Goal: Transaction & Acquisition: Book appointment/travel/reservation

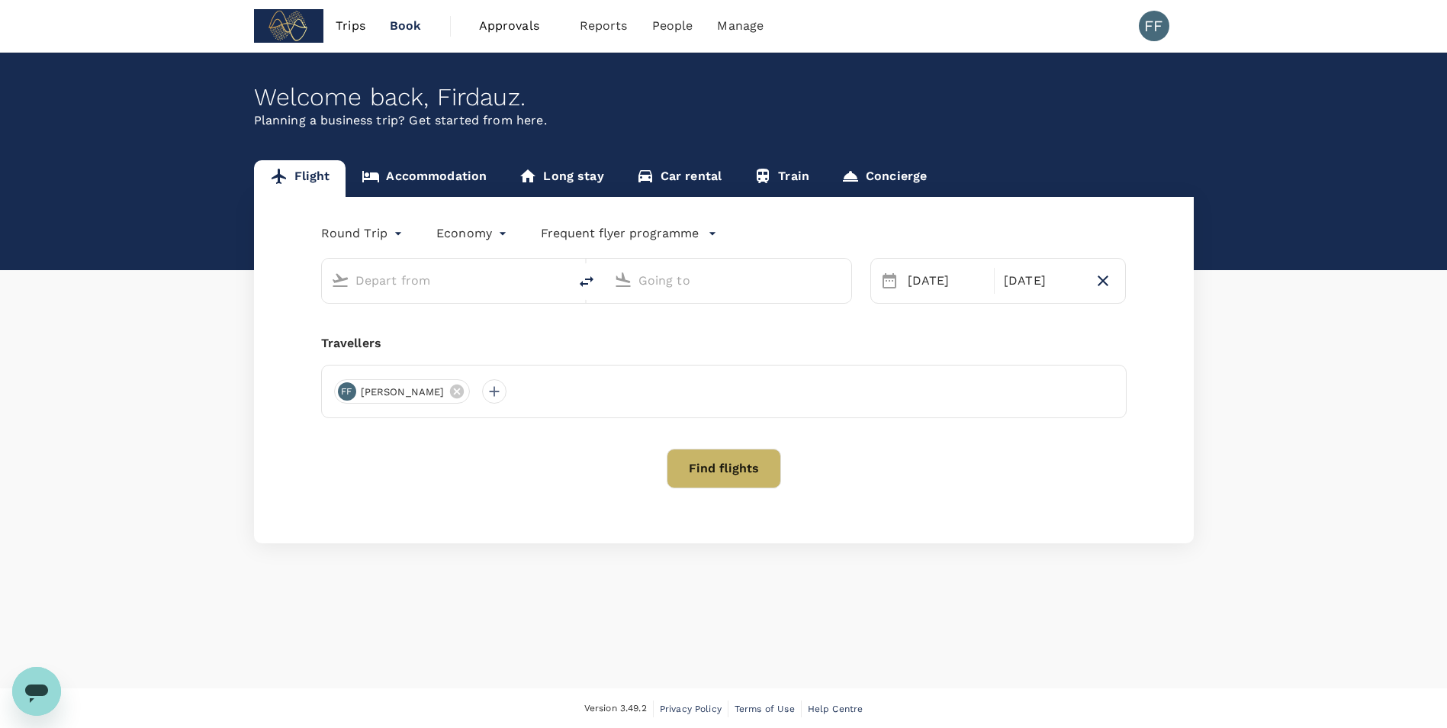
type input "[GEOGRAPHIC_DATA], [GEOGRAPHIC_DATA] (any)"
type input "Shanghai Pudong Intl (PVG)"
type input "[GEOGRAPHIC_DATA], [GEOGRAPHIC_DATA] (any)"
type input "Shanghai Pudong Intl (PVG)"
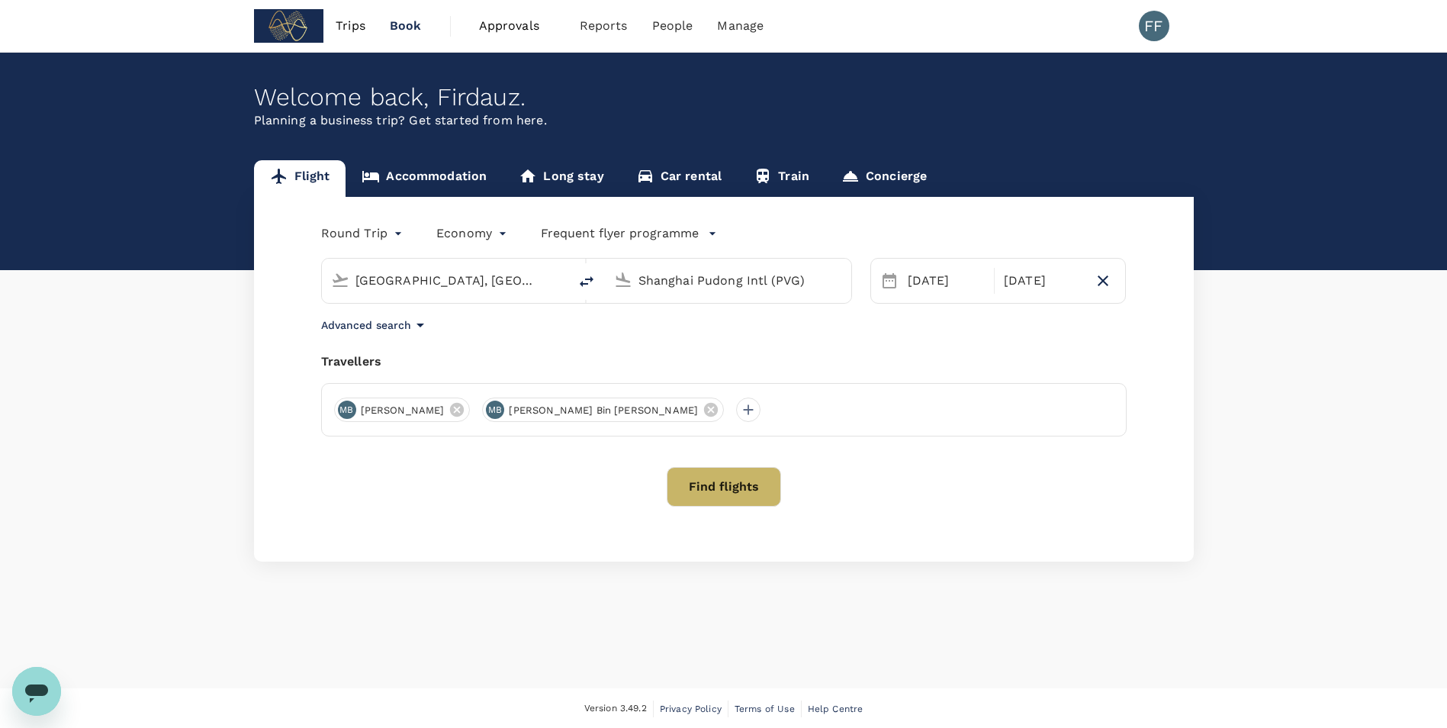
click at [465, 284] on input "[GEOGRAPHIC_DATA], [GEOGRAPHIC_DATA] (any)" at bounding box center [445, 280] width 181 height 24
click at [610, 360] on div "Travellers" at bounding box center [723, 361] width 805 height 18
click at [69, 256] on div "Flight Accommodation Long stay Car rental Train Concierge Round Trip roundtrip …" at bounding box center [723, 360] width 1447 height 401
click at [712, 291] on div "[DATE]" at bounding box center [946, 280] width 89 height 31
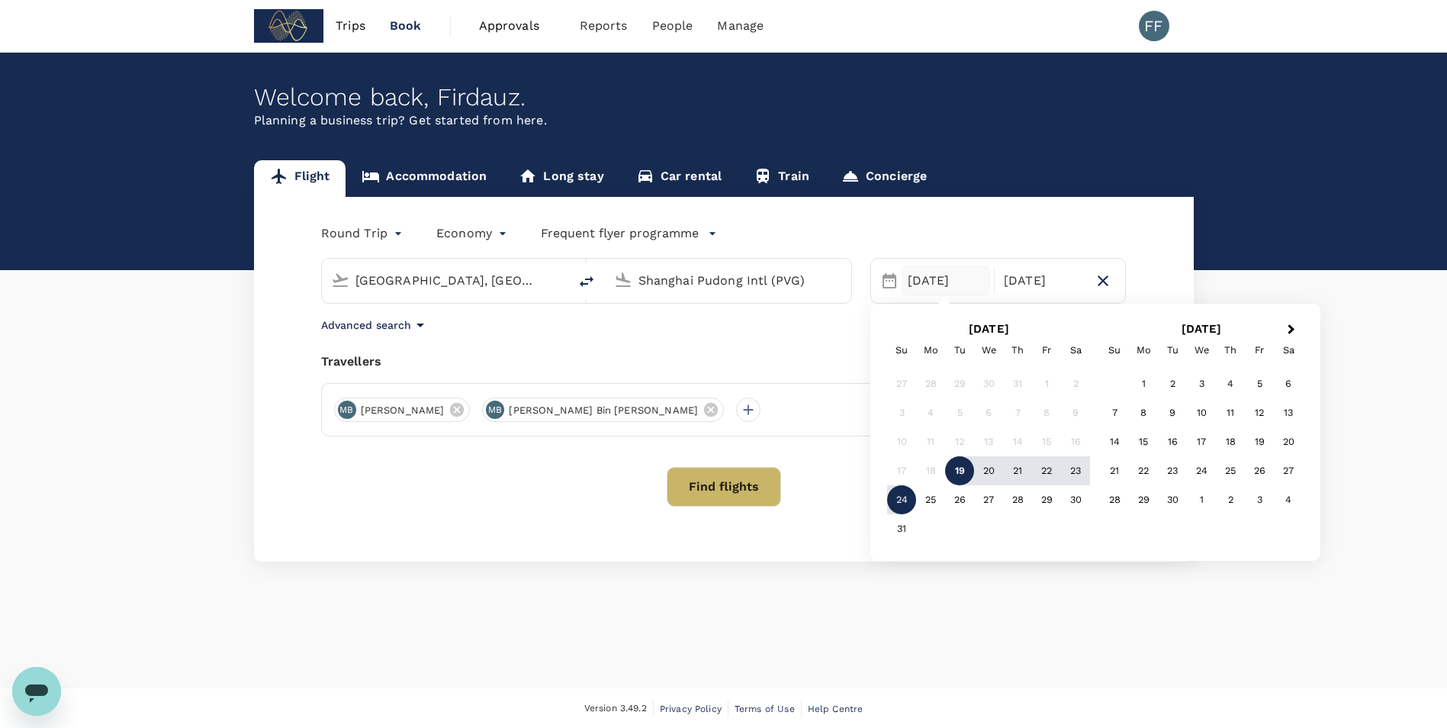
click at [712, 483] on button "Find flights" at bounding box center [724, 487] width 114 height 40
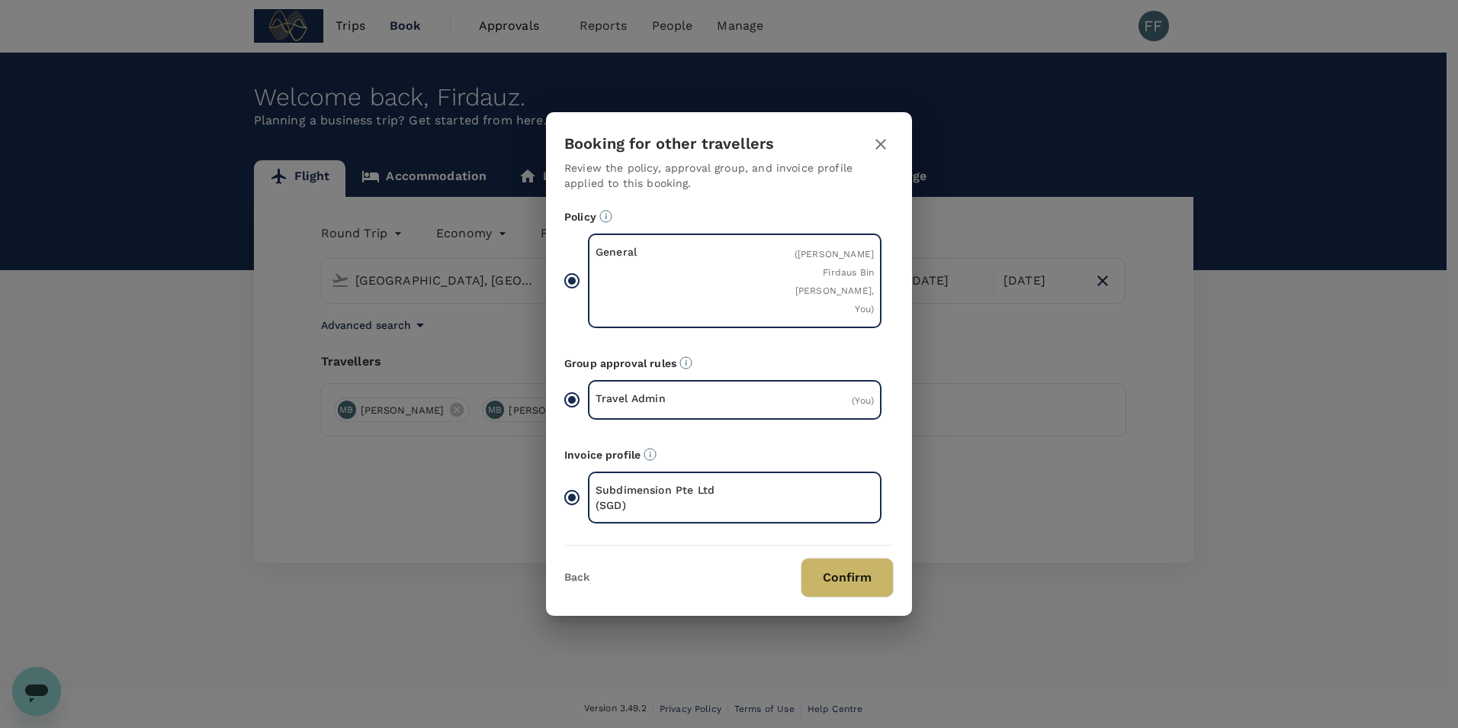
click at [712, 483] on button "Confirm" at bounding box center [847, 578] width 93 height 40
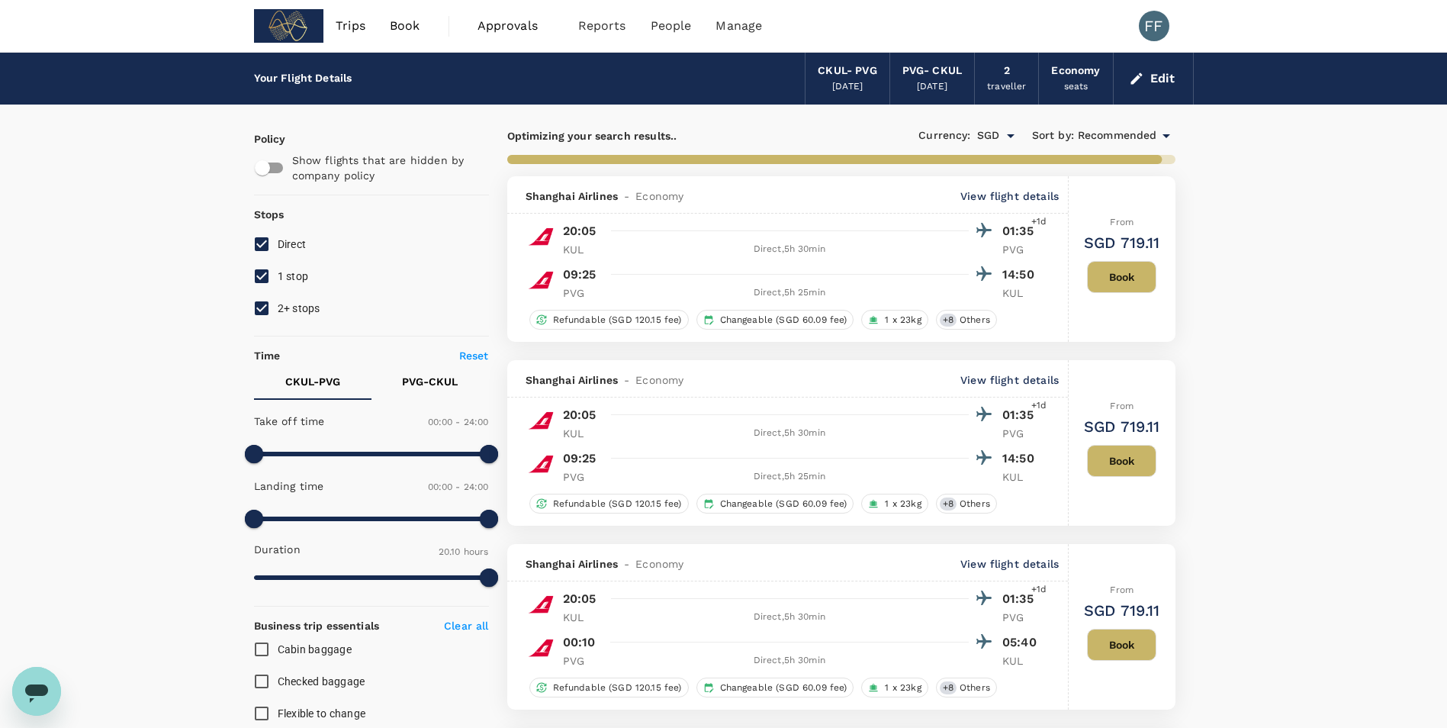
type input "1450"
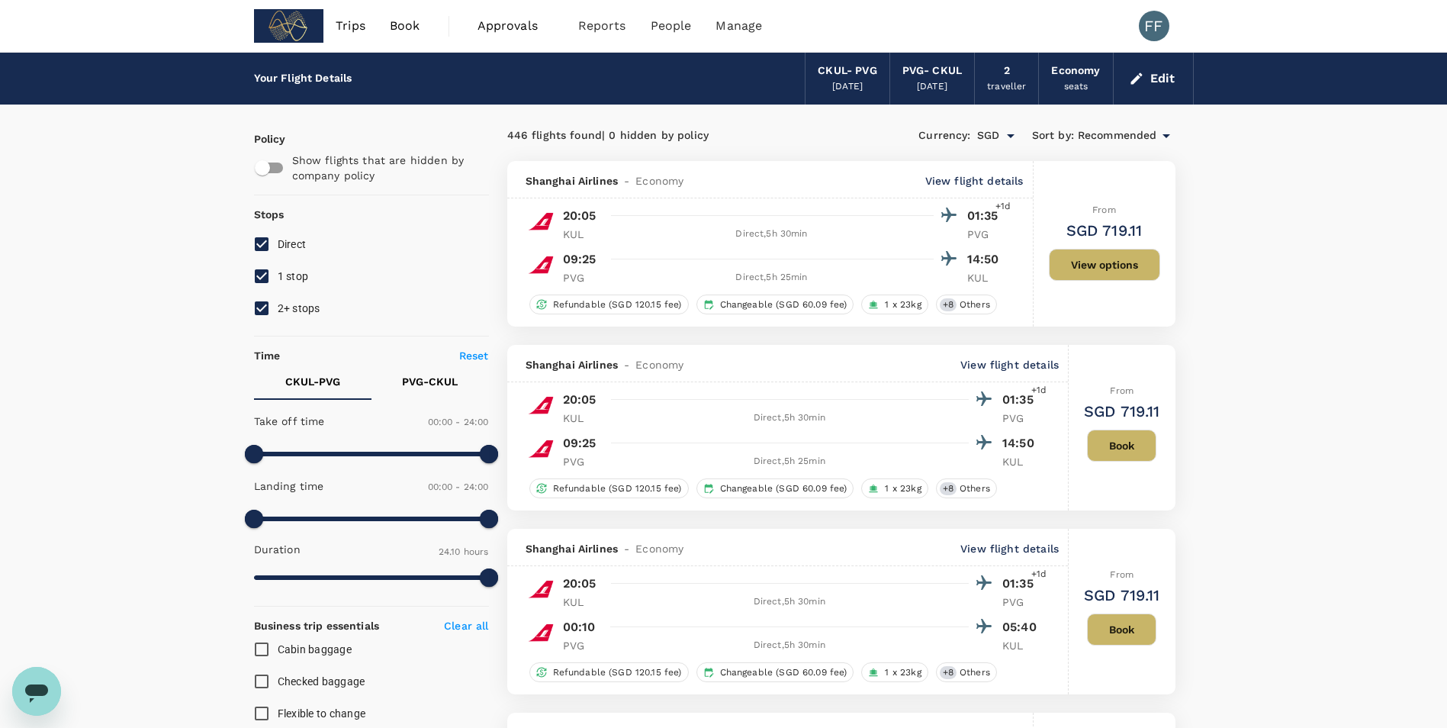
click at [268, 307] on input "2+ stops" at bounding box center [262, 308] width 32 height 32
checkbox input "false"
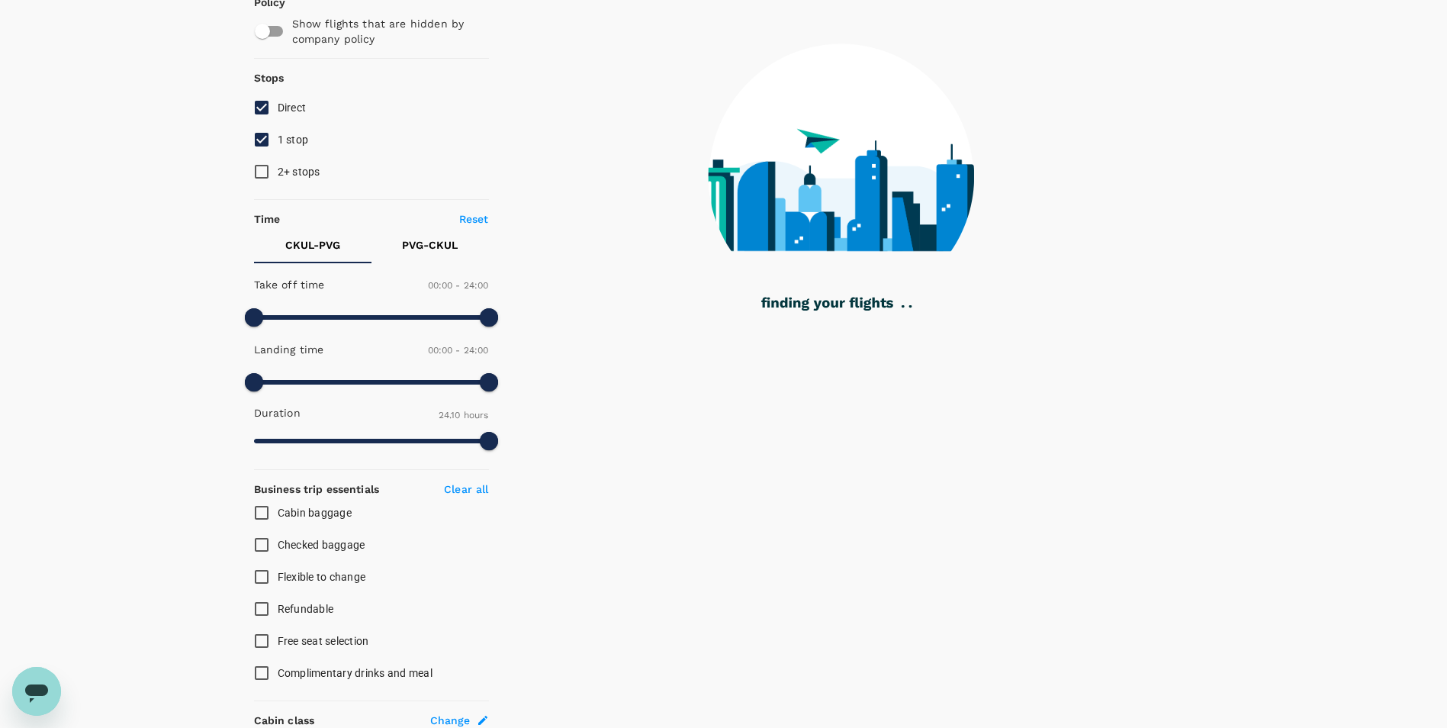
scroll to position [76, 0]
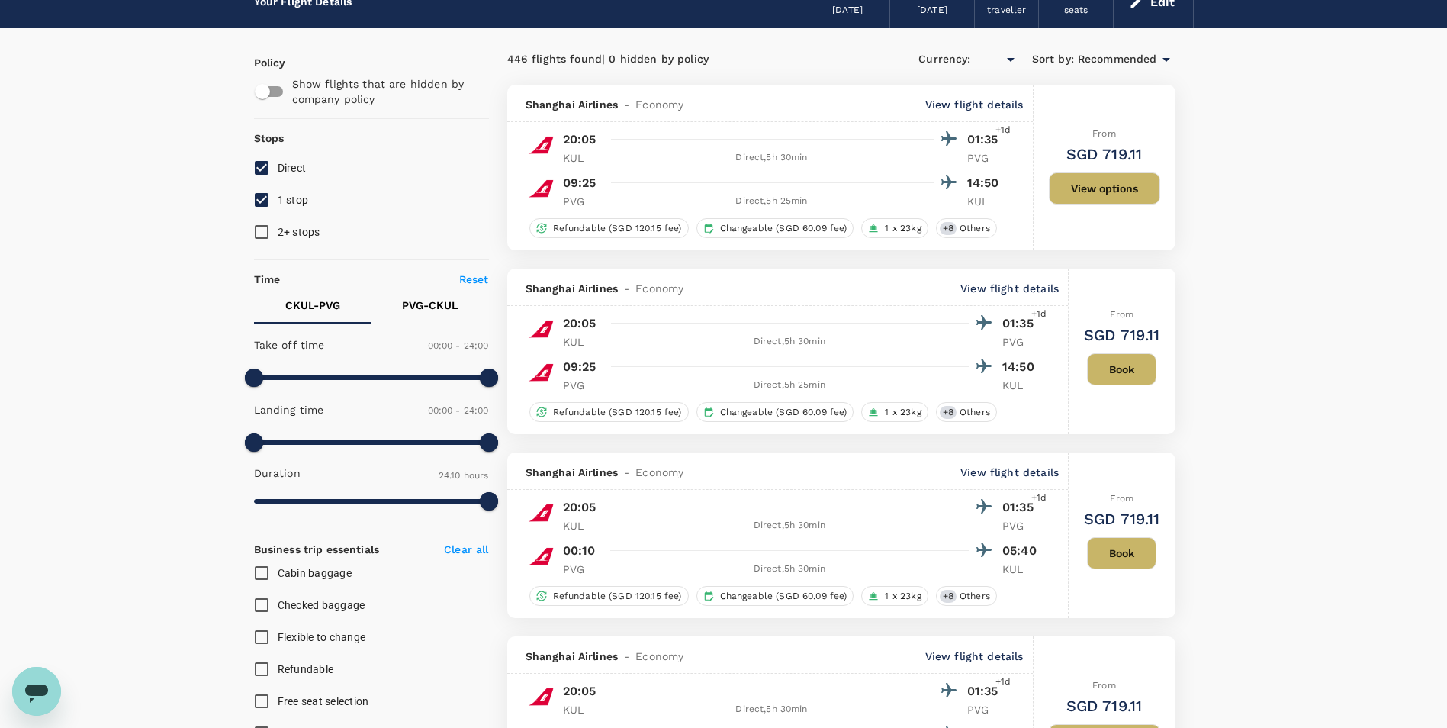
type input "SGD"
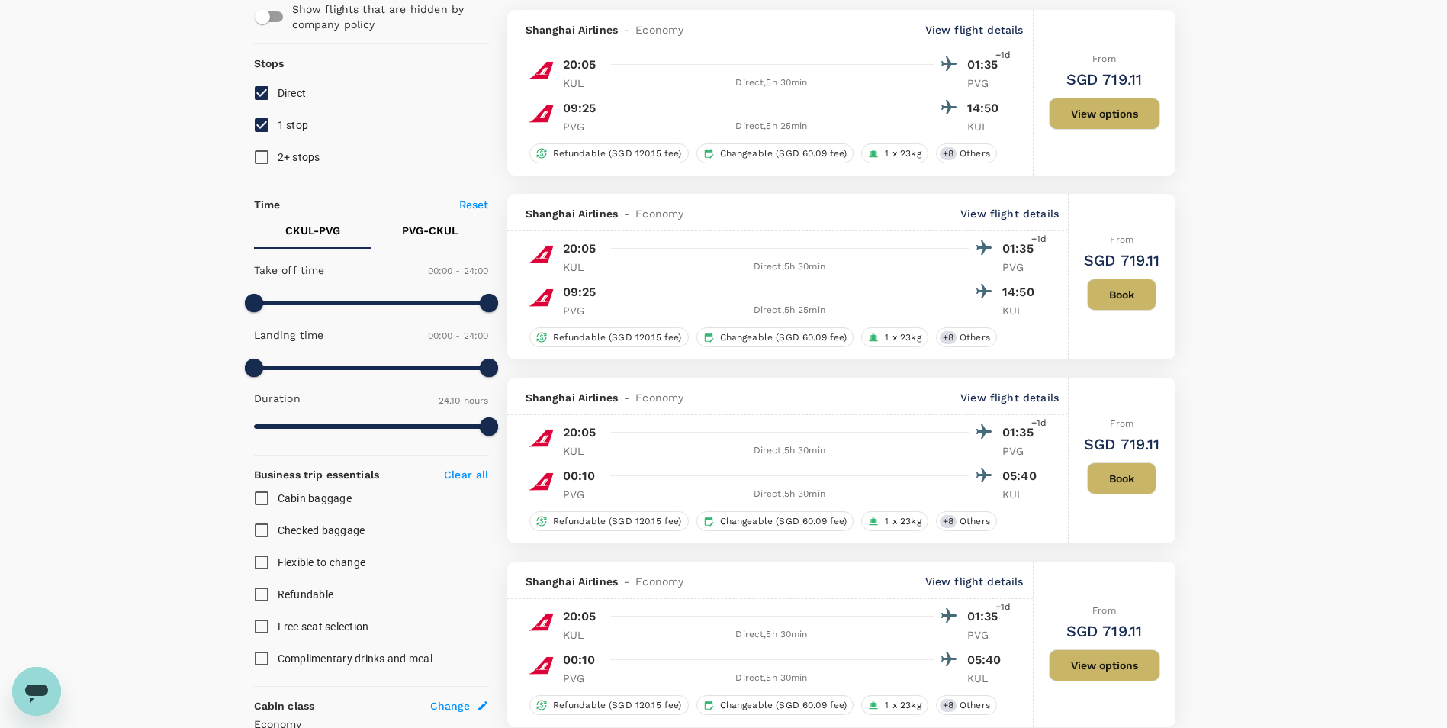
scroll to position [153, 0]
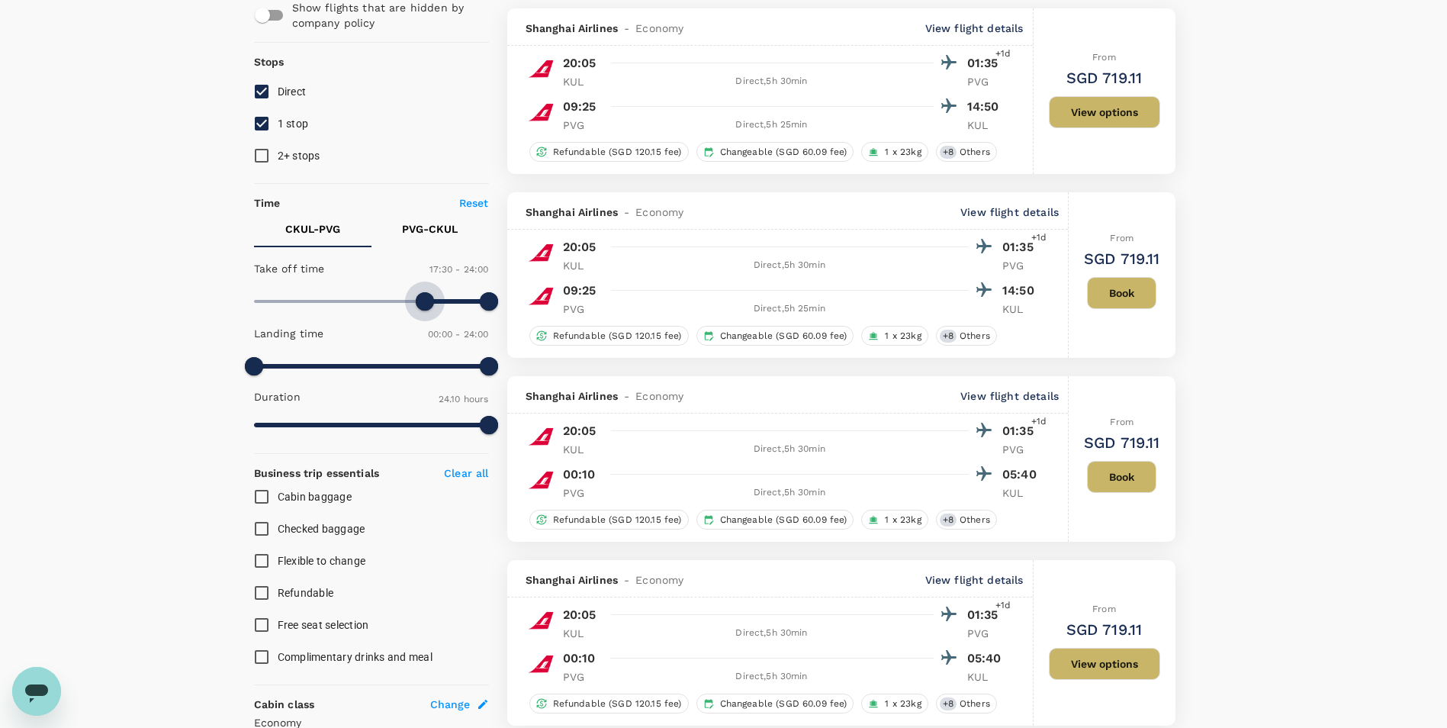
type input "1020"
drag, startPoint x: 259, startPoint y: 301, endPoint x: 422, endPoint y: 307, distance: 163.4
click at [422, 307] on span at bounding box center [420, 301] width 18 height 18
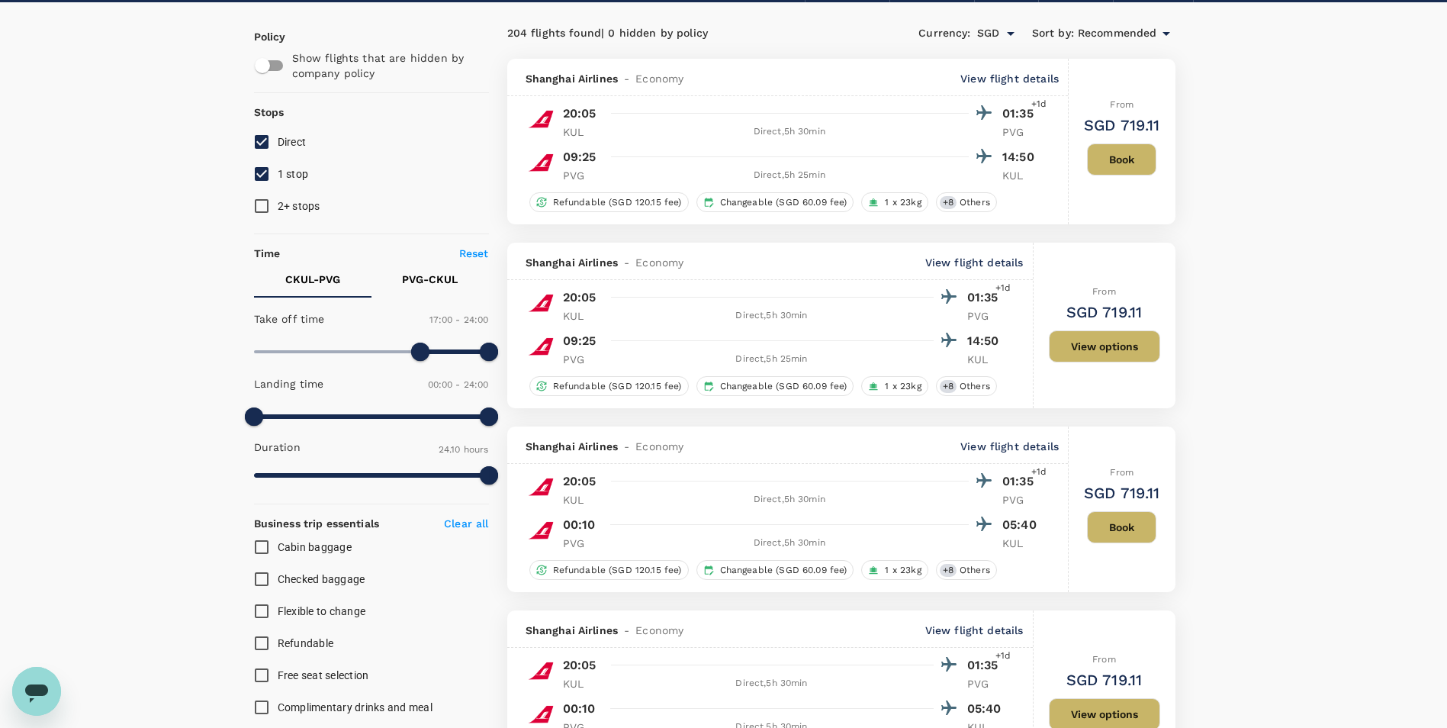
scroll to position [0, 0]
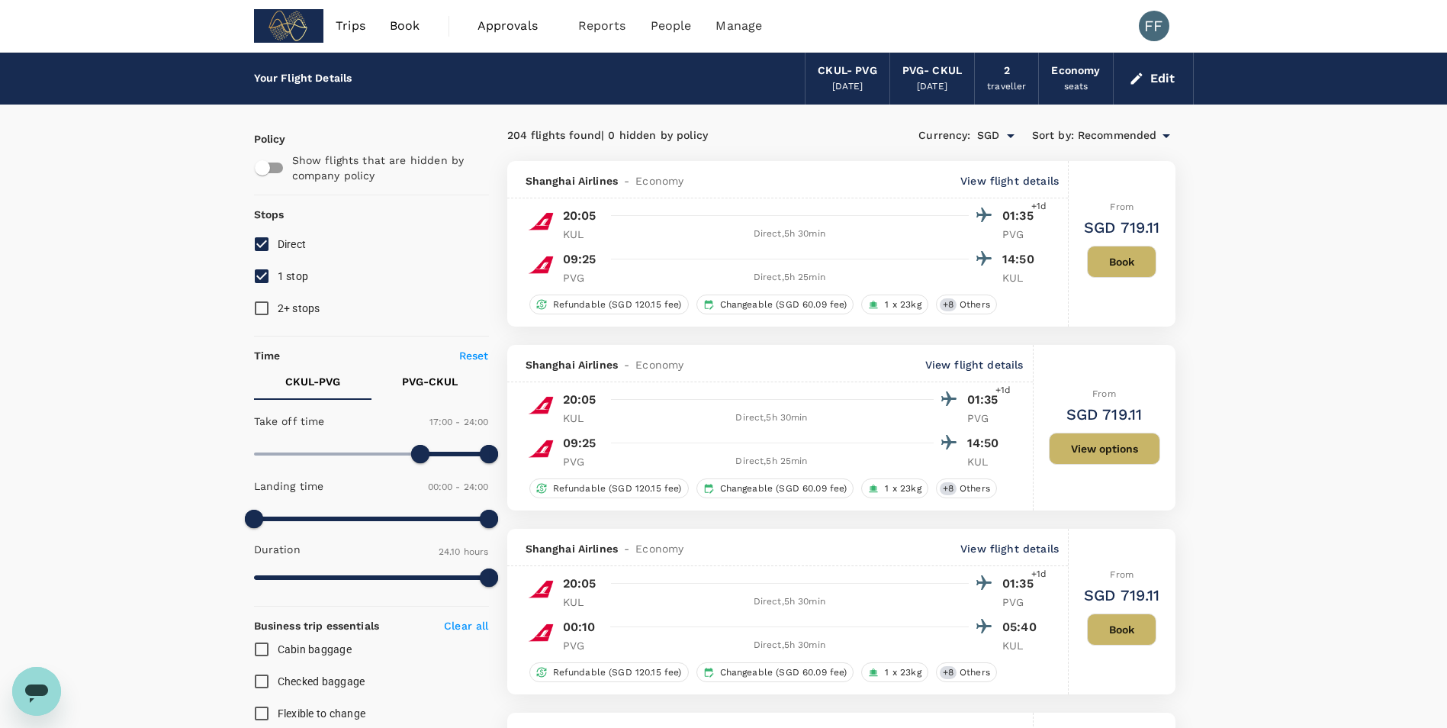
click at [267, 272] on input "1 stop" at bounding box center [262, 276] width 32 height 32
checkbox input "false"
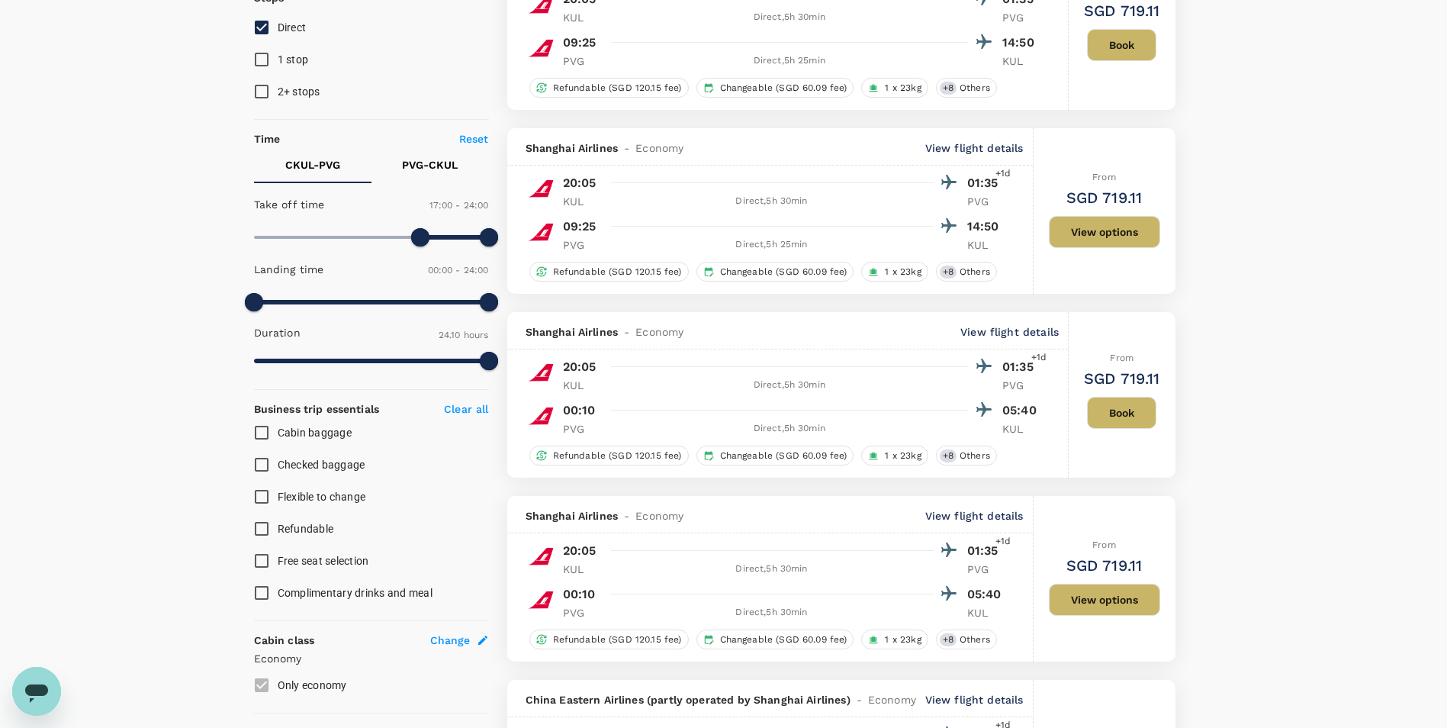
scroll to position [76, 0]
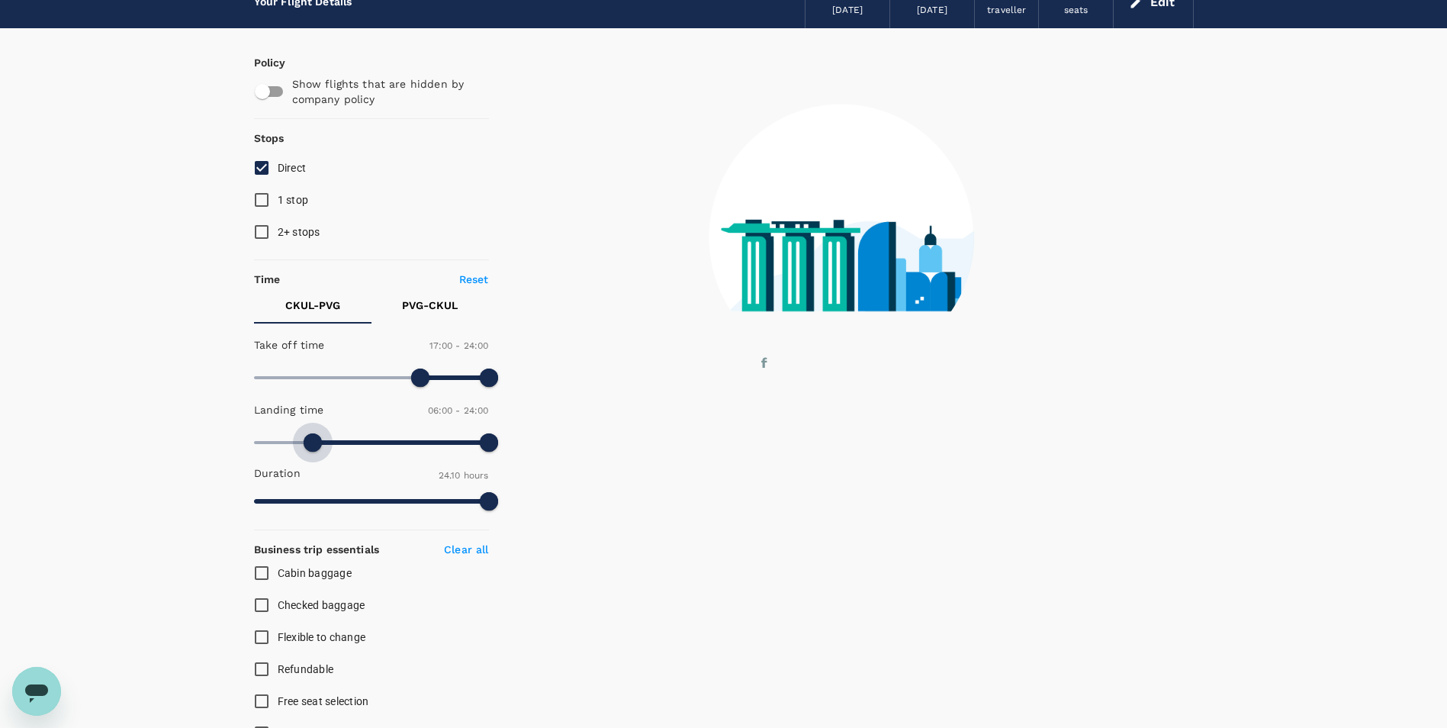
drag, startPoint x: 260, startPoint y: 444, endPoint x: 313, endPoint y: 458, distance: 55.3
click at [313, 452] on span at bounding box center [313, 442] width 18 height 18
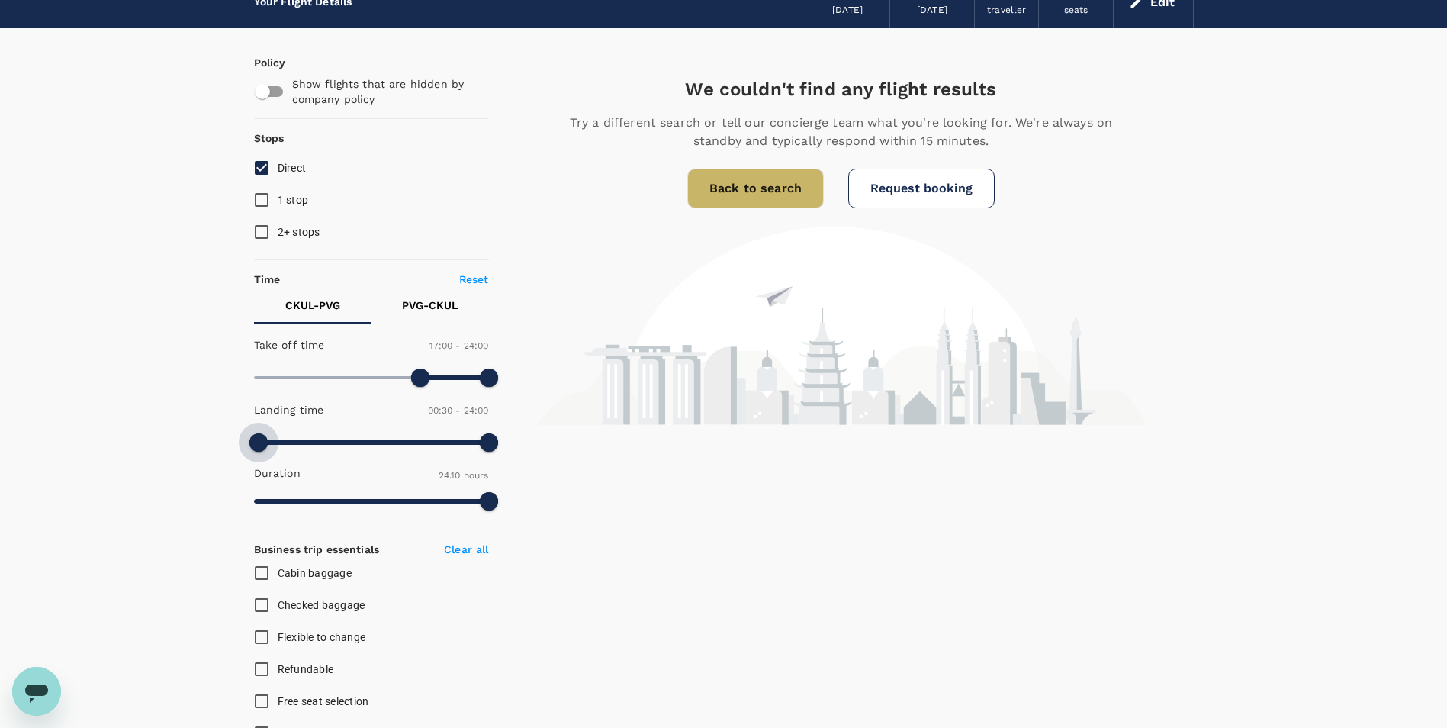
type input "0"
drag, startPoint x: 313, startPoint y: 449, endPoint x: 230, endPoint y: 452, distance: 82.5
click at [230, 452] on div "Your Flight Details CKUL - PVG 19 Aug 2025 PVG - CKUL 24 Aug 2025 2 traveller E…" at bounding box center [723, 671] width 1447 height 1390
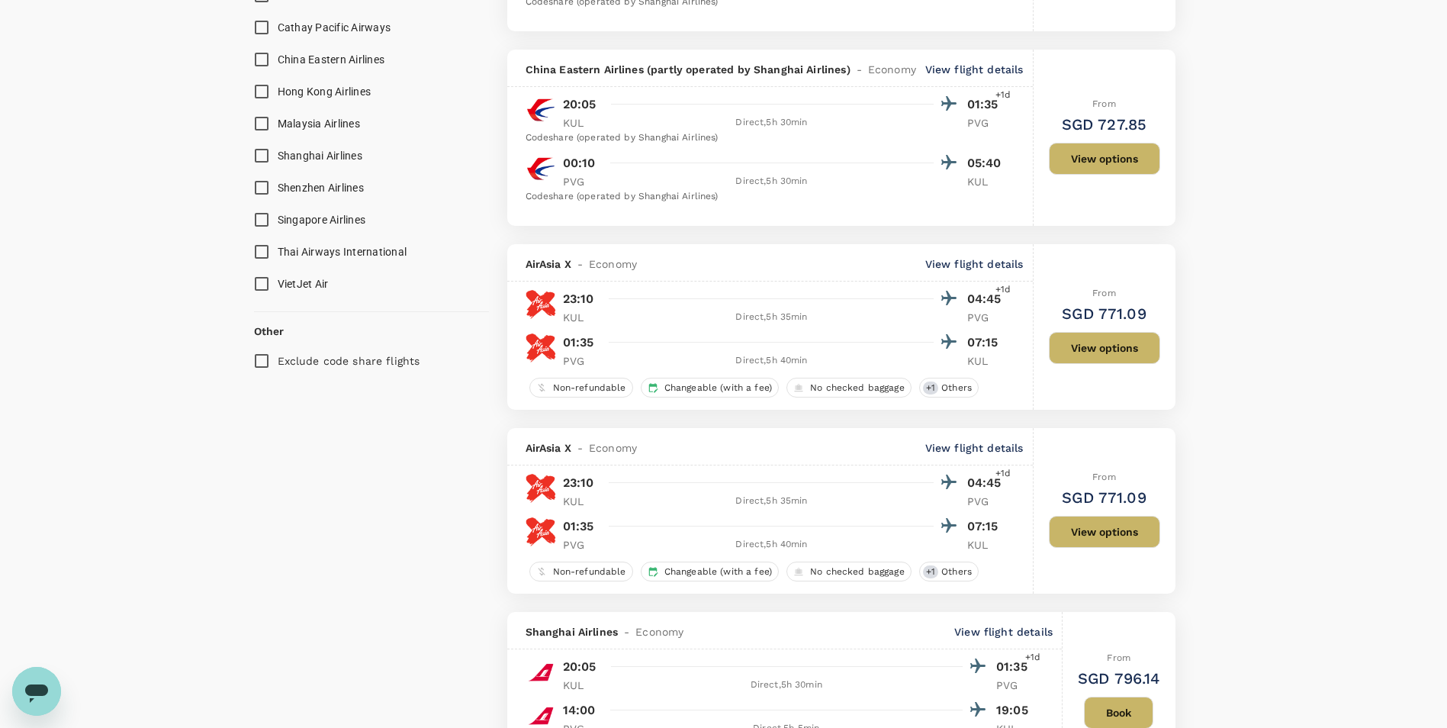
scroll to position [1068, 0]
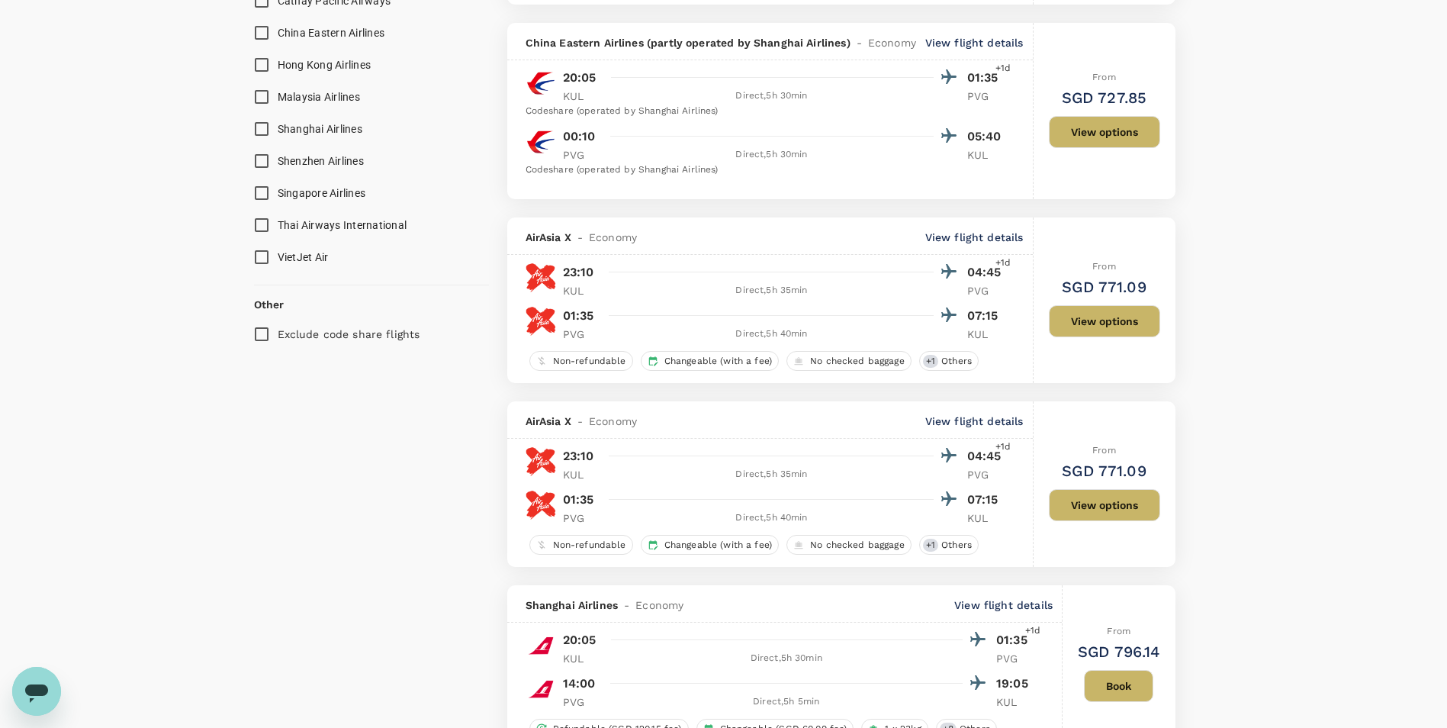
click at [712, 322] on button "View options" at bounding box center [1104, 321] width 111 height 32
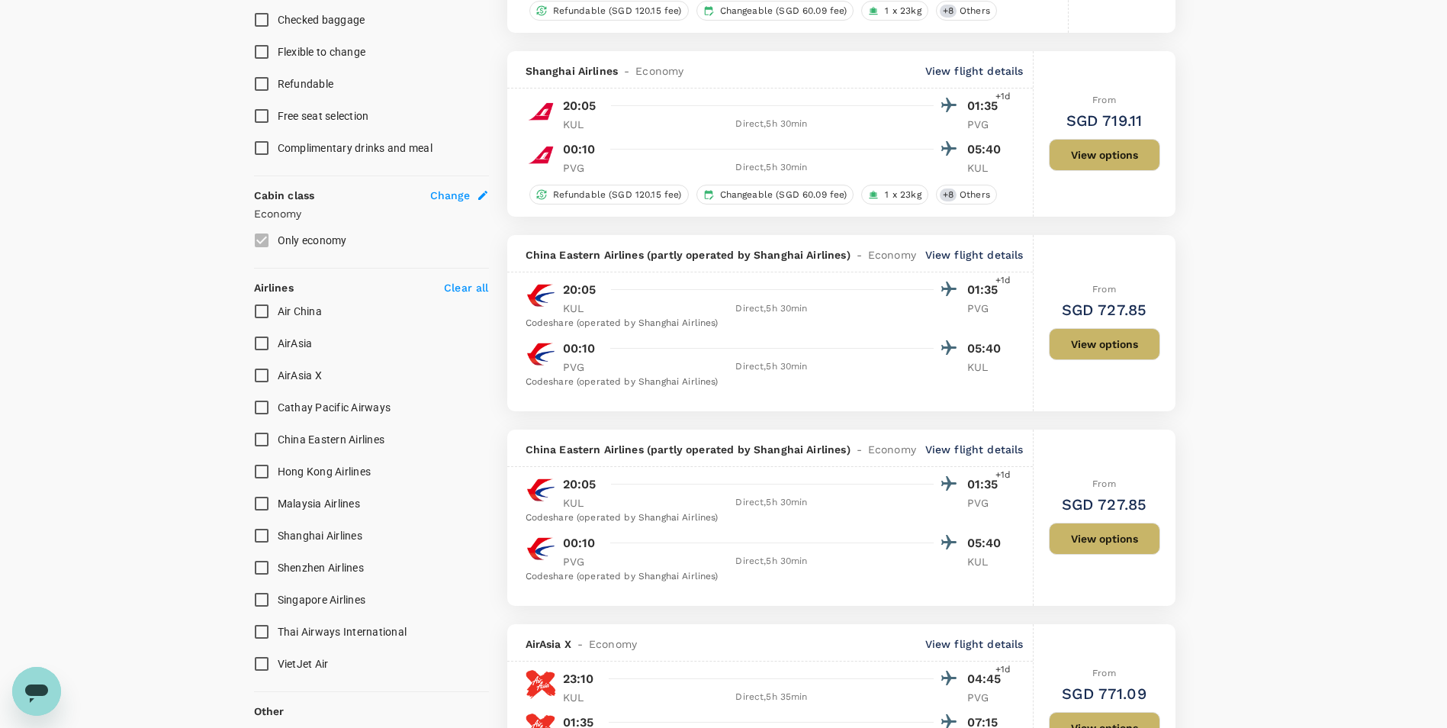
scroll to position [904, 0]
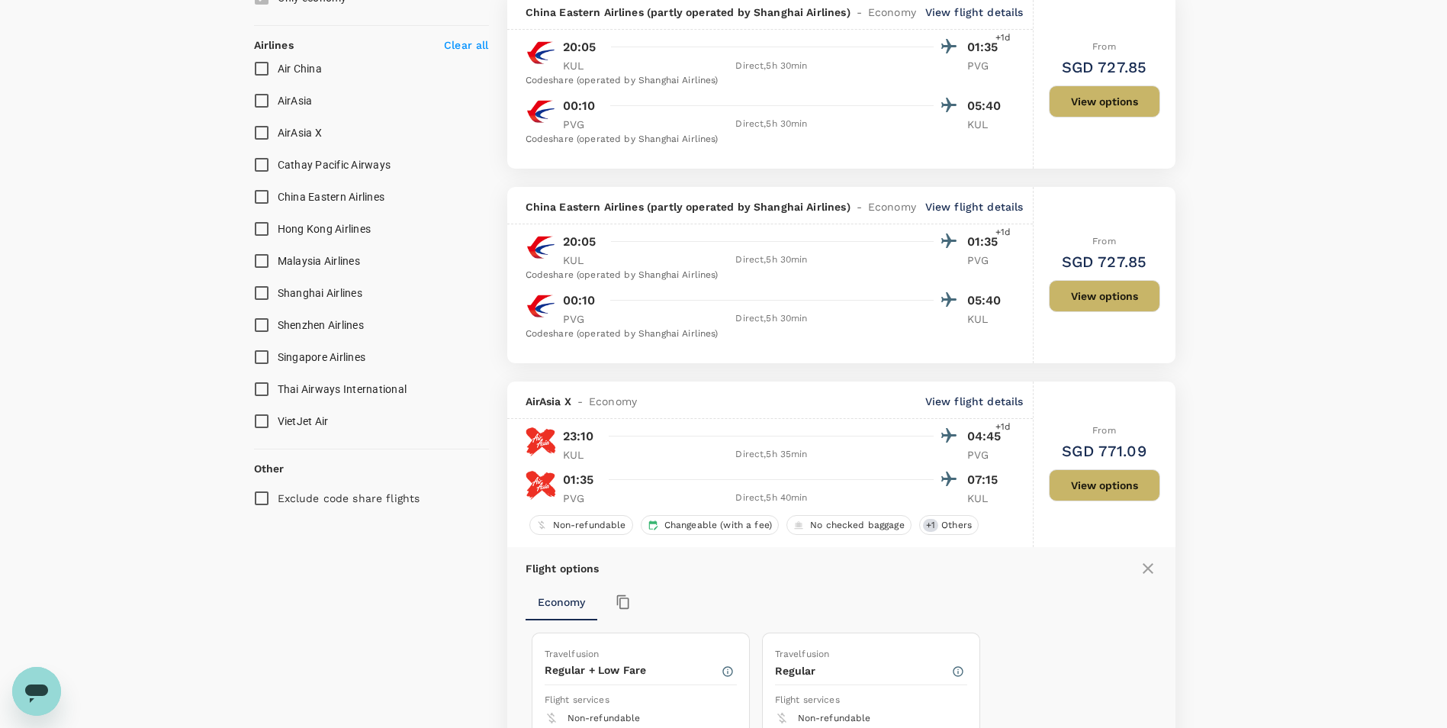
click at [712, 404] on p "View flight details" at bounding box center [974, 401] width 98 height 15
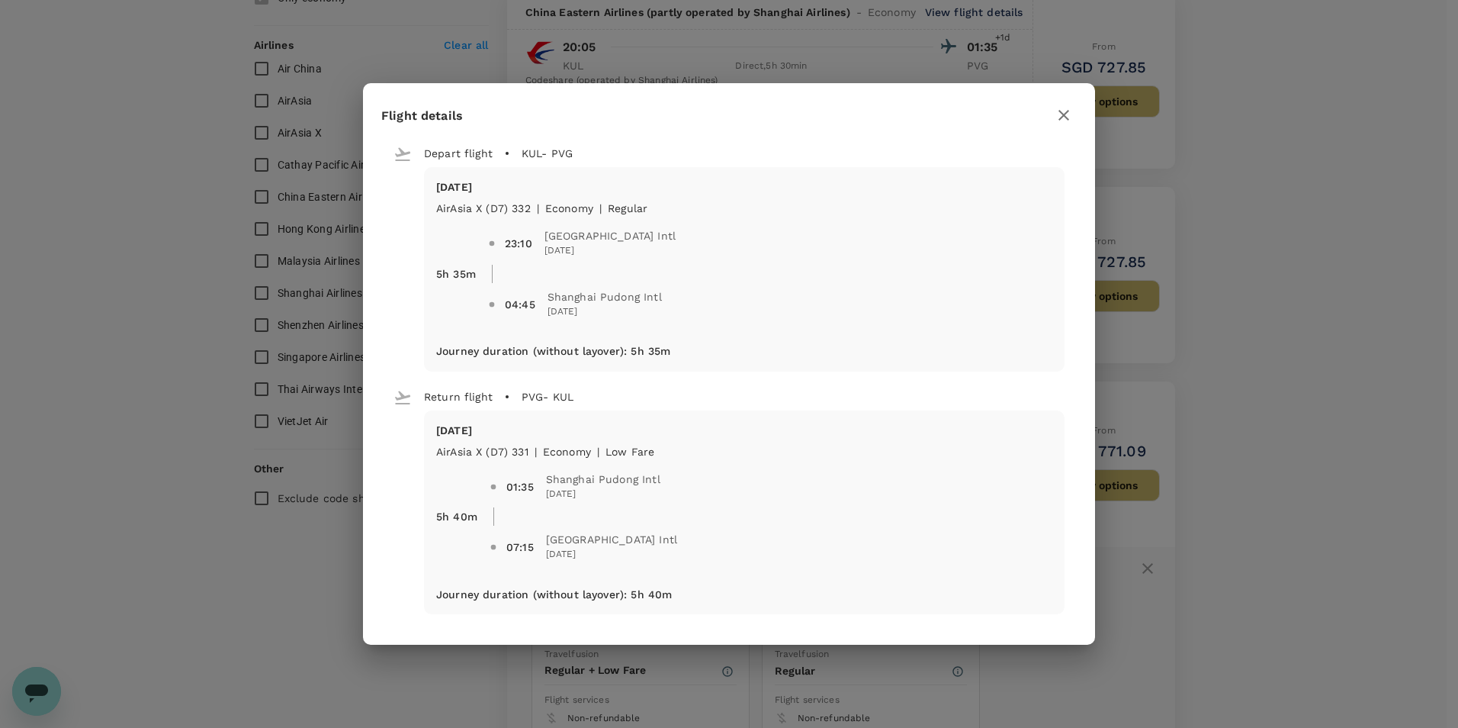
click at [712, 101] on div at bounding box center [1064, 114] width 26 height 27
click at [712, 114] on icon "button" at bounding box center [1064, 115] width 11 height 11
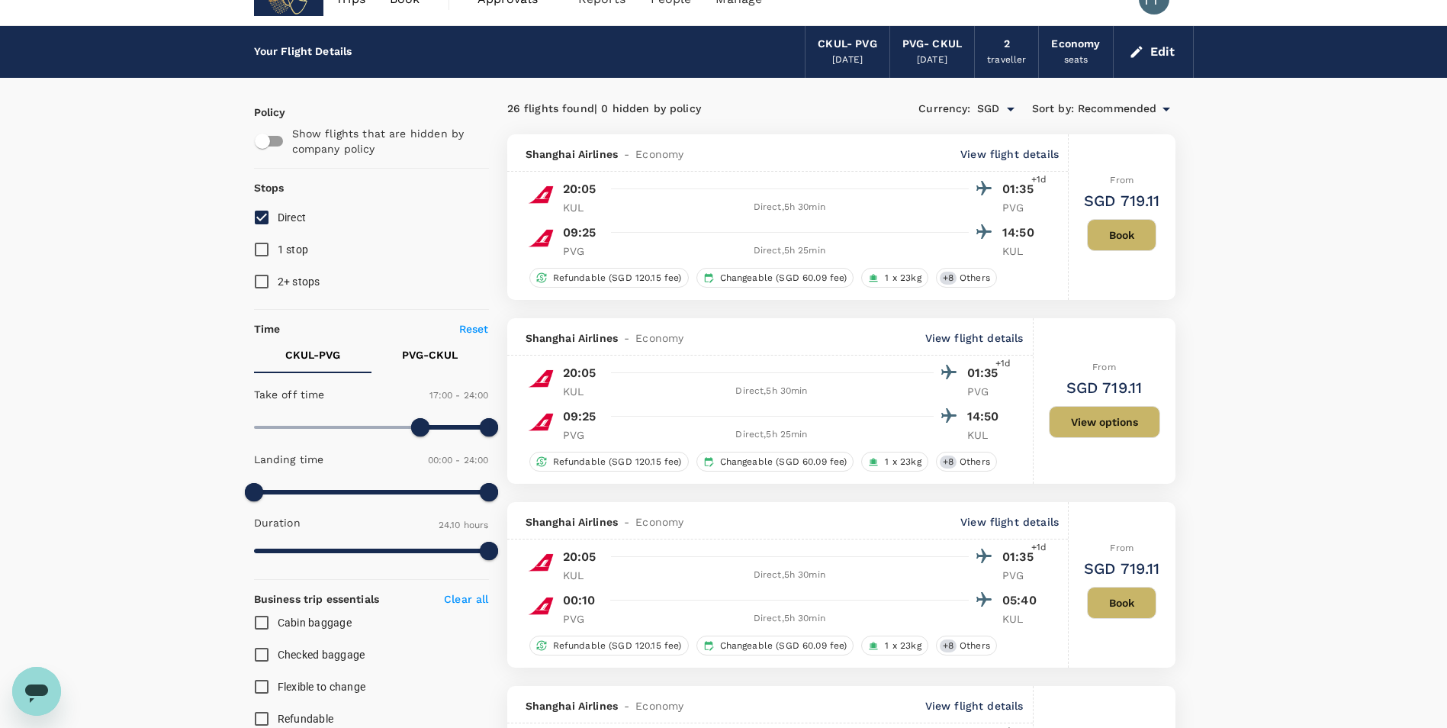
scroll to position [0, 0]
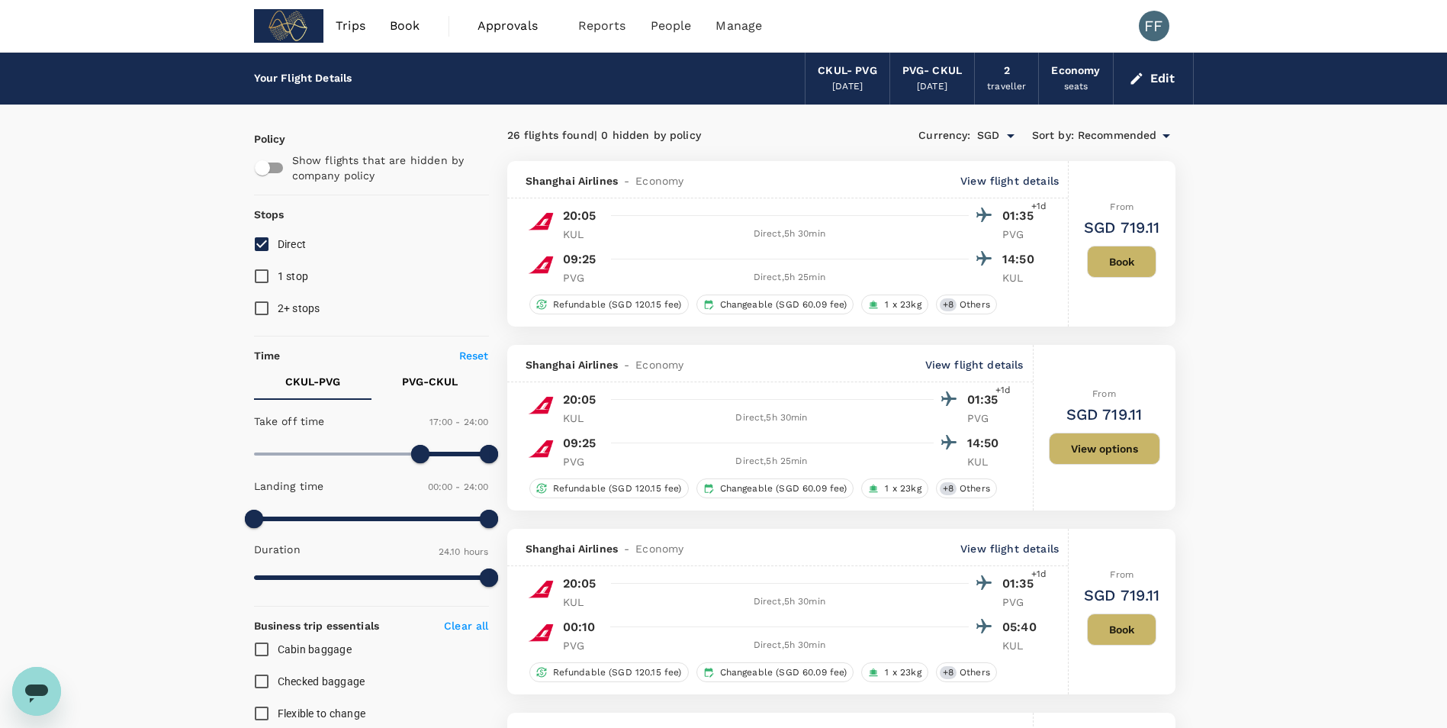
click at [712, 87] on button "Edit" at bounding box center [1153, 78] width 55 height 24
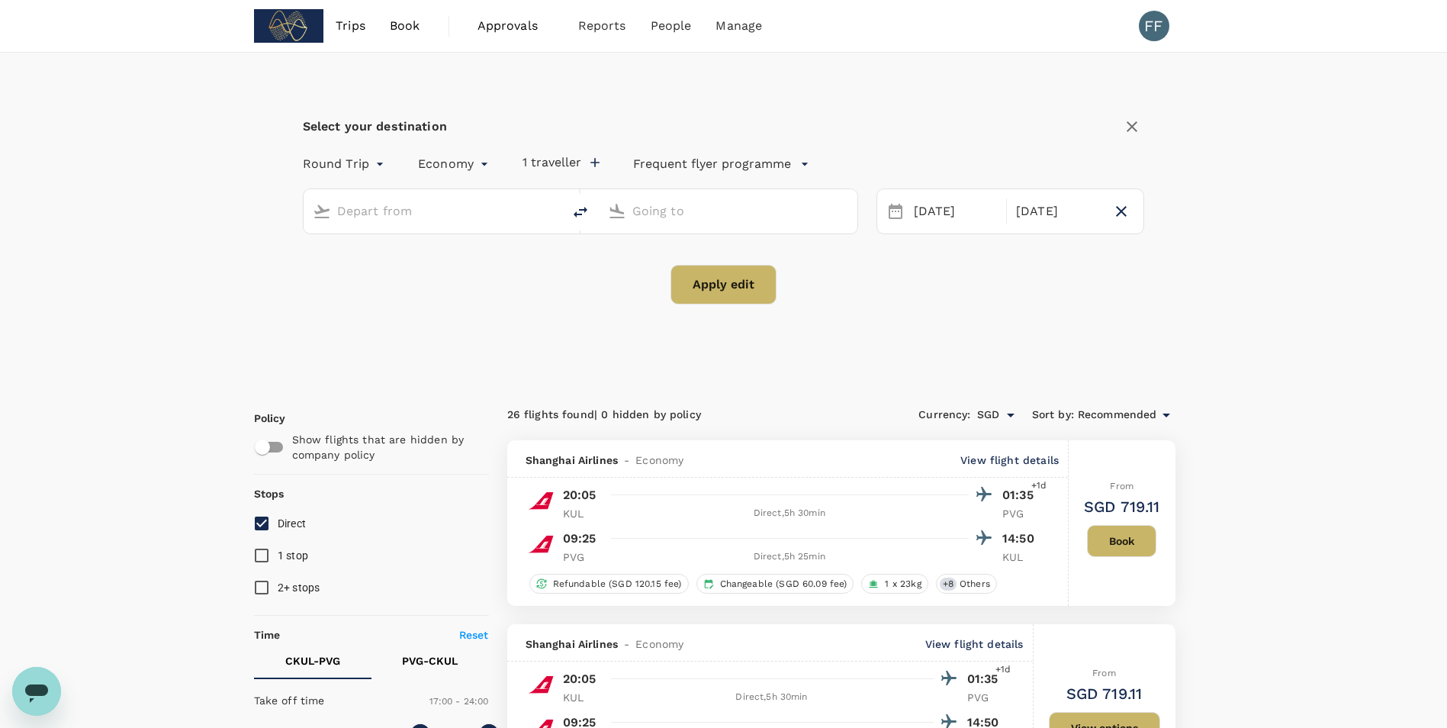
type input "Kuala Lumpur, Malaysia (any)"
type input "Shanghai Pudong Intl (PVG)"
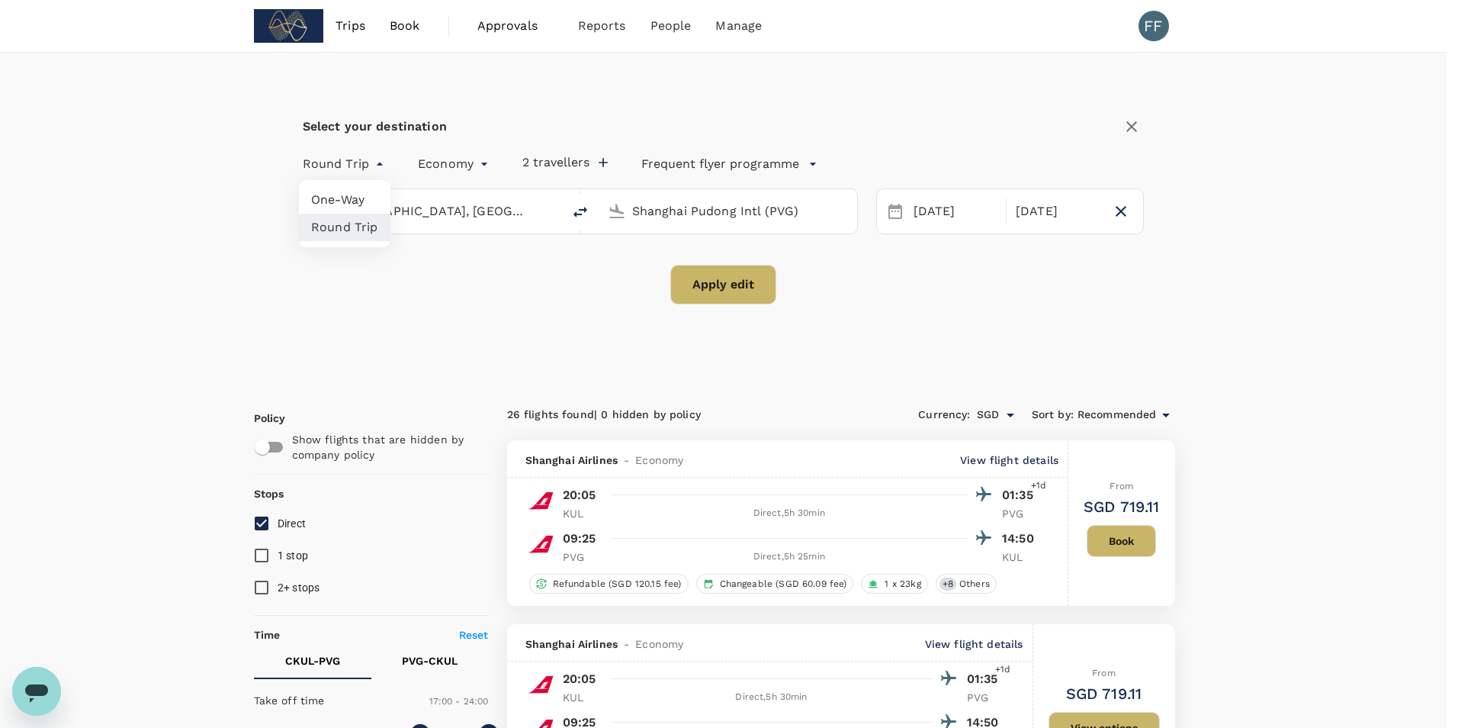
click at [323, 199] on li "One-Way" at bounding box center [345, 199] width 92 height 27
type input "oneway"
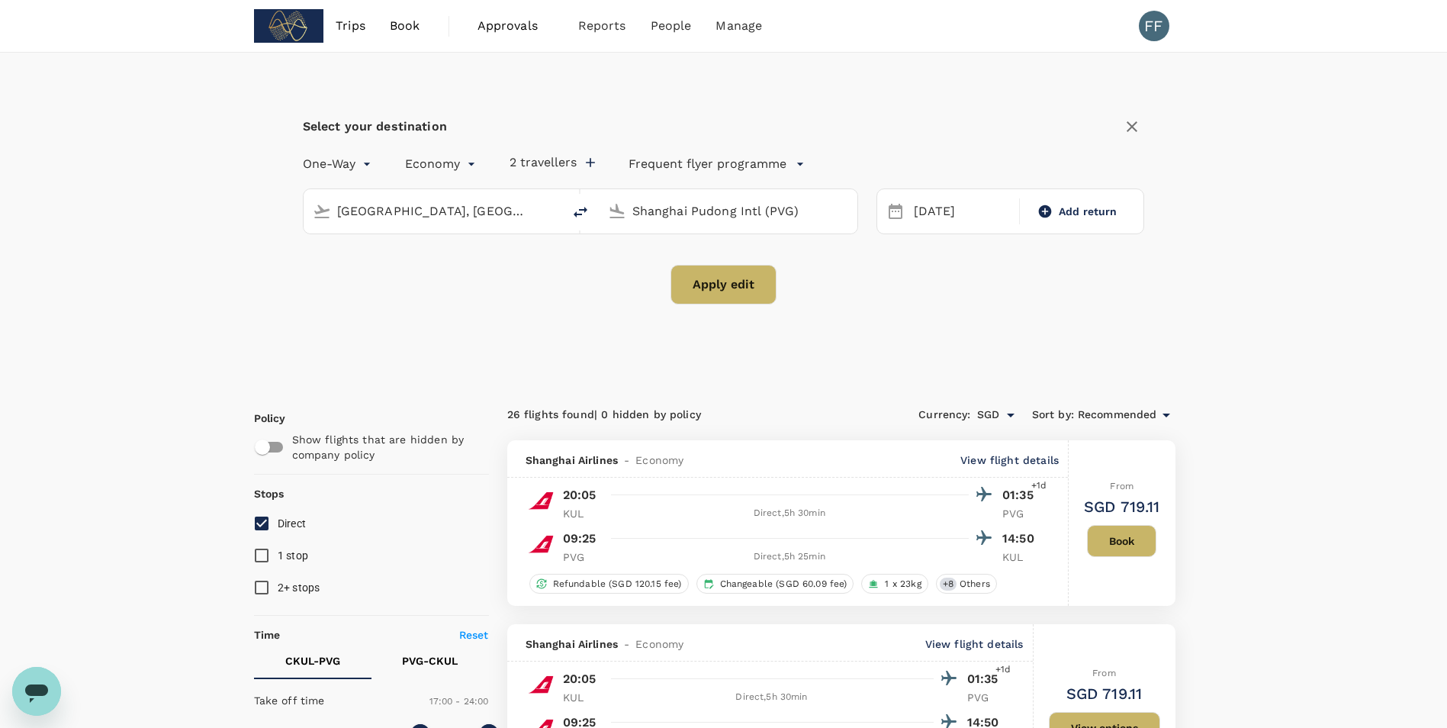
click at [712, 290] on button "Apply edit" at bounding box center [723, 285] width 106 height 40
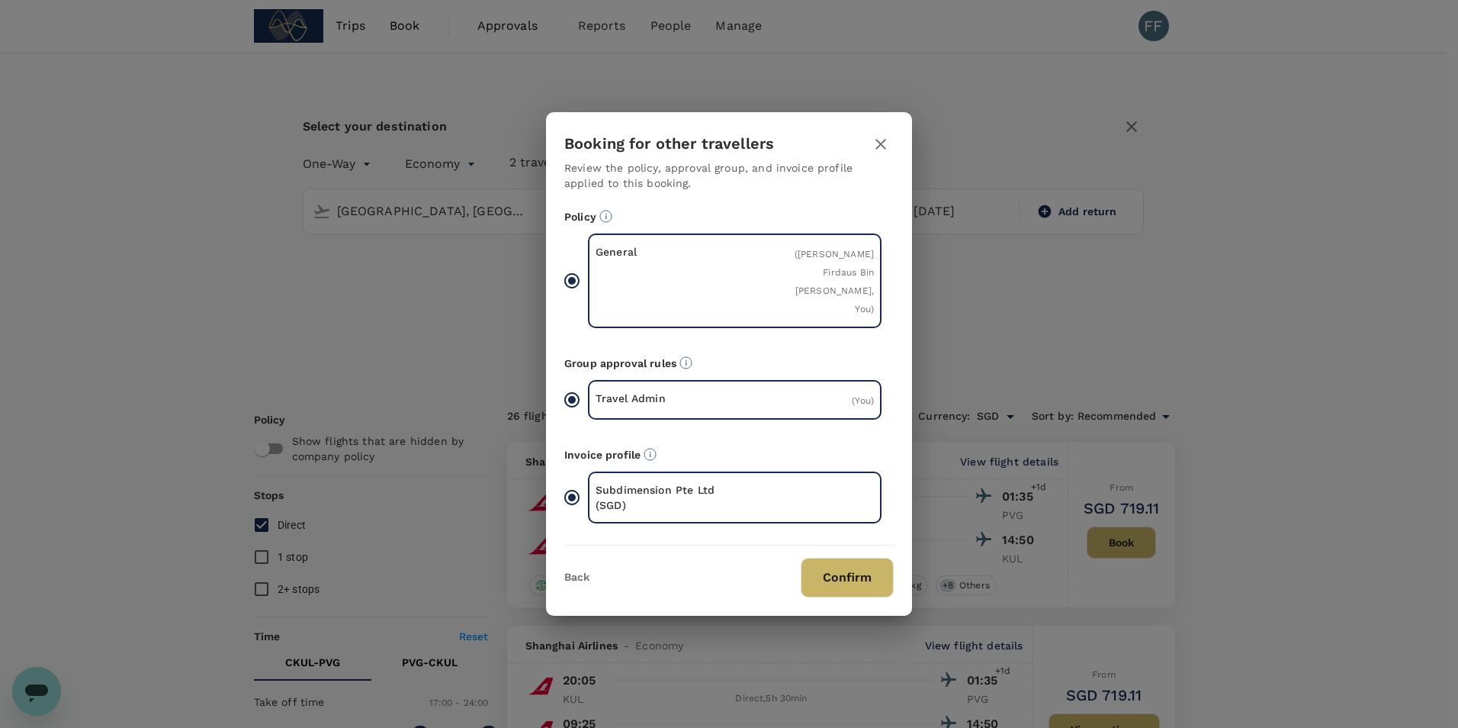
click at [712, 483] on button "Confirm" at bounding box center [847, 578] width 93 height 40
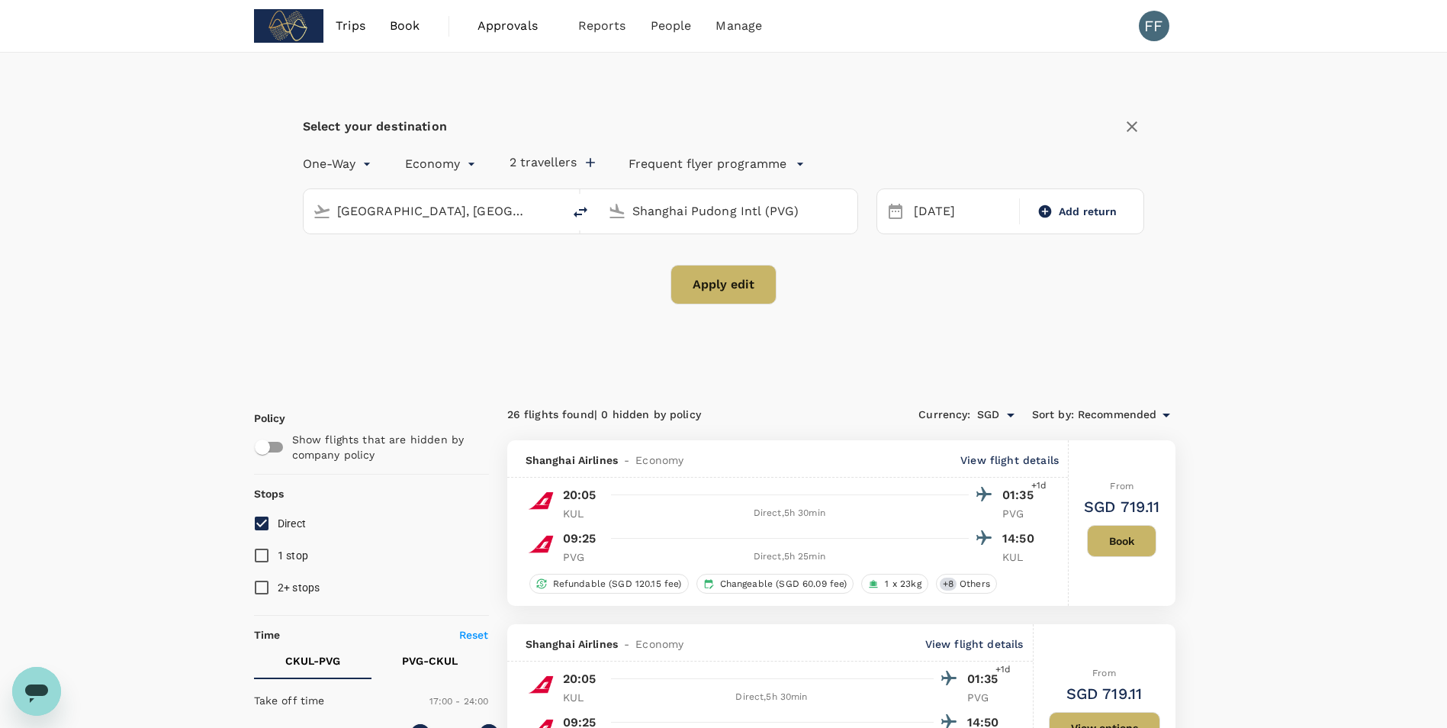
checkbox input "false"
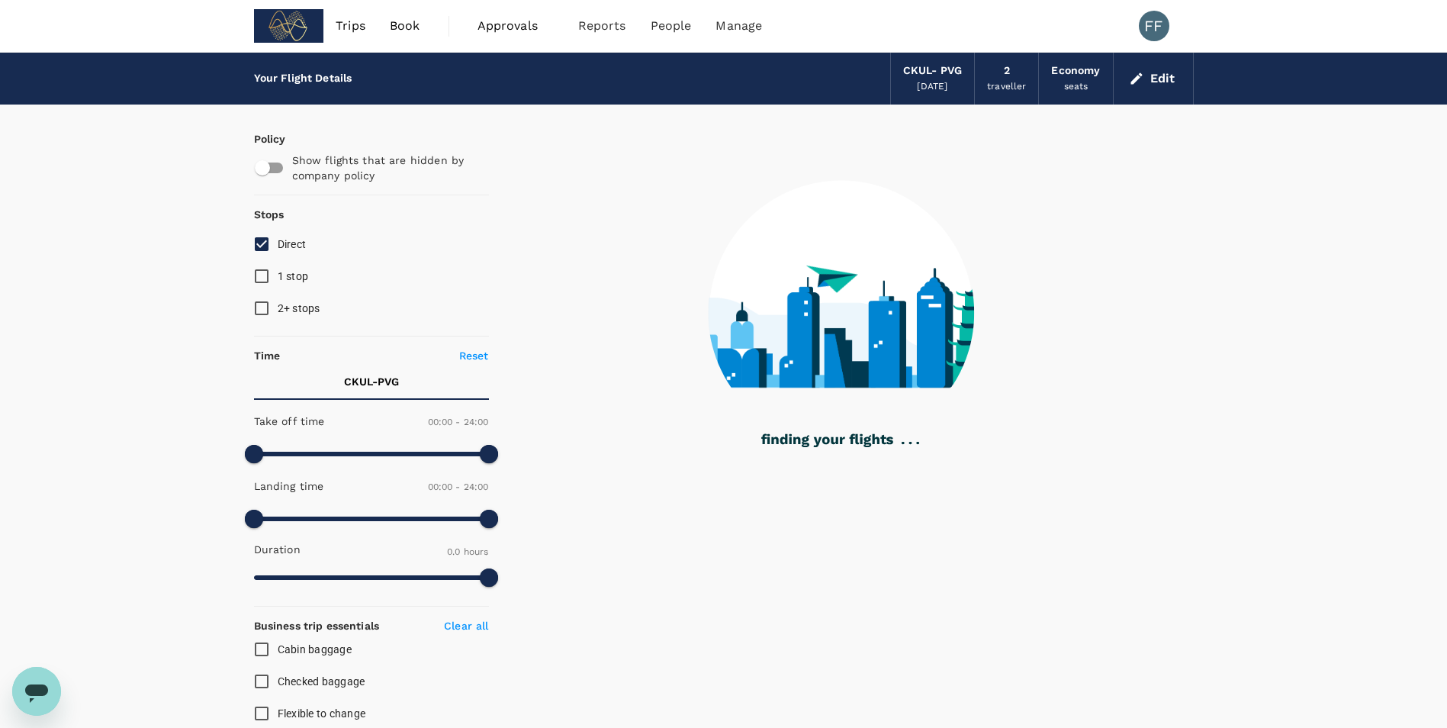
type input "1285"
checkbox input "true"
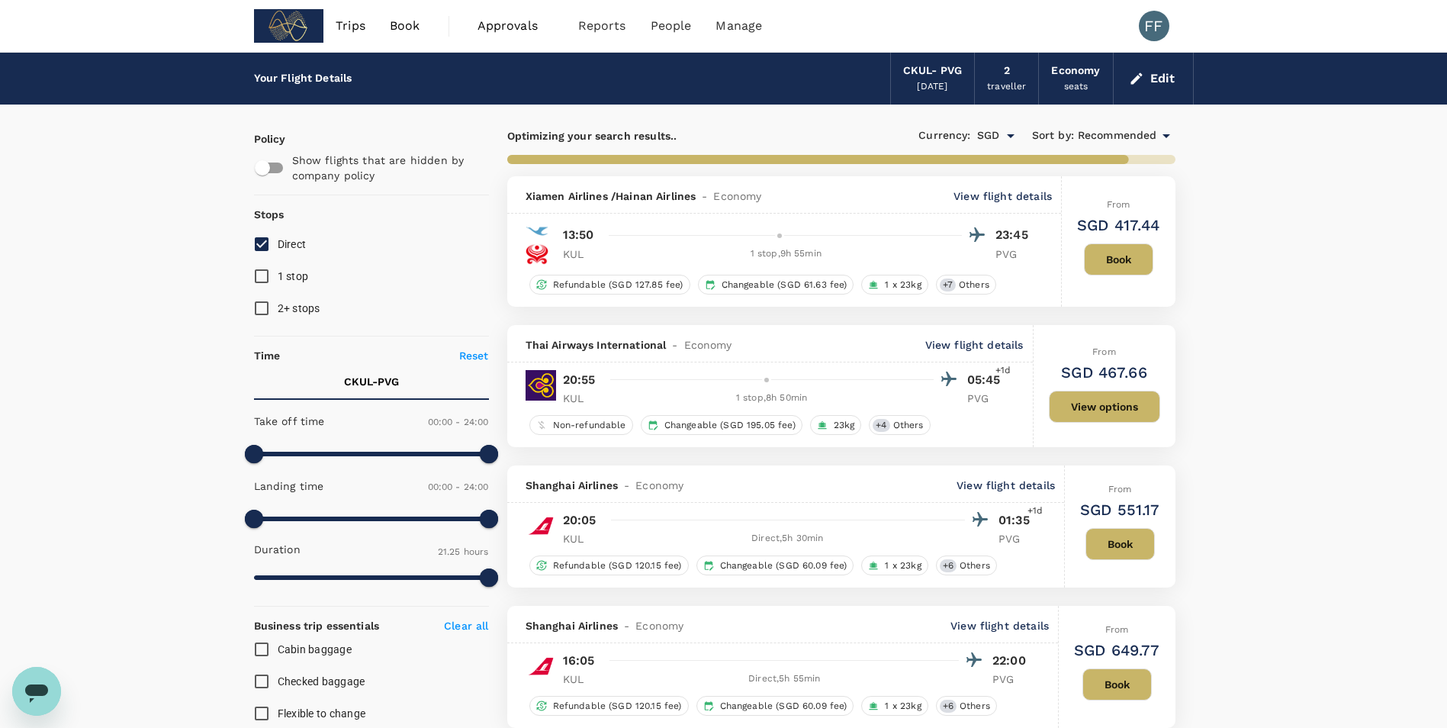
type input "1865"
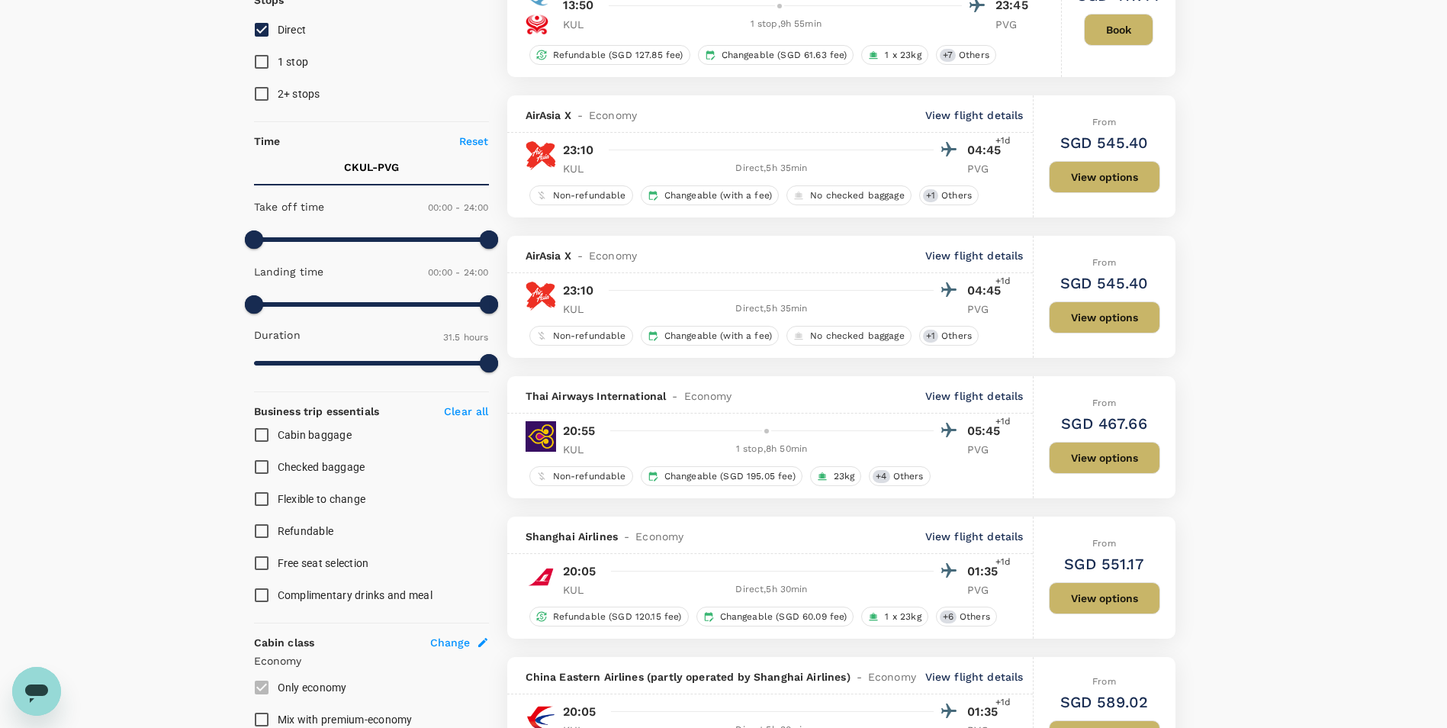
scroll to position [229, 0]
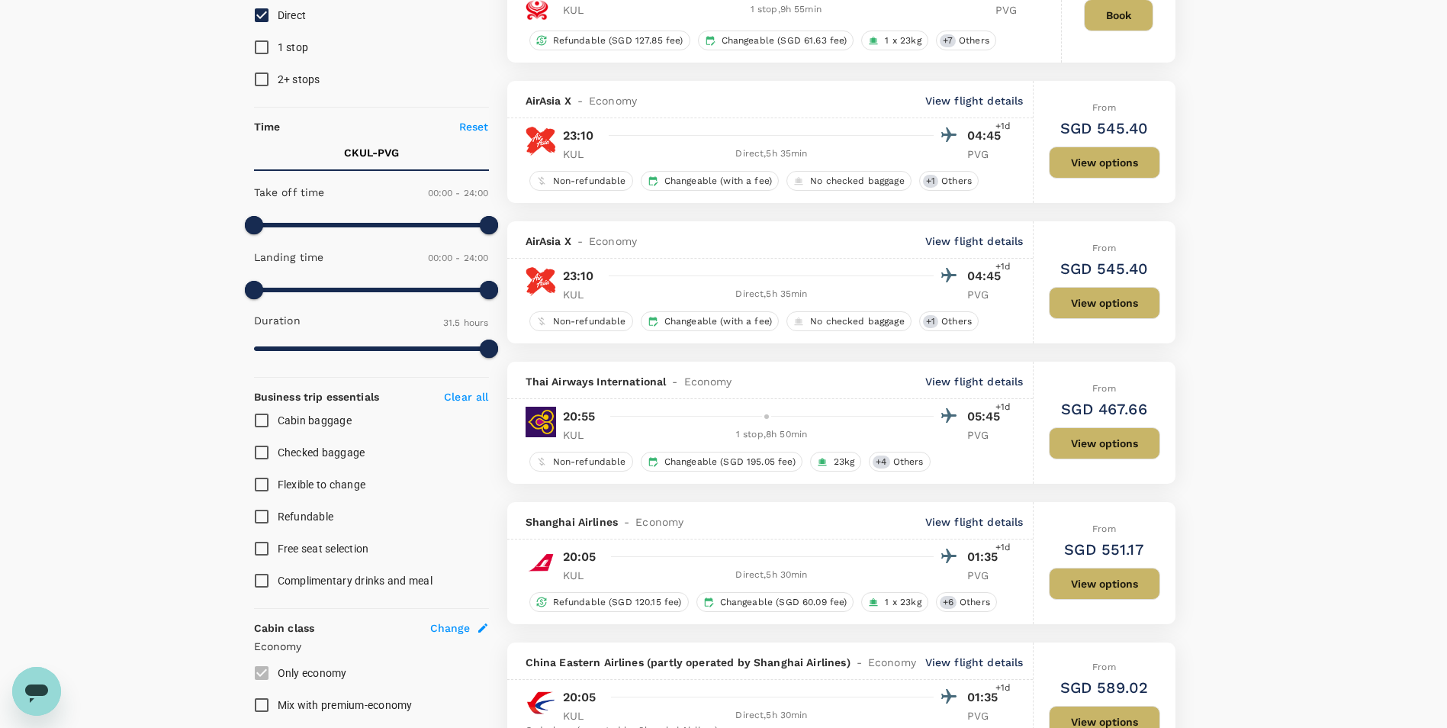
click at [712, 243] on p "View flight details" at bounding box center [974, 240] width 98 height 15
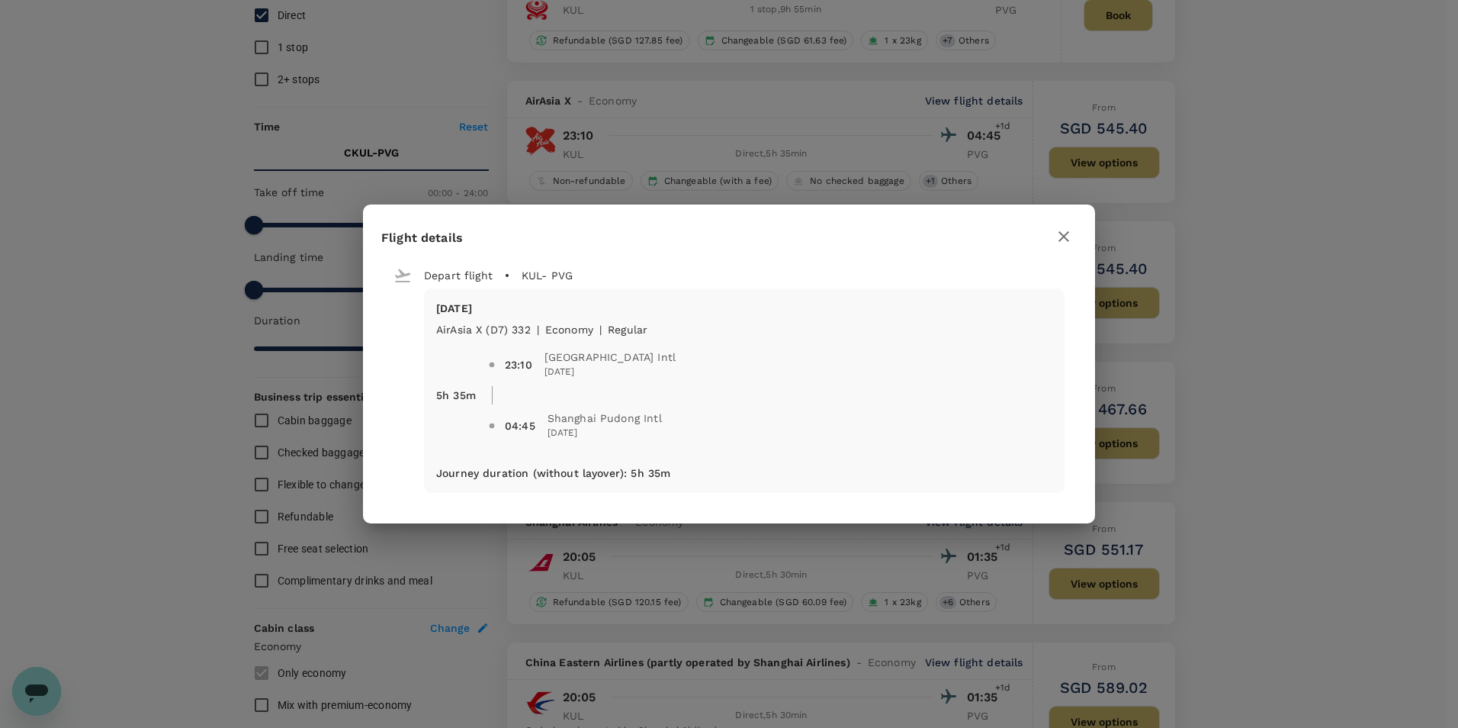
click at [712, 93] on div "Flight details Depart flight KUL - PVG Tue, 19 Aug AirAsia X (D7) 332 | economy…" at bounding box center [729, 364] width 1458 height 728
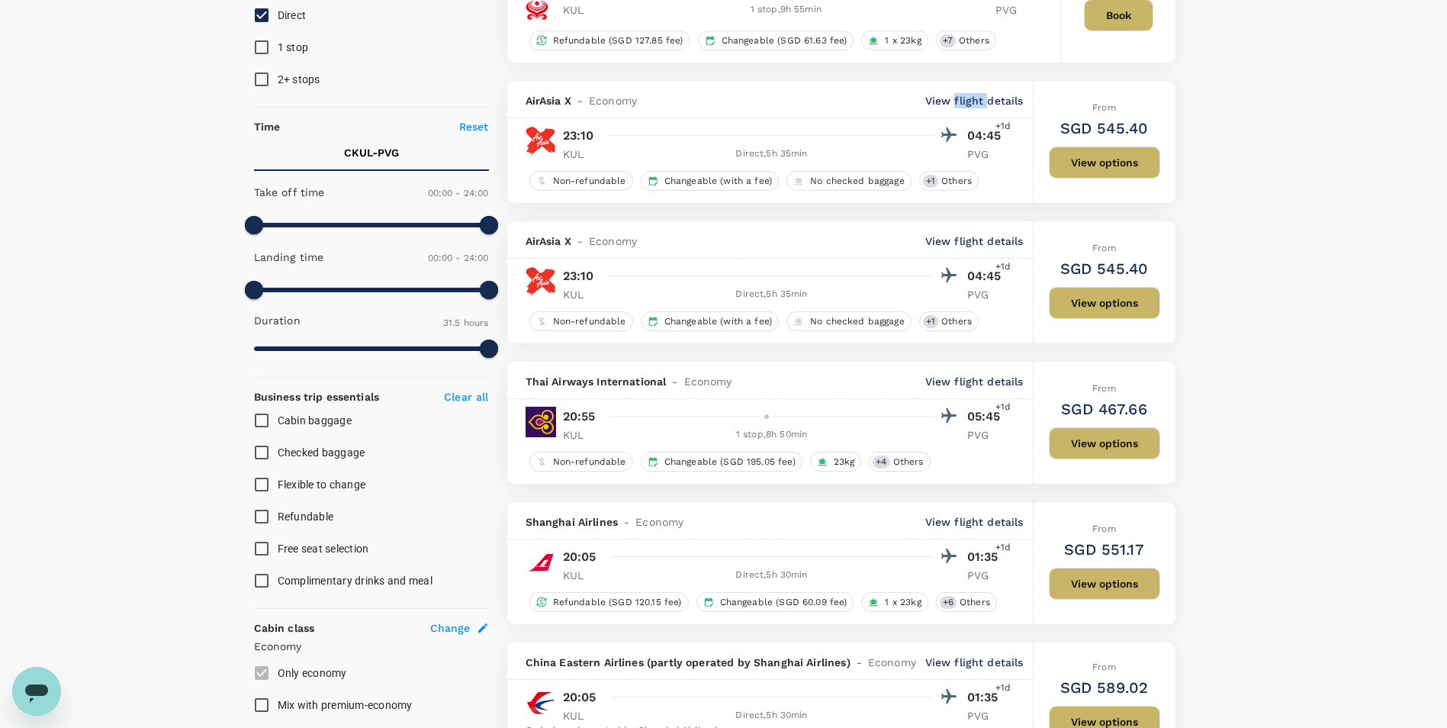
click at [712, 93] on p "View flight details" at bounding box center [974, 100] width 98 height 15
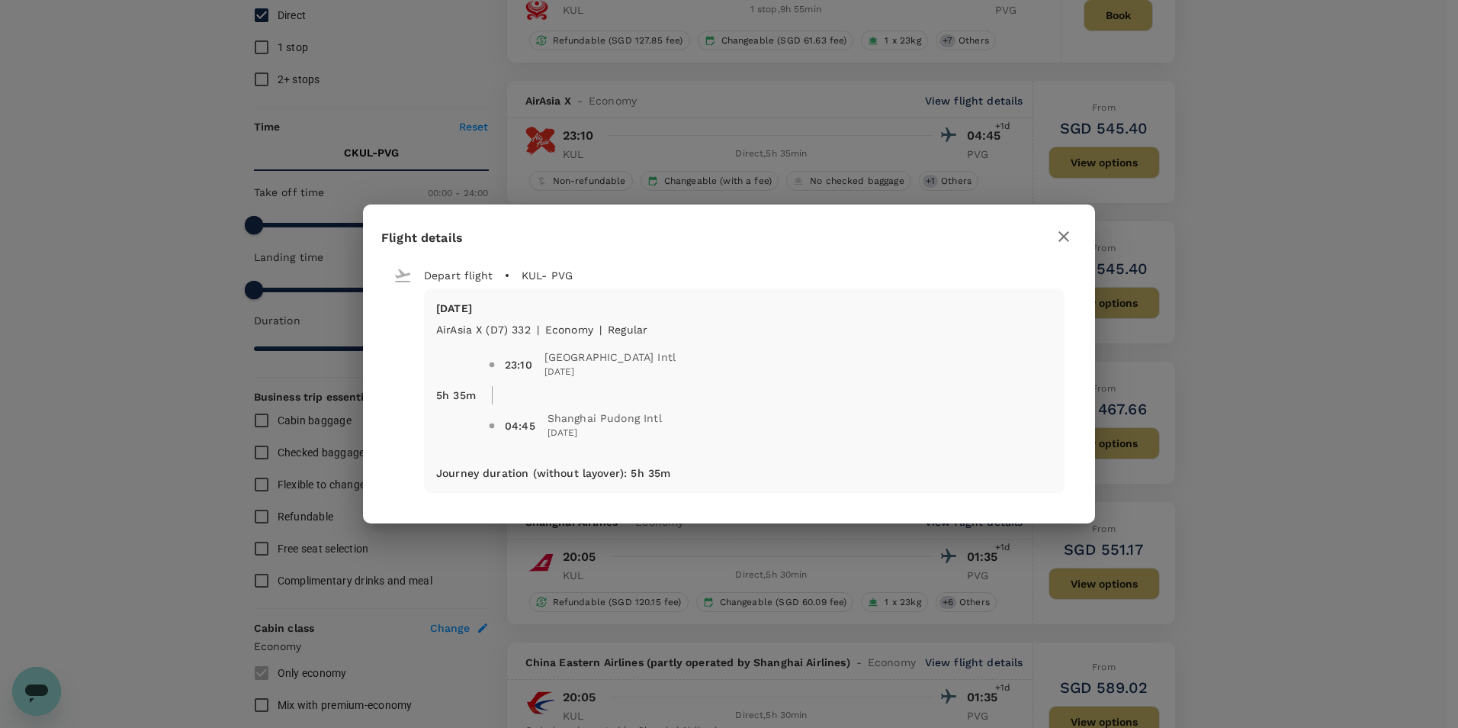
drag, startPoint x: 973, startPoint y: 93, endPoint x: 1310, endPoint y: 159, distance: 343.5
click at [712, 159] on div "Flight details Depart flight KUL - PVG Tue, 19 Aug AirAsia X (D7) 332 | economy…" at bounding box center [729, 364] width 1458 height 728
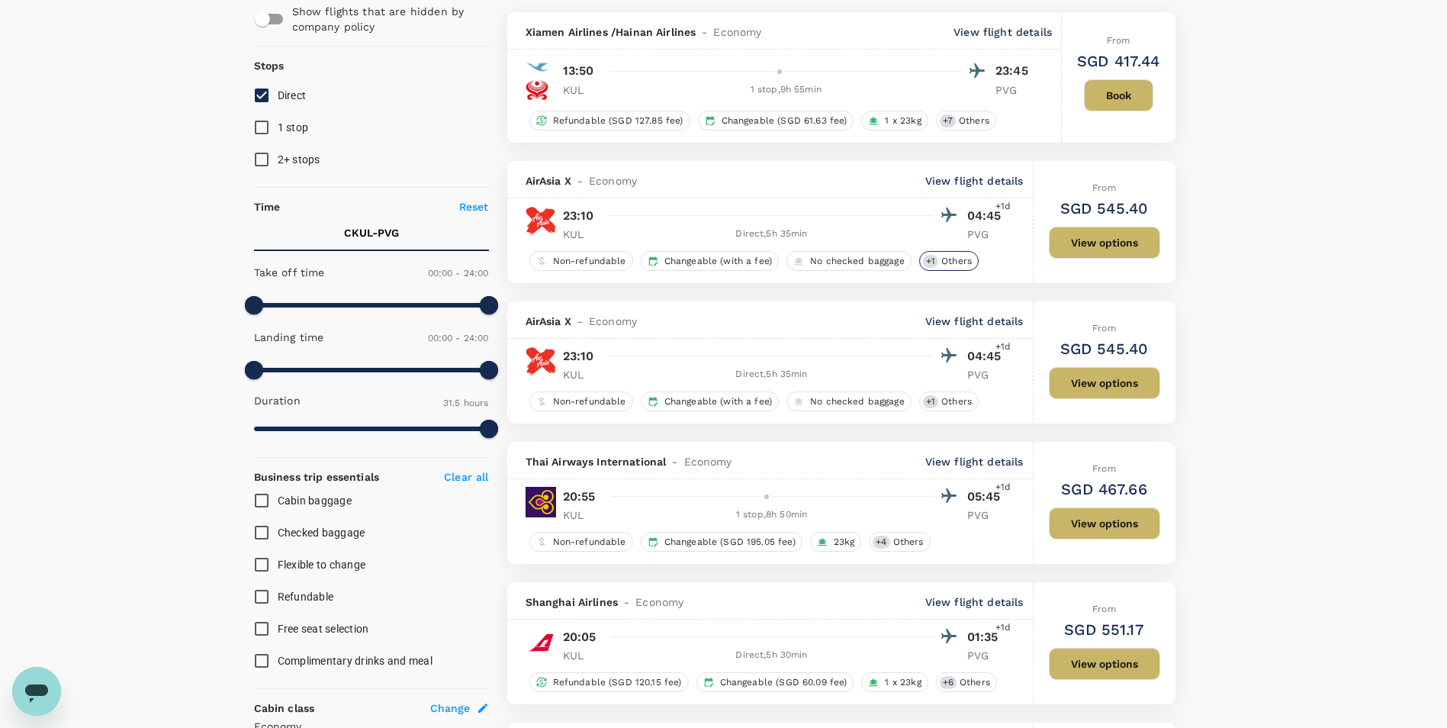
scroll to position [153, 0]
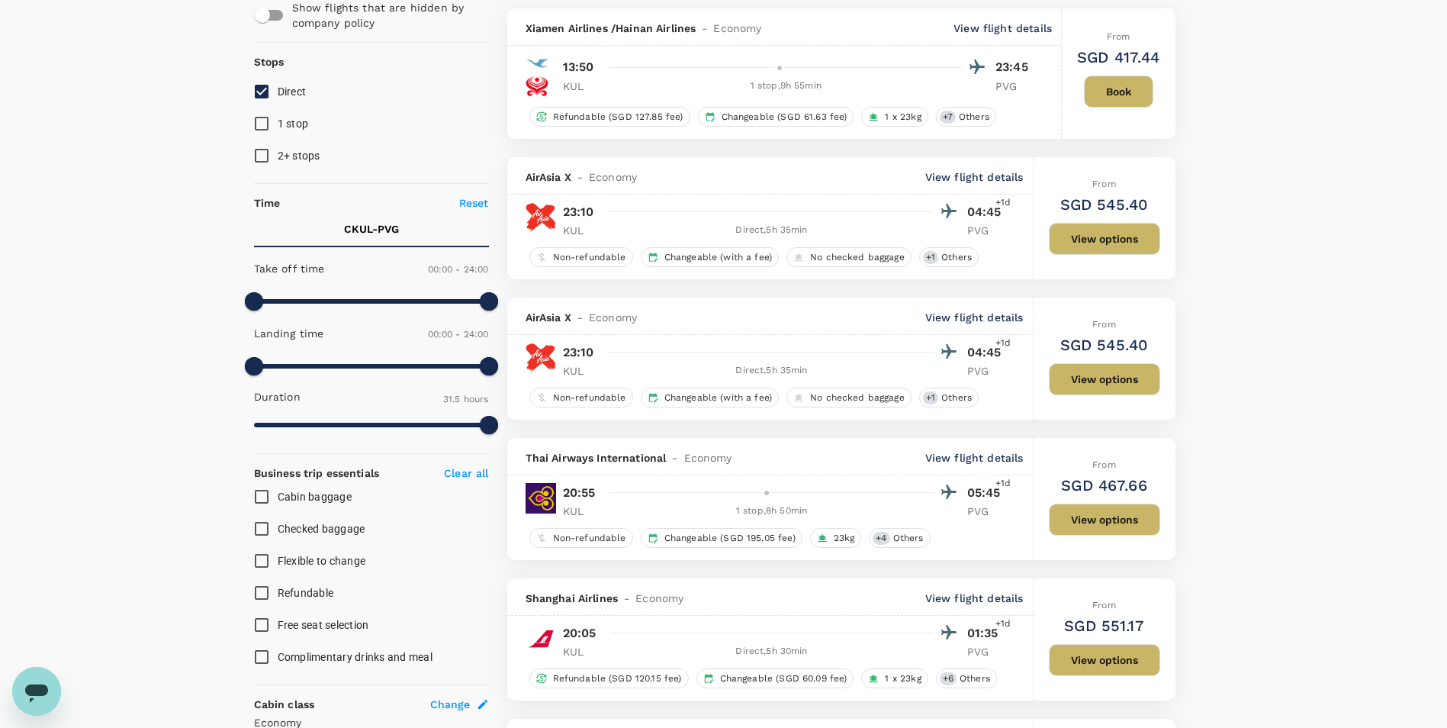
click at [712, 323] on div "AirAsia X - Economy View flight details" at bounding box center [775, 317] width 498 height 15
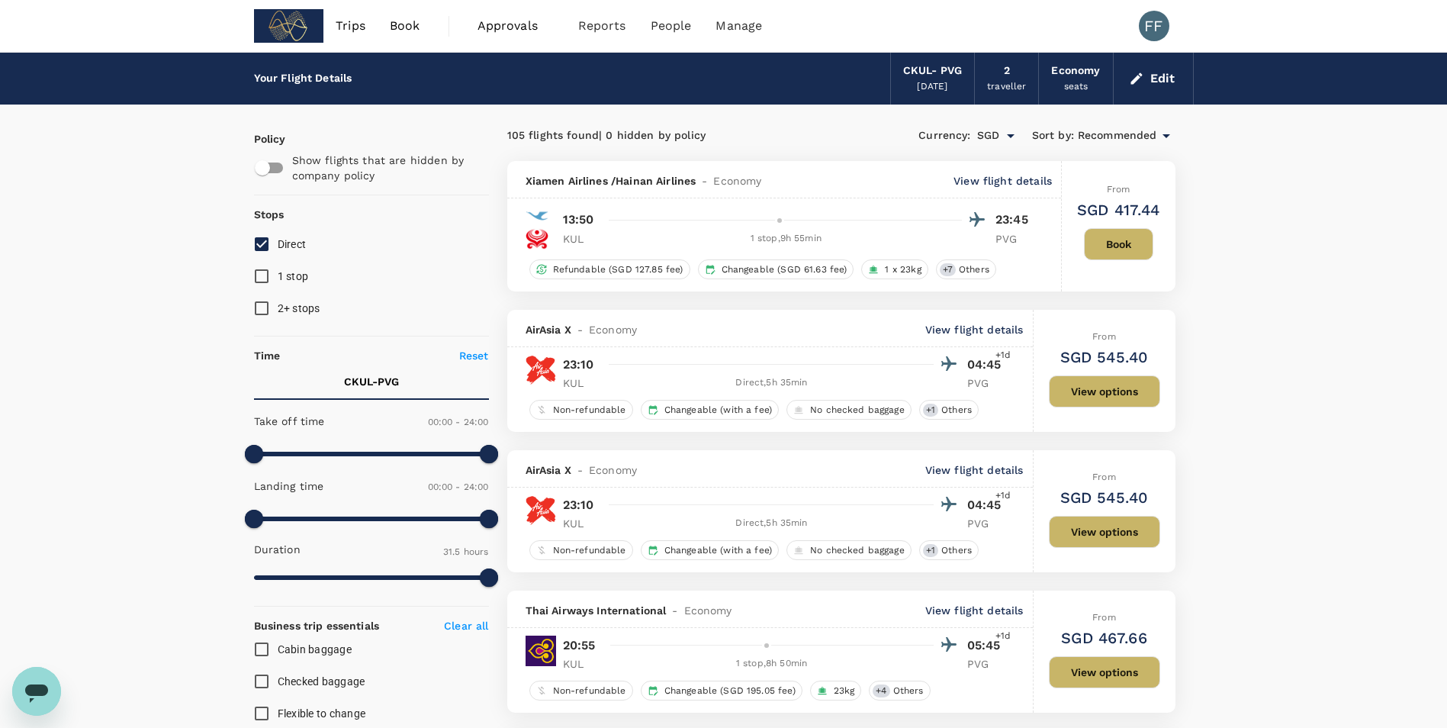
click at [712, 79] on div "19 Aug 2025" at bounding box center [932, 86] width 31 height 15
click at [712, 74] on div "CKUL - PVG" at bounding box center [932, 71] width 59 height 17
click at [712, 74] on button "Edit" at bounding box center [1153, 78] width 55 height 24
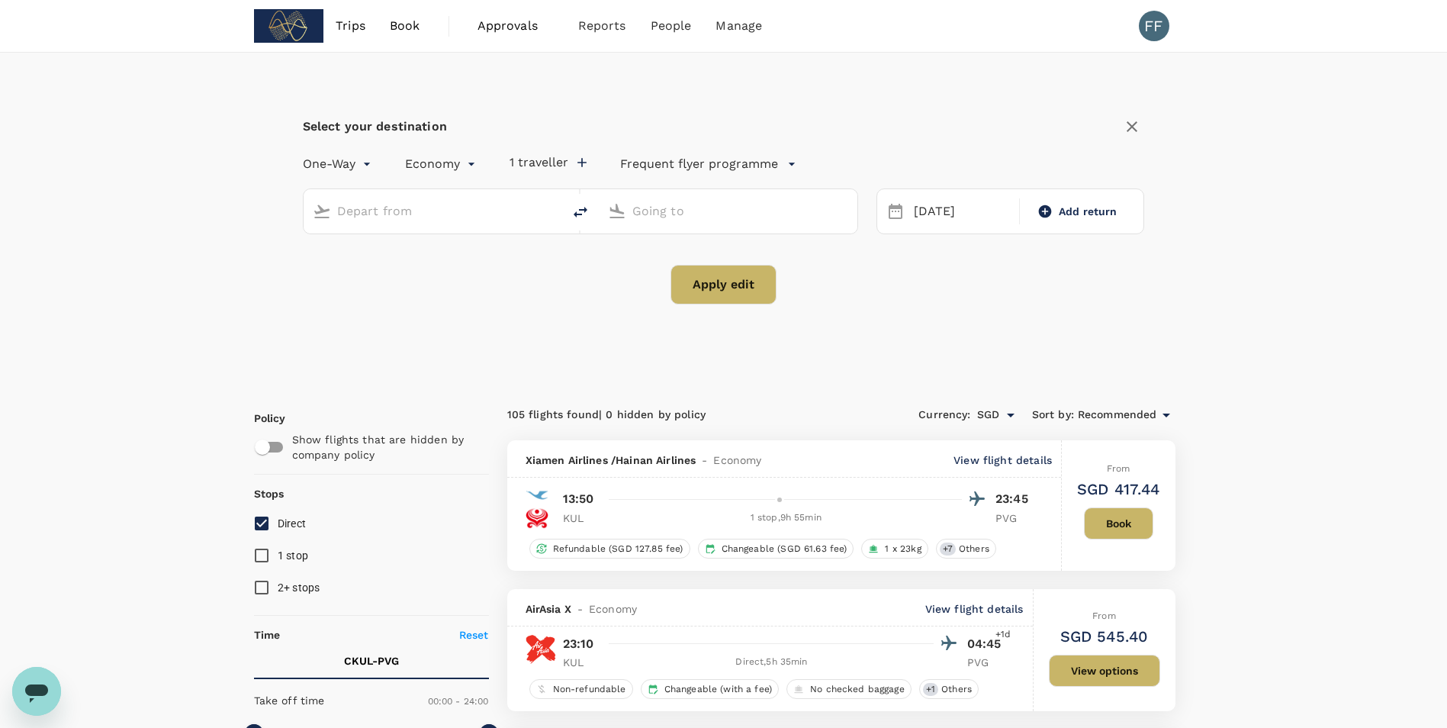
type input "Kuala Lumpur, Malaysia (any)"
type input "Shanghai Pudong Intl (PVG)"
click at [712, 203] on div "19 Aug" at bounding box center [962, 212] width 108 height 30
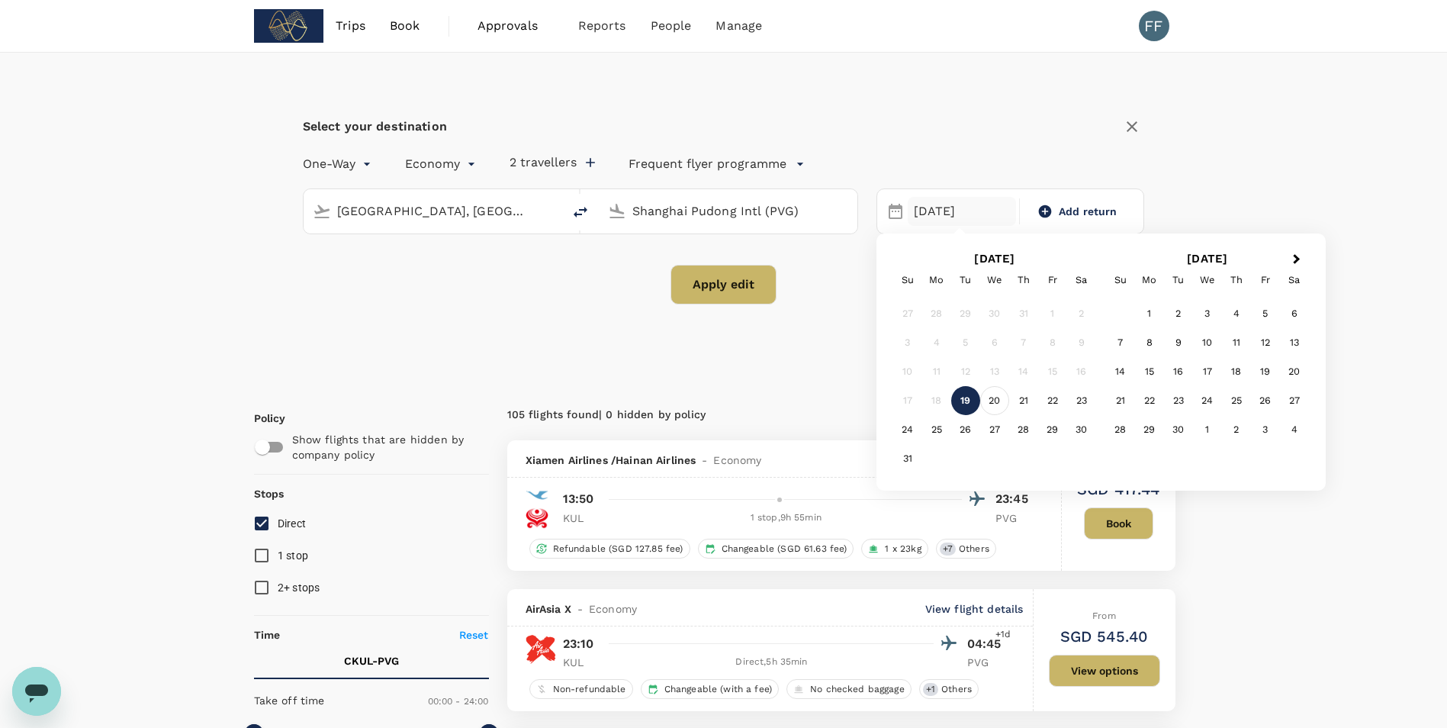
click at [712, 401] on div "20" at bounding box center [994, 400] width 29 height 29
click at [712, 291] on button "Apply edit" at bounding box center [723, 285] width 106 height 40
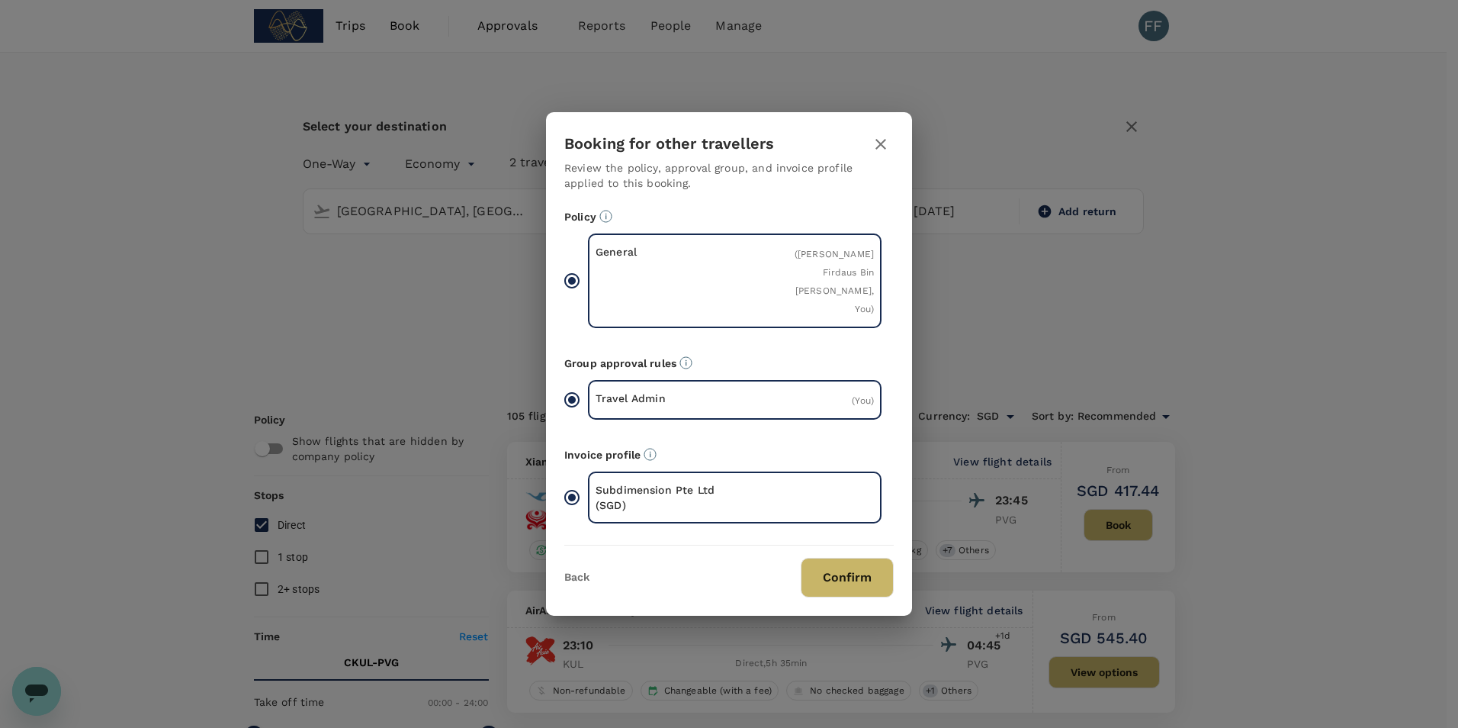
click at [712, 483] on button "Confirm" at bounding box center [847, 578] width 93 height 40
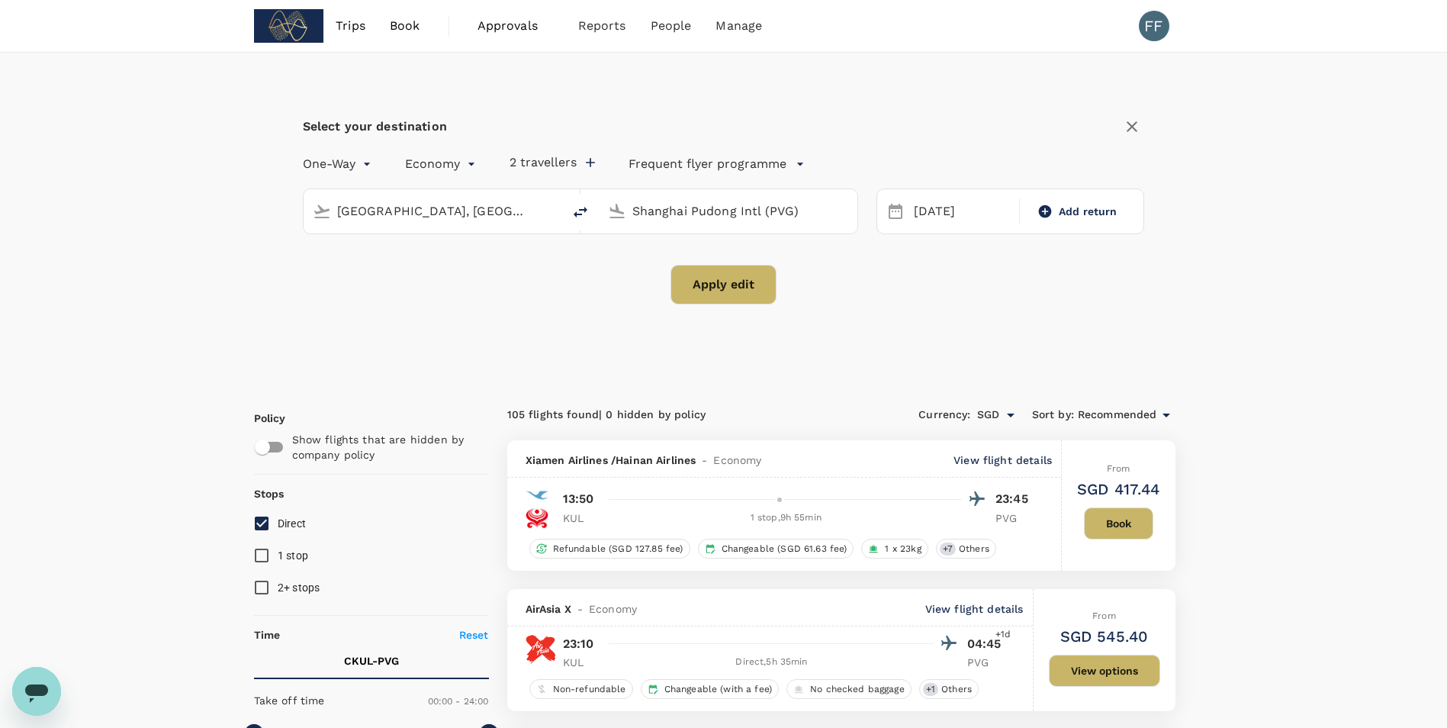
checkbox input "false"
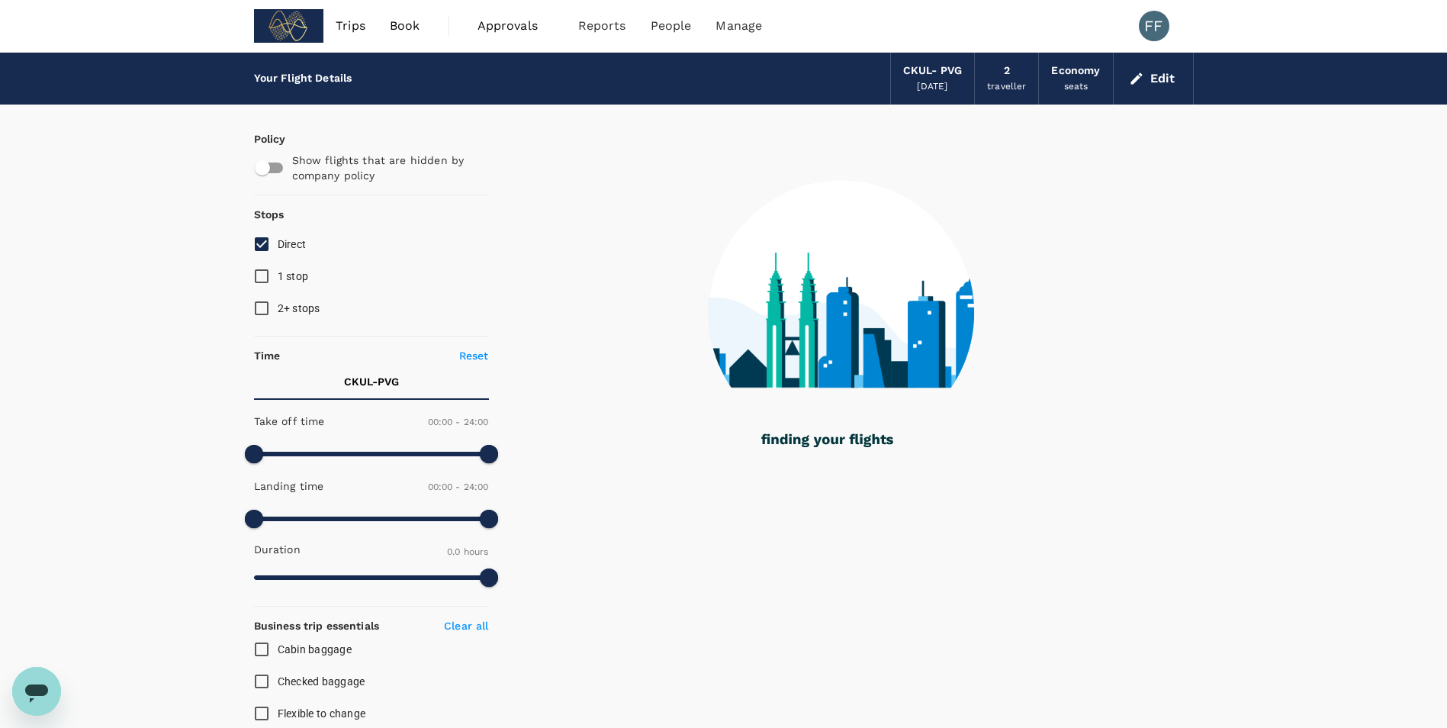
type input "1285"
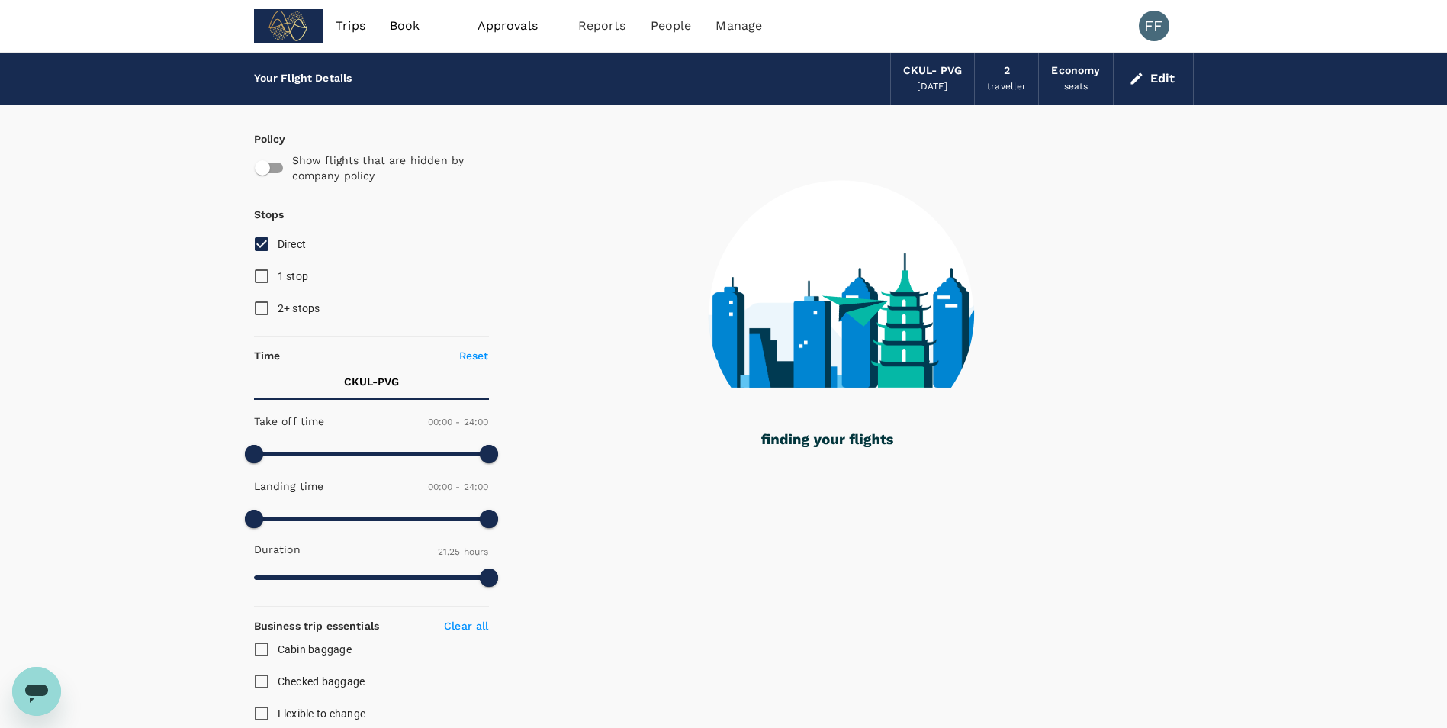
checkbox input "true"
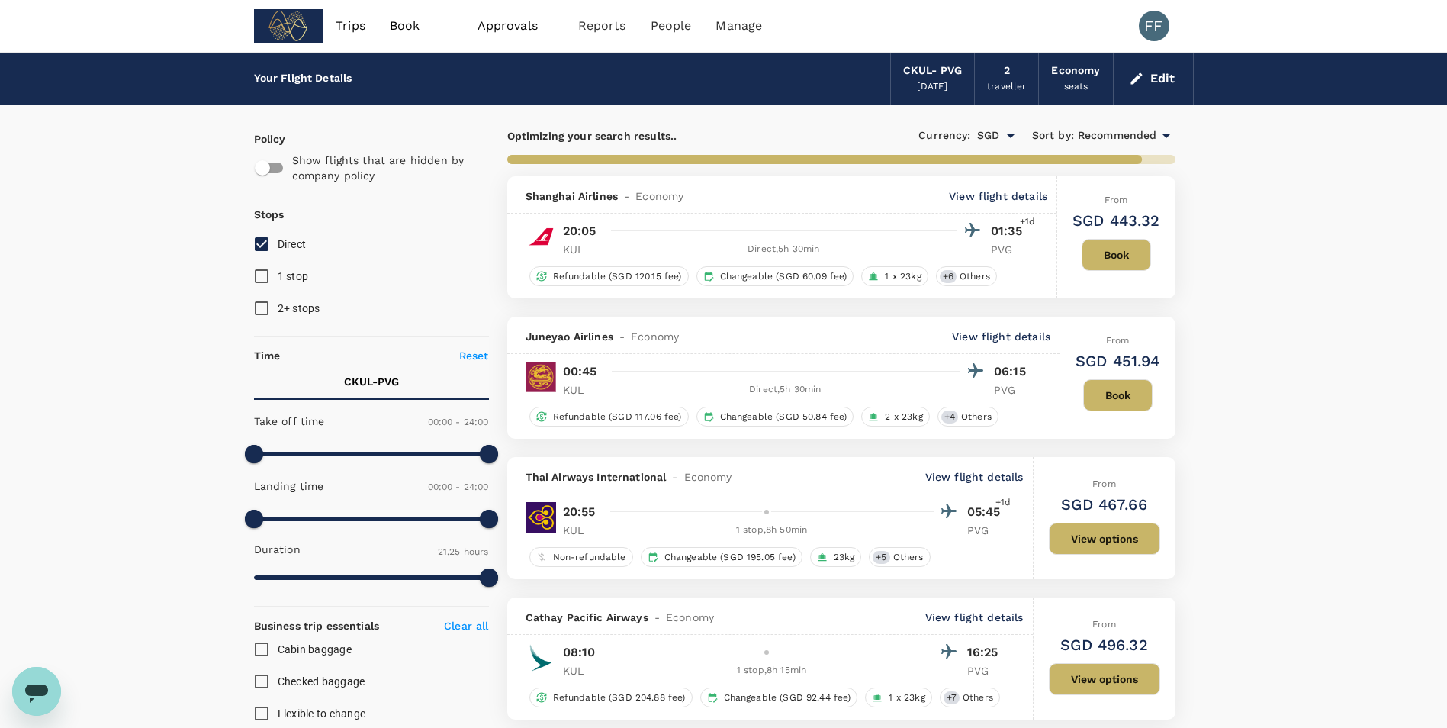
type input "1710"
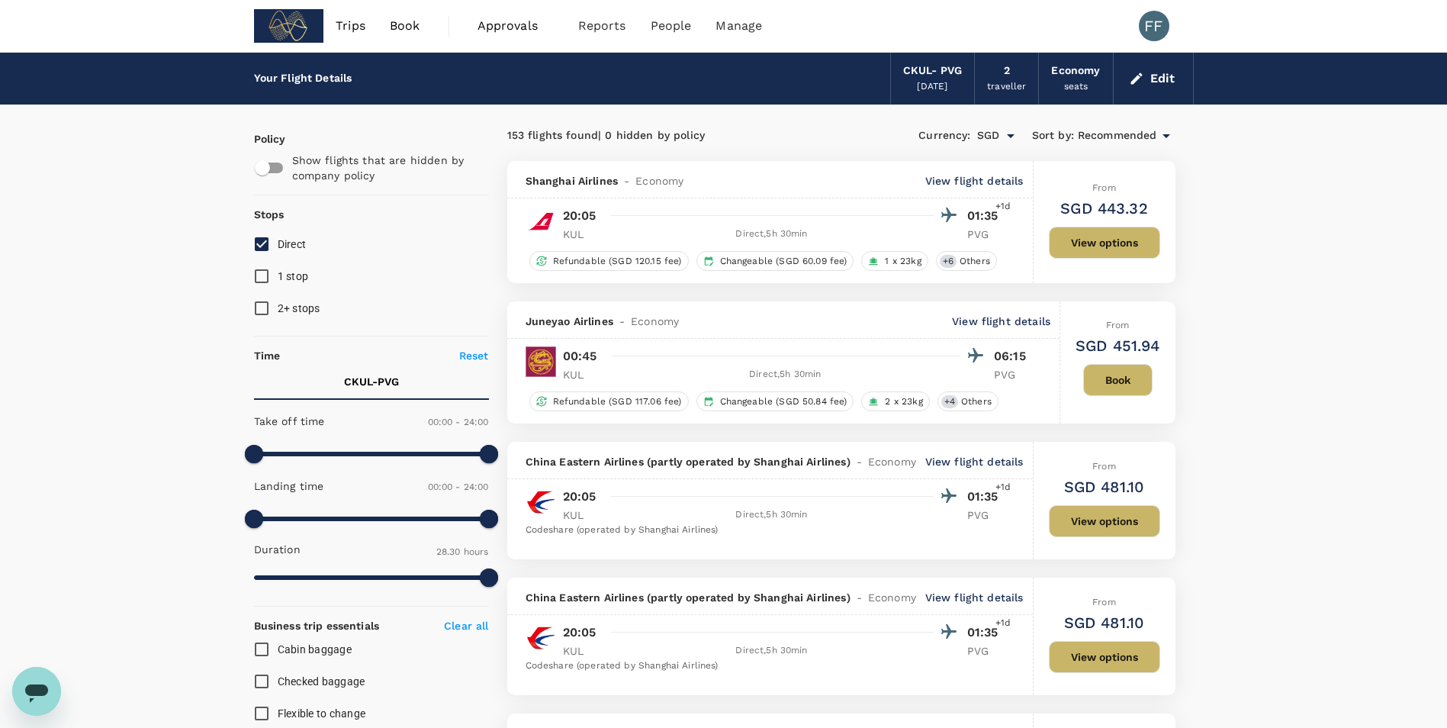
click at [712, 85] on div "[DATE]" at bounding box center [932, 86] width 31 height 15
click at [712, 320] on p "View flight details" at bounding box center [1001, 320] width 98 height 15
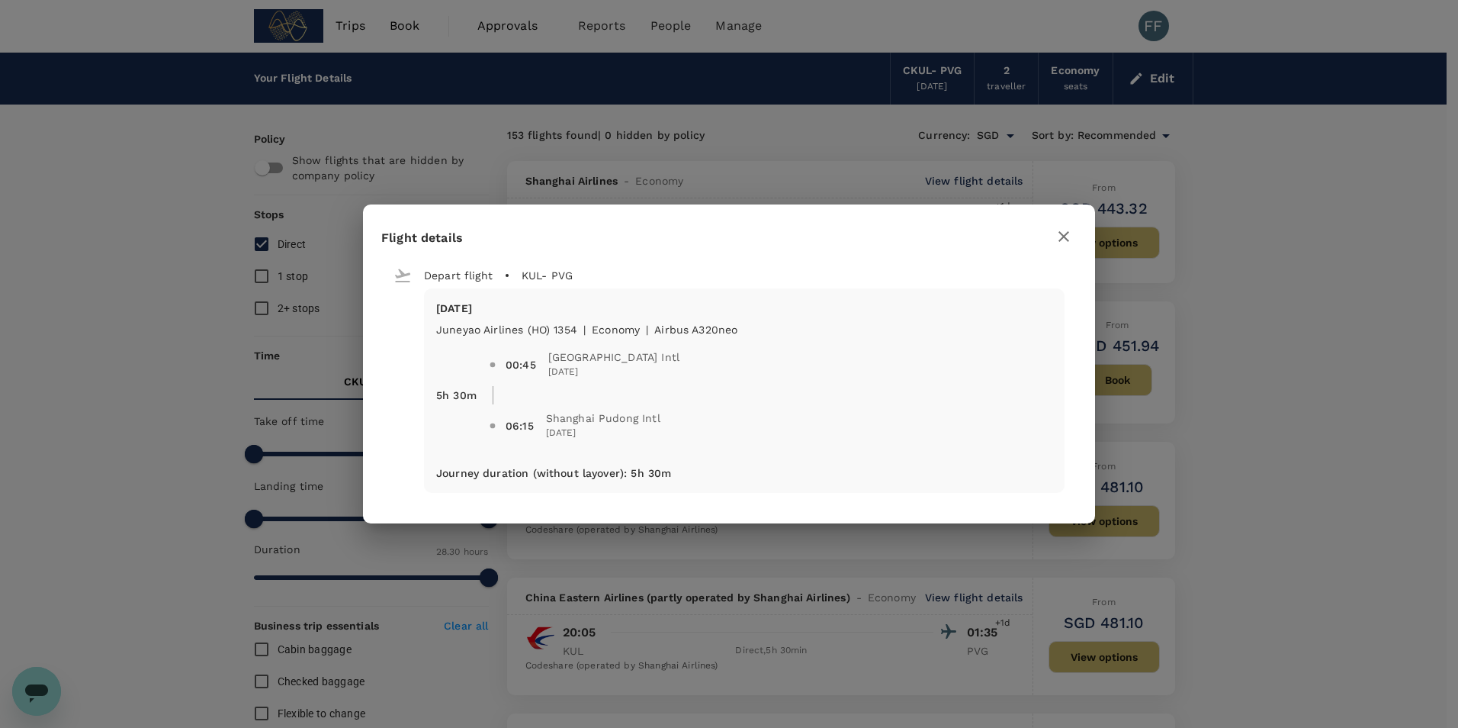
click at [712, 233] on icon "button" at bounding box center [1064, 236] width 18 height 18
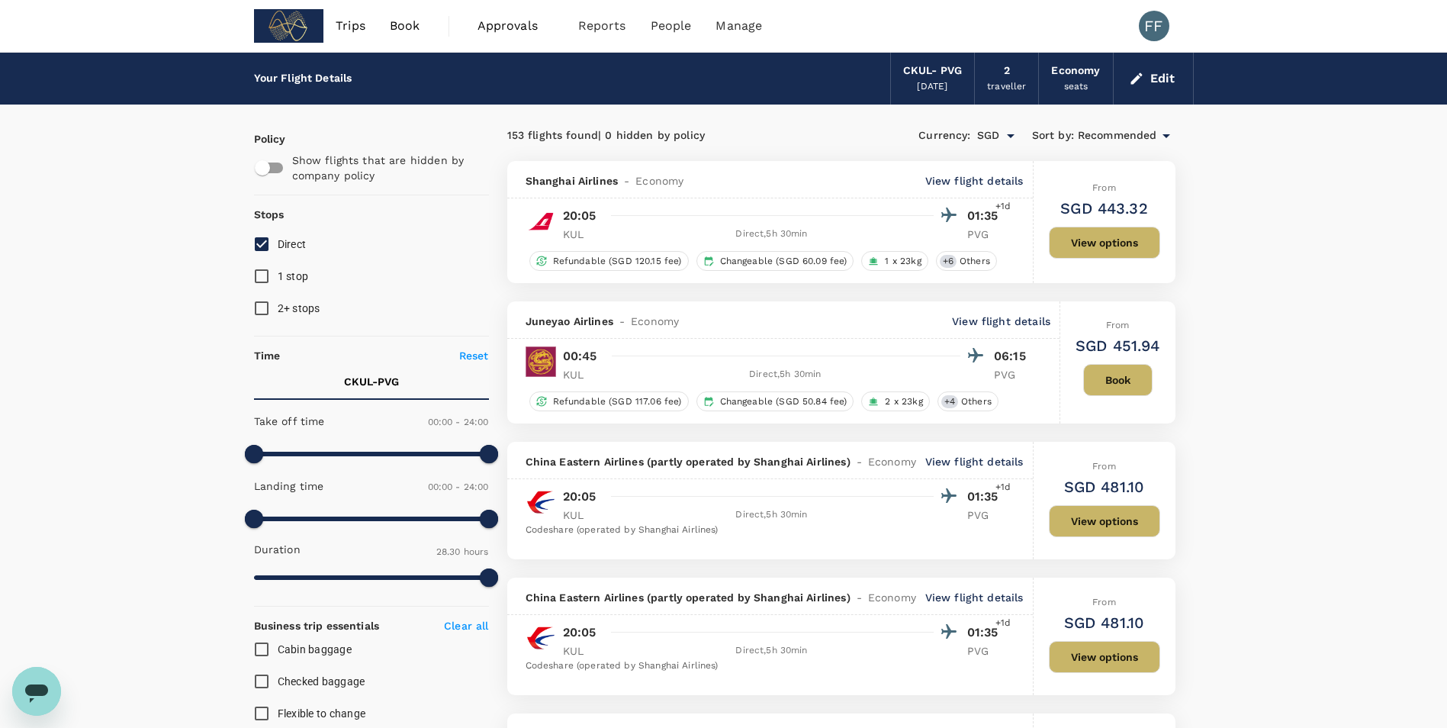
click at [712, 323] on p "View flight details" at bounding box center [1001, 320] width 98 height 15
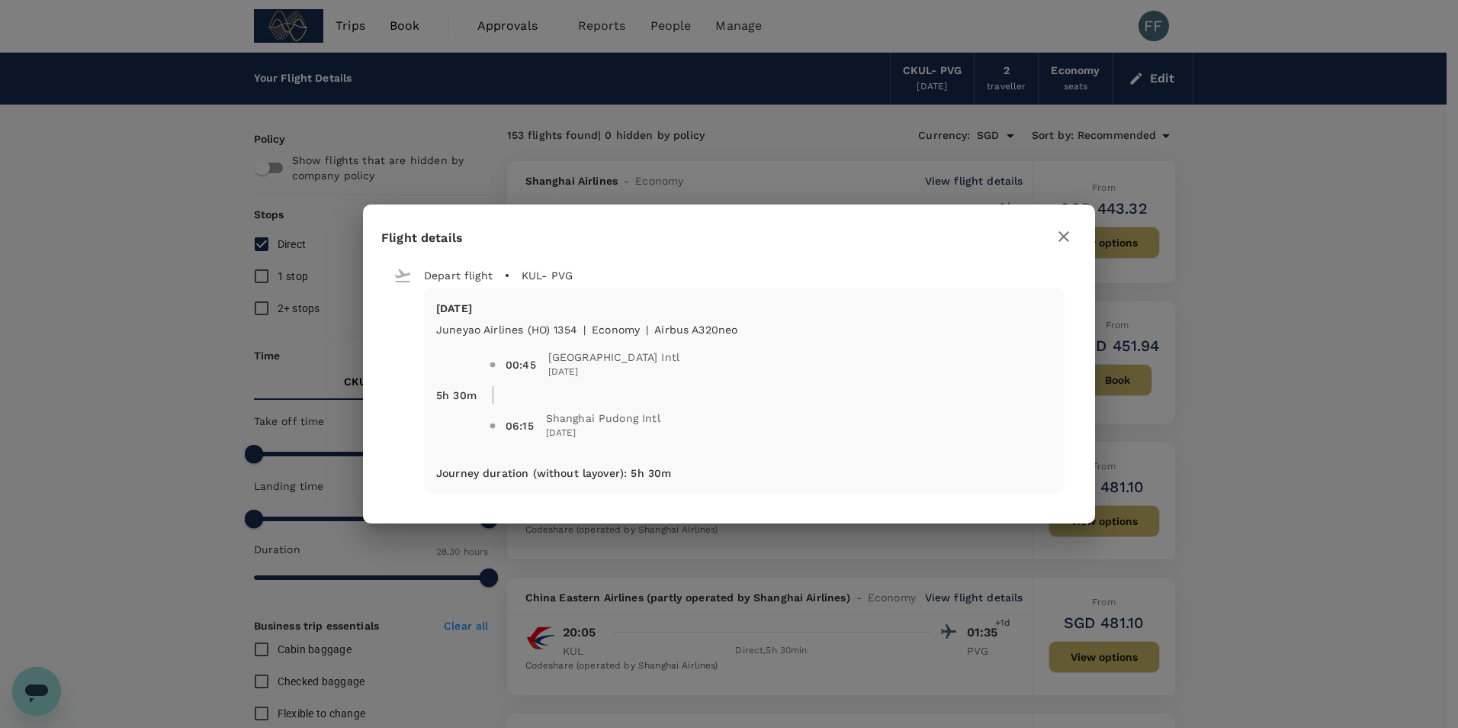
click at [712, 238] on icon "button" at bounding box center [1064, 236] width 18 height 18
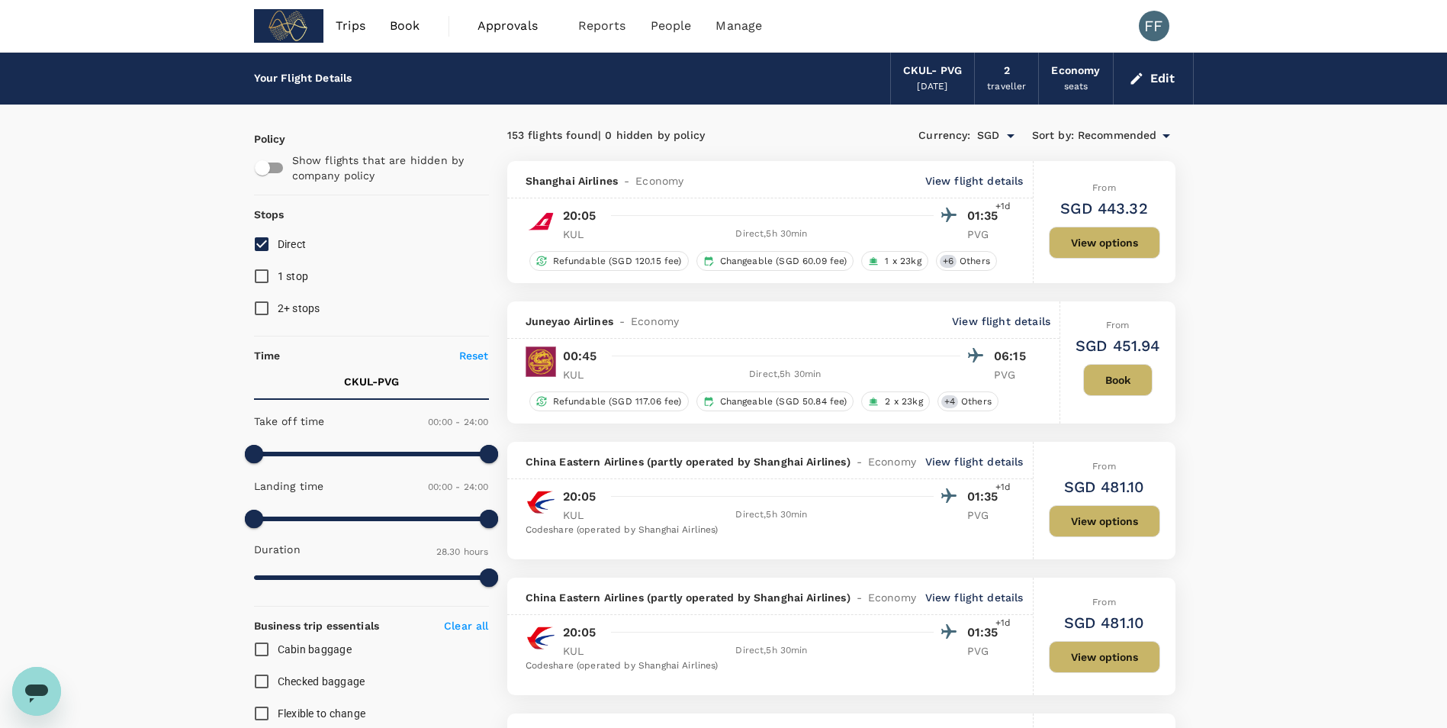
click at [712, 319] on p "View flight details" at bounding box center [1001, 320] width 98 height 15
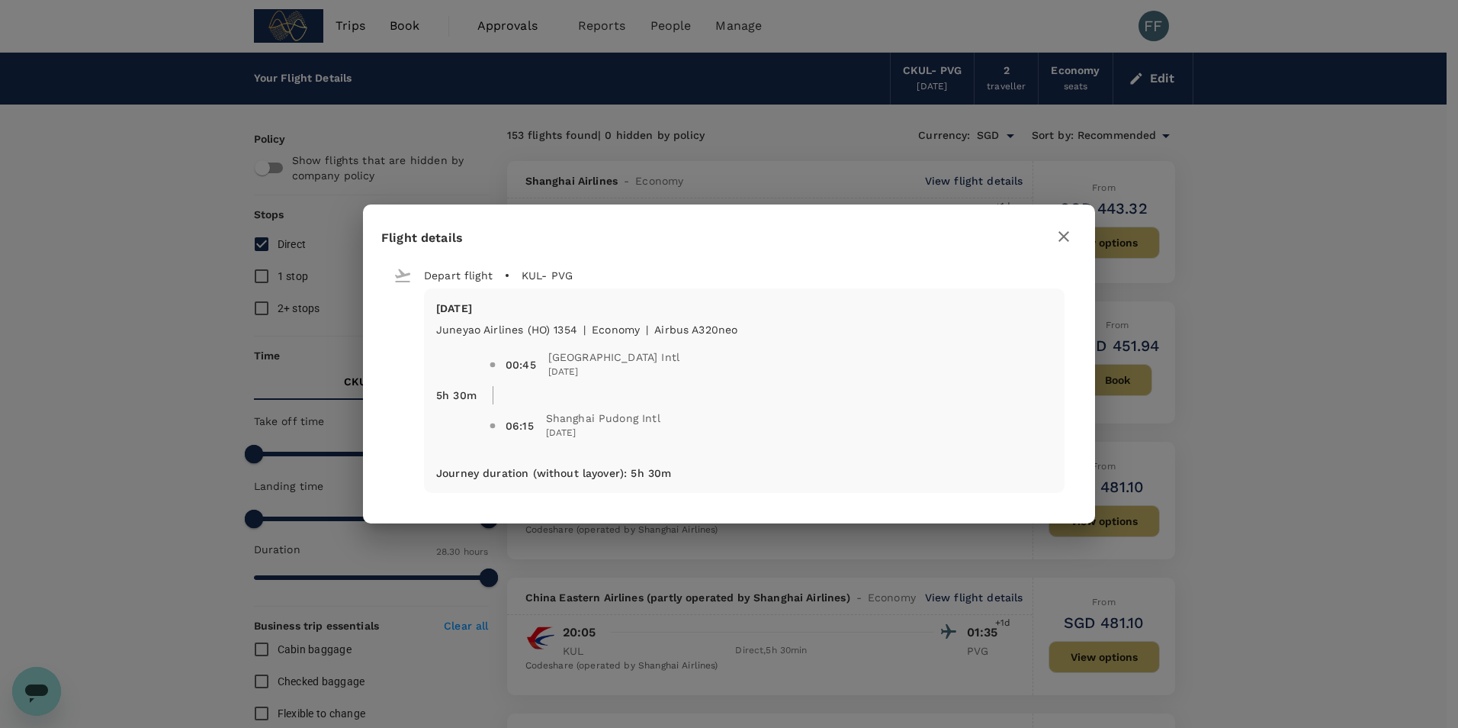
click at [712, 232] on h2 "Flight details" at bounding box center [729, 242] width 732 height 39
click at [712, 237] on icon "button" at bounding box center [1064, 236] width 11 height 11
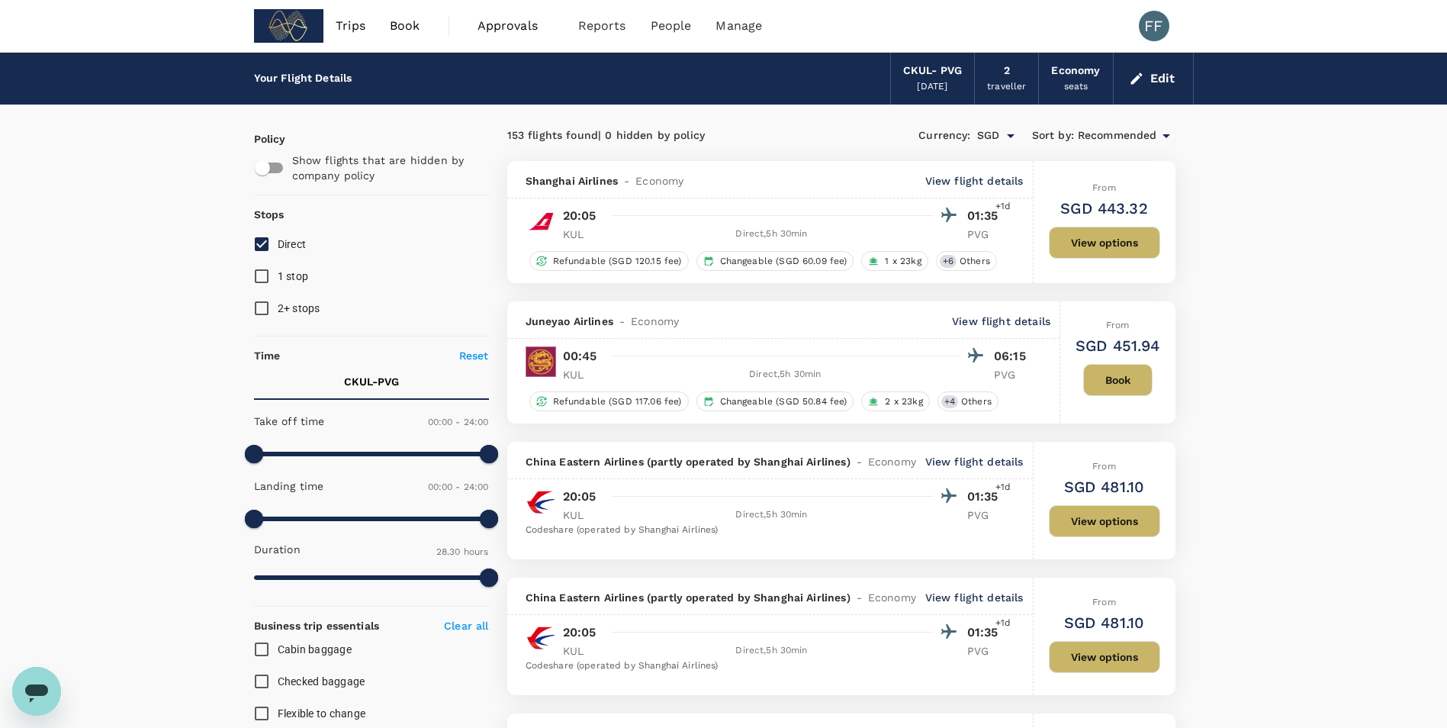
click at [712, 315] on p "View flight details" at bounding box center [1001, 320] width 98 height 15
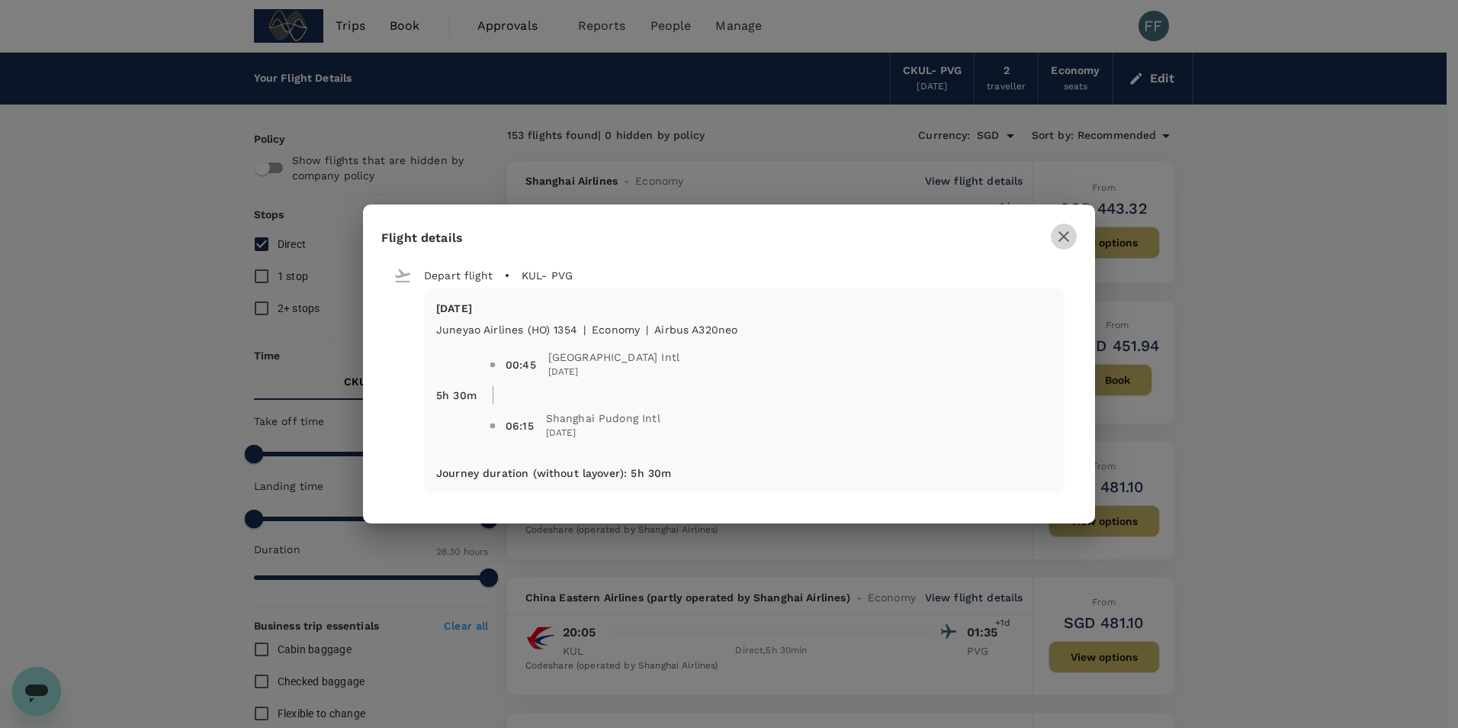
click at [712, 234] on icon "button" at bounding box center [1064, 236] width 18 height 18
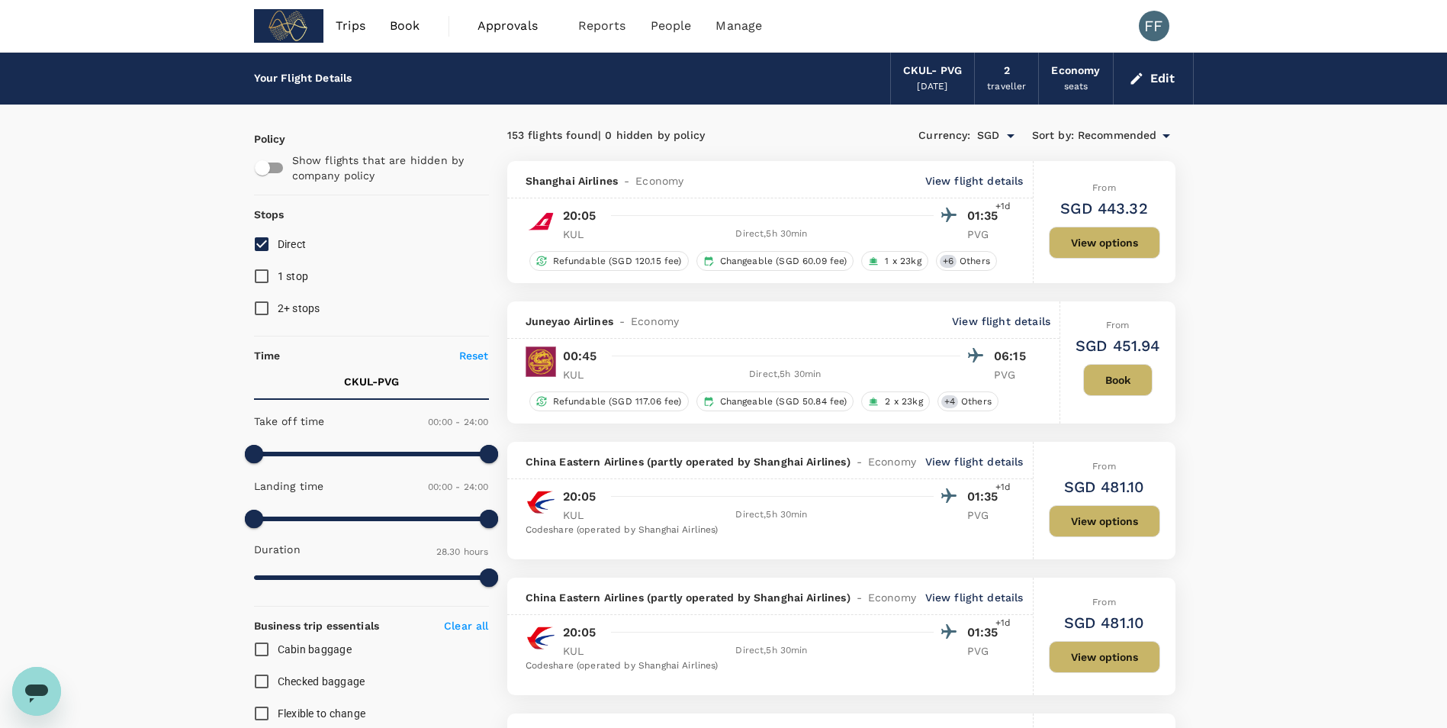
click at [712, 86] on div "[DATE]" at bounding box center [932, 86] width 31 height 15
click at [712, 79] on div "Edit" at bounding box center [1154, 79] width 80 height 52
click at [712, 79] on button "Edit" at bounding box center [1153, 78] width 55 height 24
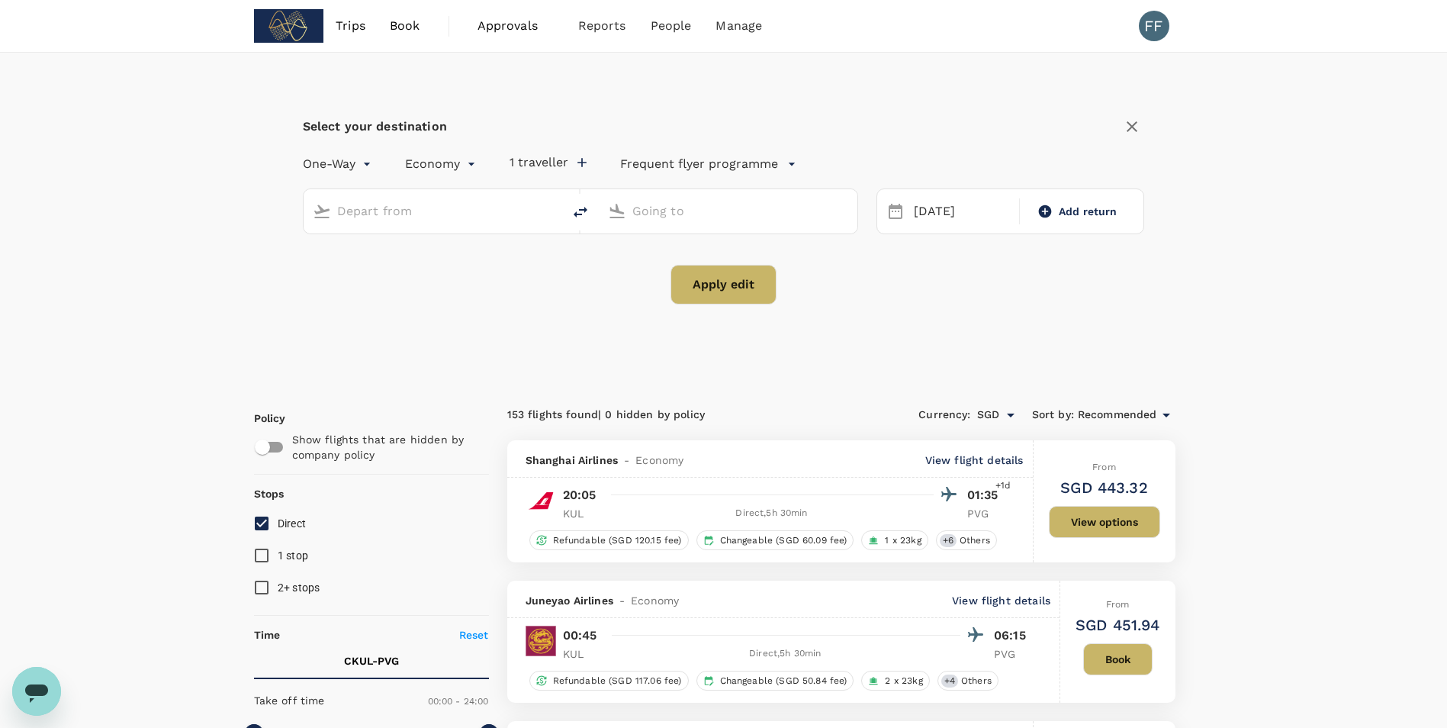
click at [497, 215] on input "text" at bounding box center [433, 211] width 193 height 24
type input "Kuala Lumpur, Malaysia (any)"
click at [712, 212] on input "Shanghai Pudong Intl (PVG)" at bounding box center [728, 211] width 193 height 24
type input "p"
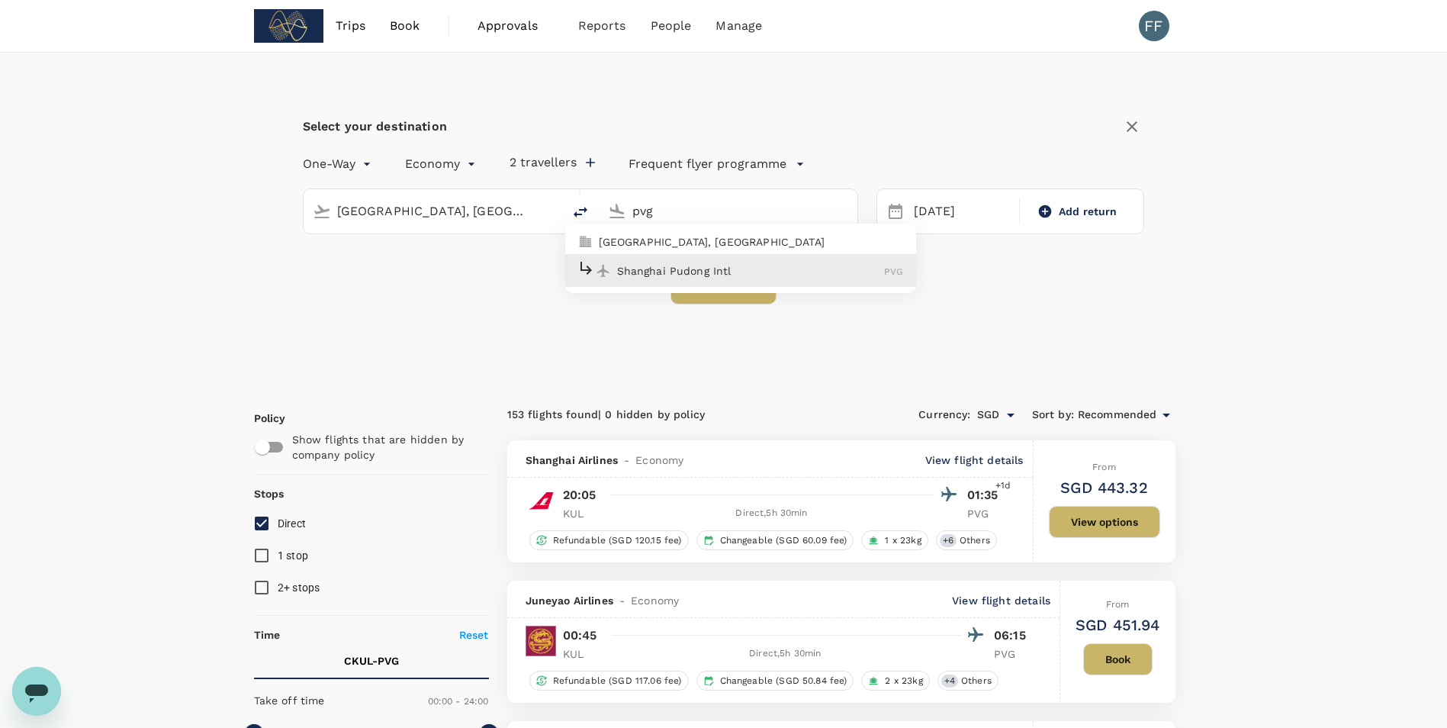
type input "Shanghai Pudong Intl (PVG)"
click at [491, 304] on div "Apply edit" at bounding box center [724, 285] width 842 height 40
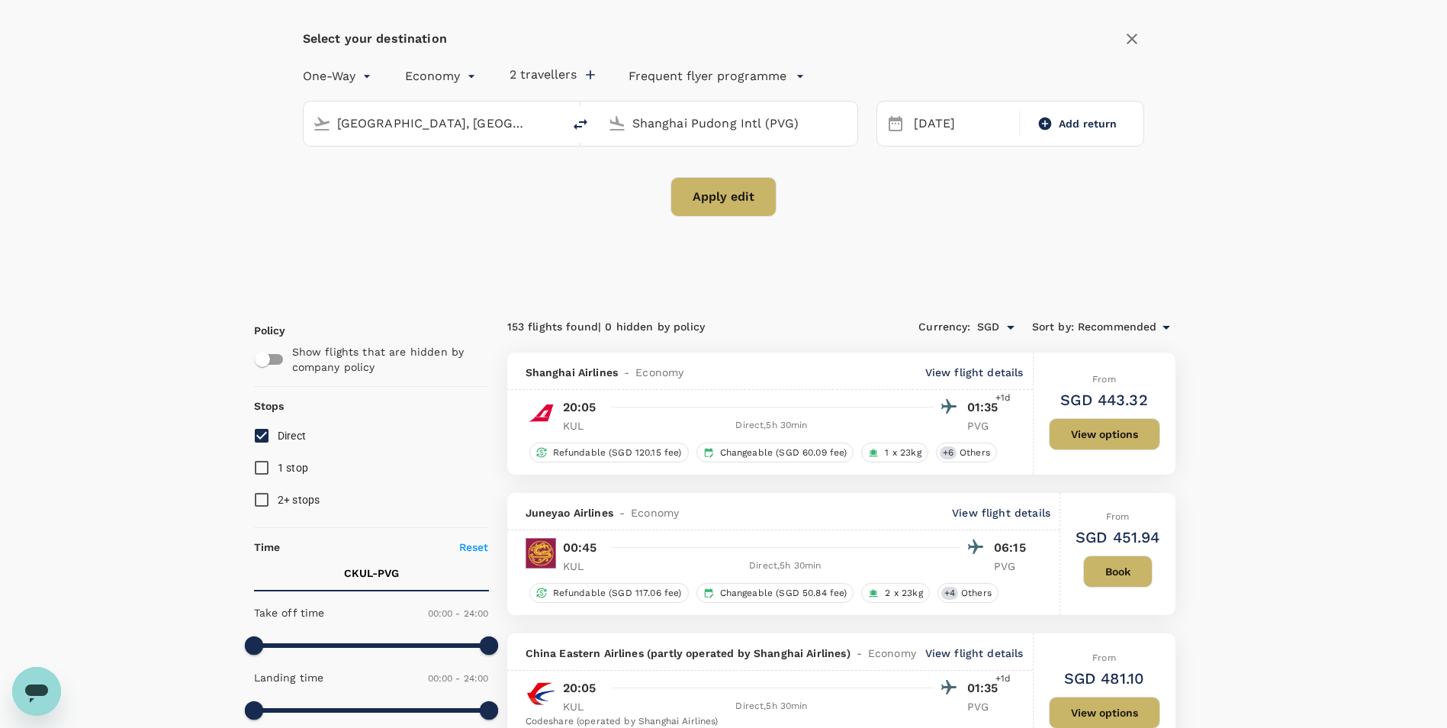
scroll to position [381, 0]
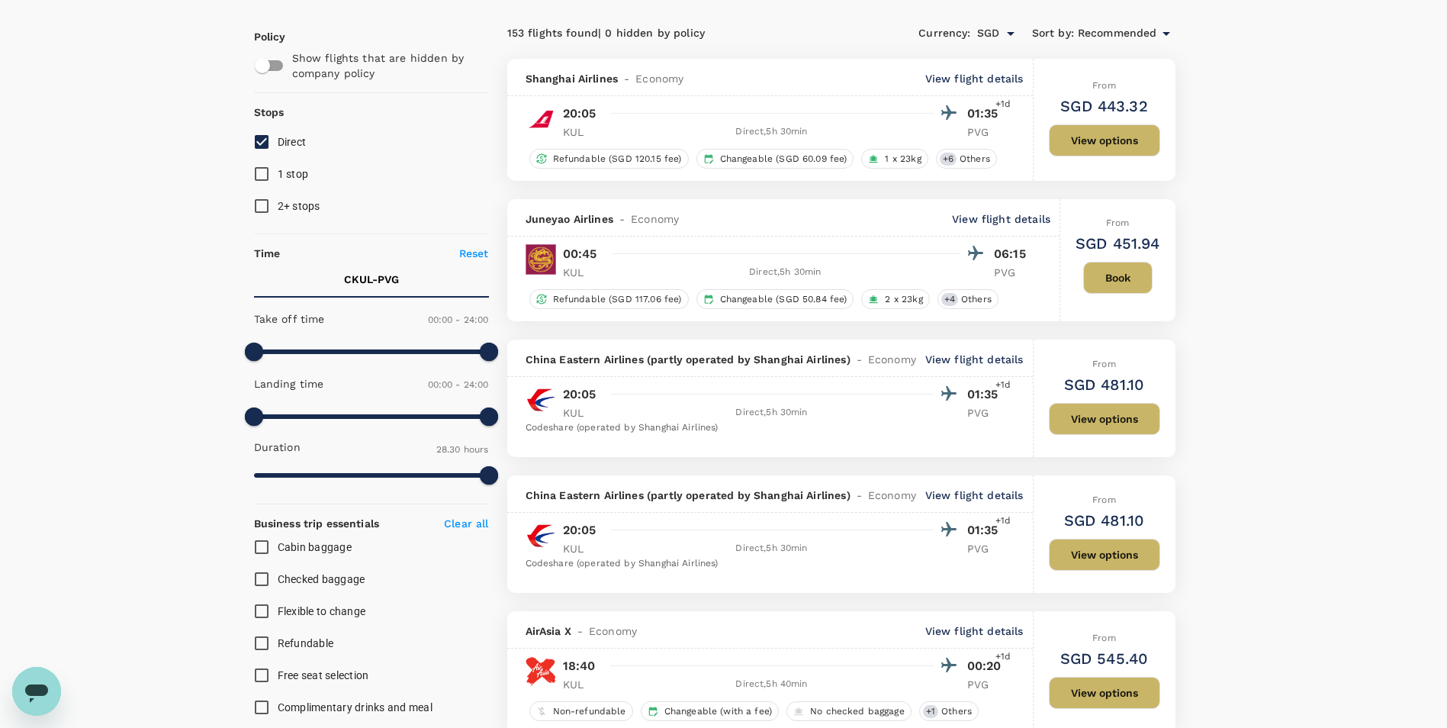
click at [712, 223] on p "View flight details" at bounding box center [1001, 218] width 98 height 15
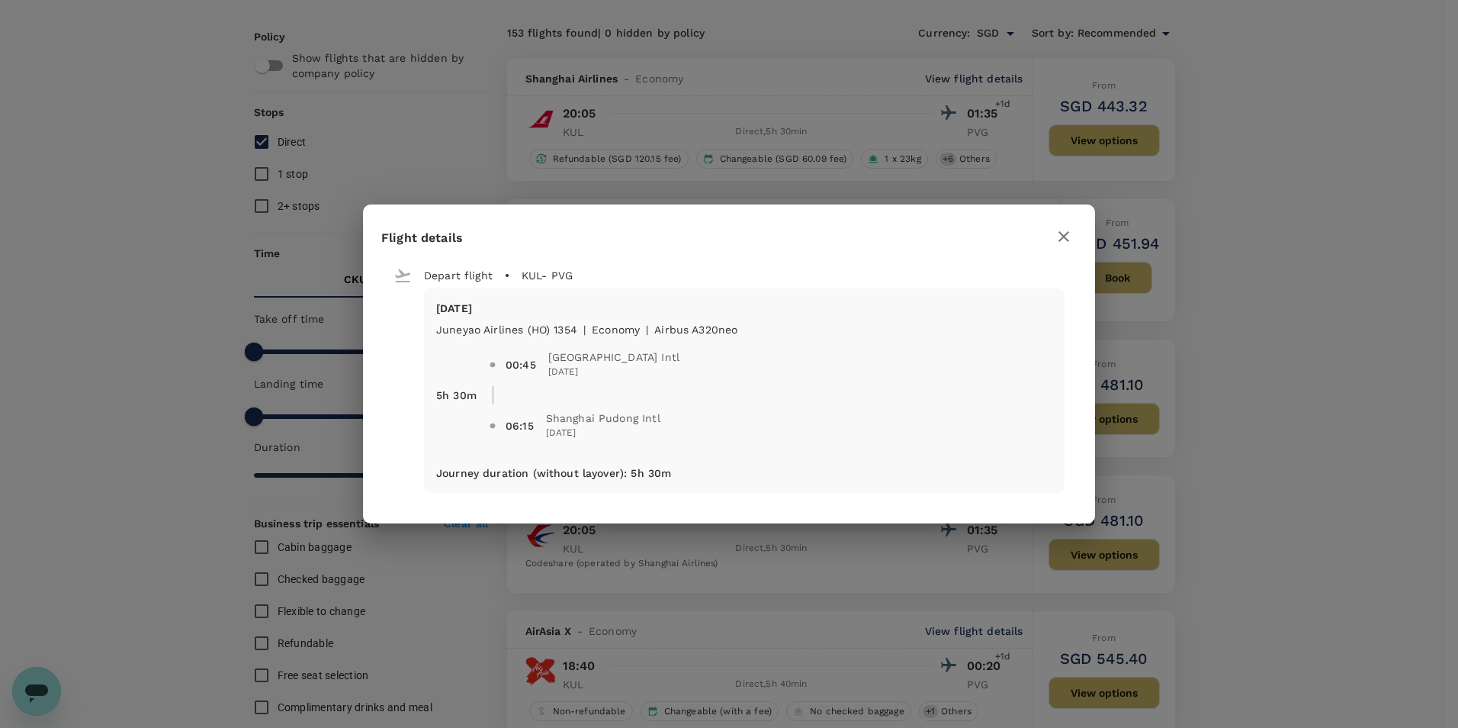
click at [712, 227] on icon "button" at bounding box center [1064, 236] width 18 height 18
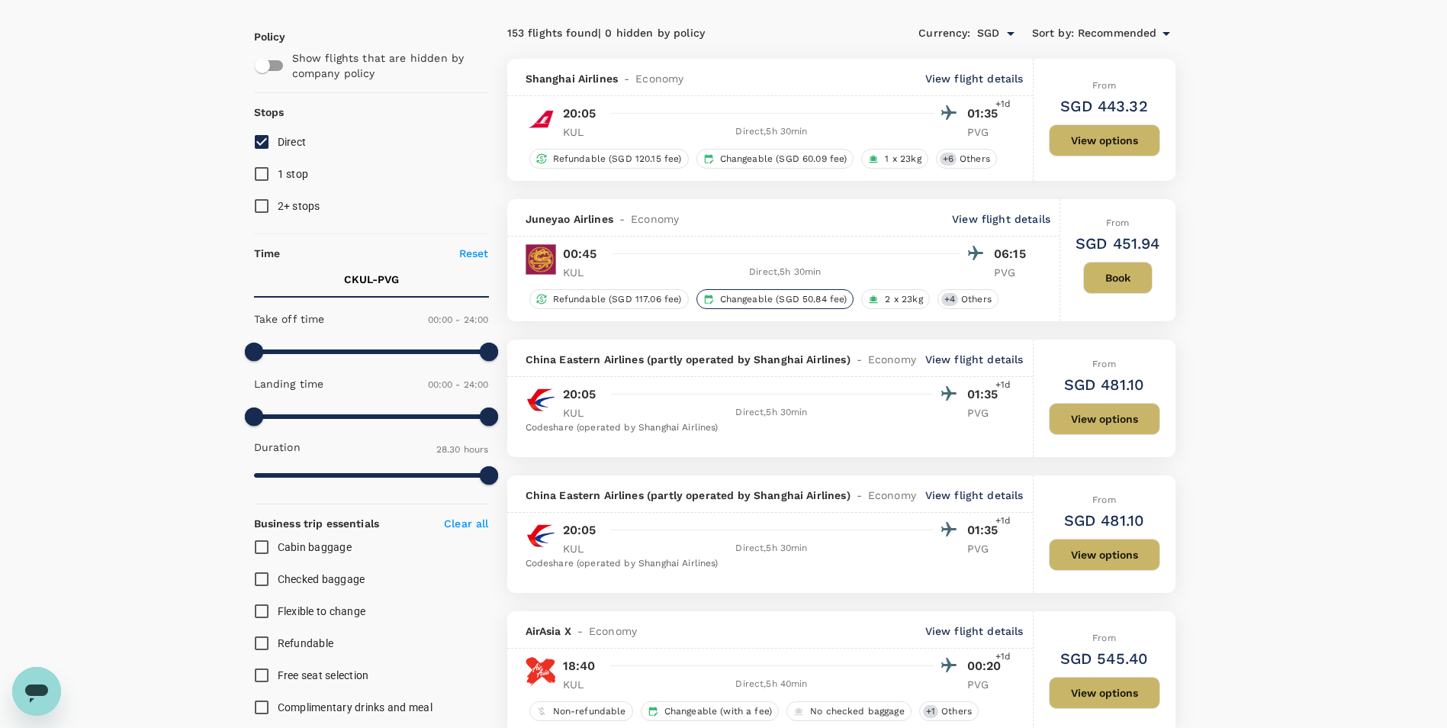
click at [712, 300] on span "Changeable (SGD 50.84 fee)" at bounding box center [784, 299] width 140 height 13
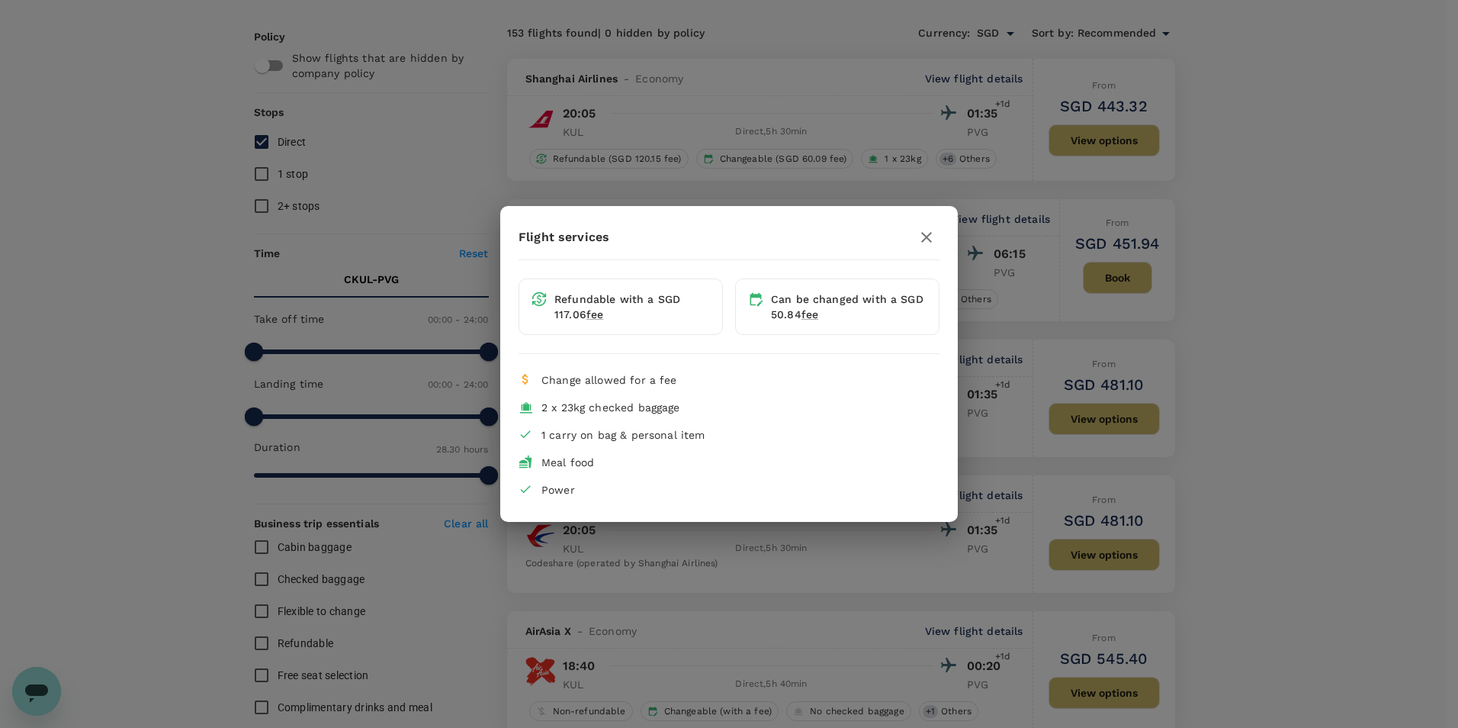
click at [712, 233] on icon "button" at bounding box center [926, 237] width 11 height 11
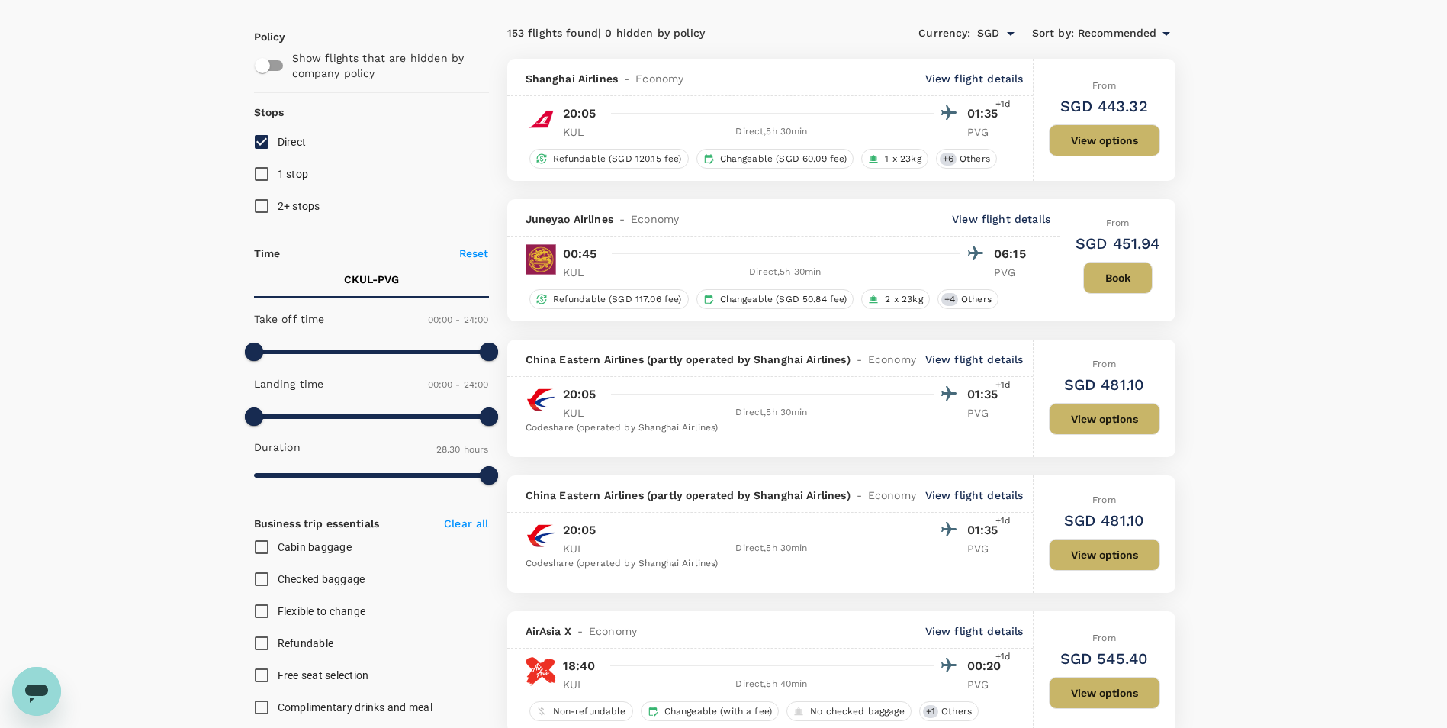
click at [712, 291] on div "Refundable (SGD 117.06 fee) Changeable (SGD 50.84 fee) 2 x 23kg + 4 Others" at bounding box center [779, 299] width 507 height 20
click at [712, 224] on p "View flight details" at bounding box center [1001, 218] width 98 height 15
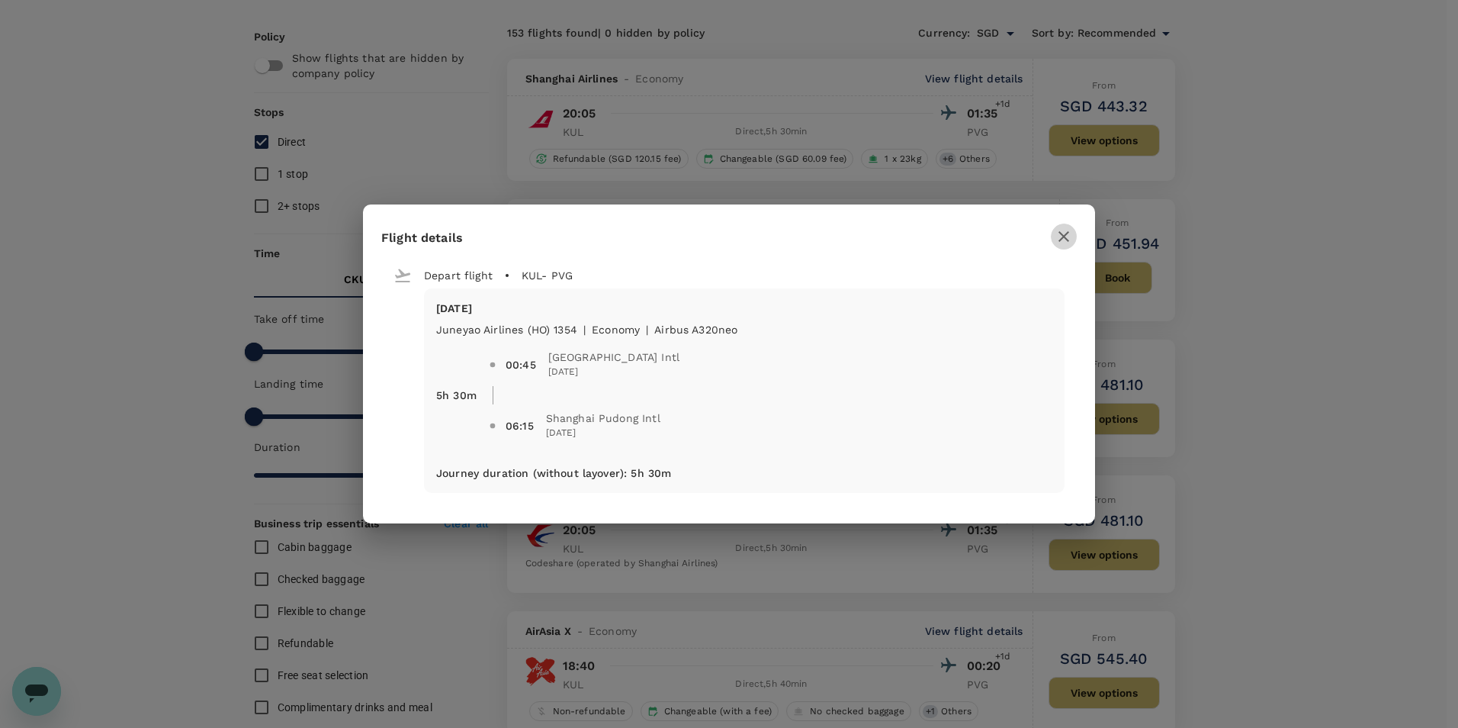
click at [712, 233] on icon "button" at bounding box center [1064, 236] width 11 height 11
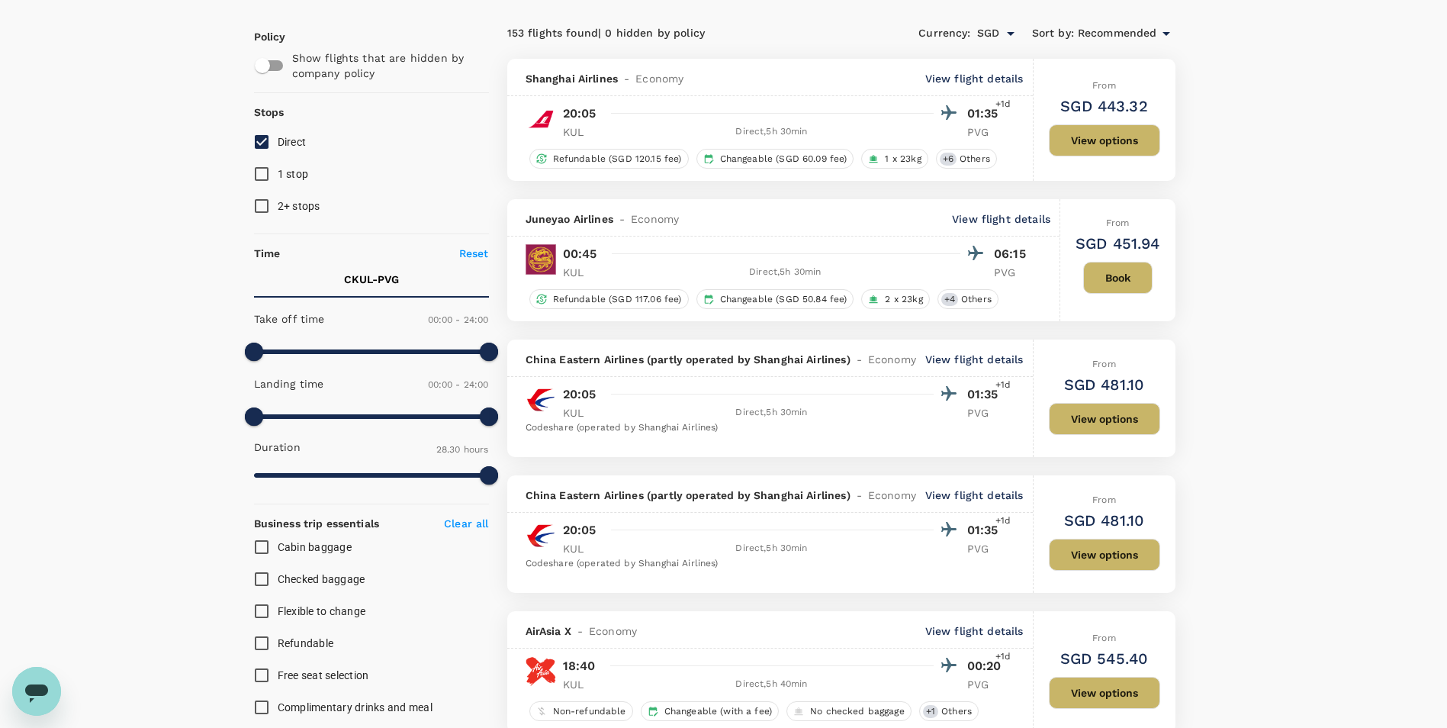
click at [712, 268] on button "Book" at bounding box center [1117, 278] width 69 height 32
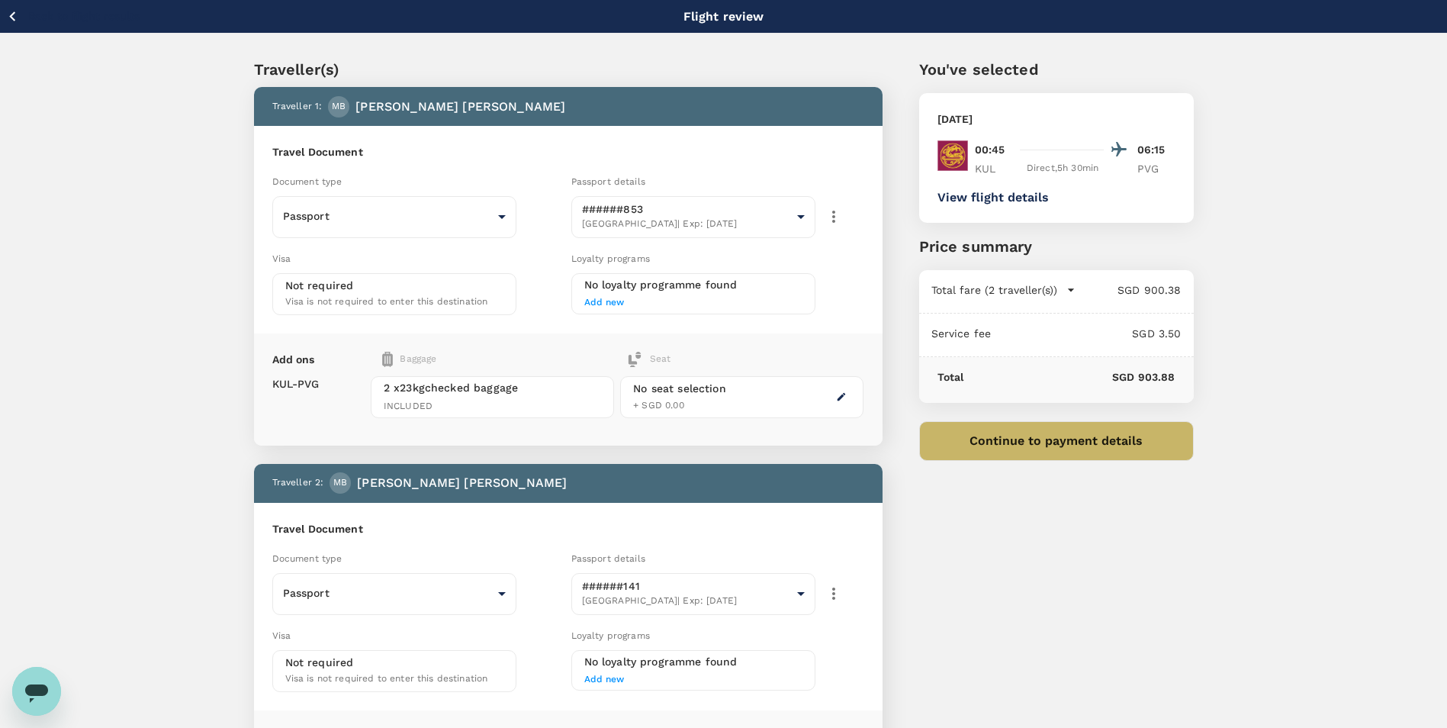
click at [712, 198] on button "View flight details" at bounding box center [992, 198] width 111 height 14
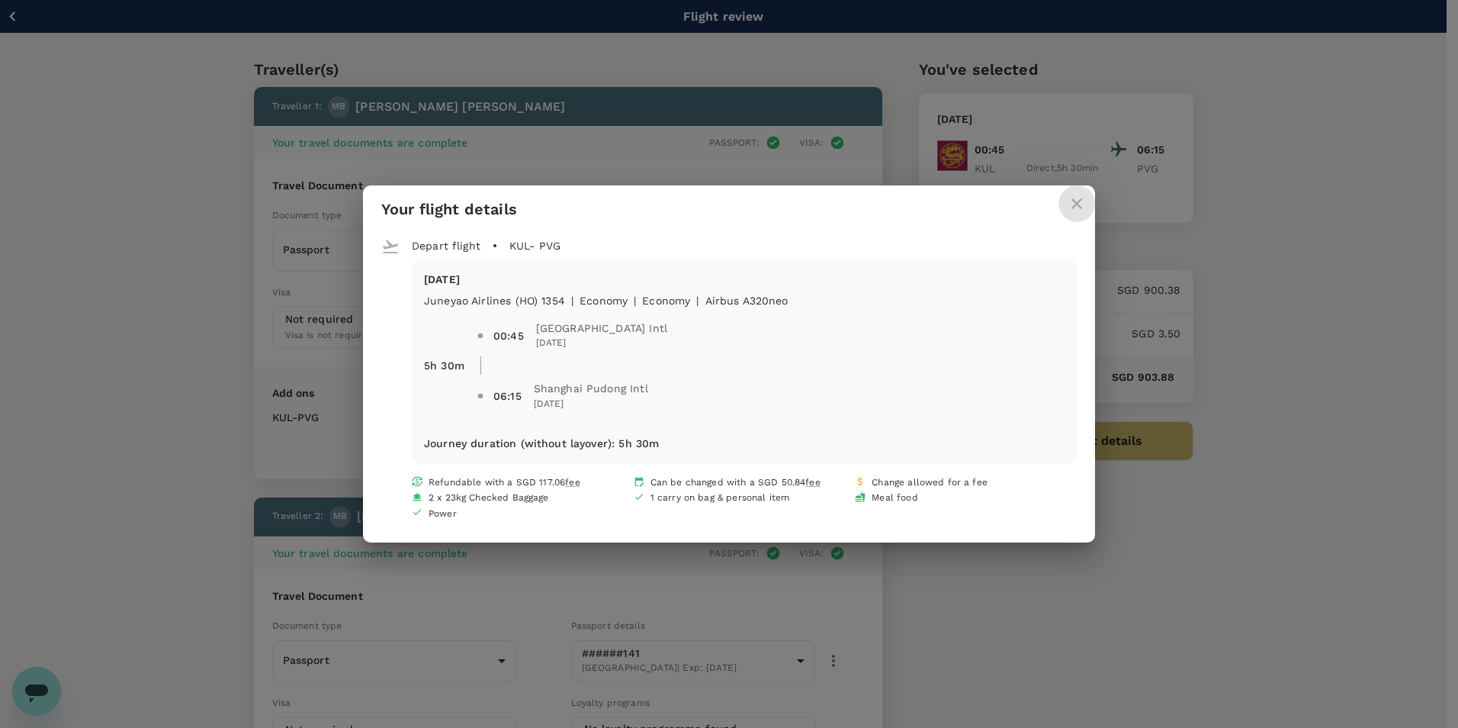
click at [712, 207] on icon "close" at bounding box center [1077, 204] width 18 height 18
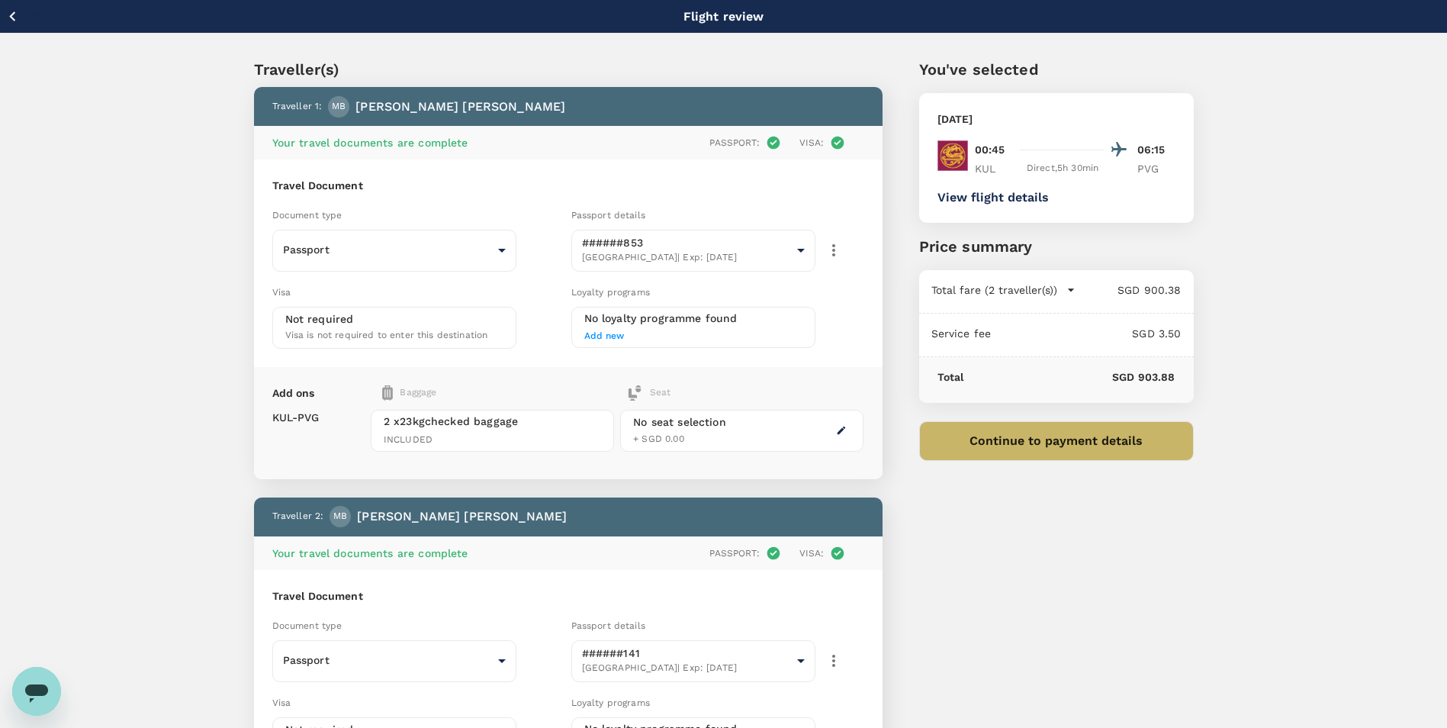
click at [712, 19] on p "Flight review" at bounding box center [723, 17] width 81 height 18
click at [142, 240] on div "Traveller(s) Traveller 1 : MB Mohd Izzuddin bin Ali Your travel documents are c…" at bounding box center [723, 539] width 1447 height 1010
click at [3, 18] on icon "button" at bounding box center [12, 16] width 19 height 19
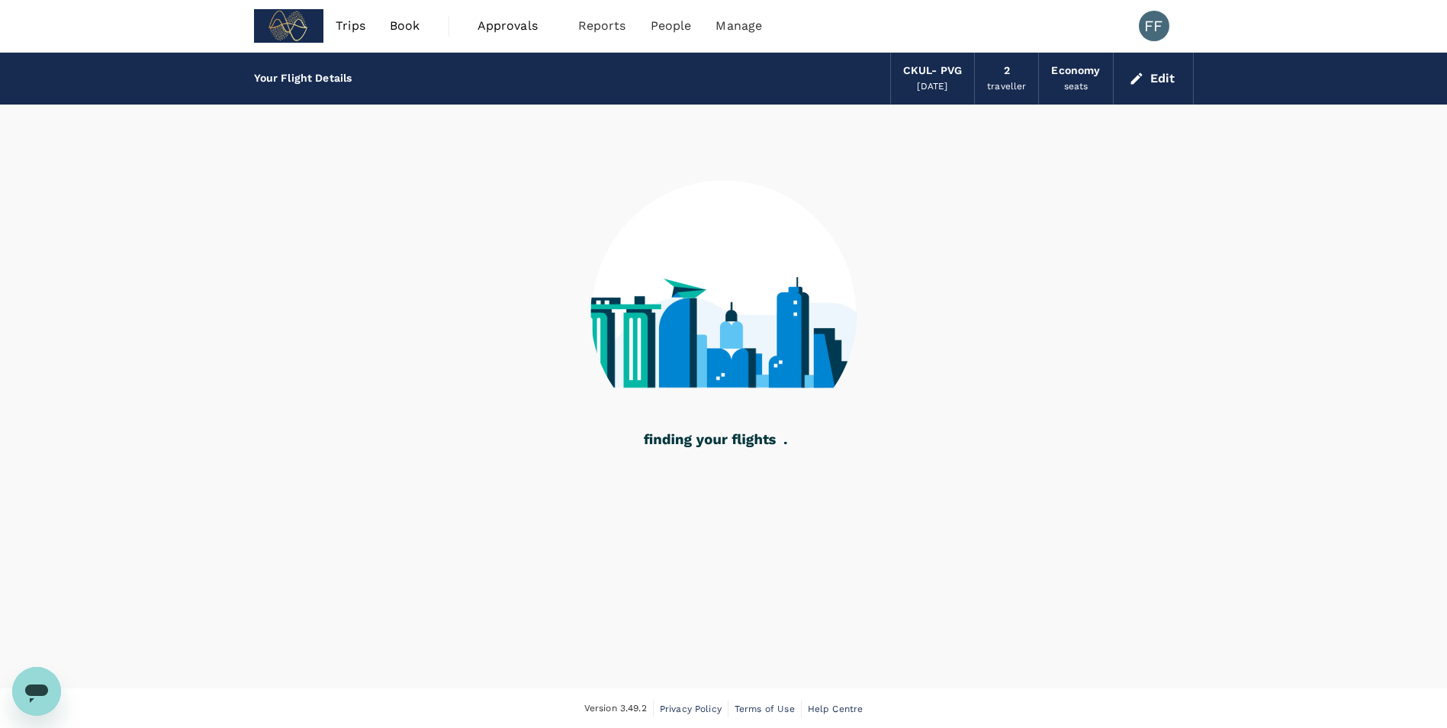
click at [288, 26] on img at bounding box center [289, 26] width 70 height 34
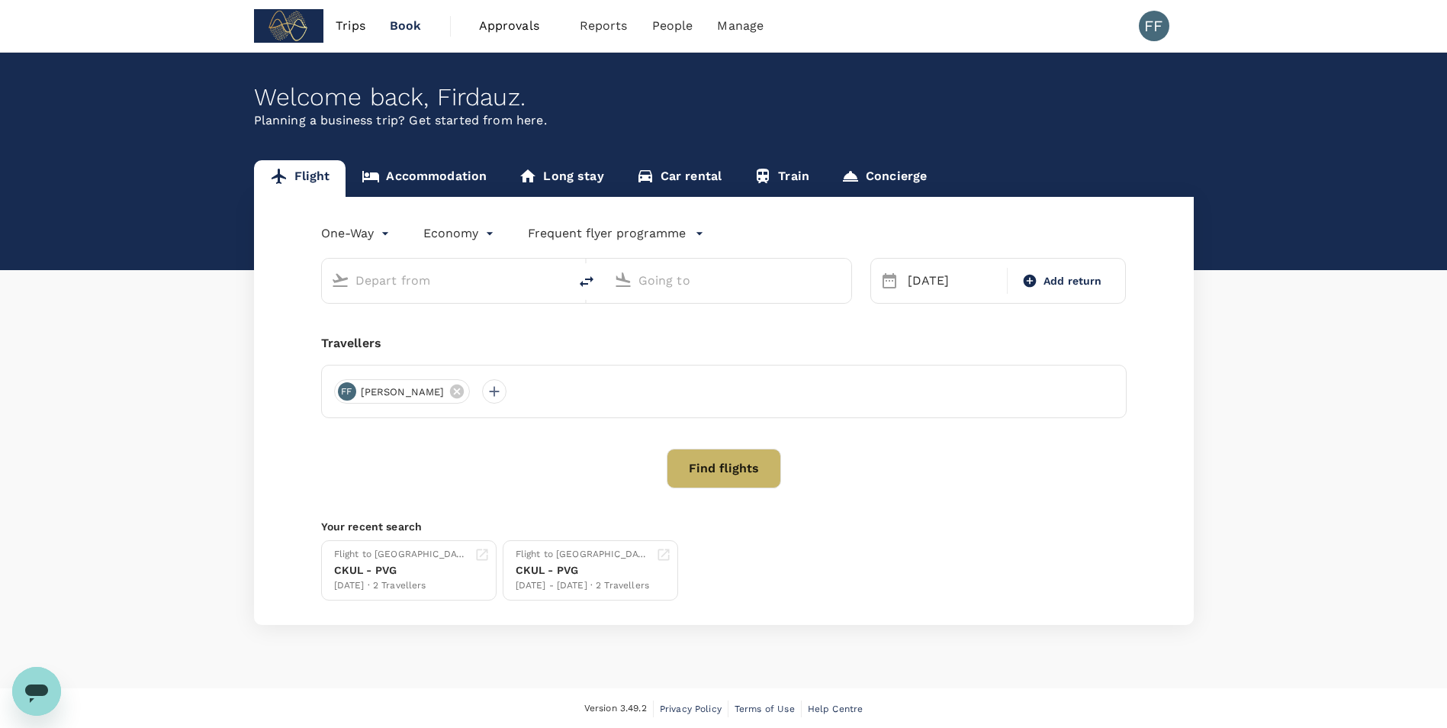
type input "Kuala Lumpur, Malaysia (any)"
type input "Shanghai Pudong Intl (PVG)"
type input "Kuala Lumpur, Malaysia (any)"
type input "Shanghai Pudong Intl (PVG)"
click at [158, 283] on div "Flight Accommodation Long stay Car rental Train Concierge One-Way oneway Econom…" at bounding box center [723, 392] width 1447 height 465
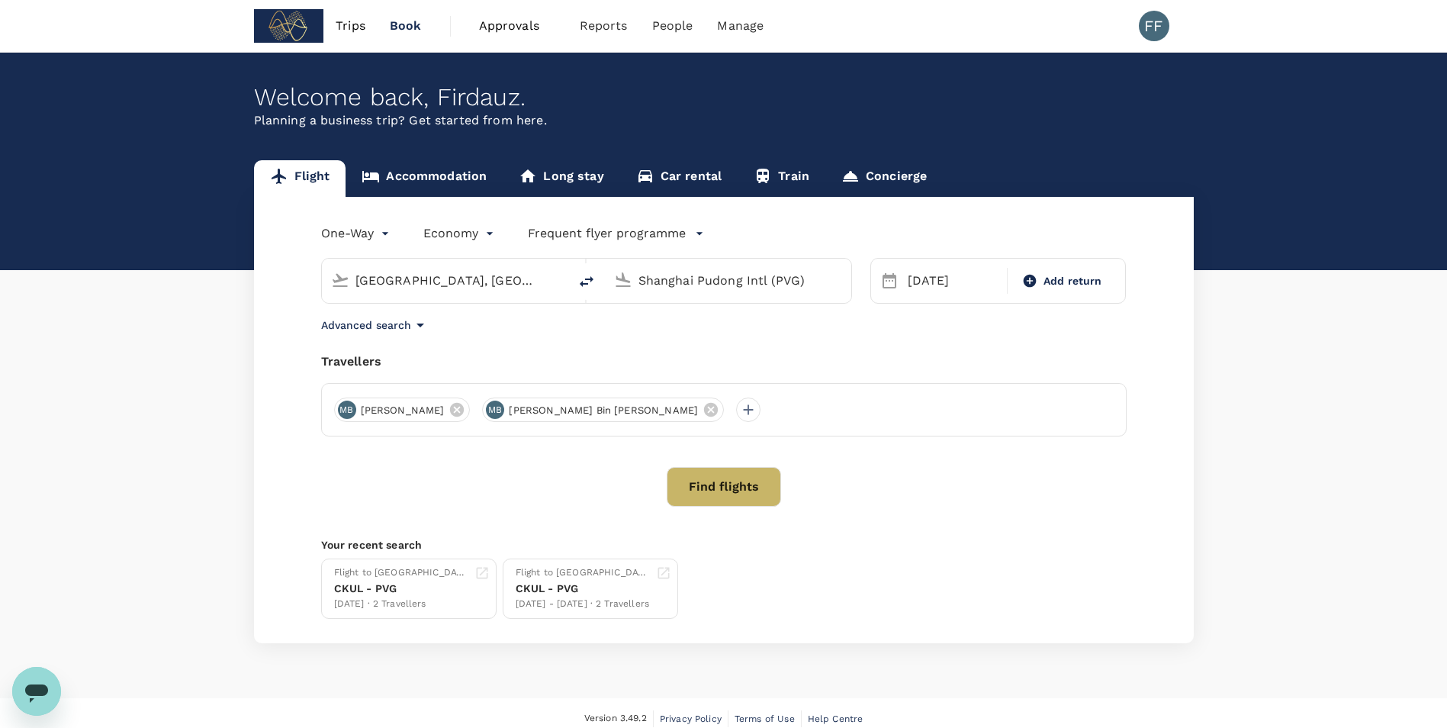
click at [416, 175] on link "Accommodation" at bounding box center [424, 178] width 157 height 37
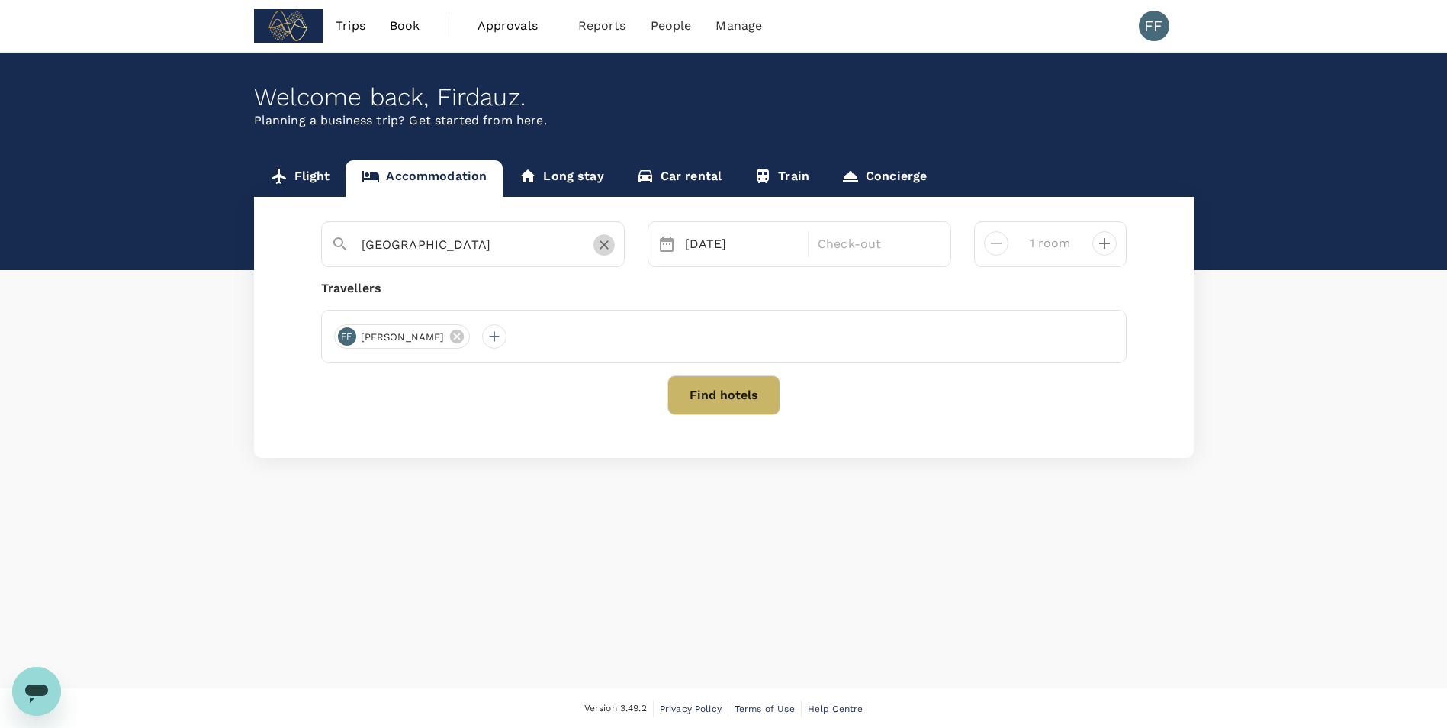
click at [607, 249] on icon "Clear" at bounding box center [604, 245] width 9 height 9
click at [492, 246] on input "text" at bounding box center [467, 245] width 211 height 24
type input "p"
click at [434, 245] on input "text" at bounding box center [467, 245] width 211 height 24
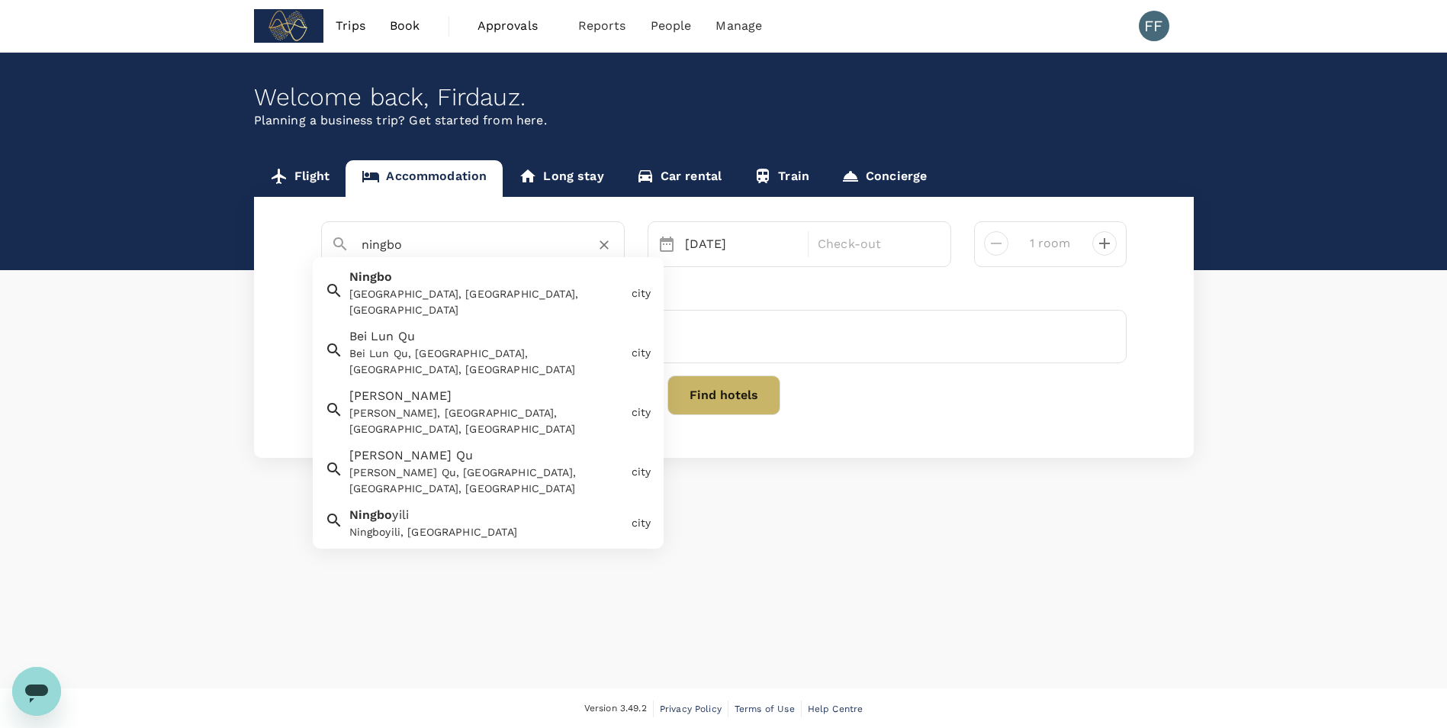
click at [432, 286] on div "Ningbo, Zhejiang, China" at bounding box center [487, 302] width 276 height 32
type input "Ningbo"
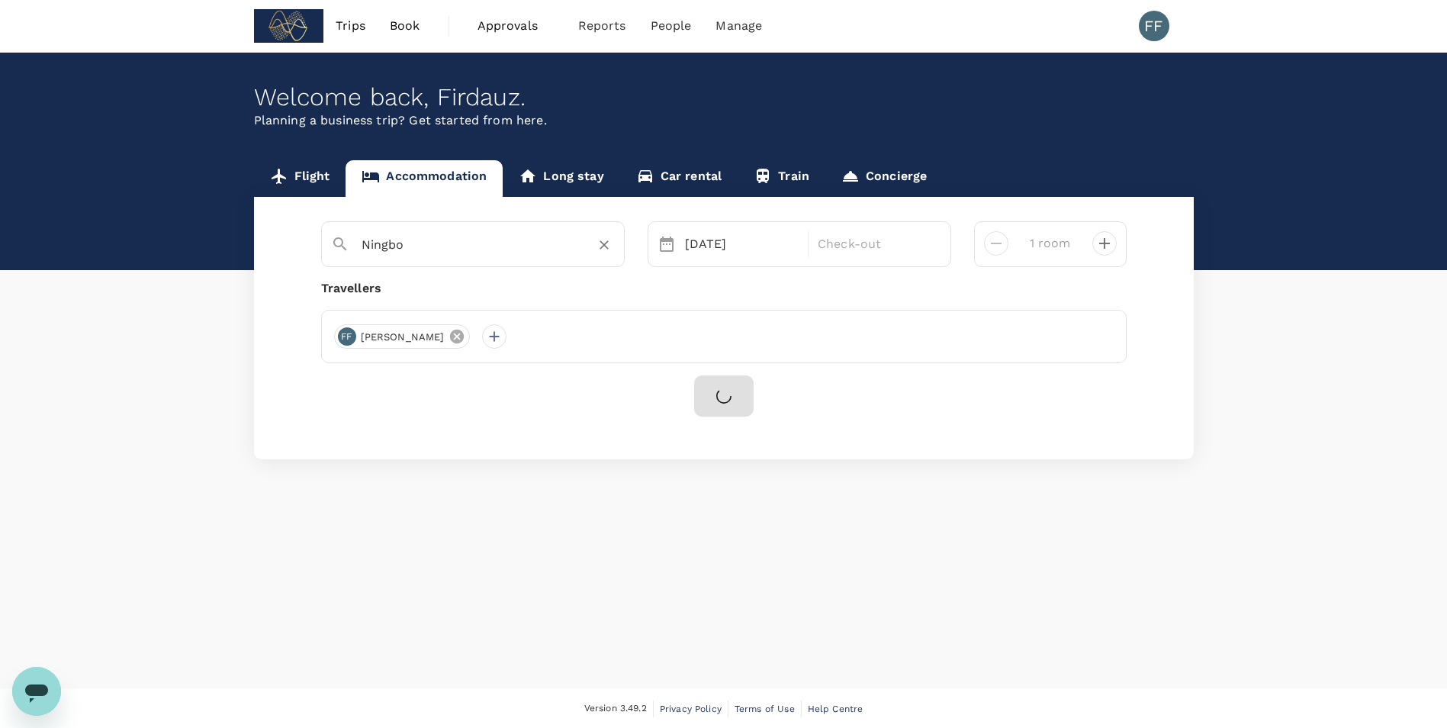
click at [450, 335] on icon at bounding box center [457, 337] width 14 height 14
click at [351, 337] on div at bounding box center [346, 336] width 24 height 24
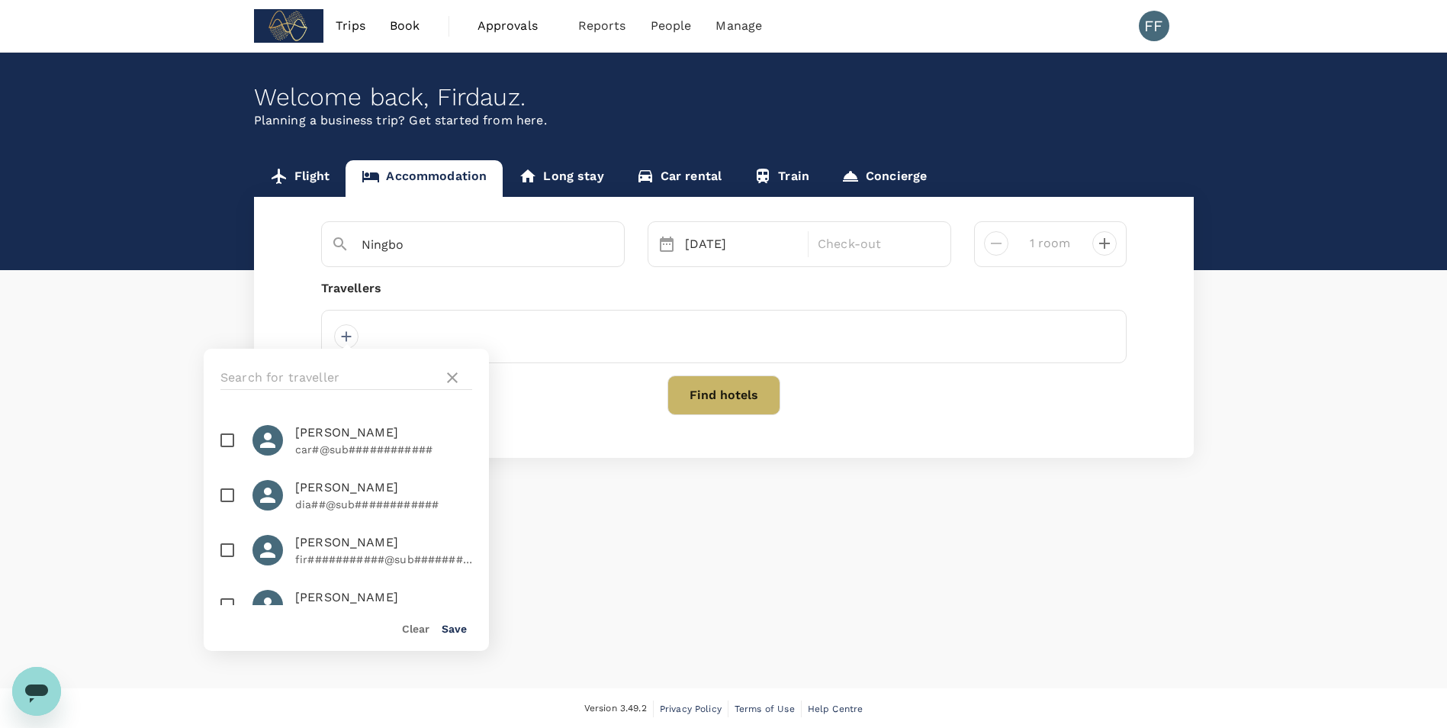
click at [227, 442] on input "checkbox" at bounding box center [227, 440] width 32 height 32
click at [220, 436] on input "checkbox" at bounding box center [227, 440] width 32 height 32
checkbox input "false"
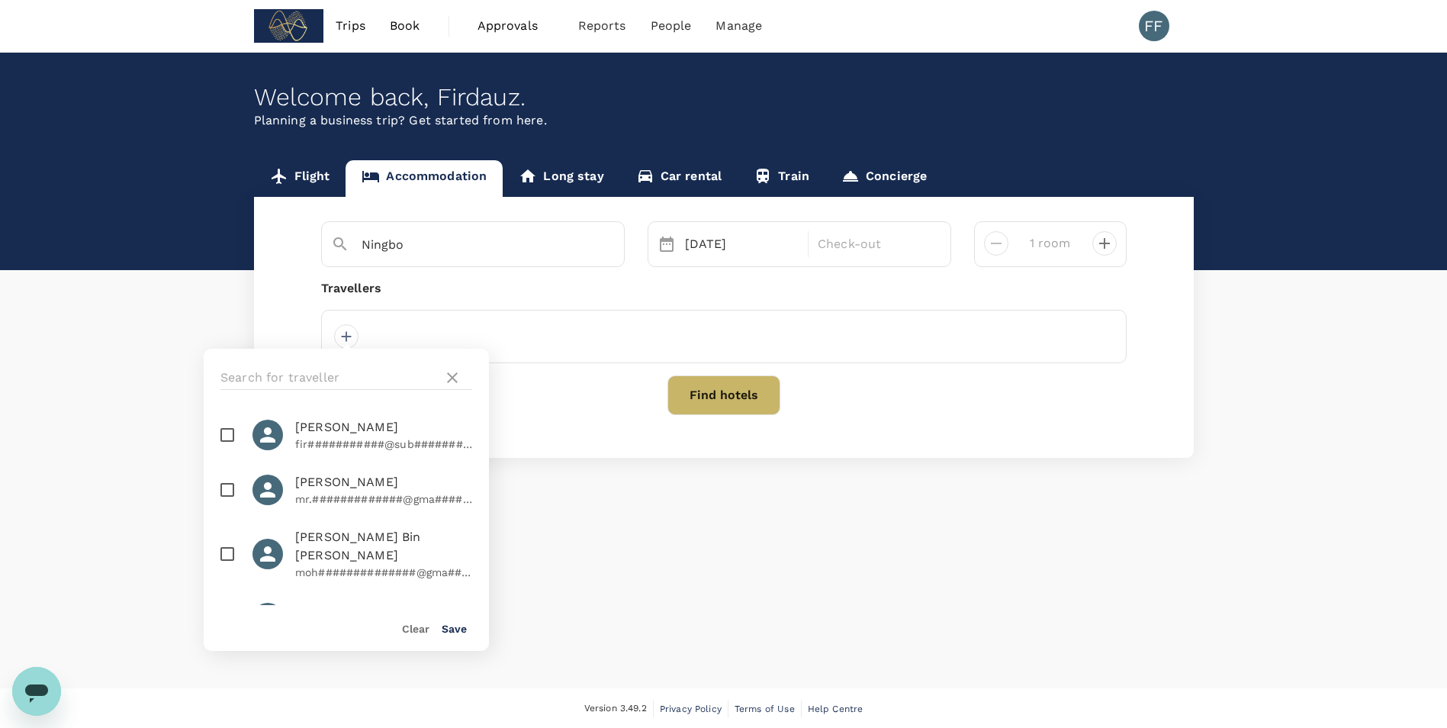
scroll to position [229, 0]
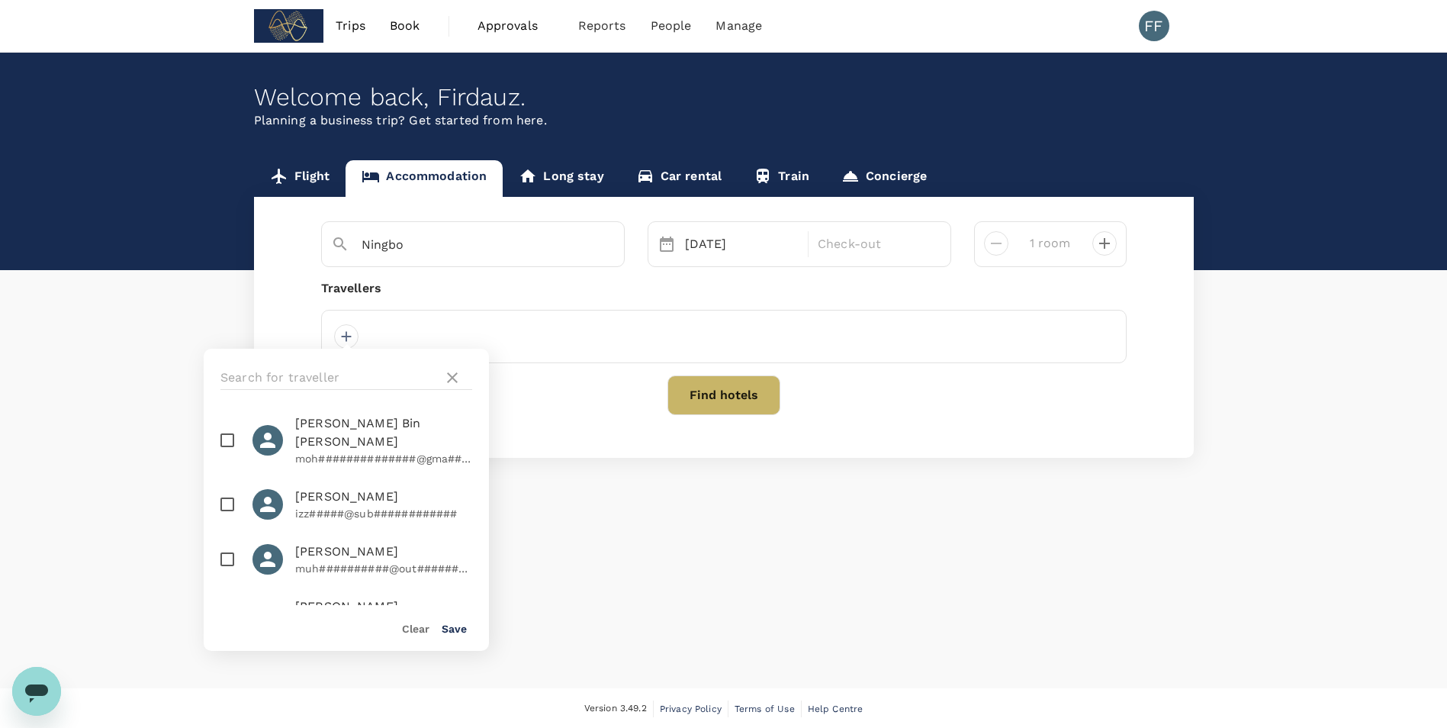
click at [228, 483] on input "checkbox" at bounding box center [227, 504] width 32 height 32
checkbox input "true"
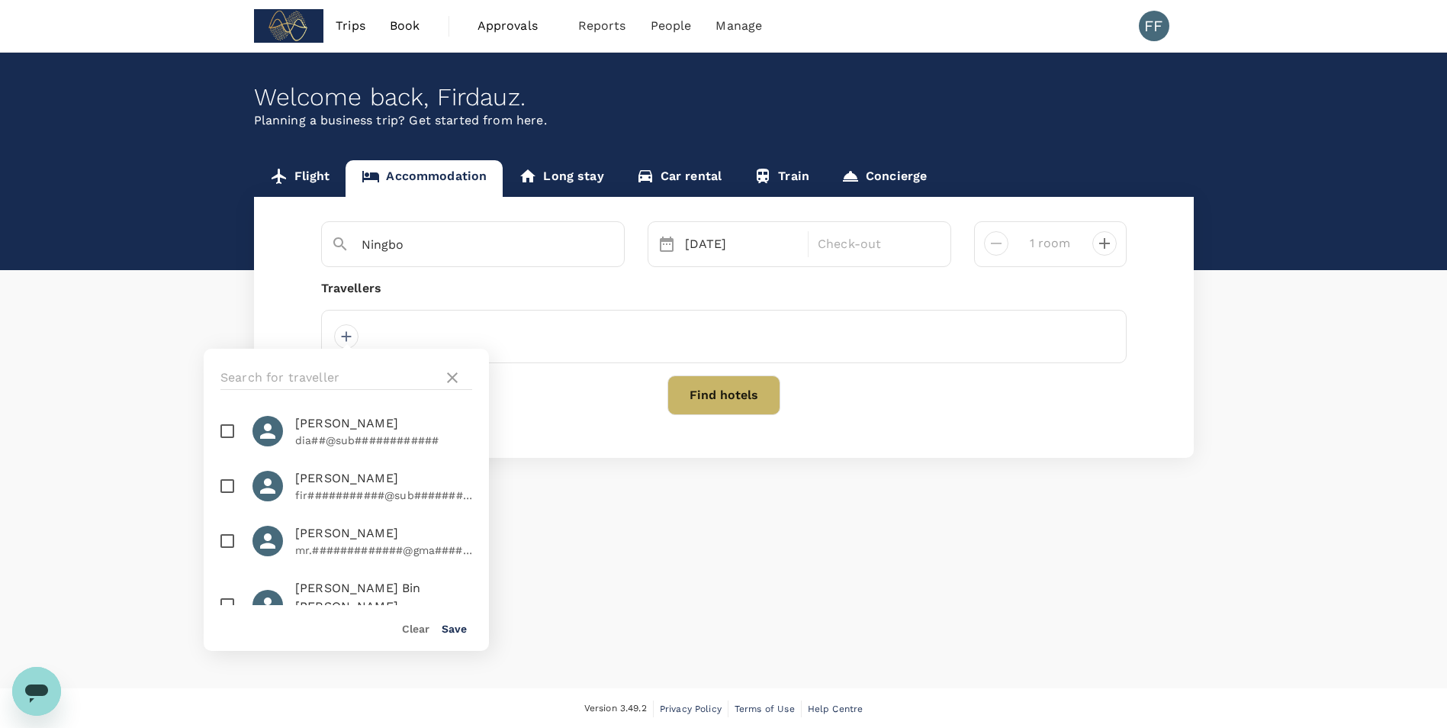
scroll to position [153, 0]
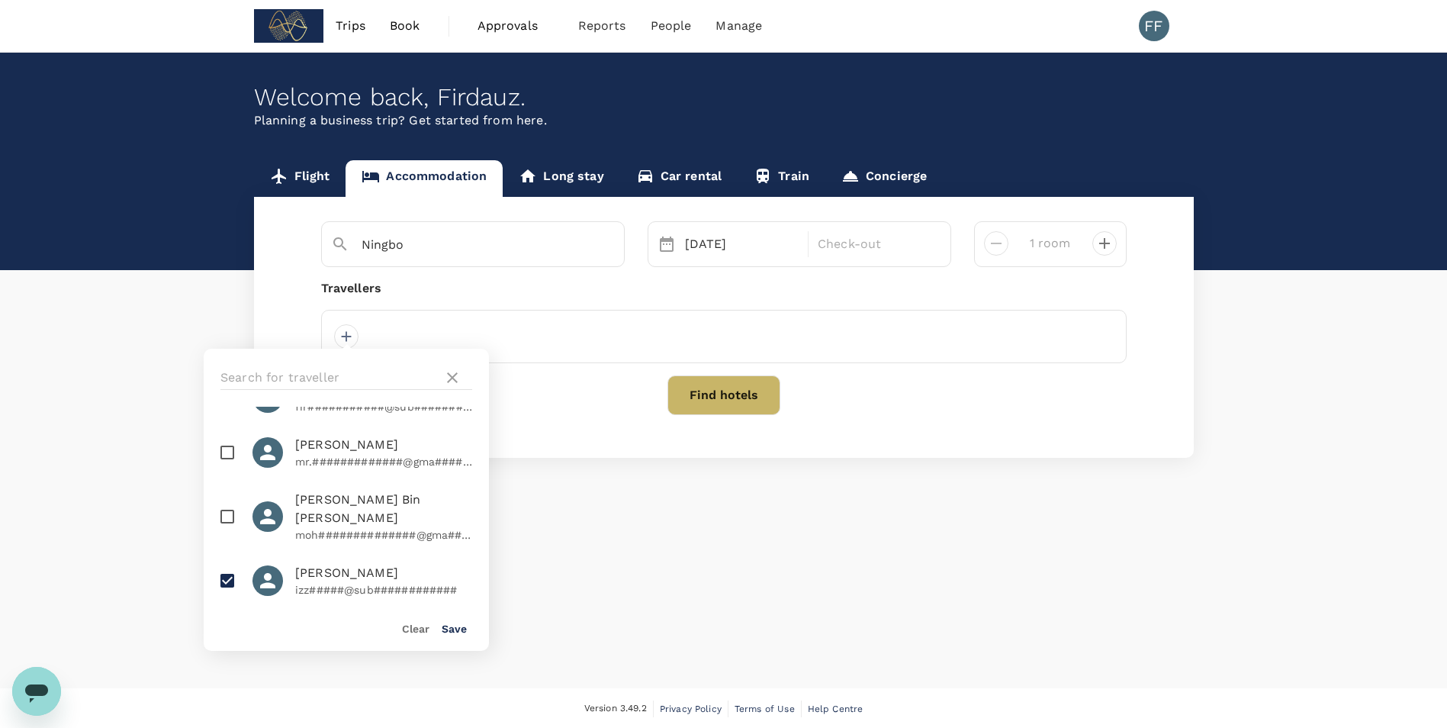
click at [230, 483] on input "checkbox" at bounding box center [227, 516] width 32 height 32
checkbox input "true"
click at [712, 391] on button "Find hotels" at bounding box center [723, 395] width 113 height 40
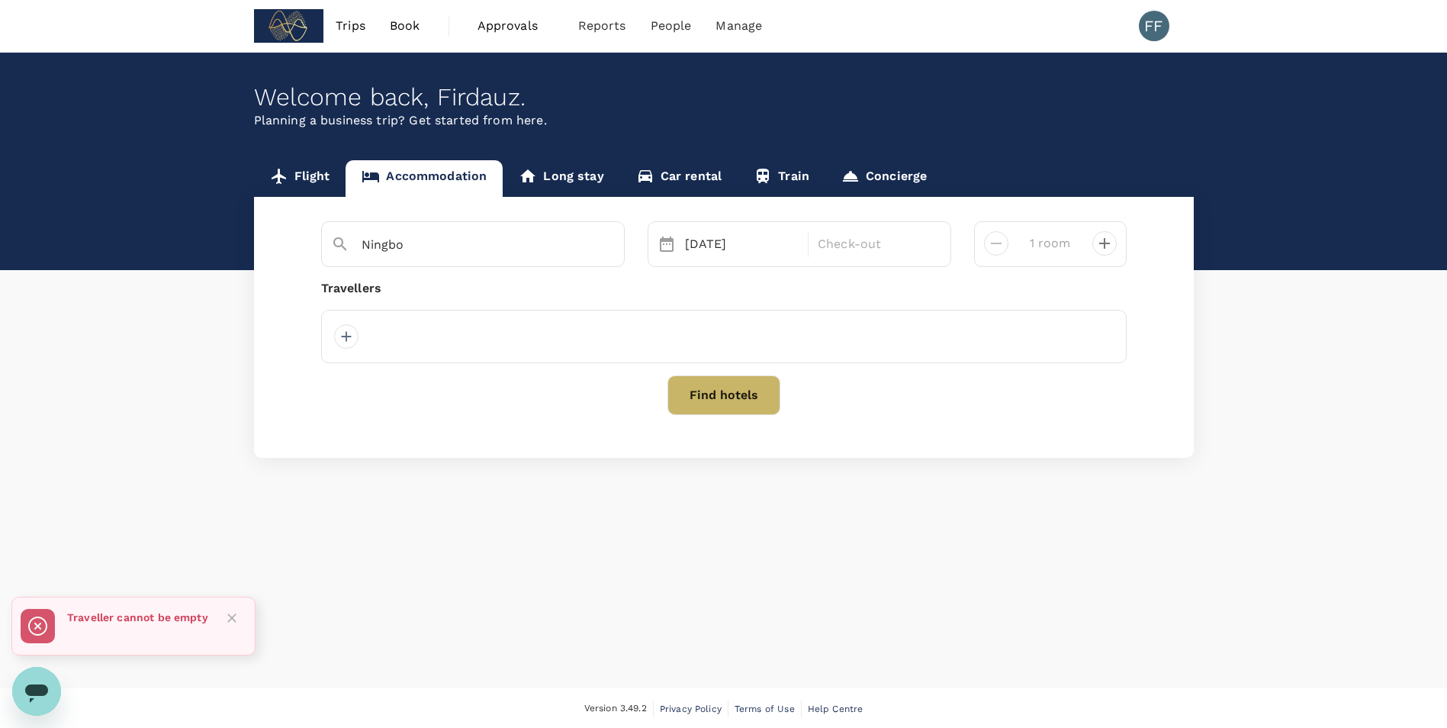
click at [490, 328] on div at bounding box center [723, 336] width 805 height 53
click at [345, 329] on div at bounding box center [346, 336] width 24 height 24
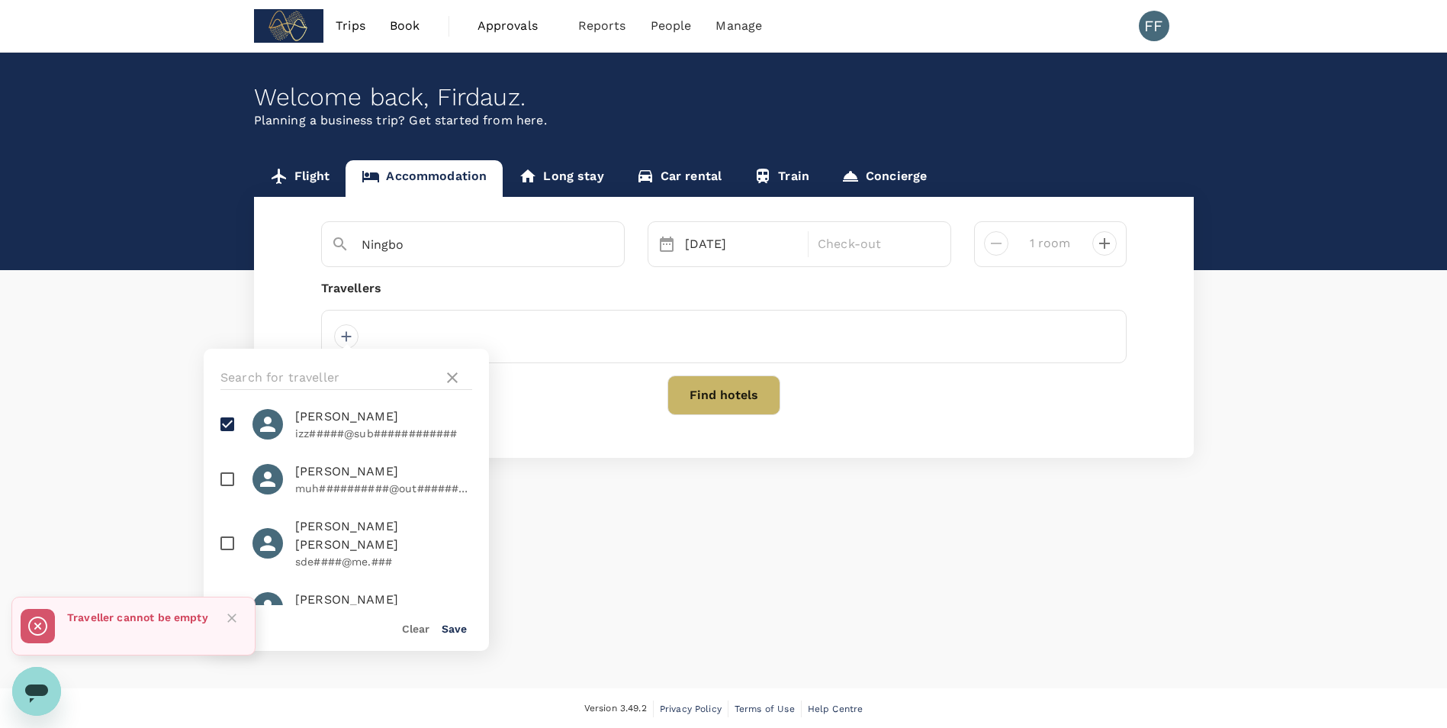
scroll to position [229, 0]
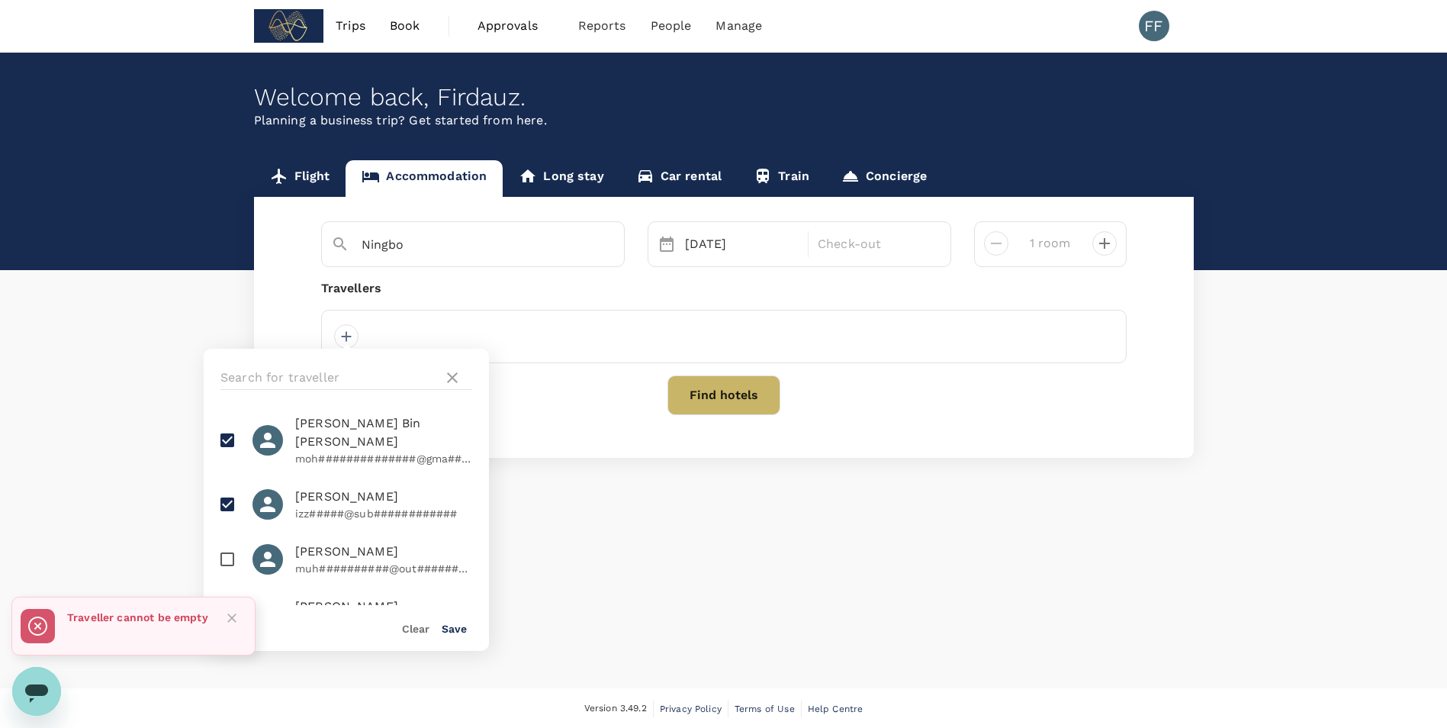
click at [468, 483] on div "Clear Save" at bounding box center [339, 622] width 297 height 58
click at [458, 483] on button "Save" at bounding box center [454, 628] width 25 height 12
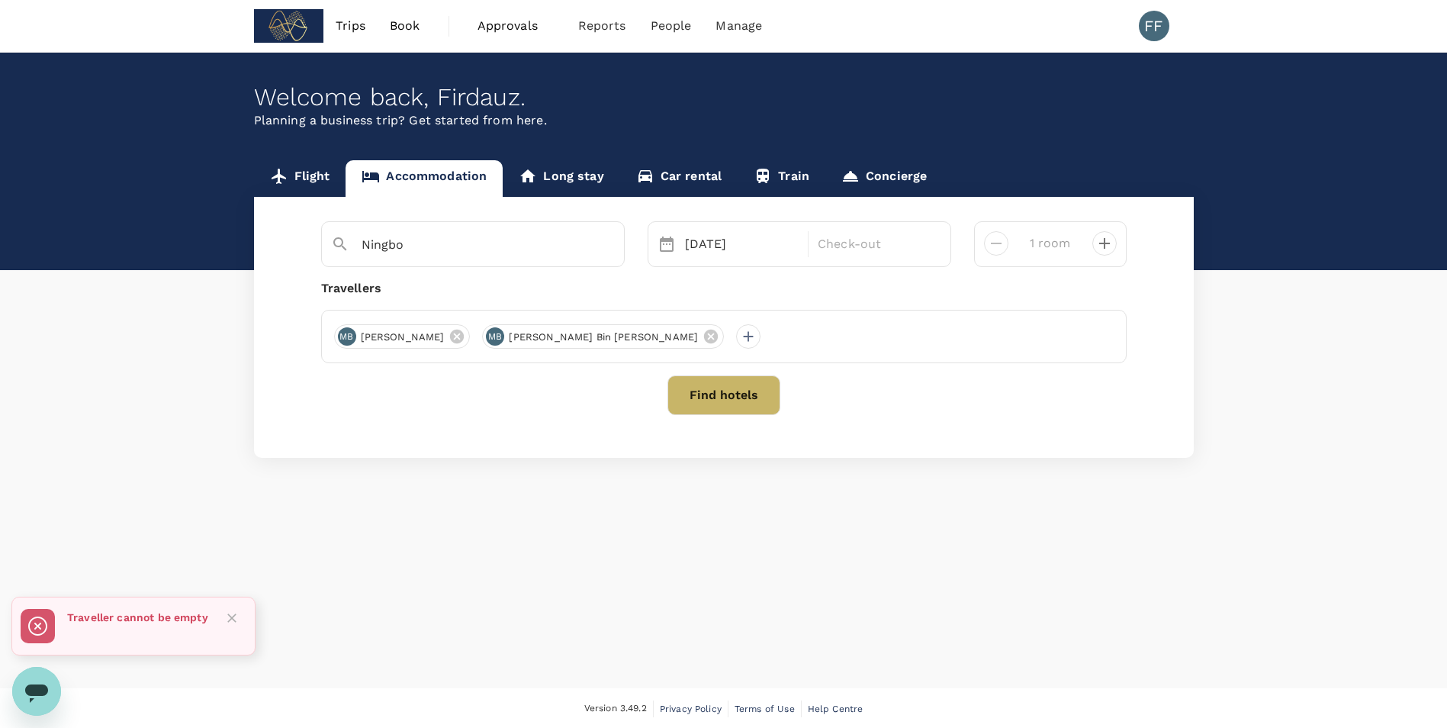
click at [674, 246] on icon at bounding box center [666, 244] width 18 height 18
click at [699, 246] on div "14 Aug" at bounding box center [742, 244] width 127 height 31
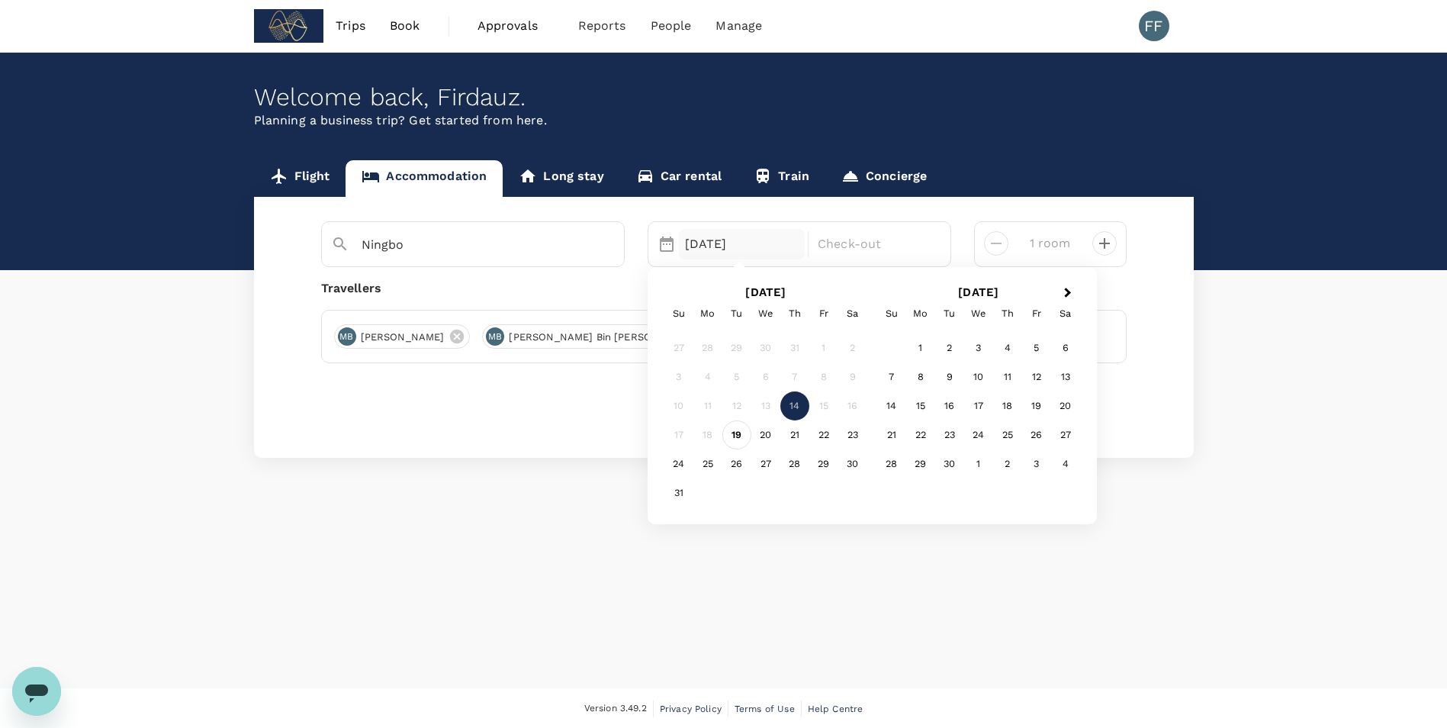
click at [712, 428] on div "19" at bounding box center [736, 434] width 29 height 29
click at [712, 438] on div "20" at bounding box center [765, 434] width 29 height 29
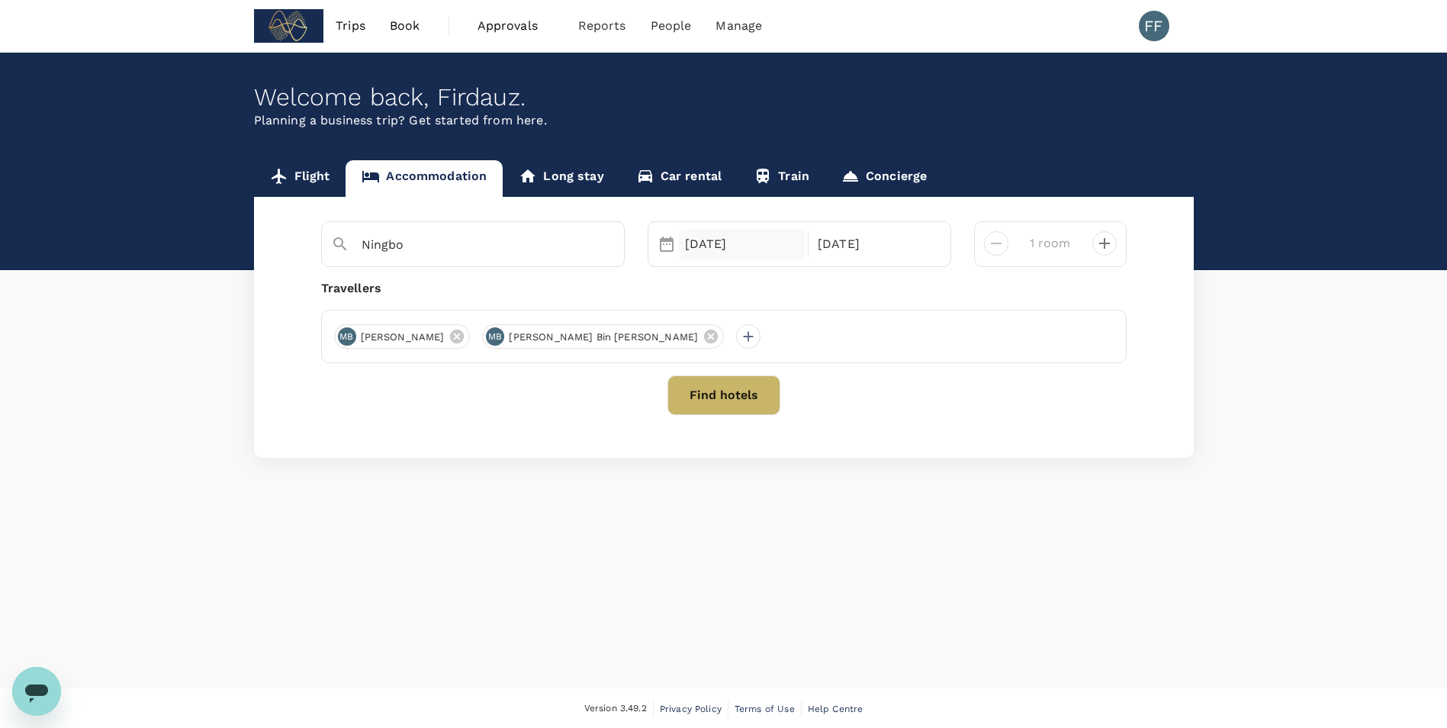
click at [712, 237] on div "19 Aug" at bounding box center [742, 244] width 127 height 31
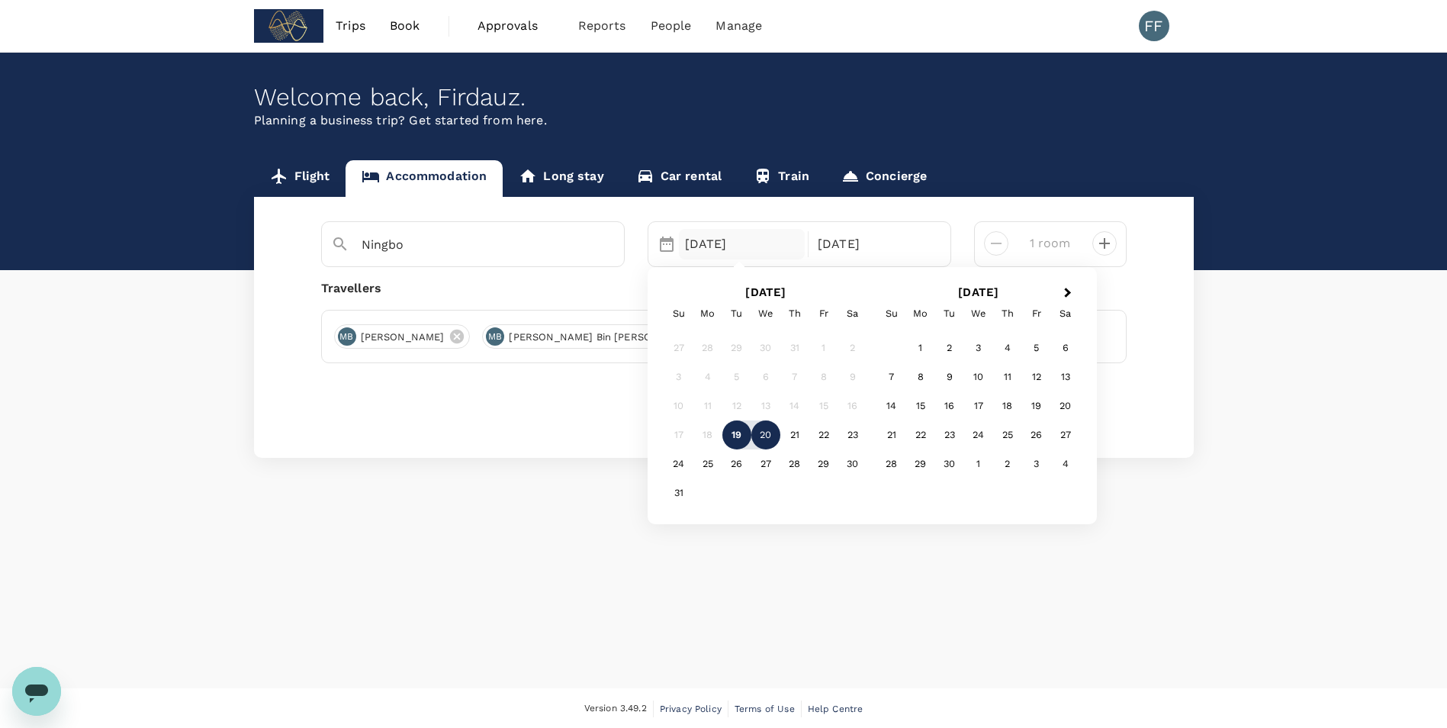
click at [712, 430] on div "19" at bounding box center [736, 434] width 29 height 29
click at [712, 430] on div "20" at bounding box center [765, 434] width 29 height 29
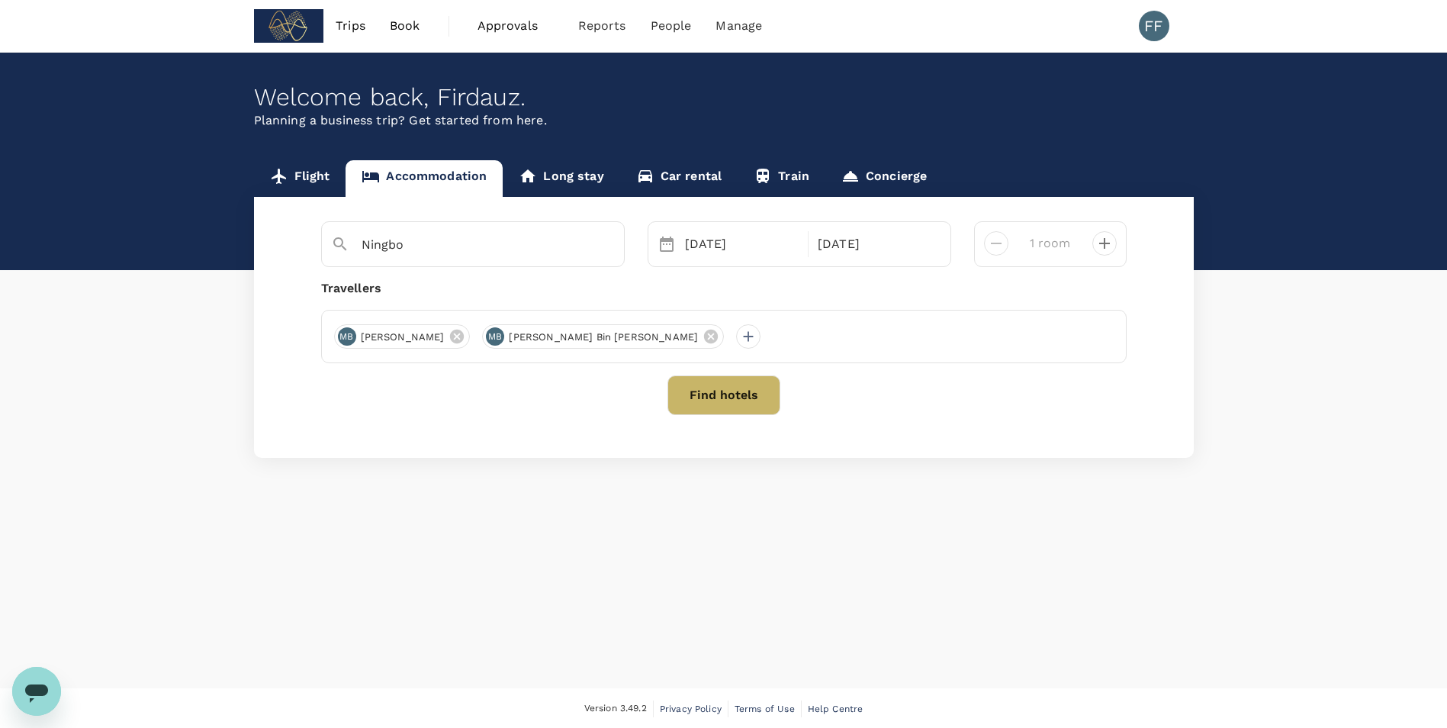
click at [712, 265] on div "Selected date: Tuesday, August 19th, 2025 19 Aug Selected date: Wednesday, Augu…" at bounding box center [800, 244] width 304 height 46
click at [712, 245] on div "19 Aug" at bounding box center [742, 244] width 127 height 31
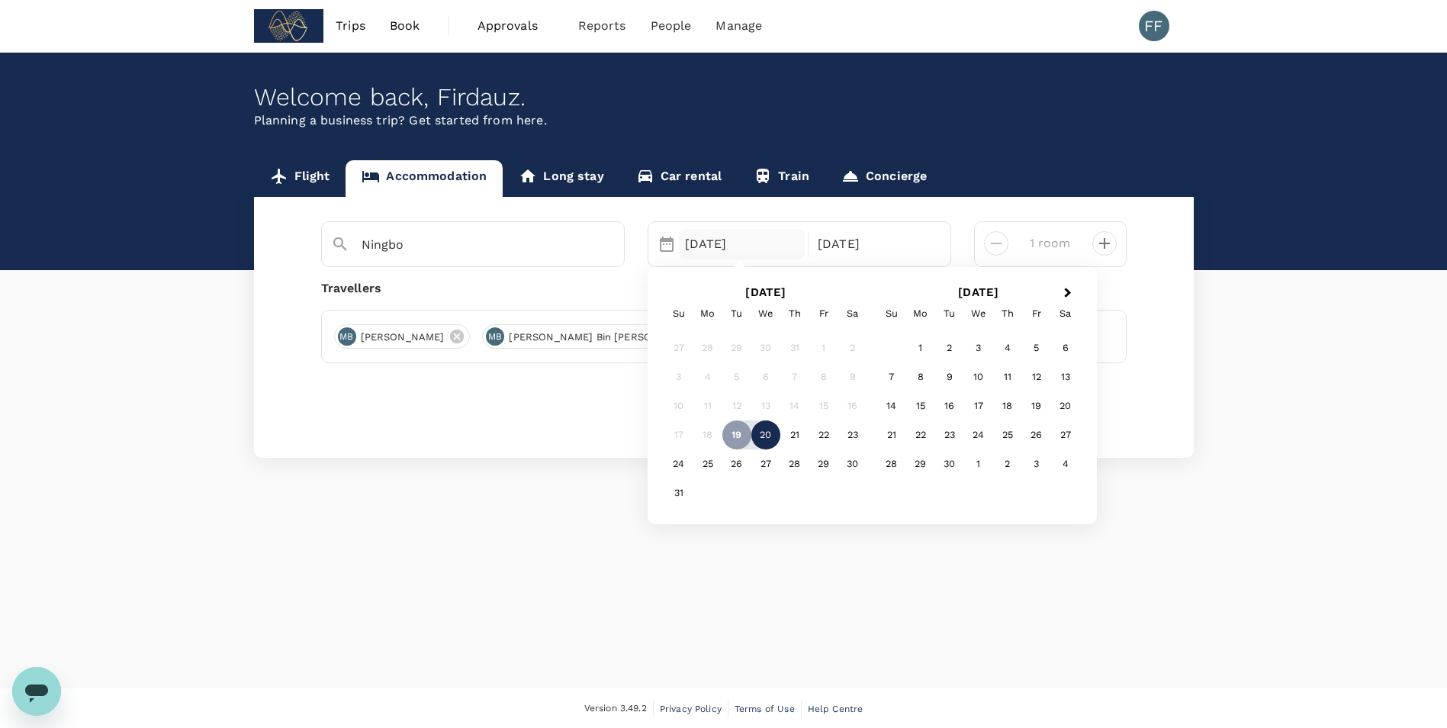
click at [712, 432] on div "20" at bounding box center [765, 434] width 29 height 29
click at [666, 468] on div "24" at bounding box center [678, 463] width 29 height 29
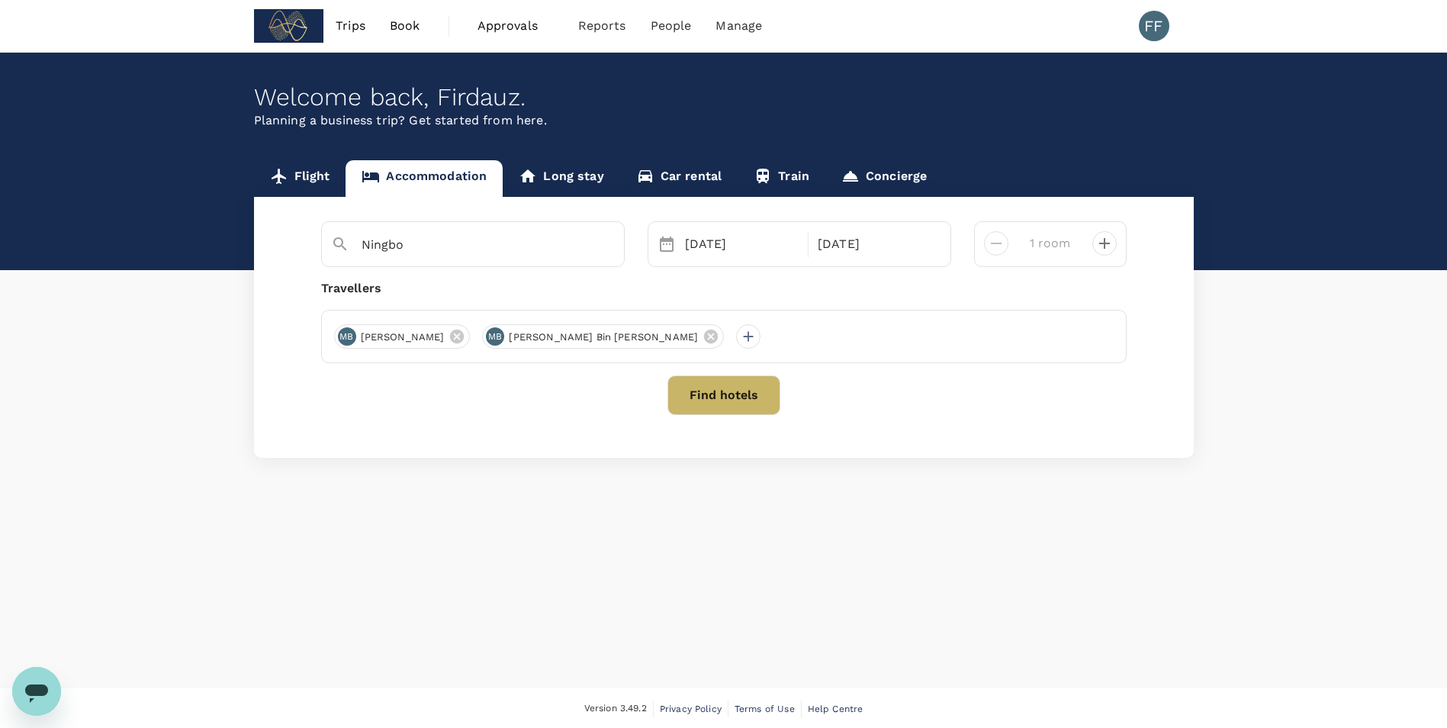
click at [575, 443] on div "Ningbo Selected date: Wednesday, August 20th, 2025 20 Aug Selected date: Sunday…" at bounding box center [724, 327] width 940 height 261
click at [704, 398] on button "Find hotels" at bounding box center [723, 395] width 113 height 40
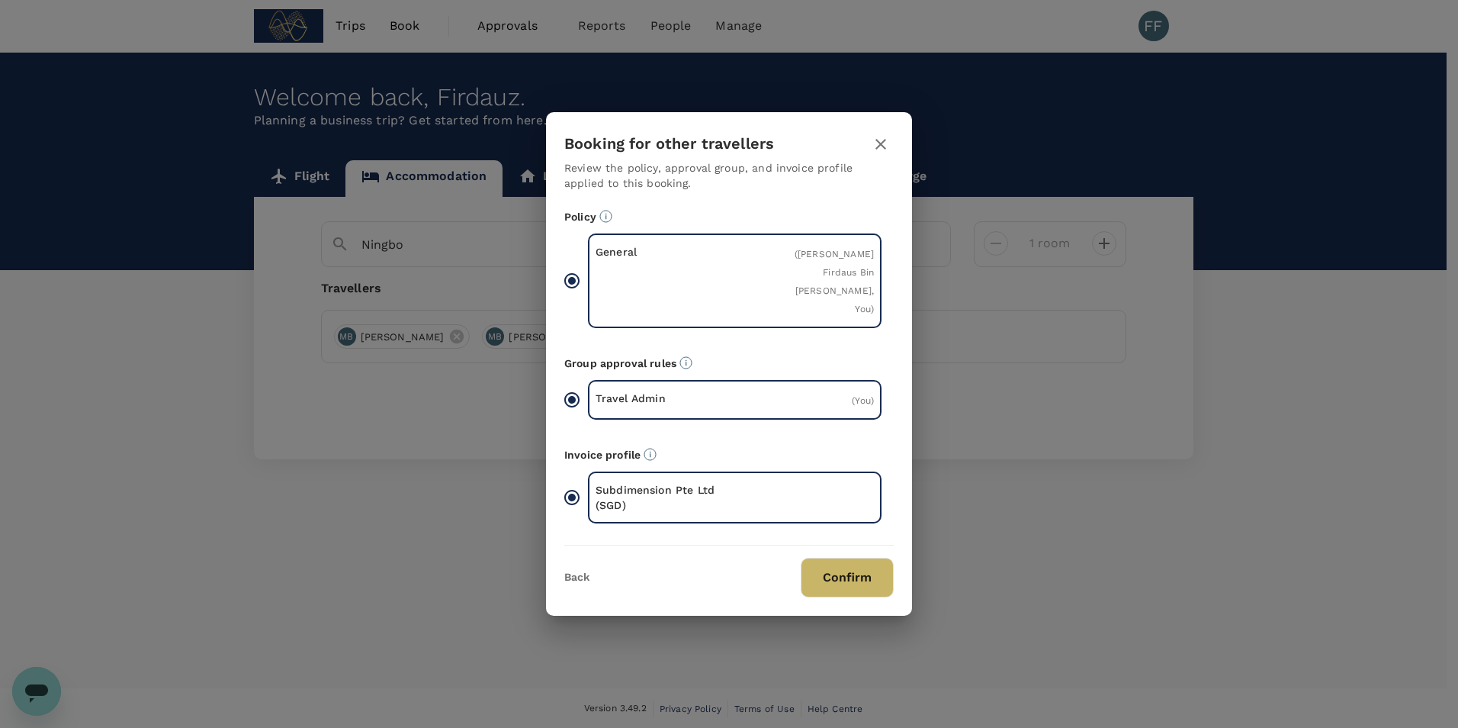
click at [712, 483] on button "Confirm" at bounding box center [847, 578] width 93 height 40
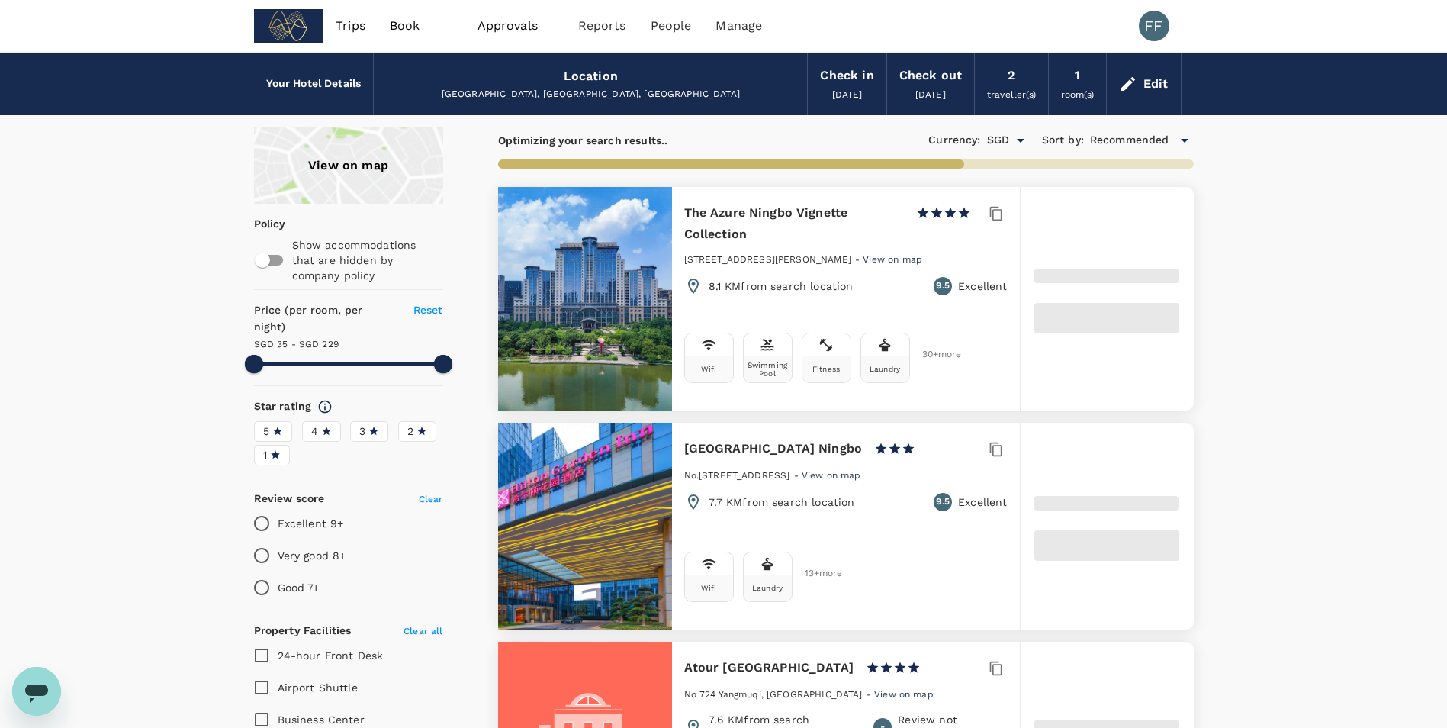
type input "228.44"
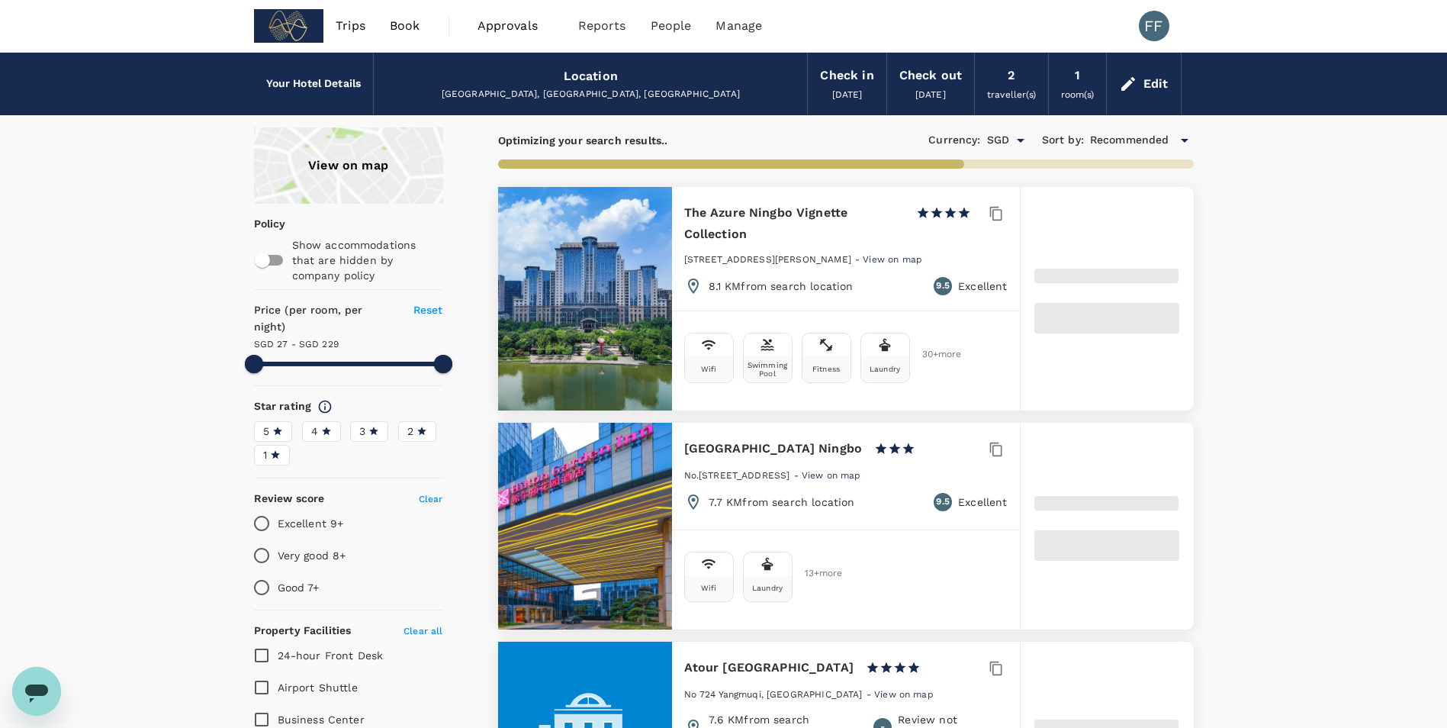
type input "27.44"
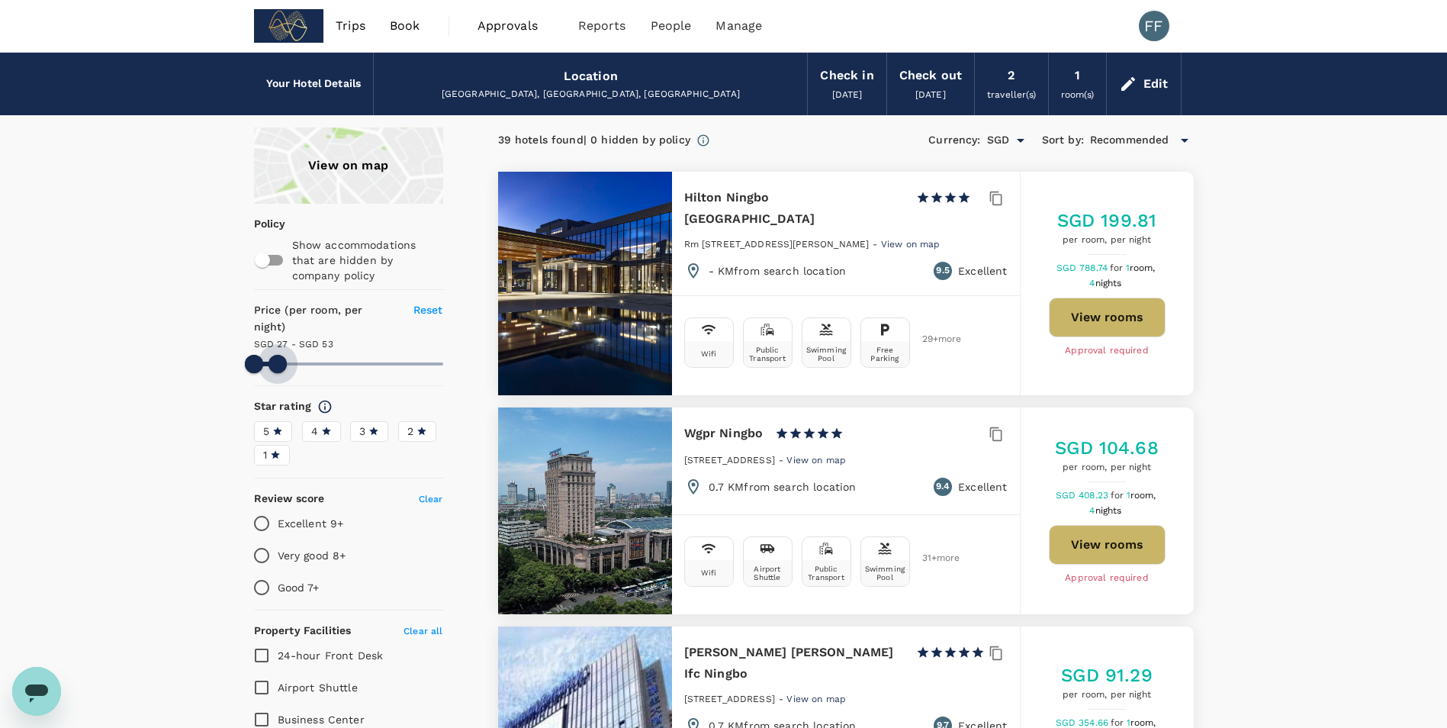
drag, startPoint x: 439, startPoint y: 347, endPoint x: 278, endPoint y: 345, distance: 160.2
click at [278, 355] on span at bounding box center [277, 364] width 18 height 18
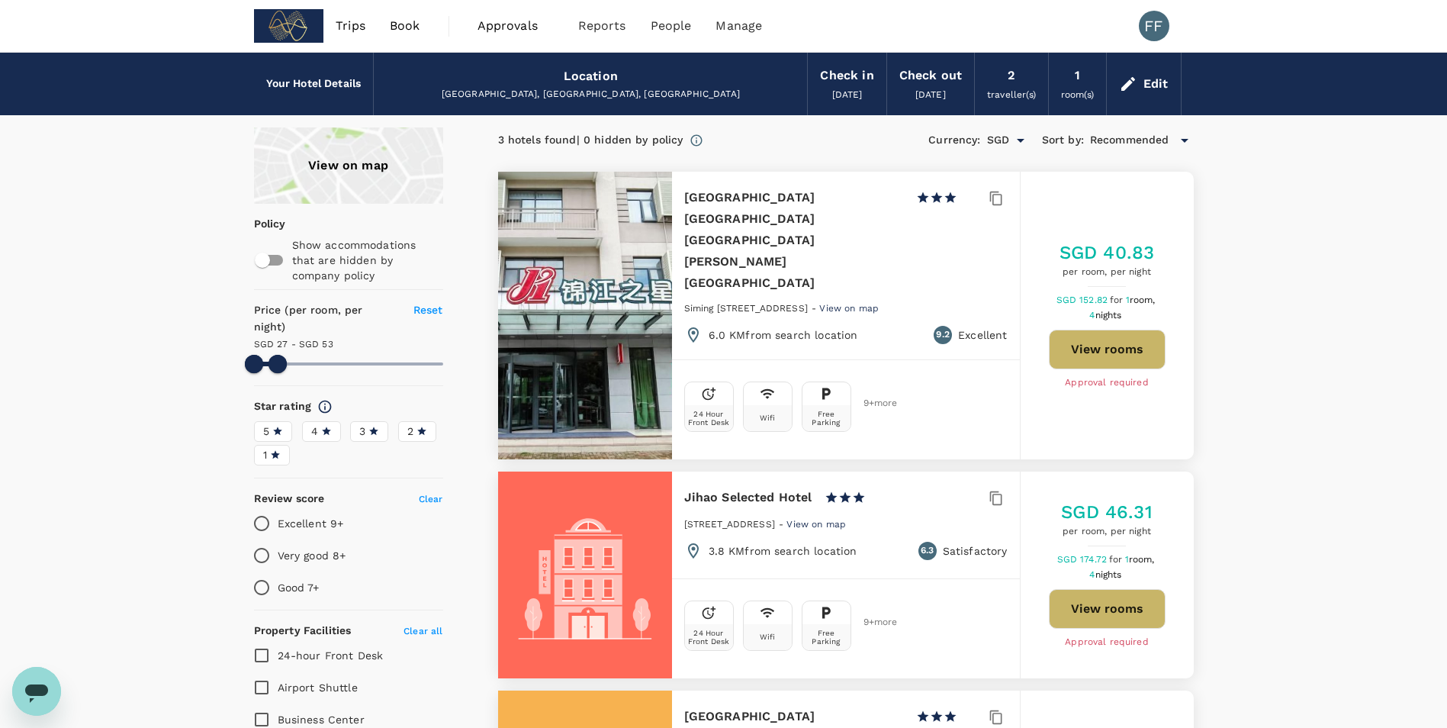
click at [346, 165] on div "View on map" at bounding box center [348, 165] width 189 height 76
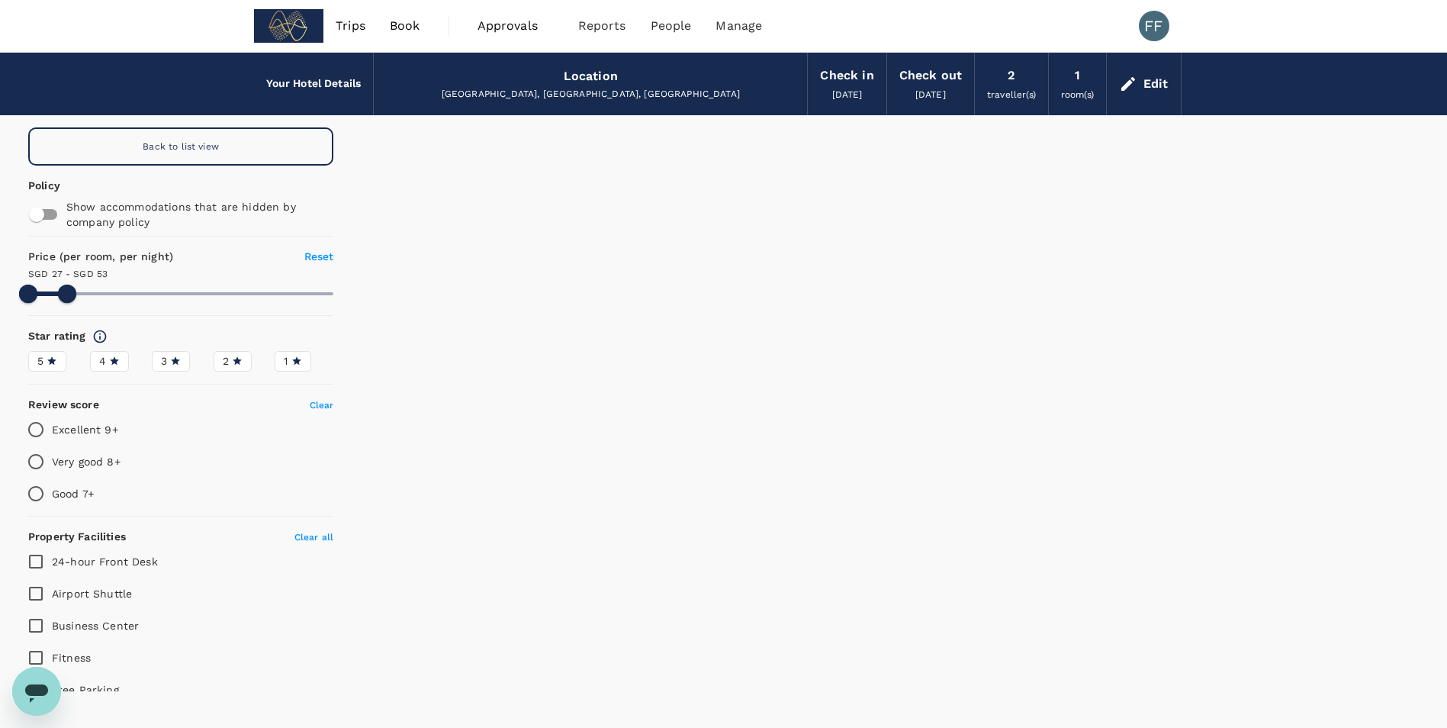
click at [240, 143] on div "Back to list view" at bounding box center [180, 146] width 305 height 38
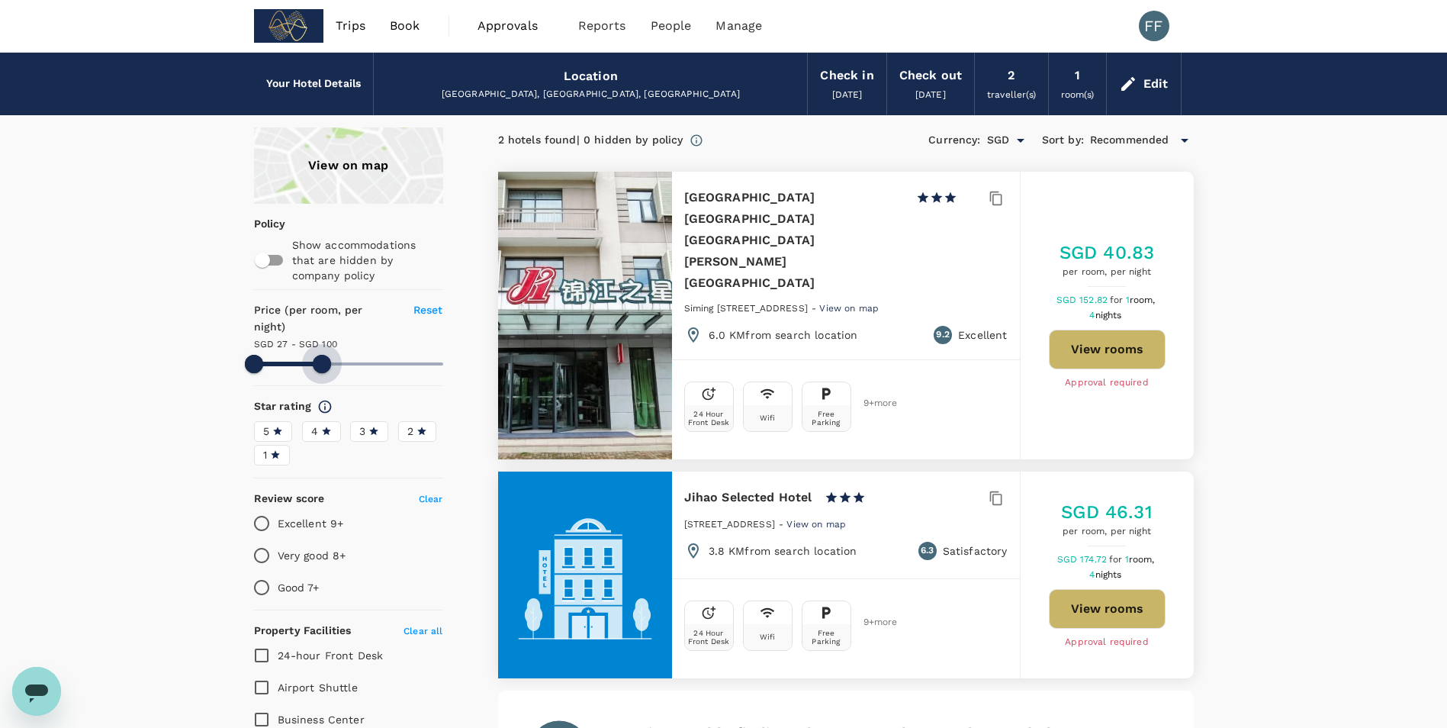
drag, startPoint x: 282, startPoint y: 350, endPoint x: 323, endPoint y: 368, distance: 44.4
click at [323, 368] on div "View on map Policy Show accommodations that are hidden by company policy Price …" at bounding box center [348, 718] width 189 height 1182
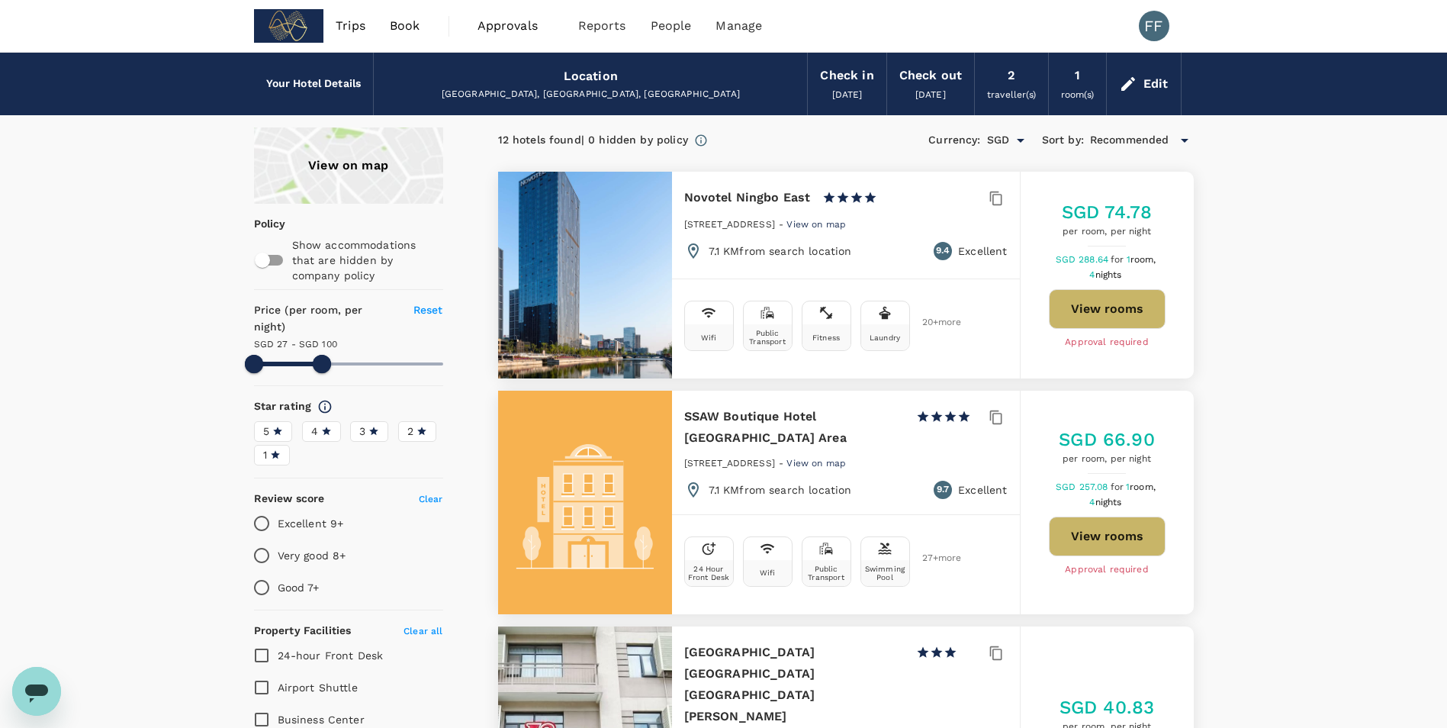
click at [712, 316] on button "View rooms" at bounding box center [1107, 309] width 117 height 40
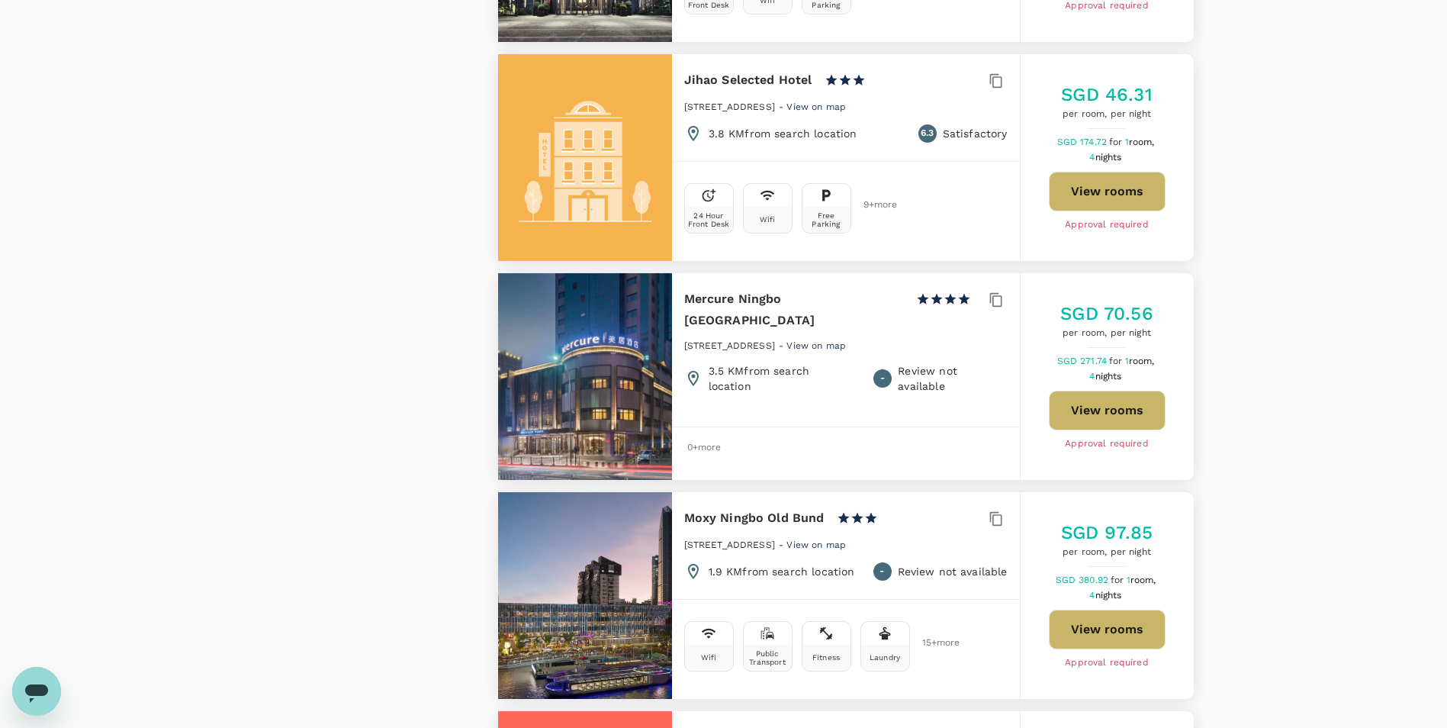
scroll to position [1526, 0]
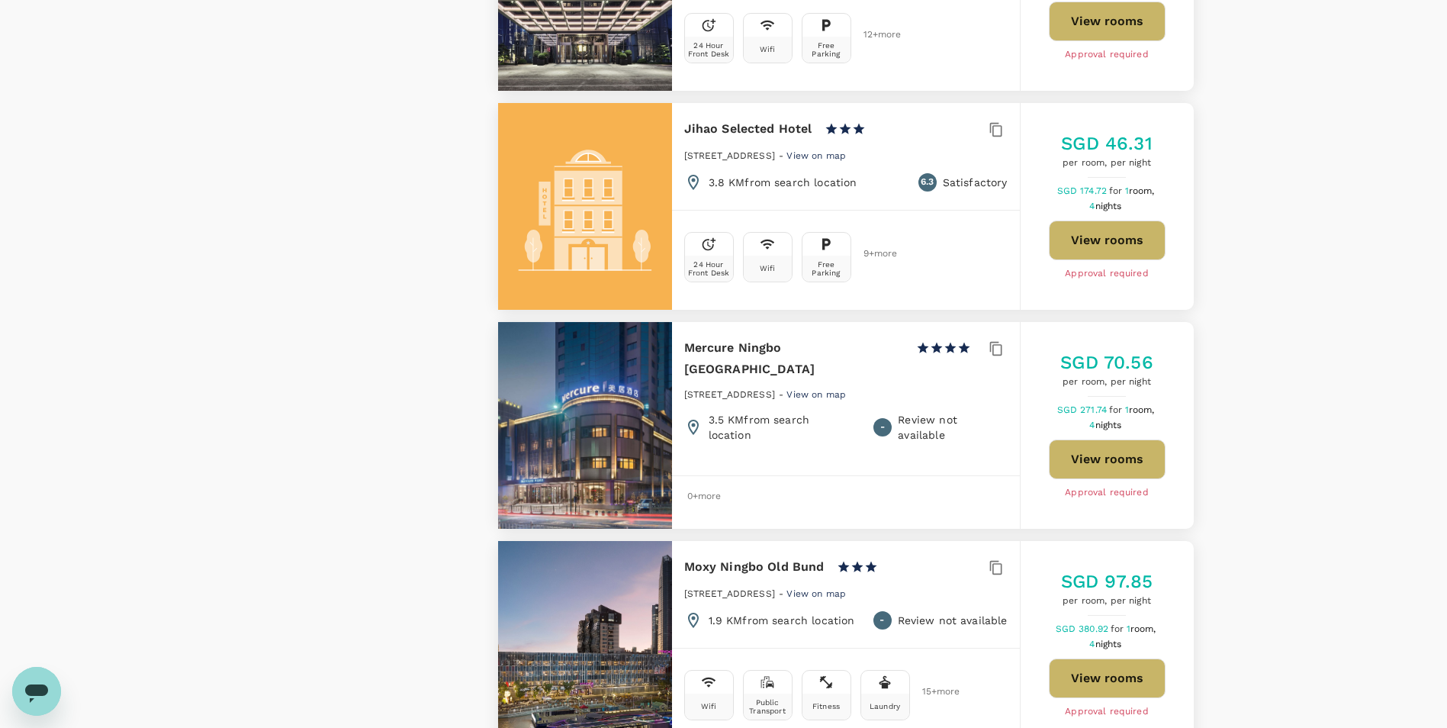
click at [712, 439] on button "View rooms" at bounding box center [1107, 459] width 117 height 40
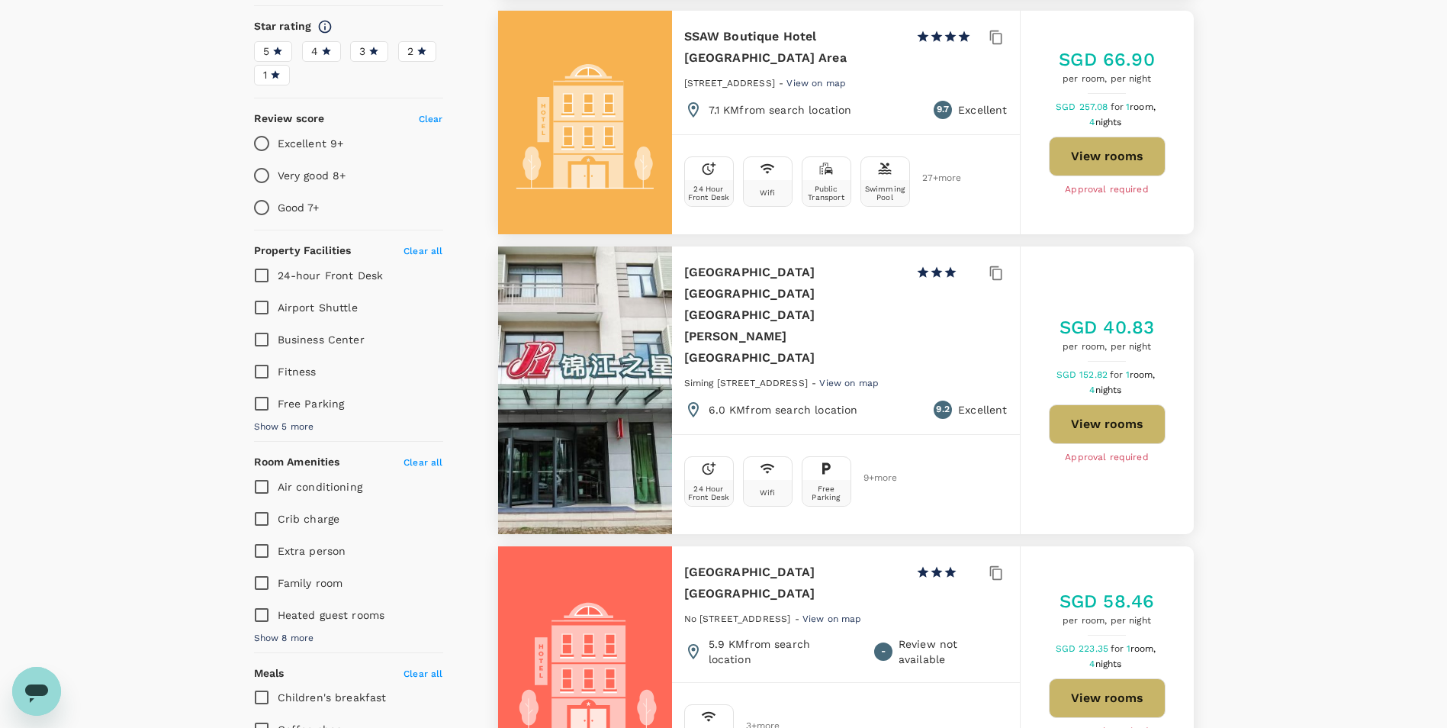
scroll to position [305, 0]
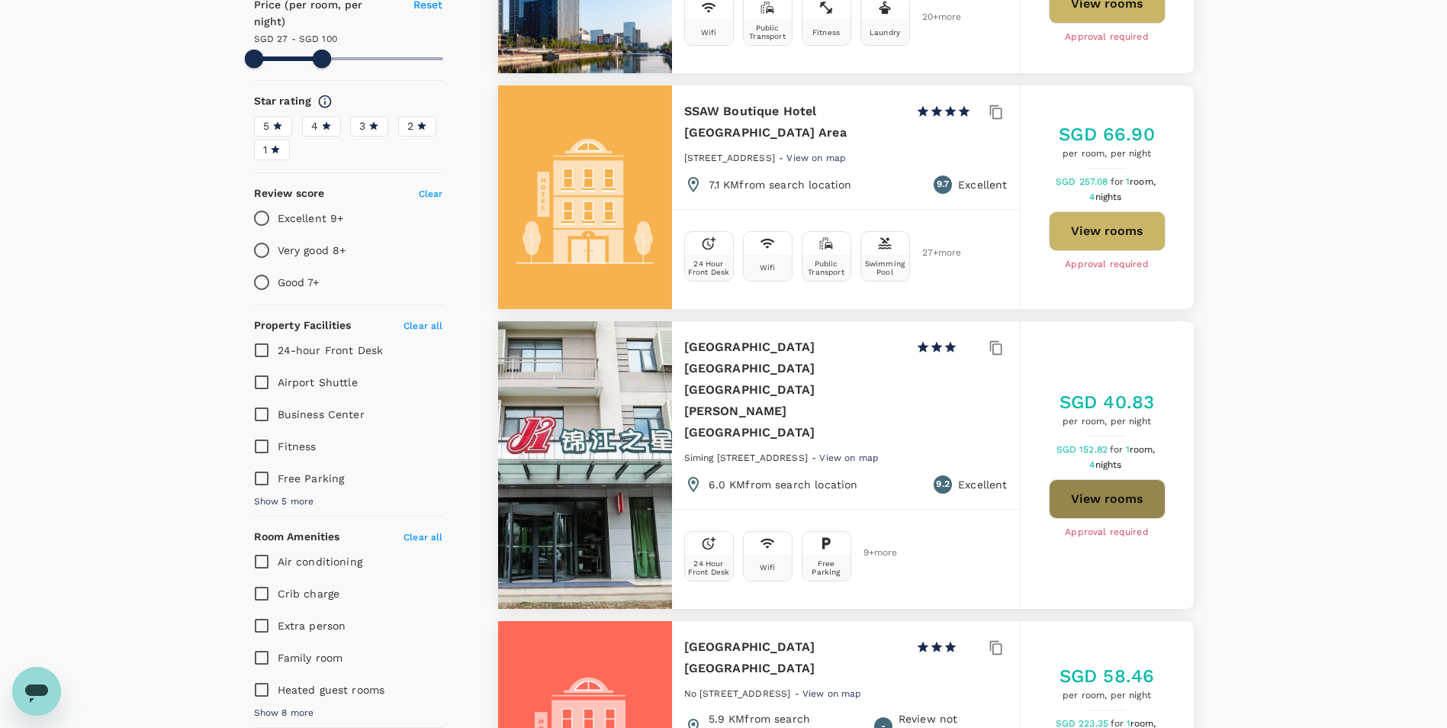
click at [712, 483] on button "View rooms" at bounding box center [1107, 499] width 117 height 40
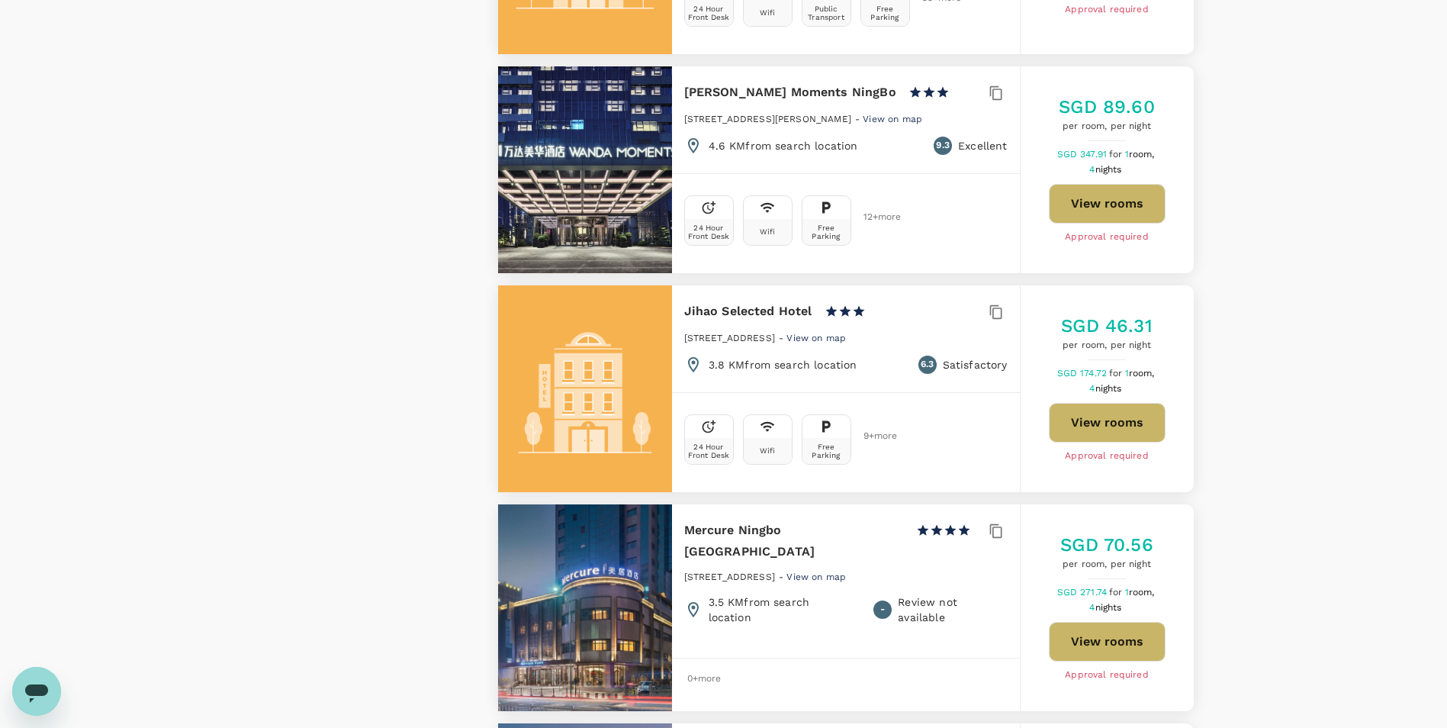
scroll to position [1344, 0]
click at [712, 402] on button "View rooms" at bounding box center [1107, 422] width 117 height 40
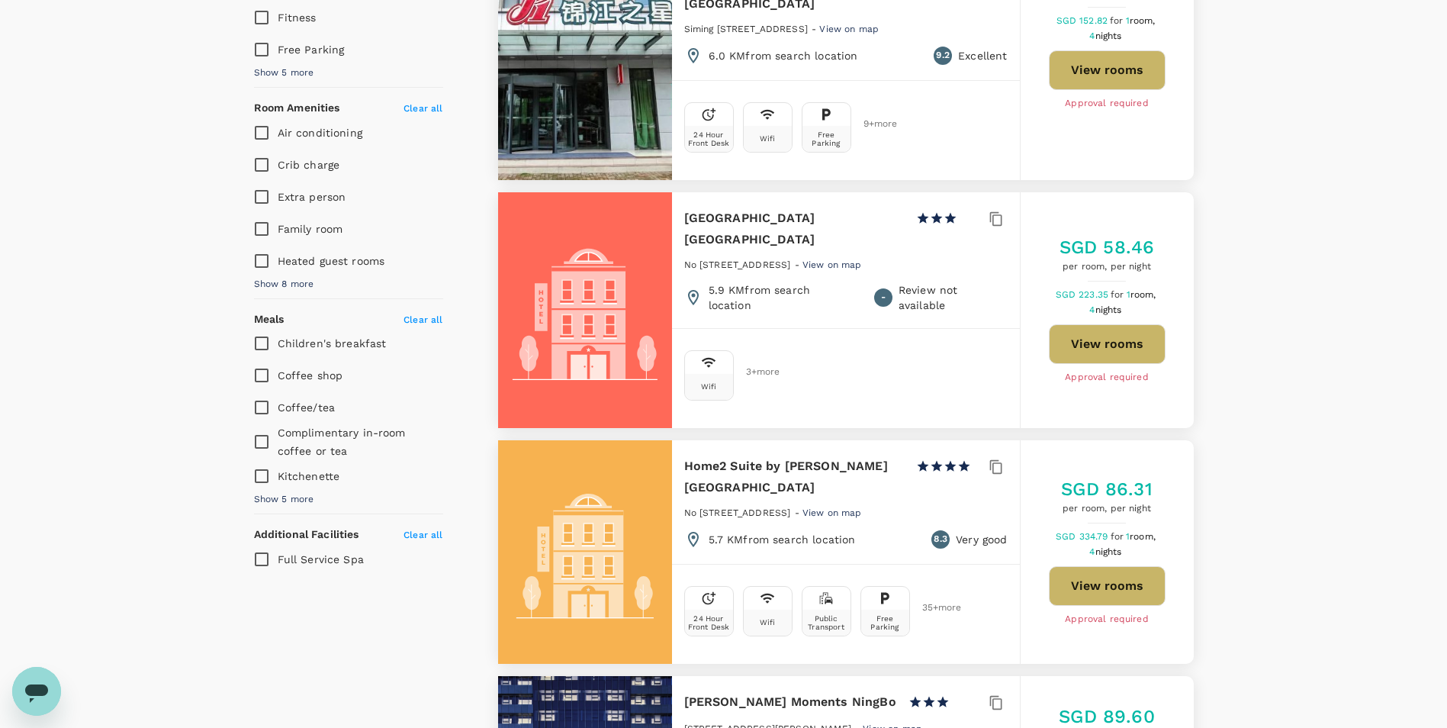
scroll to position [505, 0]
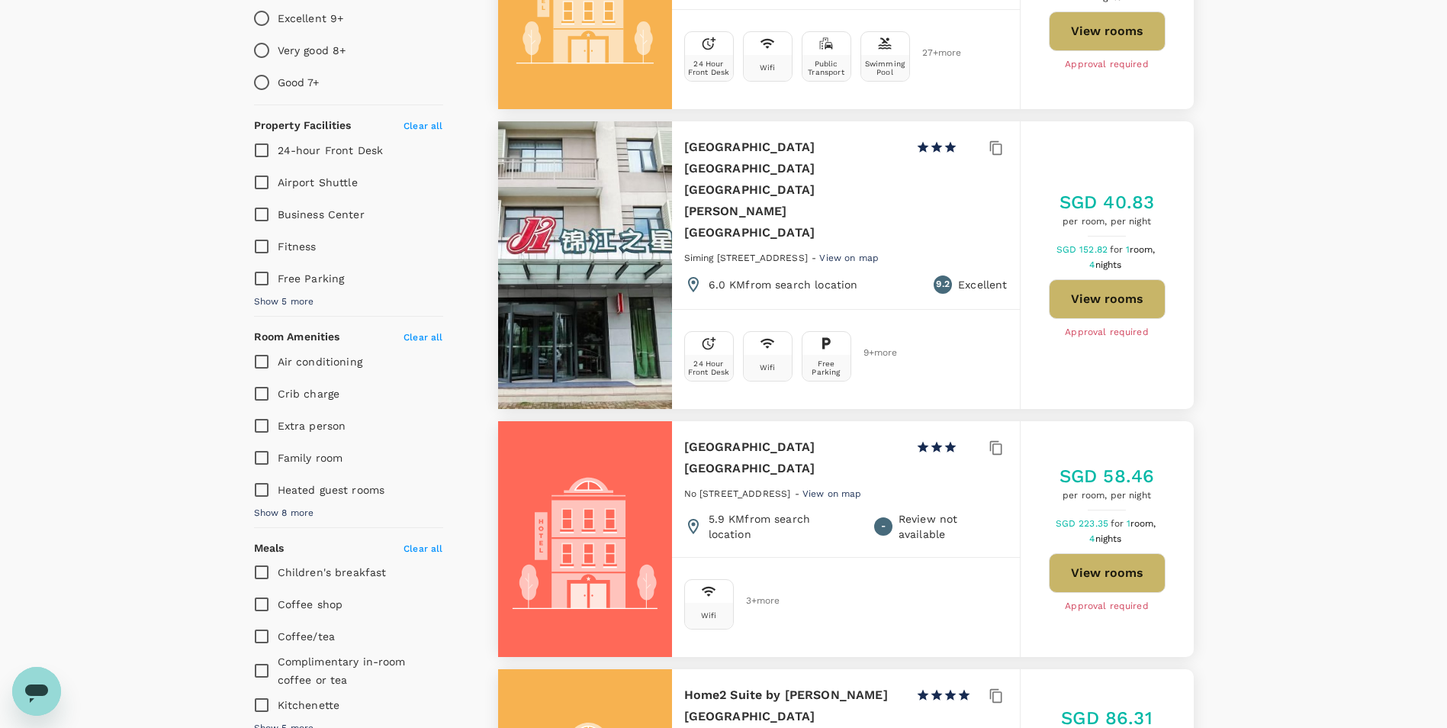
click at [712, 483] on button "View rooms" at bounding box center [1107, 573] width 117 height 40
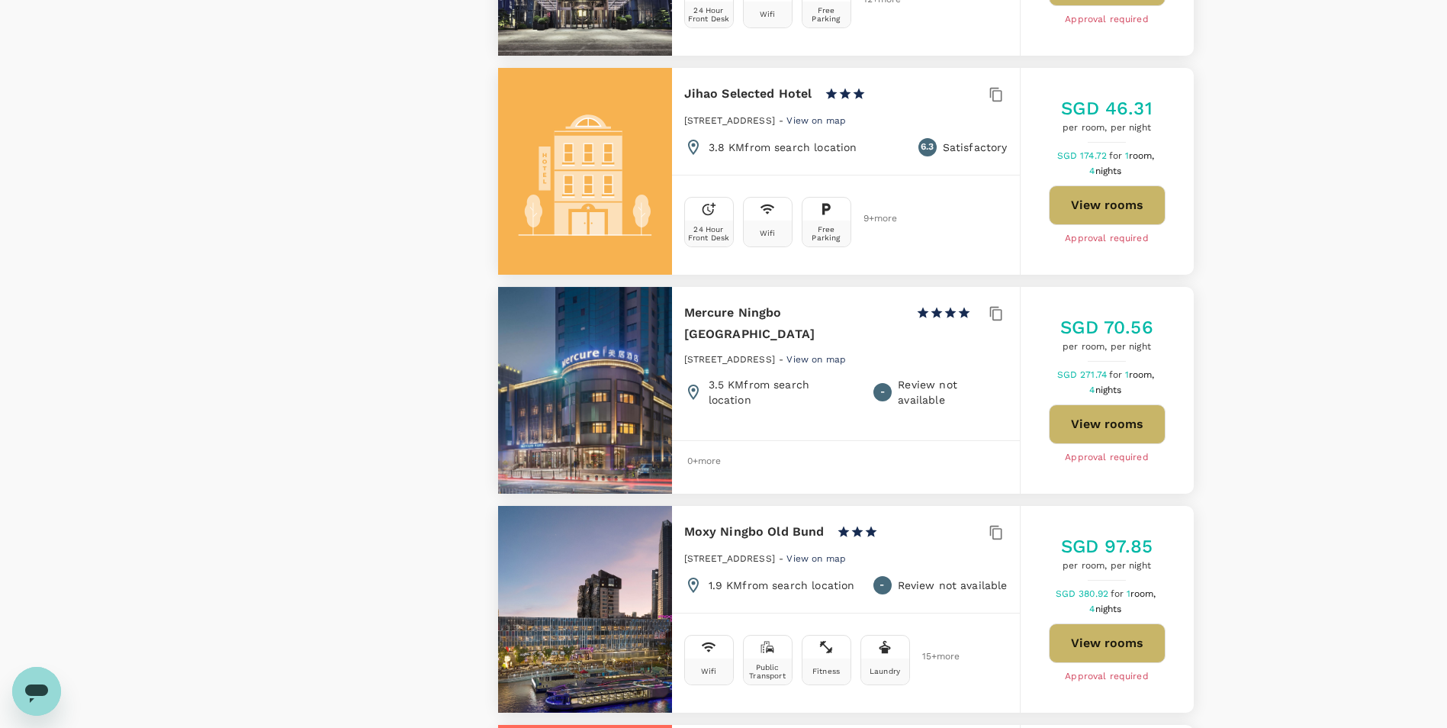
scroll to position [1573, 0]
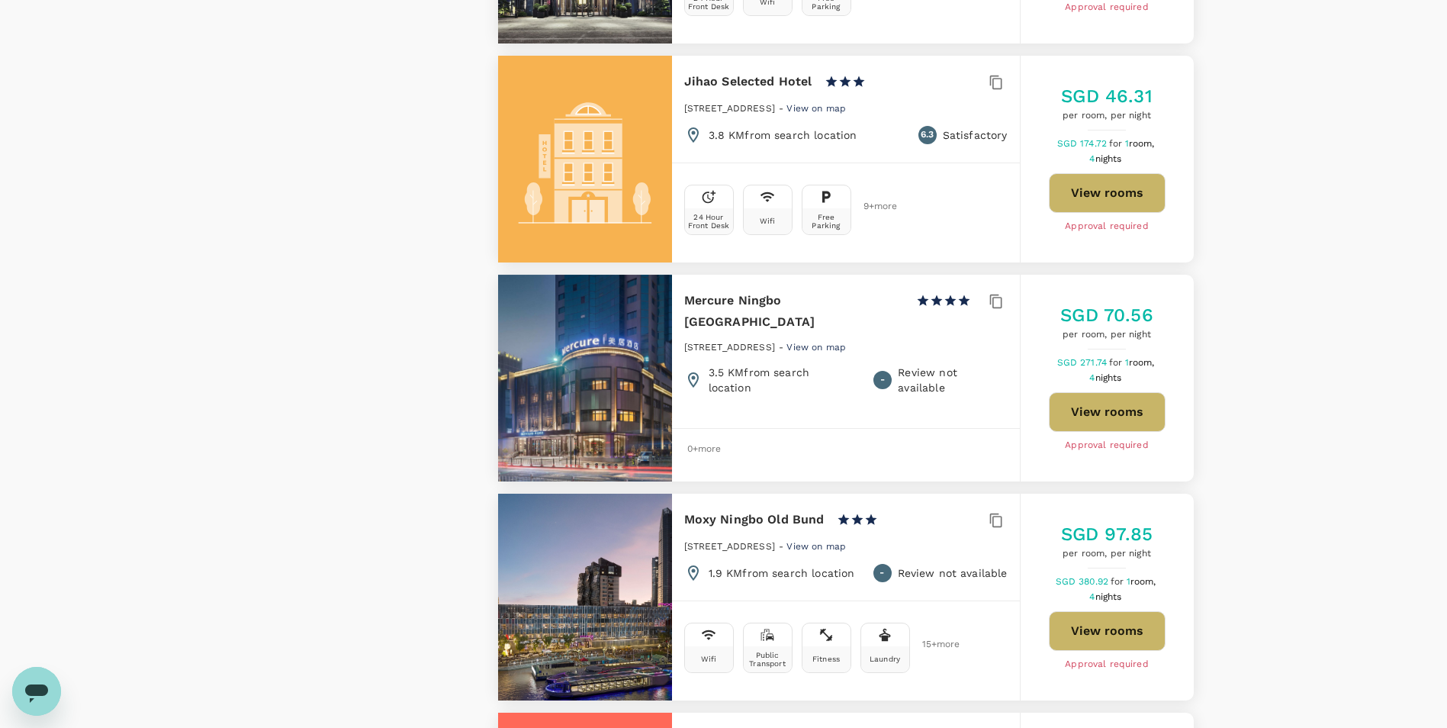
click at [712, 392] on button "View rooms" at bounding box center [1107, 412] width 117 height 40
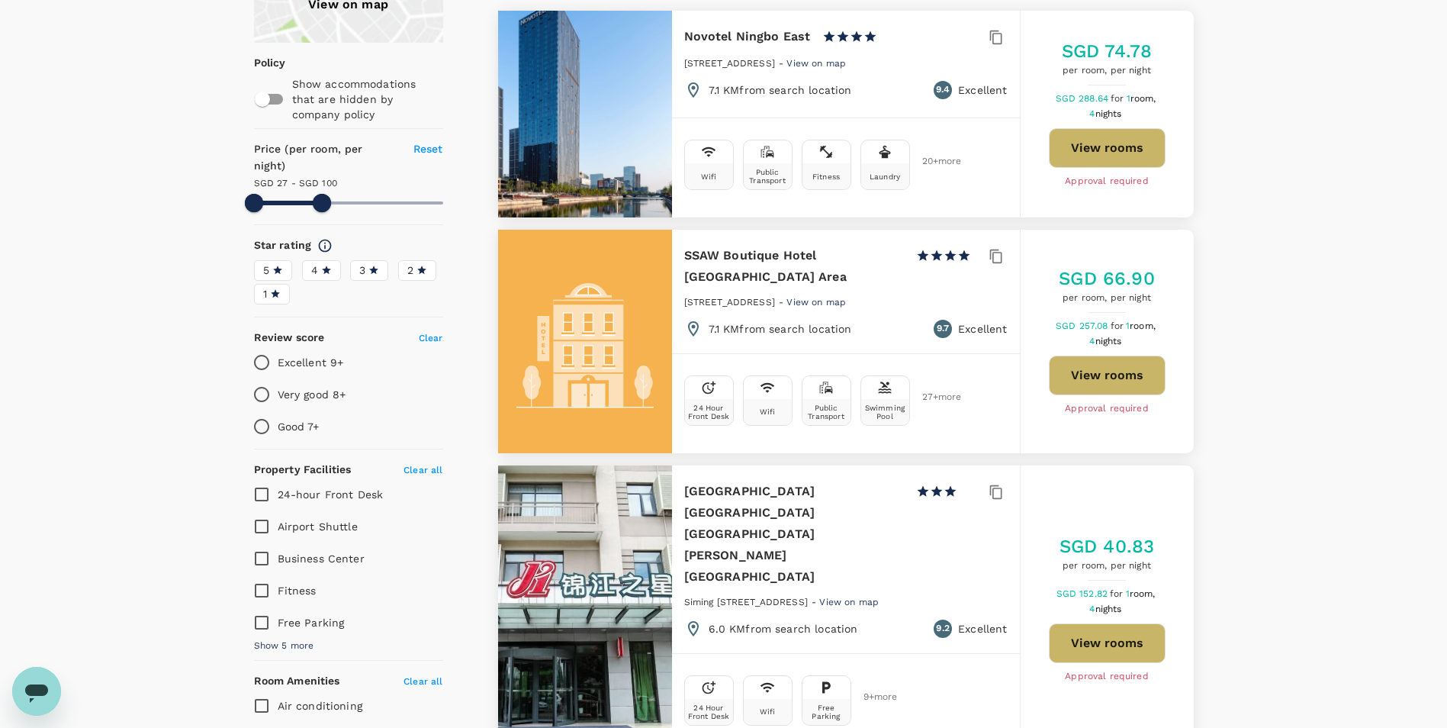
scroll to position [124, 0]
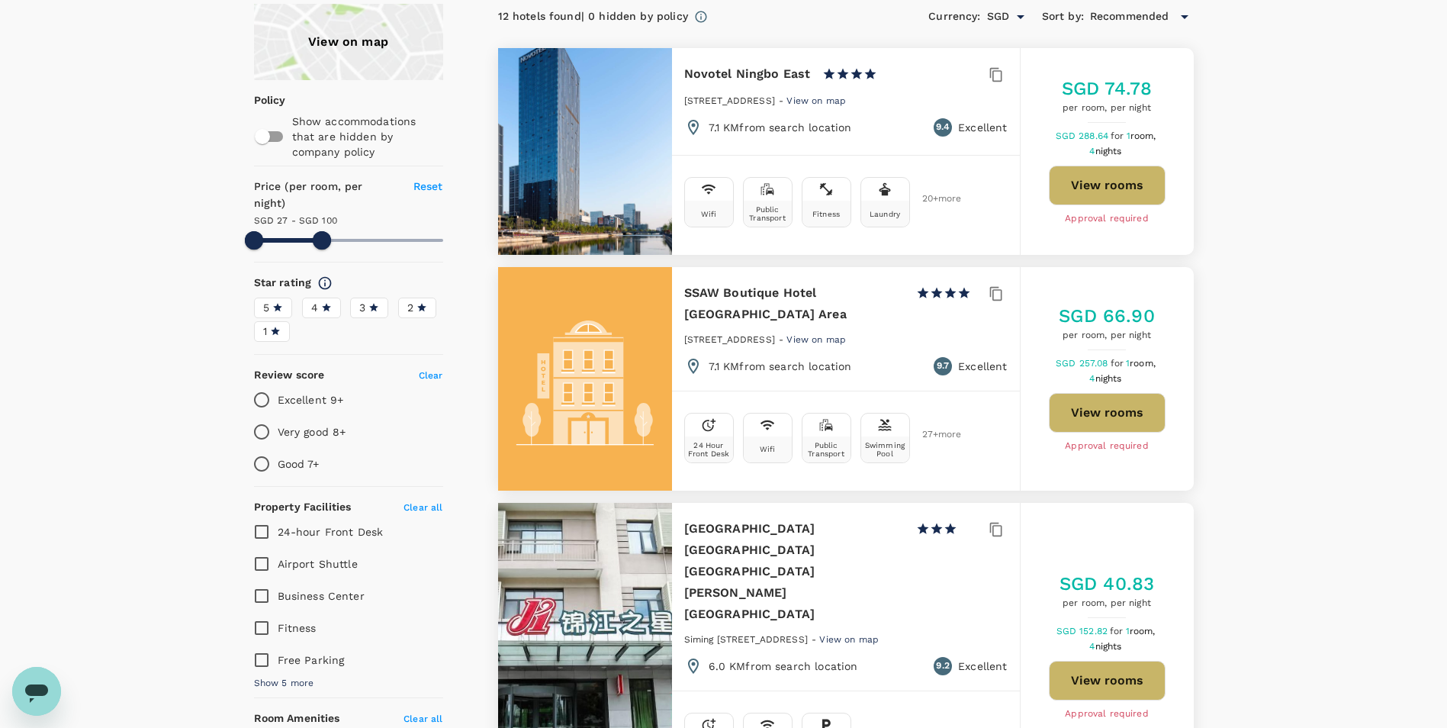
click at [712, 423] on button "View rooms" at bounding box center [1107, 413] width 117 height 40
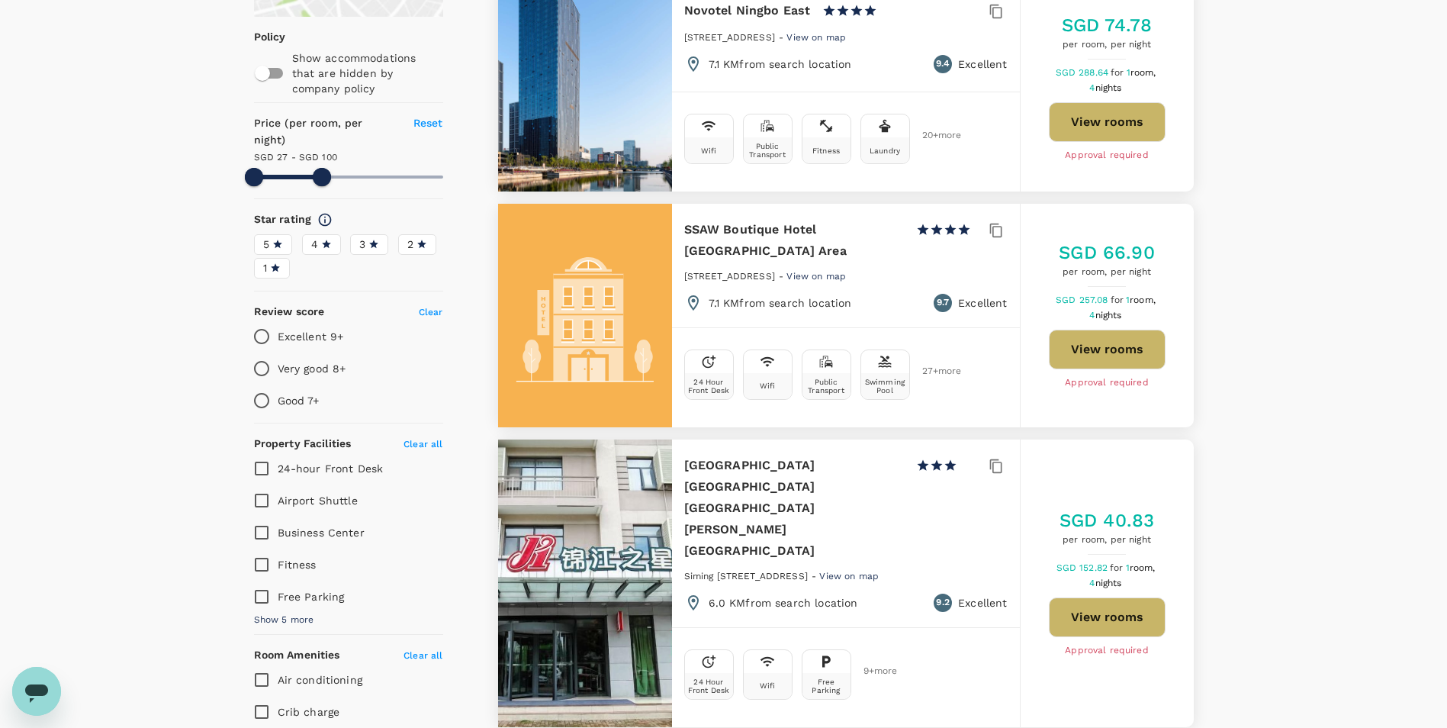
scroll to position [0, 0]
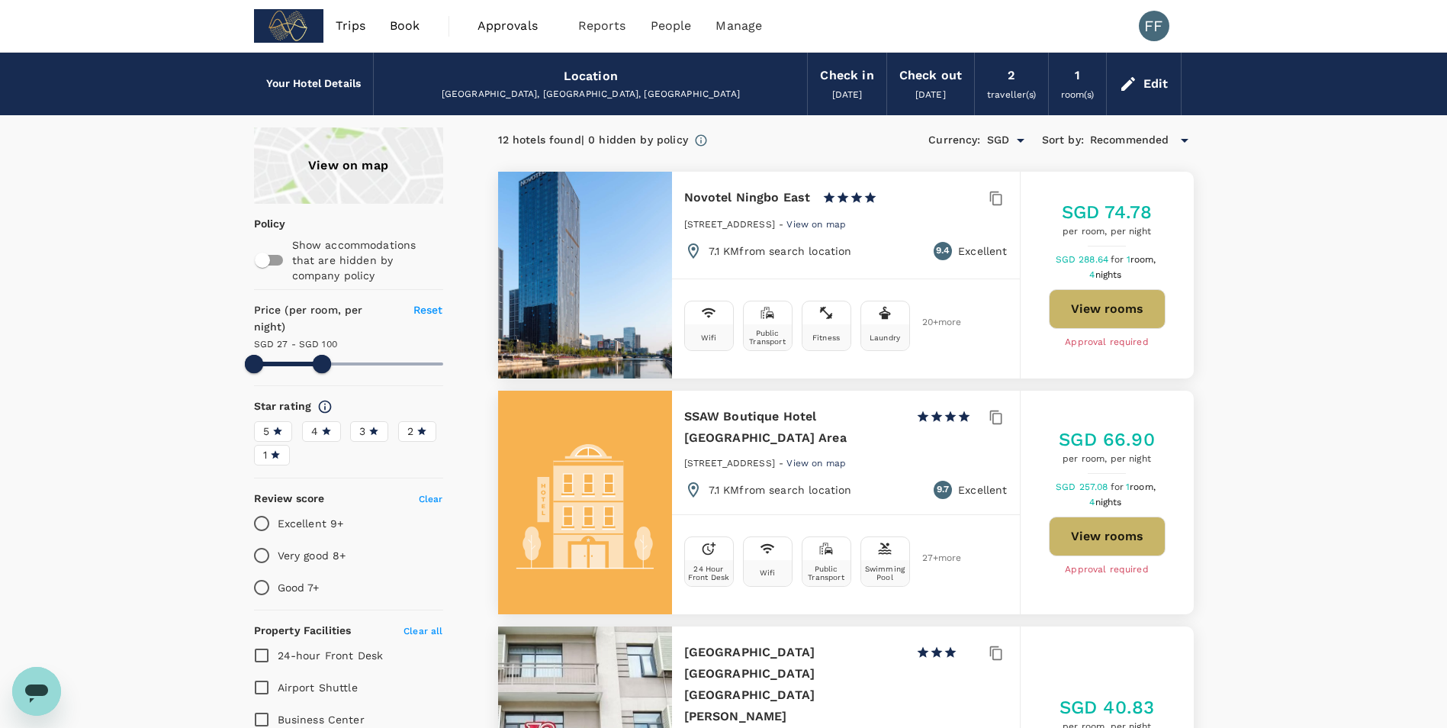
click at [712, 313] on button "View rooms" at bounding box center [1107, 309] width 117 height 40
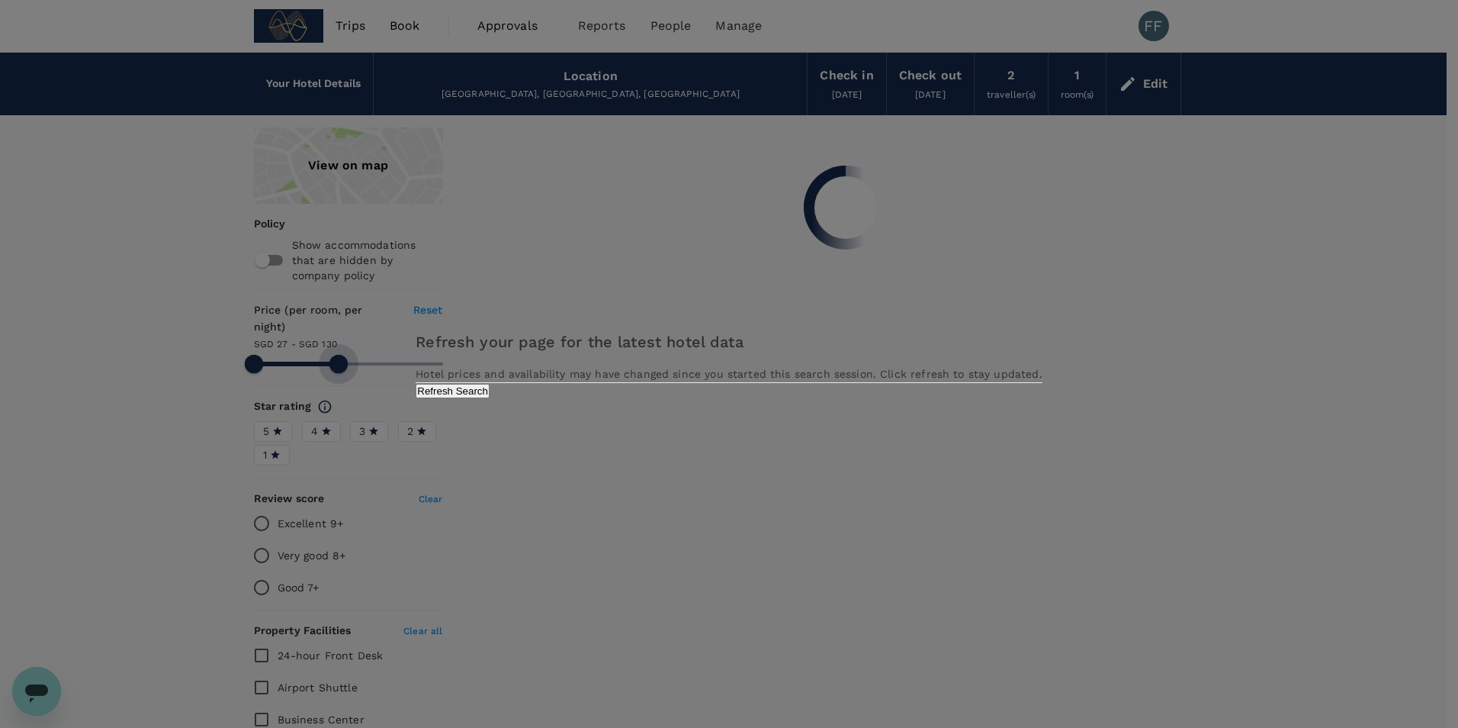
drag, startPoint x: 318, startPoint y: 345, endPoint x: 339, endPoint y: 355, distance: 22.9
click at [339, 355] on body "Trips Book Approvals 0 Reports People Manage FF Your Hotel Details Location Nin…" at bounding box center [729, 687] width 1458 height 1374
type input "130.44"
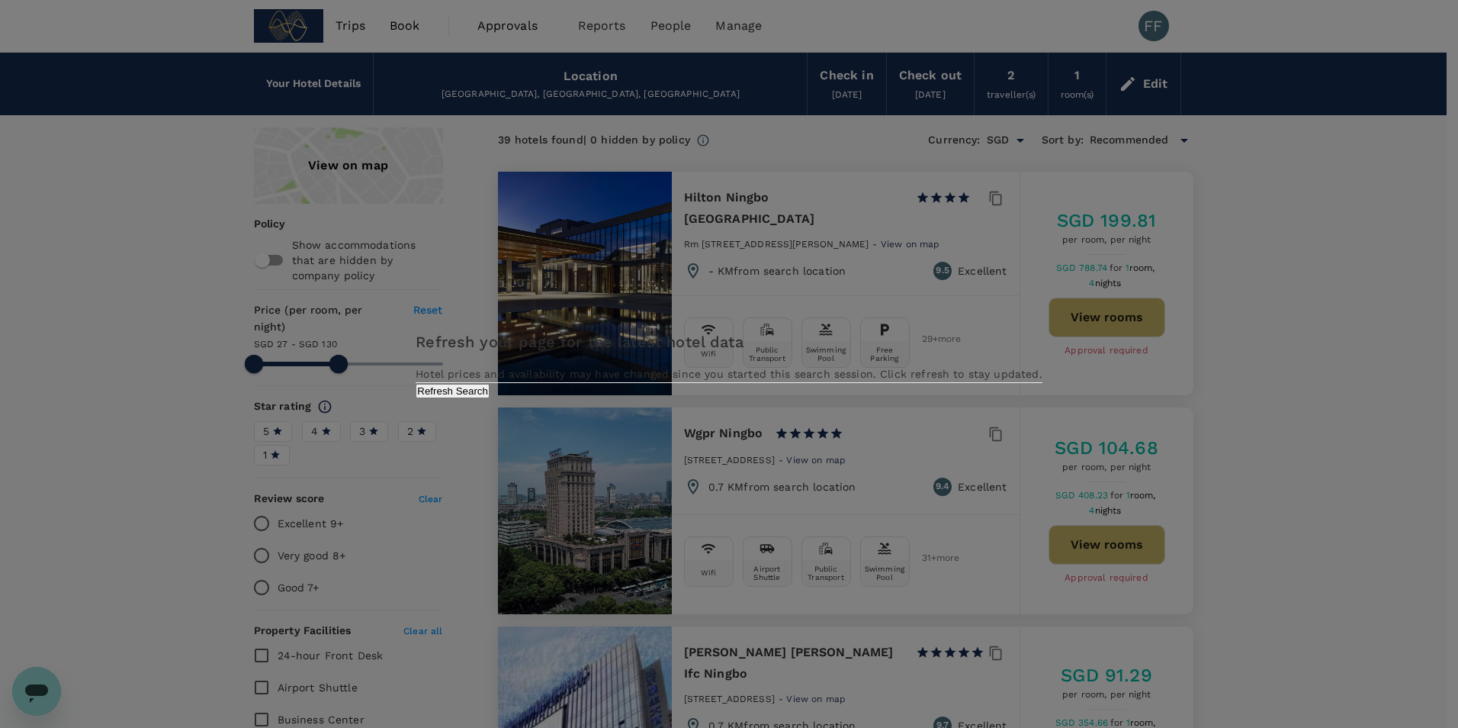
click at [490, 398] on button "Refresh Search" at bounding box center [453, 391] width 74 height 14
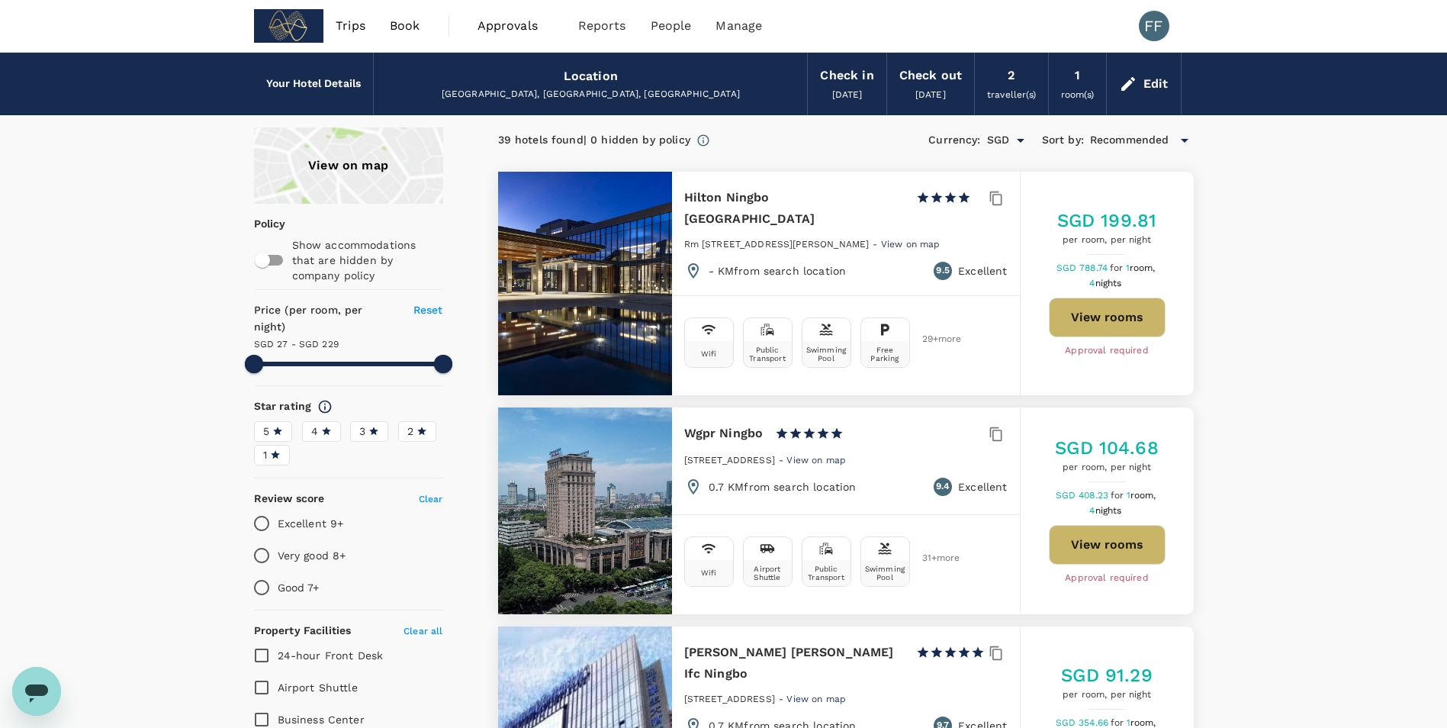
type input "228.44"
click at [712, 82] on div "Edit" at bounding box center [1155, 83] width 25 height 21
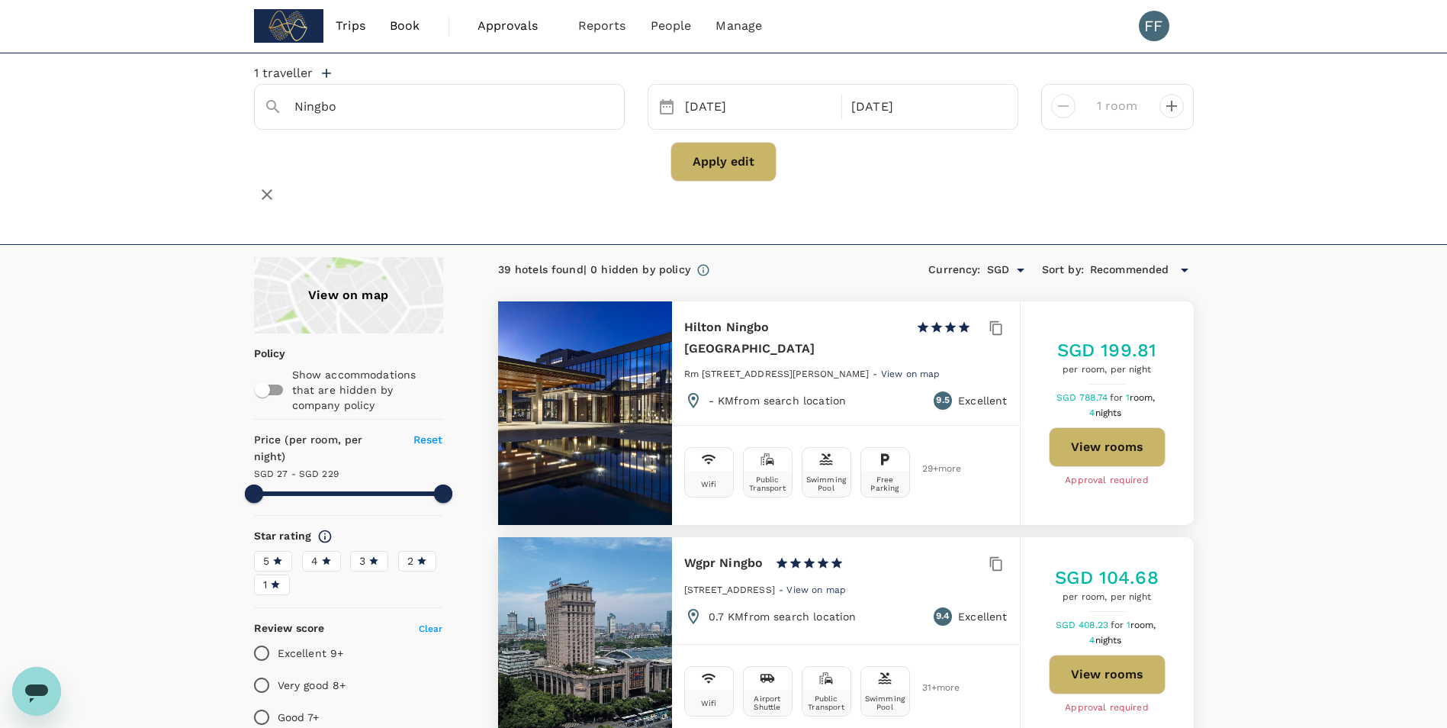
click at [364, 130] on div "Ningbo" at bounding box center [439, 107] width 371 height 46
click at [364, 120] on div "Ningbo" at bounding box center [433, 101] width 363 height 38
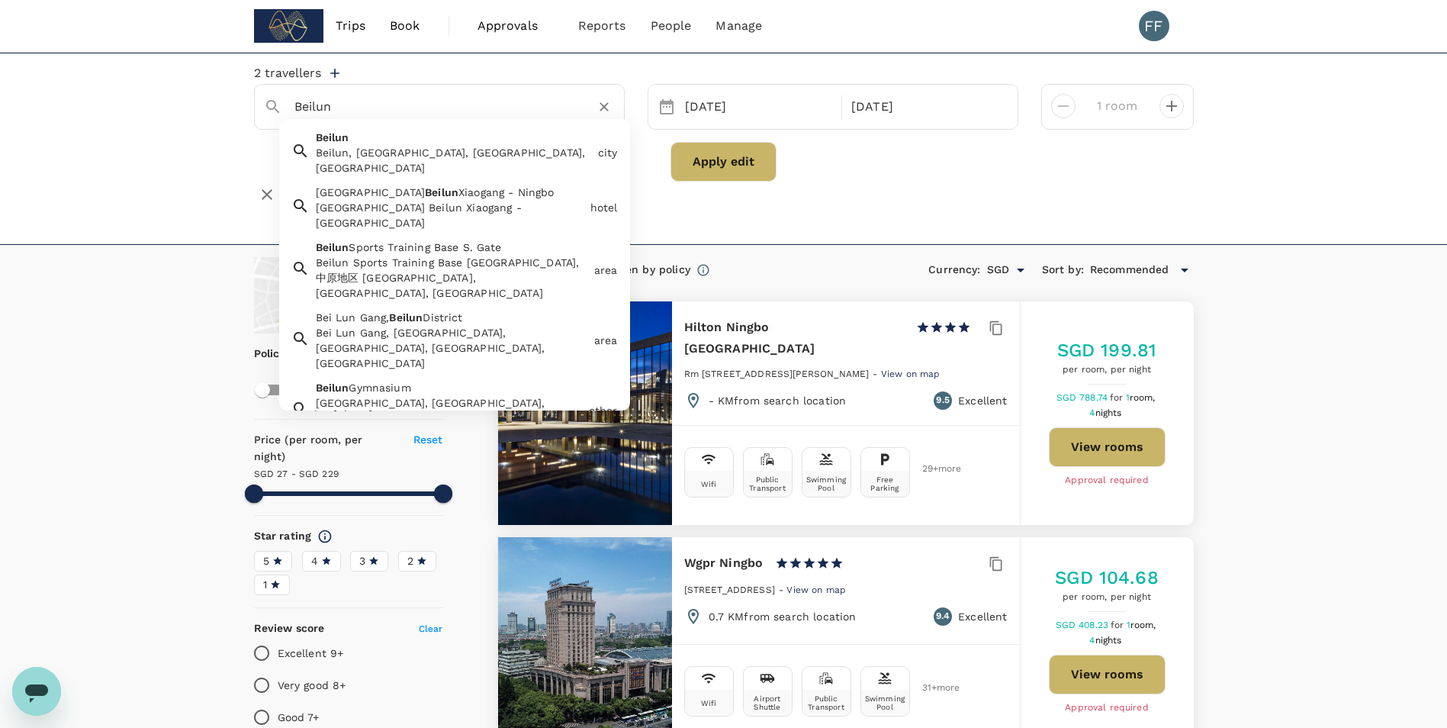
click at [383, 169] on div "Beilun, Ningbo, Zhejiang, China" at bounding box center [454, 160] width 276 height 31
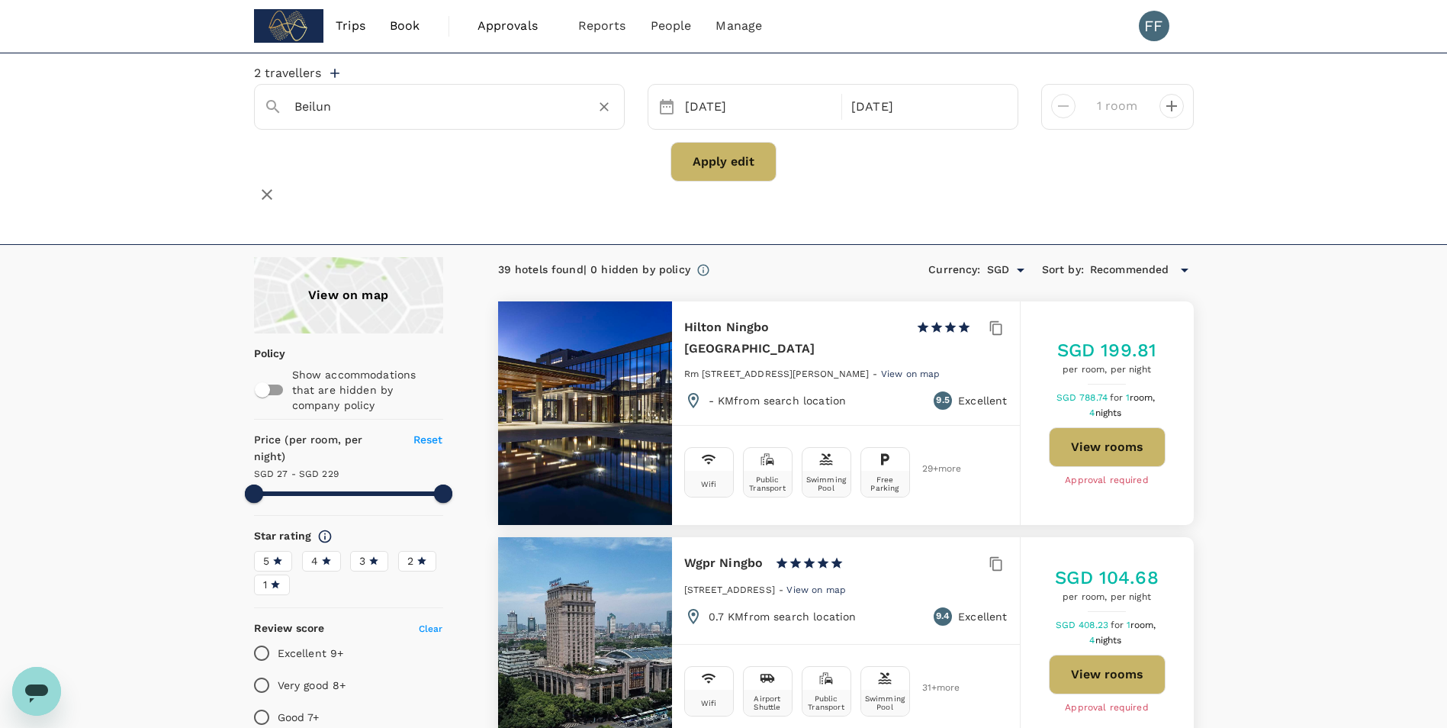
type input "Beilun"
click at [712, 182] on button "Apply edit" at bounding box center [723, 162] width 106 height 40
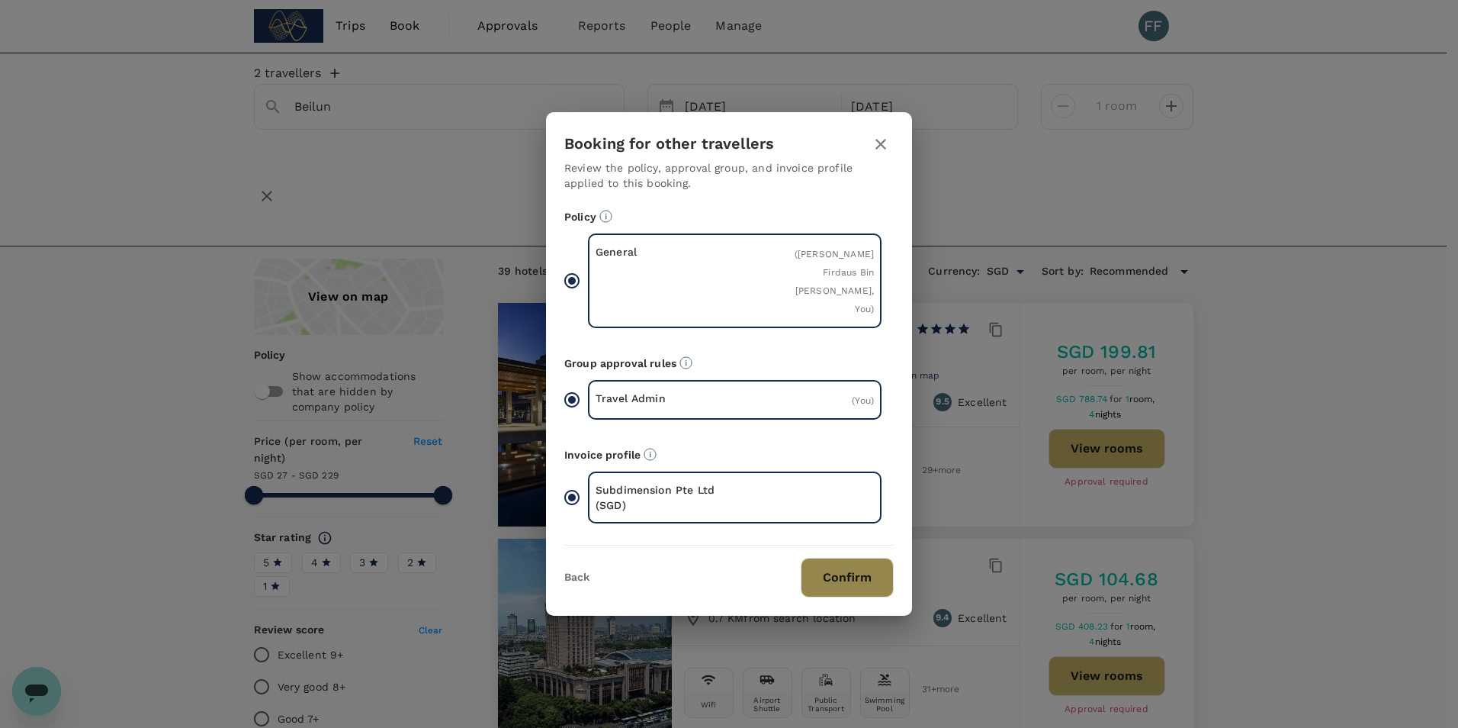
click at [712, 483] on button "Confirm" at bounding box center [847, 578] width 93 height 40
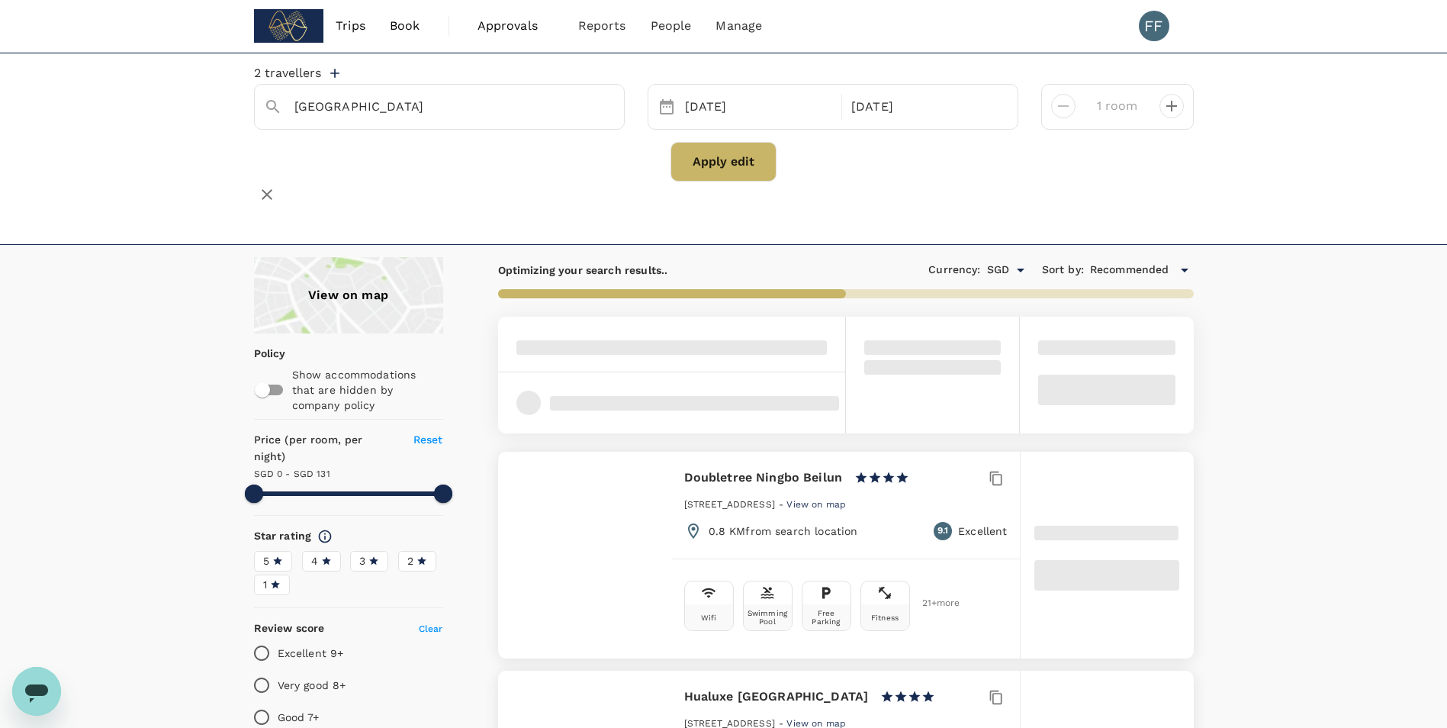
type input "131"
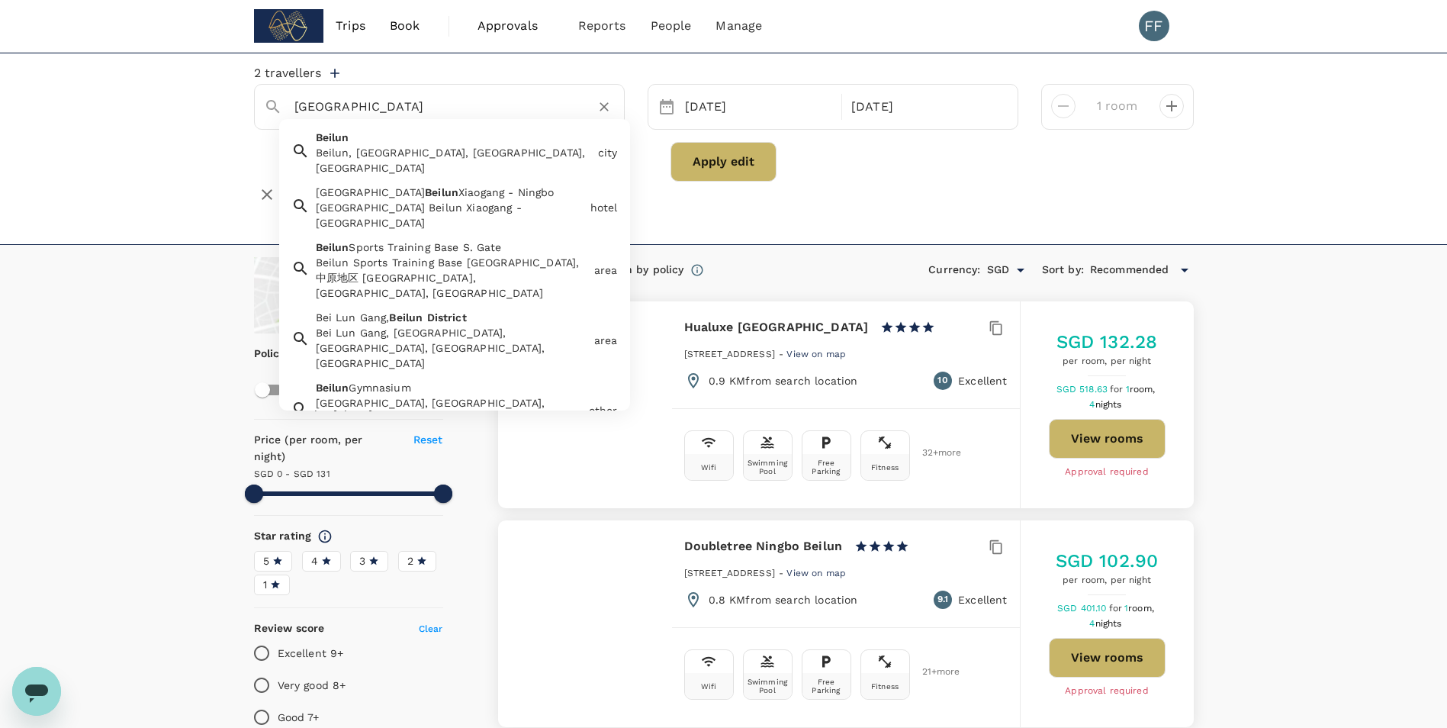
click at [478, 111] on input "Beilun District" at bounding box center [433, 107] width 278 height 24
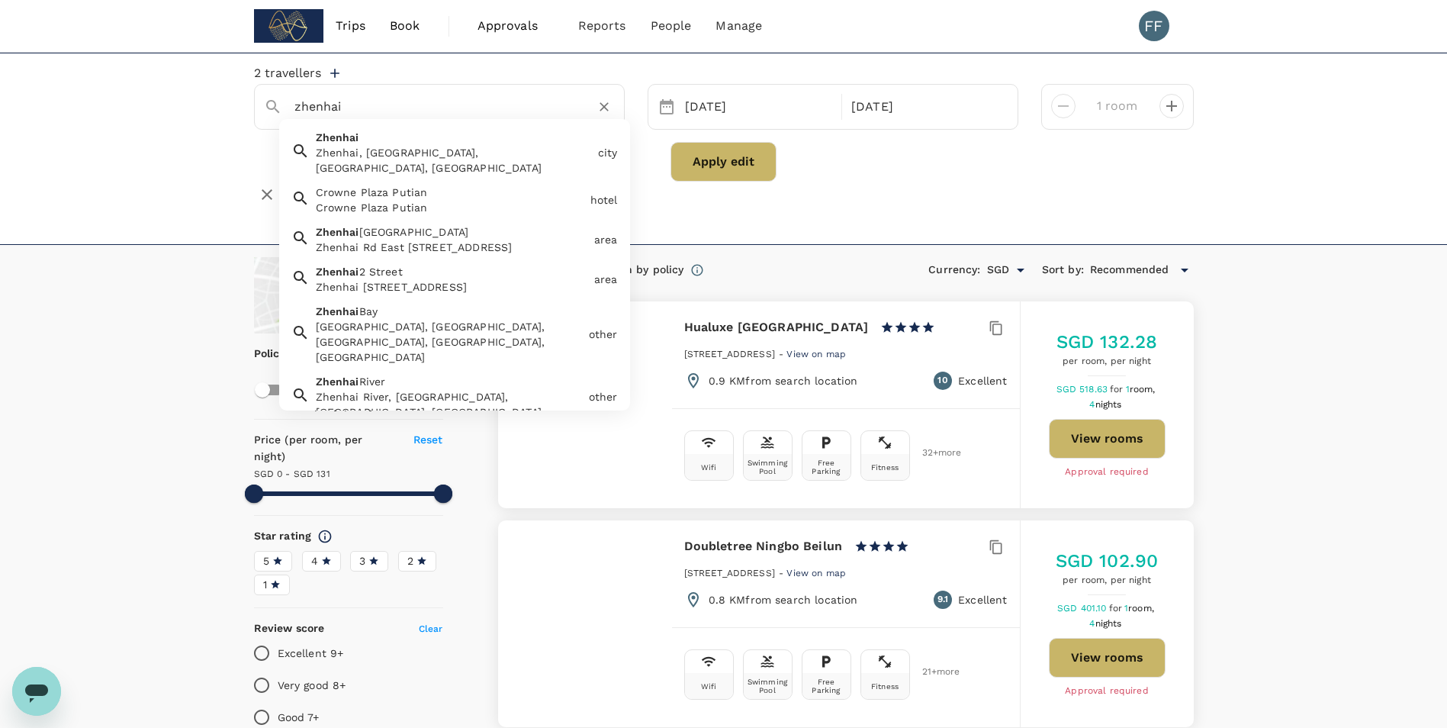
click at [420, 162] on div "Zhenhai, Ningbo, Zhejiang, China" at bounding box center [454, 160] width 276 height 31
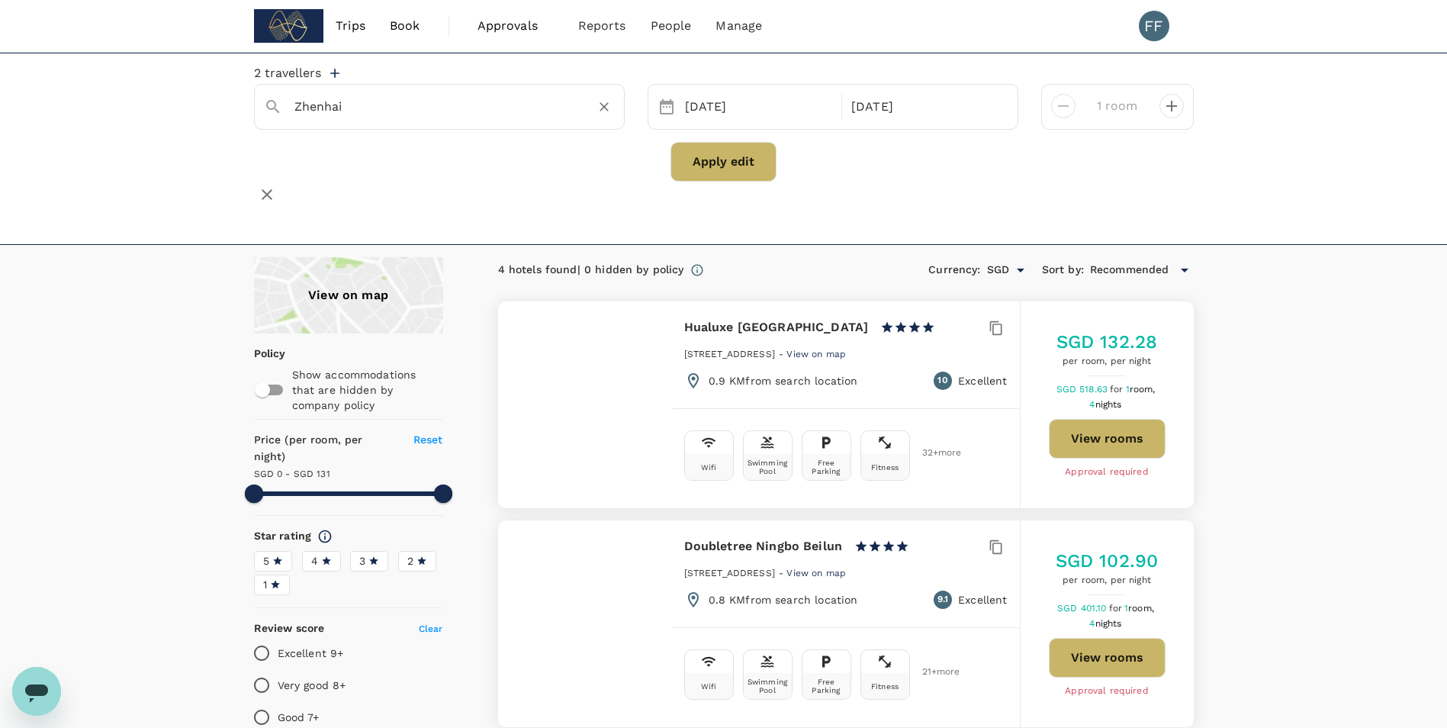
type input "Zhenhai"
click at [711, 169] on button "Apply edit" at bounding box center [723, 162] width 106 height 40
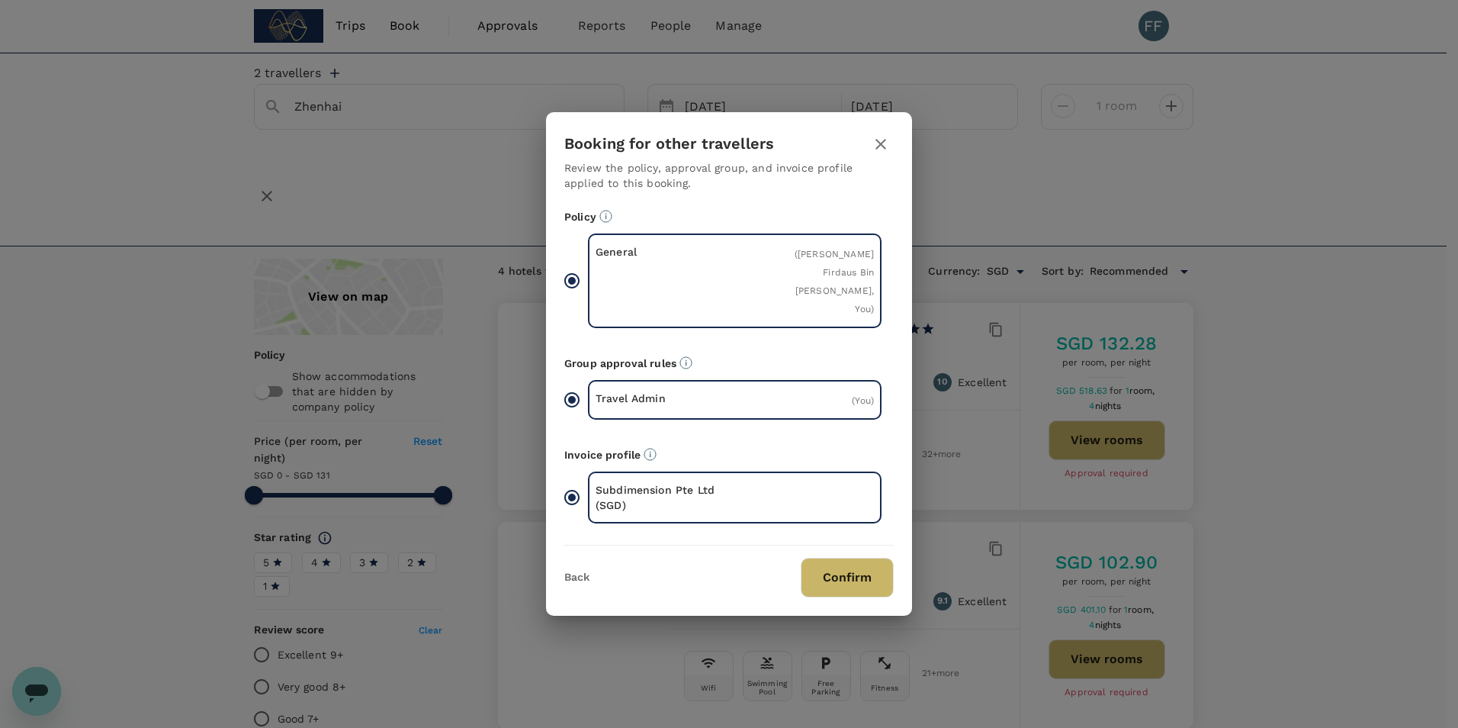
click at [712, 483] on button "Confirm" at bounding box center [847, 578] width 93 height 40
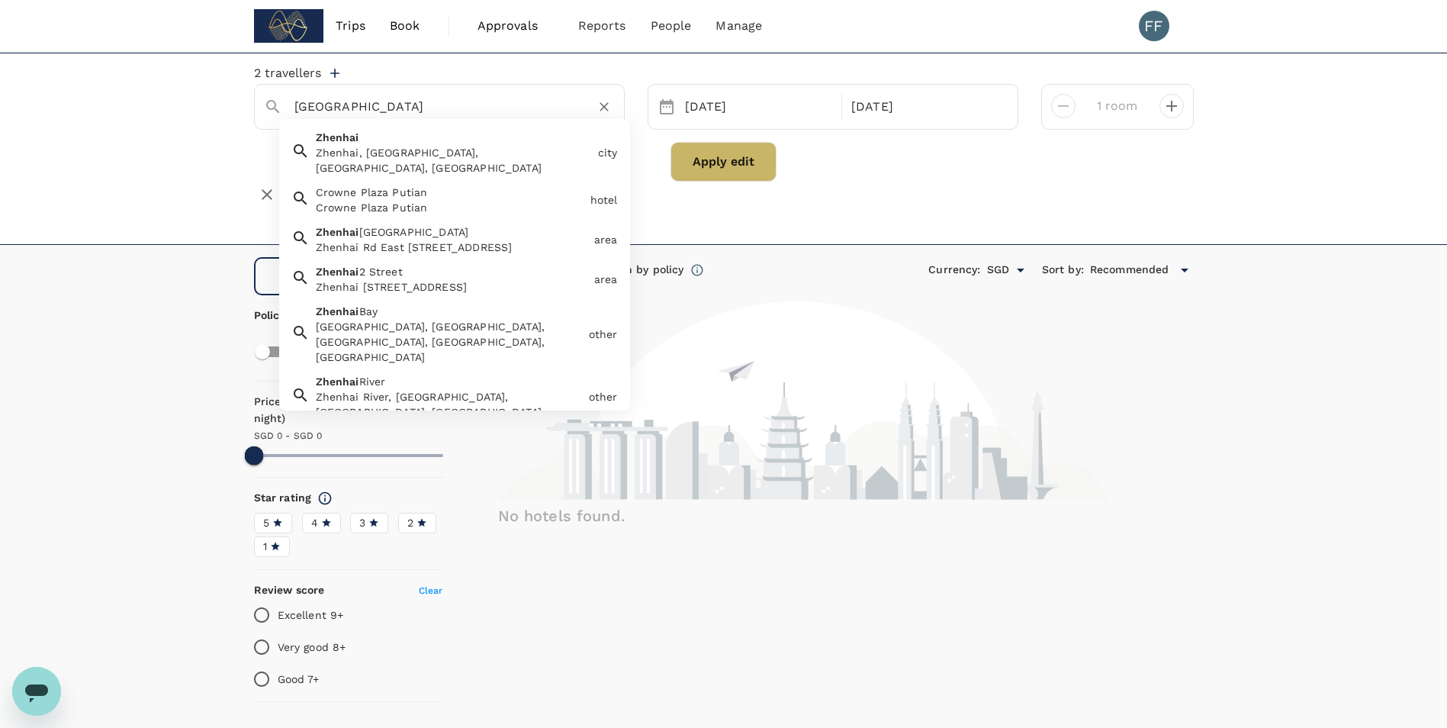
click at [450, 110] on input "Zhenhai District" at bounding box center [433, 107] width 278 height 24
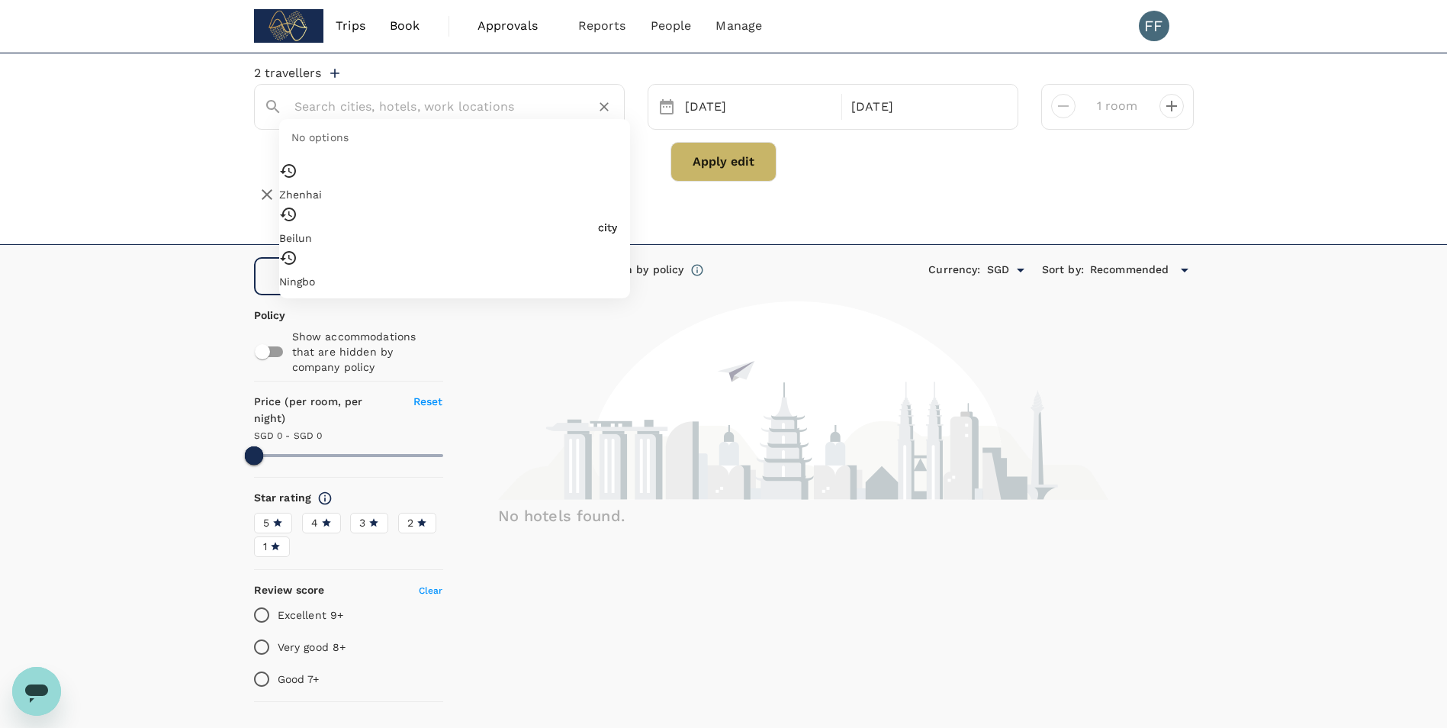
click at [119, 233] on div "2 travellers No options Zhenhai city Beilun city Ningbo city 20 Aug 24 Aug 1 ro…" at bounding box center [723, 149] width 1447 height 192
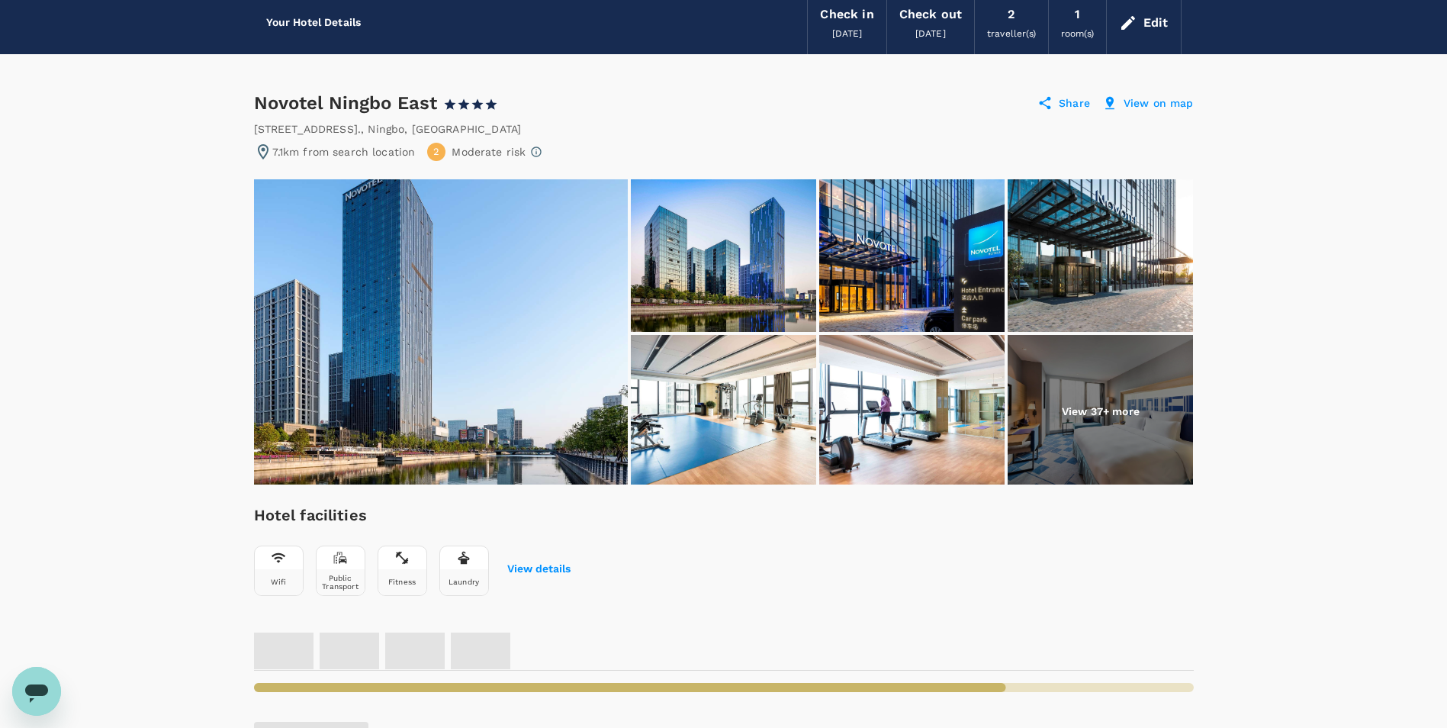
scroll to position [60, 0]
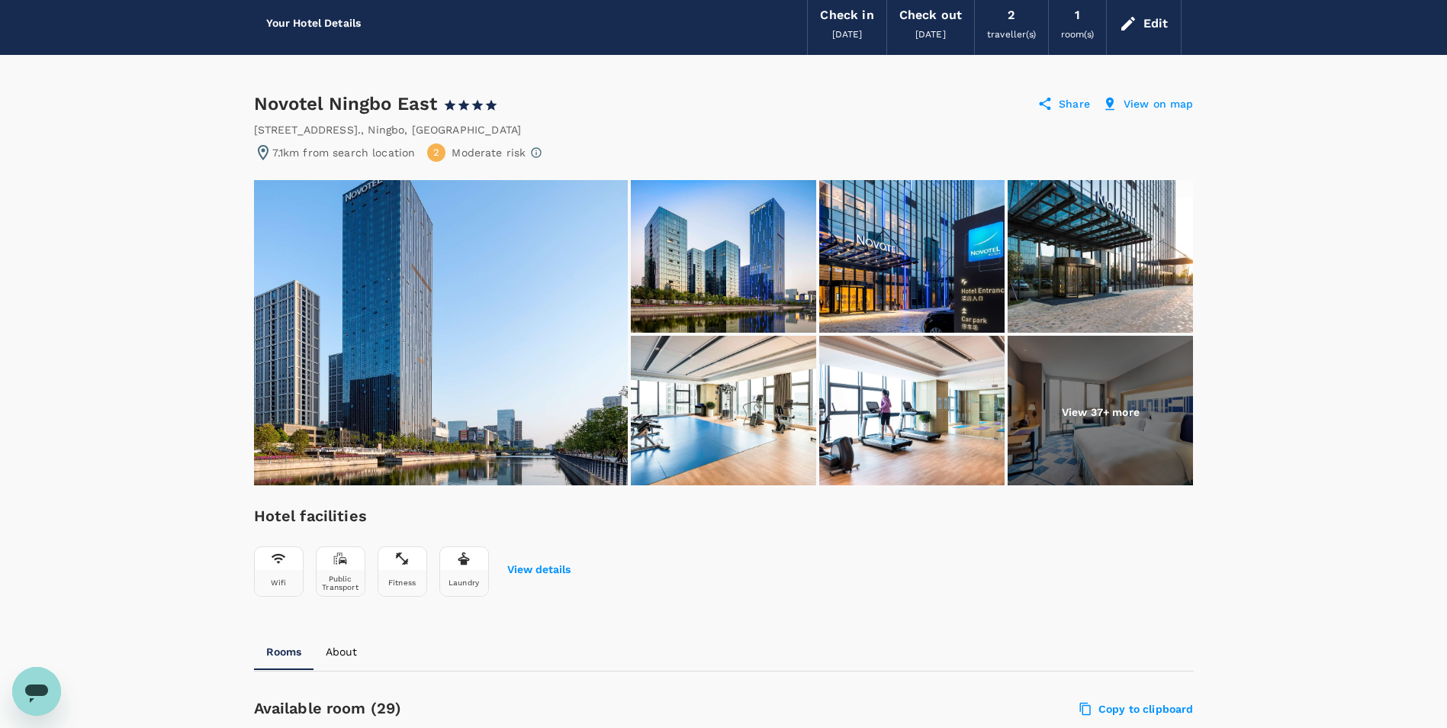
click at [487, 290] on img at bounding box center [441, 332] width 374 height 305
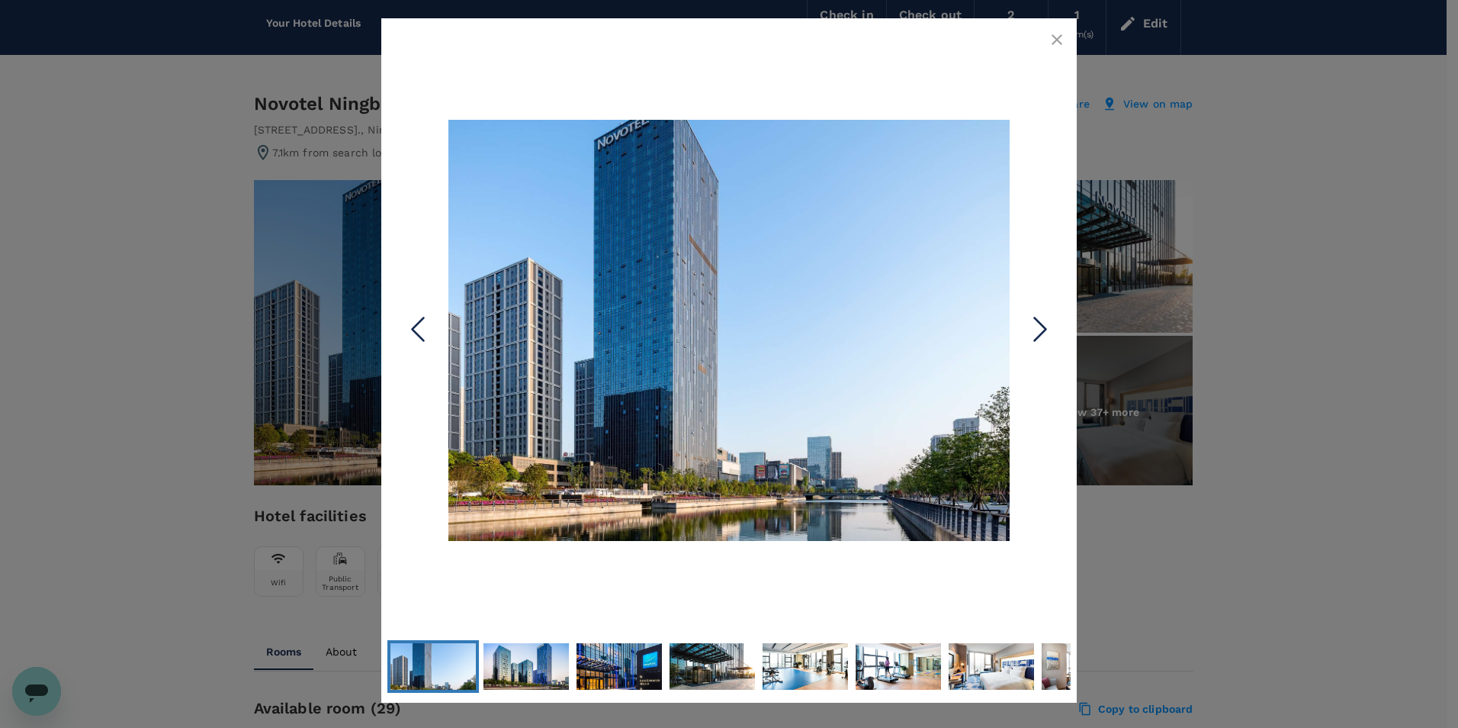
click at [1024, 322] on icon "Next Slide" at bounding box center [1041, 330] width 46 height 46
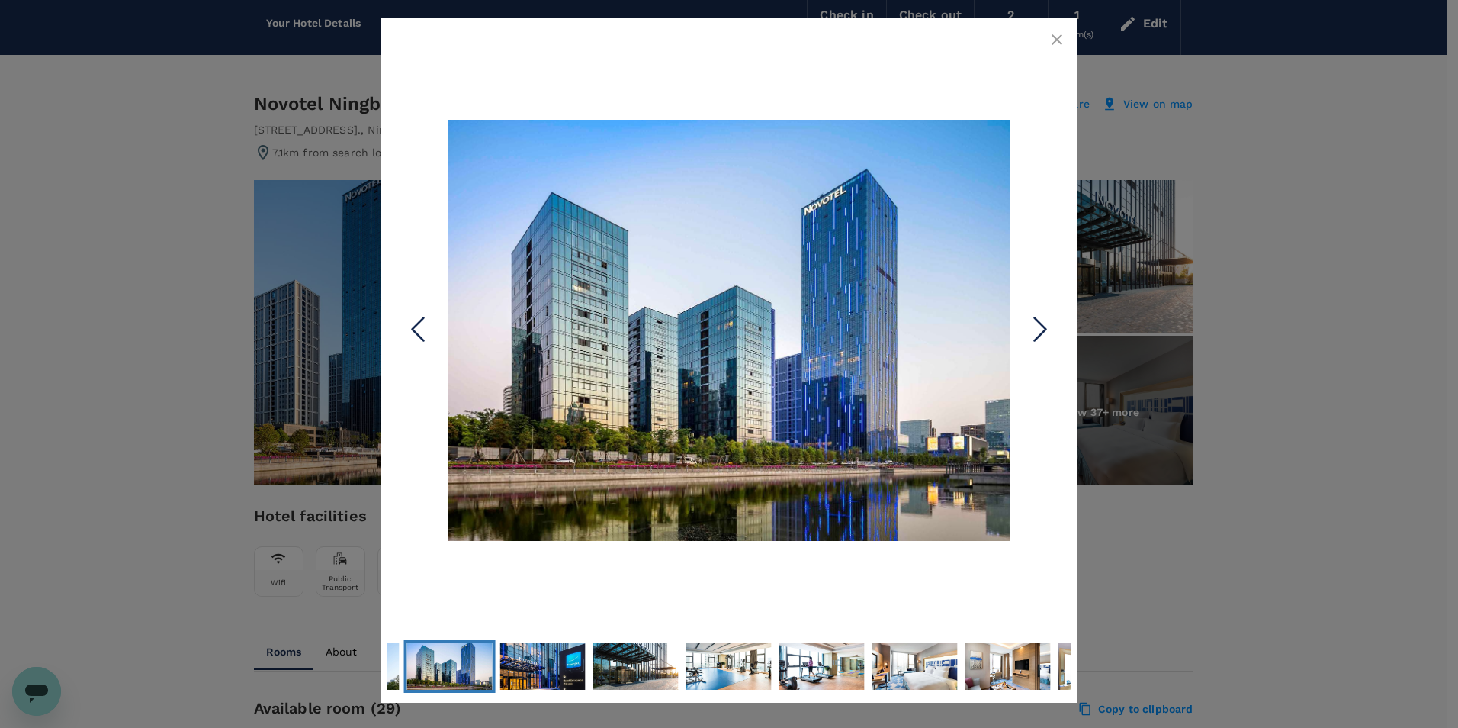
click at [1033, 322] on icon "Next Slide" at bounding box center [1041, 330] width 46 height 46
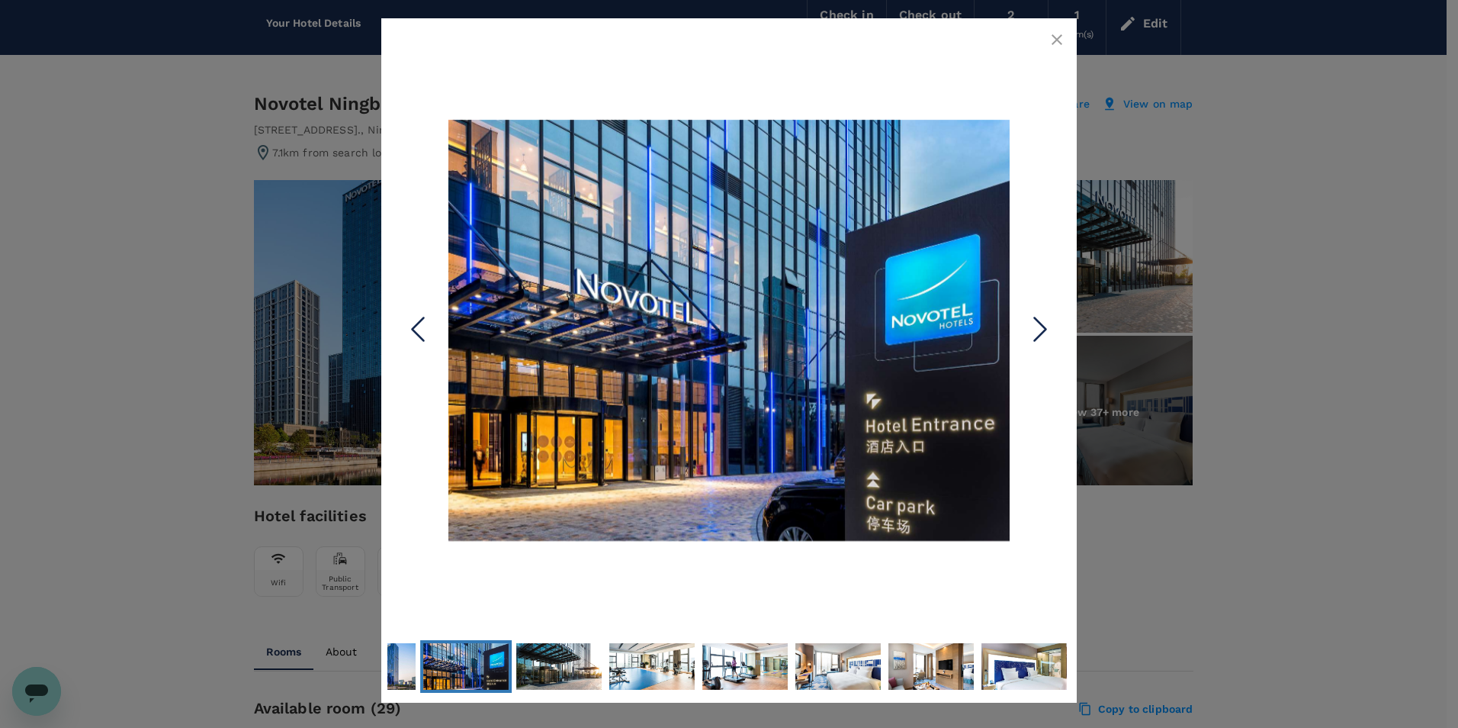
click at [1033, 322] on icon "Next Slide" at bounding box center [1041, 330] width 46 height 46
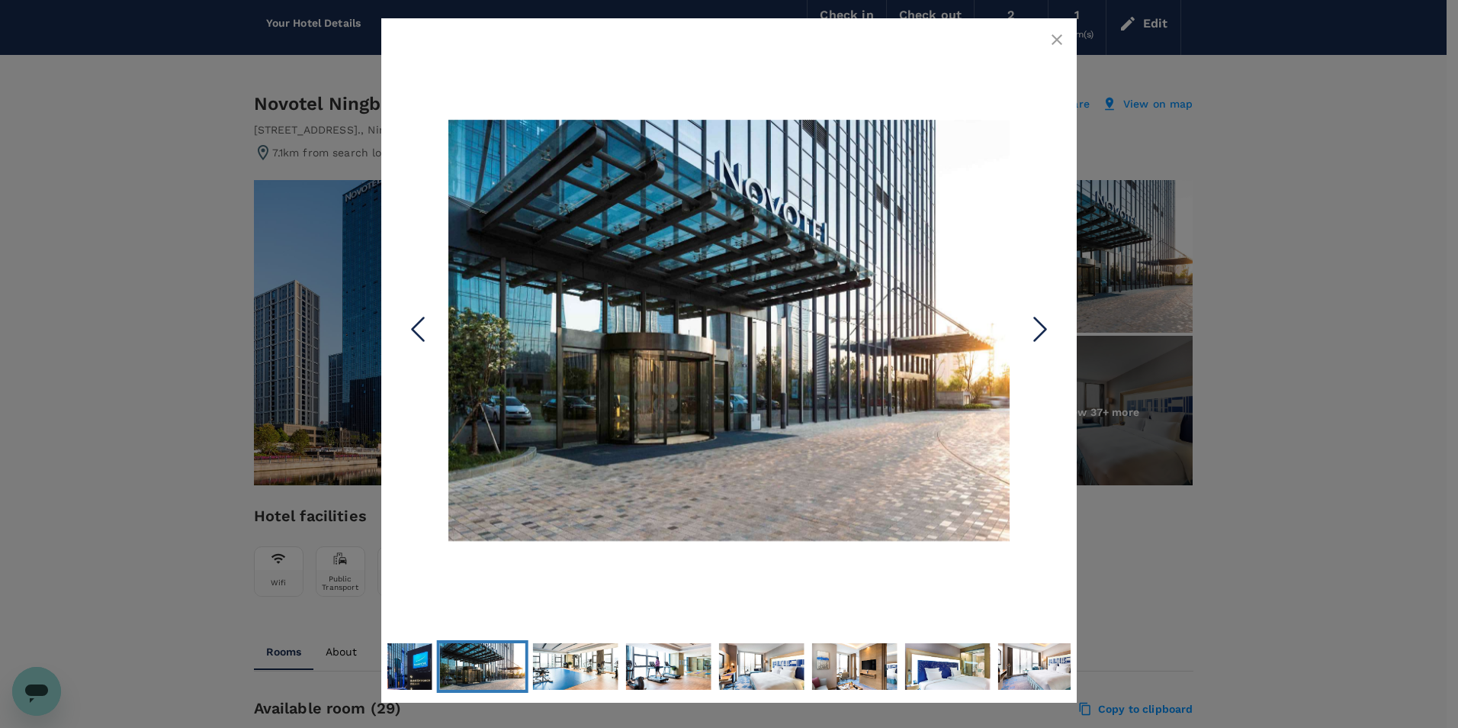
click at [1033, 322] on icon "Next Slide" at bounding box center [1041, 330] width 46 height 46
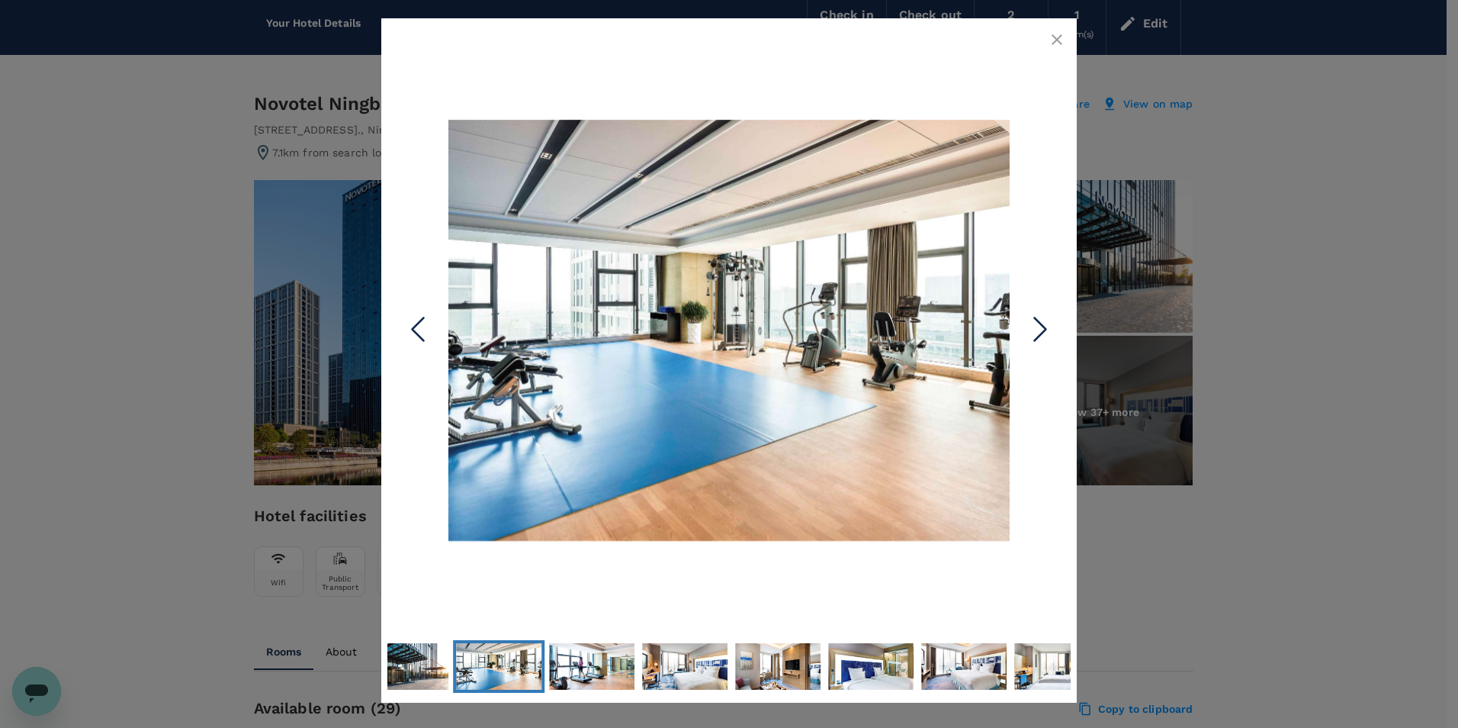
click at [1033, 322] on icon "Next Slide" at bounding box center [1041, 330] width 46 height 46
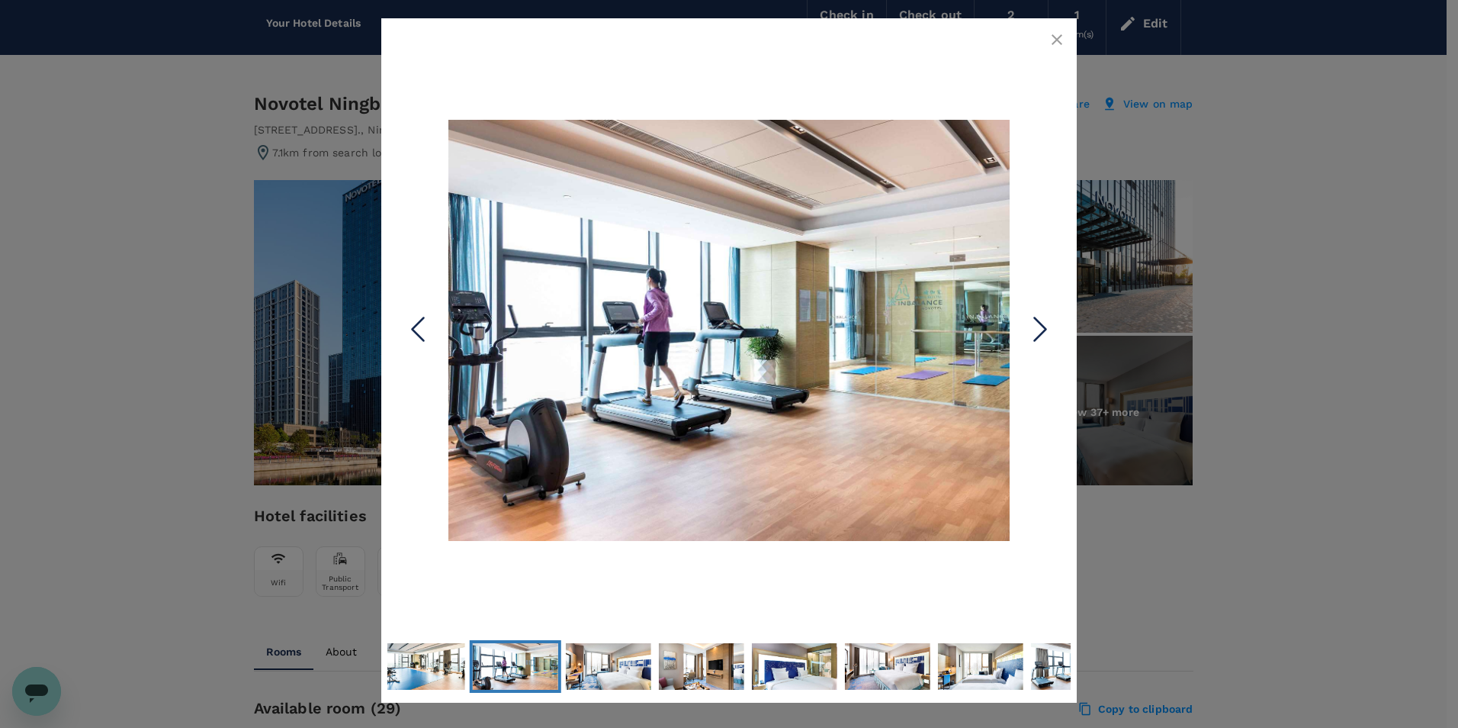
click at [1033, 322] on icon "Next Slide" at bounding box center [1041, 330] width 46 height 46
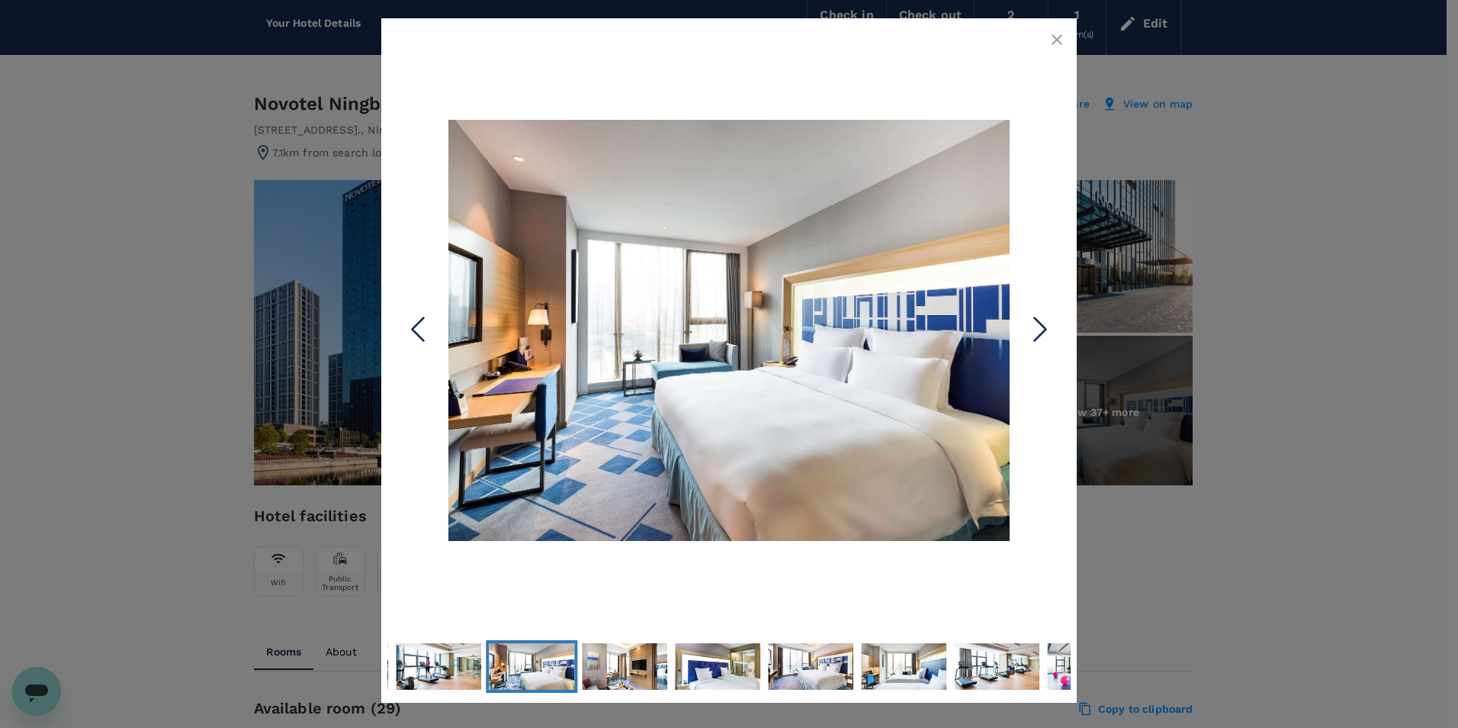
click at [1033, 322] on icon "Next Slide" at bounding box center [1041, 330] width 46 height 46
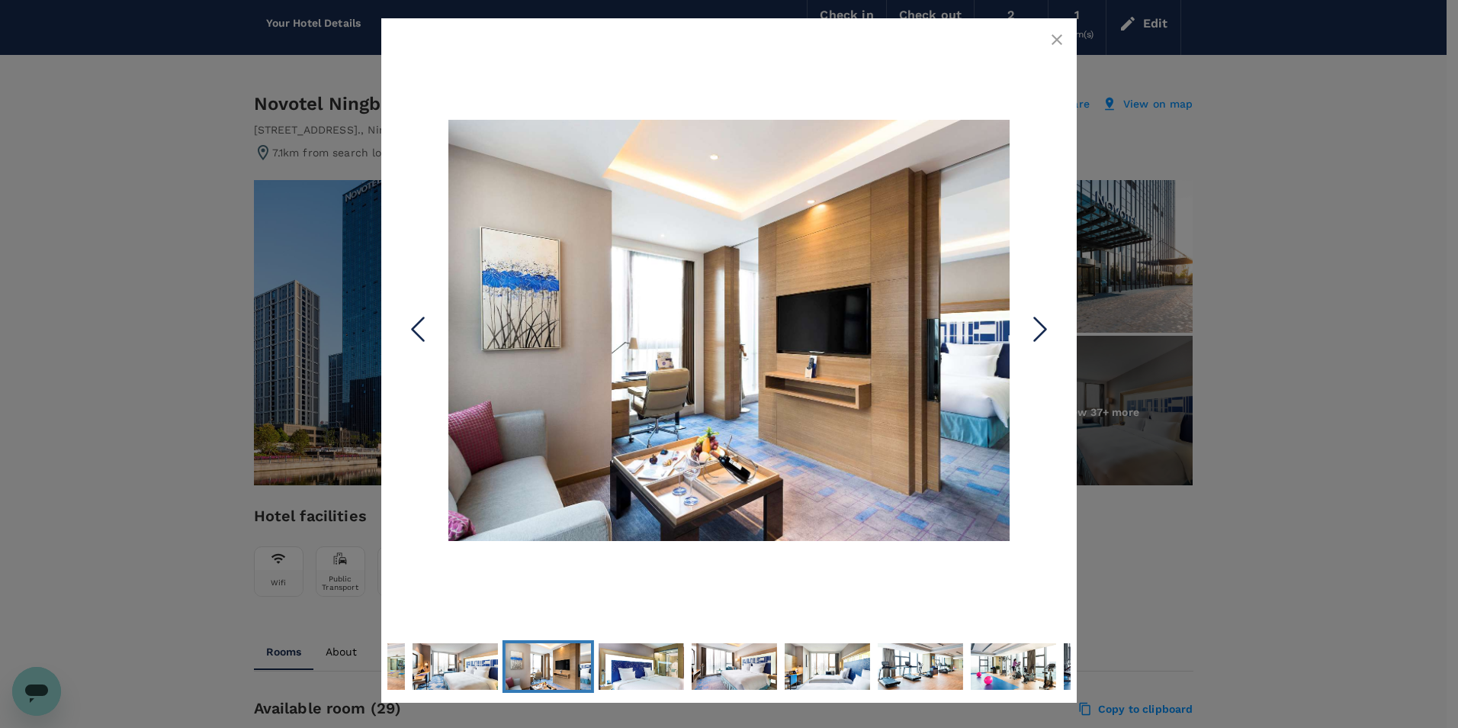
click at [1033, 322] on icon "Next Slide" at bounding box center [1041, 330] width 46 height 46
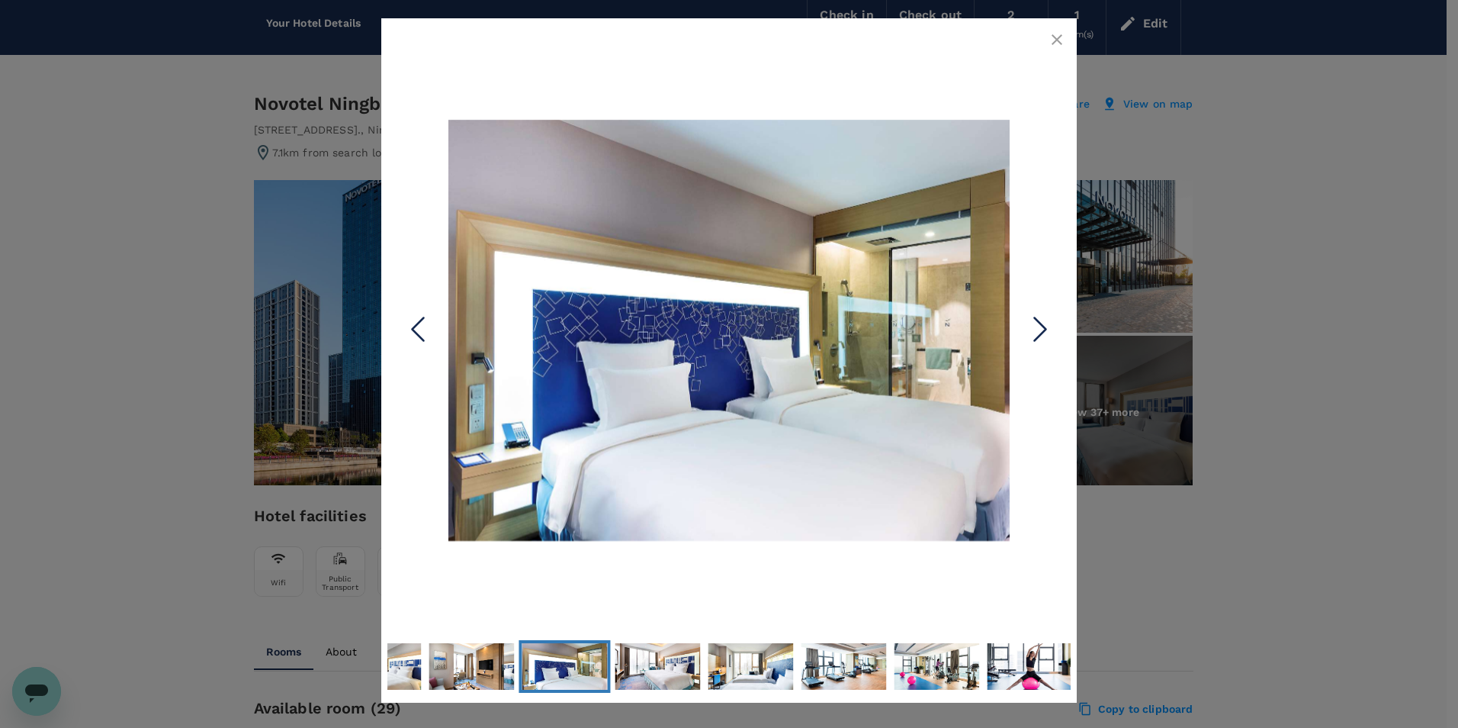
click at [1052, 44] on icon "button" at bounding box center [1057, 40] width 18 height 18
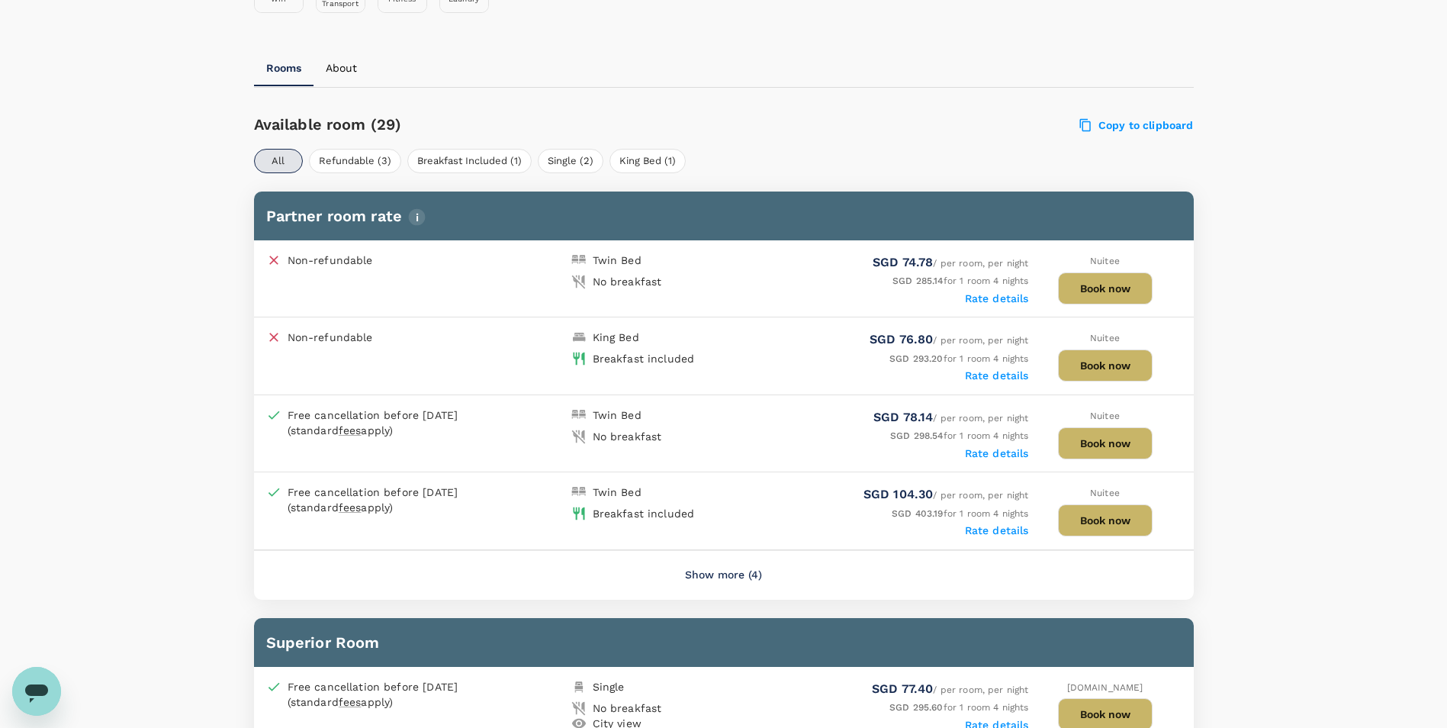
scroll to position [670, 0]
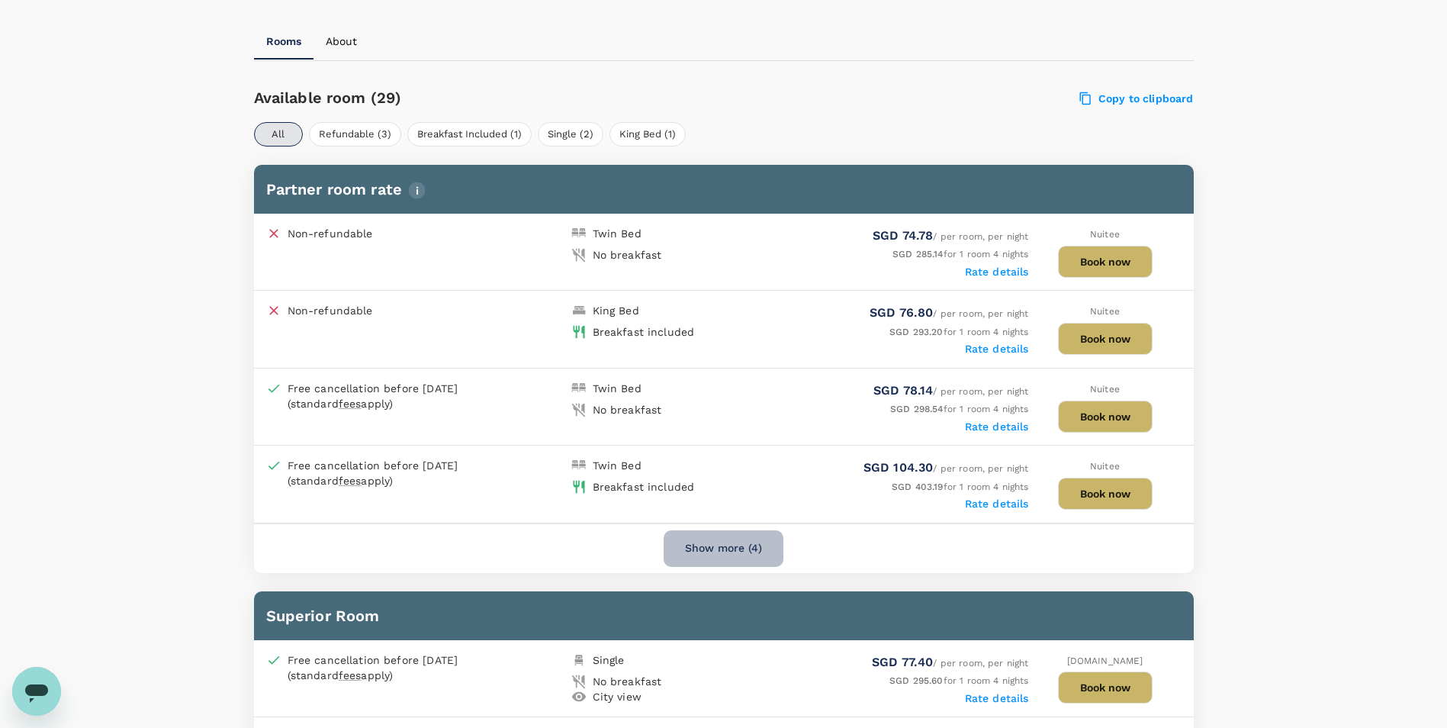
click at [735, 556] on button "Show more (4)" at bounding box center [724, 548] width 120 height 37
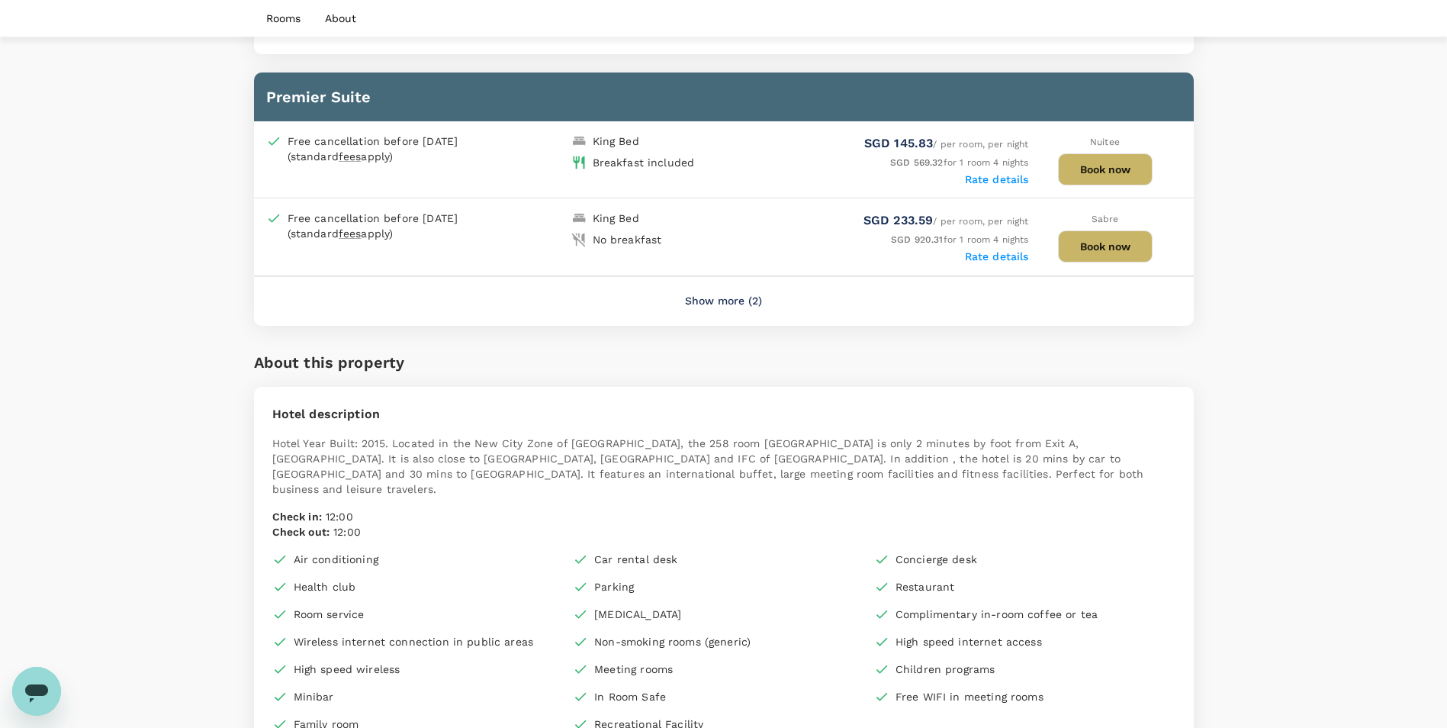
scroll to position [2196, 0]
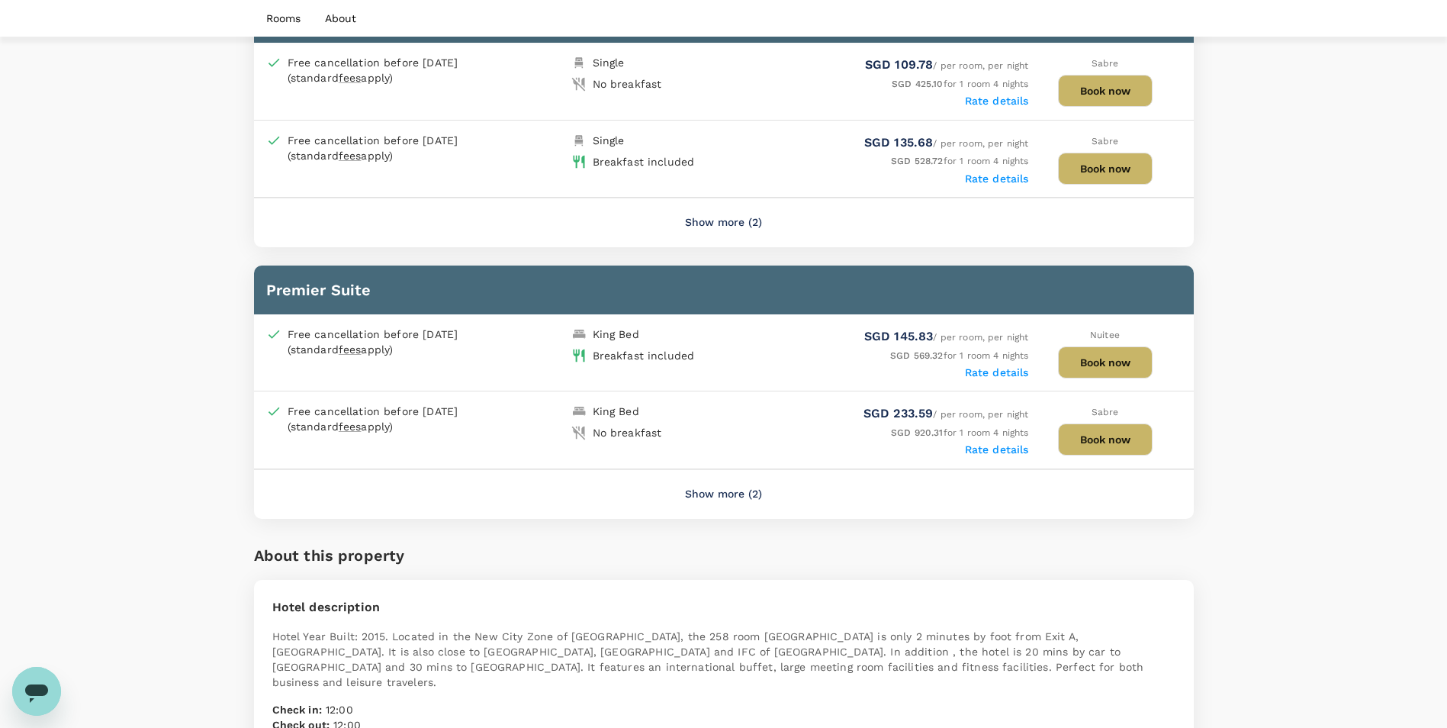
click at [711, 497] on button "Show more (2)" at bounding box center [724, 494] width 120 height 37
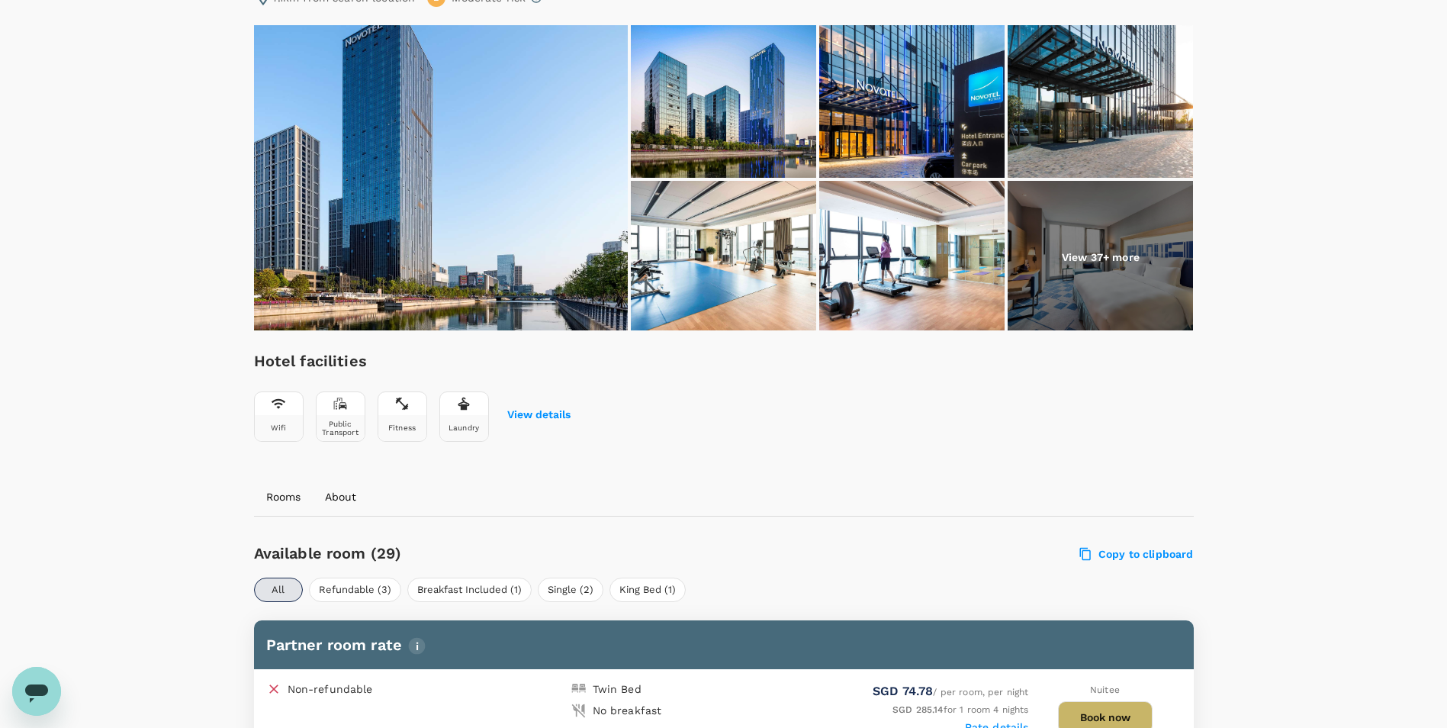
scroll to position [0, 0]
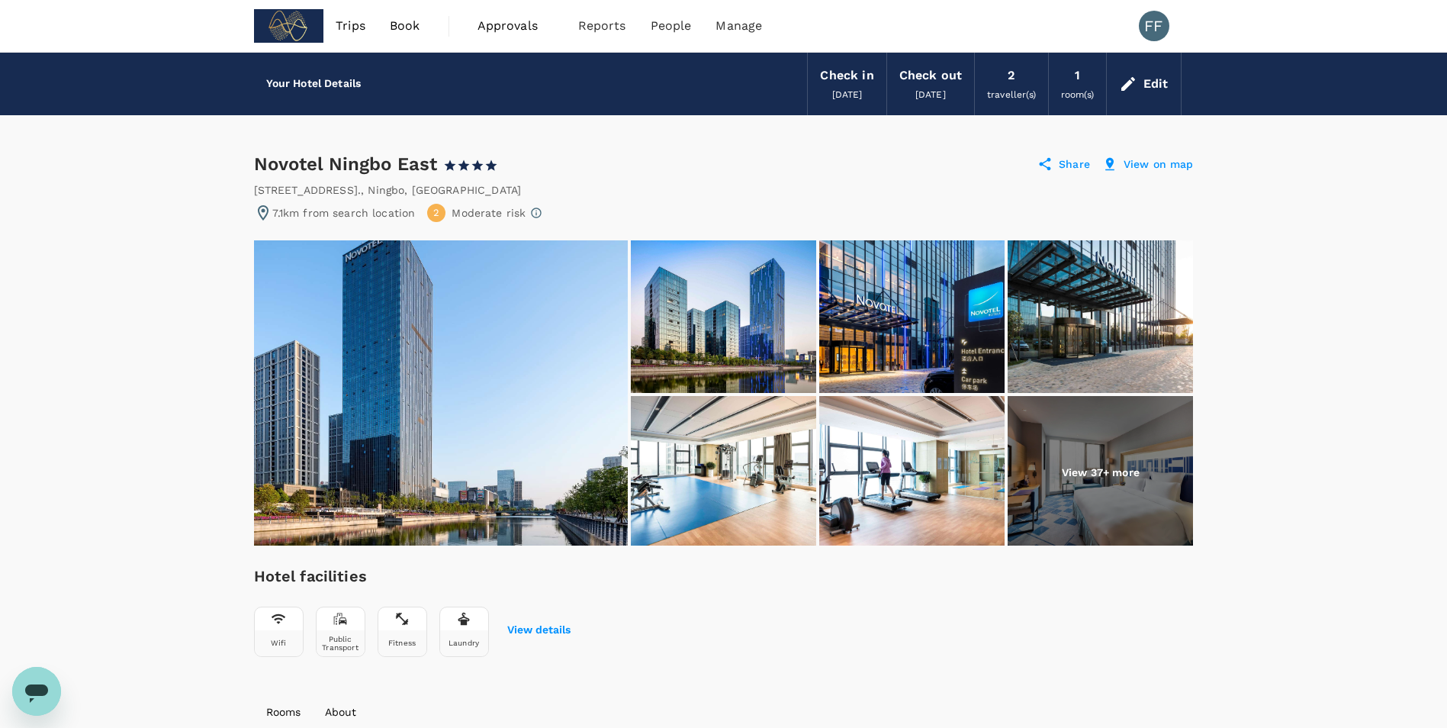
click at [1047, 475] on img at bounding box center [1100, 472] width 185 height 153
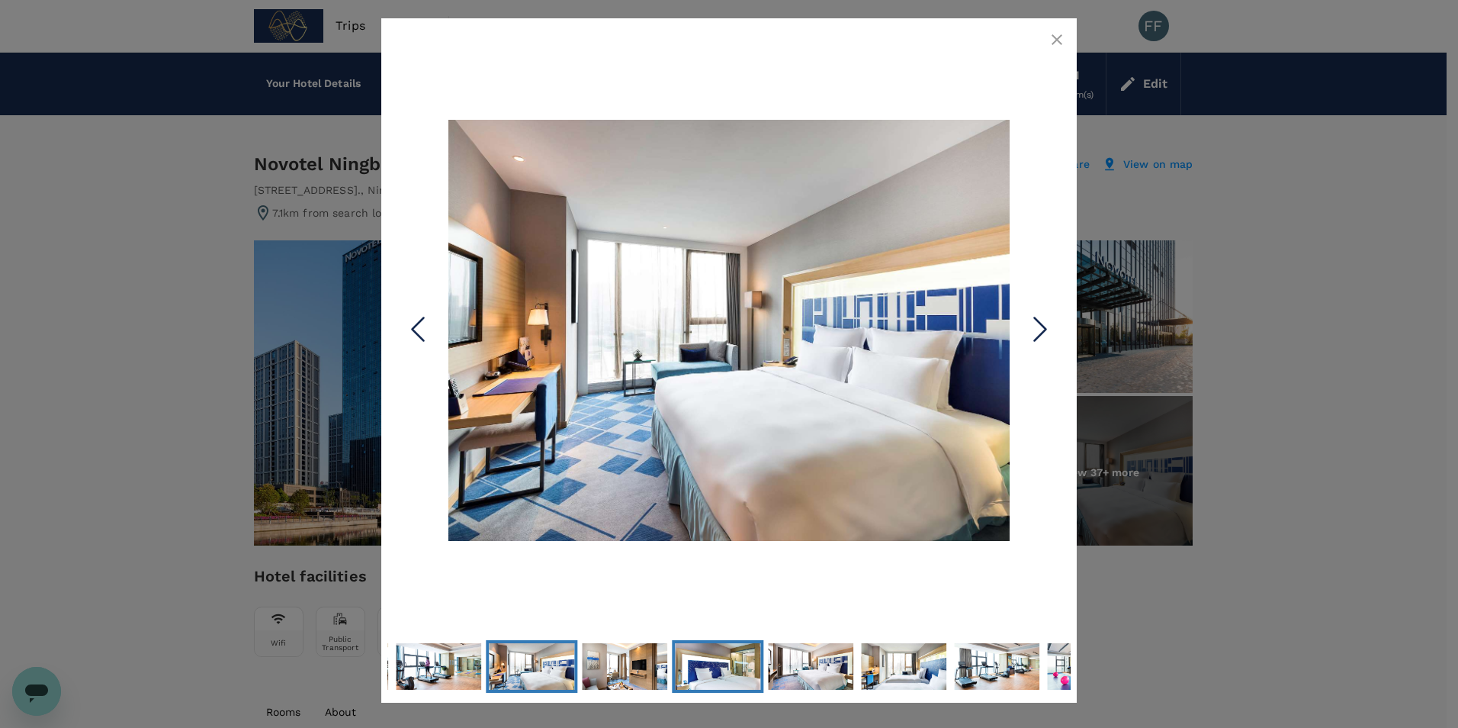
click at [708, 676] on img "Go to Slide 9" at bounding box center [717, 666] width 85 height 64
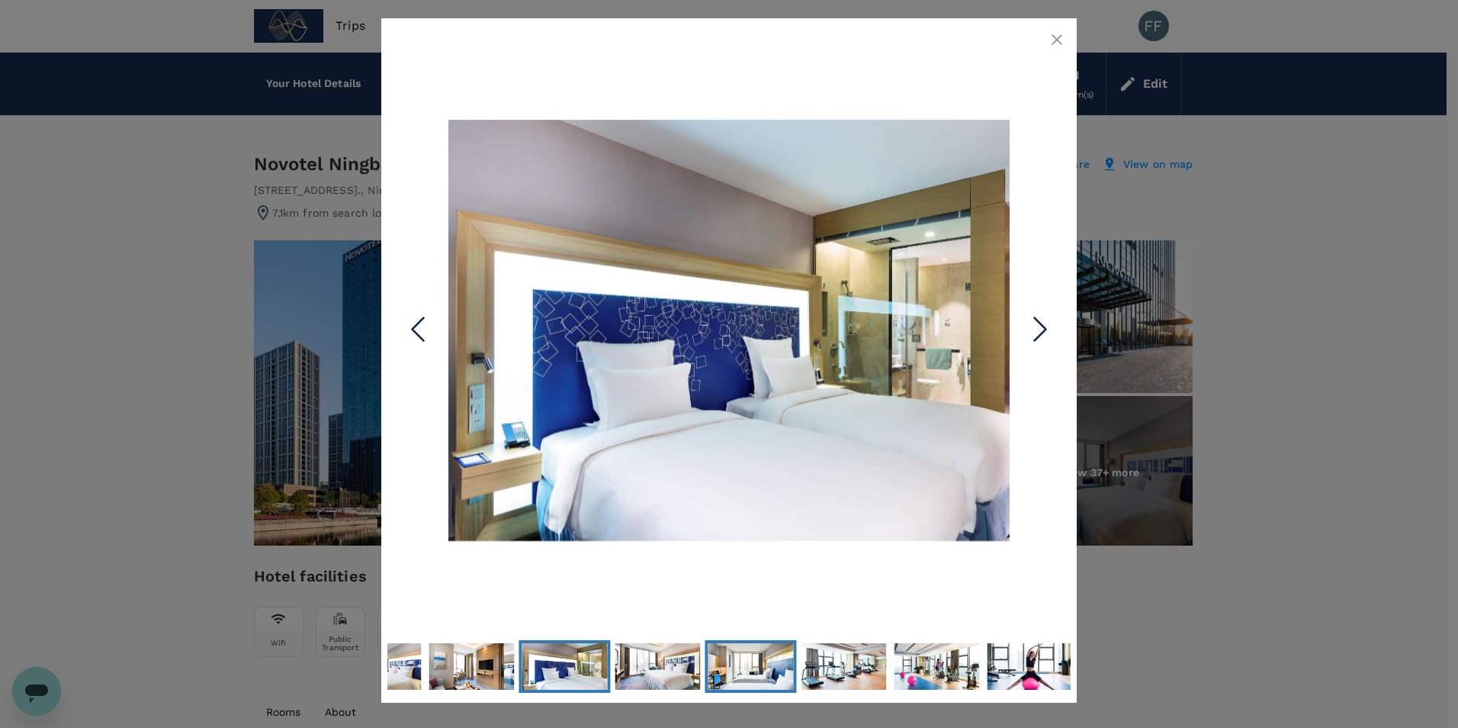
click at [783, 679] on img "Go to Slide 11" at bounding box center [750, 666] width 85 height 64
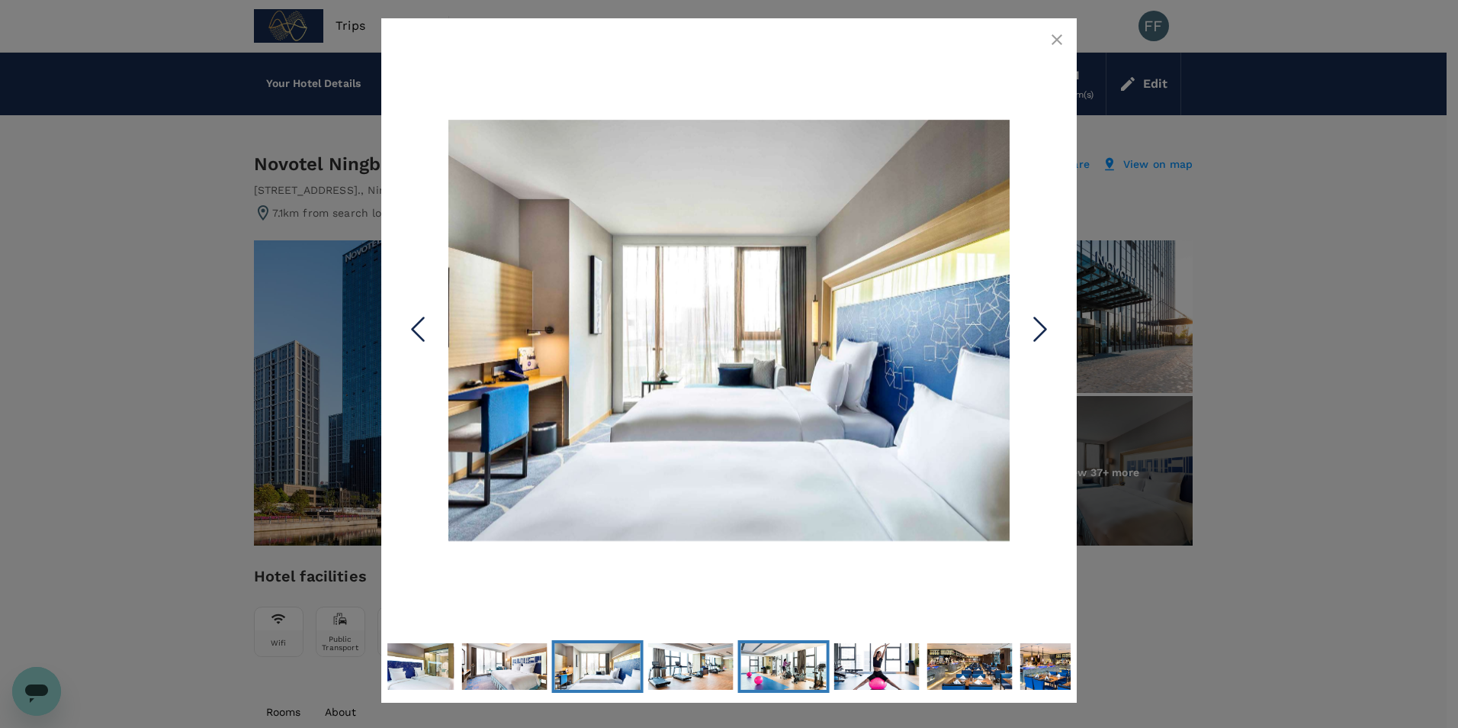
click at [814, 679] on img "Go to Slide 13" at bounding box center [783, 666] width 85 height 64
click at [1056, 40] on icon "button" at bounding box center [1057, 39] width 11 height 11
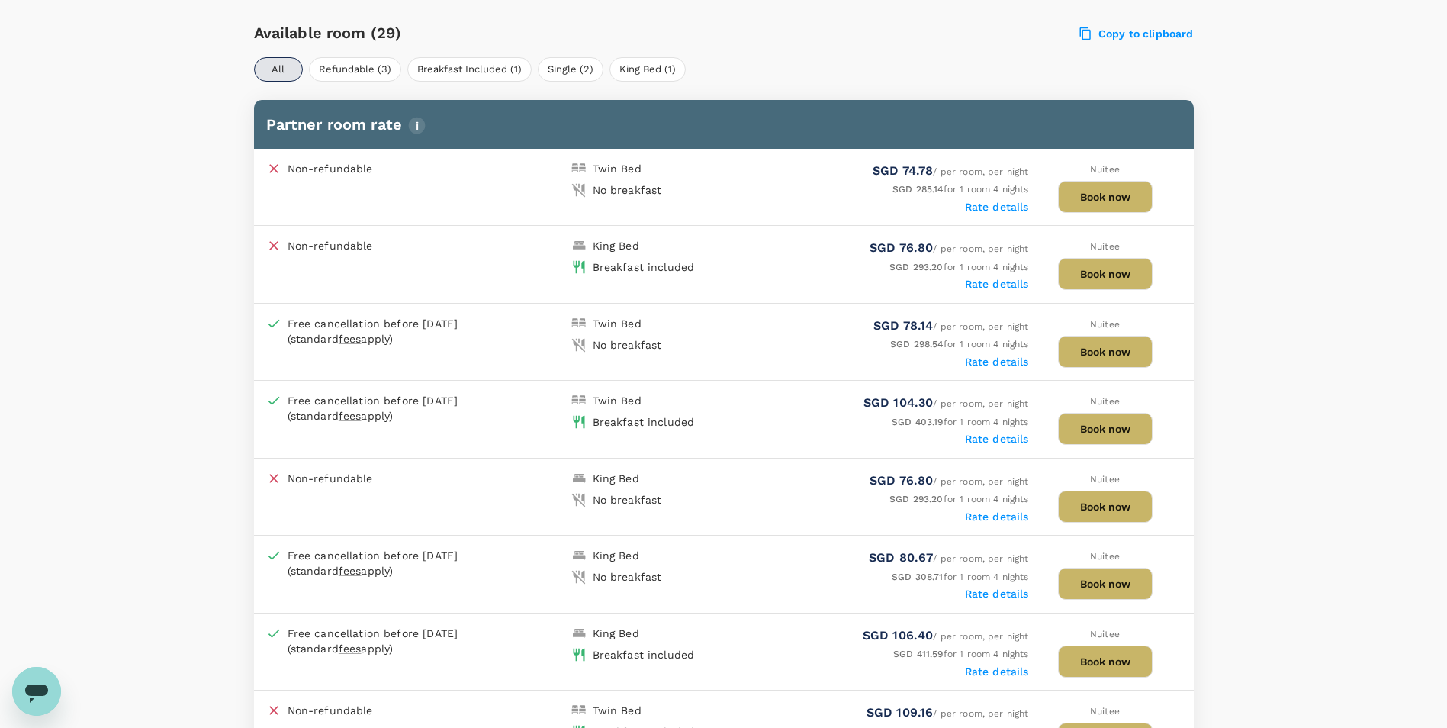
scroll to position [763, 0]
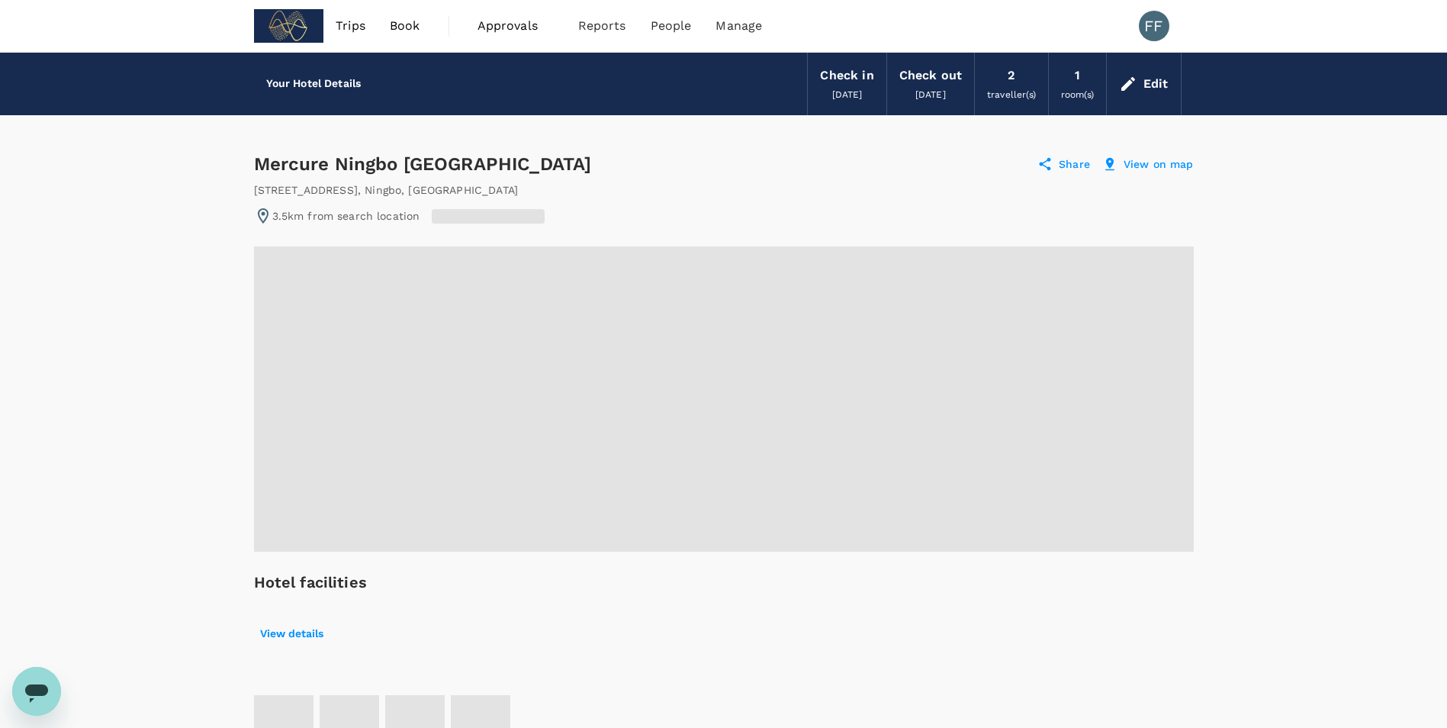
radio input "true"
drag, startPoint x: 258, startPoint y: 159, endPoint x: 469, endPoint y: 175, distance: 211.9
click at [469, 175] on div "Mercure Ningbo Yinzhou 1 Star 2 Stars 3 Stars 4 Stars 5 Stars" at bounding box center [460, 164] width 412 height 24
copy div "Mercure Ningbo [GEOGRAPHIC_DATA]"
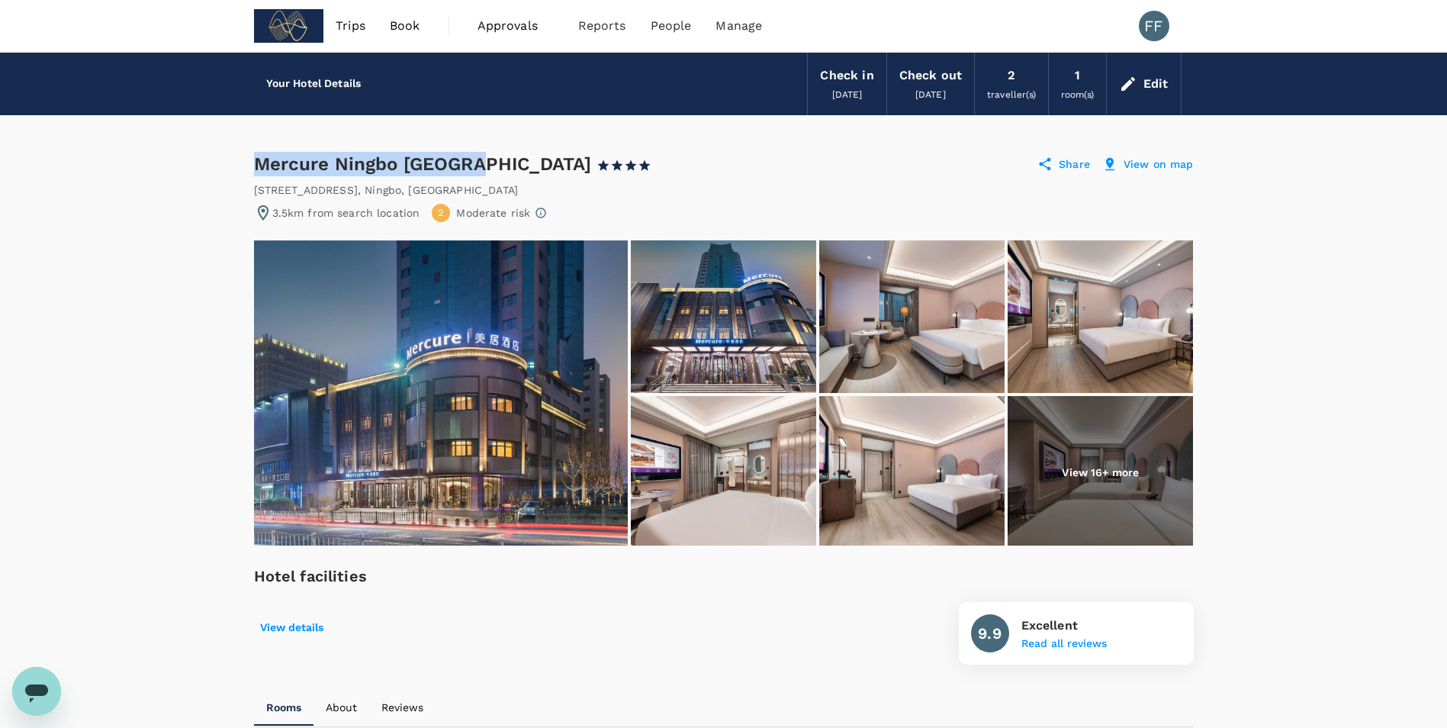
click at [716, 335] on img at bounding box center [723, 316] width 185 height 153
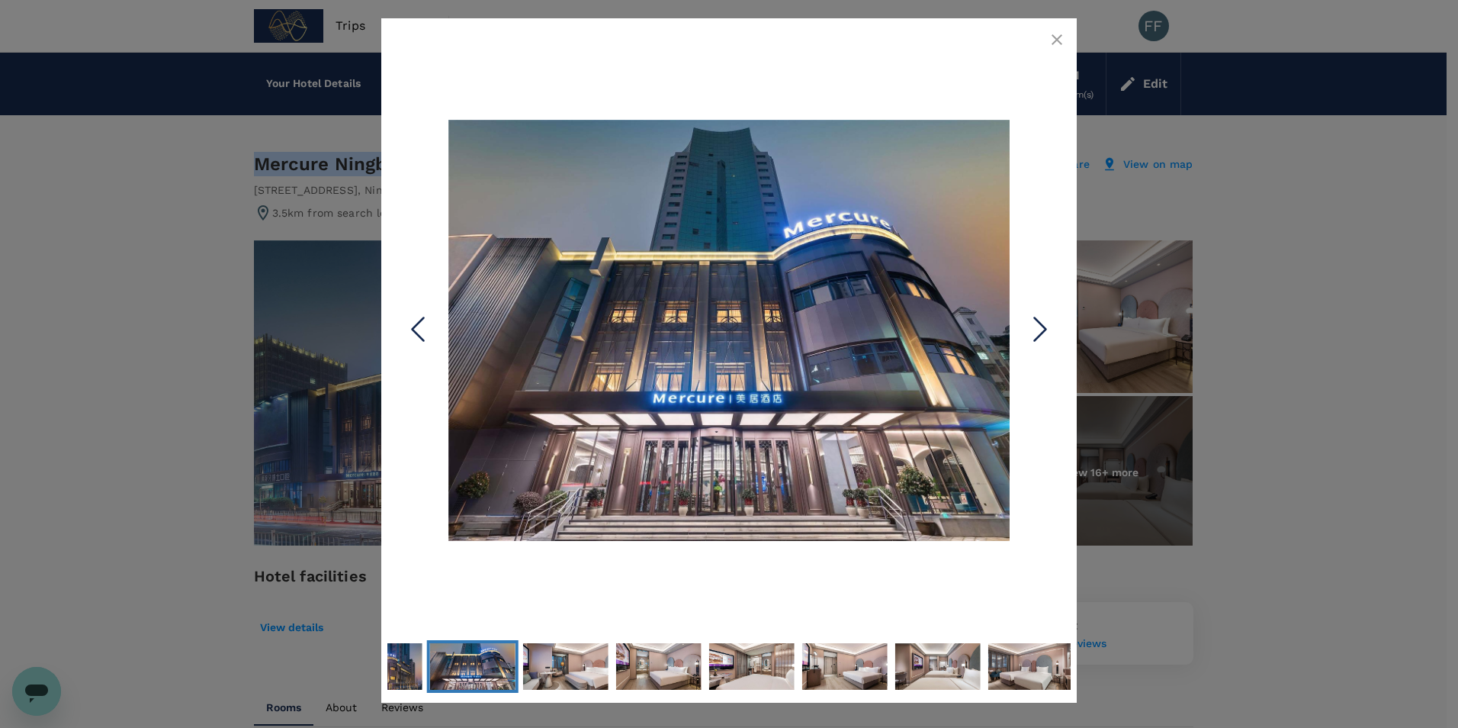
click at [1051, 342] on icon "Next Slide" at bounding box center [1041, 330] width 46 height 46
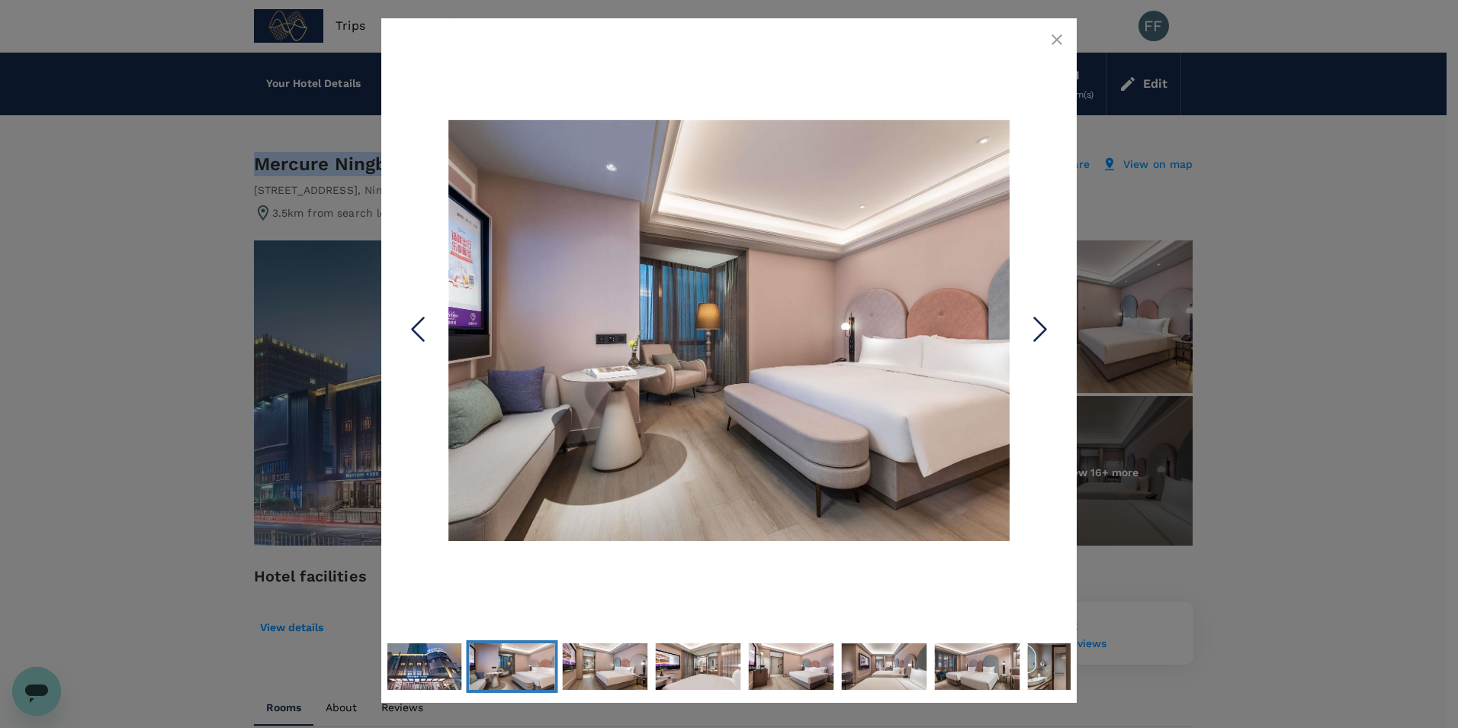
click at [1046, 333] on icon "Next Slide" at bounding box center [1041, 330] width 46 height 46
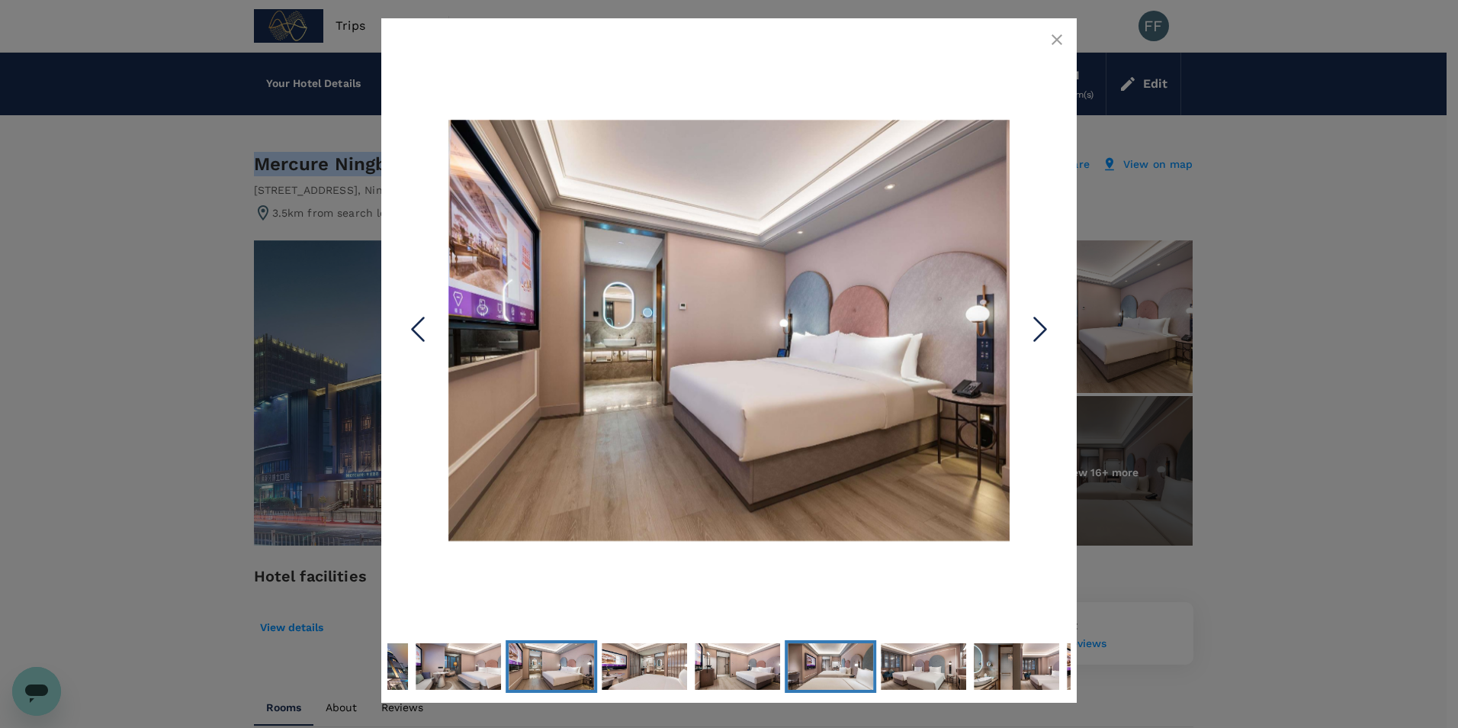
click at [843, 689] on img "Go to Slide 7" at bounding box center [830, 666] width 85 height 64
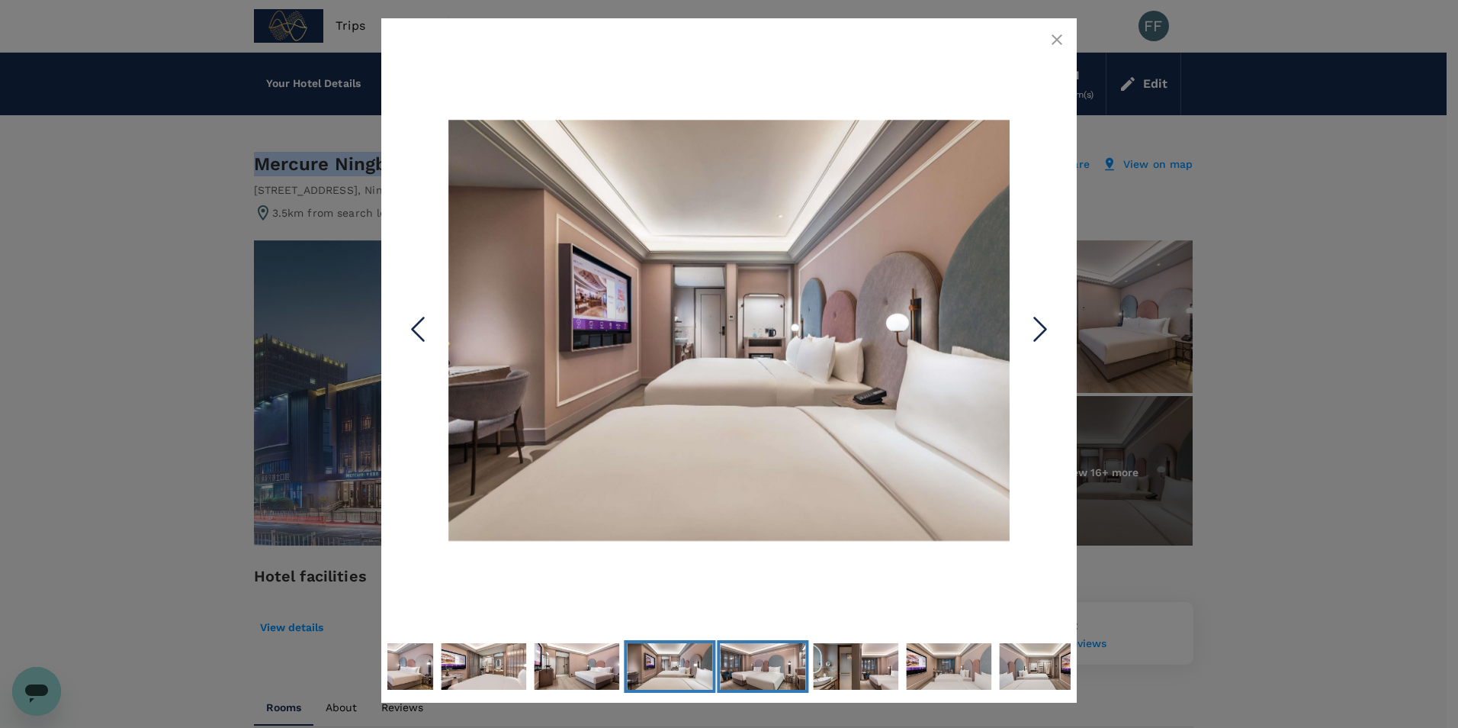
click at [782, 669] on img "Go to Slide 8" at bounding box center [762, 666] width 85 height 64
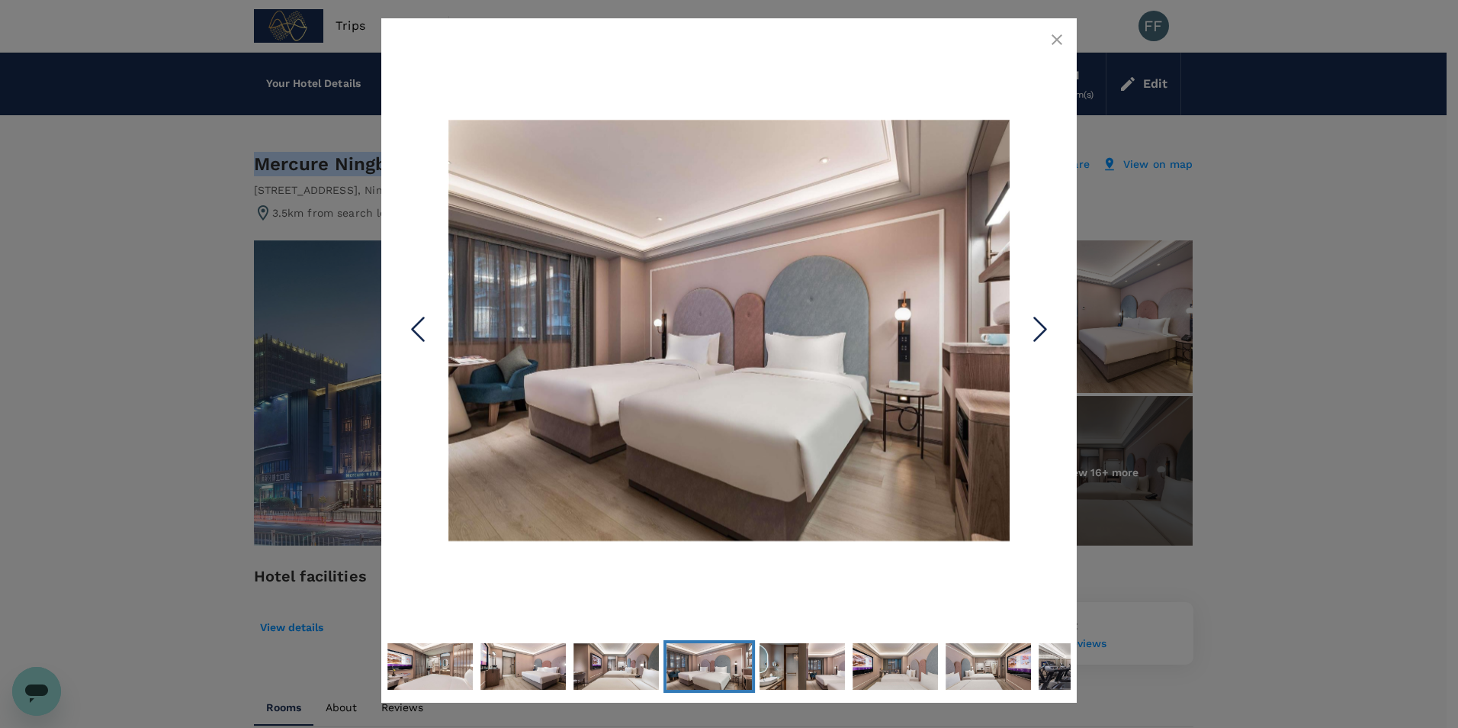
click at [1056, 338] on icon "Next Slide" at bounding box center [1041, 330] width 46 height 46
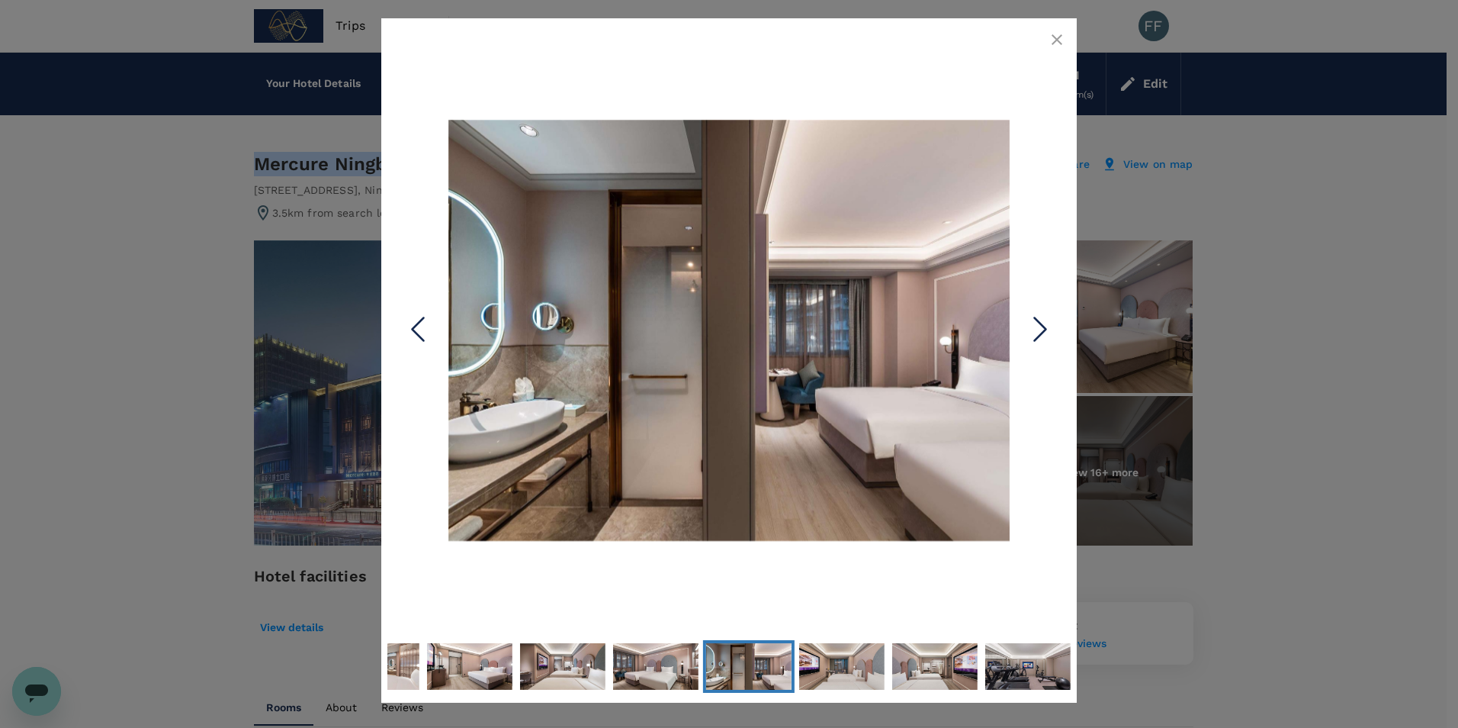
click at [1052, 332] on icon "Next Slide" at bounding box center [1041, 330] width 46 height 46
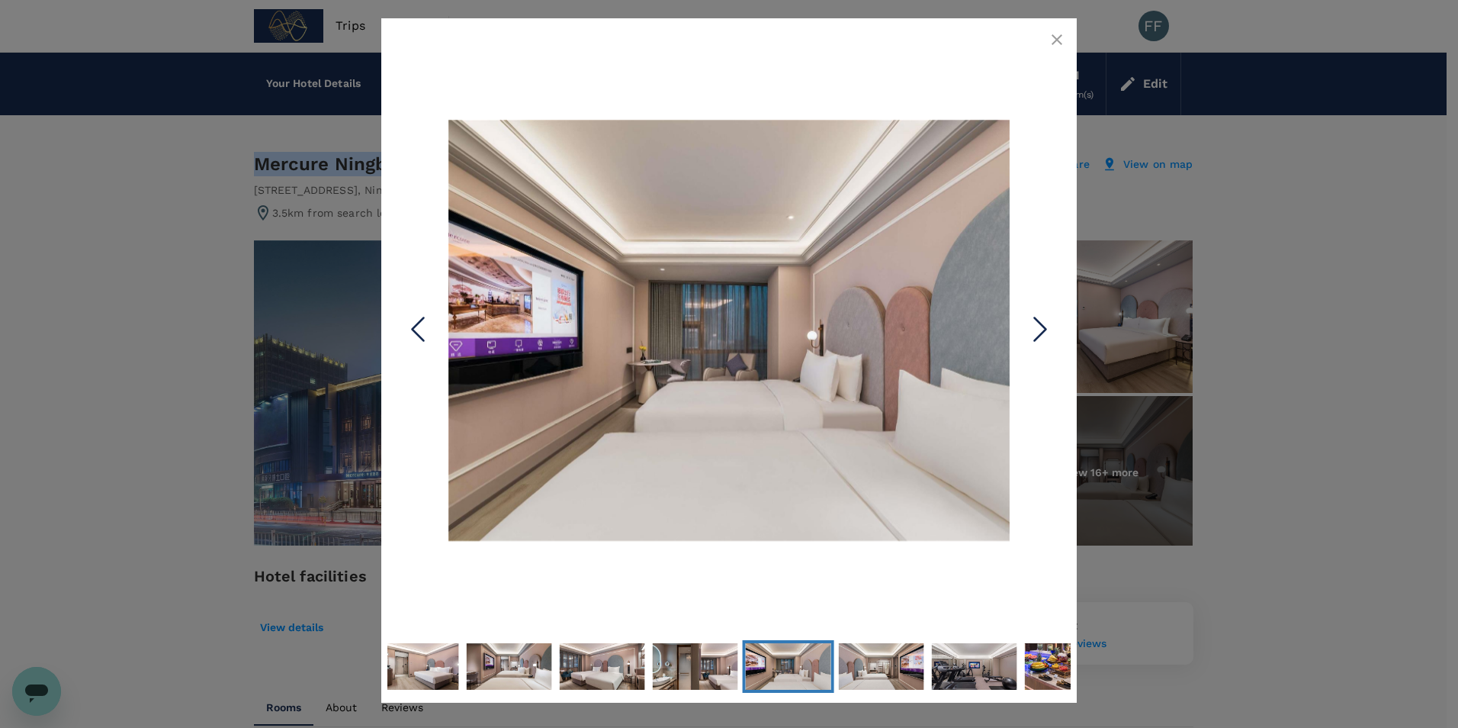
click at [1052, 332] on icon "Next Slide" at bounding box center [1041, 330] width 46 height 46
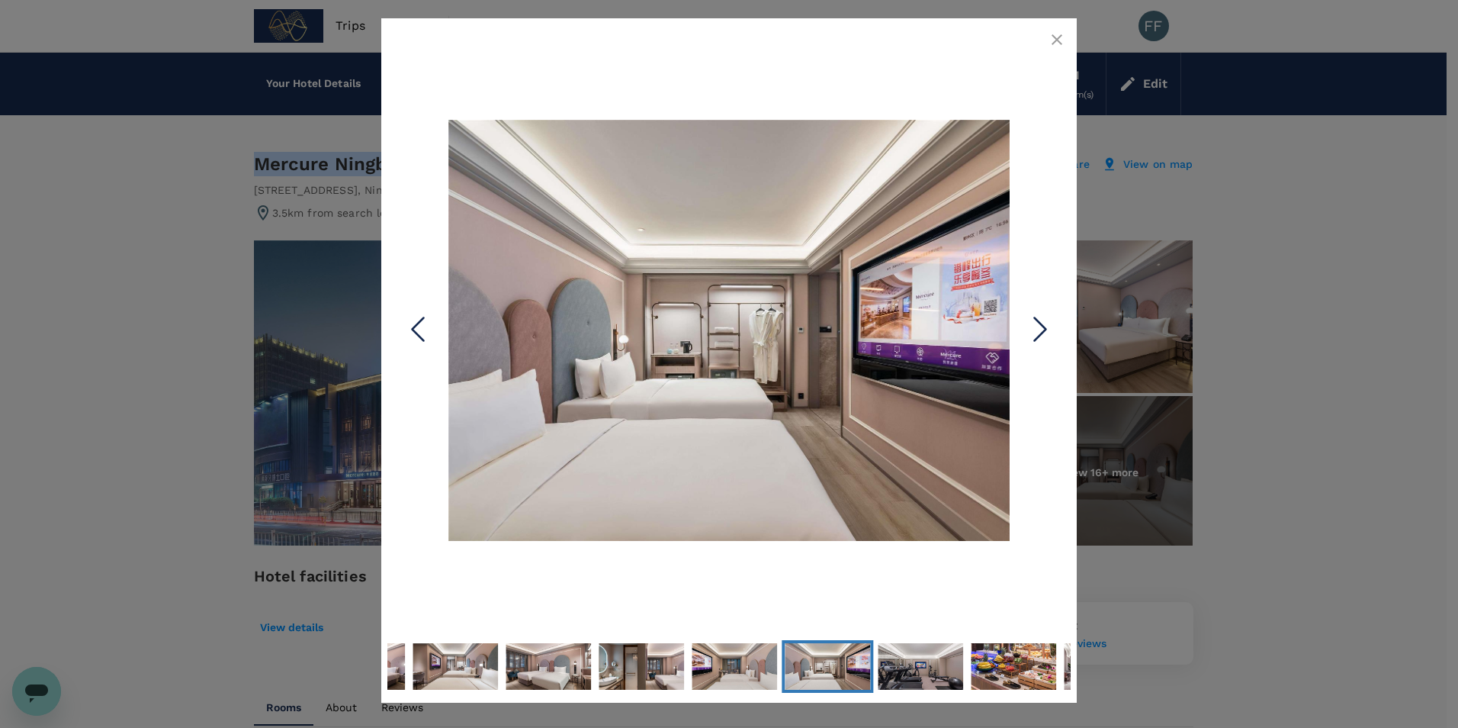
click at [1034, 333] on icon "Next Slide" at bounding box center [1041, 330] width 46 height 46
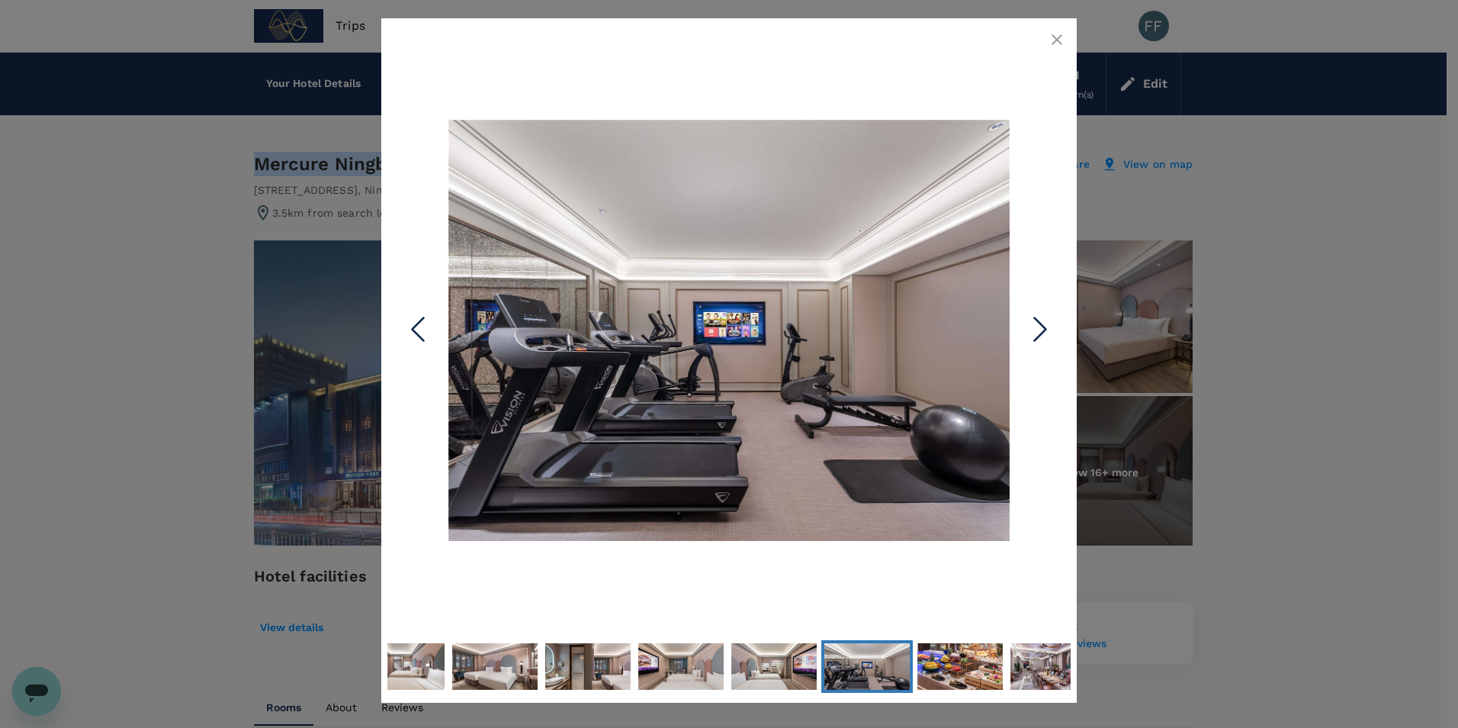
click at [1034, 333] on icon "Next Slide" at bounding box center [1041, 330] width 46 height 46
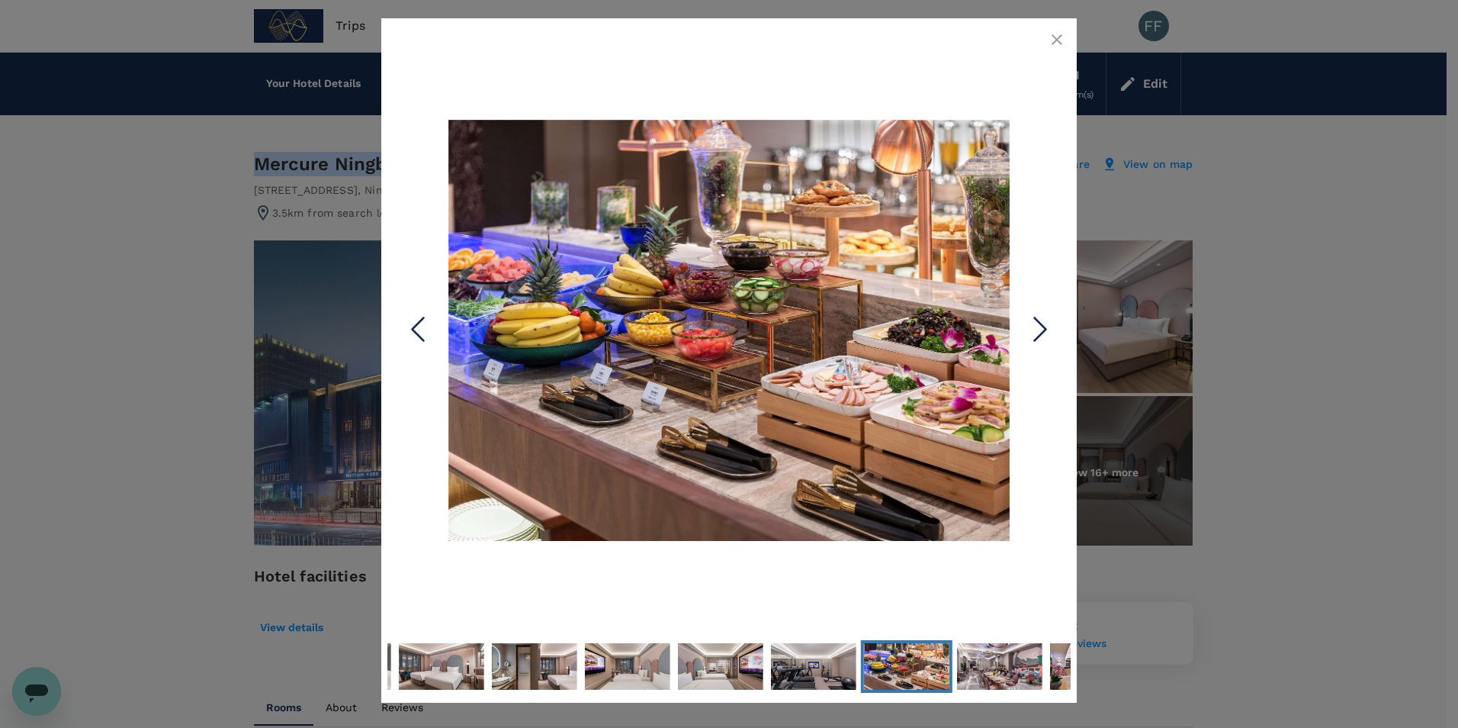
click at [1034, 333] on icon "Next Slide" at bounding box center [1041, 330] width 46 height 46
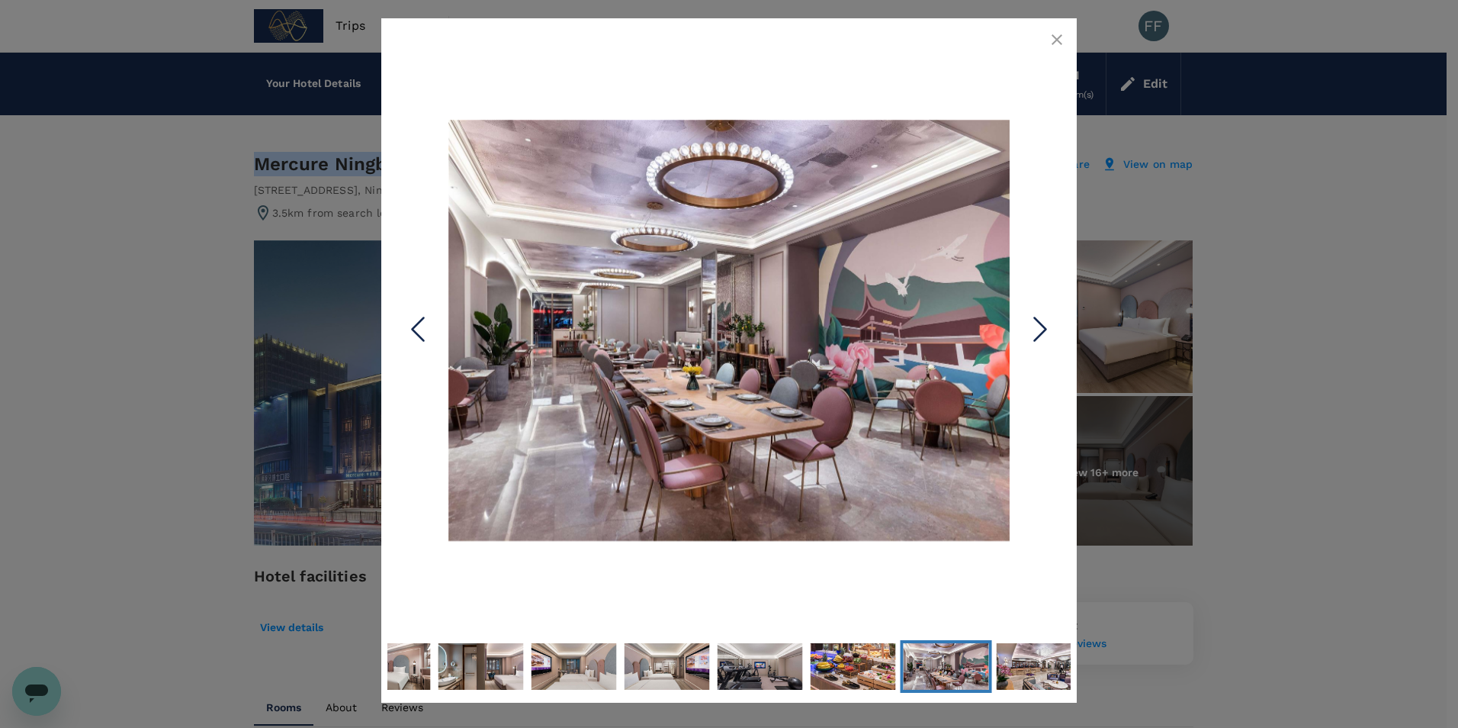
click at [1034, 333] on icon "Next Slide" at bounding box center [1041, 330] width 46 height 46
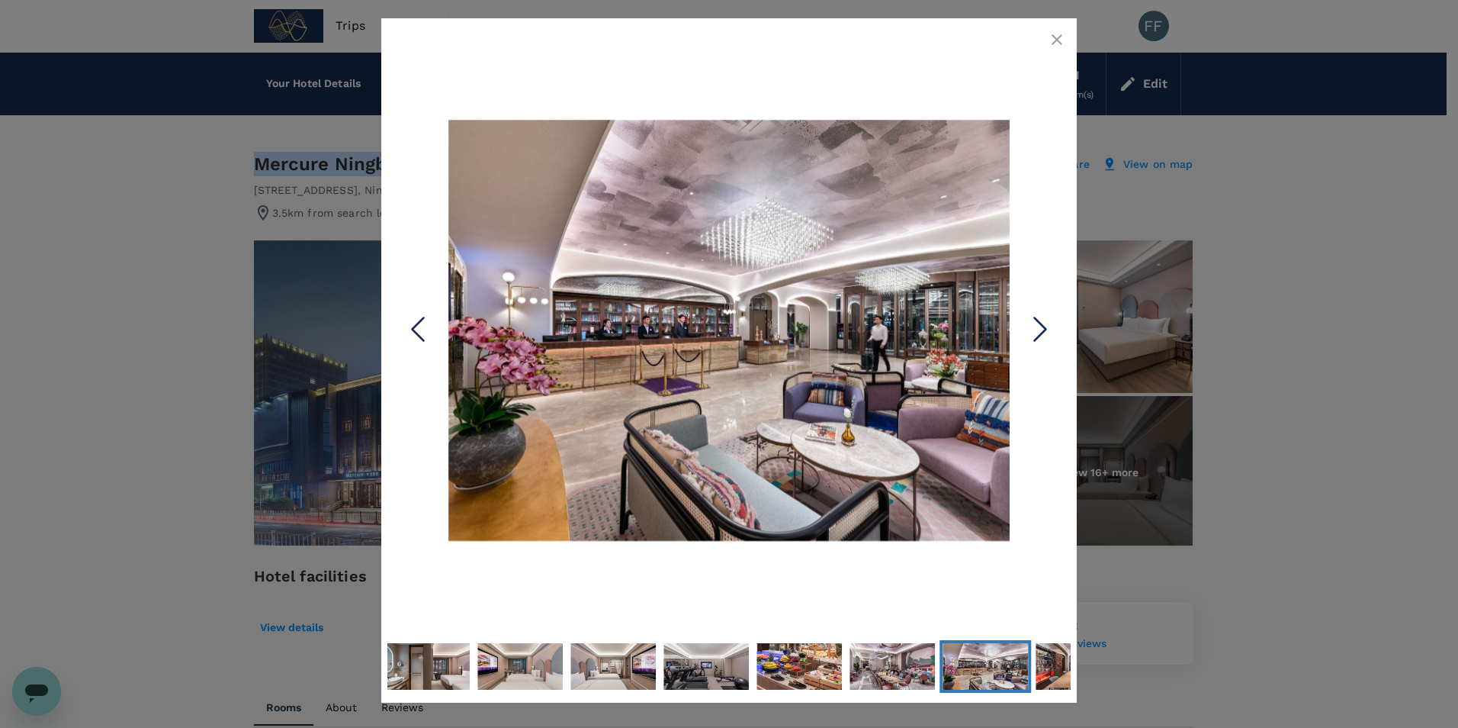
click at [1052, 33] on icon "button" at bounding box center [1057, 40] width 18 height 18
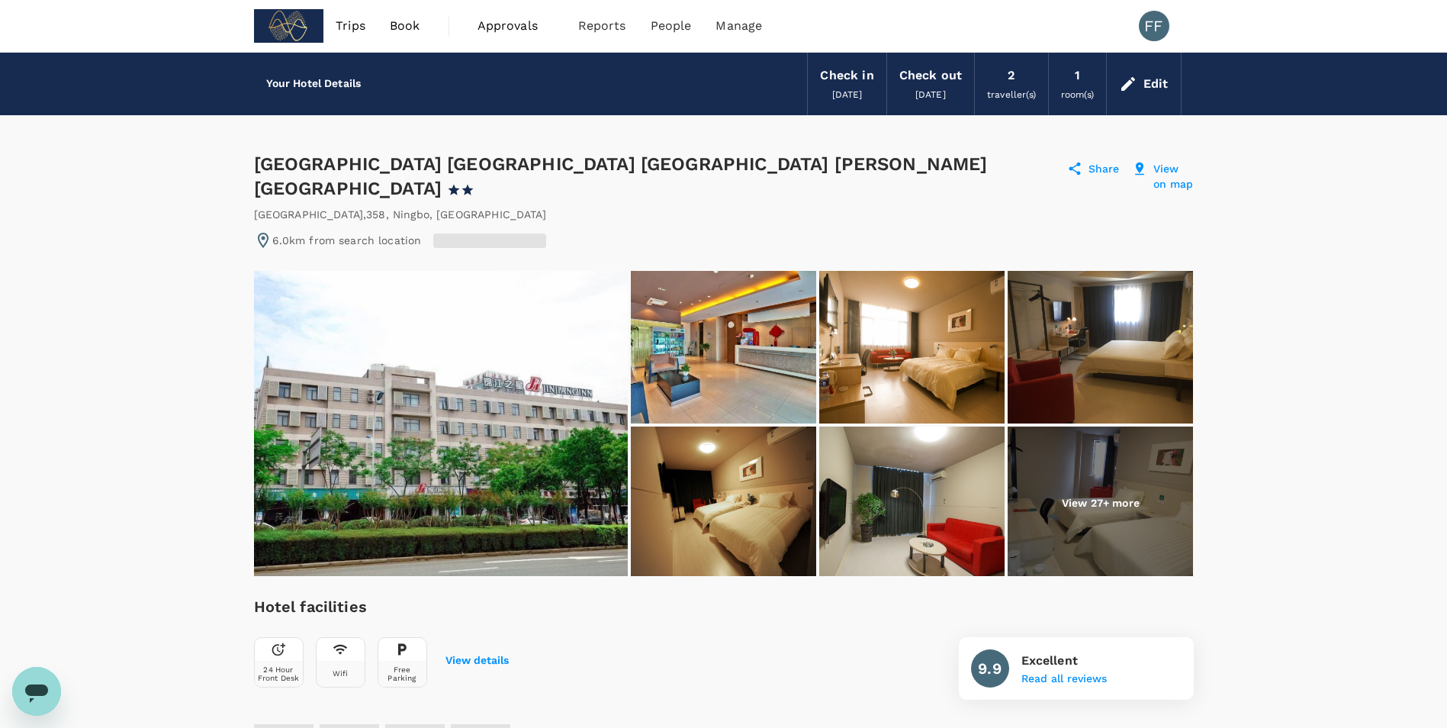
radio input "false"
radio input "true"
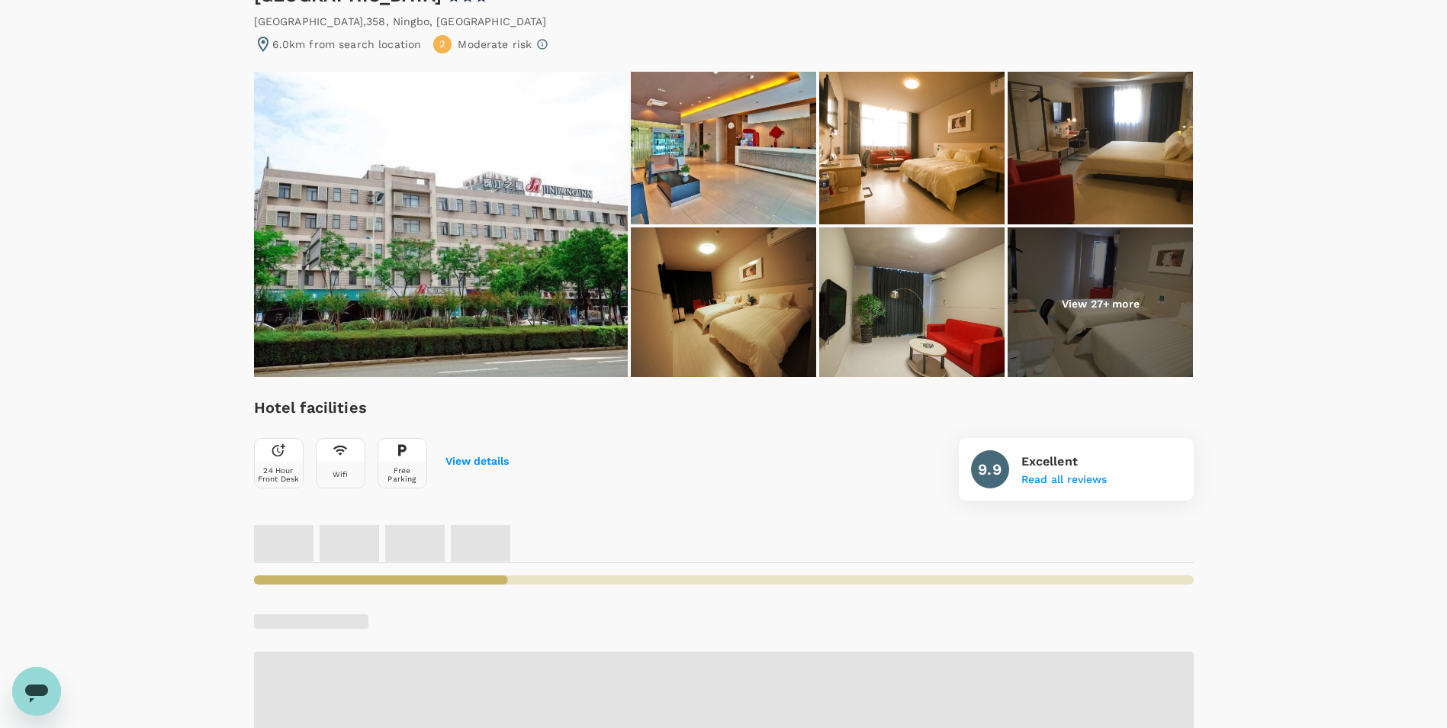
scroll to position [70, 0]
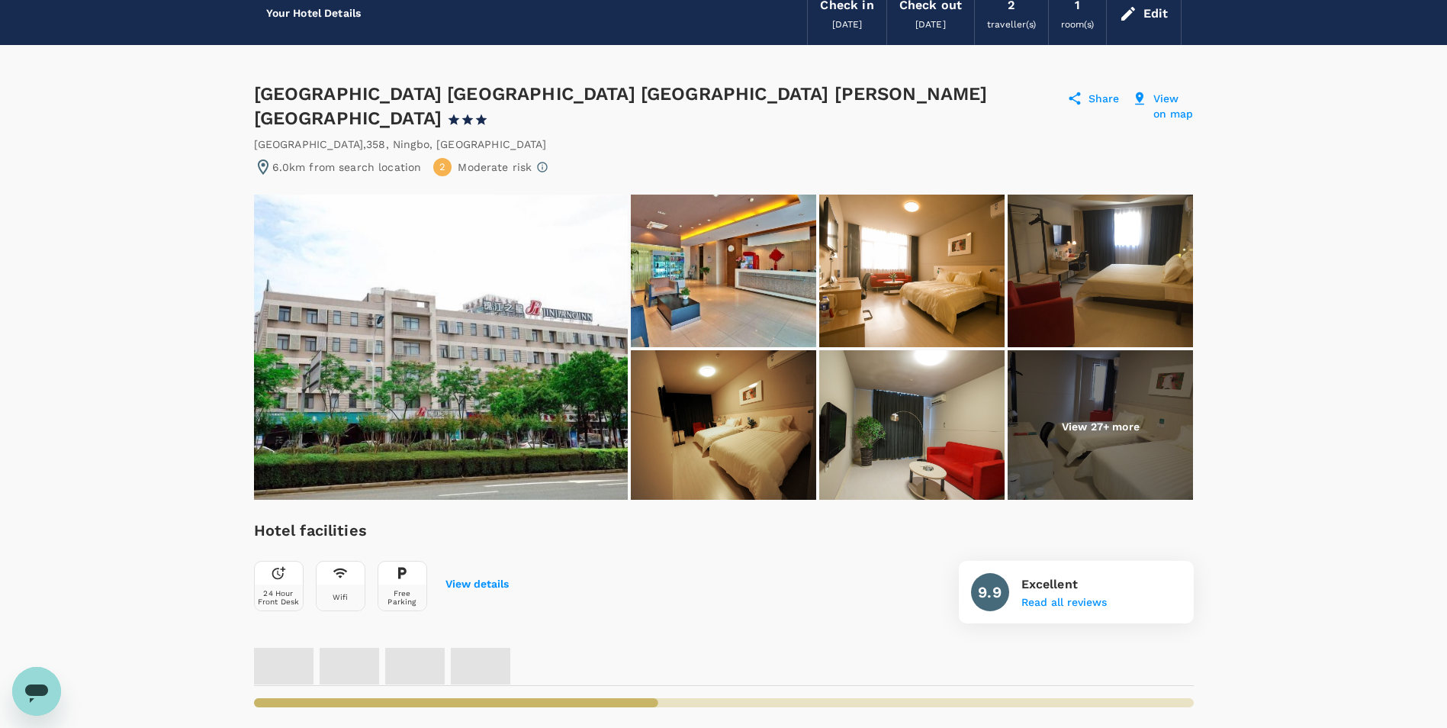
click at [695, 395] on img at bounding box center [723, 426] width 185 height 153
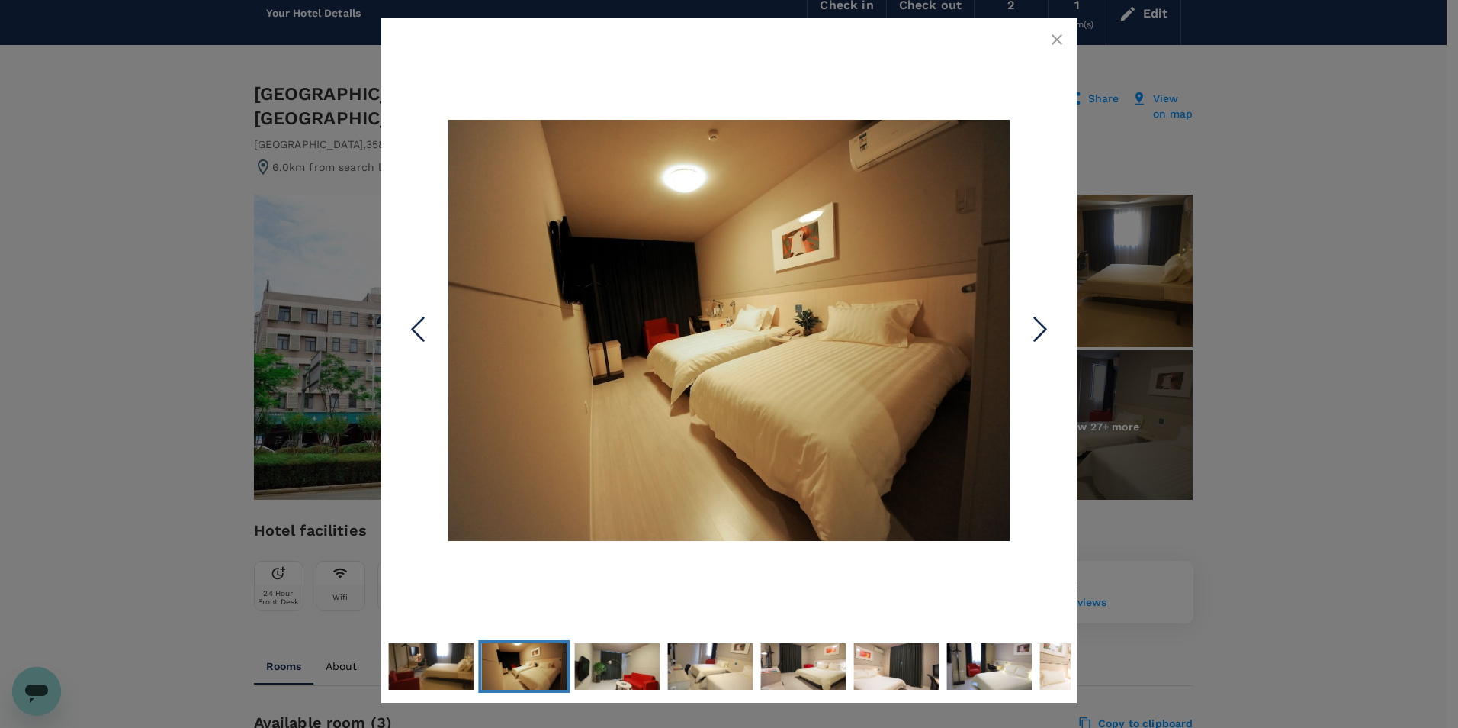
click at [1051, 317] on icon "Next Slide" at bounding box center [1041, 330] width 46 height 46
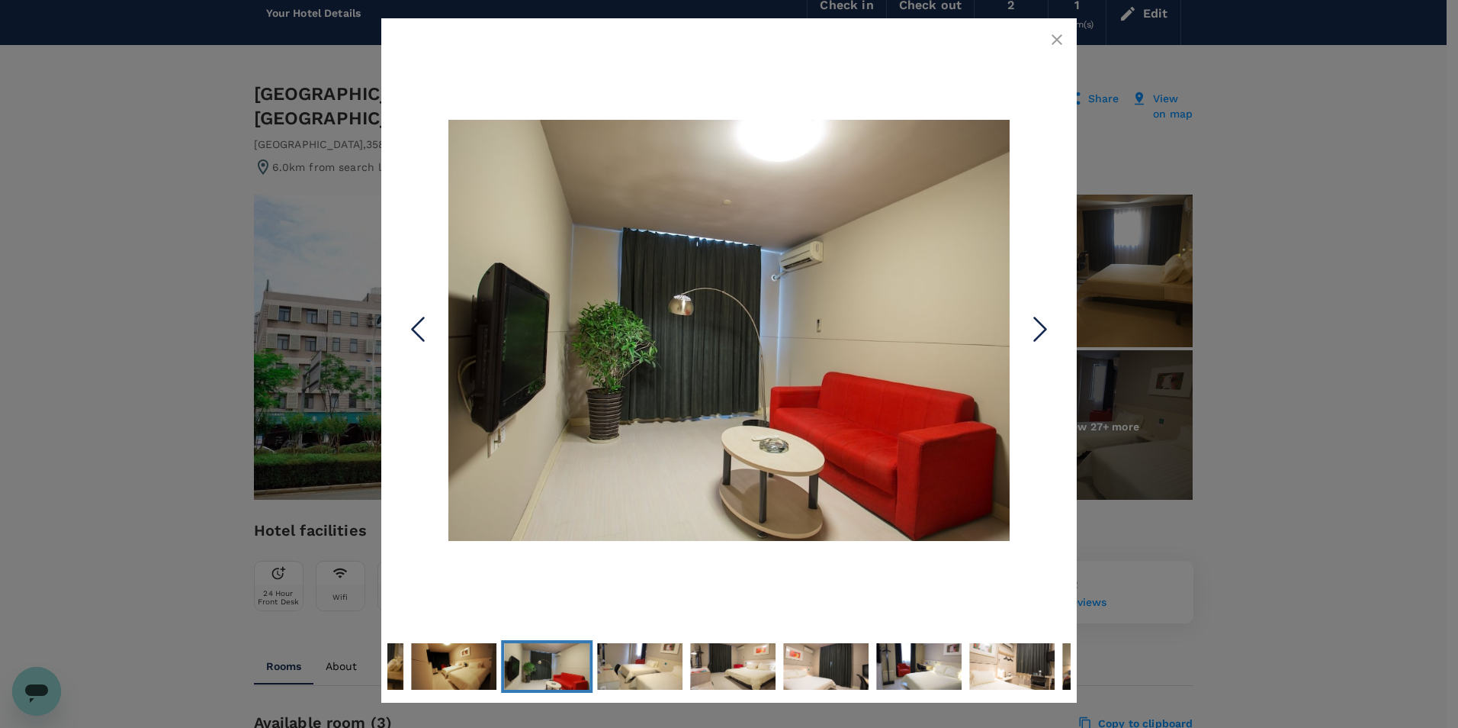
click at [1048, 320] on icon "Next Slide" at bounding box center [1041, 330] width 46 height 46
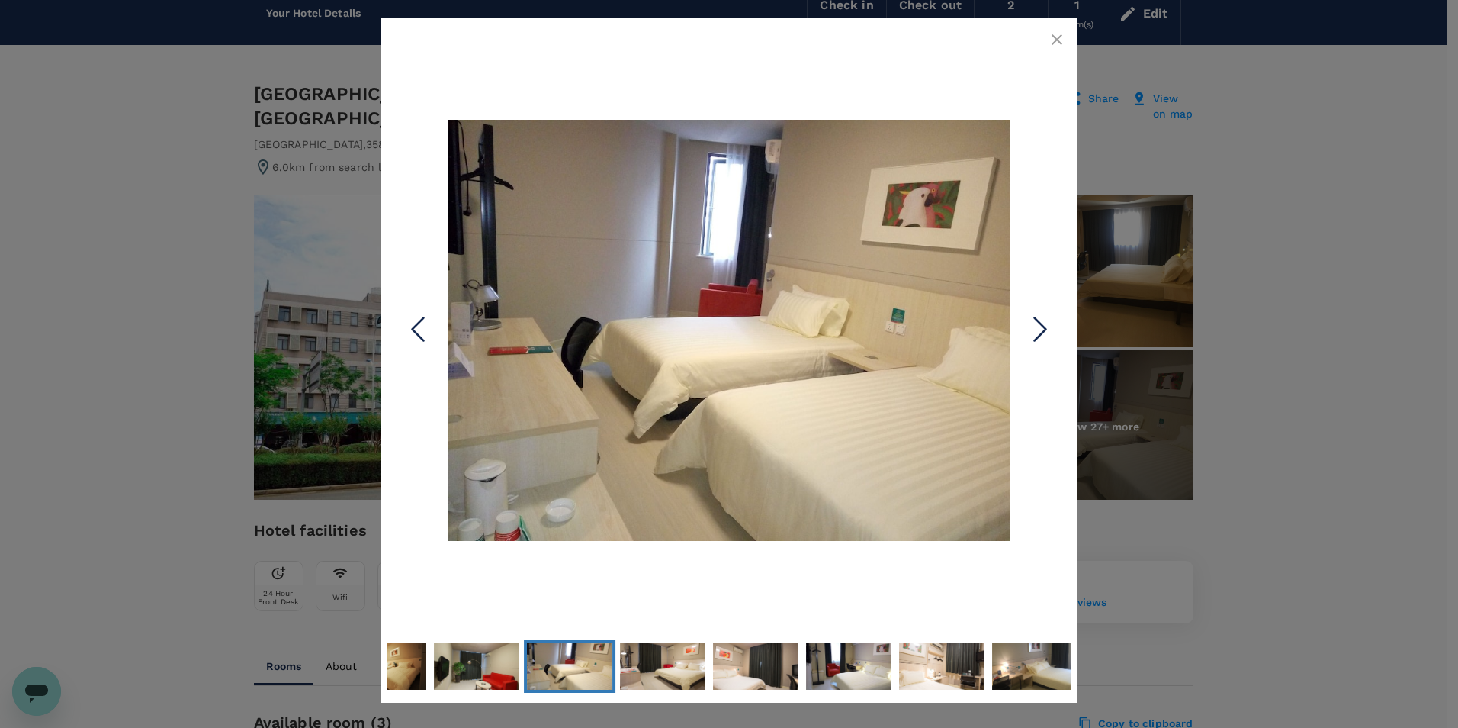
click at [1048, 320] on icon "Next Slide" at bounding box center [1041, 330] width 46 height 46
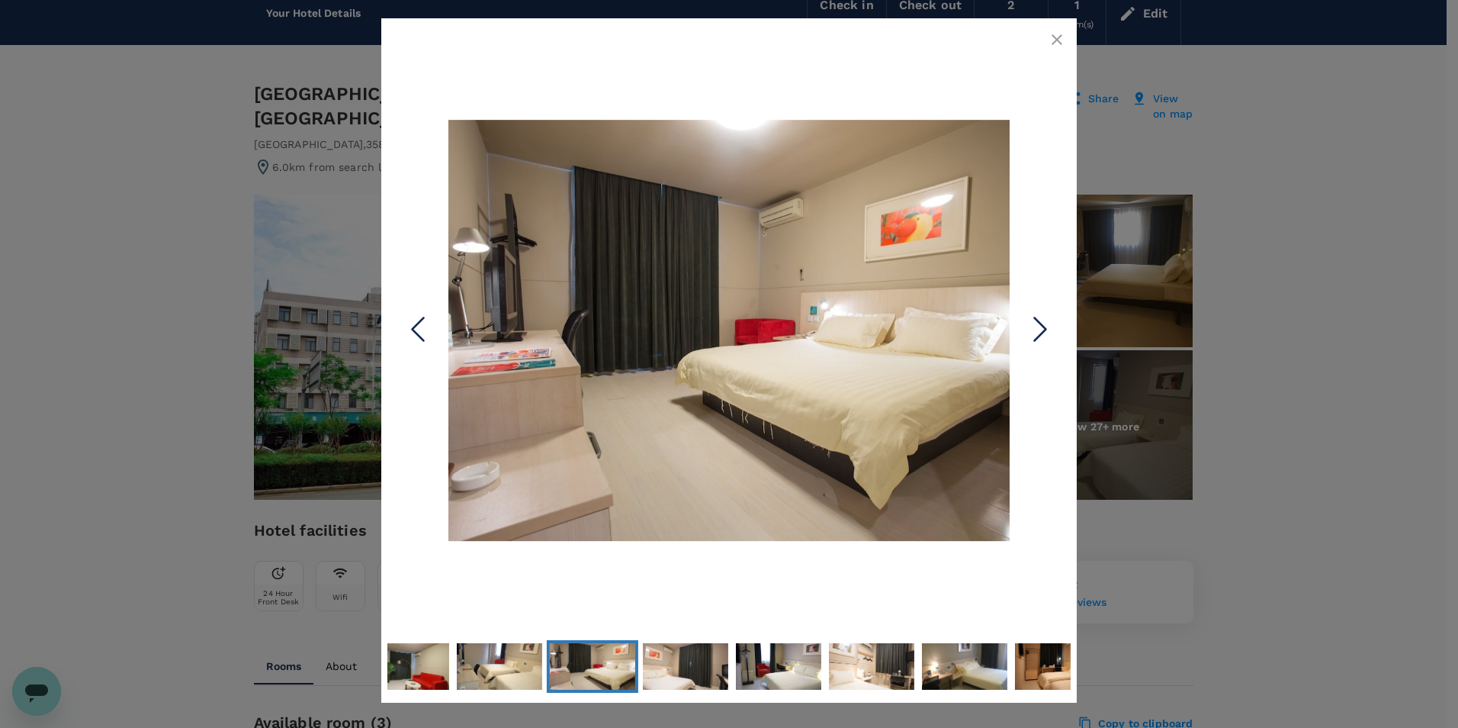
click at [1048, 320] on icon "Next Slide" at bounding box center [1041, 330] width 46 height 46
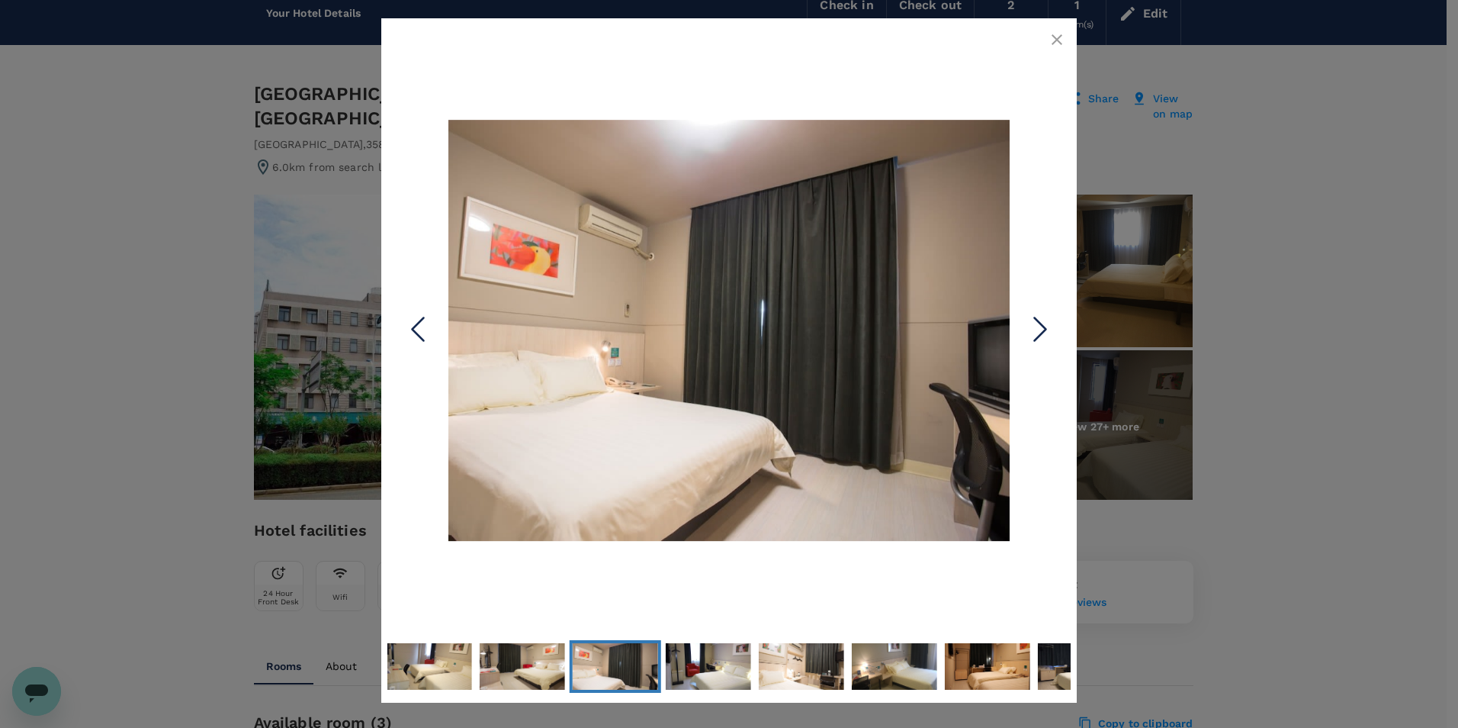
click at [1048, 320] on icon "Next Slide" at bounding box center [1041, 330] width 46 height 46
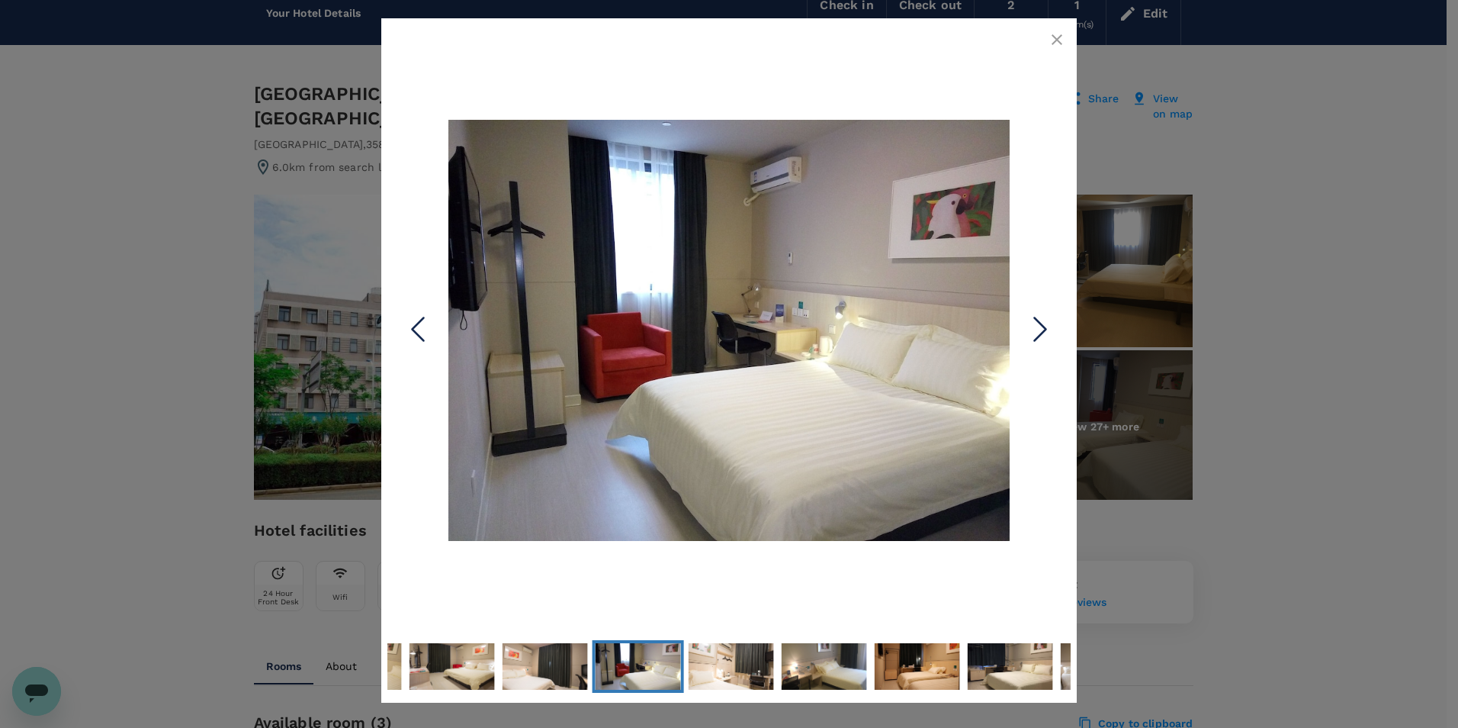
click at [1048, 320] on icon "Next Slide" at bounding box center [1041, 330] width 46 height 46
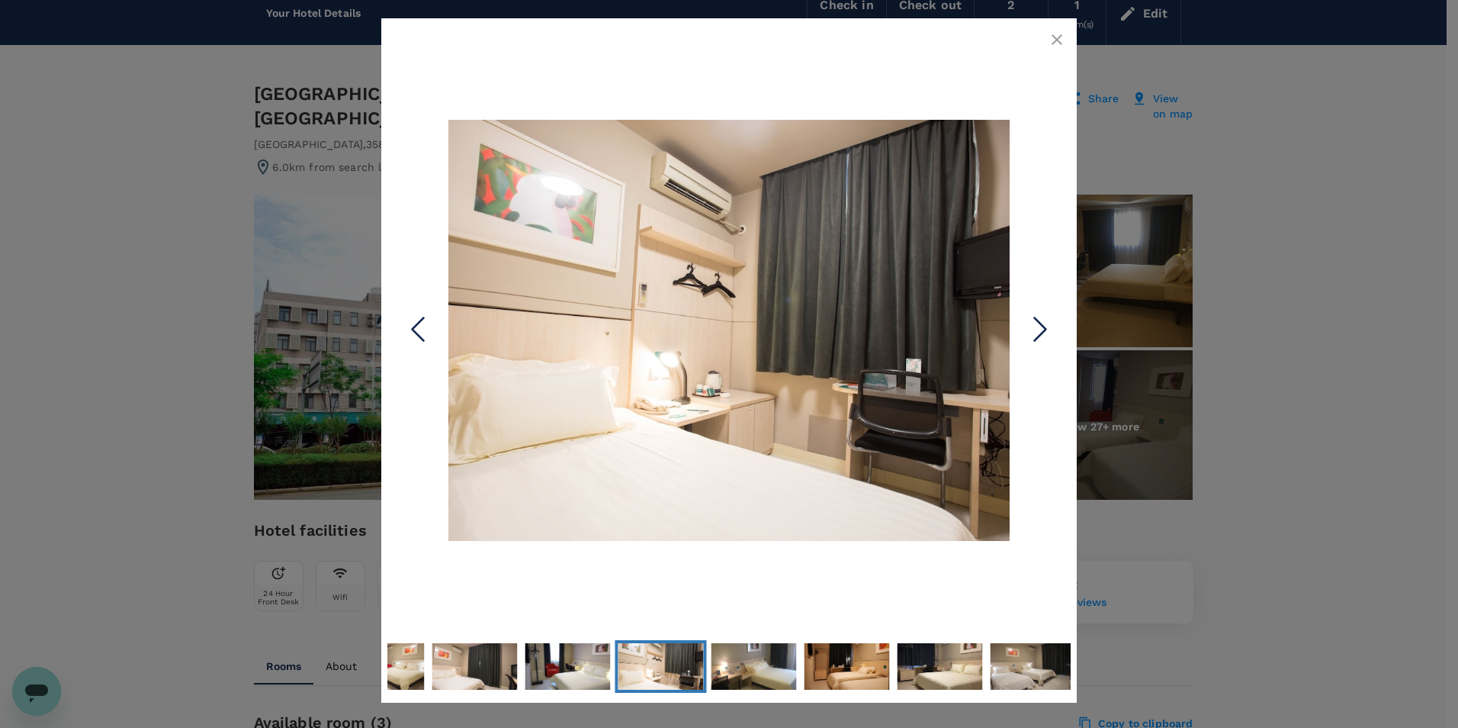
click at [1048, 320] on icon "Next Slide" at bounding box center [1041, 330] width 46 height 46
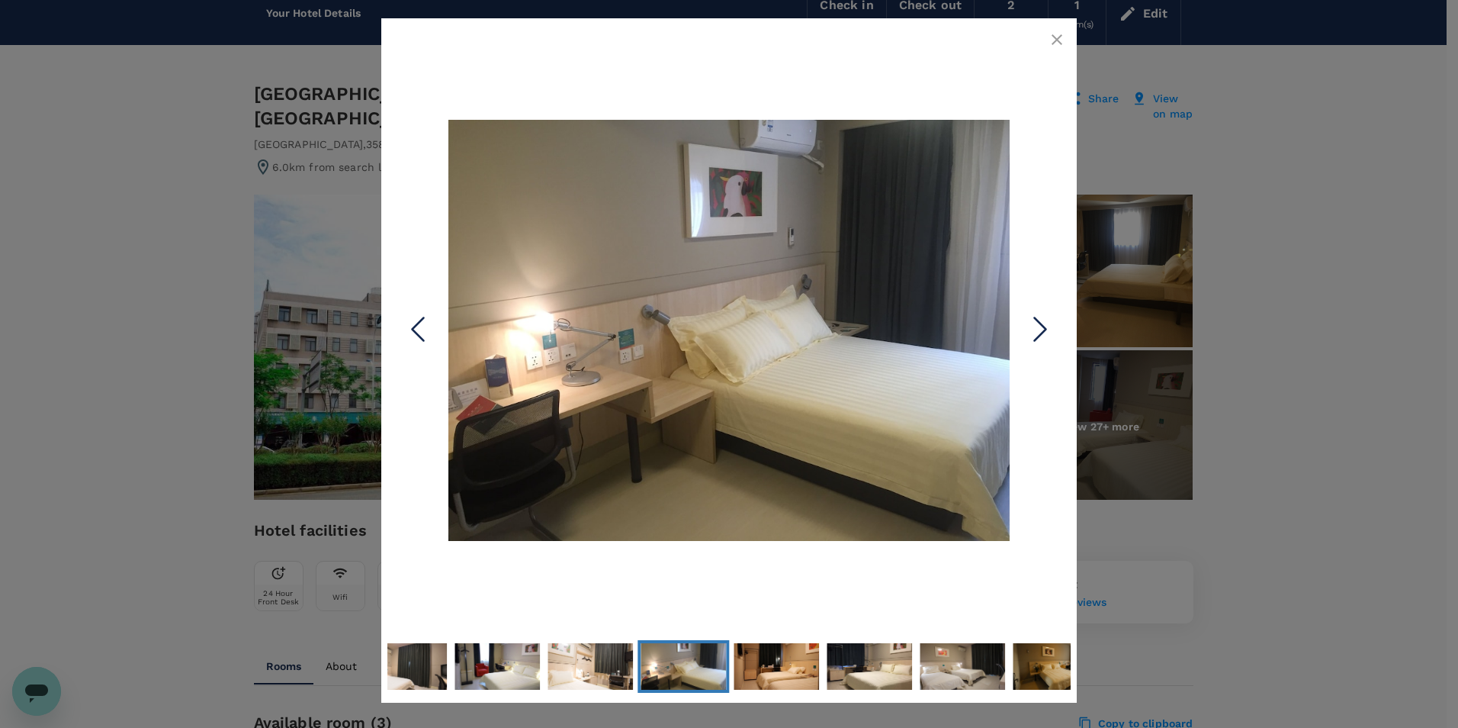
click at [1048, 320] on icon "Next Slide" at bounding box center [1041, 330] width 46 height 46
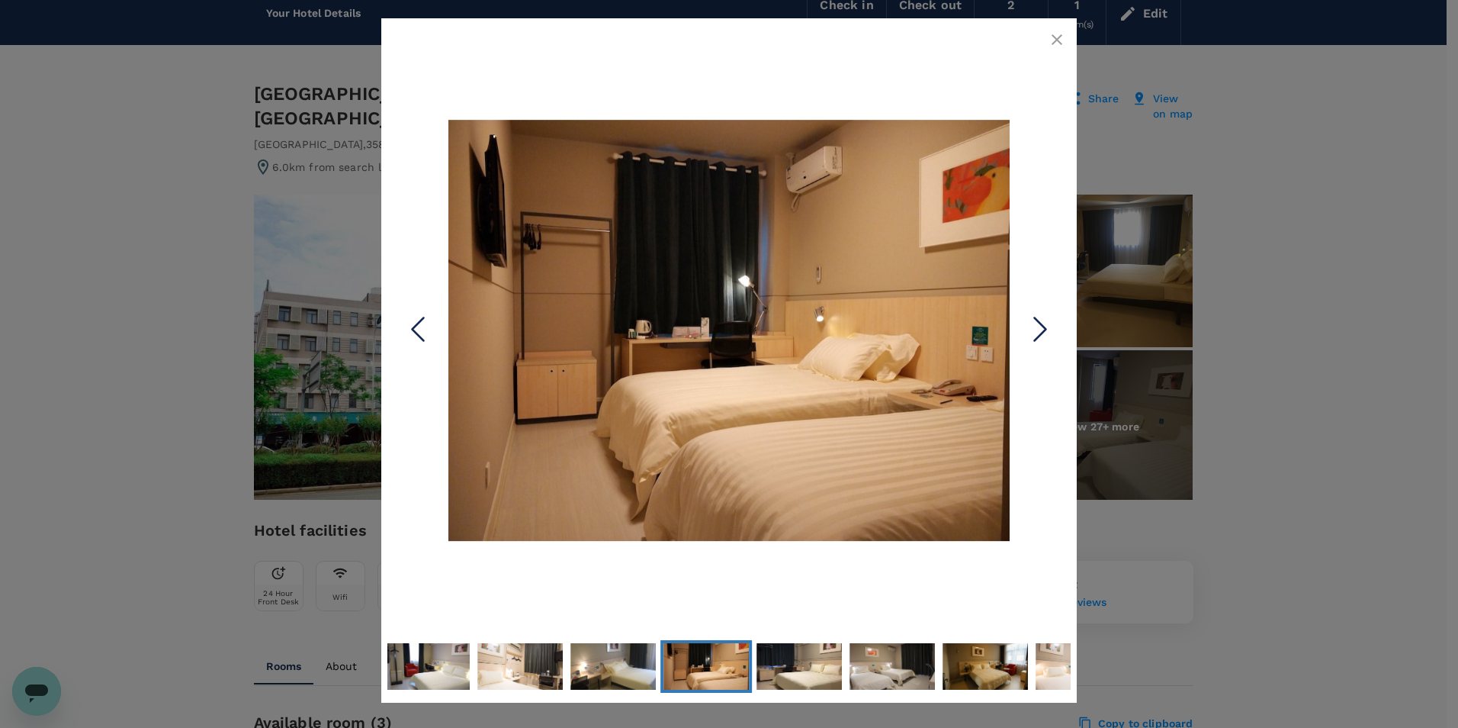
click at [1048, 320] on icon "Next Slide" at bounding box center [1041, 330] width 46 height 46
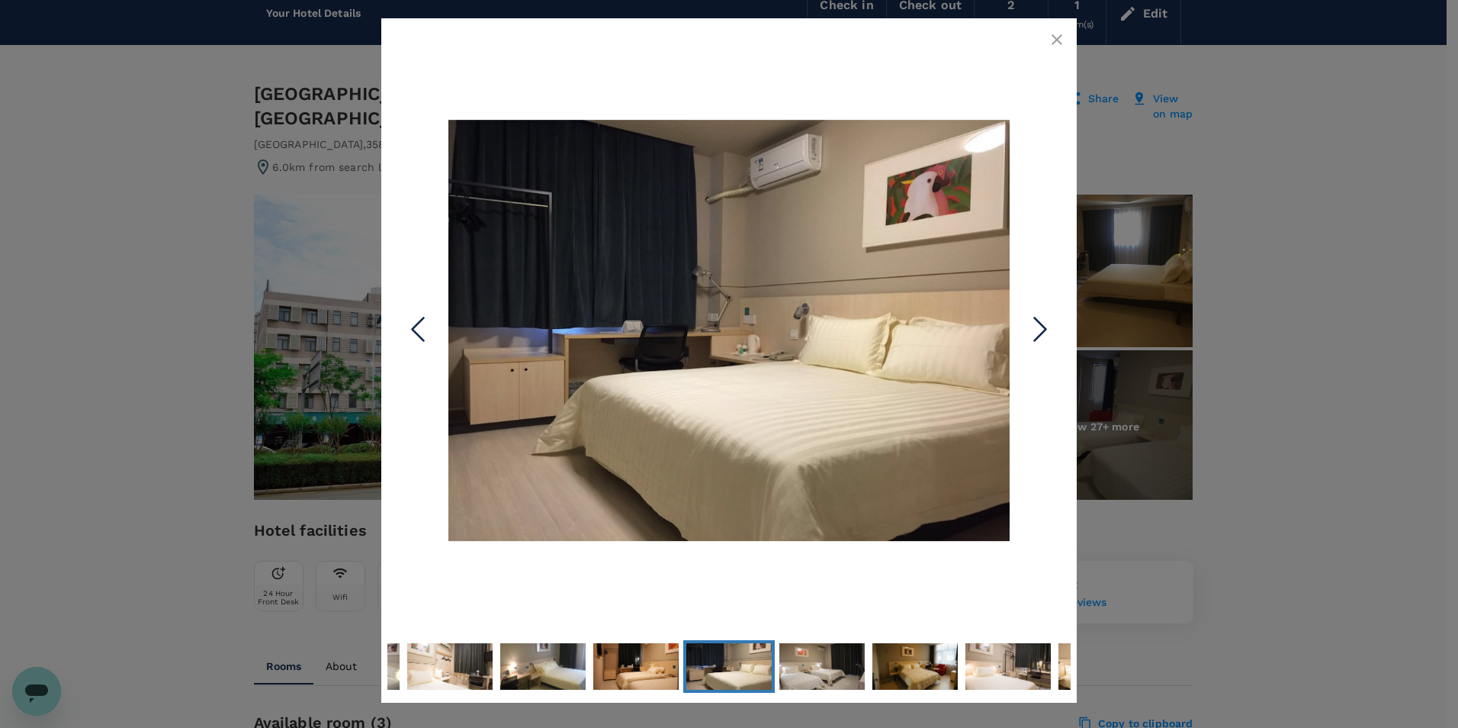
click at [1048, 320] on icon "Next Slide" at bounding box center [1041, 330] width 46 height 46
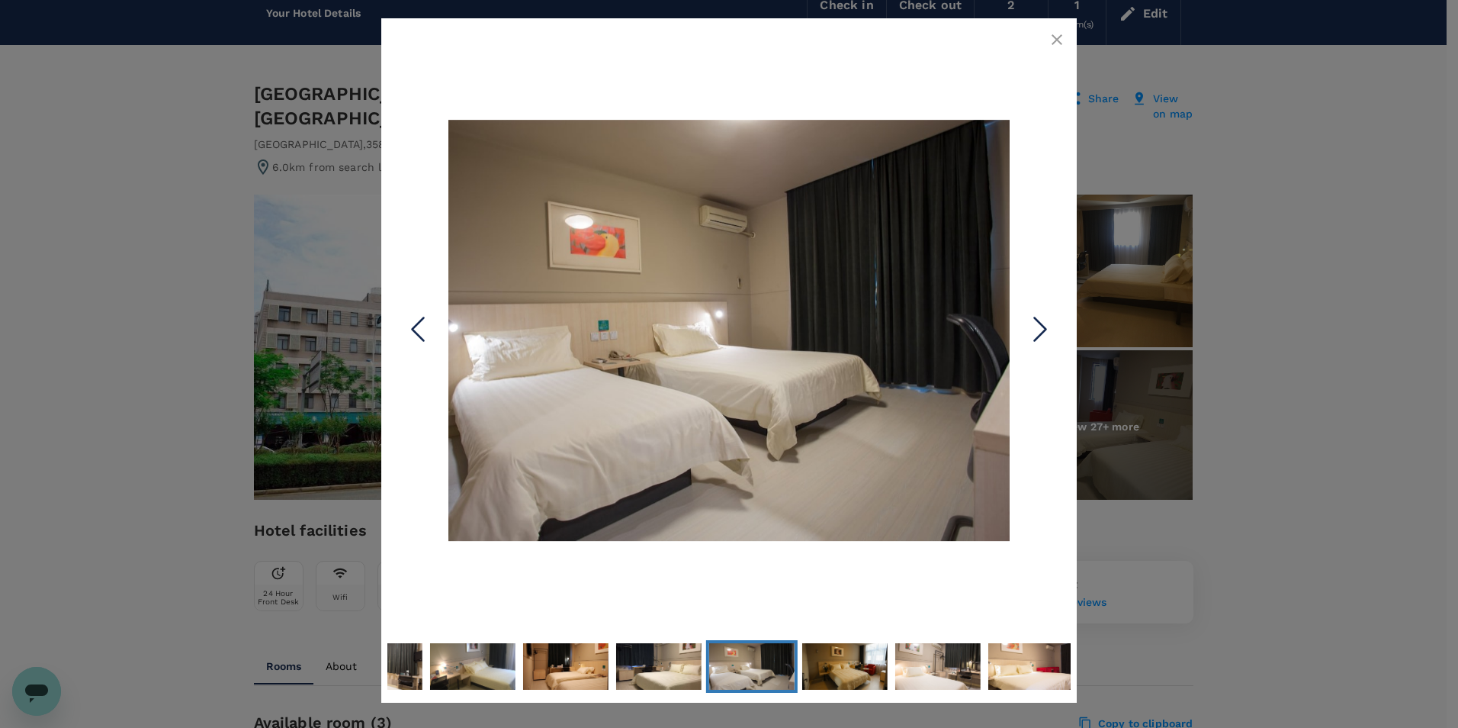
click at [1048, 320] on icon "Next Slide" at bounding box center [1041, 330] width 46 height 46
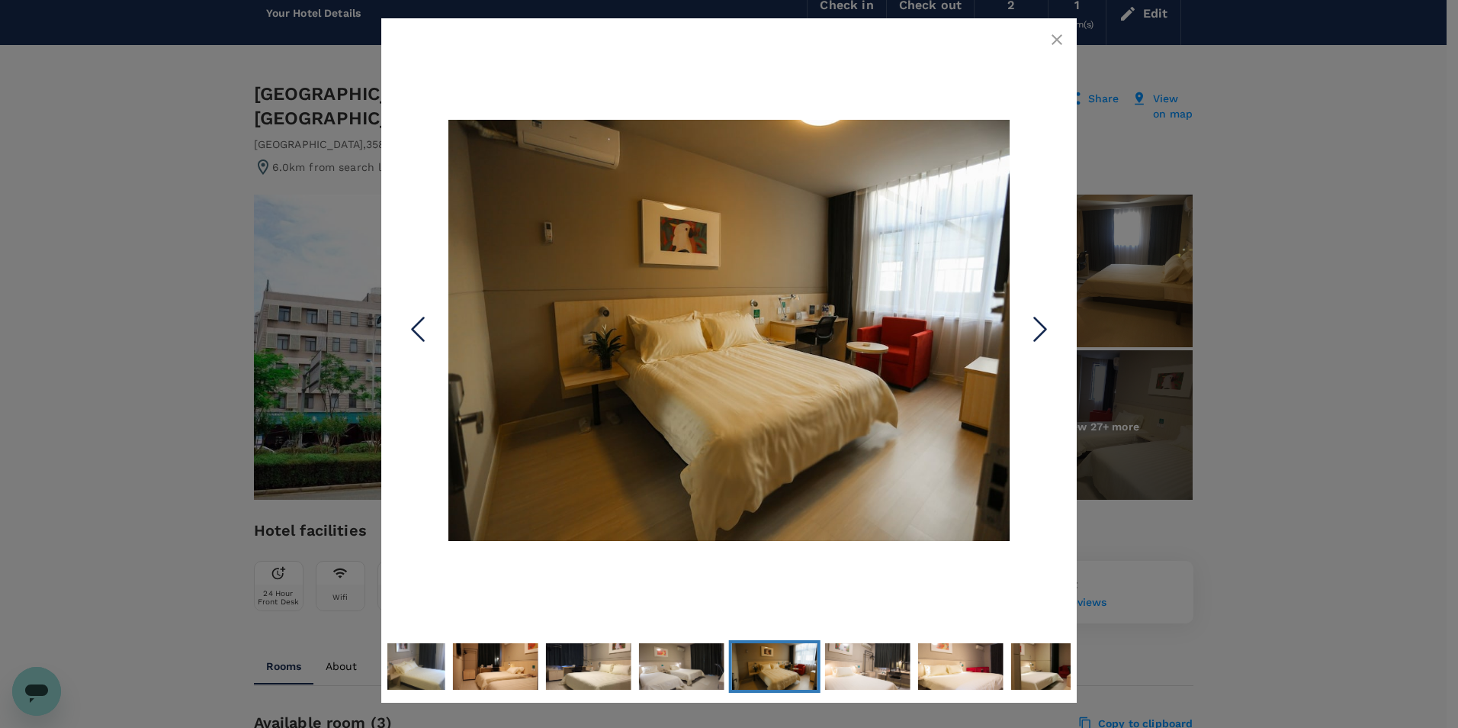
click at [1055, 46] on icon "button" at bounding box center [1057, 40] width 18 height 18
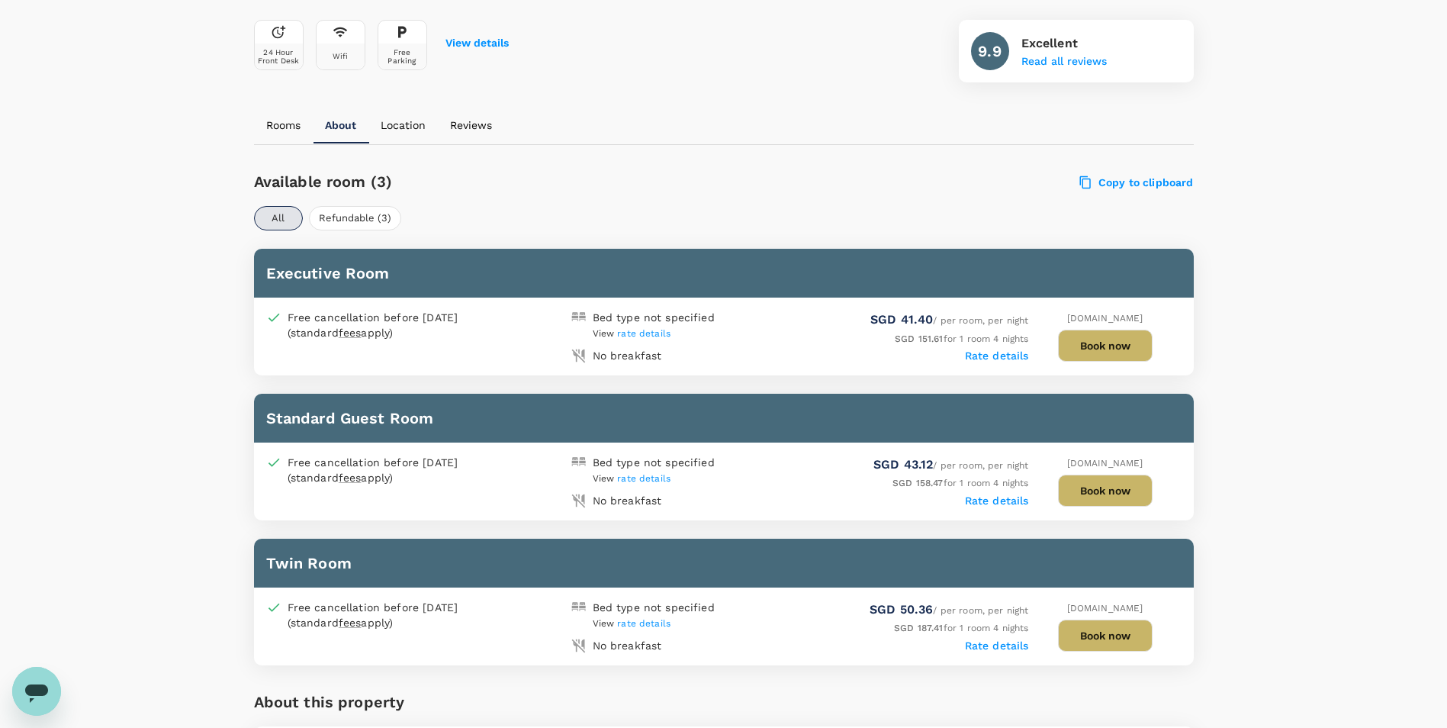
scroll to position [452, 0]
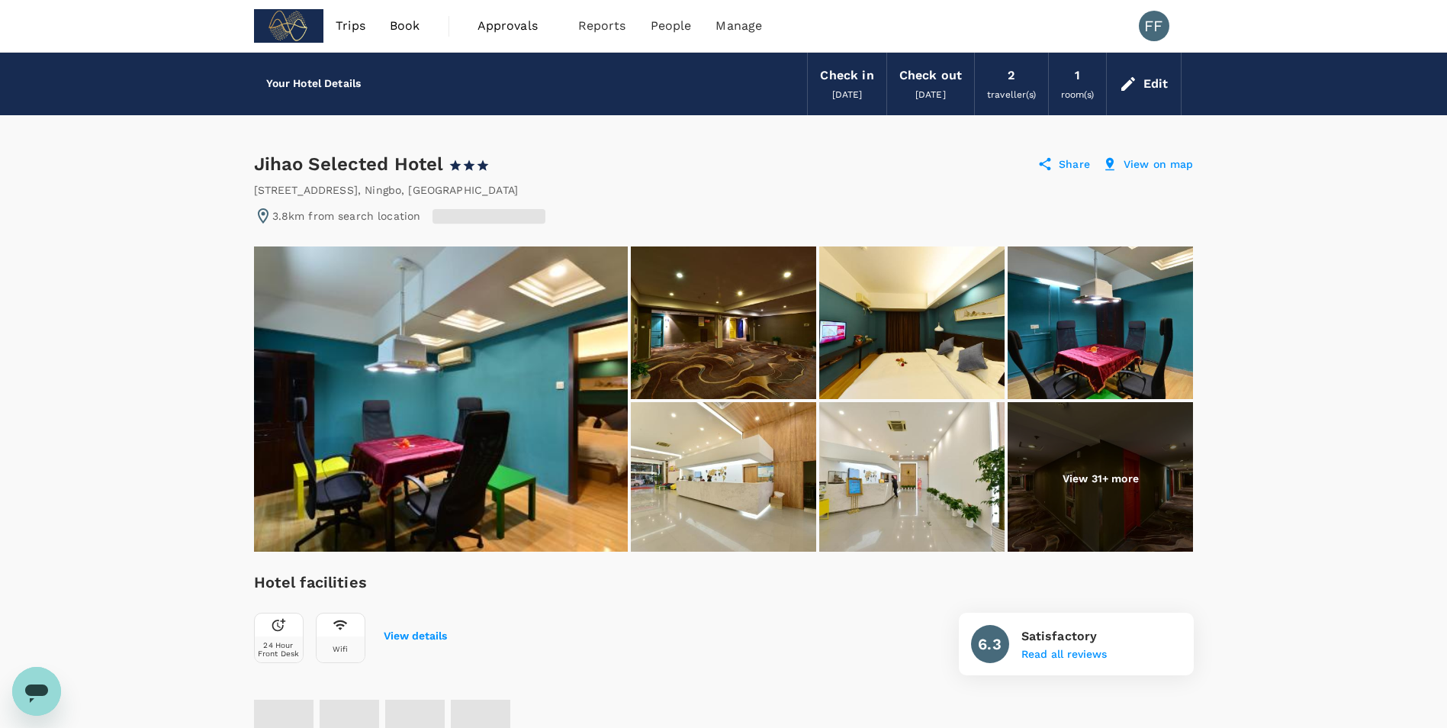
click at [924, 329] on img at bounding box center [911, 322] width 185 height 153
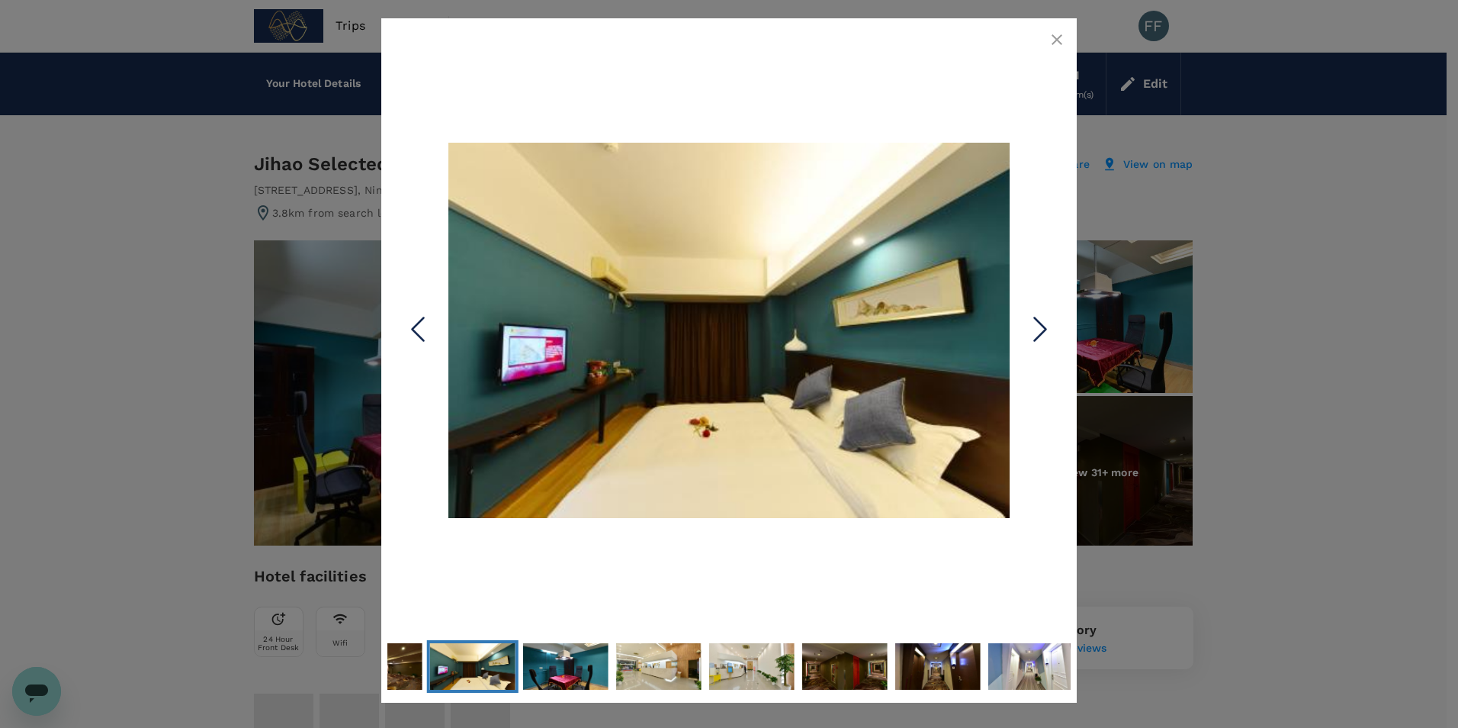
click at [1047, 352] on icon "Next Slide" at bounding box center [1041, 330] width 46 height 46
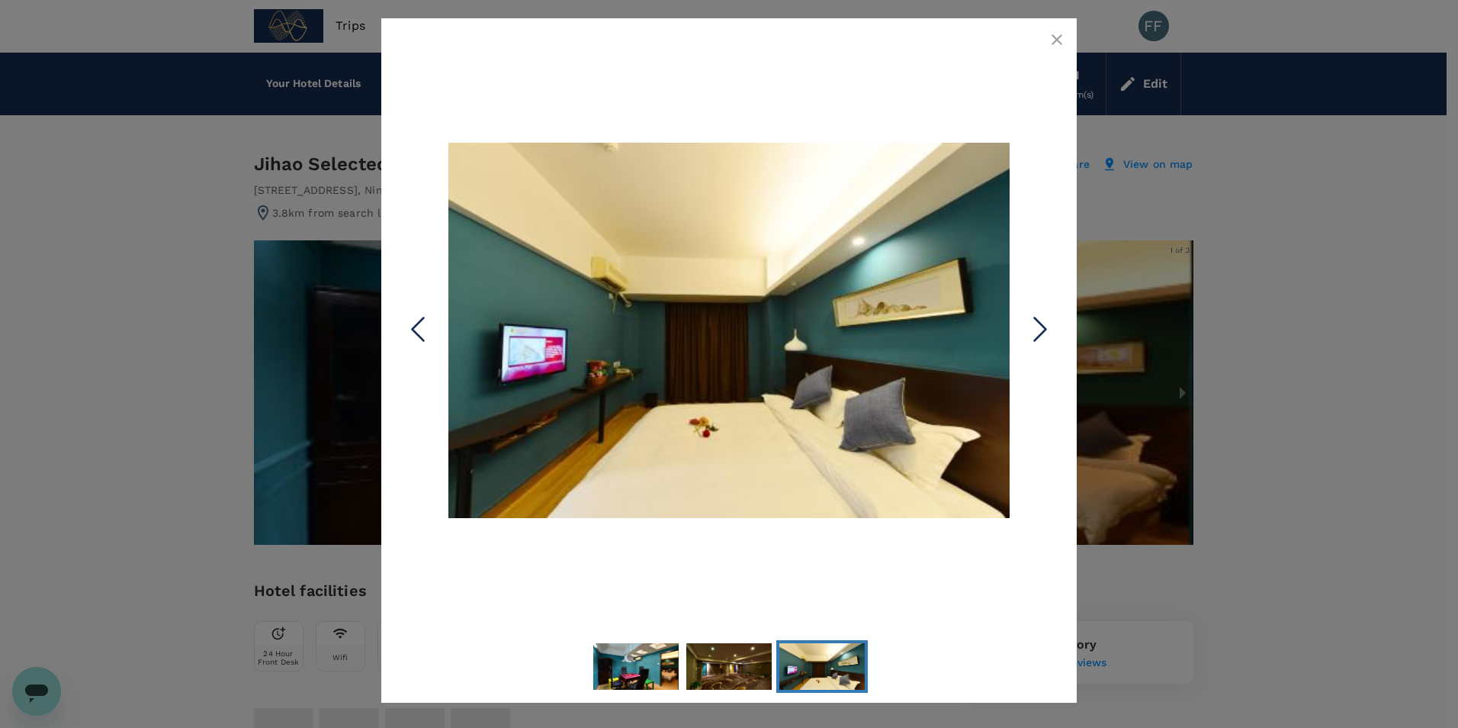
click at [1048, 346] on icon "Next Slide" at bounding box center [1041, 330] width 46 height 46
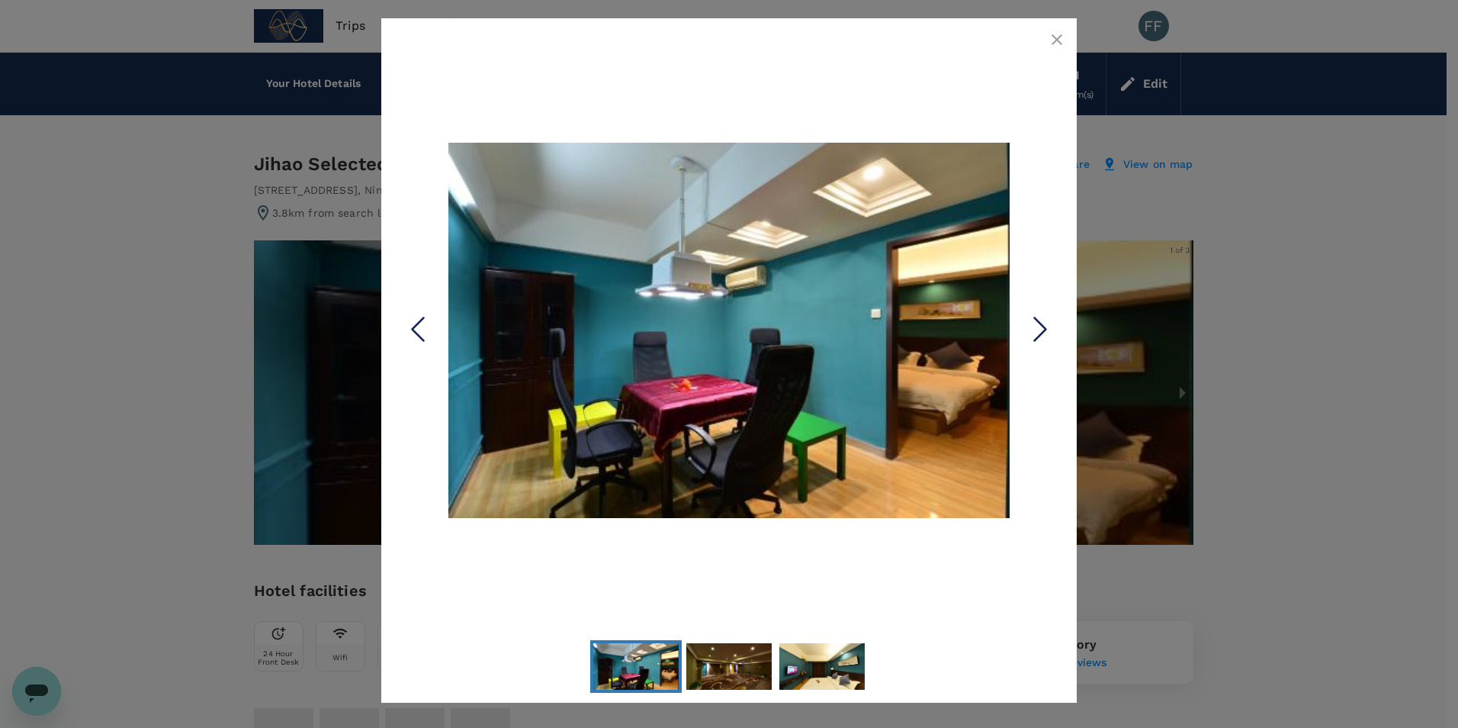
click at [1048, 330] on icon "Next Slide" at bounding box center [1041, 330] width 46 height 46
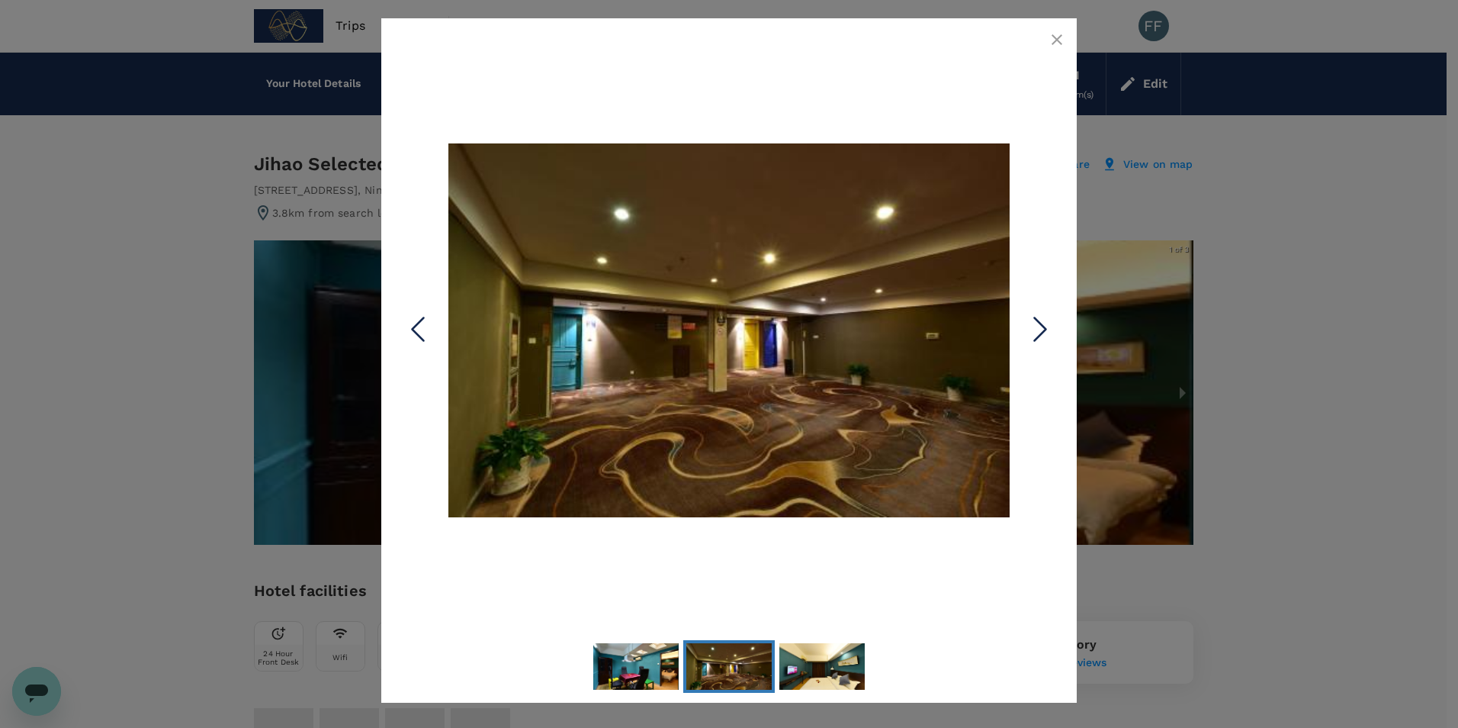
click at [1048, 330] on icon "Next Slide" at bounding box center [1041, 330] width 46 height 46
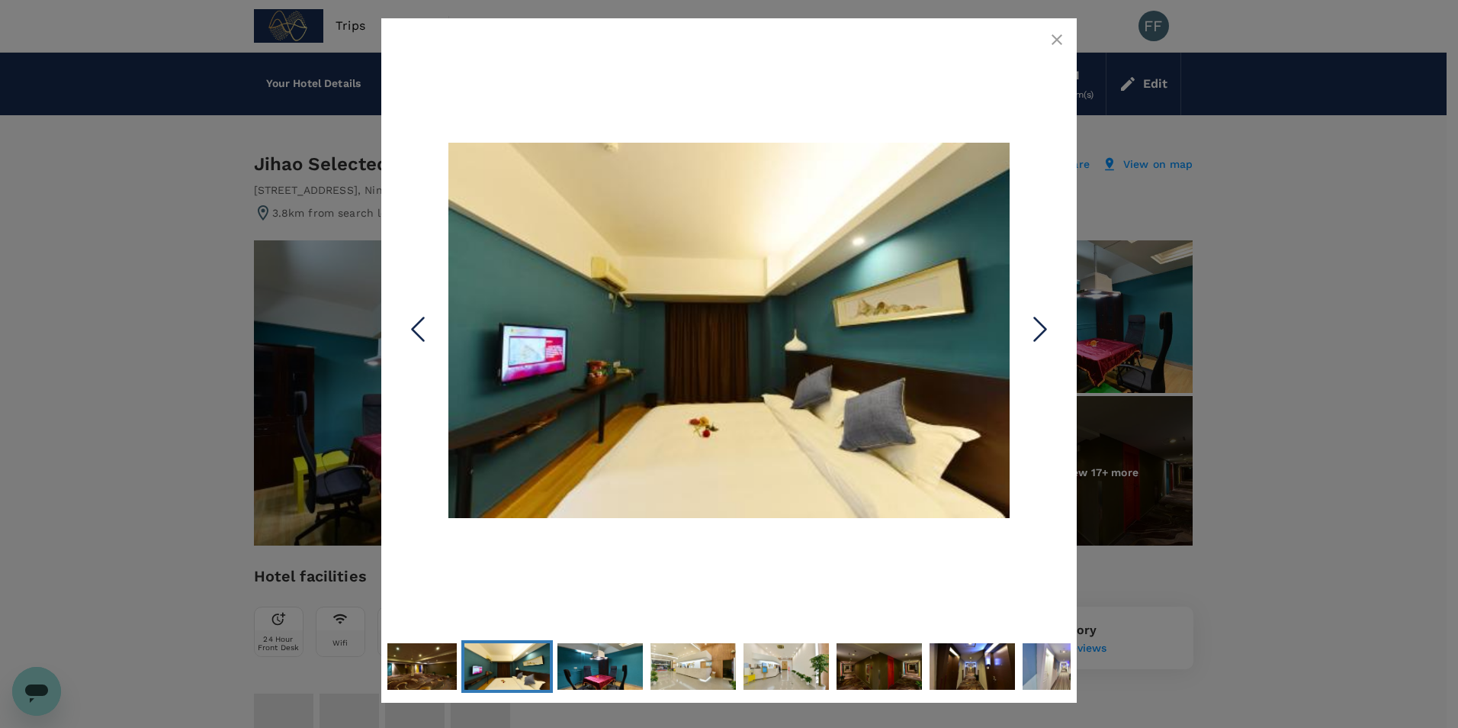
click at [1048, 330] on icon "Next Slide" at bounding box center [1041, 330] width 46 height 46
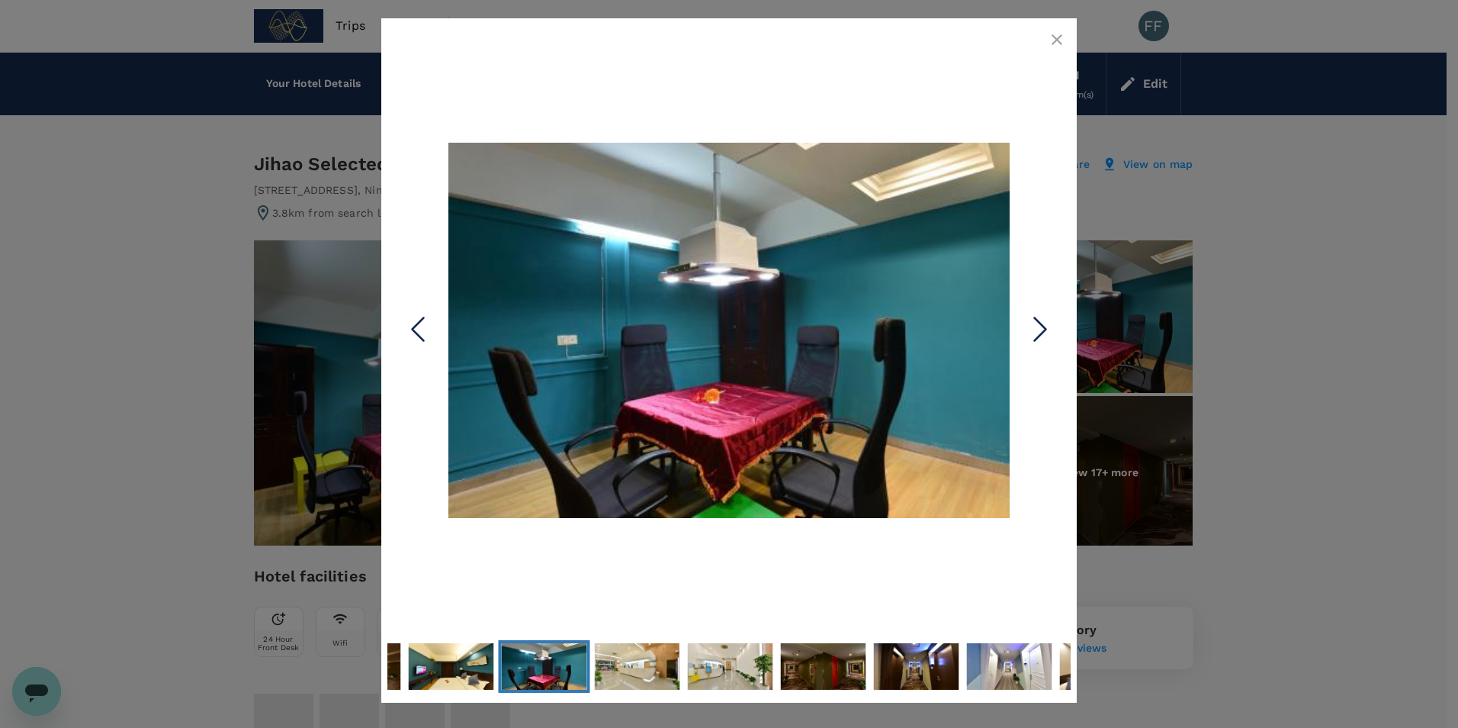
click at [1048, 330] on icon "Next Slide" at bounding box center [1041, 330] width 46 height 46
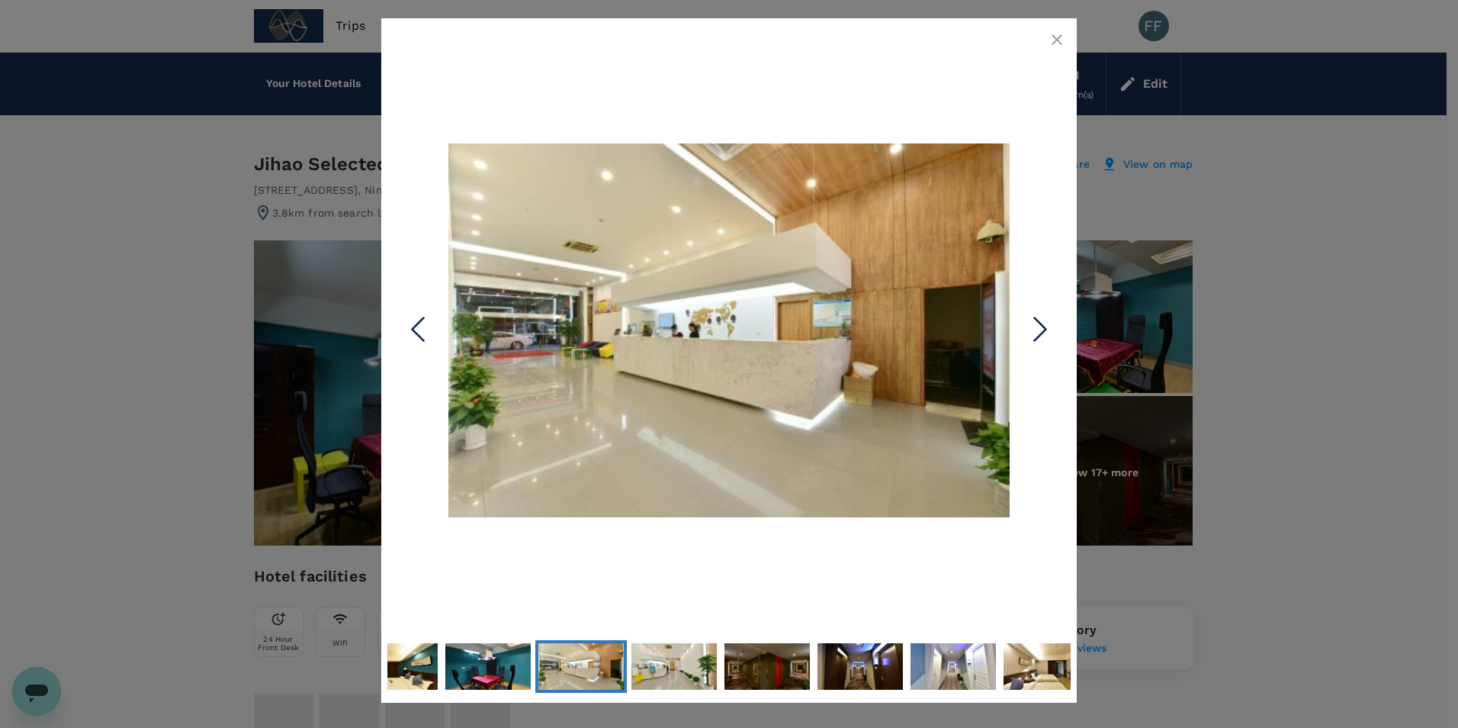
click at [1048, 330] on icon "Next Slide" at bounding box center [1041, 330] width 46 height 46
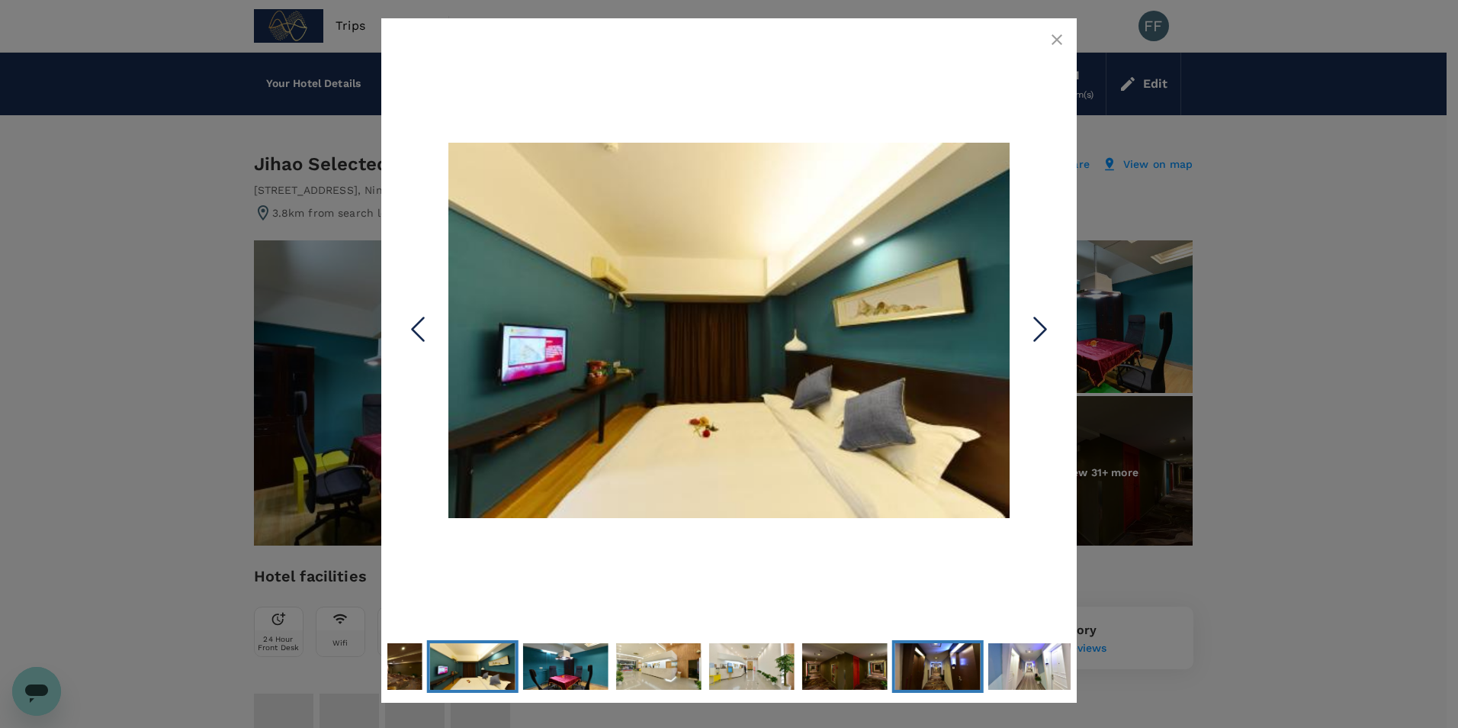
click at [895, 654] on img "Go to Slide 8" at bounding box center [937, 666] width 85 height 57
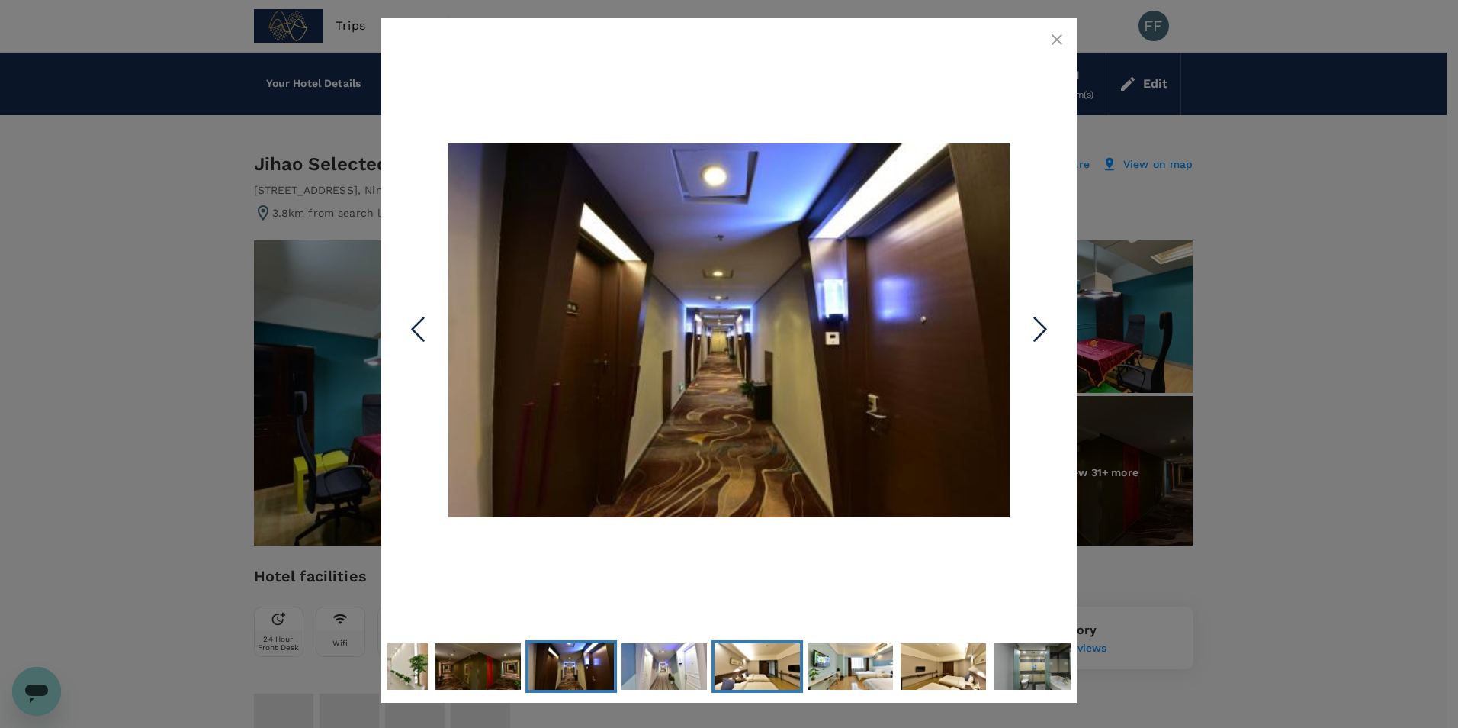
click at [725, 667] on img "Go to Slide 10" at bounding box center [757, 666] width 85 height 57
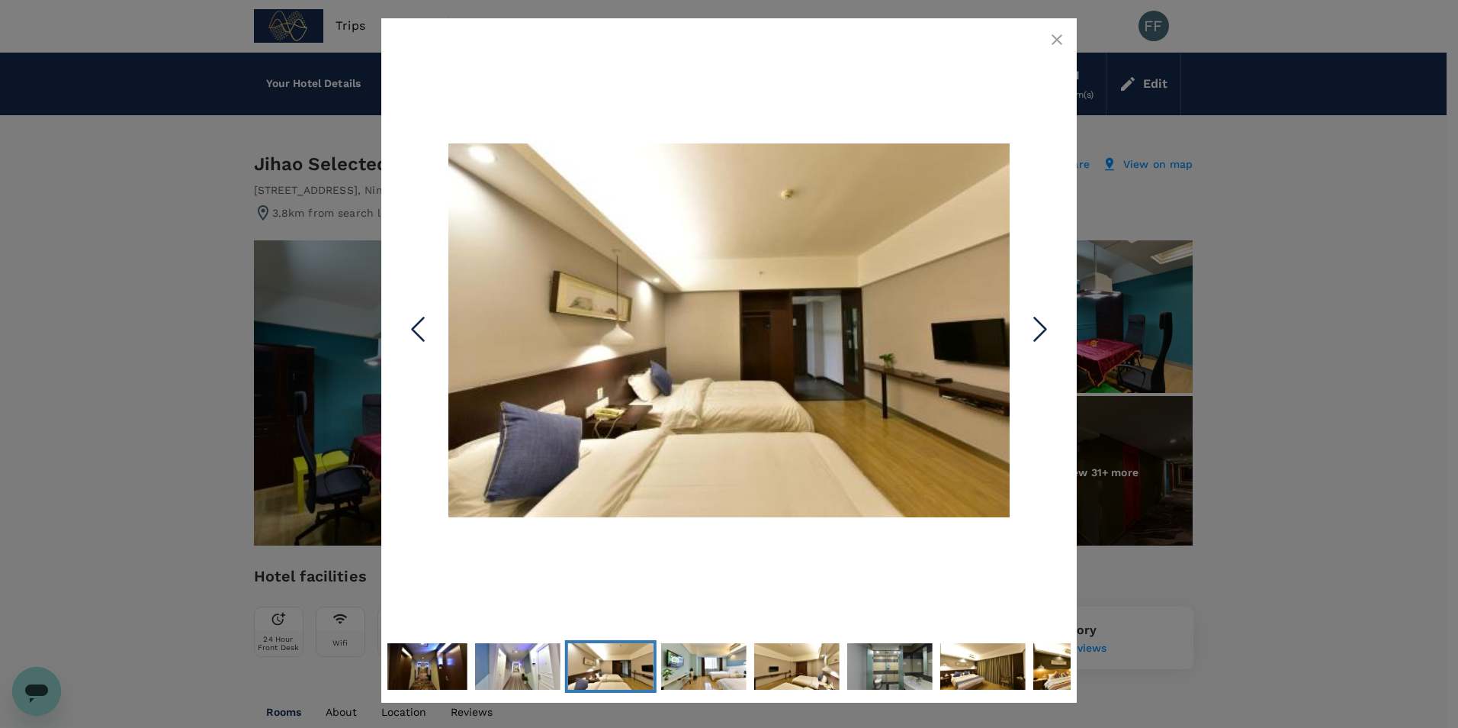
click at [1030, 330] on icon "Next Slide" at bounding box center [1041, 330] width 46 height 46
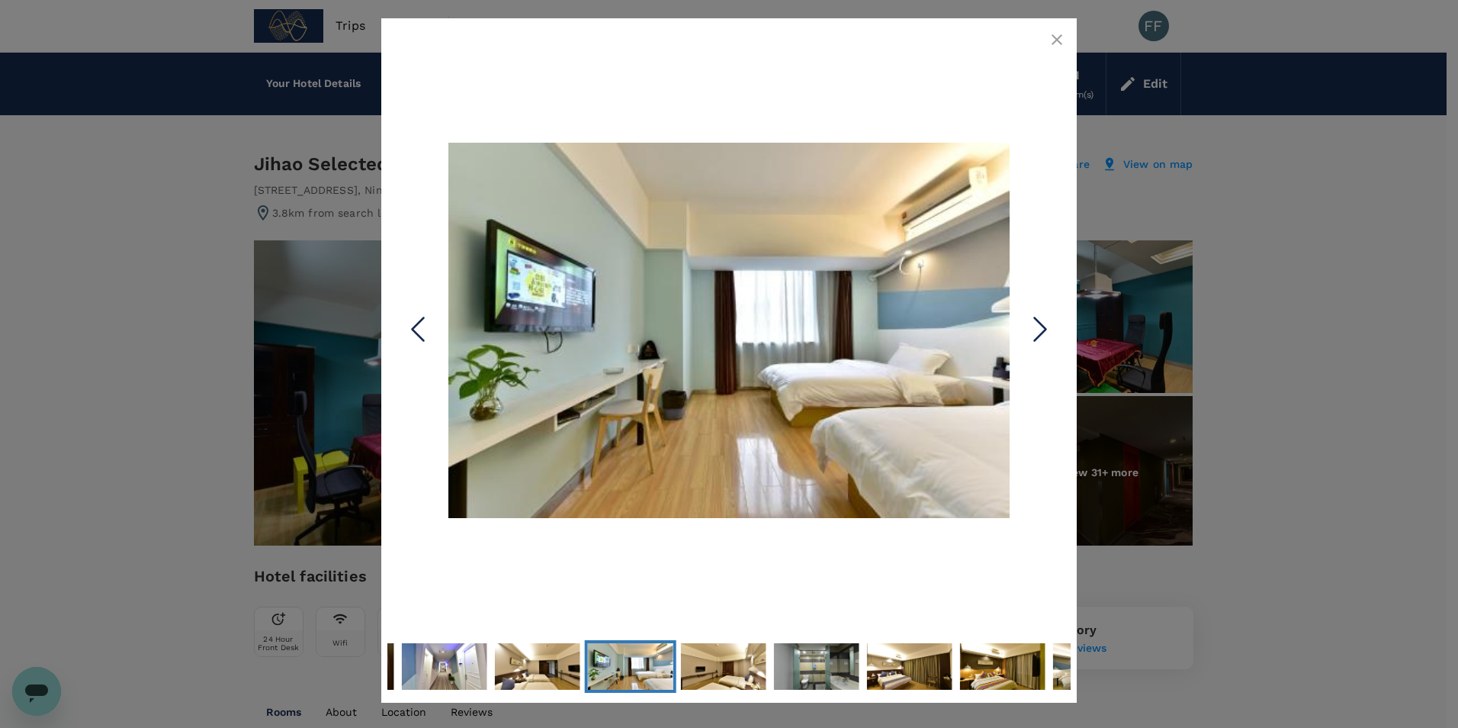
click at [1030, 330] on icon "Next Slide" at bounding box center [1041, 330] width 46 height 46
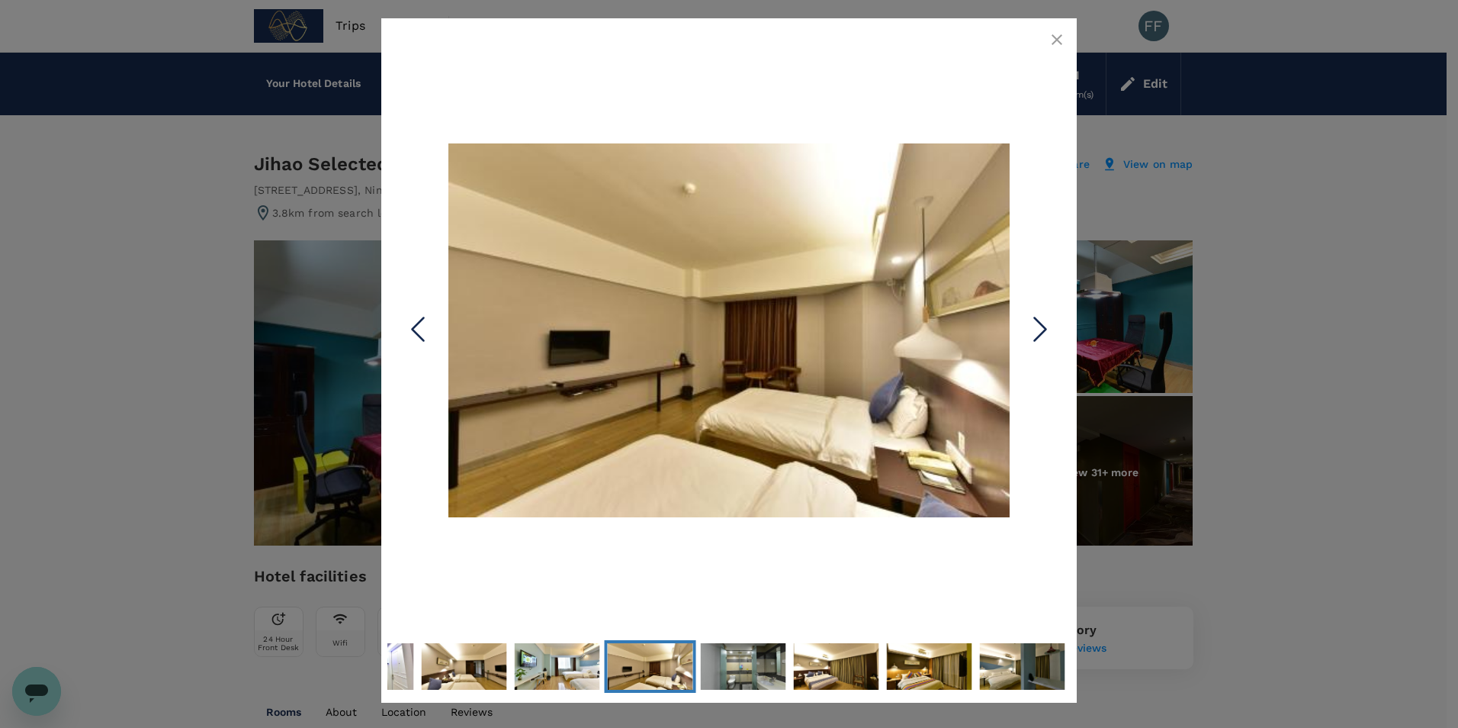
click at [1047, 39] on button "button" at bounding box center [1057, 39] width 31 height 31
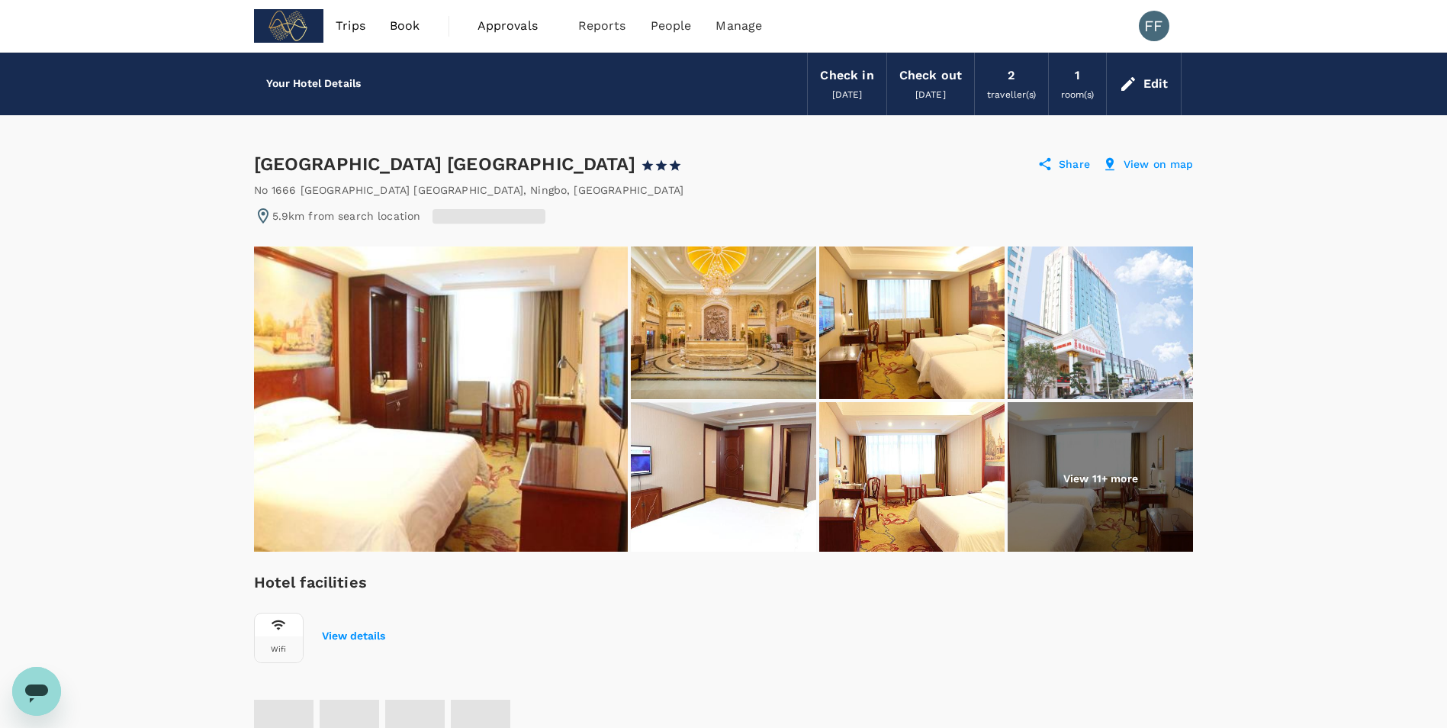
click at [732, 329] on img at bounding box center [723, 322] width 185 height 153
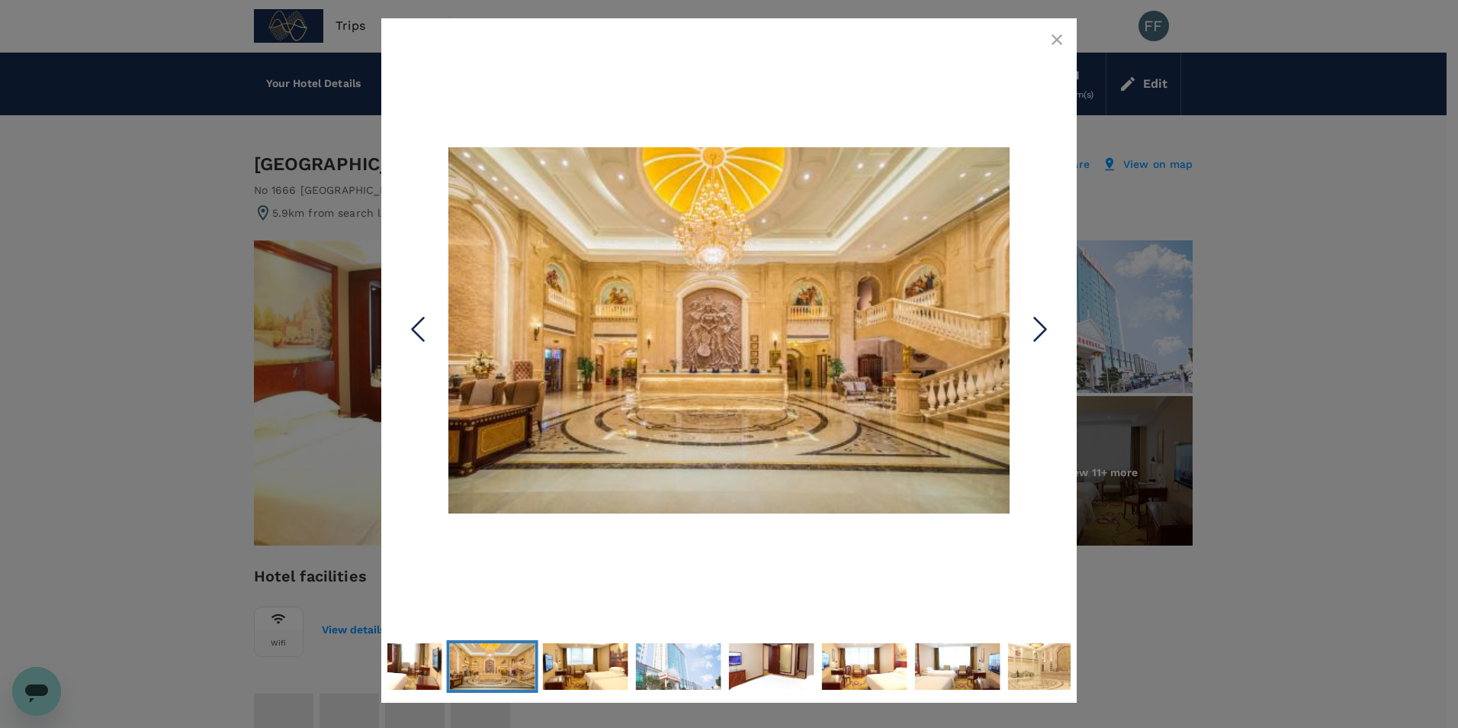
click at [1037, 327] on icon "Next Slide" at bounding box center [1041, 330] width 46 height 46
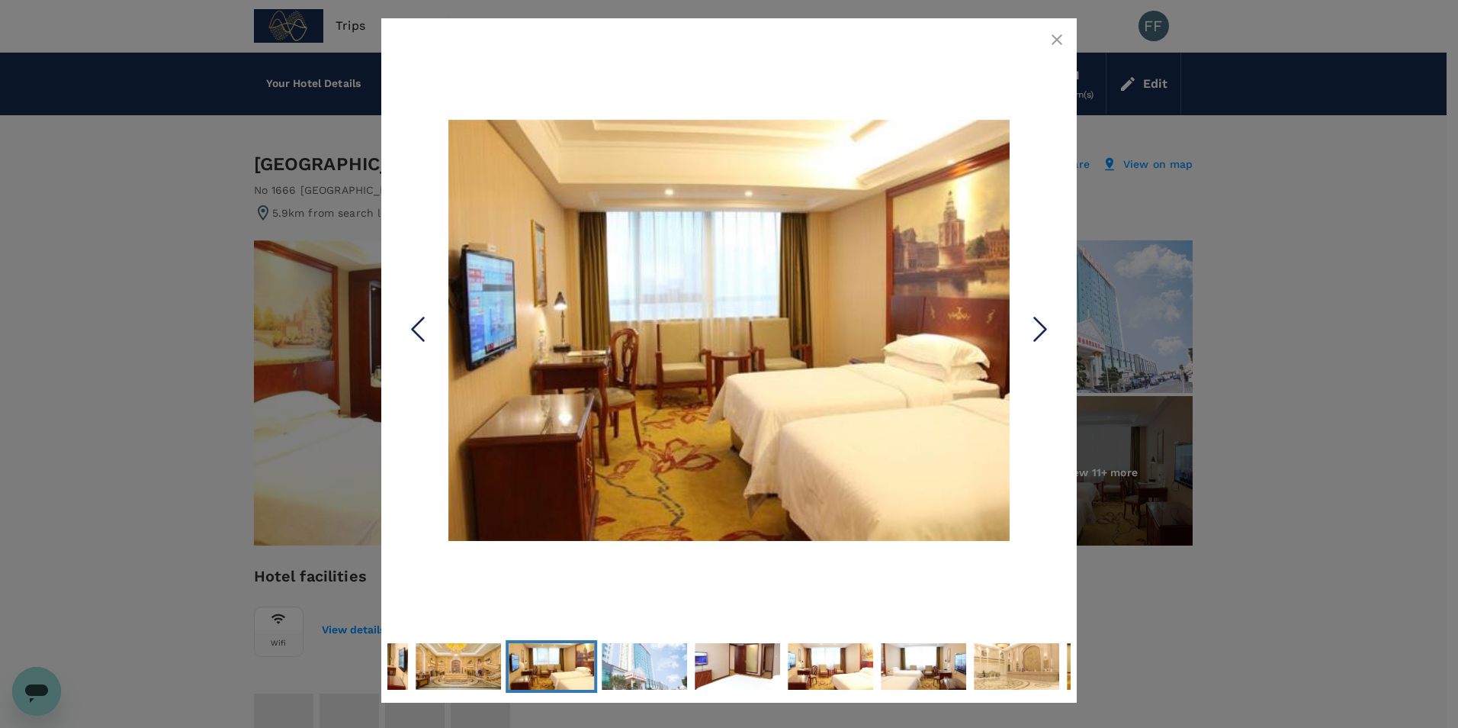
click at [1037, 327] on icon "Next Slide" at bounding box center [1041, 330] width 46 height 46
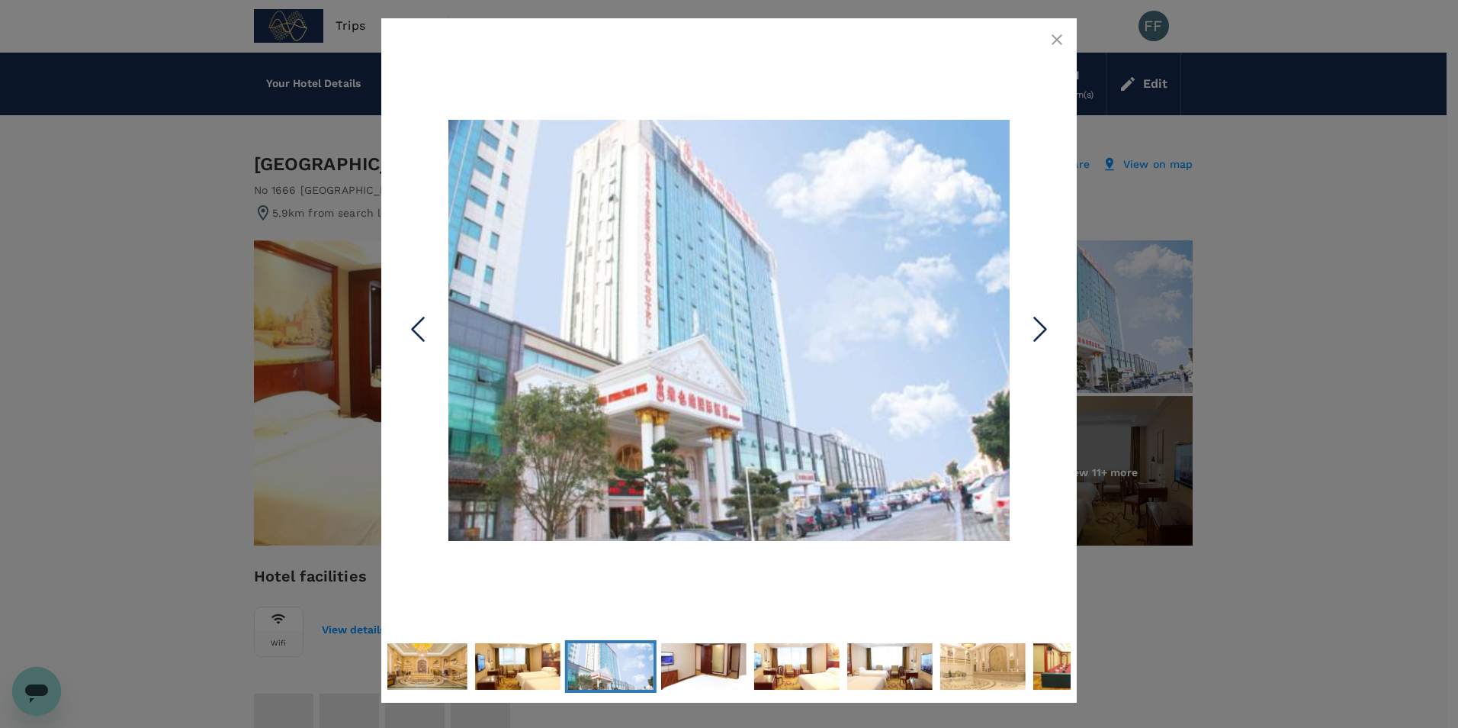
click at [1037, 327] on icon "Next Slide" at bounding box center [1041, 330] width 46 height 46
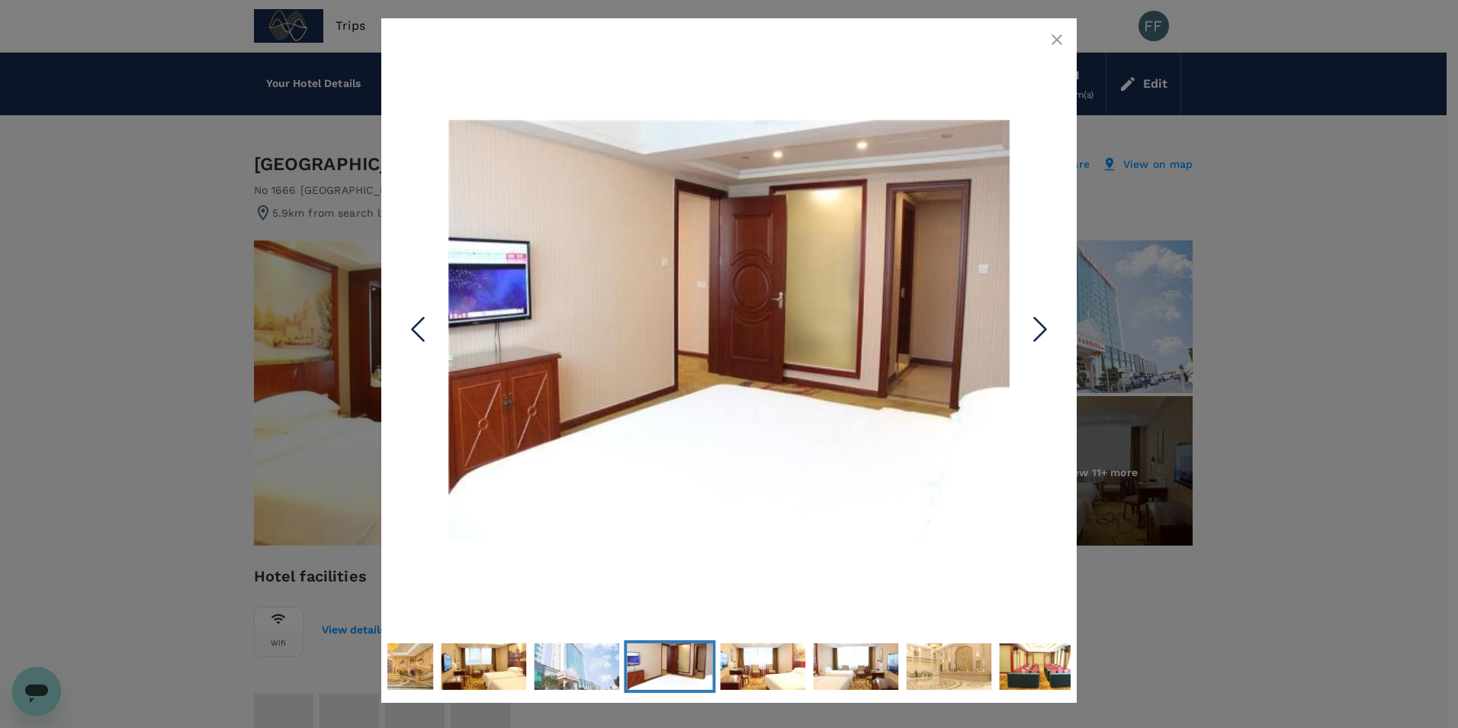
click at [1037, 327] on icon "Next Slide" at bounding box center [1041, 330] width 46 height 46
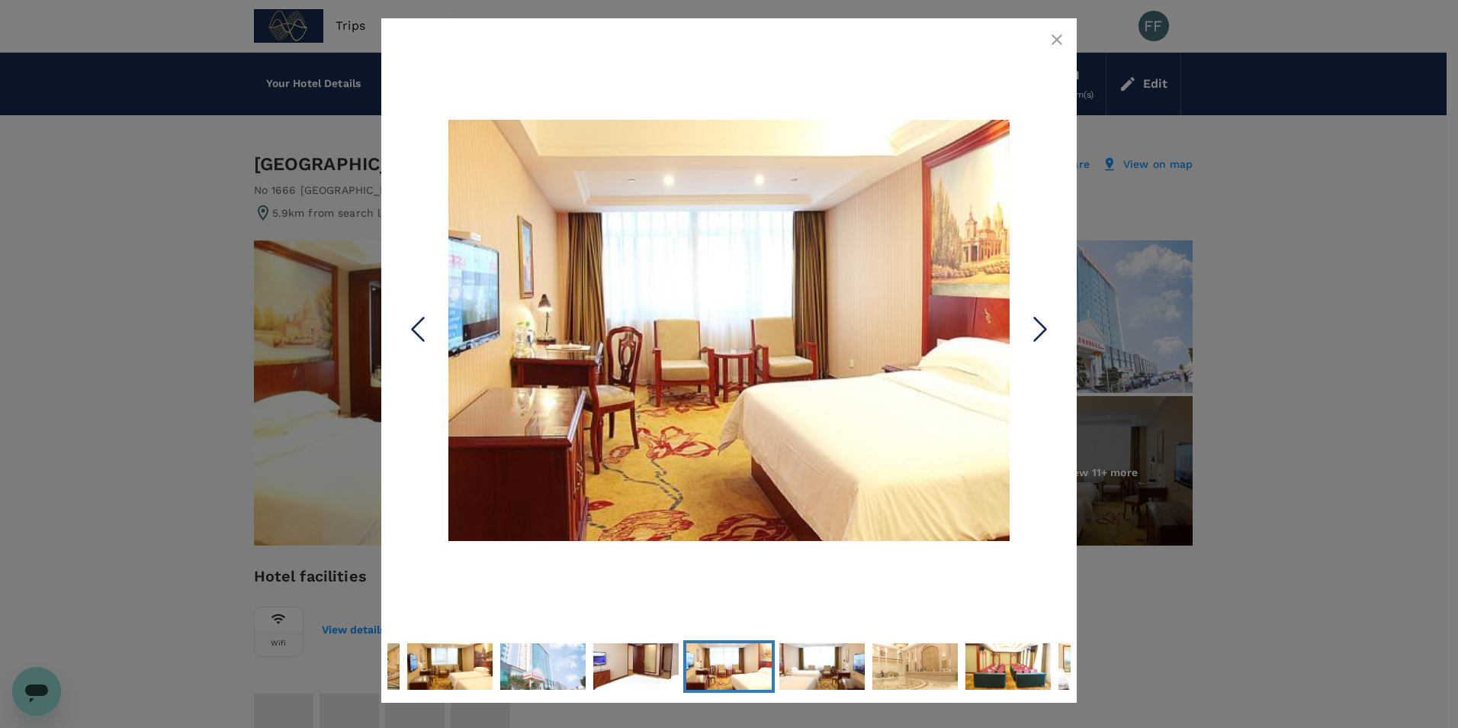
click at [1037, 327] on icon "Next Slide" at bounding box center [1041, 330] width 46 height 46
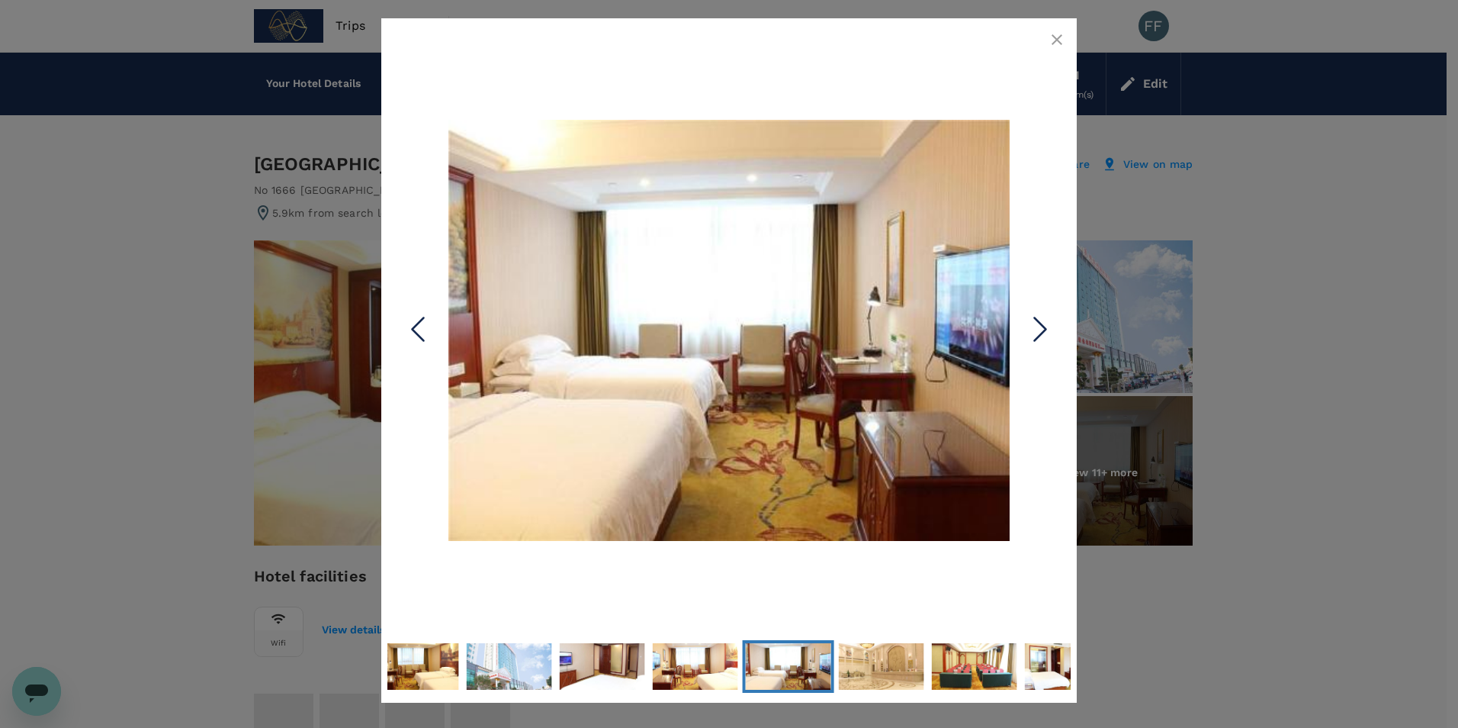
click at [1037, 327] on icon "Next Slide" at bounding box center [1041, 330] width 46 height 46
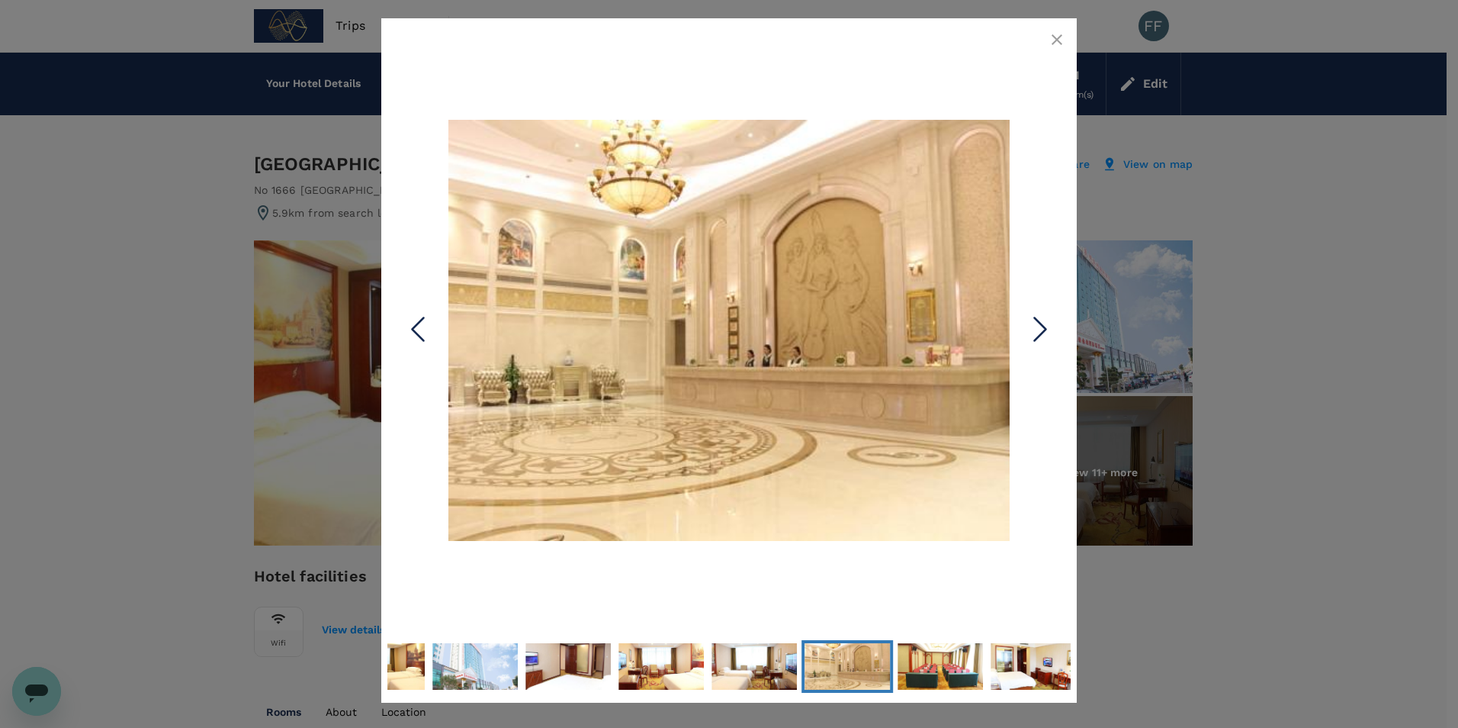
click at [1037, 327] on icon "Next Slide" at bounding box center [1041, 330] width 46 height 46
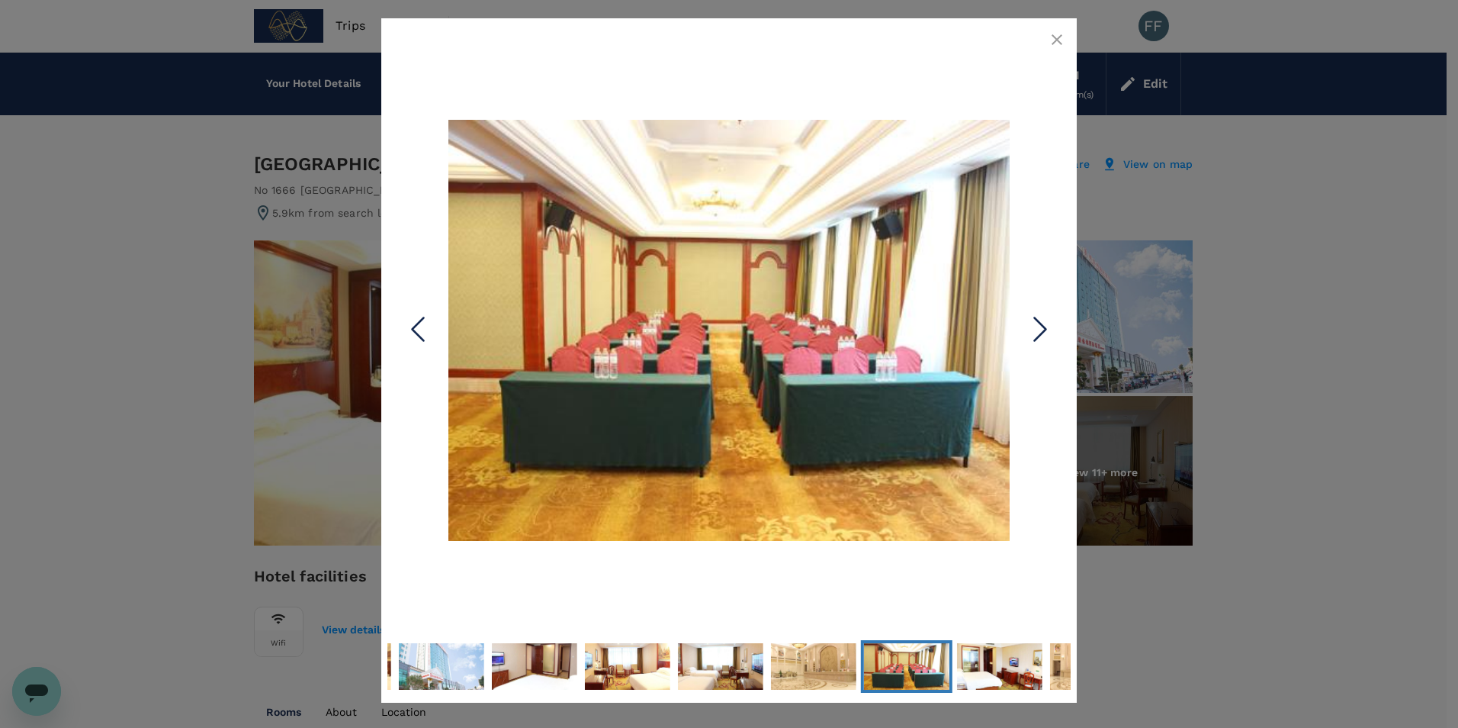
click at [1037, 327] on icon "Next Slide" at bounding box center [1041, 330] width 46 height 46
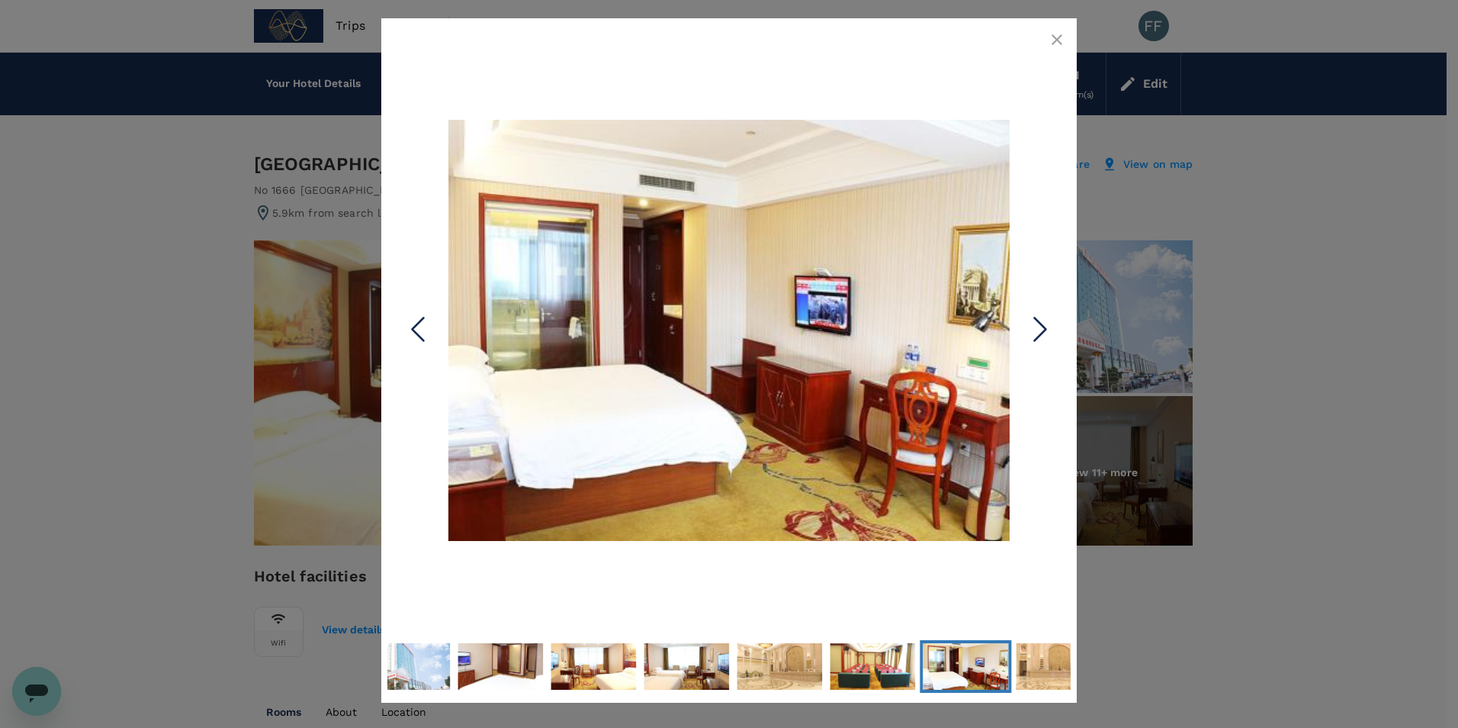
click at [1037, 327] on icon "Next Slide" at bounding box center [1041, 330] width 46 height 46
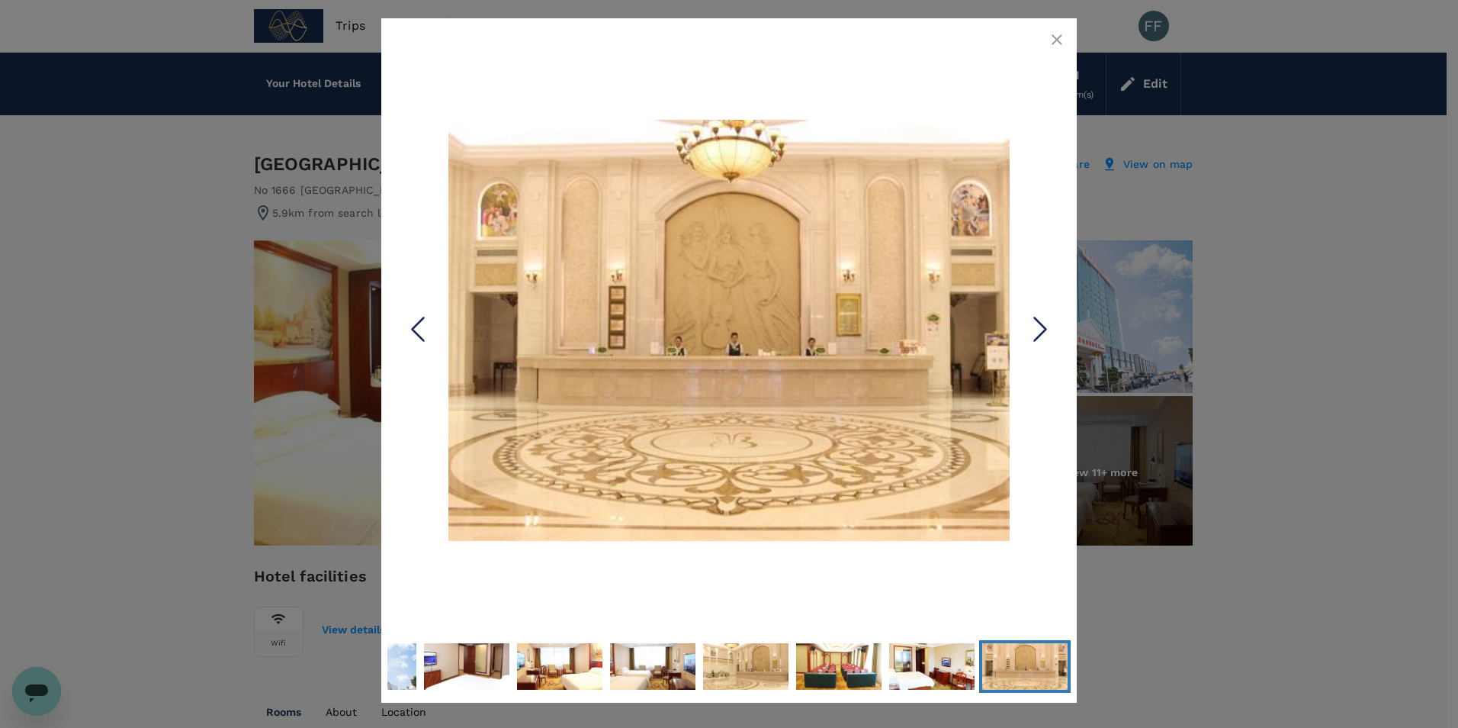
click at [1037, 327] on icon "Next Slide" at bounding box center [1041, 330] width 46 height 46
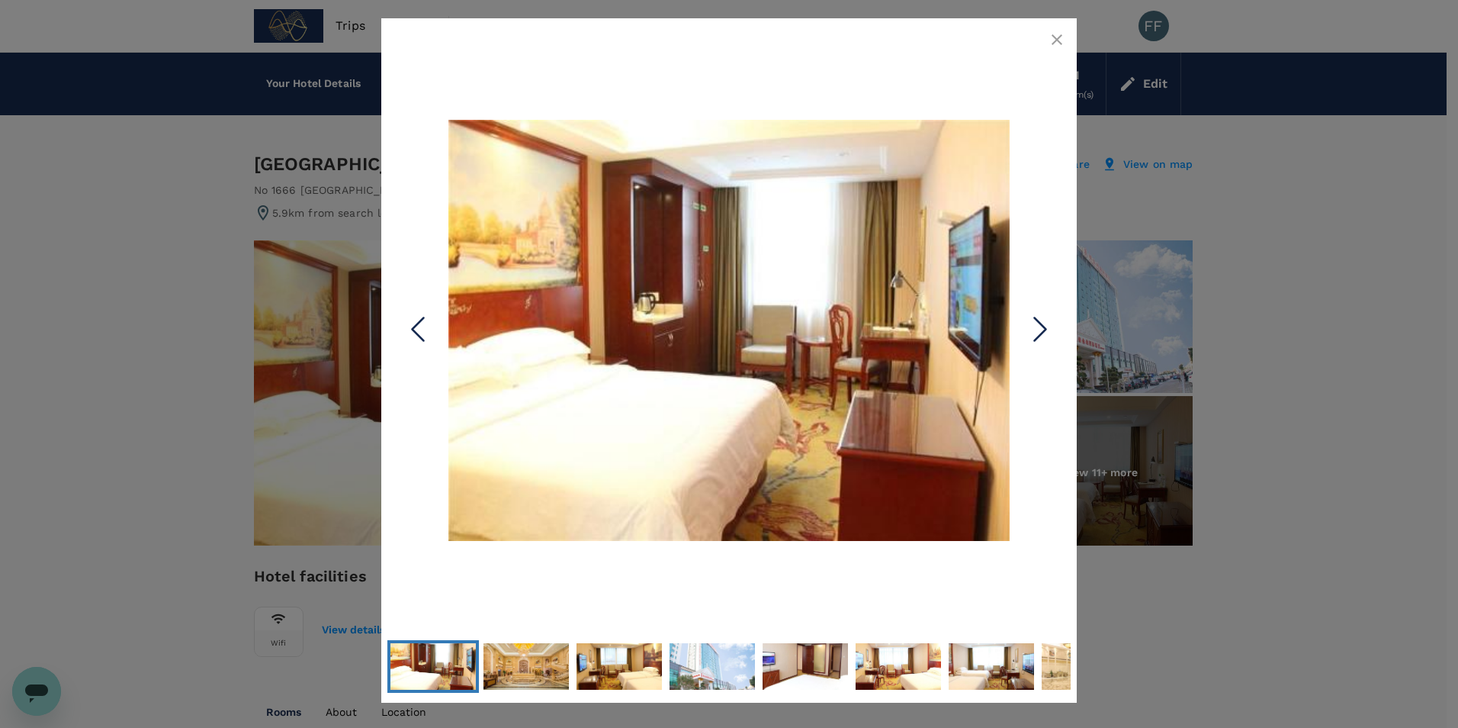
click at [1037, 327] on icon "Next Slide" at bounding box center [1041, 330] width 46 height 46
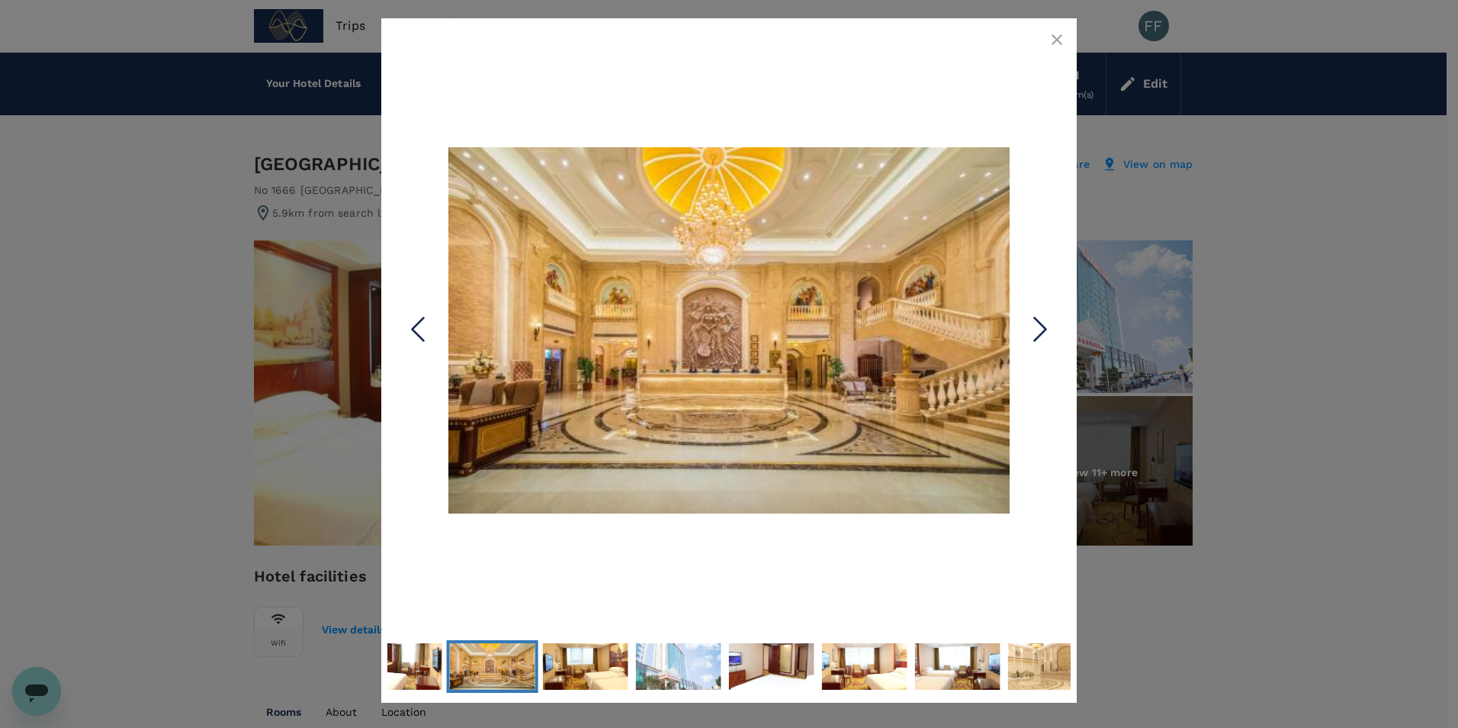
click at [1037, 327] on icon "Next Slide" at bounding box center [1041, 330] width 46 height 46
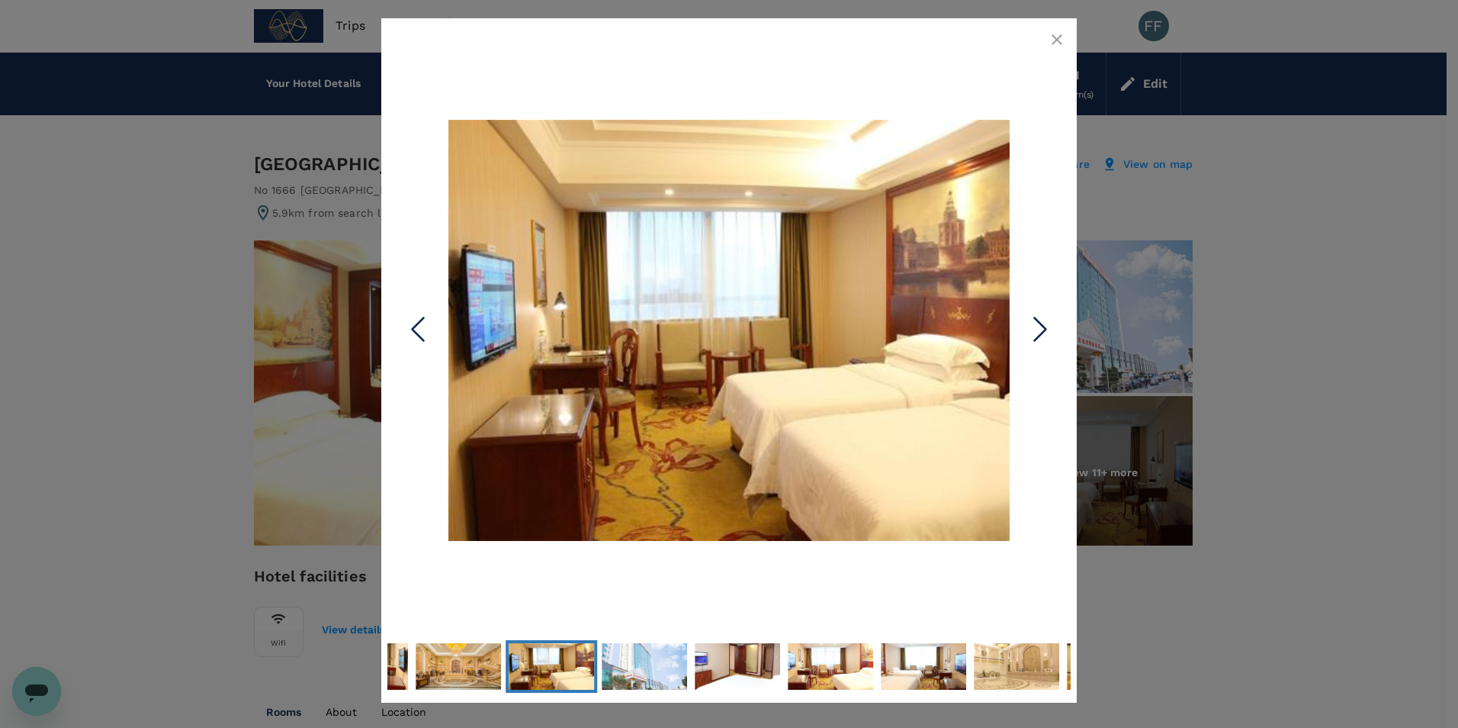
click at [1050, 49] on button "button" at bounding box center [1057, 39] width 31 height 31
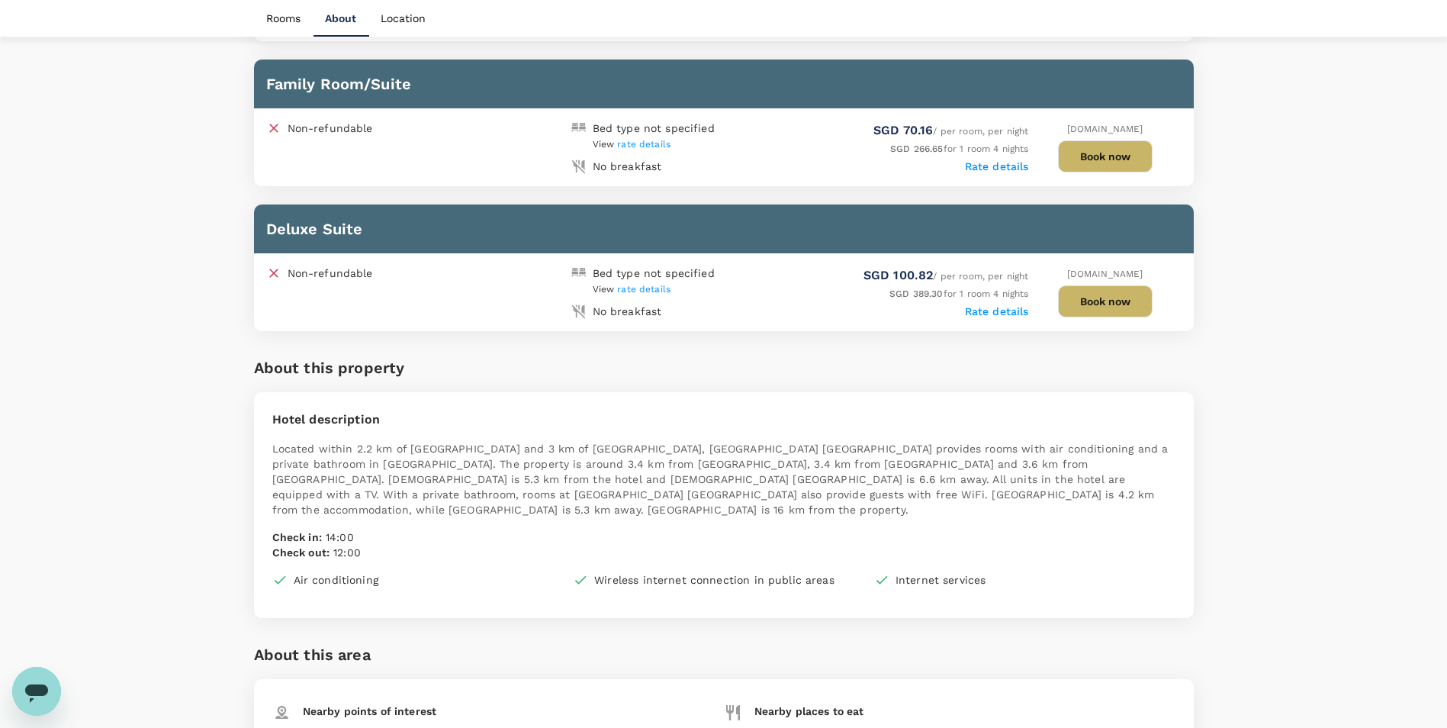
scroll to position [1068, 0]
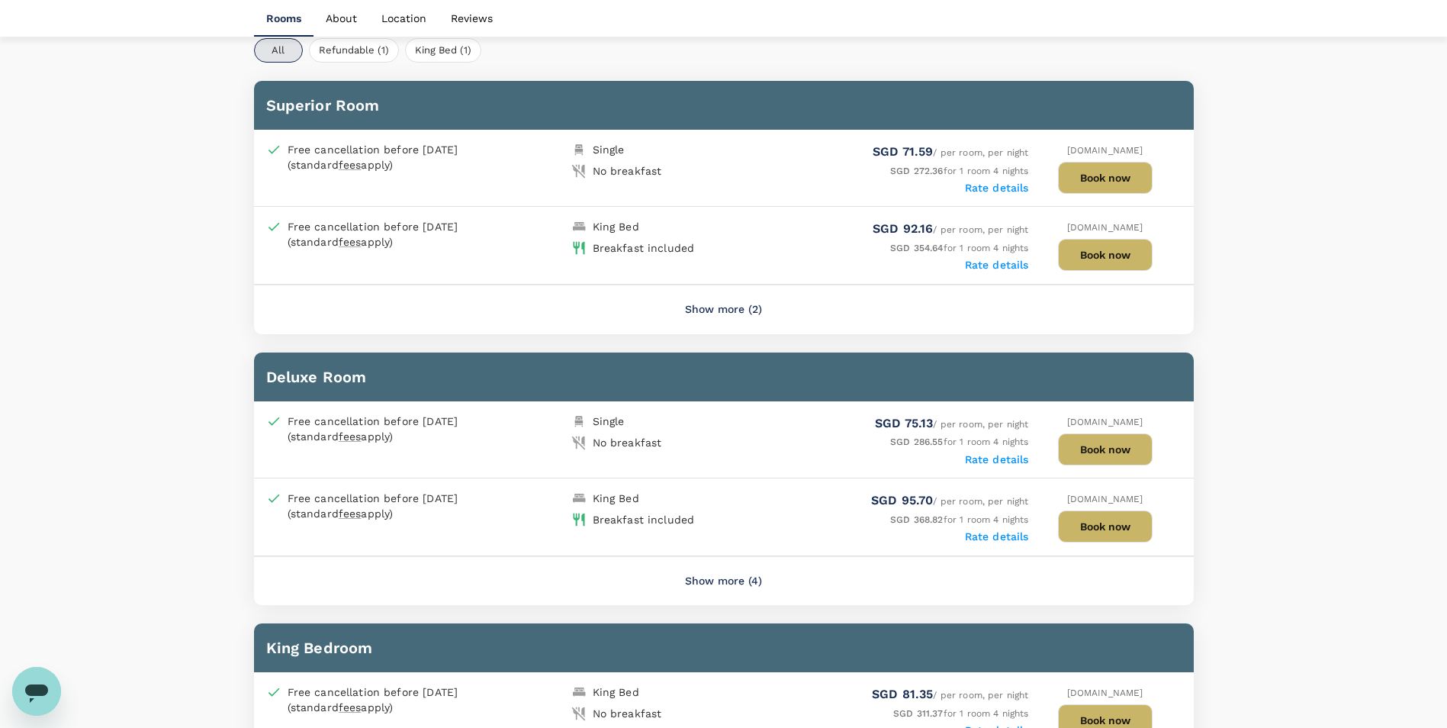
scroll to position [763, 0]
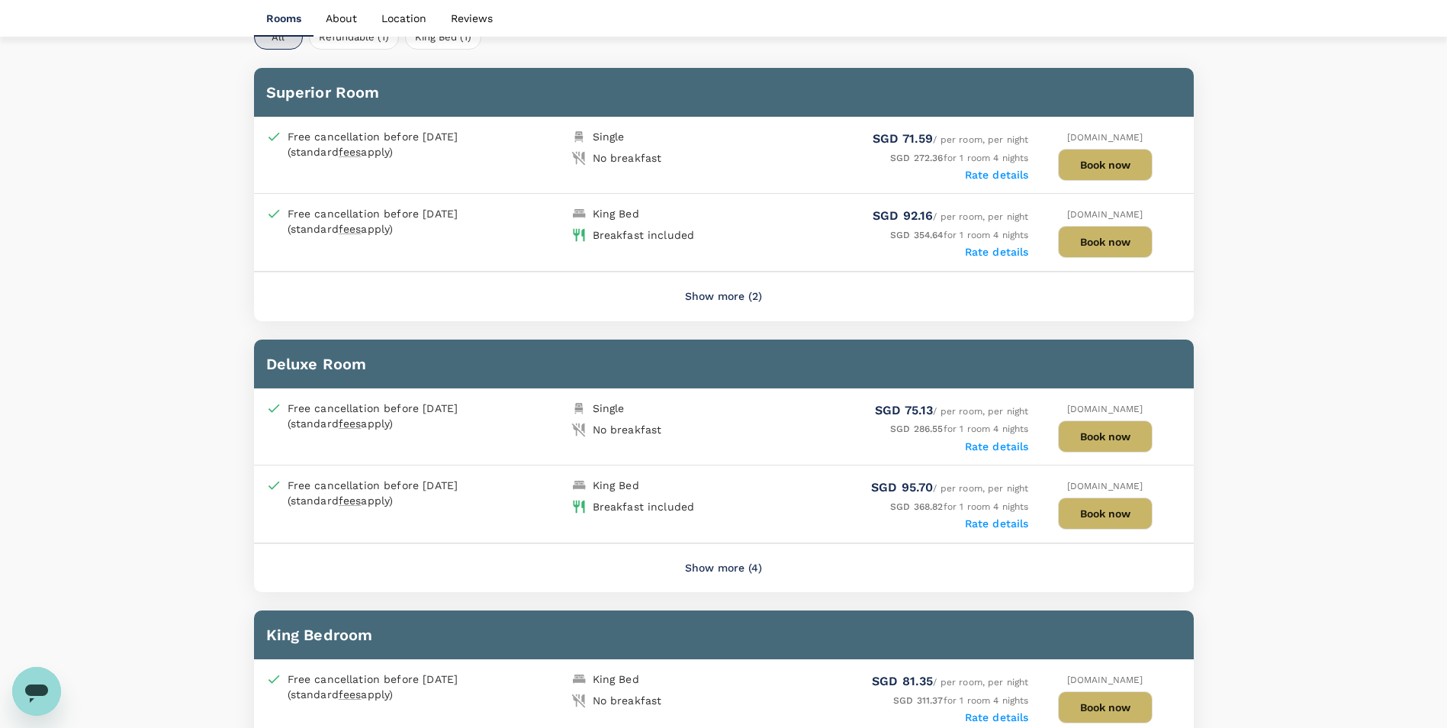
click at [739, 317] on div "Show more (2)" at bounding box center [724, 296] width 940 height 49
click at [739, 304] on button "Show more (2)" at bounding box center [724, 296] width 120 height 37
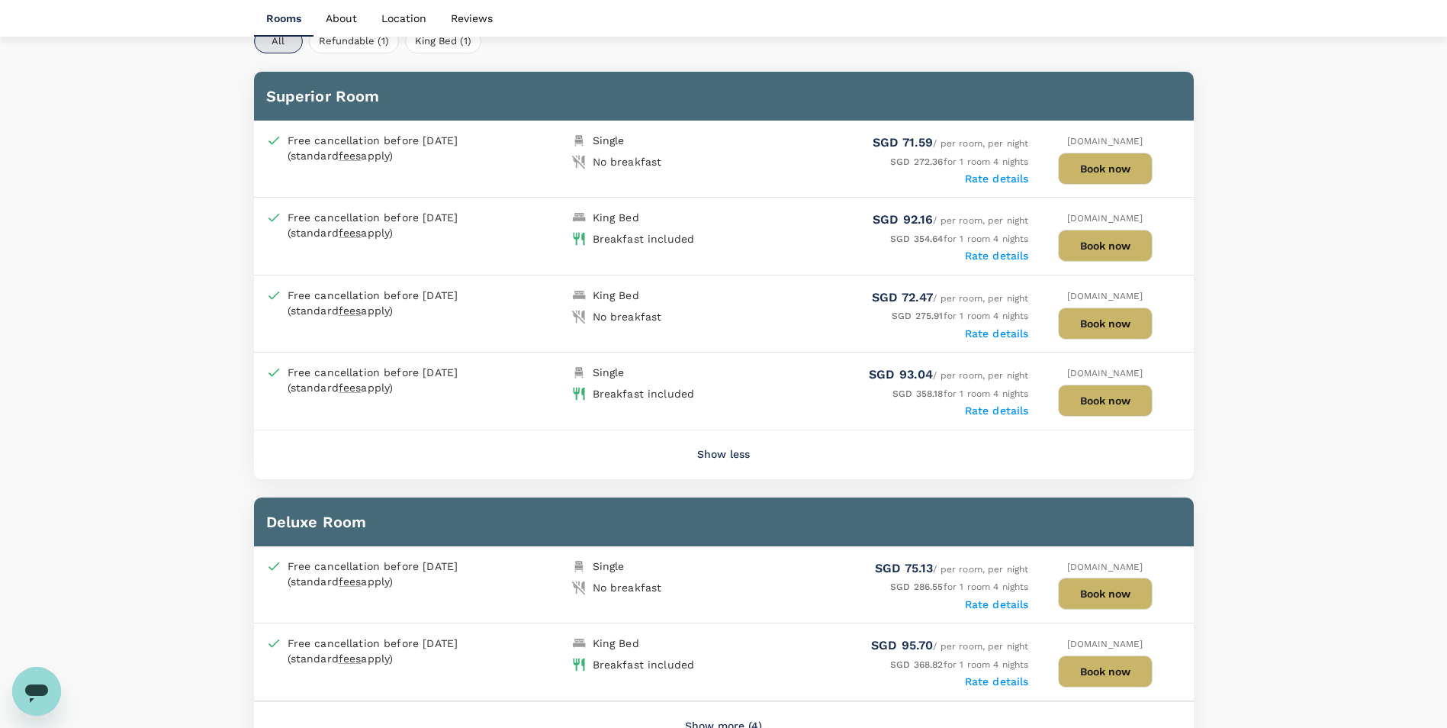
scroll to position [1068, 0]
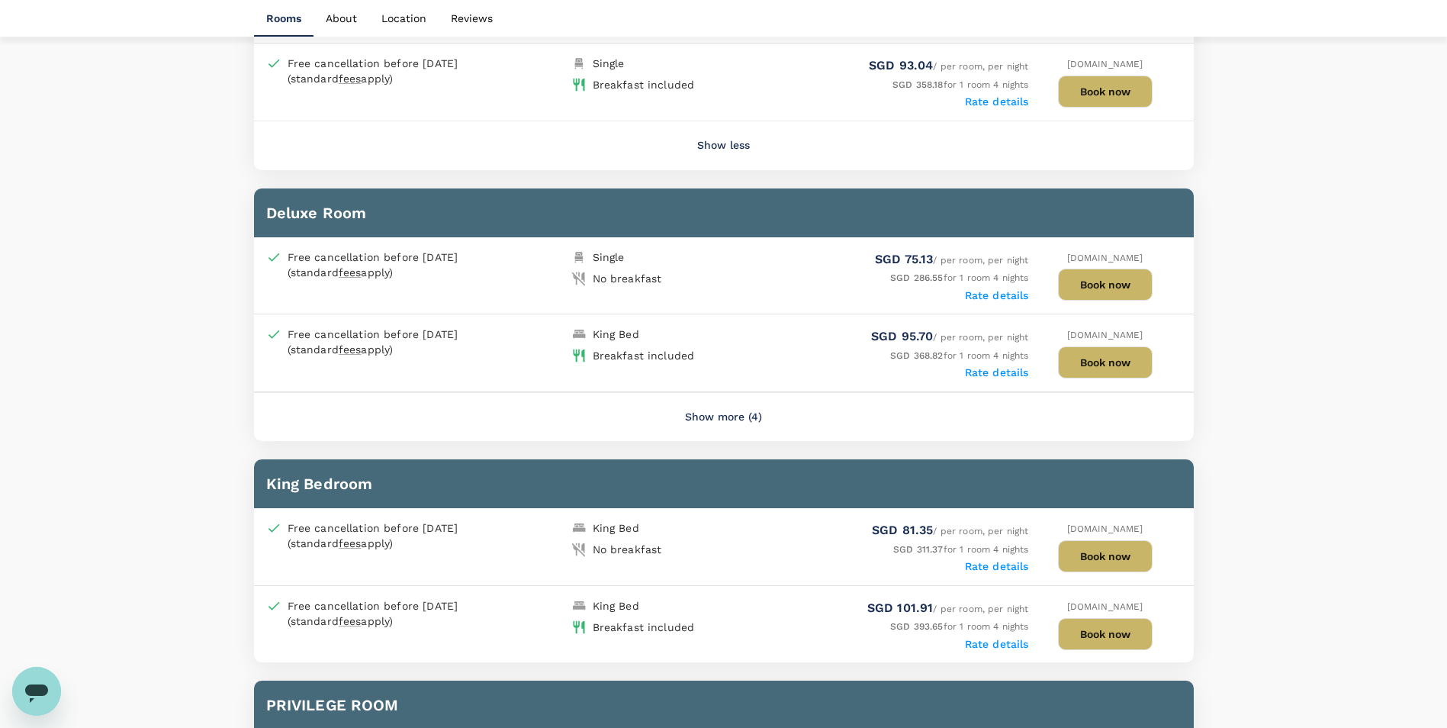
click at [741, 414] on button "Show more (4)" at bounding box center [724, 417] width 120 height 37
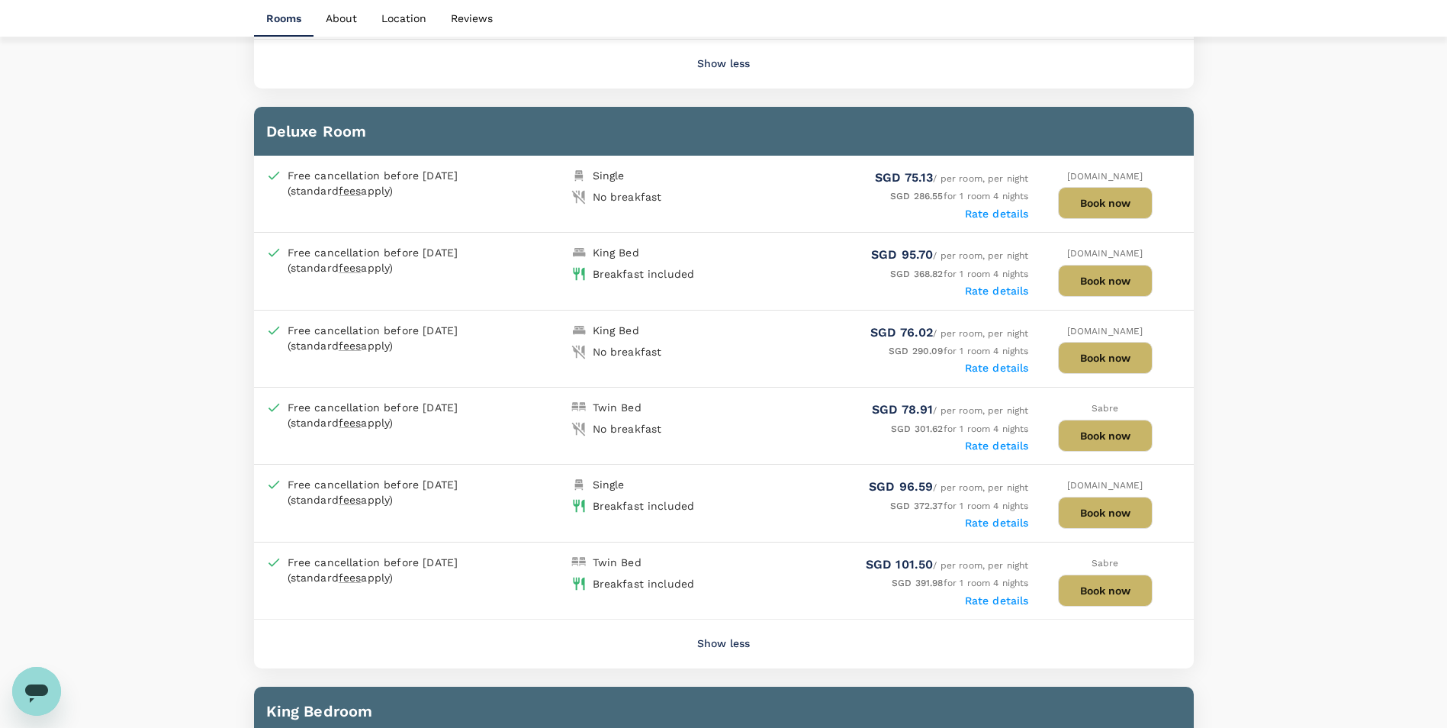
scroll to position [1220, 0]
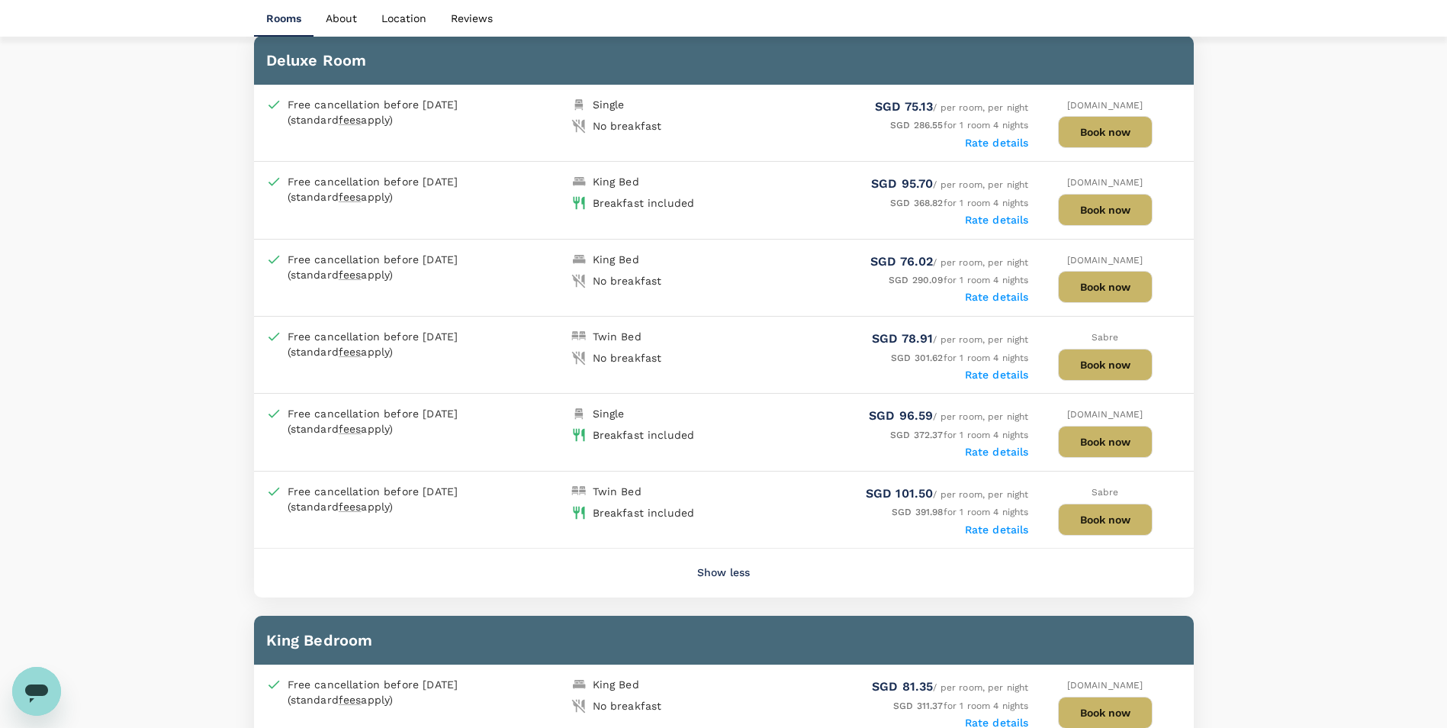
click at [619, 338] on div "Twin Bed" at bounding box center [617, 336] width 49 height 15
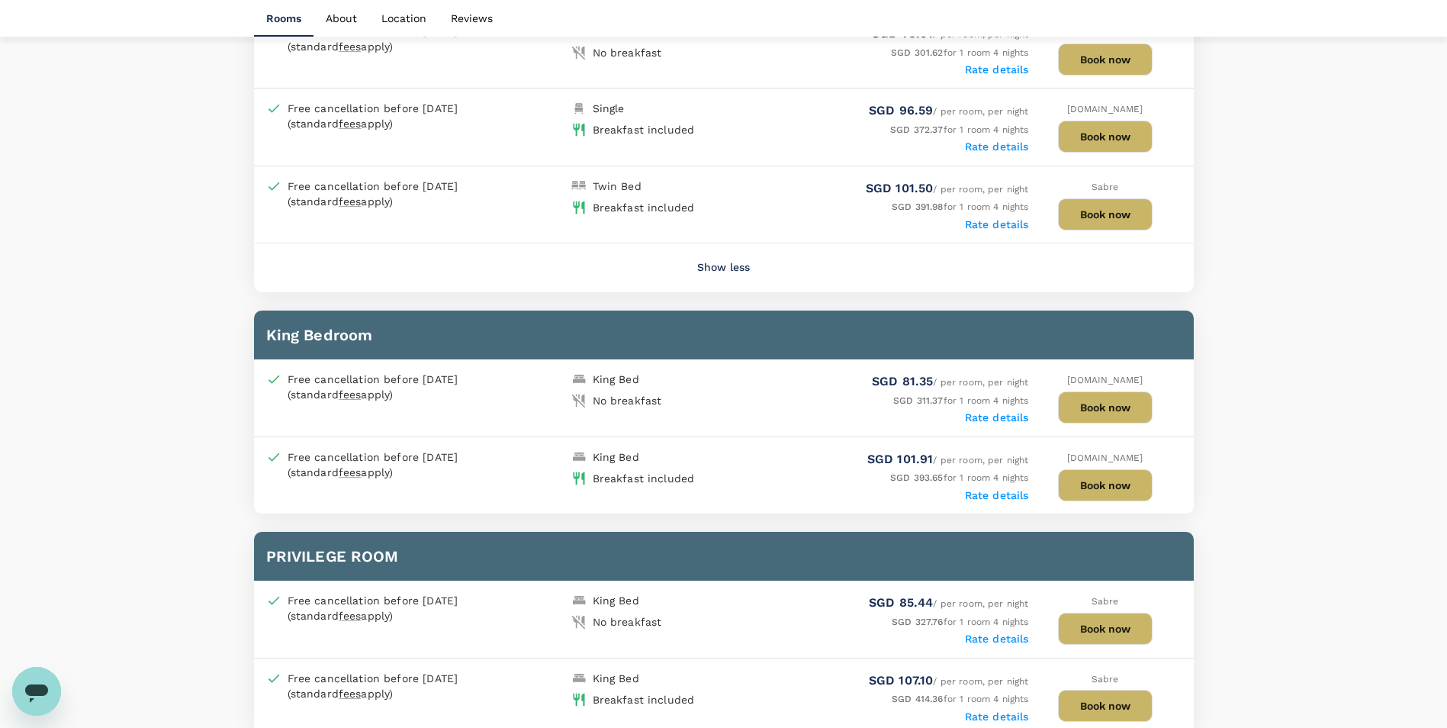
scroll to position [1373, 0]
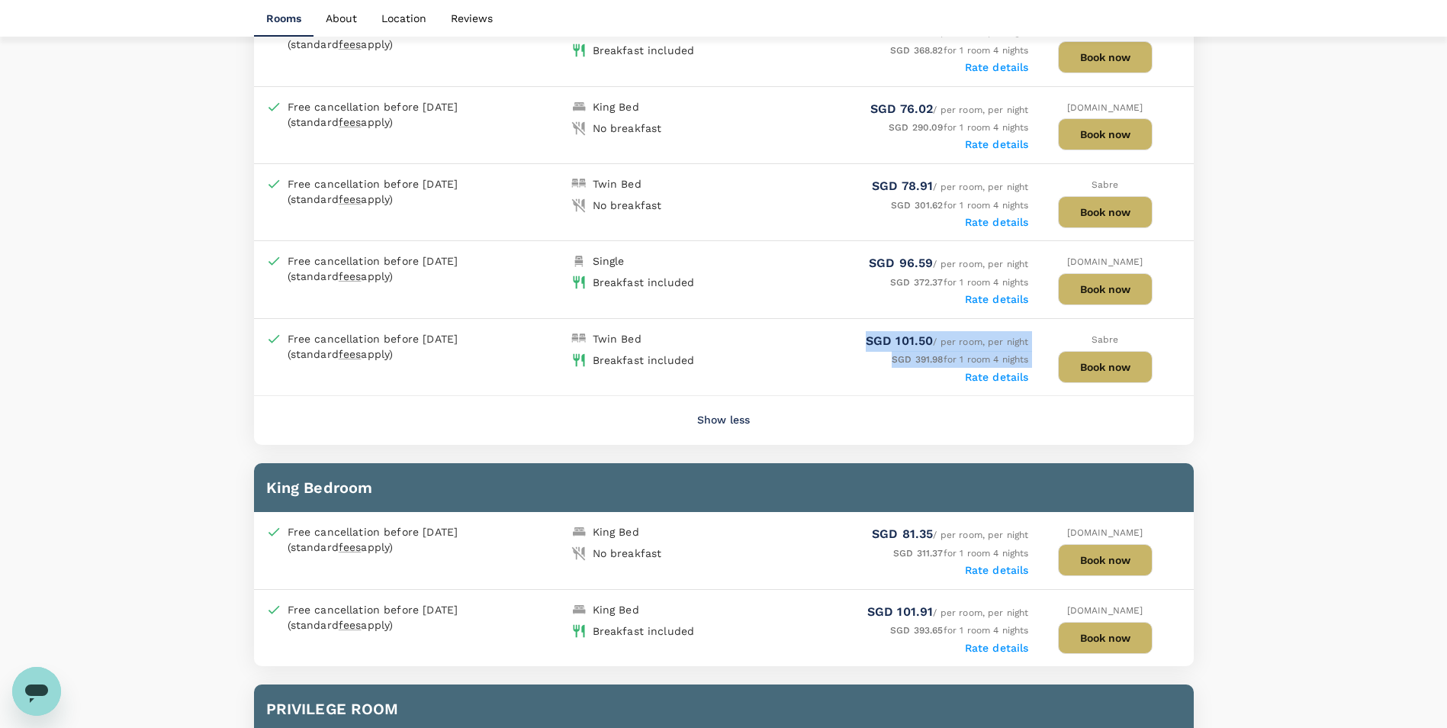
drag, startPoint x: 864, startPoint y: 339, endPoint x: 1005, endPoint y: 374, distance: 144.7
click at [1005, 374] on div "SGD 101.50 / per room, per night SGD 391.98 for 1 room 4 nights Rate details" at bounding box center [876, 357] width 305 height 52
click at [1000, 372] on label "Rate details" at bounding box center [997, 377] width 64 height 12
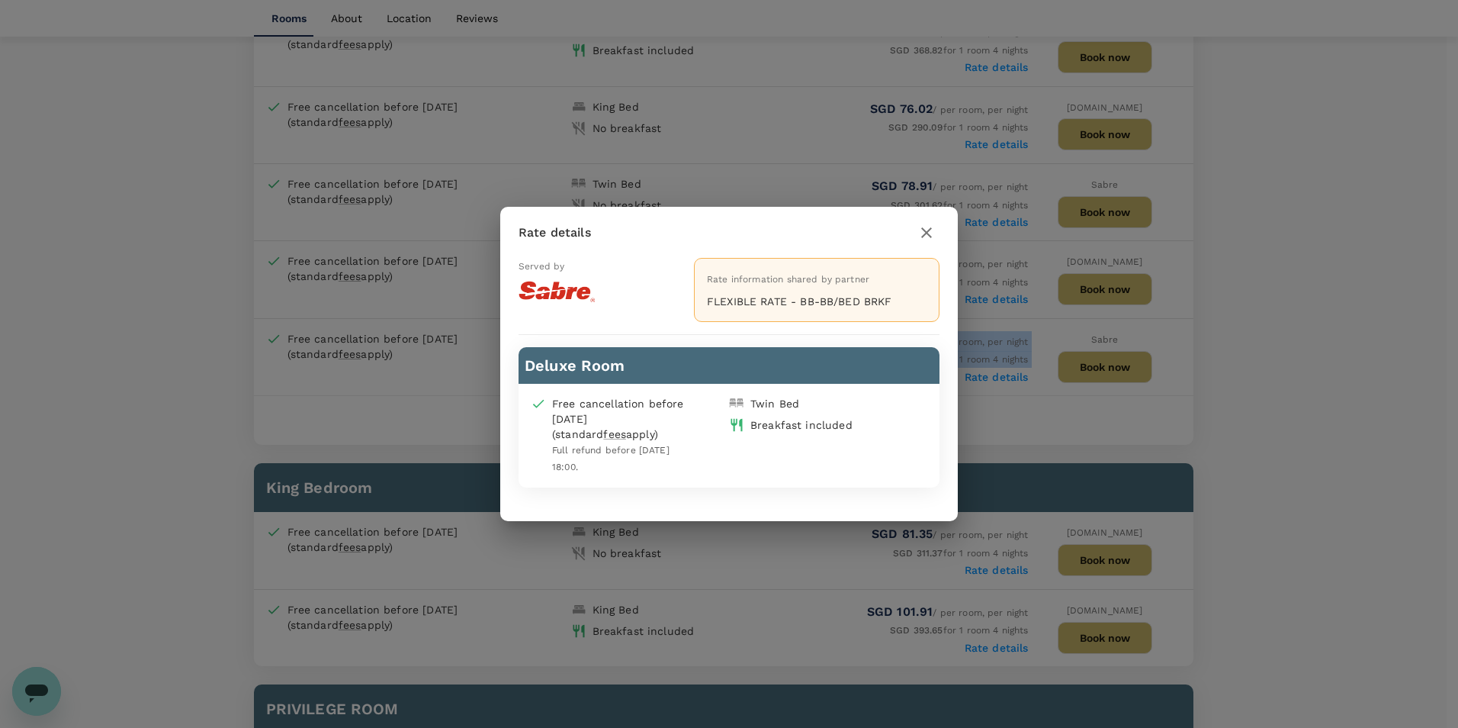
click at [937, 228] on button "button" at bounding box center [927, 233] width 26 height 26
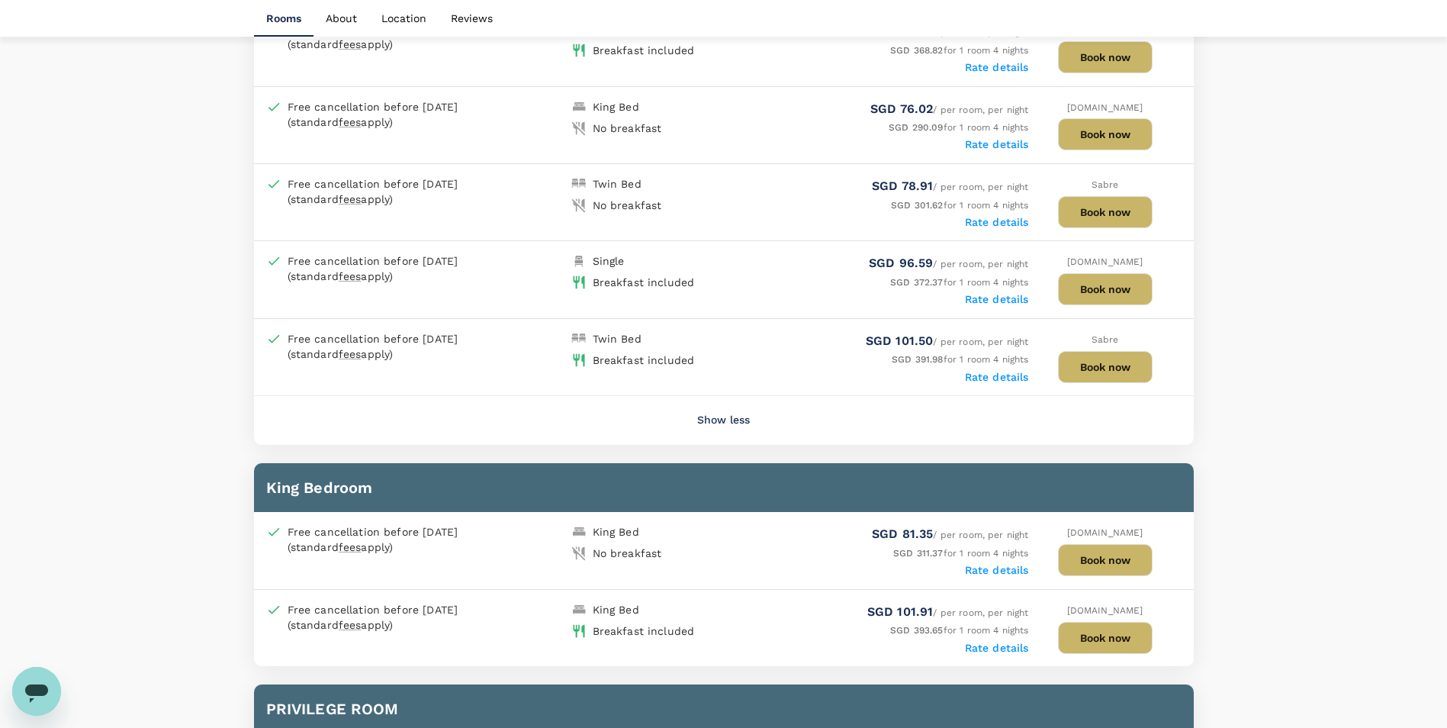
click at [561, 357] on div "Free cancellation before [DATE] (standard fees apply)" at bounding box center [415, 343] width 311 height 37
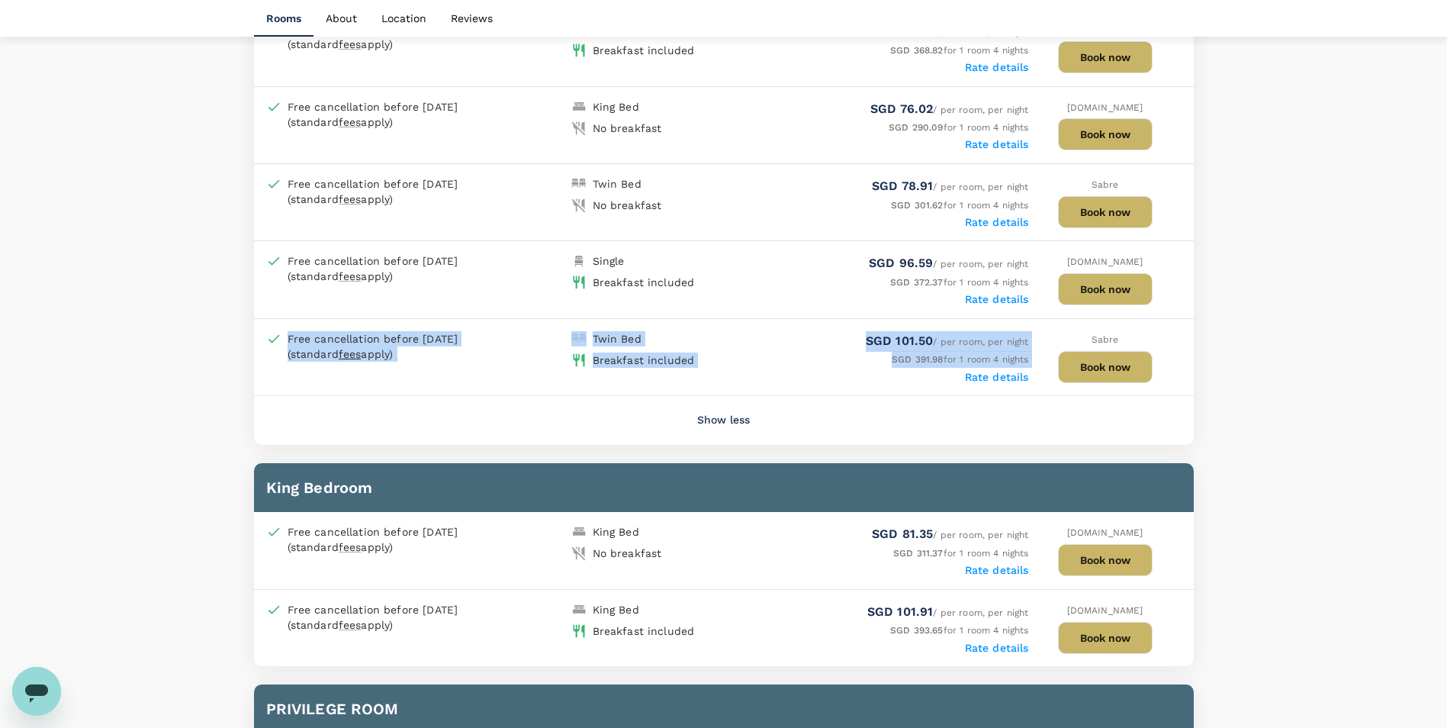
drag, startPoint x: 317, startPoint y: 341, endPoint x: 1007, endPoint y: 375, distance: 690.4
click at [1007, 375] on div "Free cancellation before [DATE] (standard fees apply) Twin Bed Breakfast includ…" at bounding box center [724, 357] width 940 height 76
click at [1002, 374] on label "Rate details" at bounding box center [997, 377] width 64 height 12
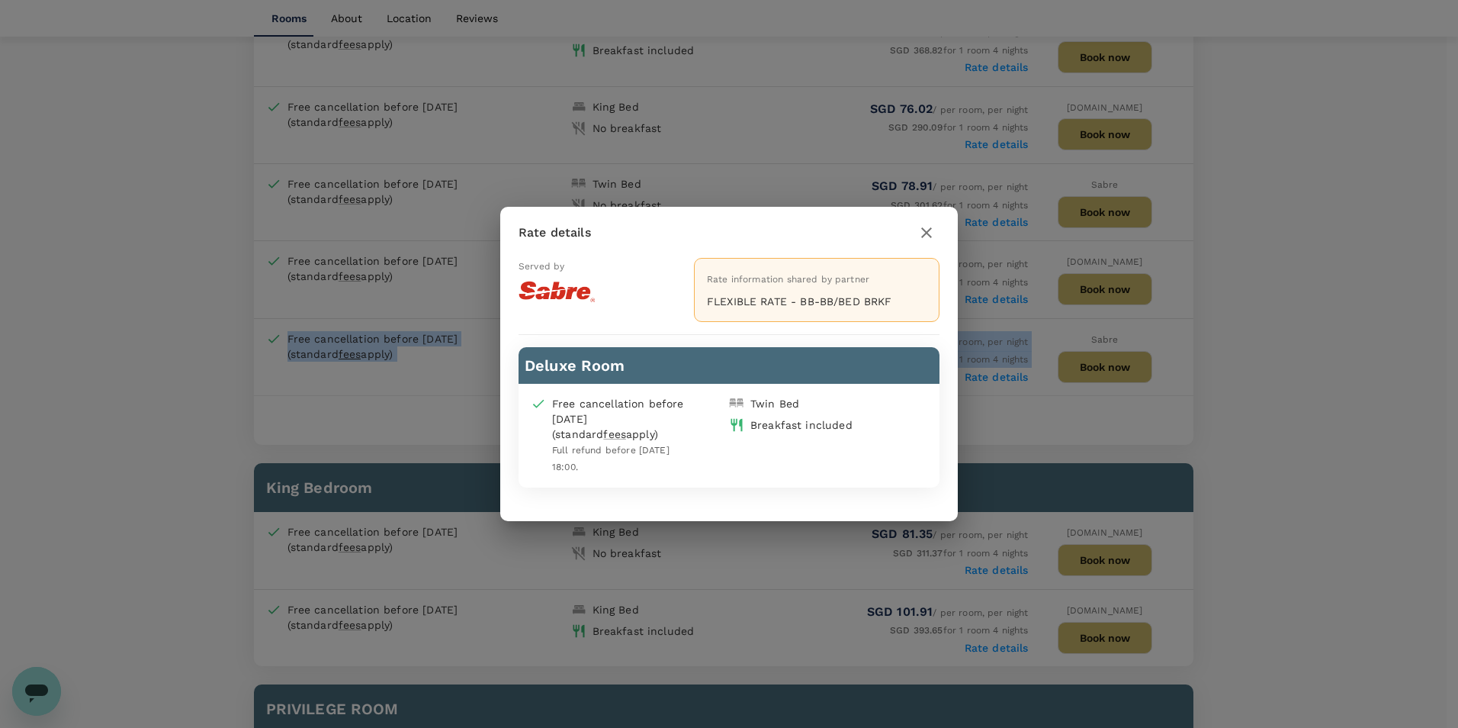
click at [933, 230] on icon "button" at bounding box center [927, 232] width 18 height 18
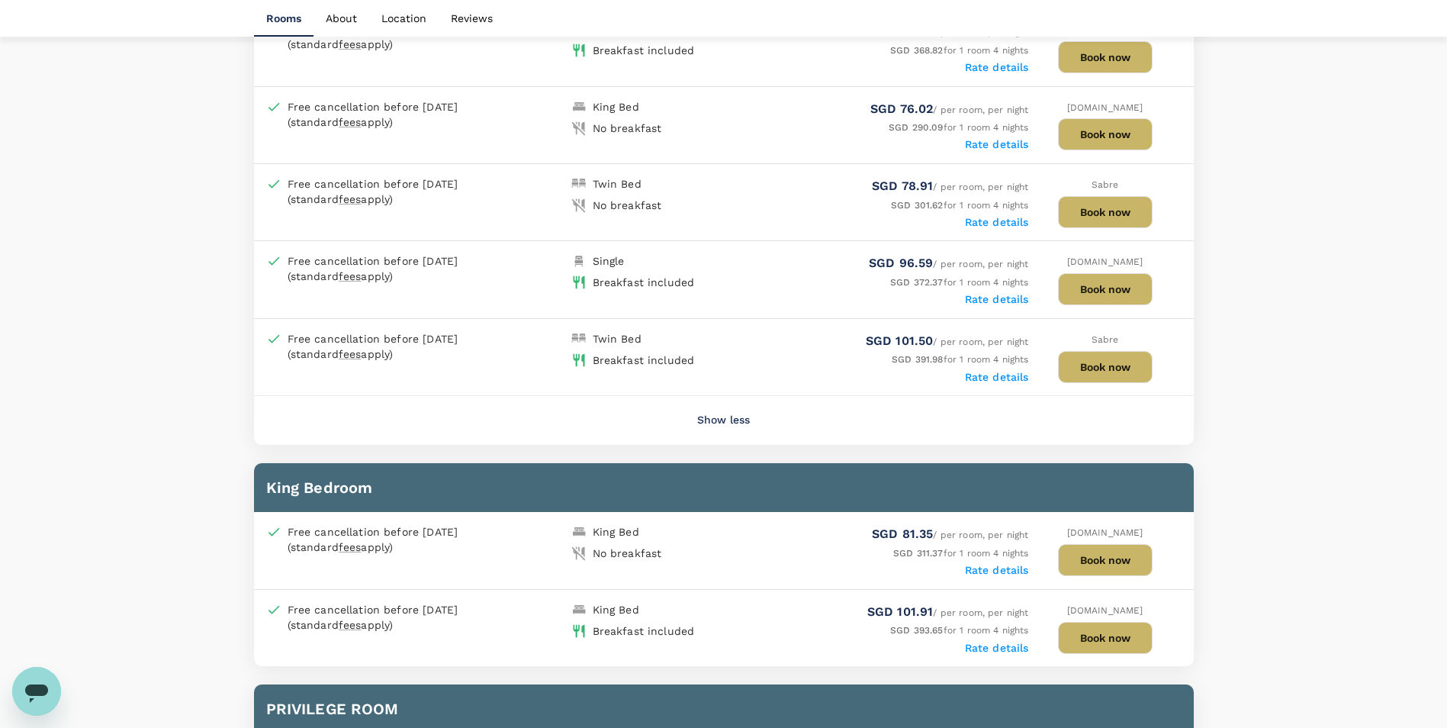
click at [1308, 314] on div "Your Hotel Details Check in [DATE] Check out [DATE] 2 traveller(s) 1 room(s) Ed…" at bounding box center [723, 106] width 1447 height 2853
click at [998, 381] on label "Rate details" at bounding box center [997, 377] width 64 height 12
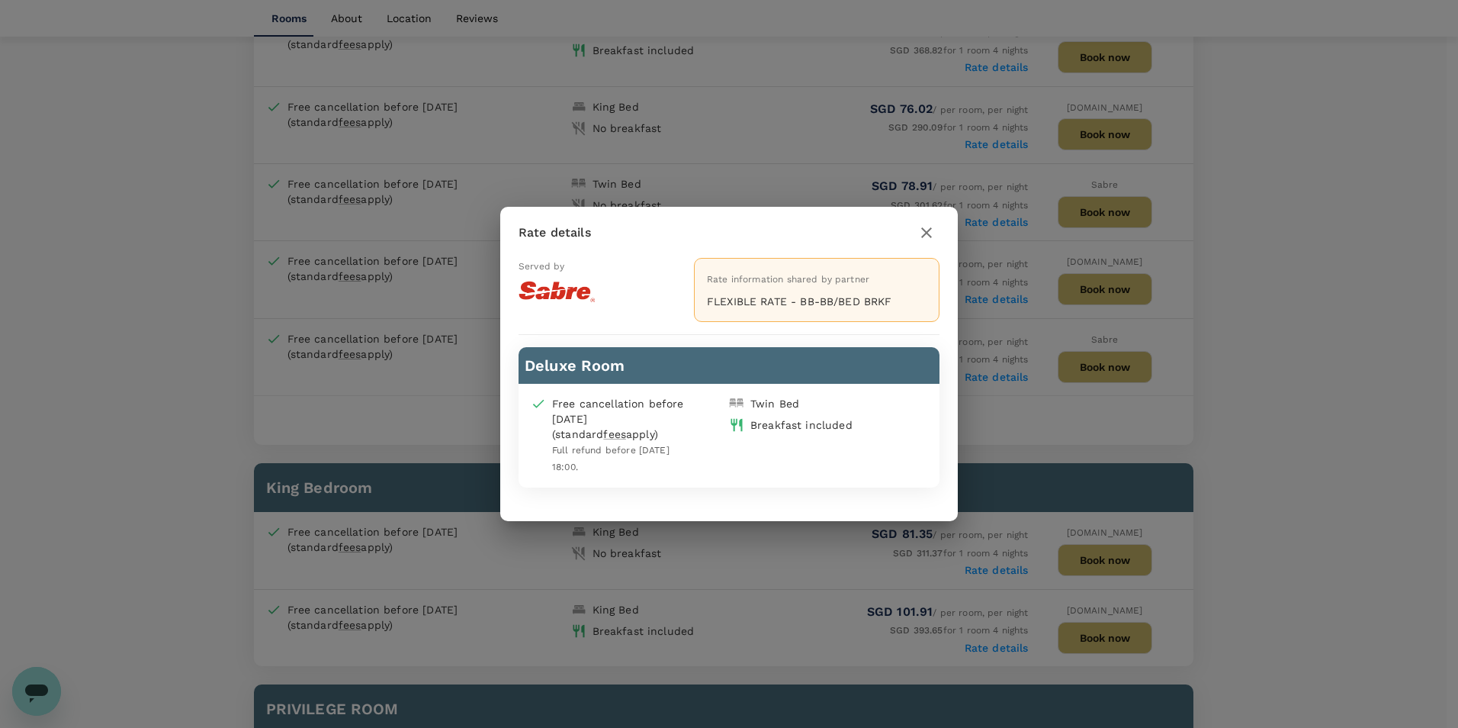
click at [921, 226] on icon "button" at bounding box center [927, 232] width 18 height 18
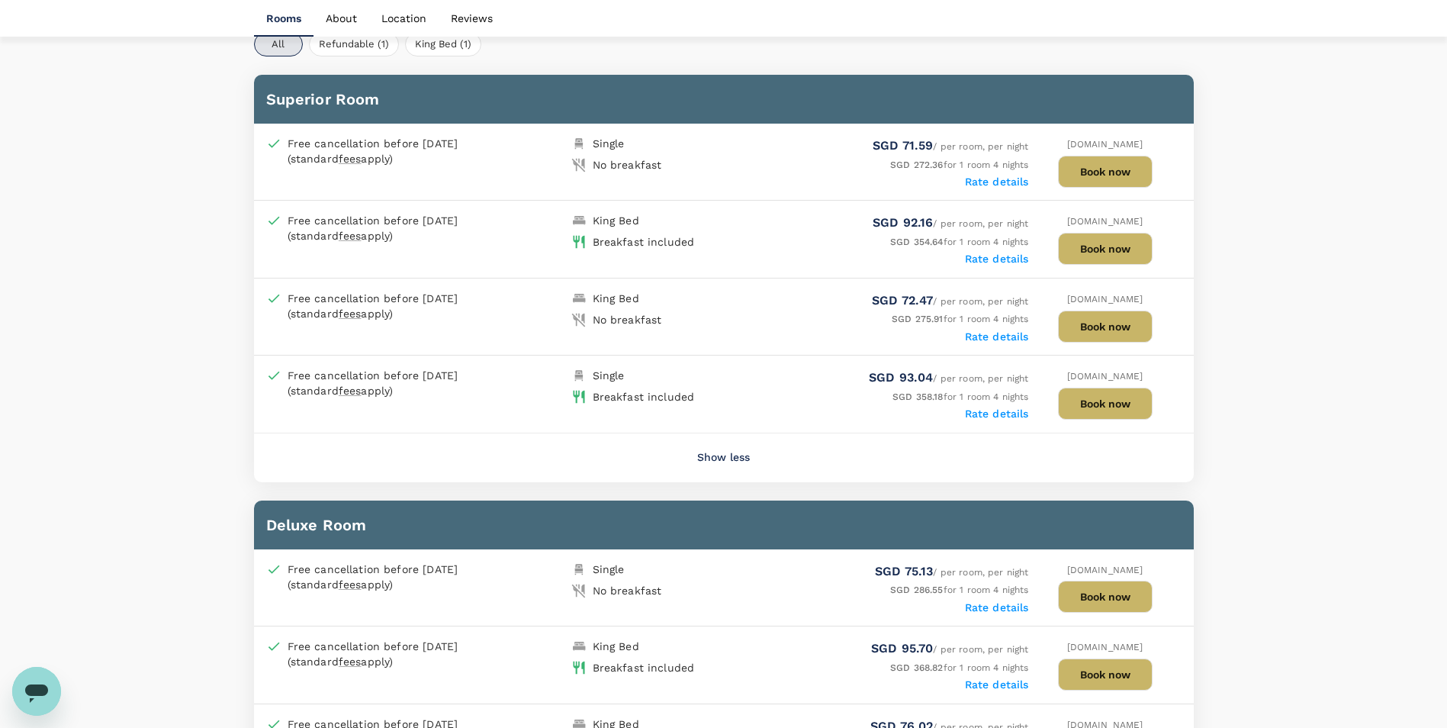
scroll to position [763, 0]
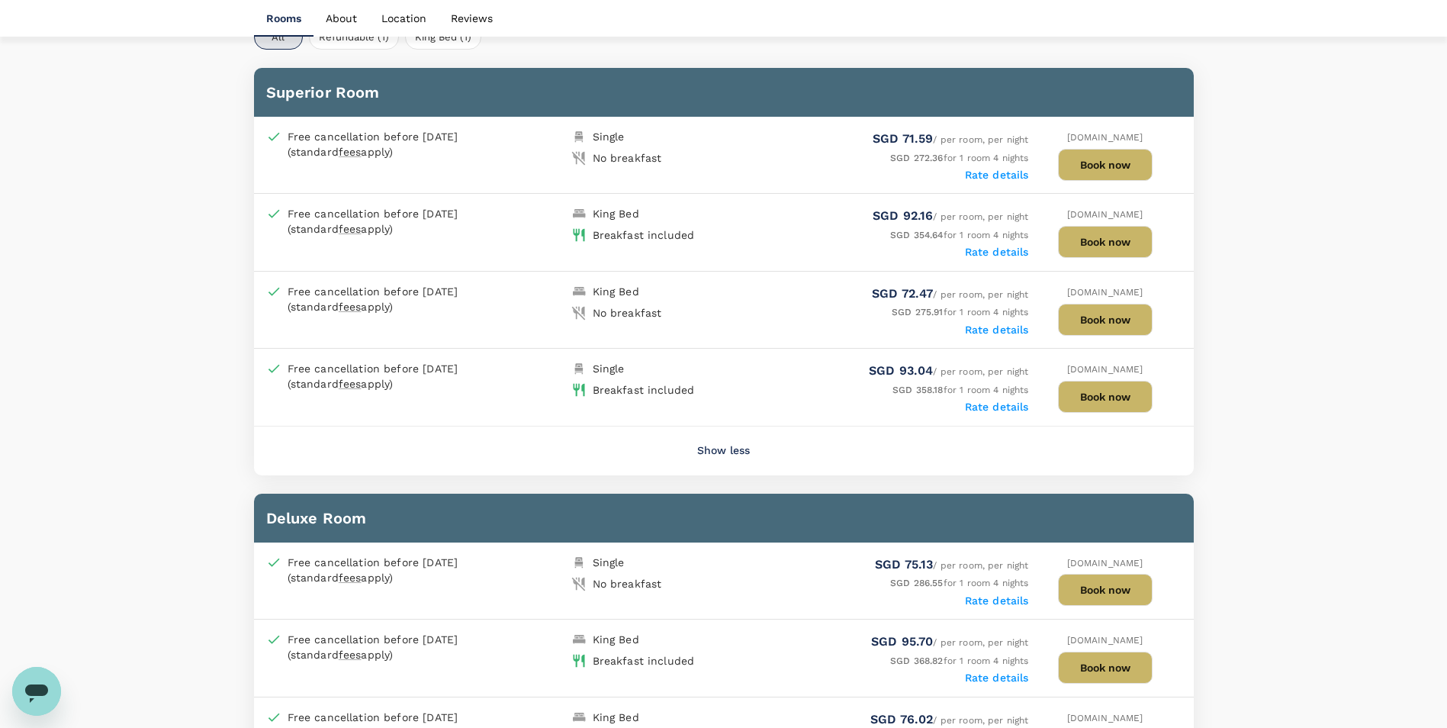
click at [734, 449] on button "Show less" at bounding box center [723, 450] width 95 height 37
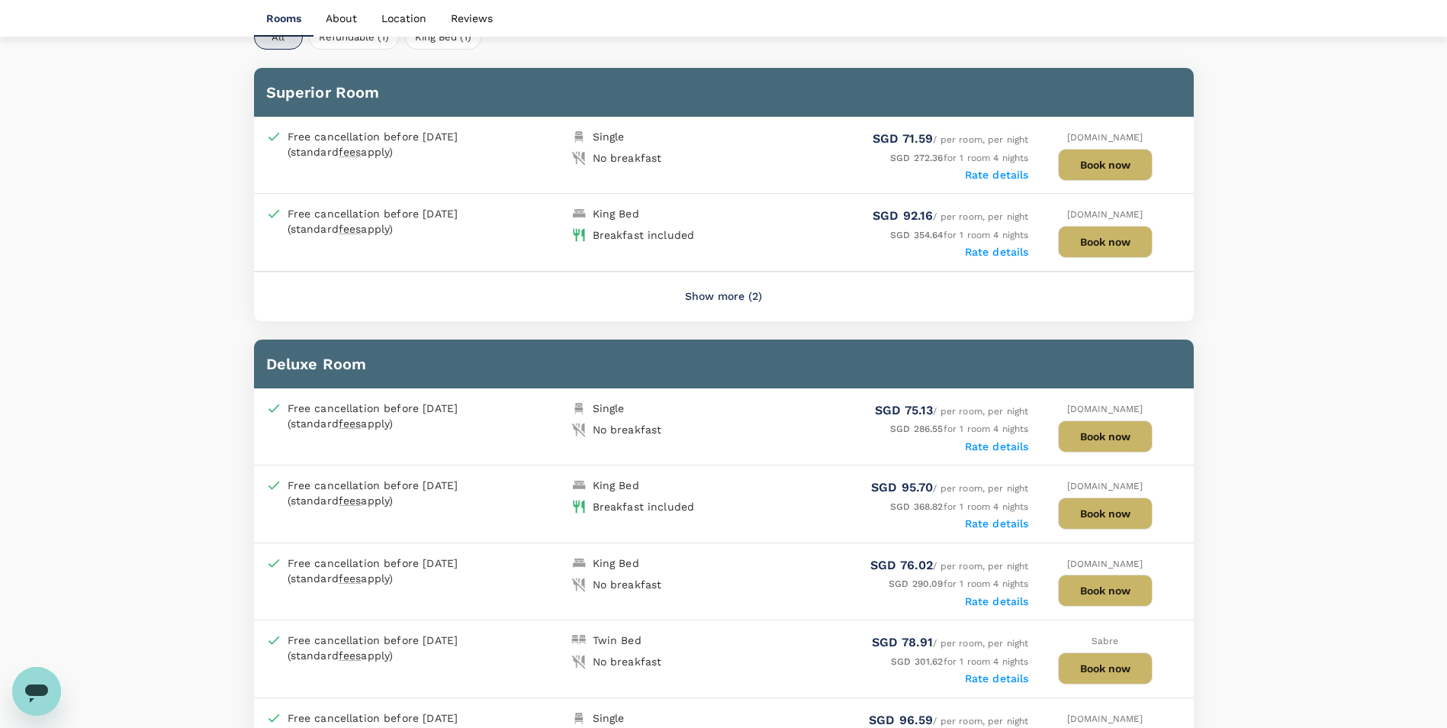
click at [764, 317] on div "Show more (2)" at bounding box center [724, 296] width 940 height 49
click at [764, 312] on button "Show more (2)" at bounding box center [724, 296] width 120 height 37
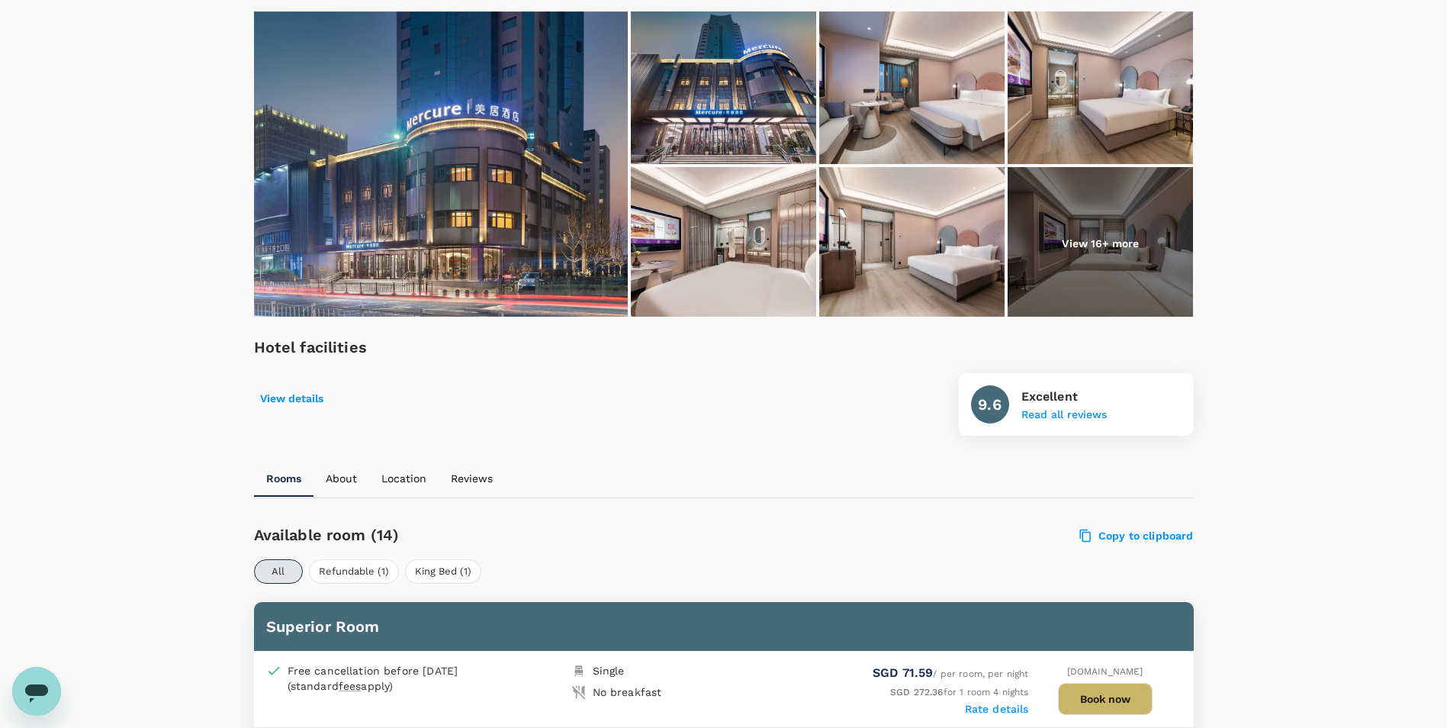
scroll to position [0, 0]
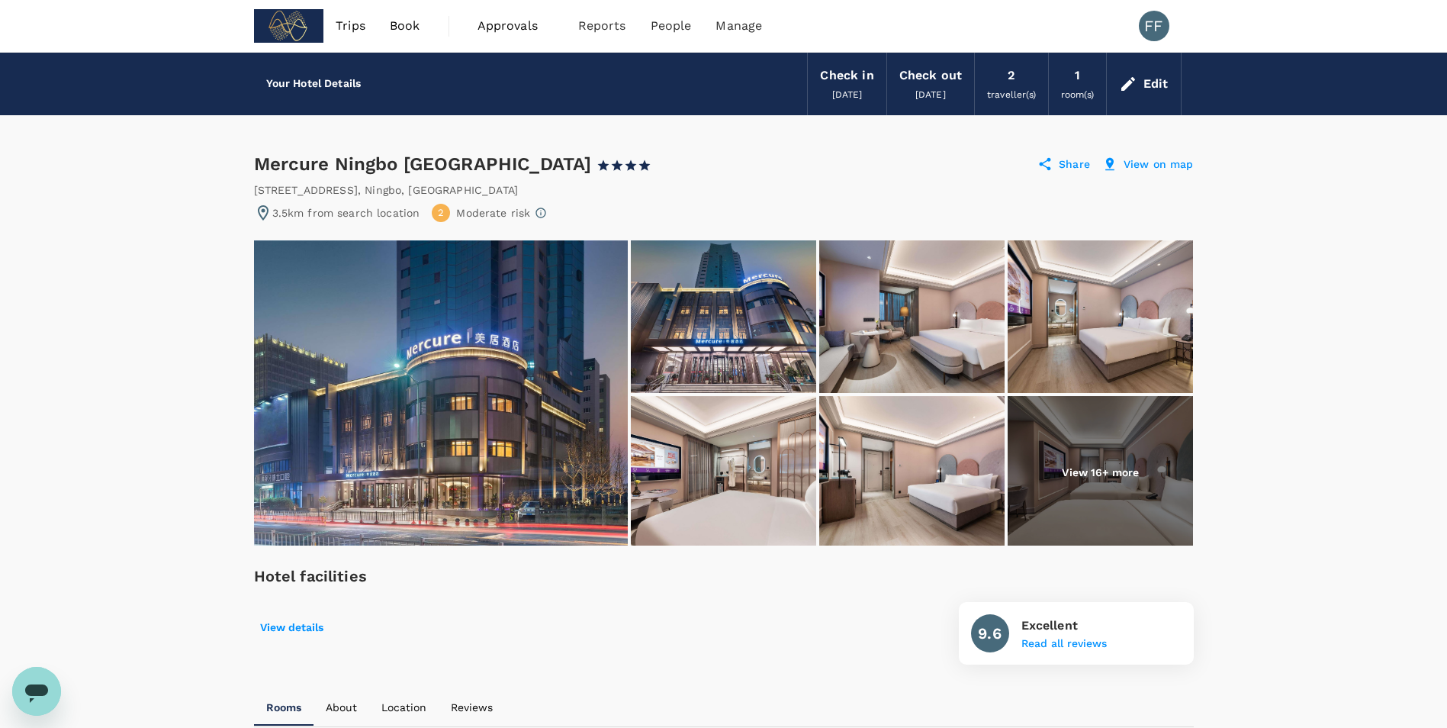
click at [1095, 446] on img at bounding box center [1100, 472] width 185 height 153
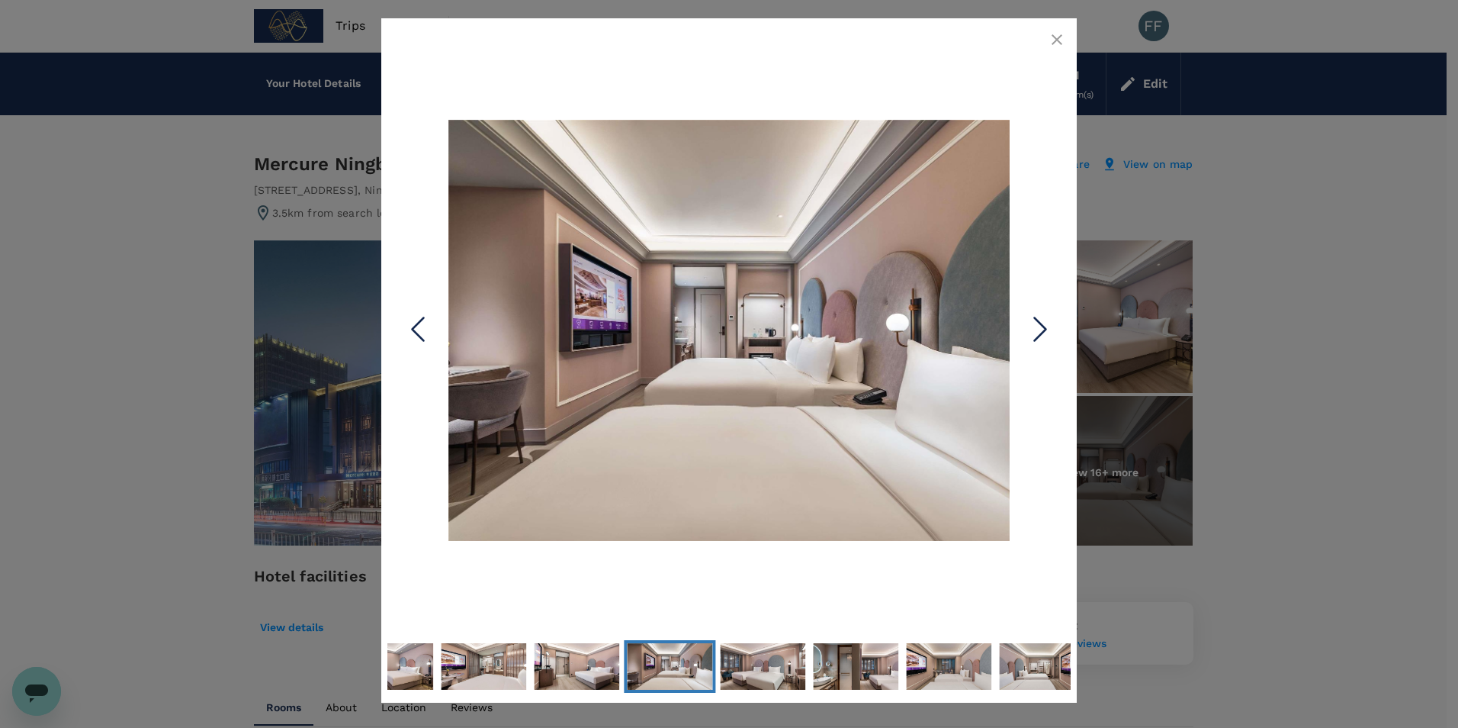
click at [1045, 330] on polyline "Next Slide" at bounding box center [1040, 329] width 11 height 23
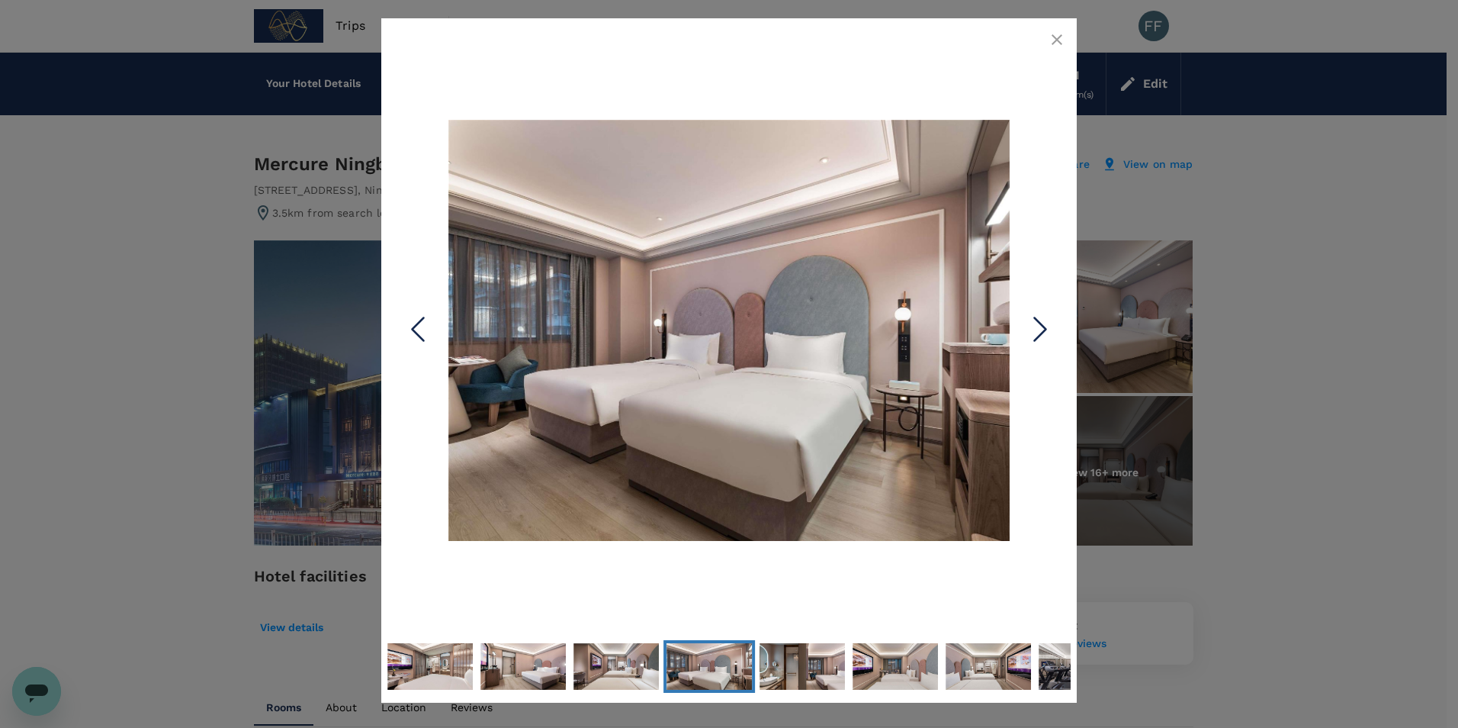
click at [1045, 330] on polyline "Next Slide" at bounding box center [1040, 329] width 11 height 23
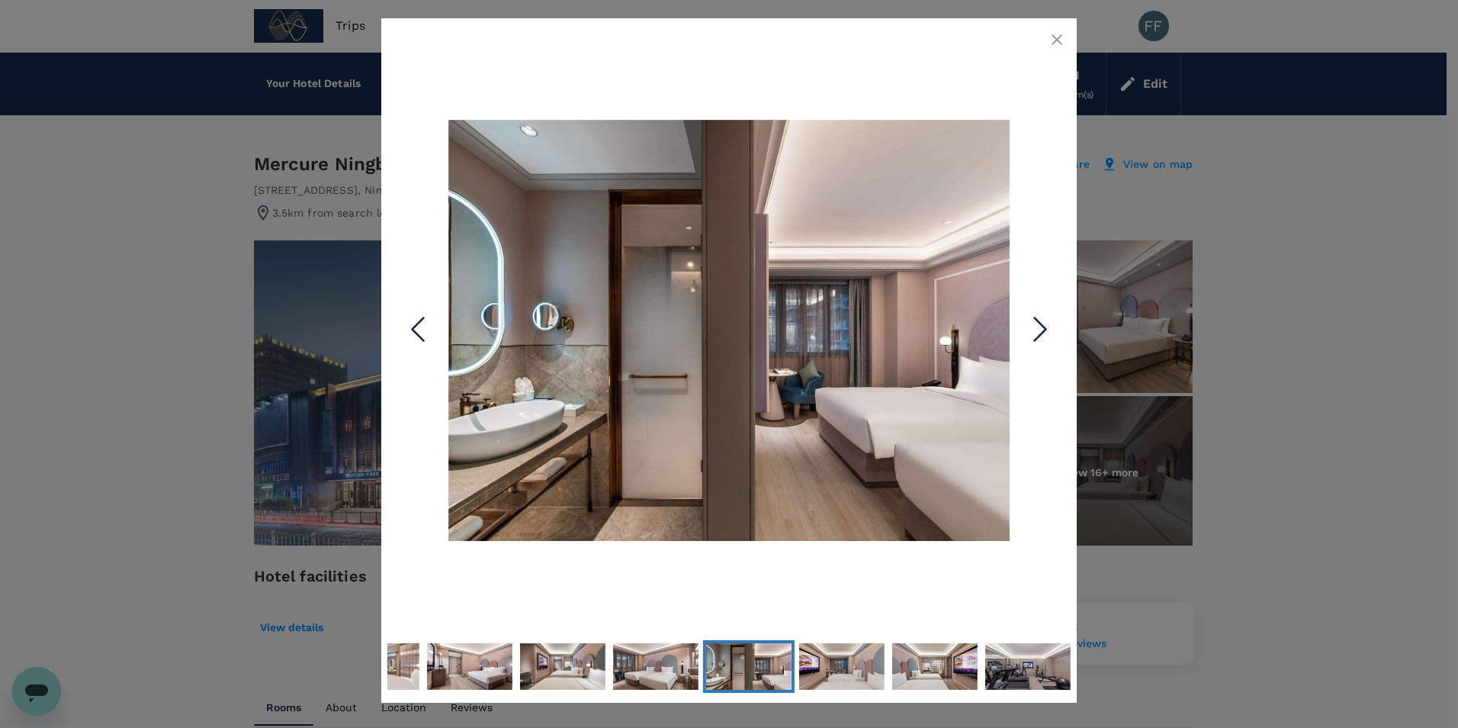
click at [1045, 330] on polyline "Next Slide" at bounding box center [1040, 329] width 11 height 23
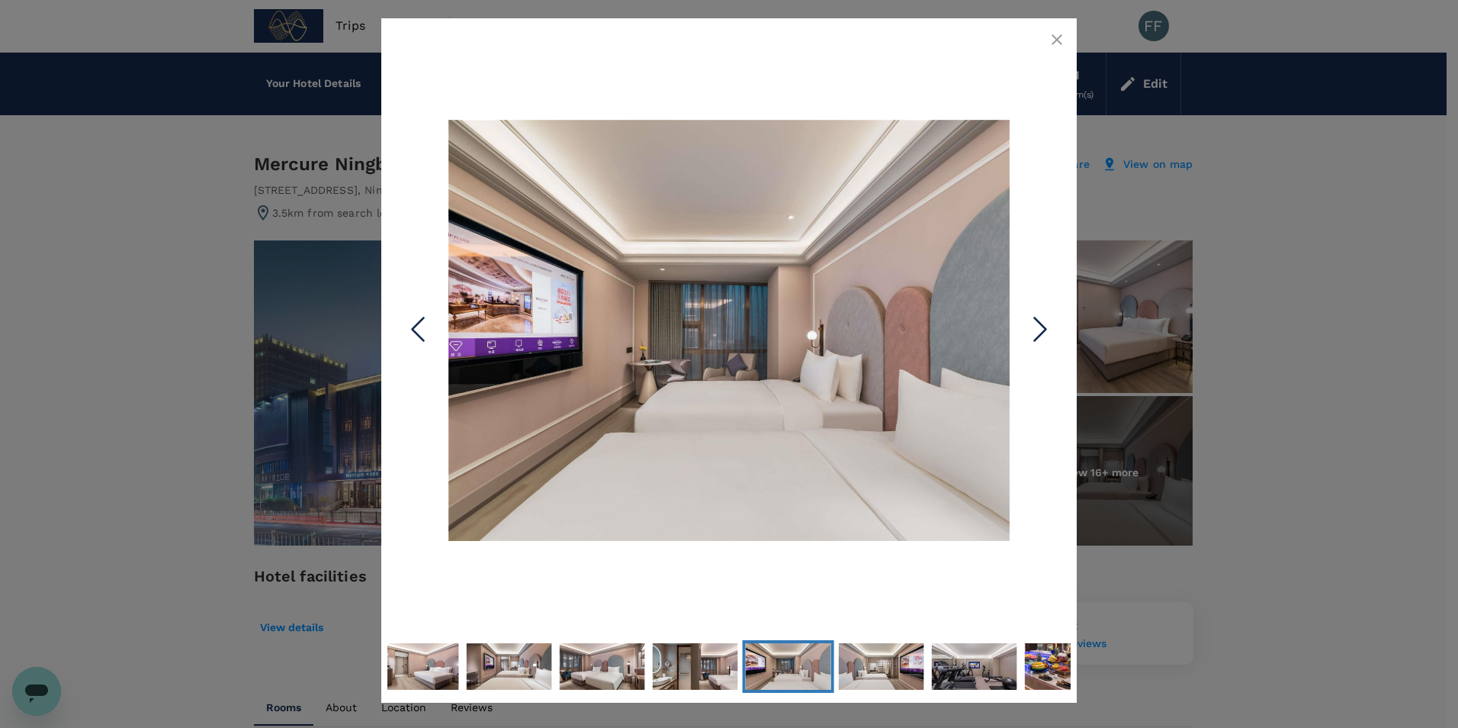
click at [1045, 330] on polyline "Next Slide" at bounding box center [1040, 329] width 11 height 23
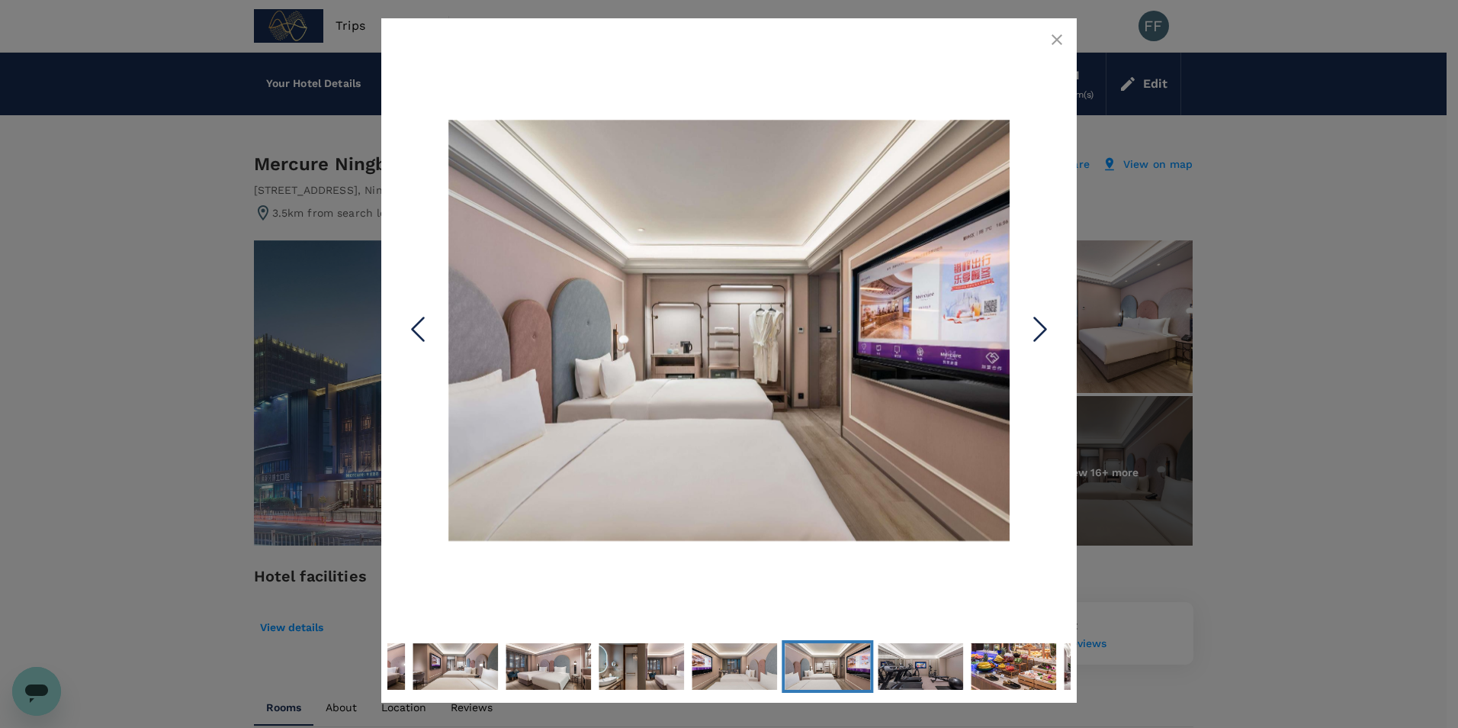
click at [1045, 330] on polyline "Next Slide" at bounding box center [1040, 329] width 11 height 23
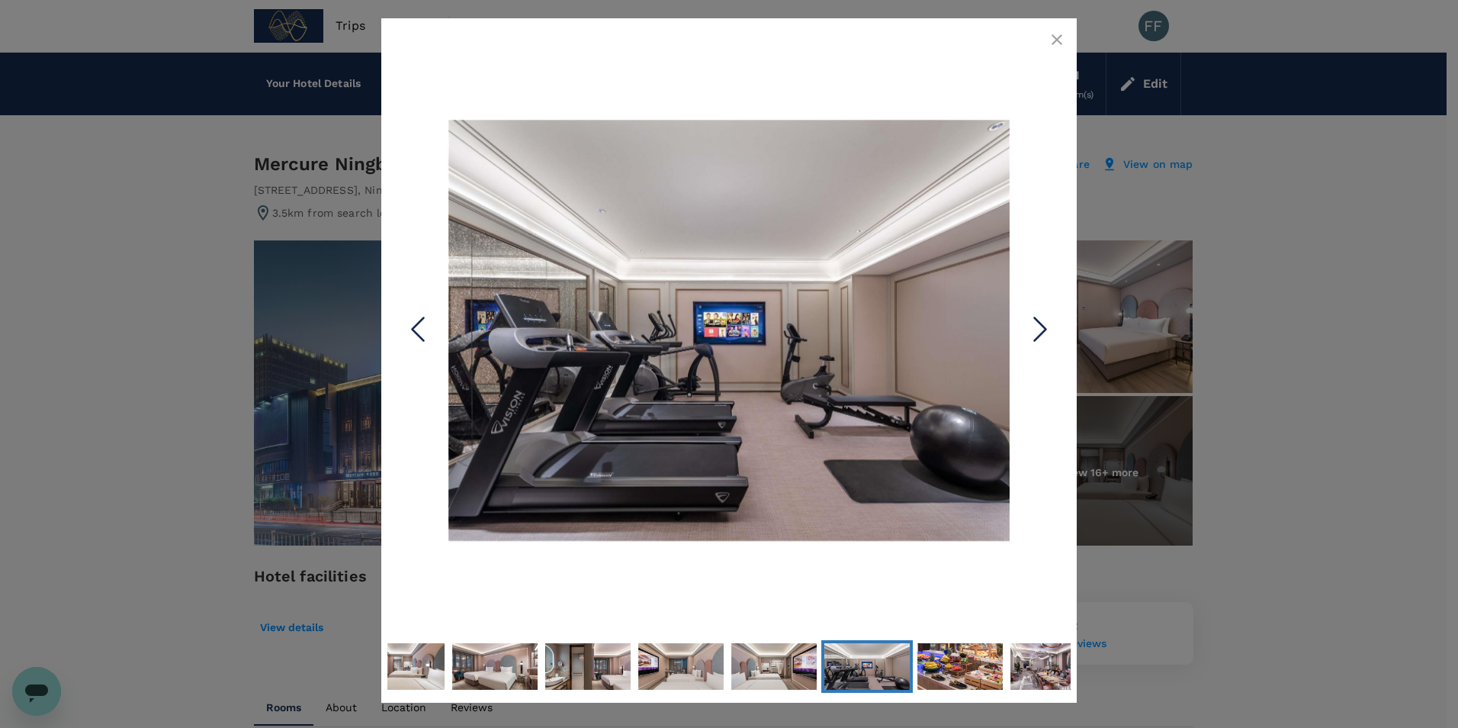
click at [1045, 330] on polyline "Next Slide" at bounding box center [1040, 329] width 11 height 23
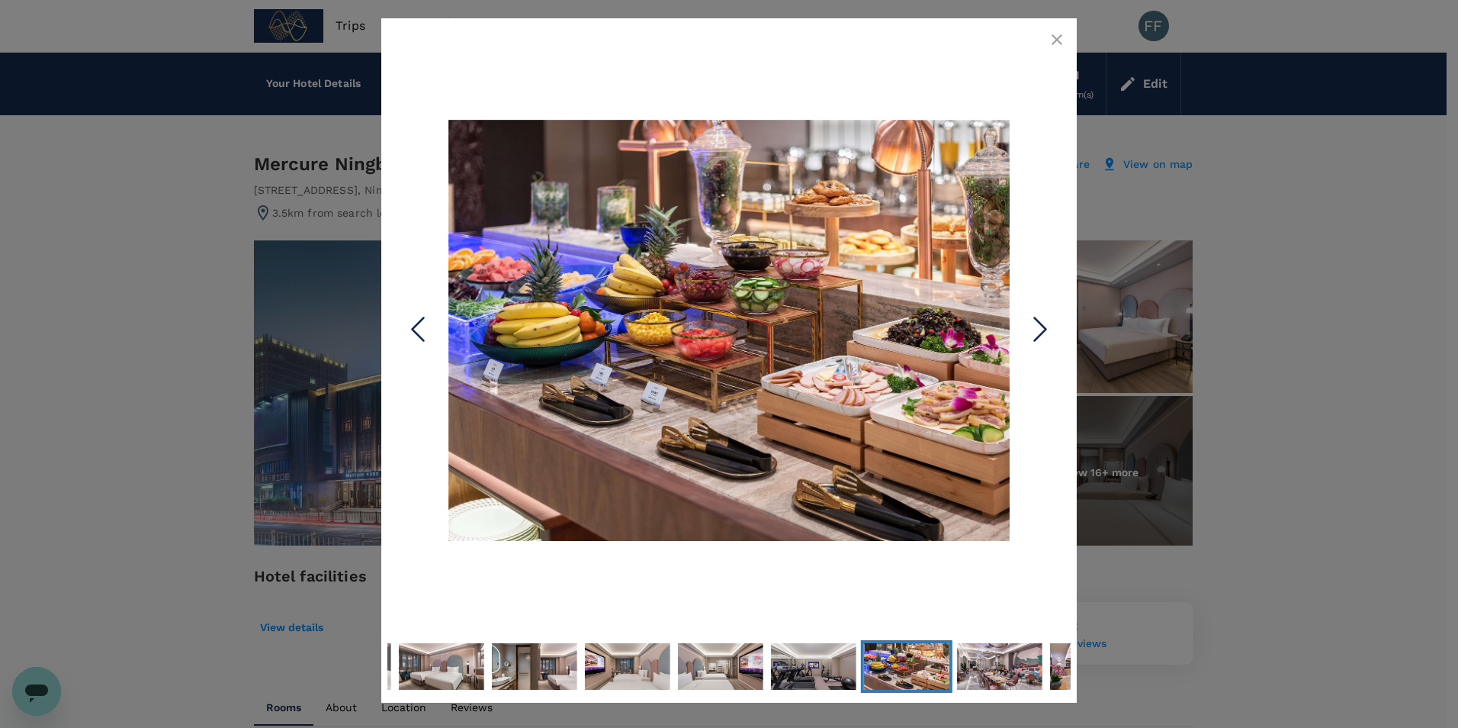
click at [1045, 330] on polyline "Next Slide" at bounding box center [1040, 329] width 11 height 23
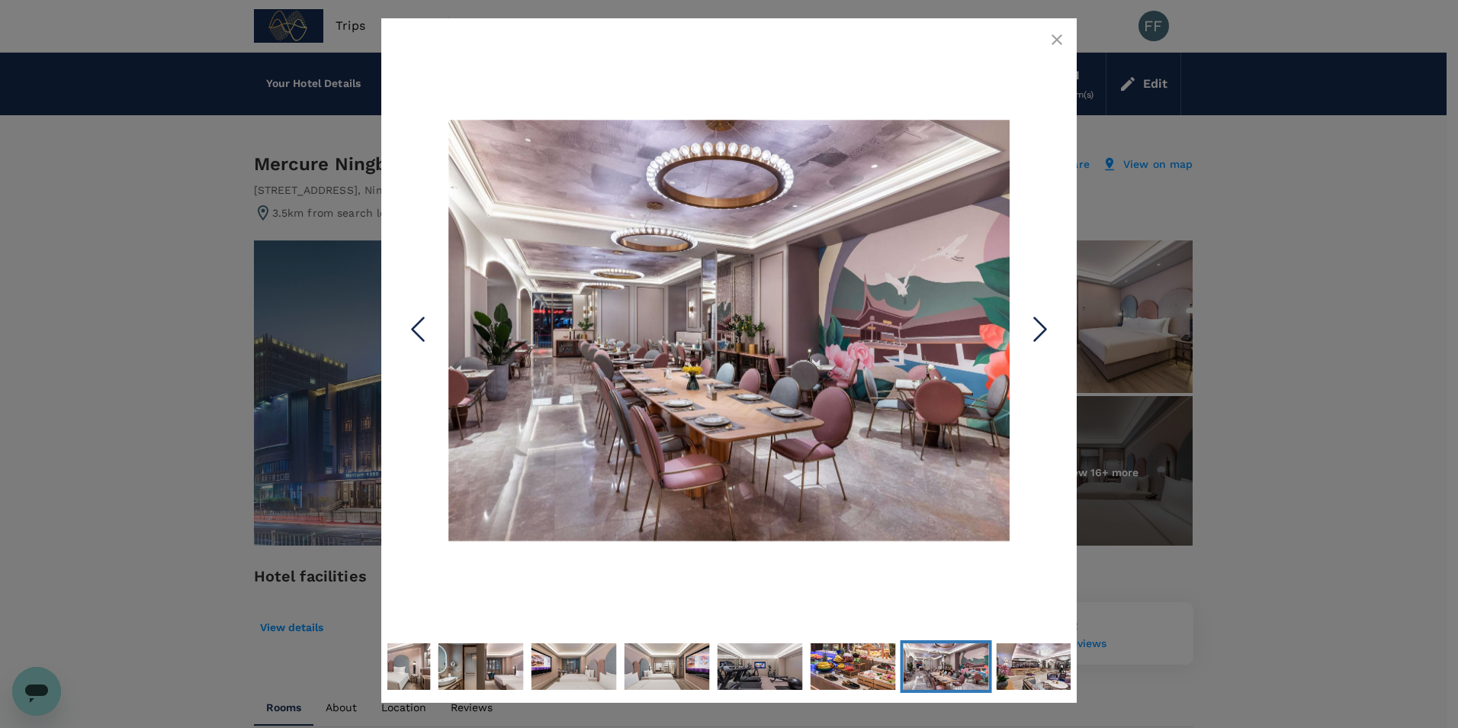
click at [1045, 330] on polyline "Next Slide" at bounding box center [1040, 329] width 11 height 23
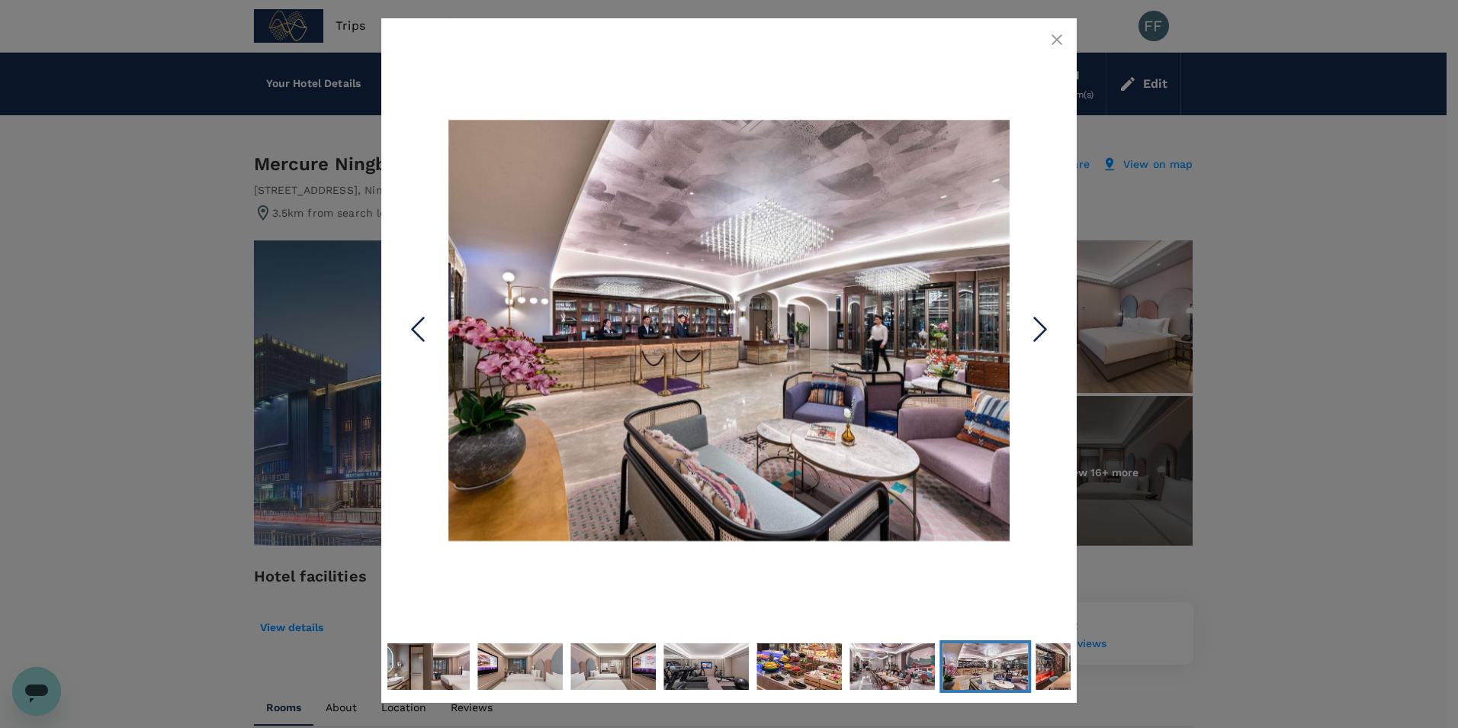
click at [1045, 330] on polyline "Next Slide" at bounding box center [1040, 329] width 11 height 23
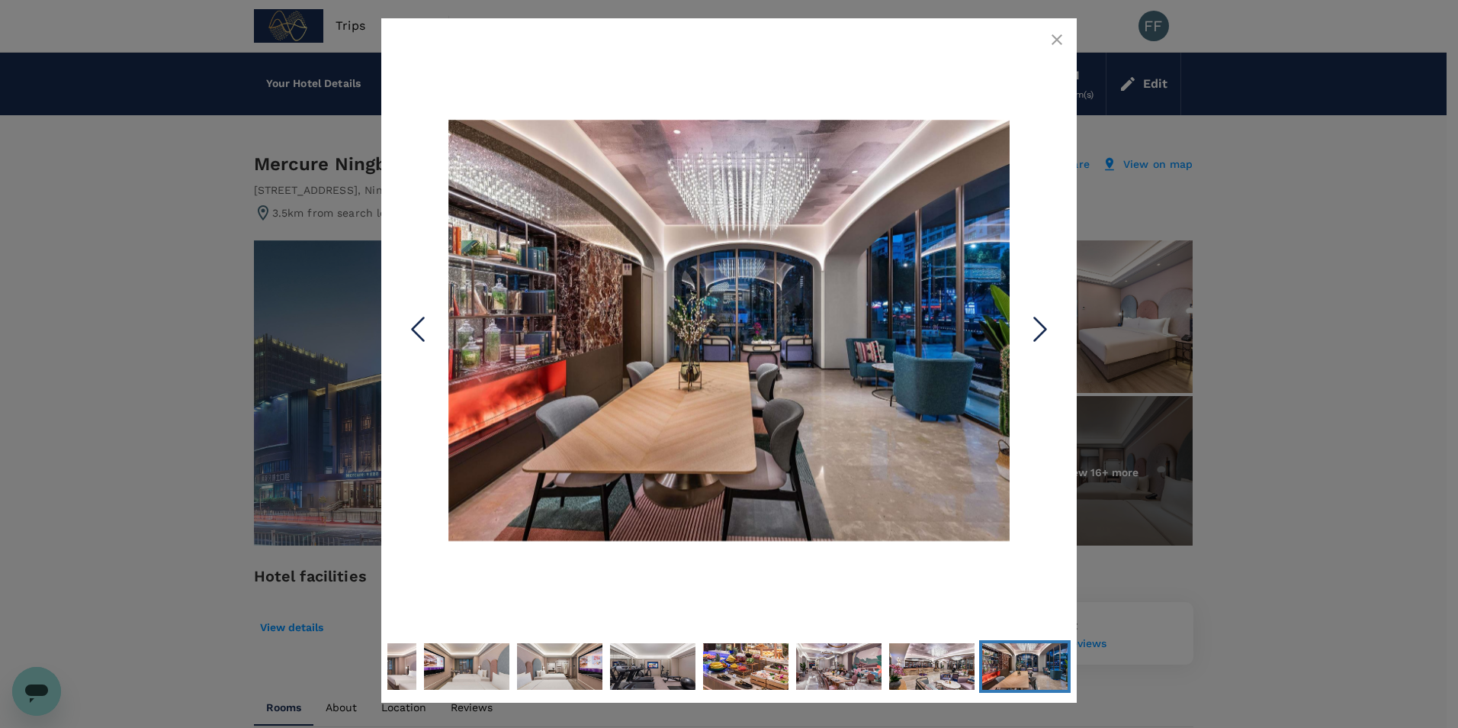
click at [1045, 330] on polyline "Next Slide" at bounding box center [1040, 329] width 11 height 23
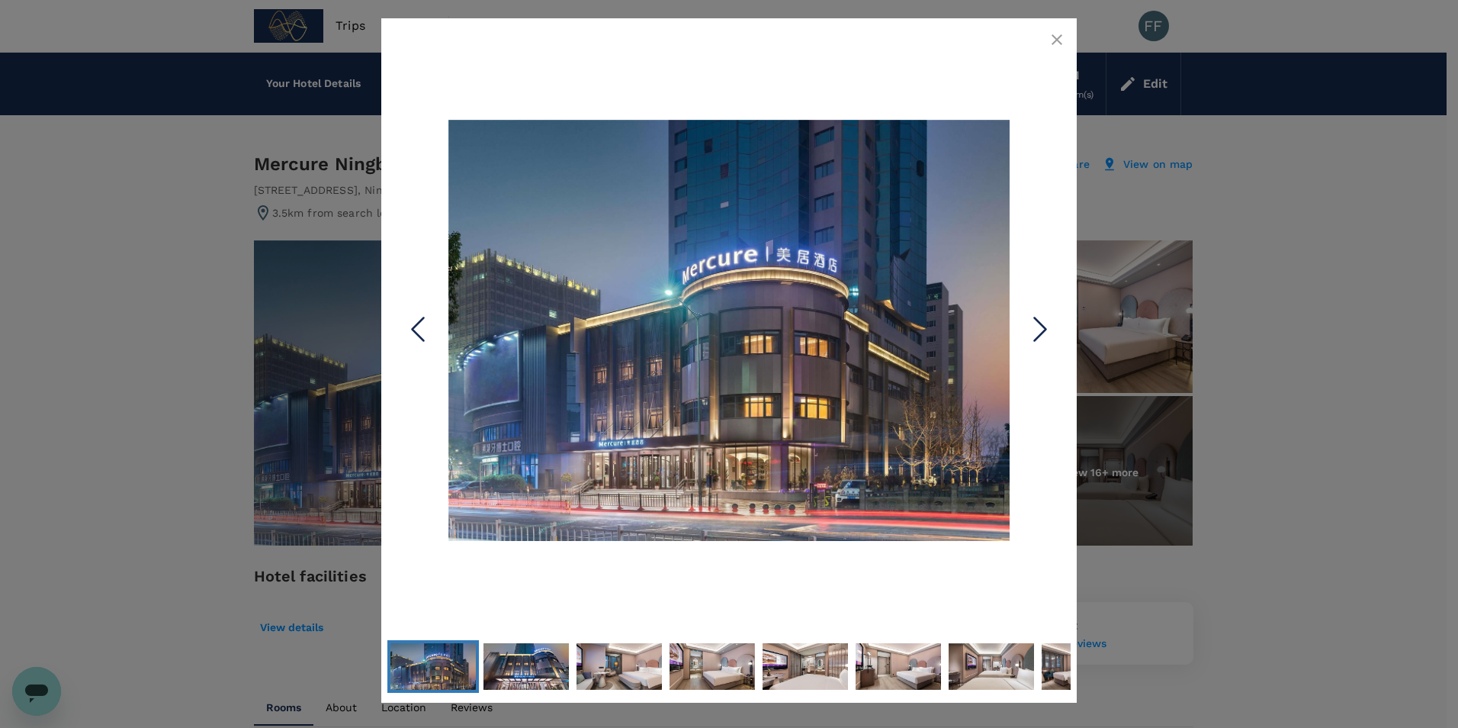
click at [1054, 39] on icon "button" at bounding box center [1057, 40] width 18 height 18
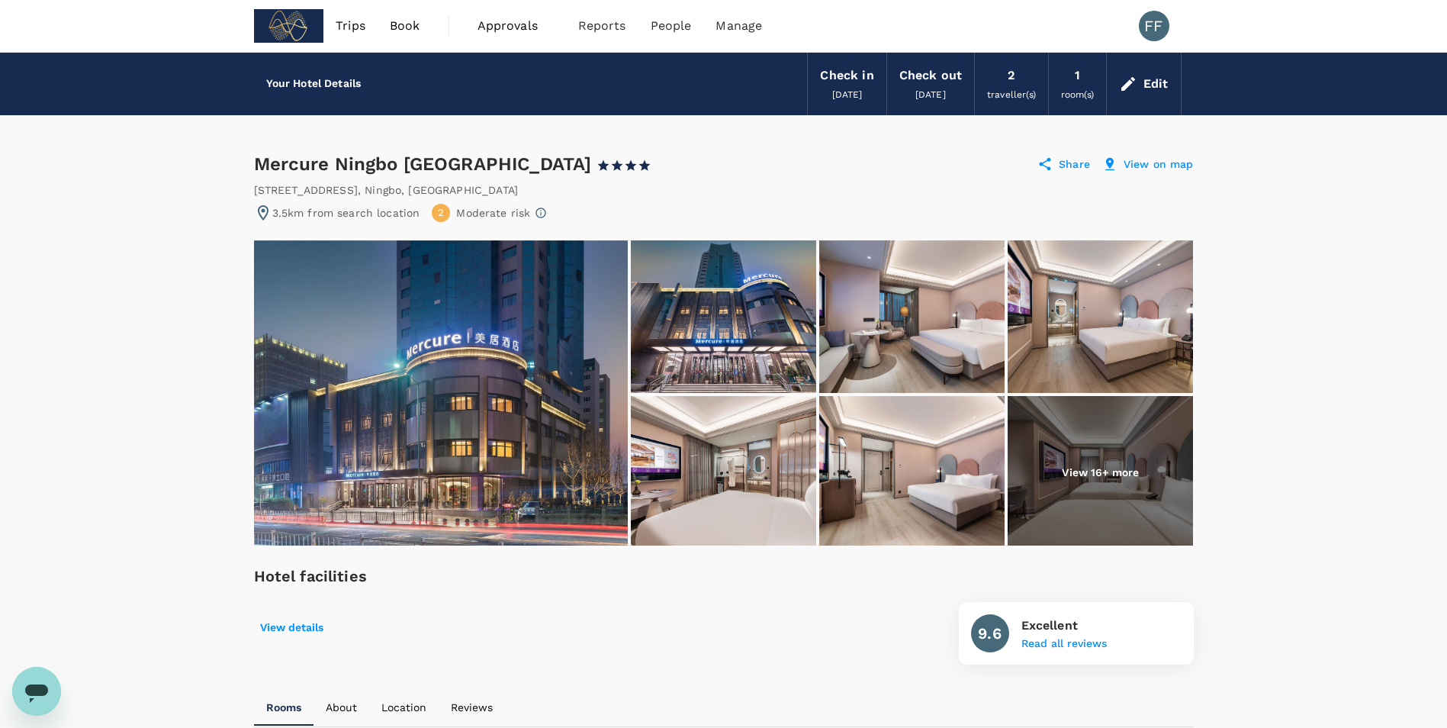
click at [383, 169] on div "Mercure Ningbo Yinzhou 1 Star 2 Stars 3 Stars 4 Stars 5 Stars" at bounding box center [460, 164] width 412 height 24
copy div "Mercure Ningbo Yinzhou"
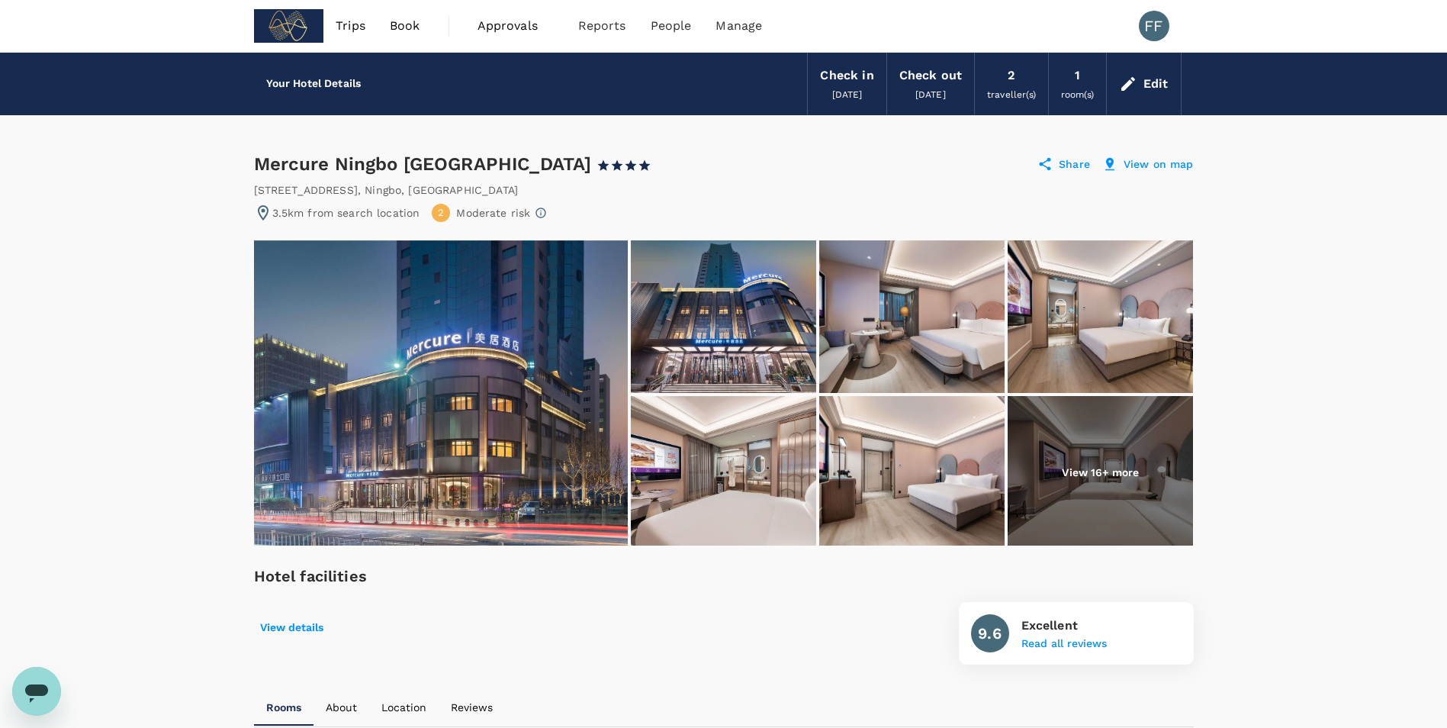
click at [476, 338] on img at bounding box center [441, 392] width 374 height 305
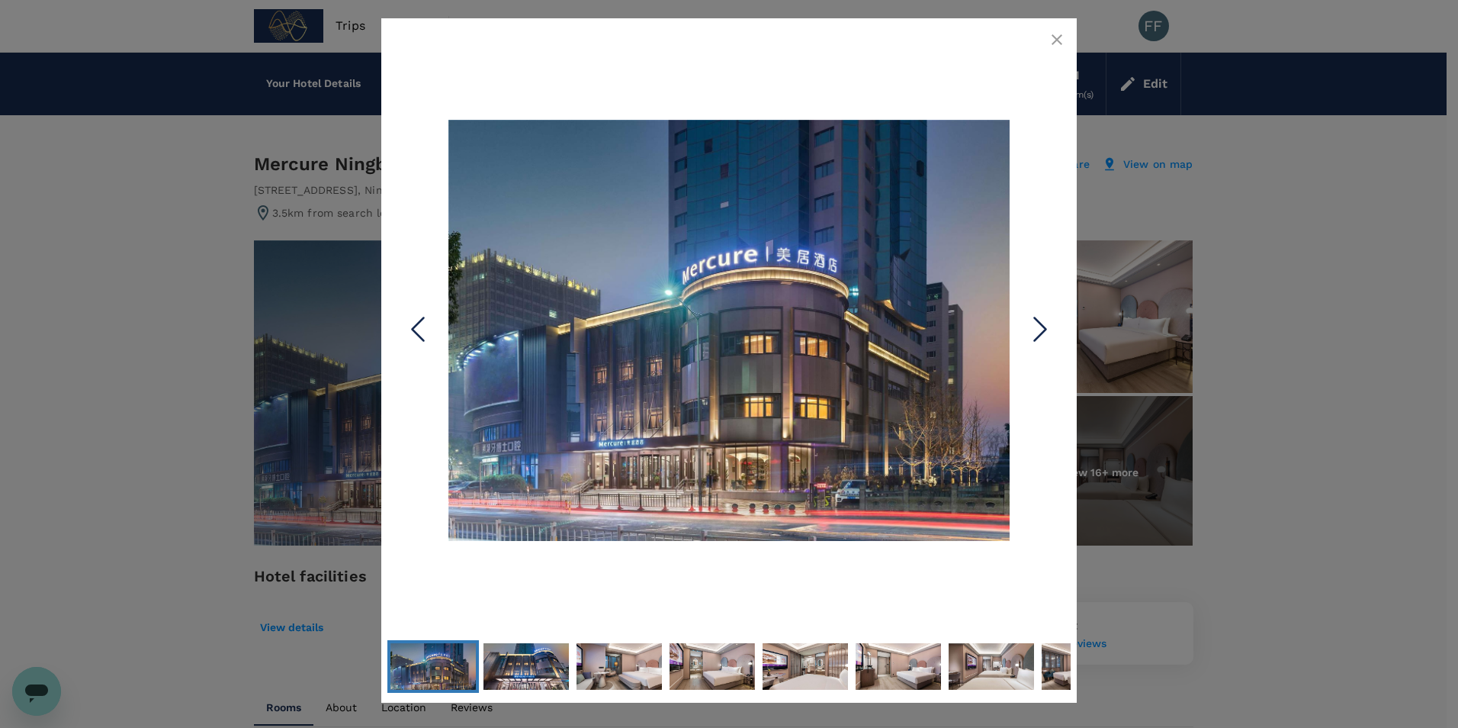
click at [1047, 328] on icon "Next Slide" at bounding box center [1041, 330] width 46 height 46
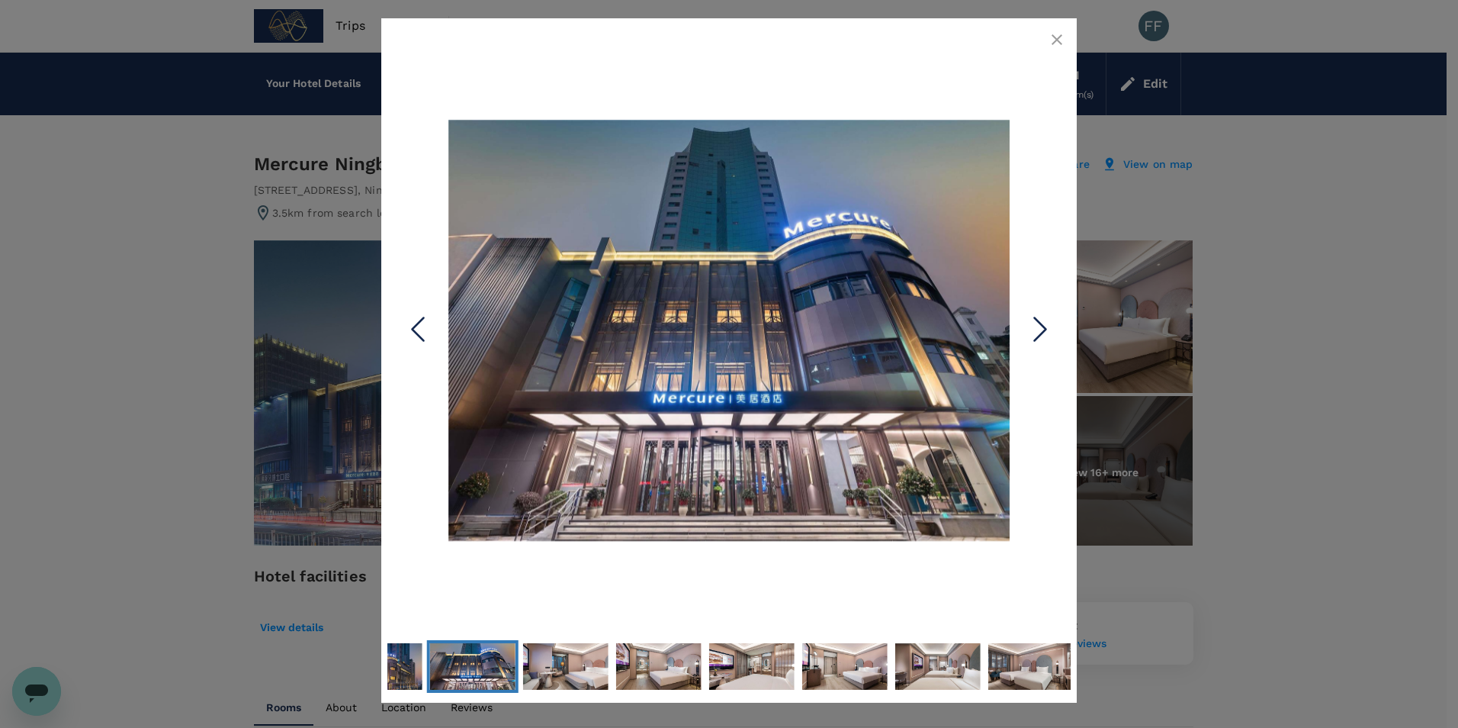
click at [1043, 330] on icon "Next Slide" at bounding box center [1041, 330] width 46 height 46
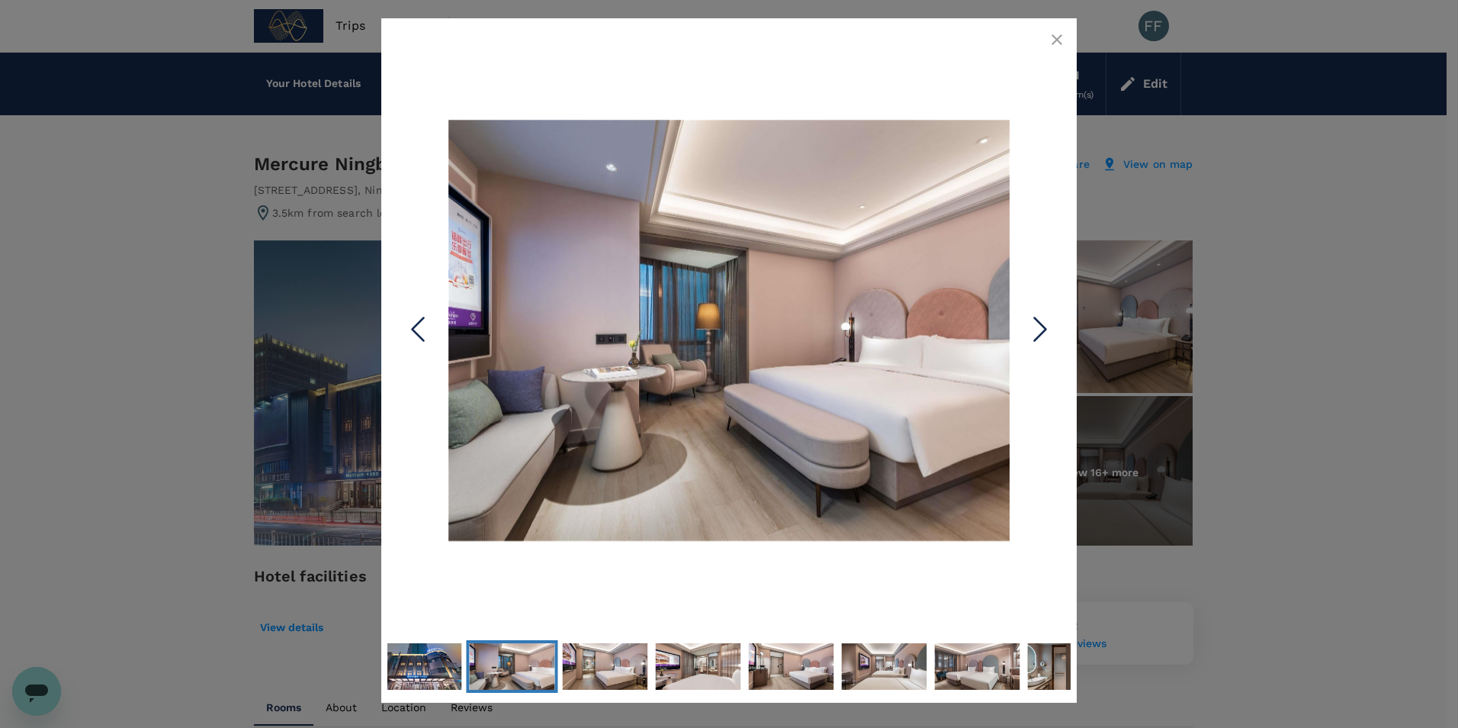
click at [1043, 330] on icon "Next Slide" at bounding box center [1041, 330] width 46 height 46
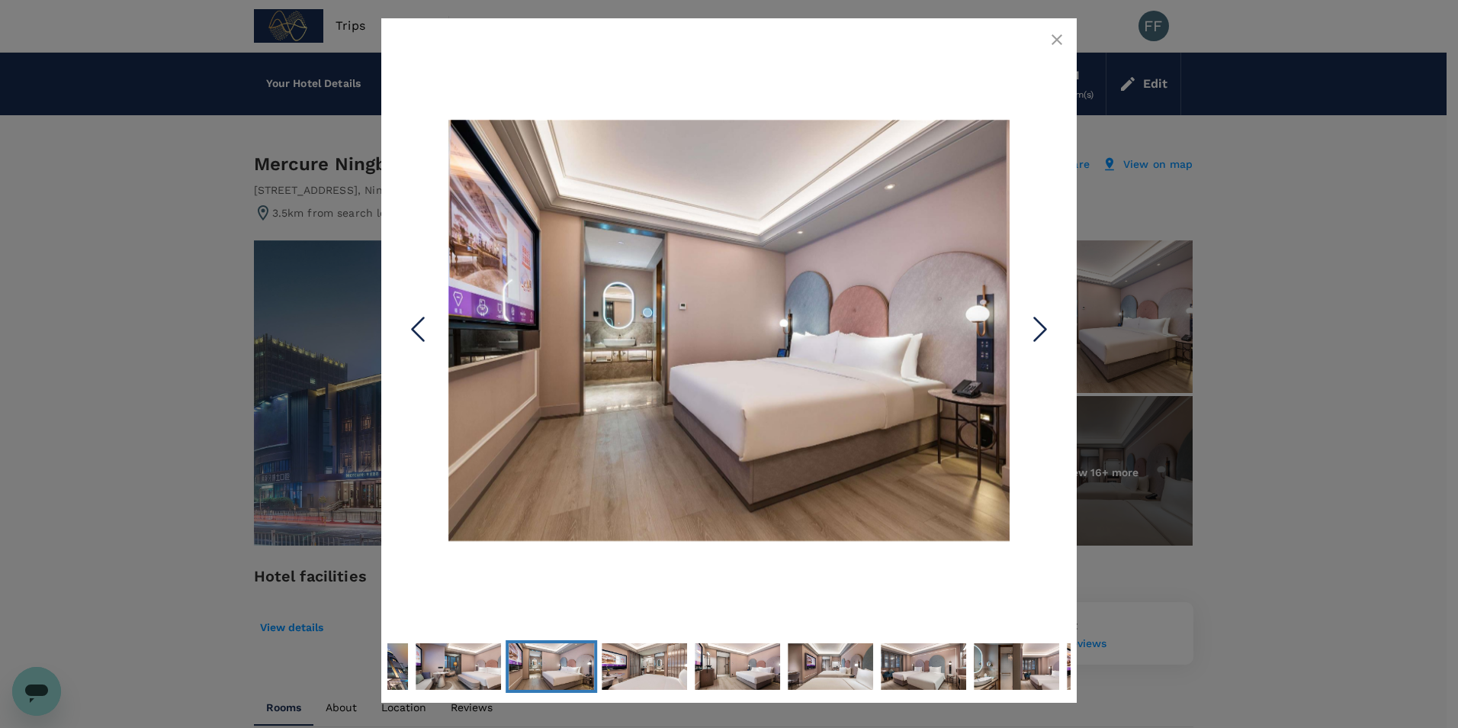
click at [1043, 330] on icon "Next Slide" at bounding box center [1041, 330] width 46 height 46
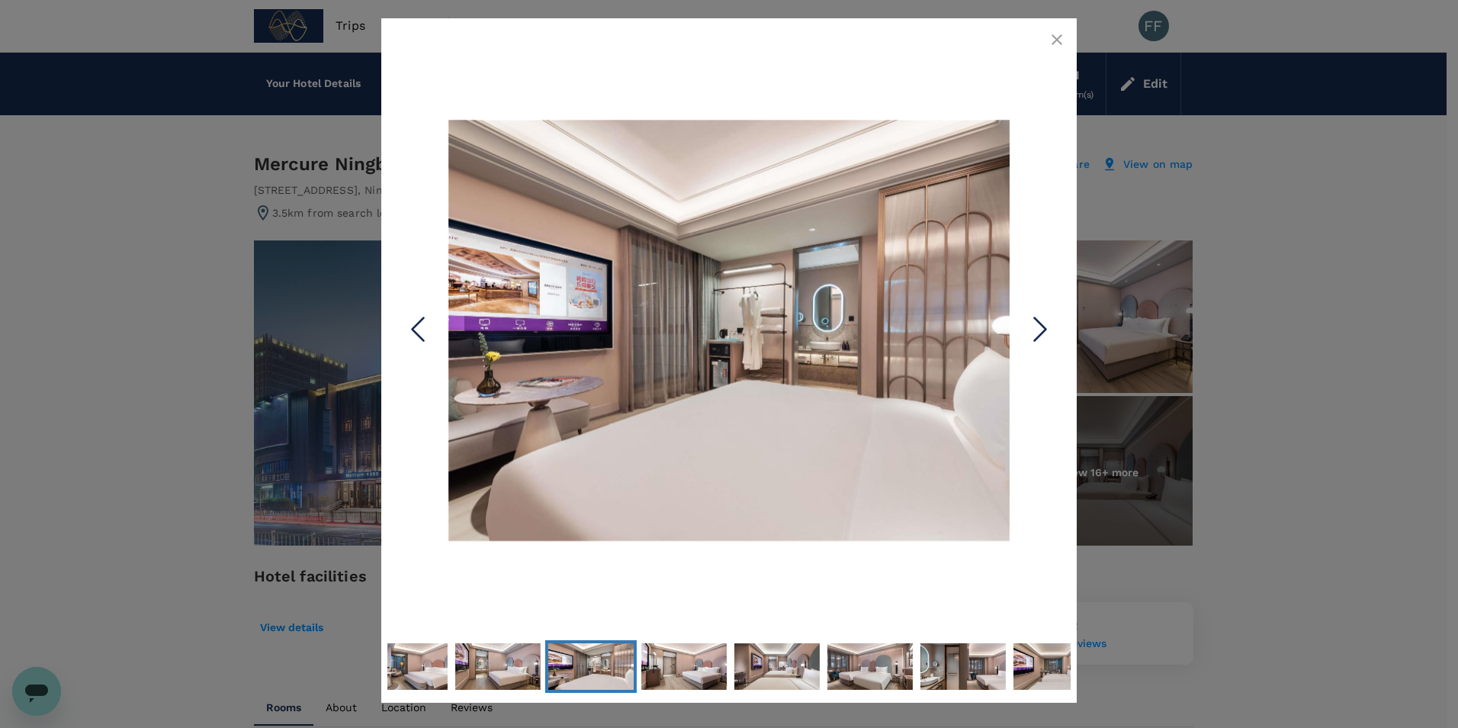
click at [1043, 330] on icon "Next Slide" at bounding box center [1041, 330] width 46 height 46
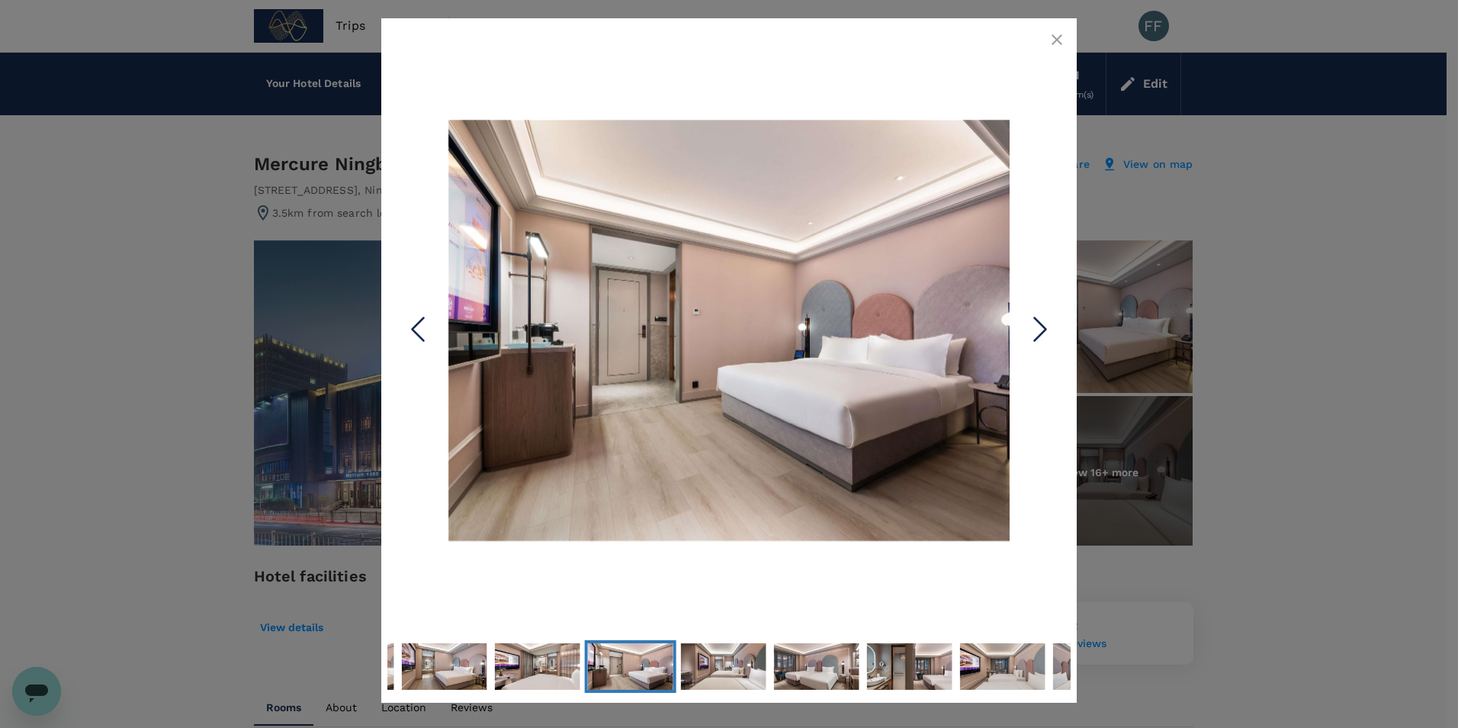
click at [1043, 330] on icon "Next Slide" at bounding box center [1041, 330] width 46 height 46
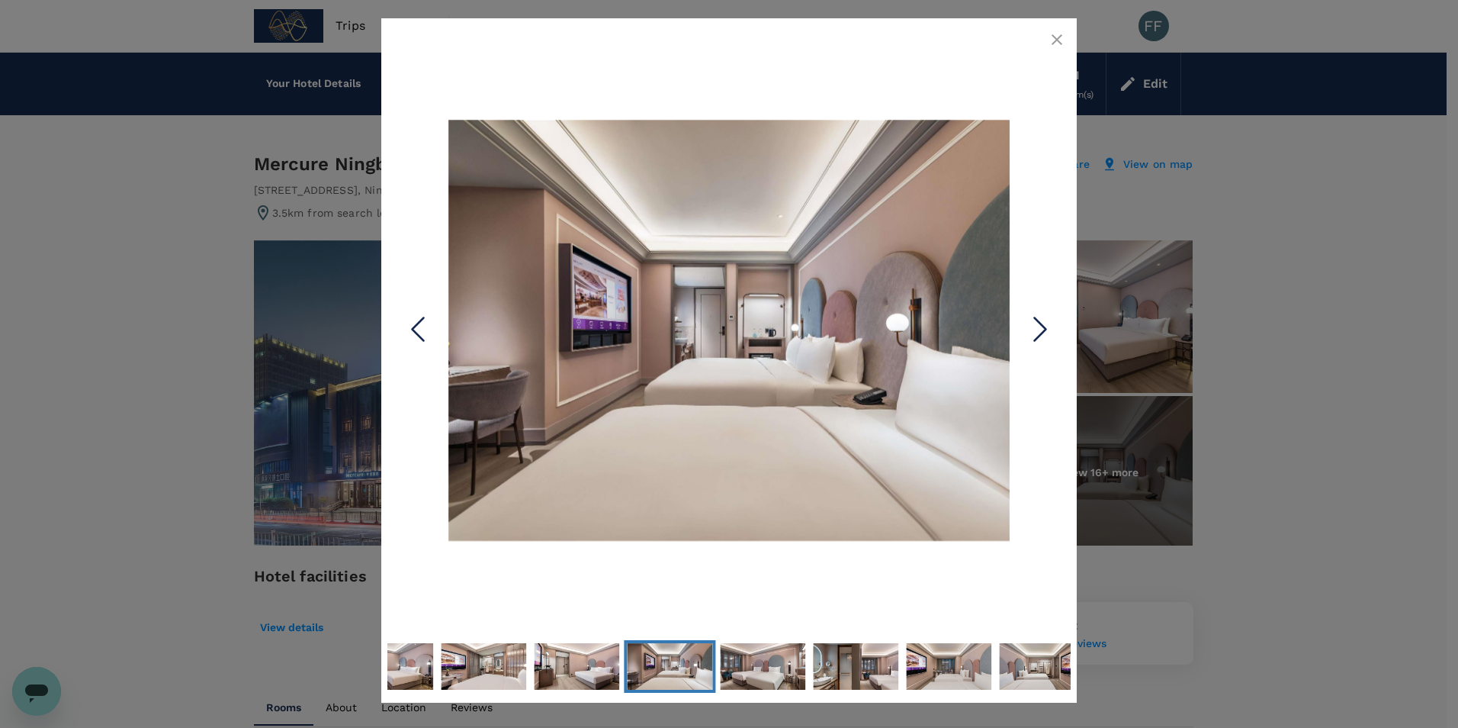
click at [1043, 330] on icon "Next Slide" at bounding box center [1041, 330] width 46 height 46
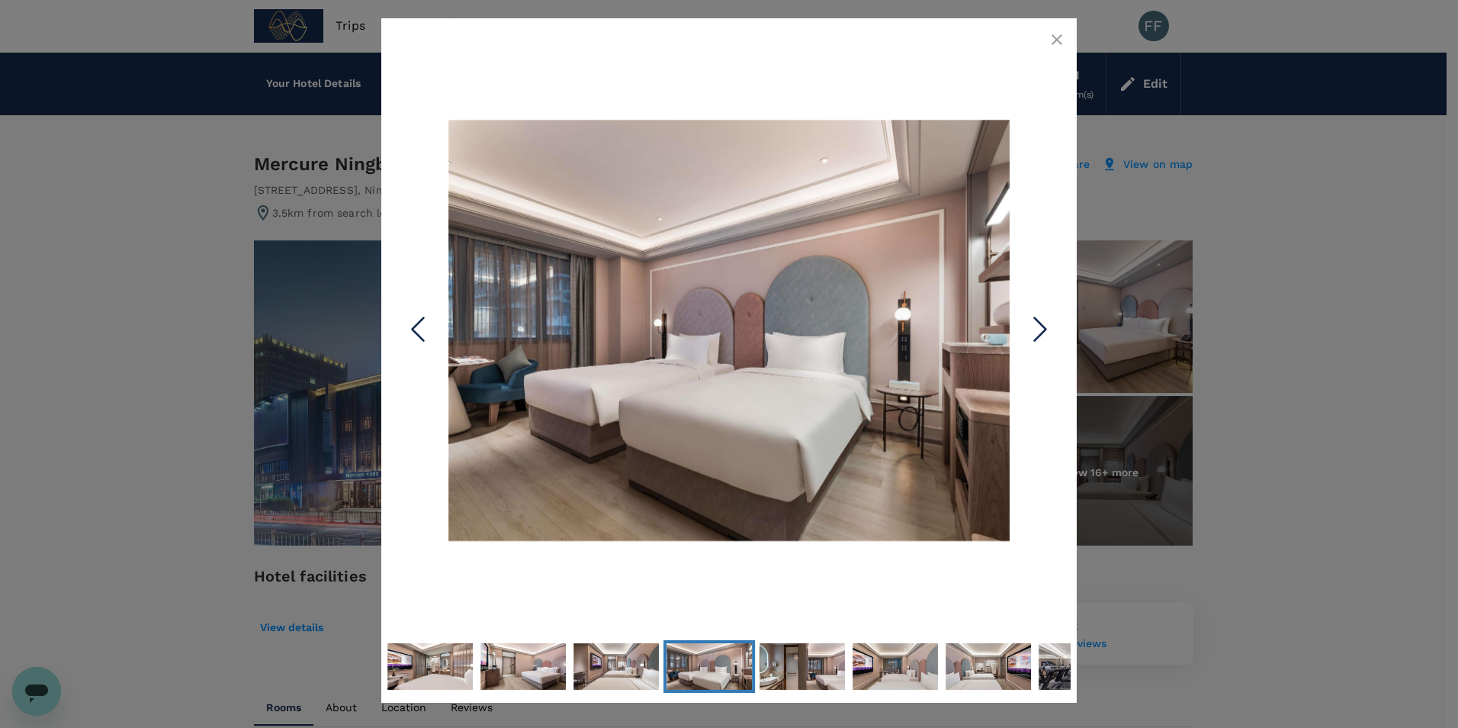
click at [1058, 46] on icon "button" at bounding box center [1057, 40] width 18 height 18
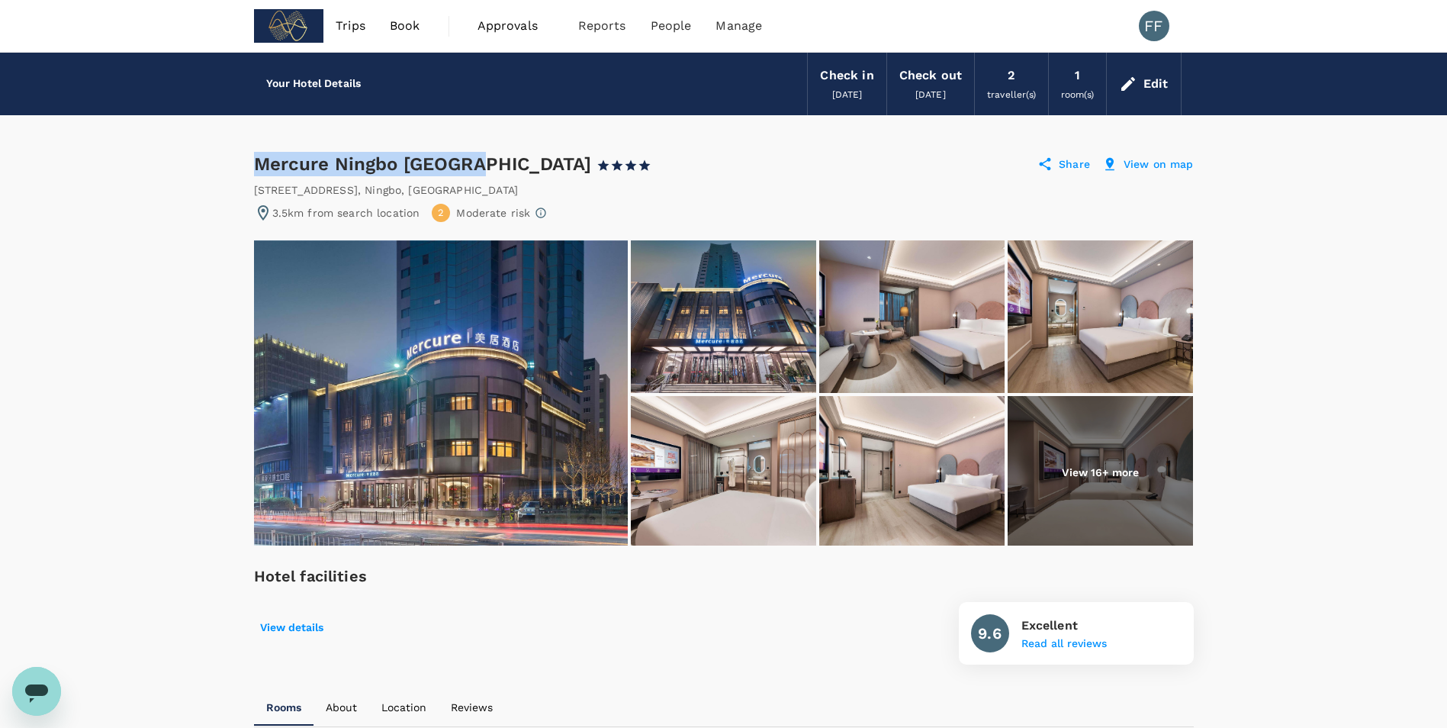
drag, startPoint x: 256, startPoint y: 164, endPoint x: 470, endPoint y: 175, distance: 214.6
click at [470, 175] on div "Mercure Ningbo Yinzhou 1 Star 2 Stars 3 Stars 4 Stars 5 Stars" at bounding box center [460, 164] width 412 height 24
copy div "Mercure Ningbo Yinzhou"
click at [408, 153] on div "Mercure Ningbo Yinzhou 1 Star 2 Stars 3 Stars 4 Stars 5 Stars" at bounding box center [460, 164] width 412 height 24
drag, startPoint x: 471, startPoint y: 162, endPoint x: 231, endPoint y: 165, distance: 240.3
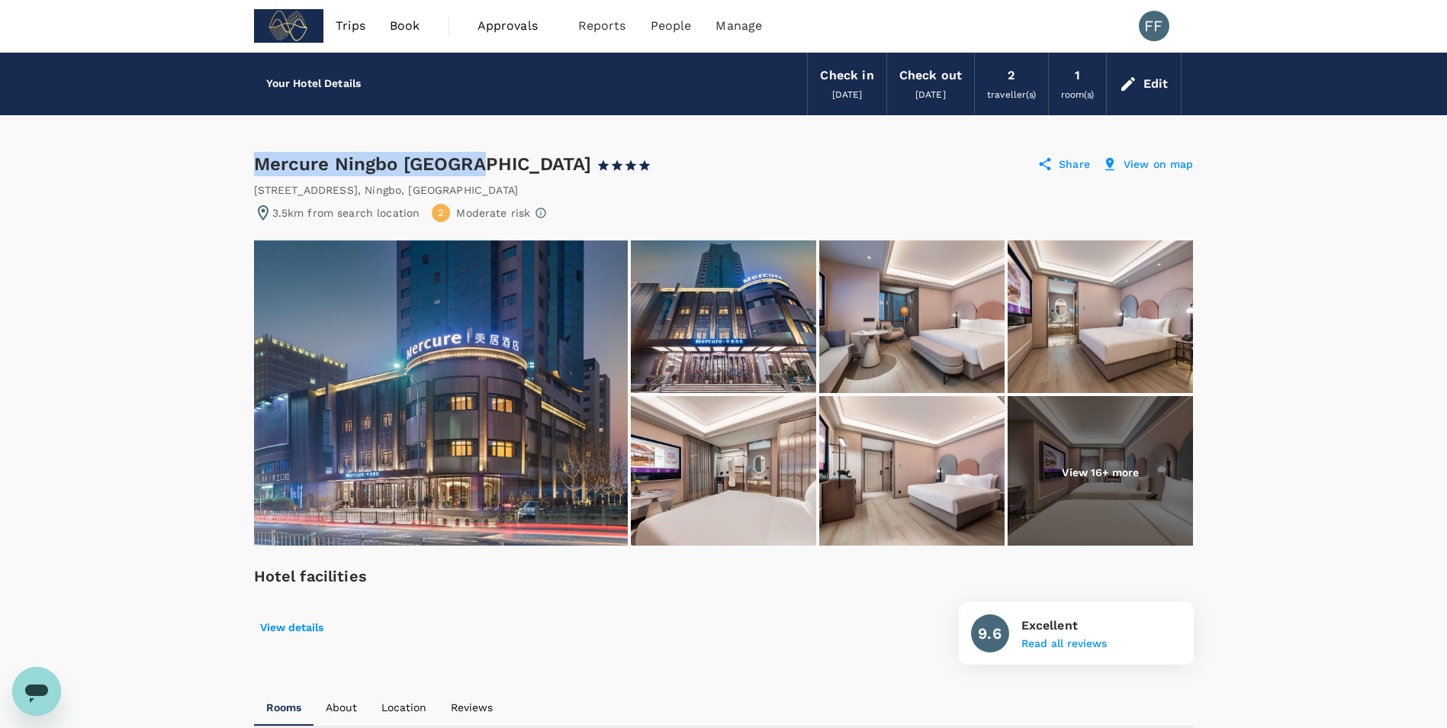
copy div "Mercure Ningbo Yinzhou"
click at [1072, 471] on p "View 16+ more" at bounding box center [1100, 472] width 77 height 15
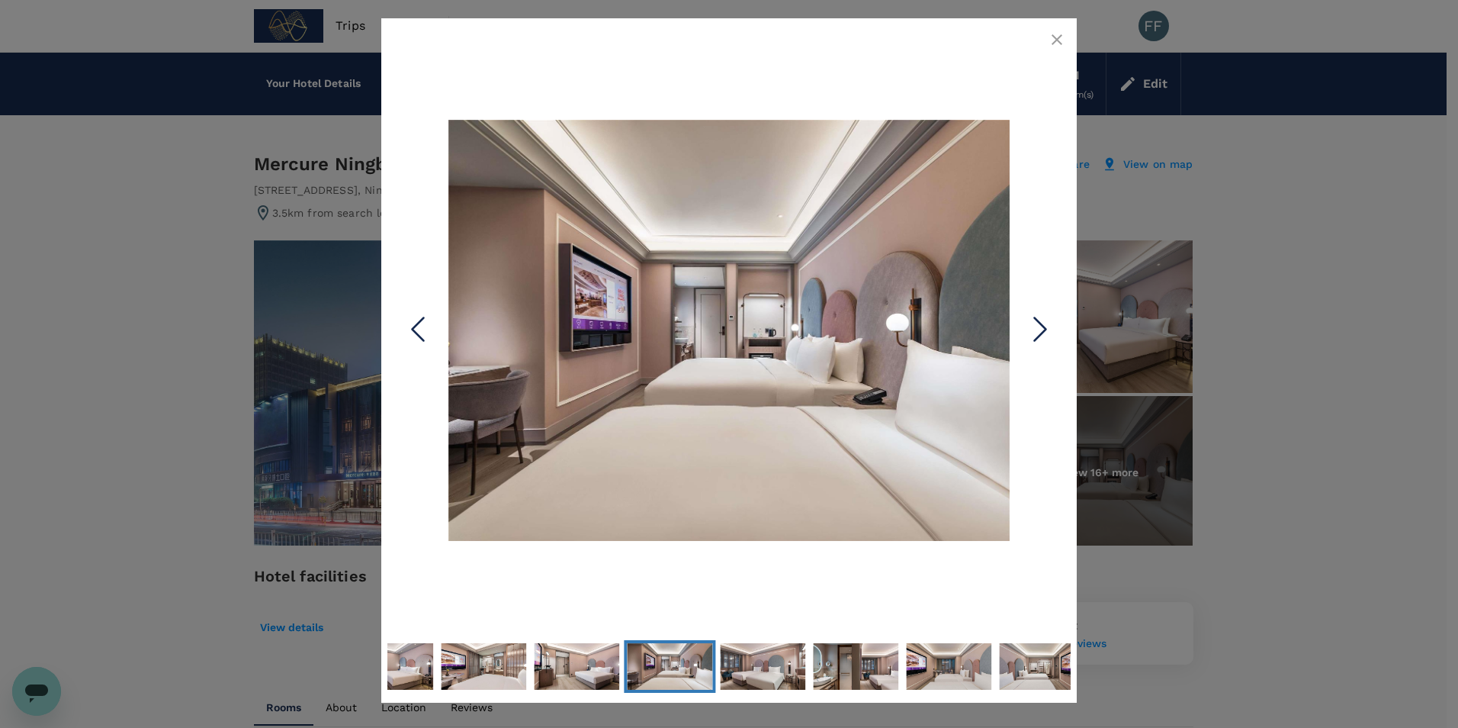
click at [1034, 320] on icon "Next Slide" at bounding box center [1041, 330] width 46 height 46
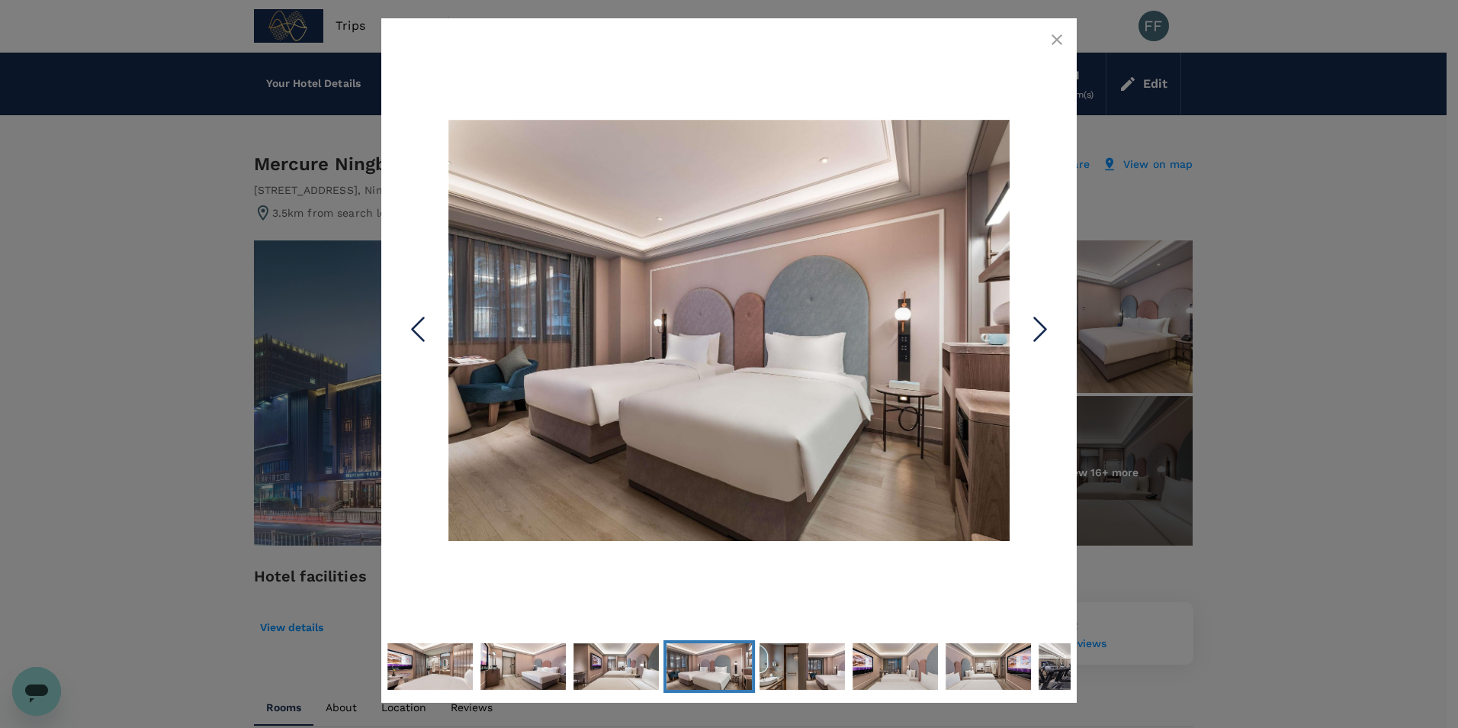
click at [1034, 320] on icon "Next Slide" at bounding box center [1041, 330] width 46 height 46
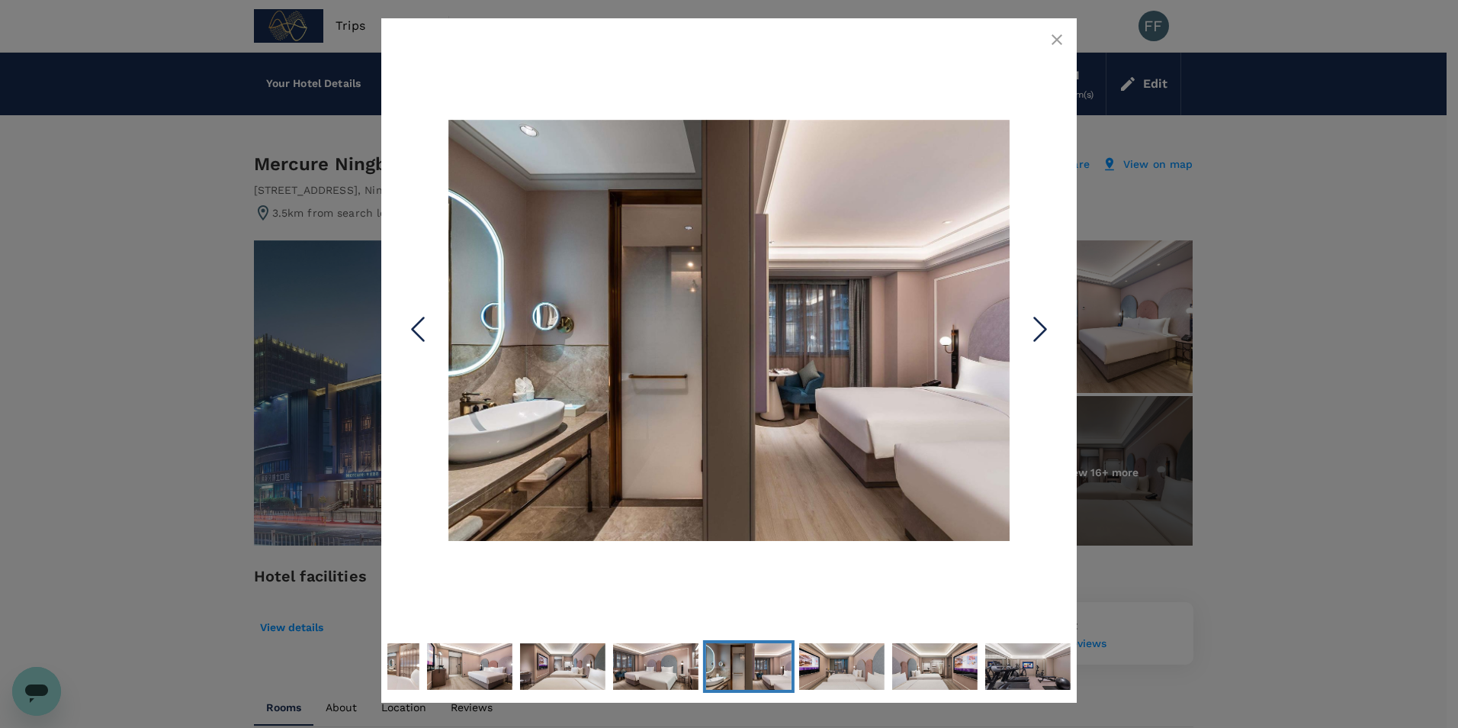
click at [1034, 320] on icon "Next Slide" at bounding box center [1041, 330] width 46 height 46
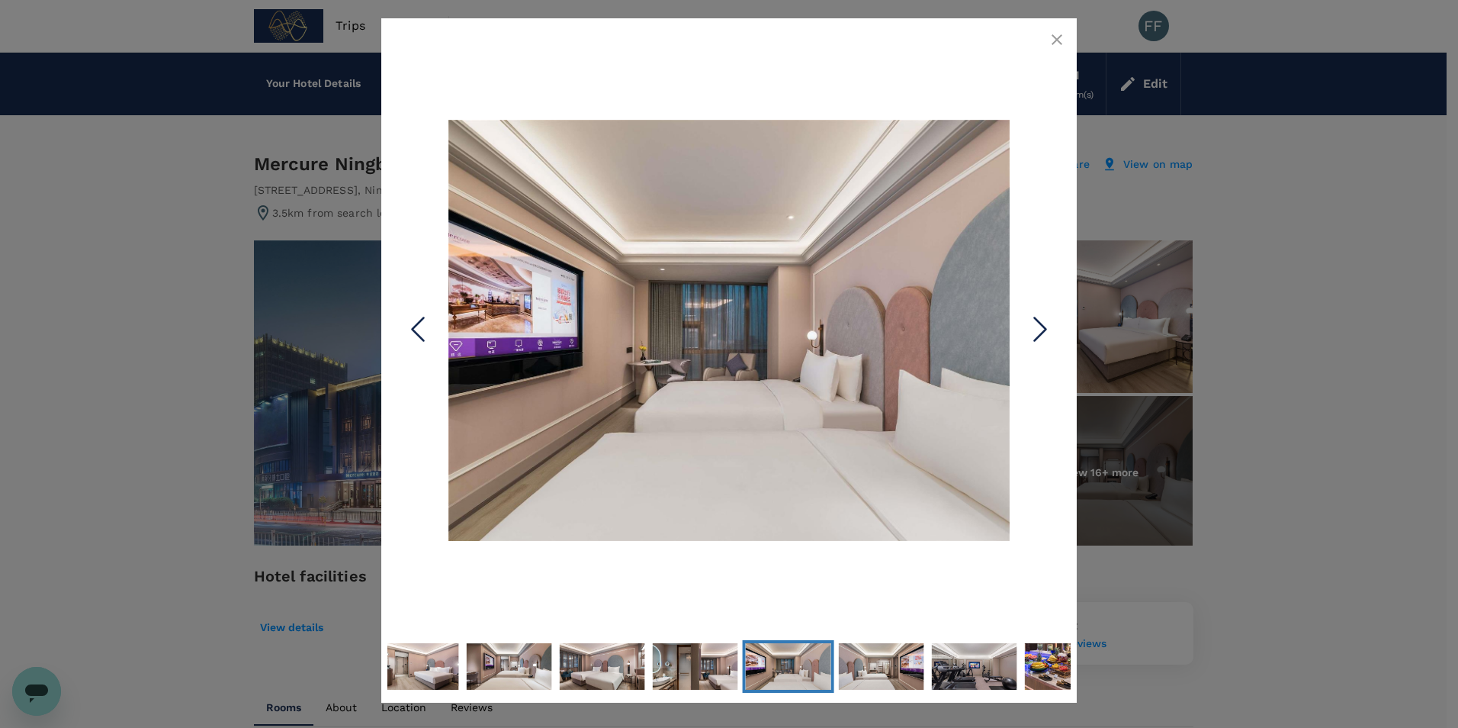
click at [1034, 320] on icon "Next Slide" at bounding box center [1041, 330] width 46 height 46
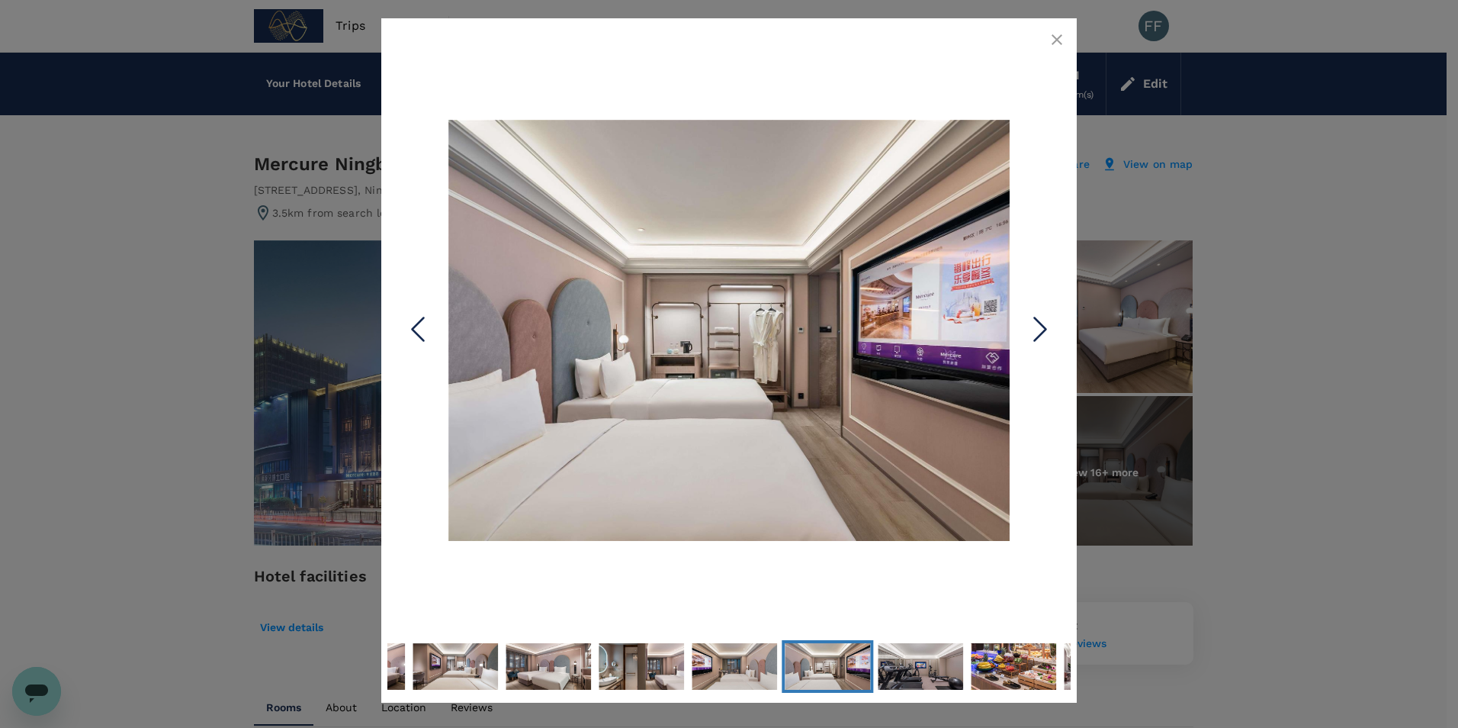
click at [1034, 320] on icon "Next Slide" at bounding box center [1041, 330] width 46 height 46
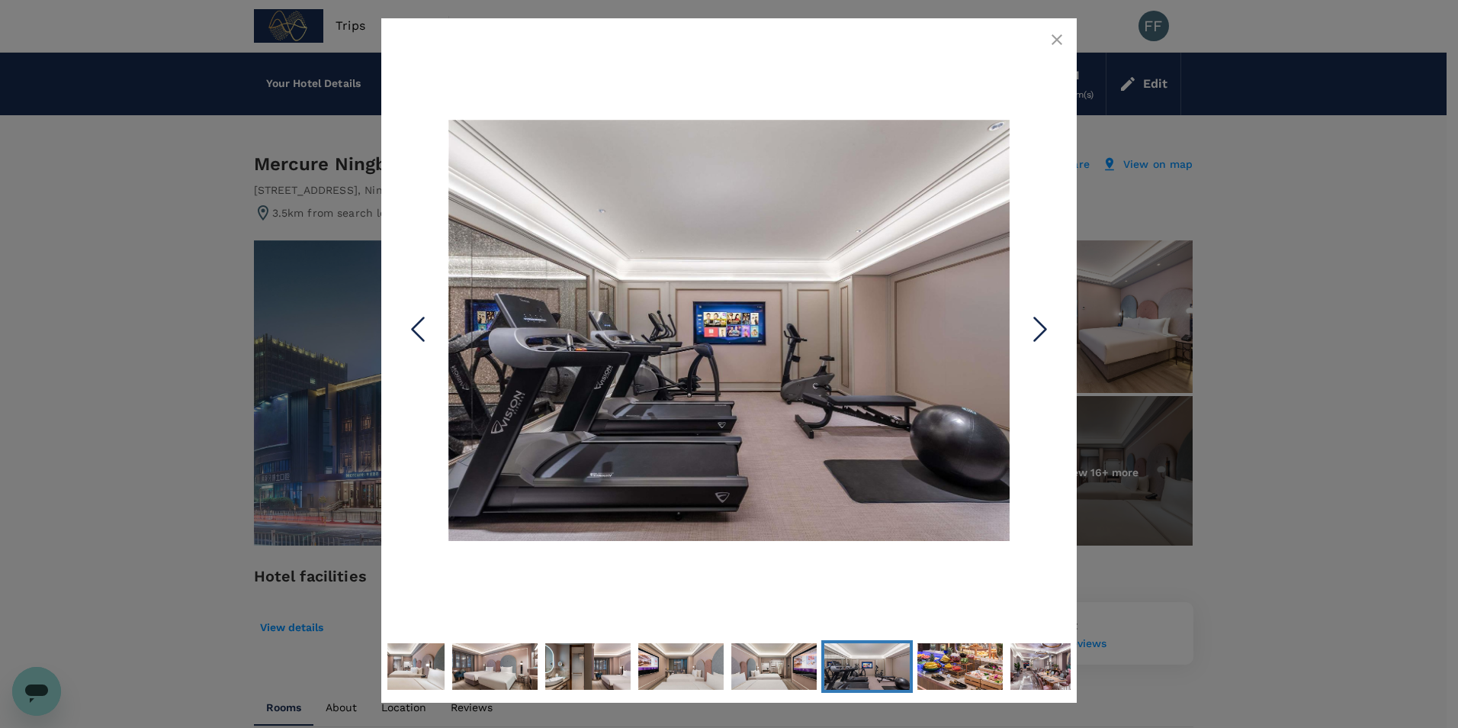
click at [1034, 320] on icon "Next Slide" at bounding box center [1041, 330] width 46 height 46
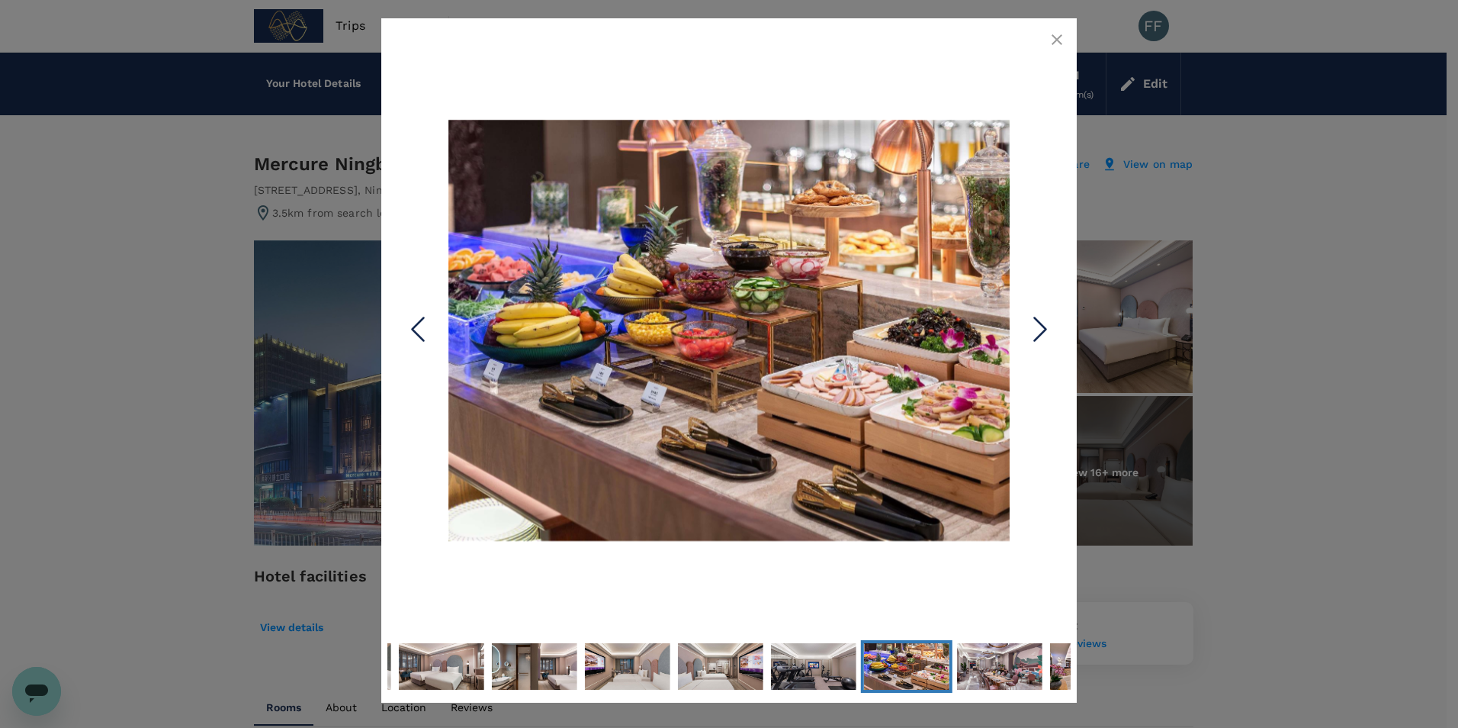
click at [1034, 320] on icon "Next Slide" at bounding box center [1041, 330] width 46 height 46
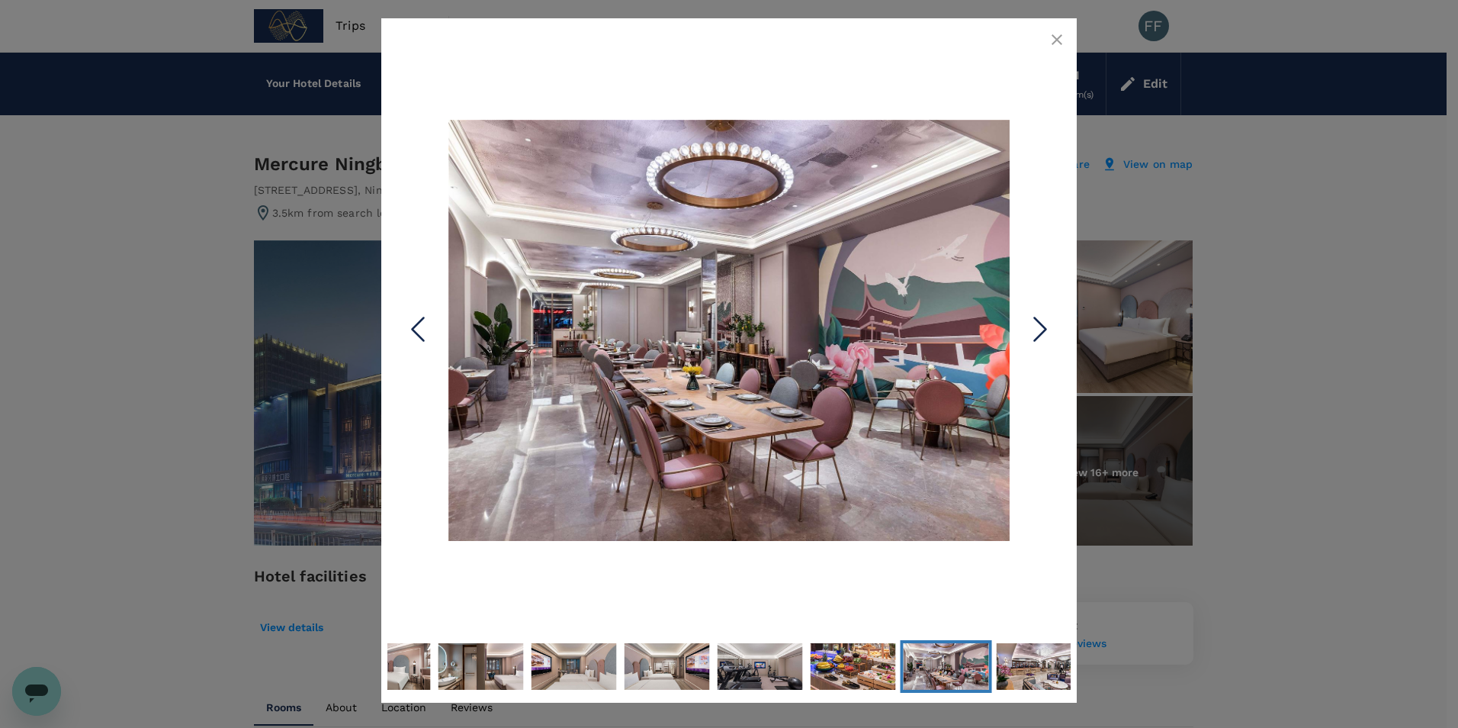
click at [1034, 320] on icon "Next Slide" at bounding box center [1041, 330] width 46 height 46
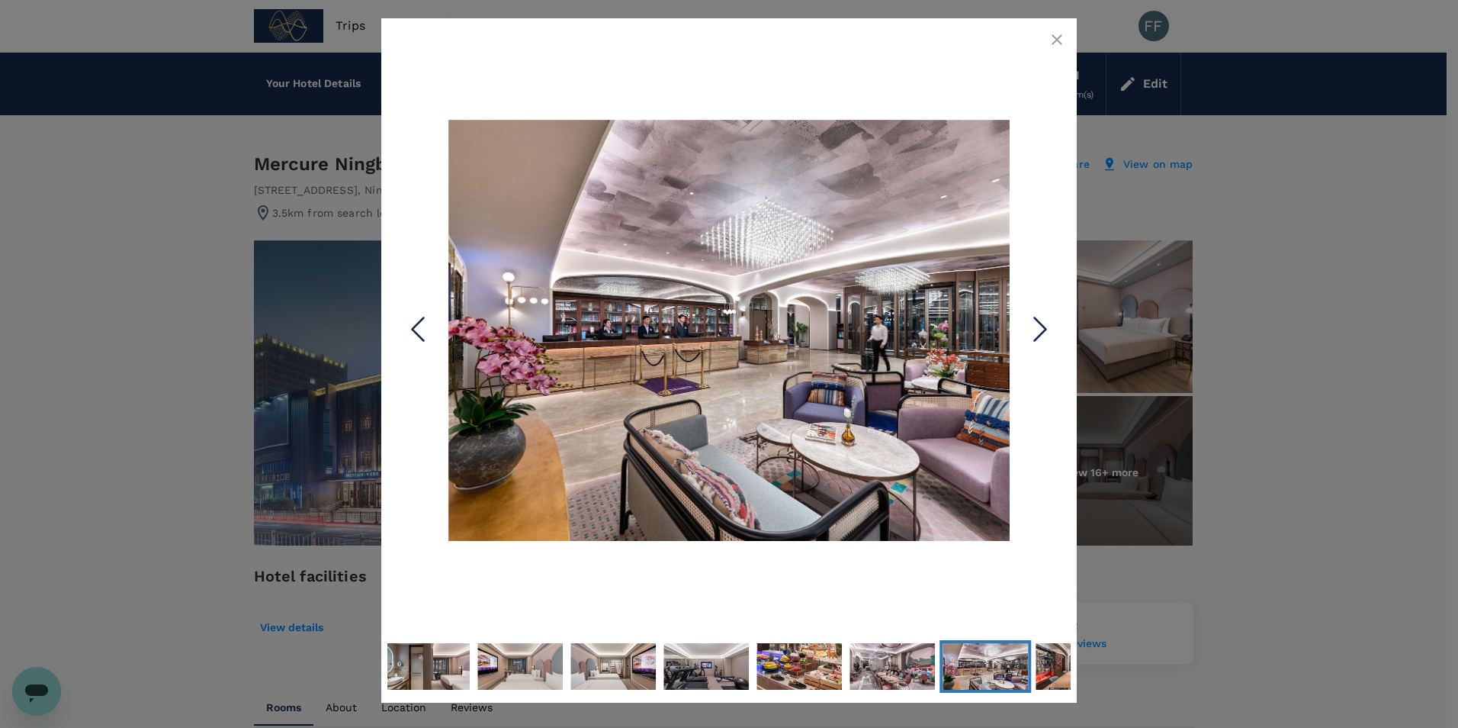
click at [1034, 320] on icon "Next Slide" at bounding box center [1041, 330] width 46 height 46
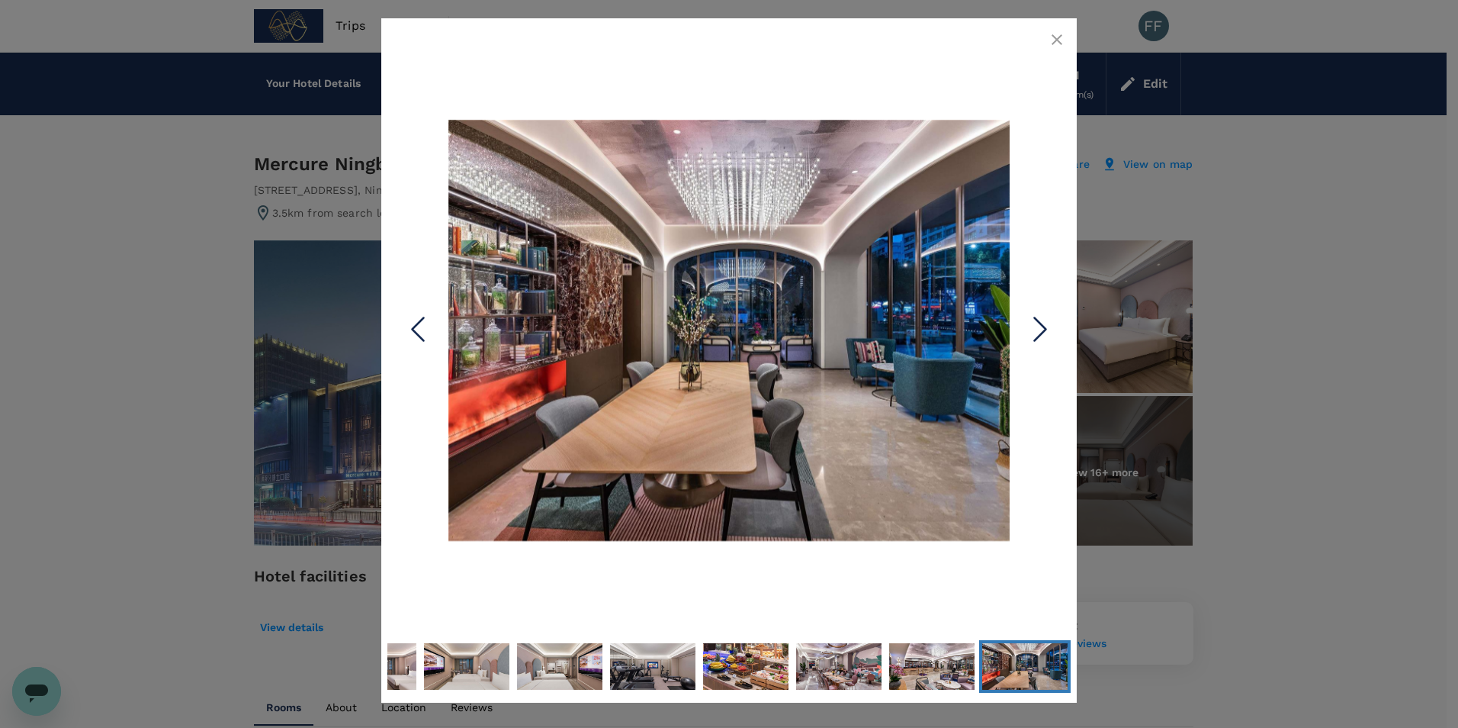
click at [1034, 320] on icon "Next Slide" at bounding box center [1041, 330] width 46 height 46
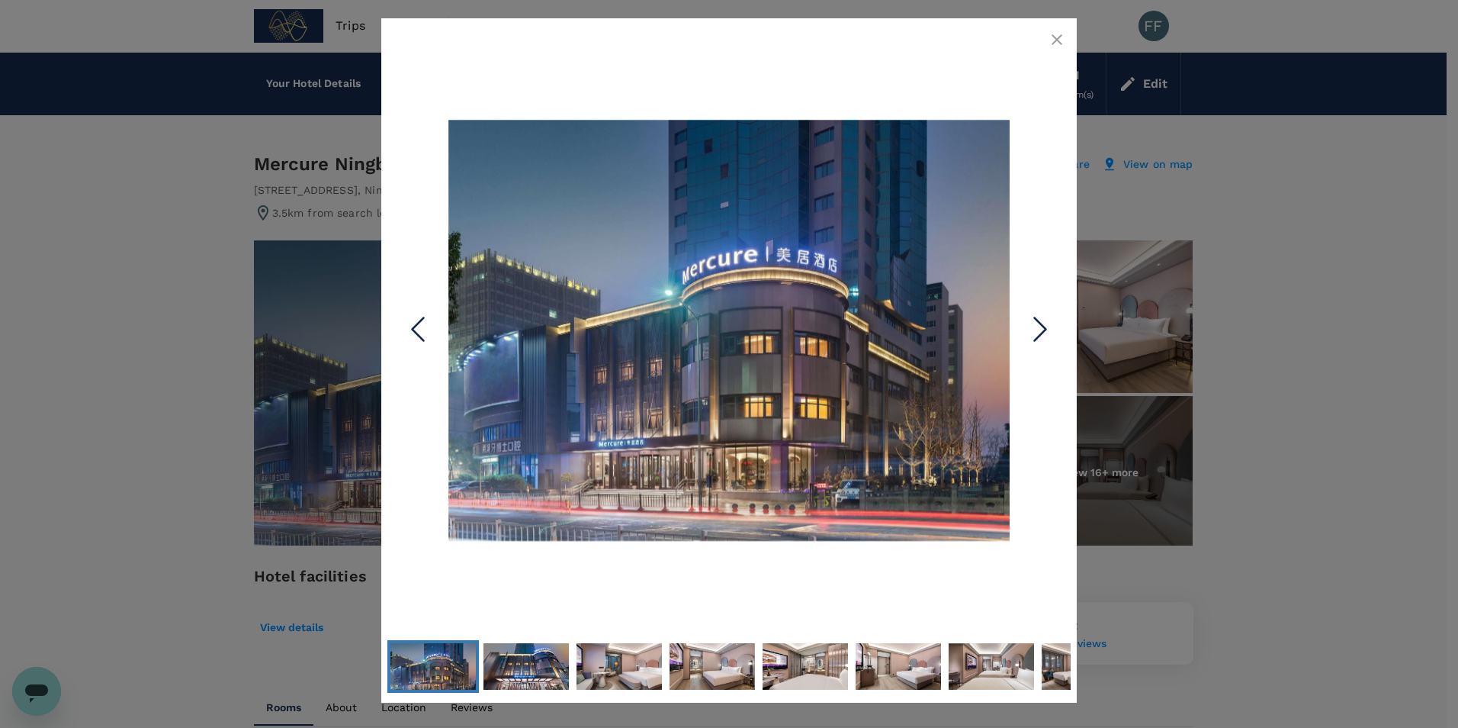
click at [1036, 326] on icon "Next Slide" at bounding box center [1041, 330] width 46 height 46
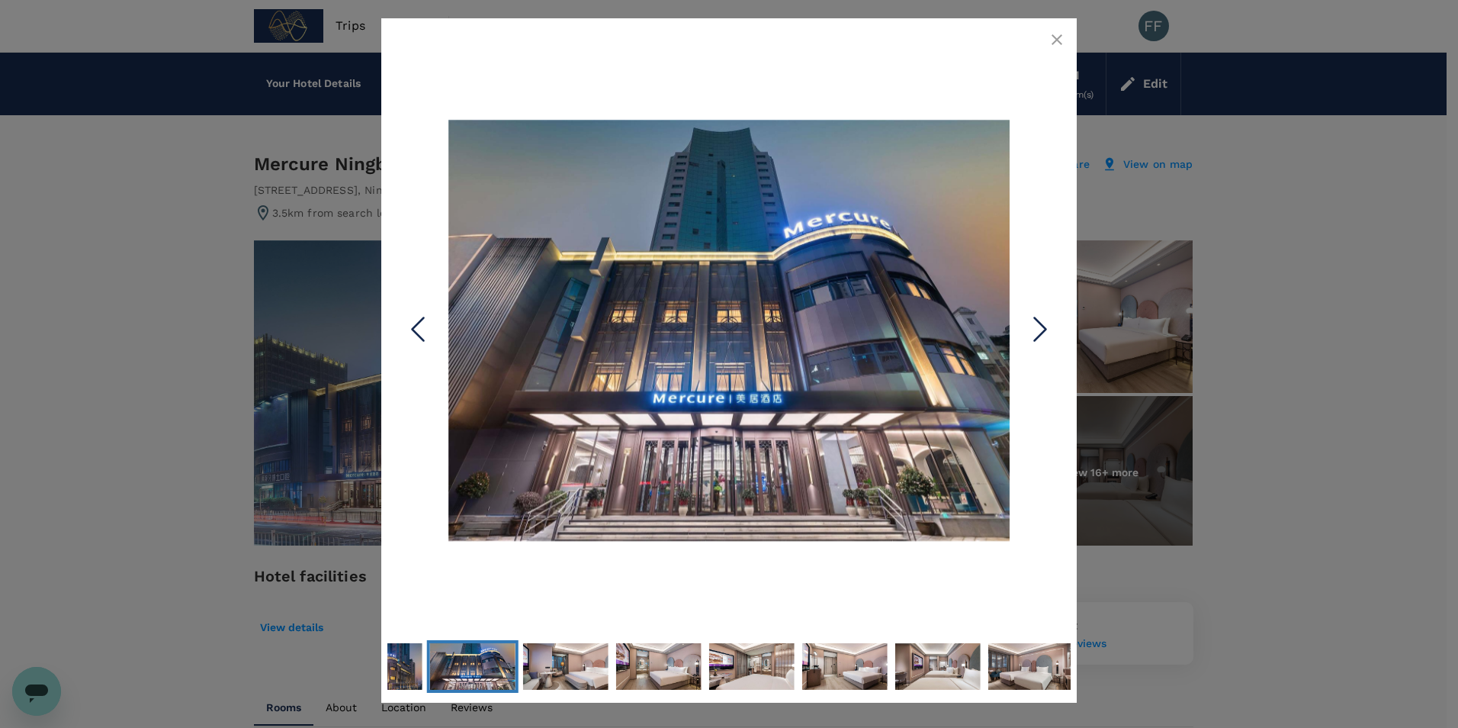
click at [409, 344] on icon "Previous Slide" at bounding box center [418, 330] width 46 height 46
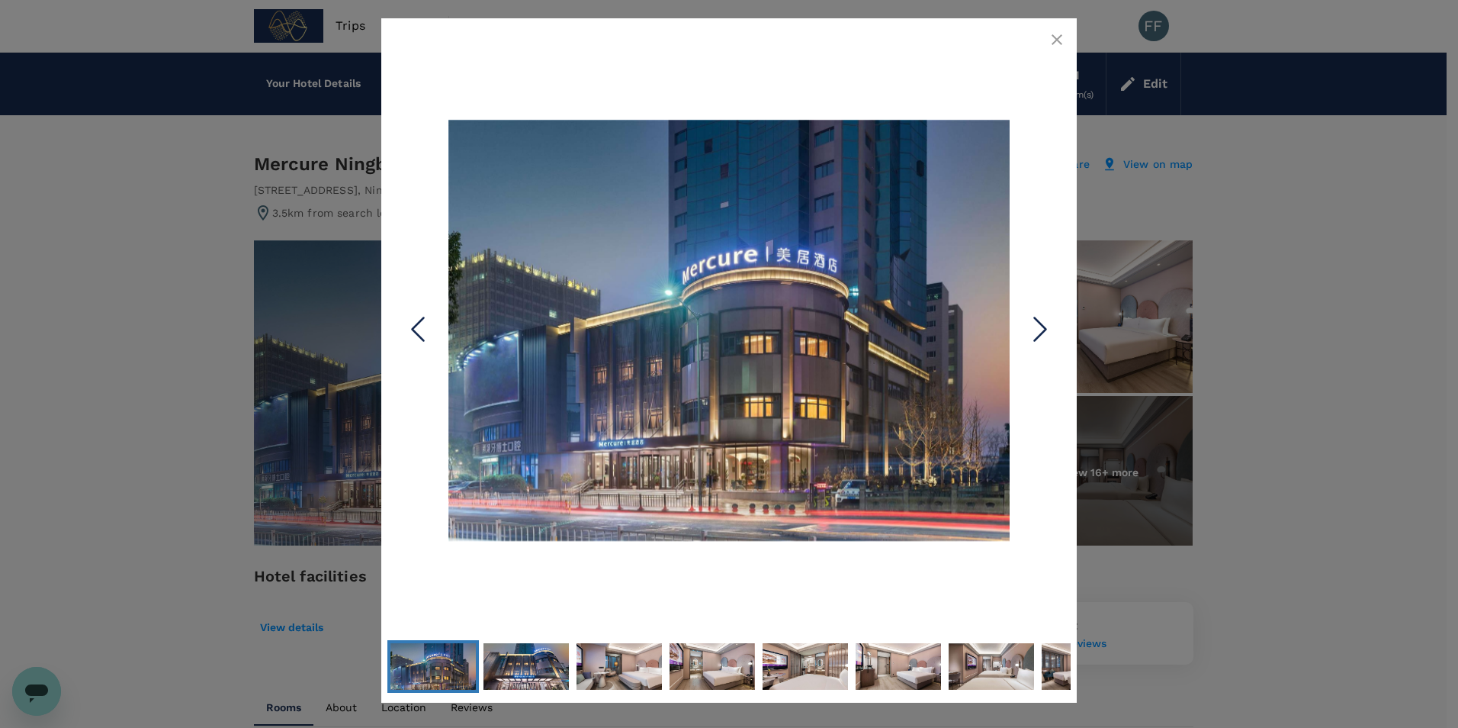
click at [409, 344] on icon "Previous Slide" at bounding box center [418, 330] width 46 height 46
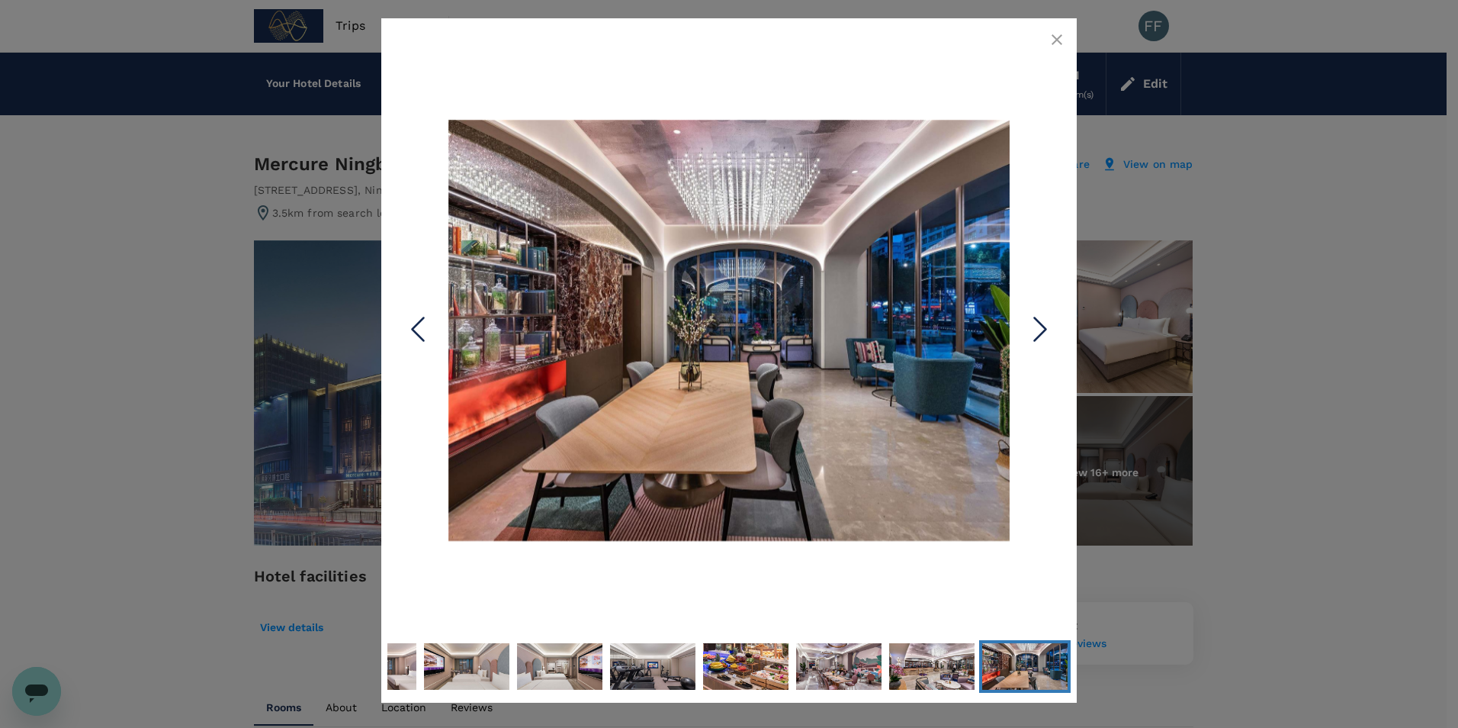
click at [1043, 339] on icon "Next Slide" at bounding box center [1041, 330] width 46 height 46
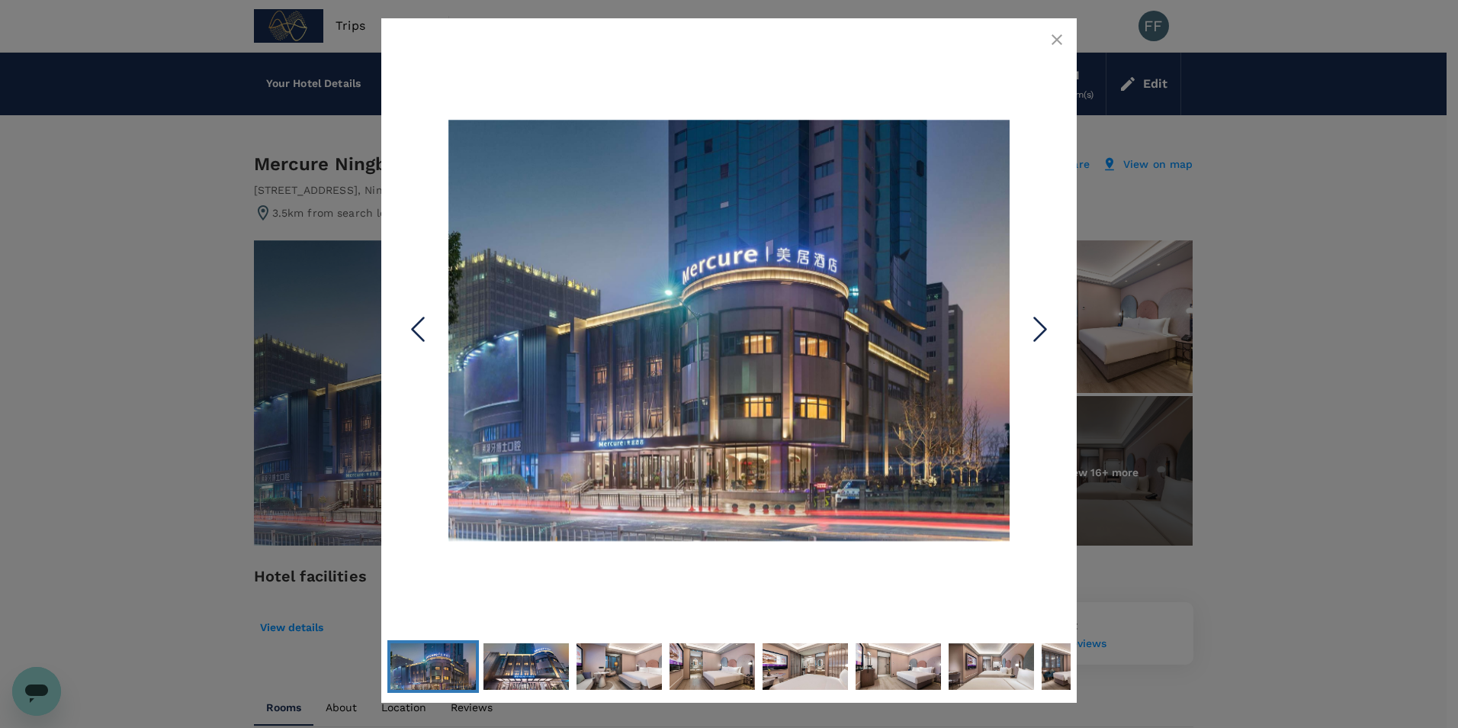
click at [1043, 336] on icon "Next Slide" at bounding box center [1041, 330] width 46 height 46
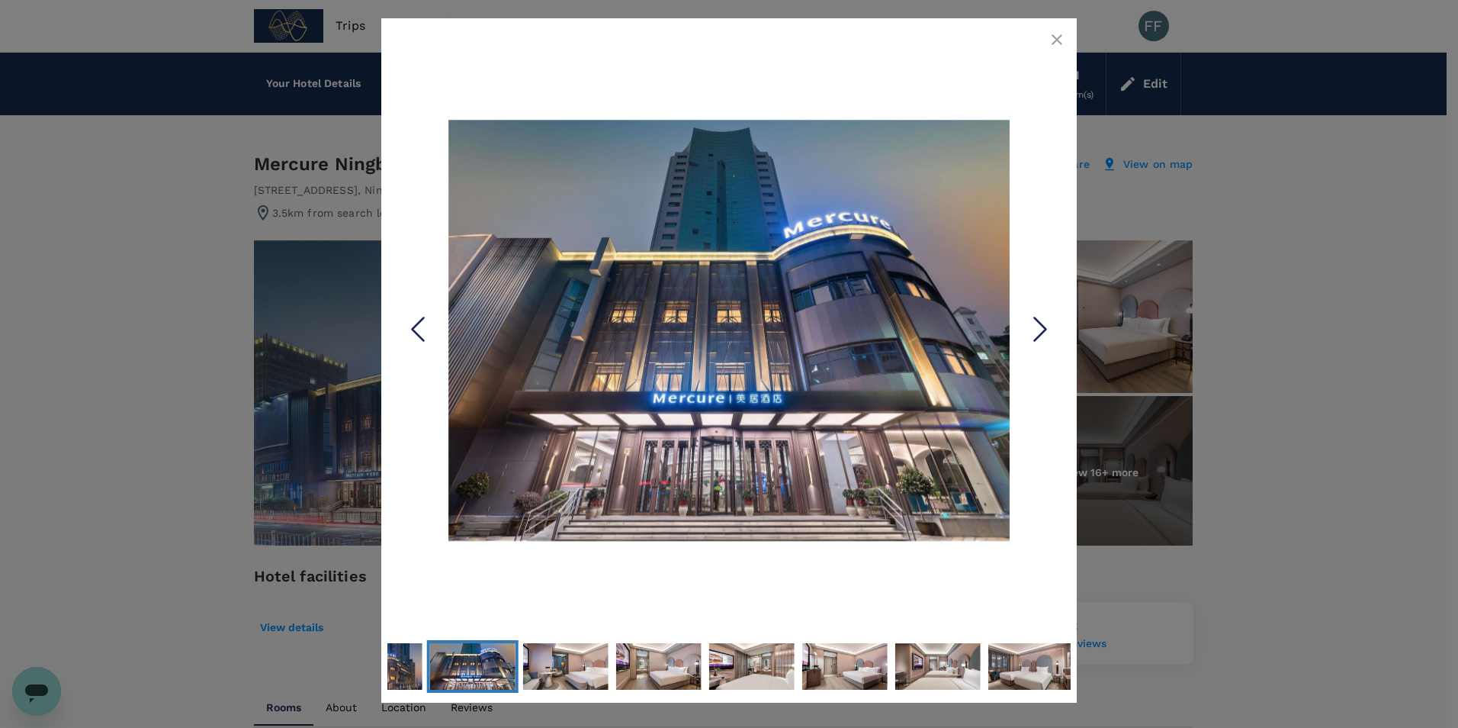
click at [1043, 336] on icon "Next Slide" at bounding box center [1041, 330] width 46 height 46
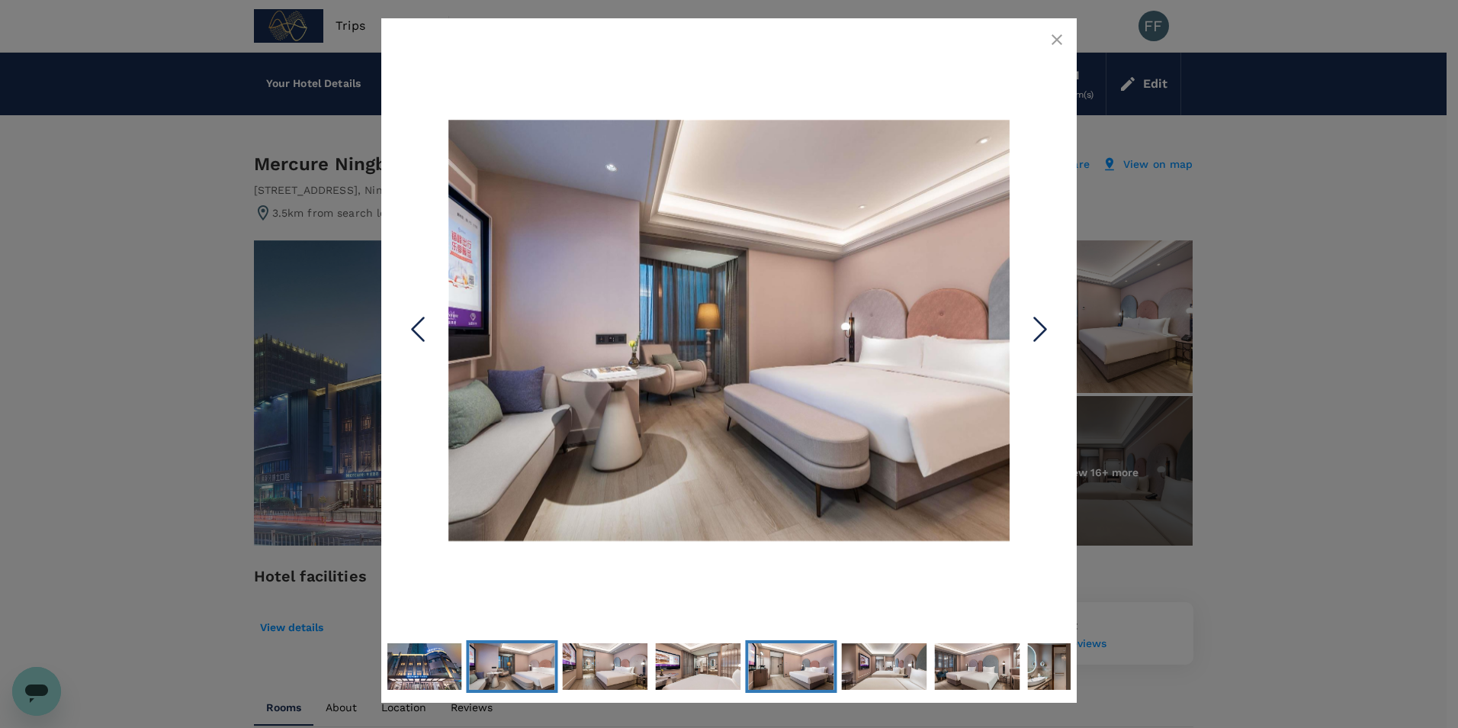
click at [833, 665] on img "Go to Slide 6" at bounding box center [790, 666] width 85 height 64
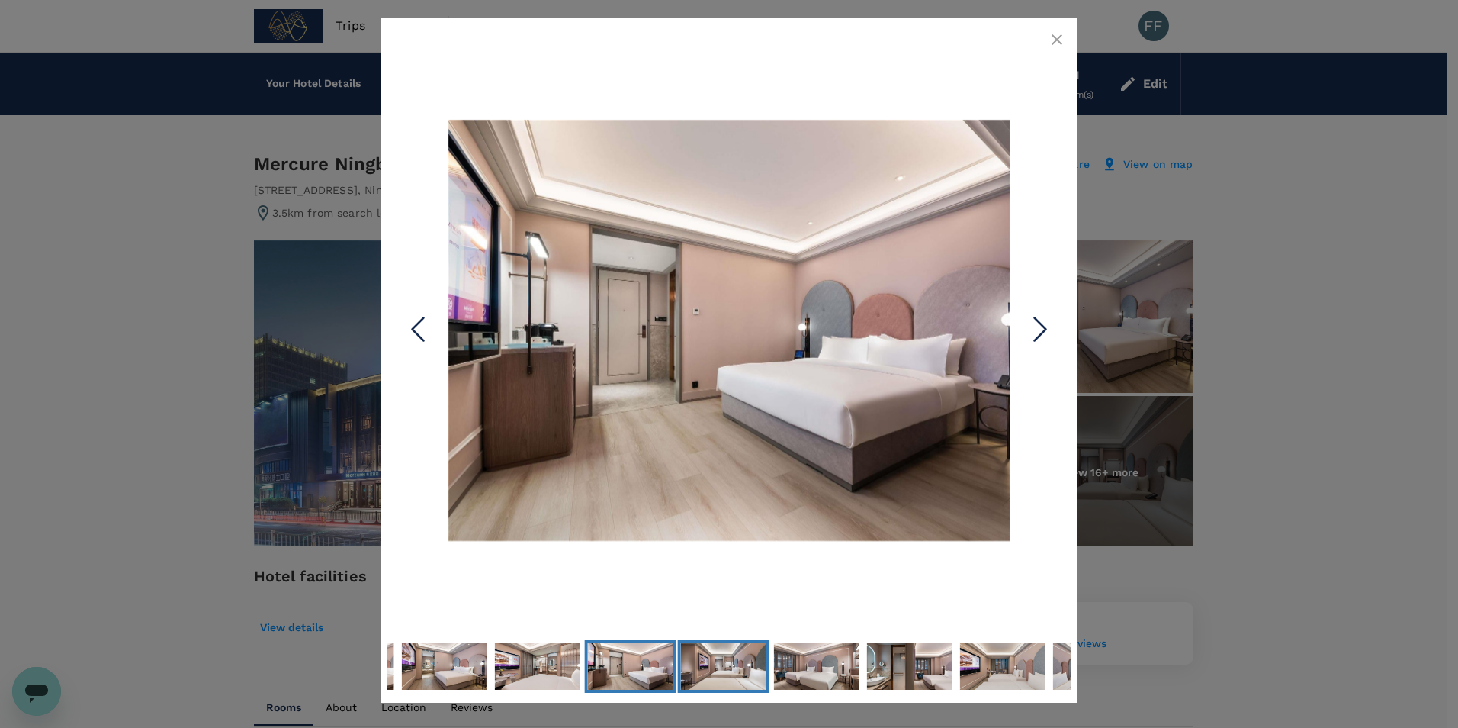
click at [744, 663] on img "Go to Slide 7" at bounding box center [723, 666] width 85 height 64
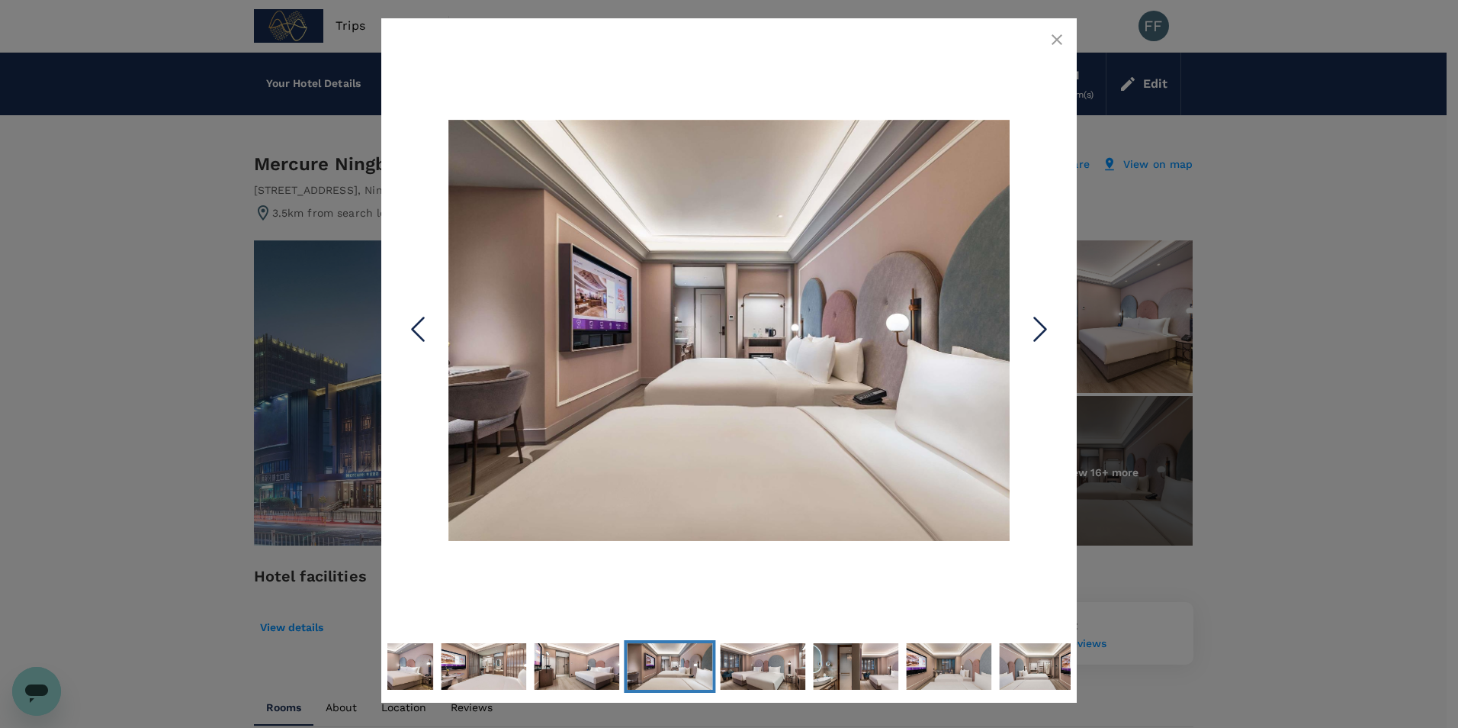
click at [1041, 328] on icon "Next Slide" at bounding box center [1041, 330] width 46 height 46
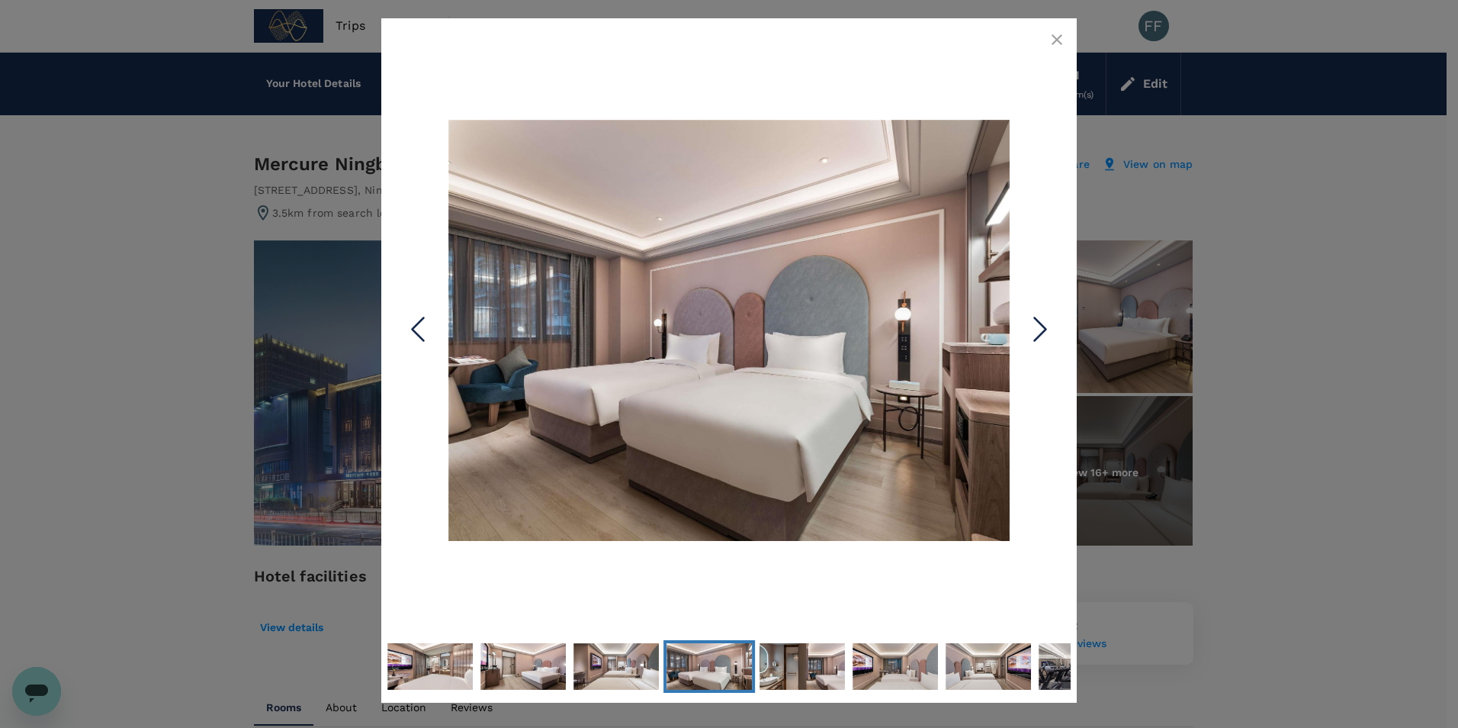
click at [1041, 328] on icon "Next Slide" at bounding box center [1041, 330] width 46 height 46
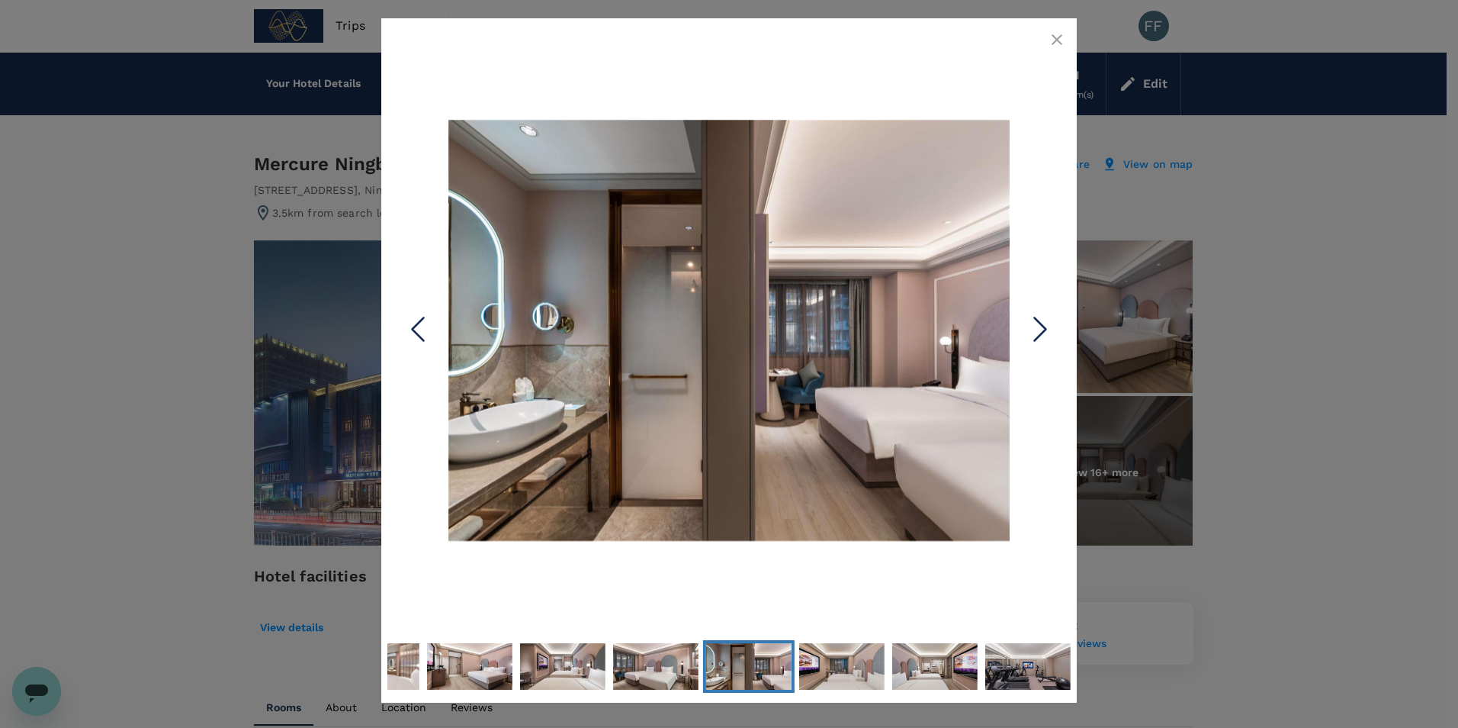
click at [1041, 328] on icon "Next Slide" at bounding box center [1041, 330] width 46 height 46
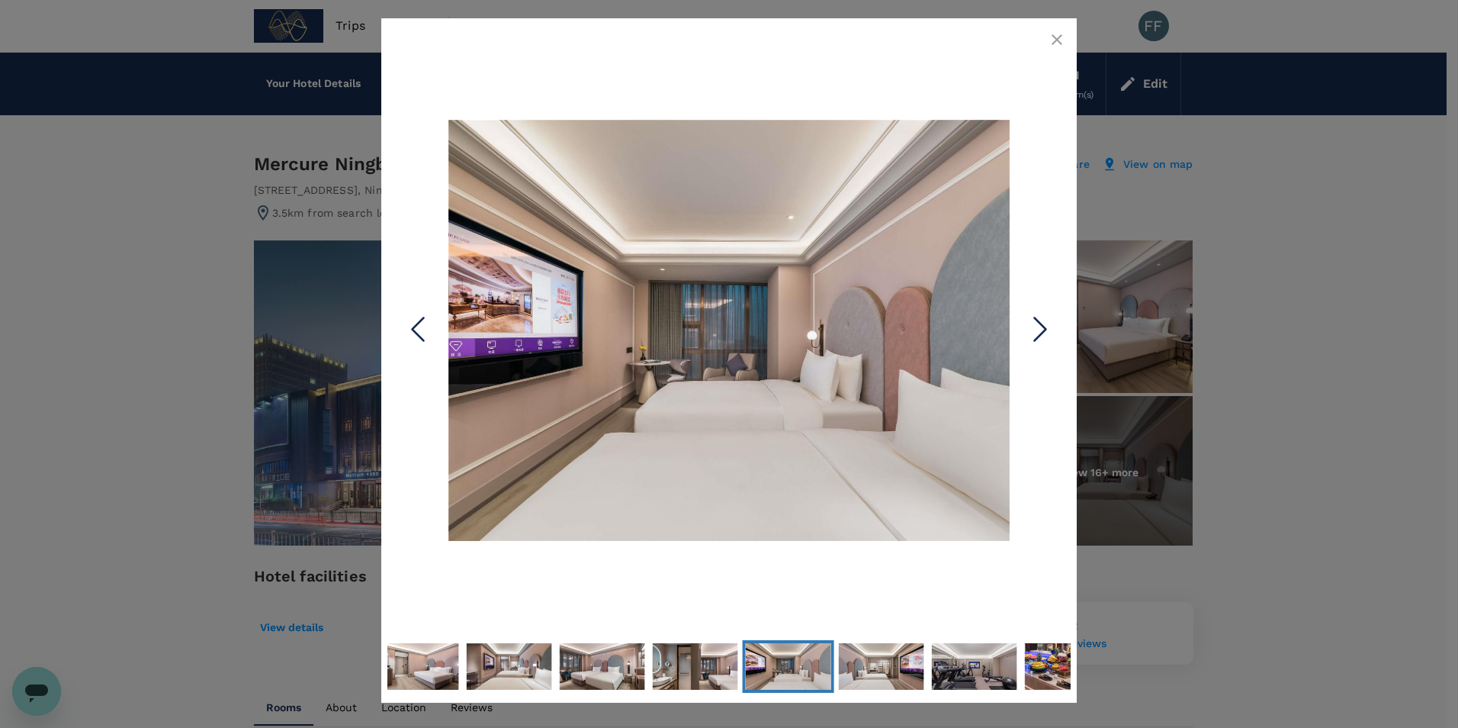
click at [1068, 36] on button "button" at bounding box center [1057, 39] width 31 height 31
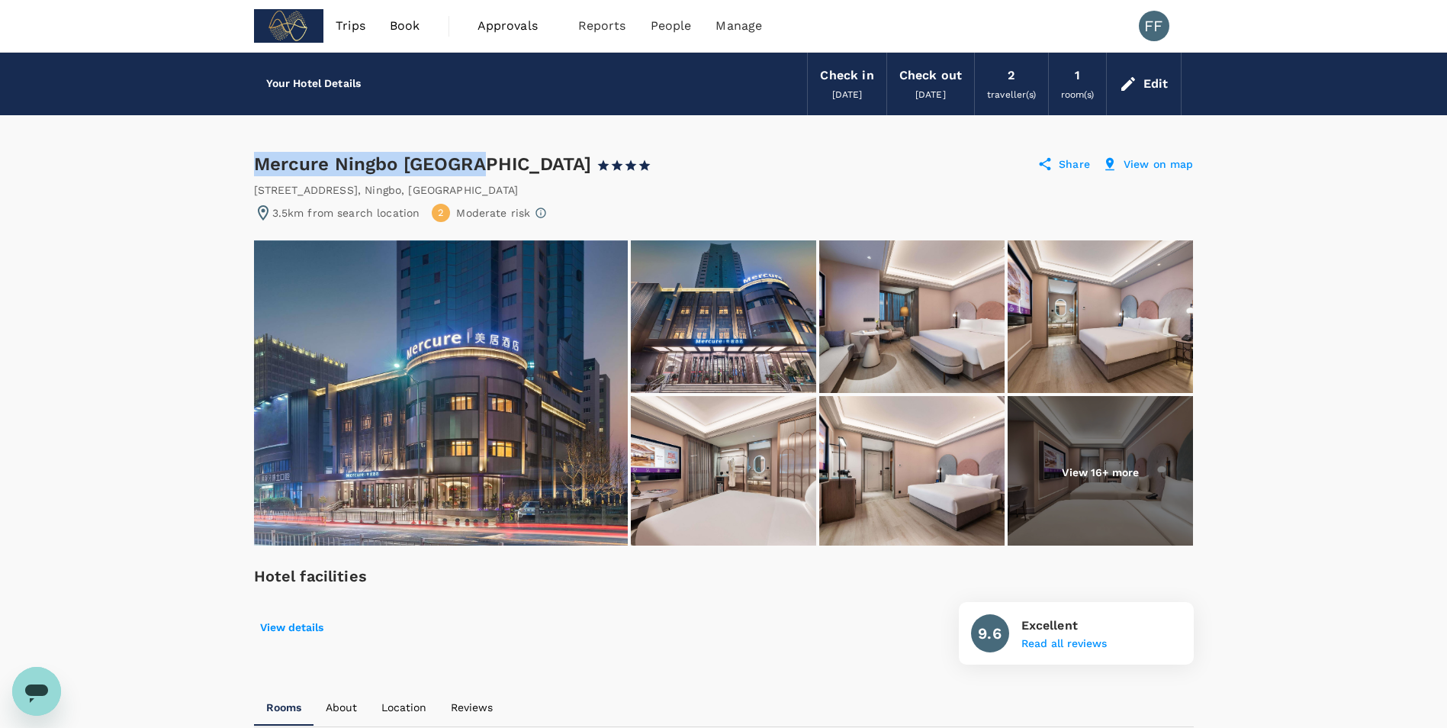
drag, startPoint x: 254, startPoint y: 167, endPoint x: 473, endPoint y: 166, distance: 218.9
click at [473, 166] on div "Mercure Ningbo Yinzhou 1 Star 2 Stars 3 Stars 4 Stars 5 Stars" at bounding box center [460, 164] width 412 height 24
copy div "Mercure Ningbo Yinzhou"
click at [255, 165] on div "Mercure Ningbo Yinzhou 1 Star 2 Stars 3 Stars 4 Stars 5 Stars" at bounding box center [460, 164] width 412 height 24
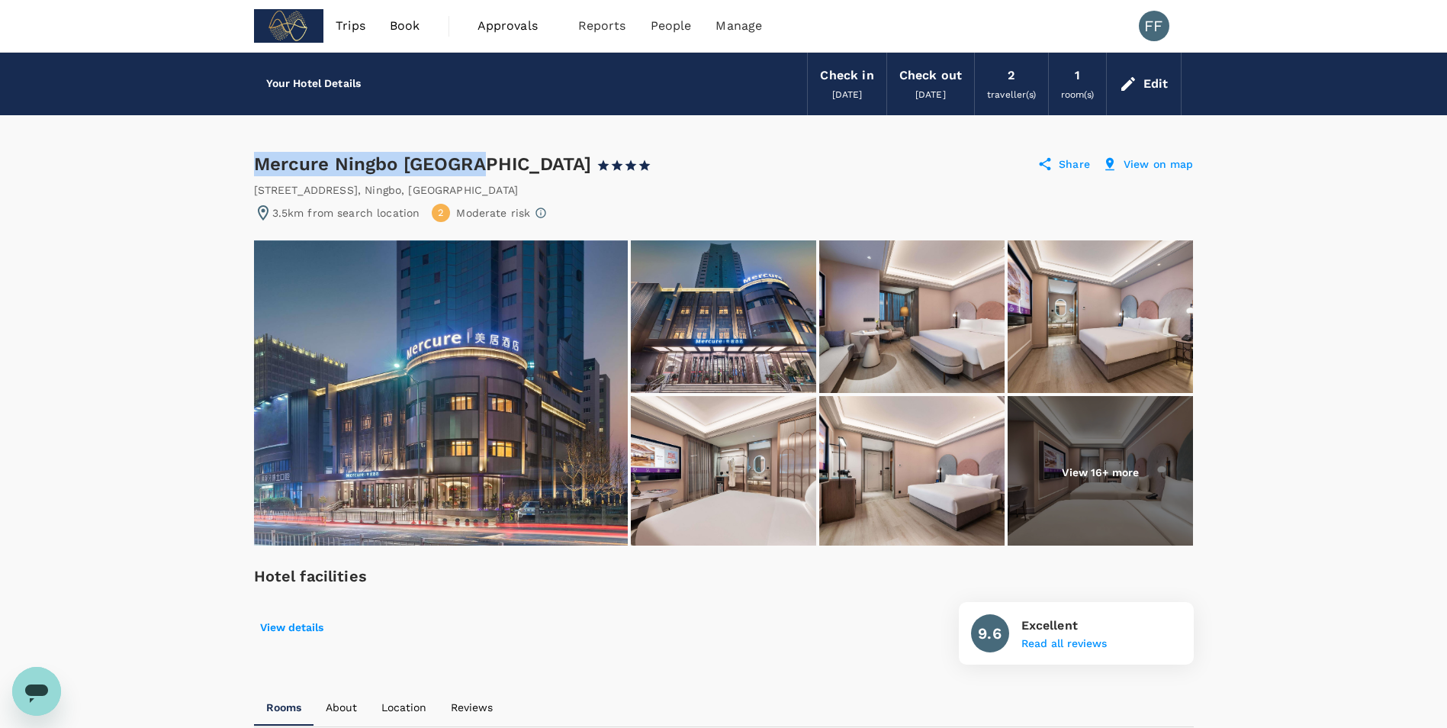
drag, startPoint x: 255, startPoint y: 165, endPoint x: 453, endPoint y: 162, distance: 198.3
click at [453, 162] on div "Mercure Ningbo Yinzhou 1 Star 2 Stars 3 Stars 4 Stars 5 Stars" at bounding box center [460, 164] width 412 height 24
drag, startPoint x: 453, startPoint y: 162, endPoint x: 214, endPoint y: 175, distance: 239.1
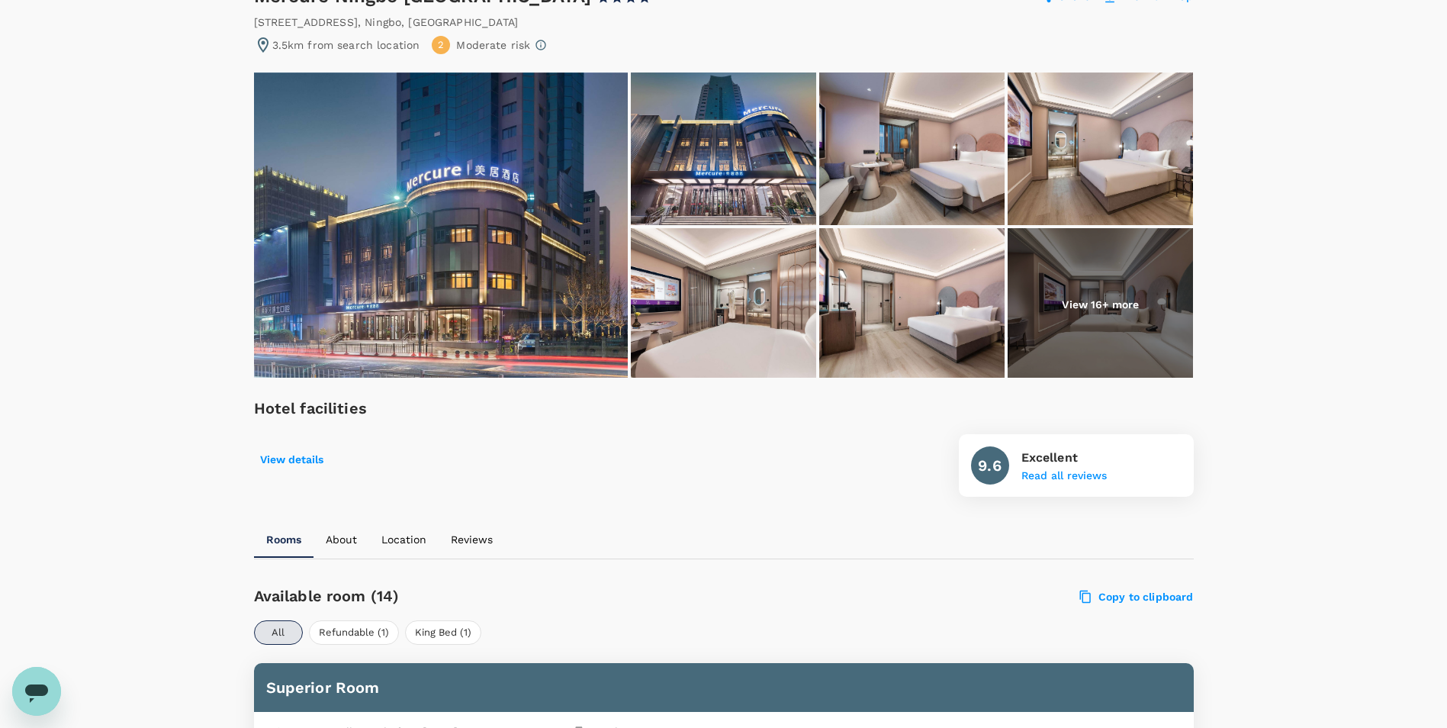
scroll to position [458, 0]
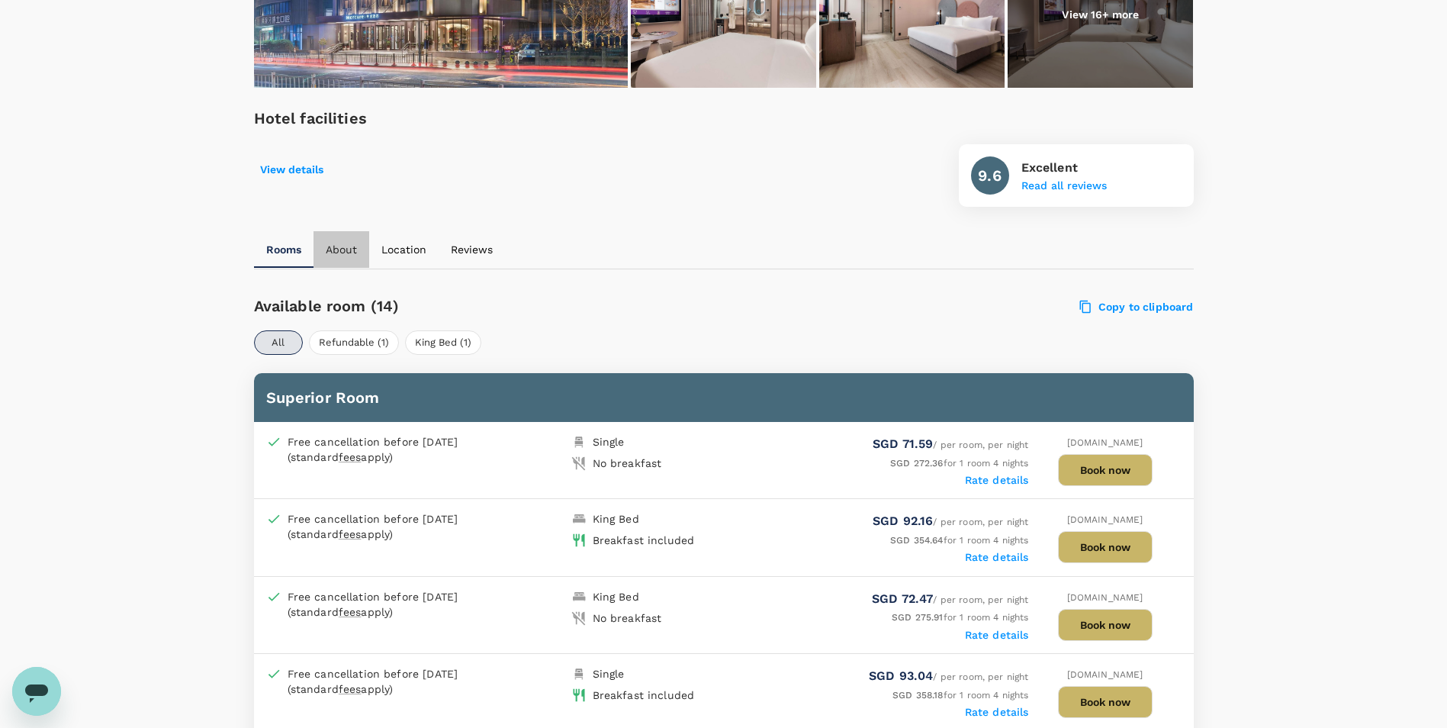
click at [332, 250] on p "About" at bounding box center [341, 249] width 31 height 15
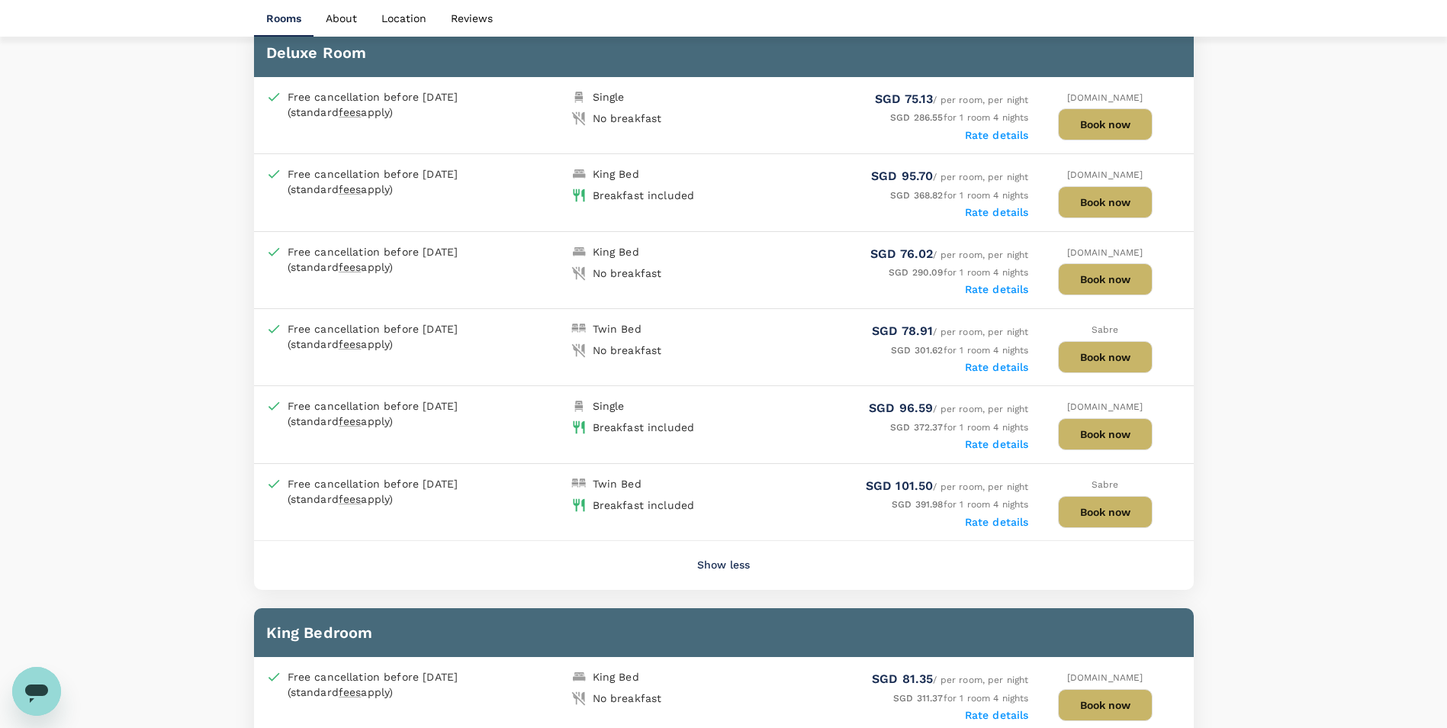
scroll to position [618, 0]
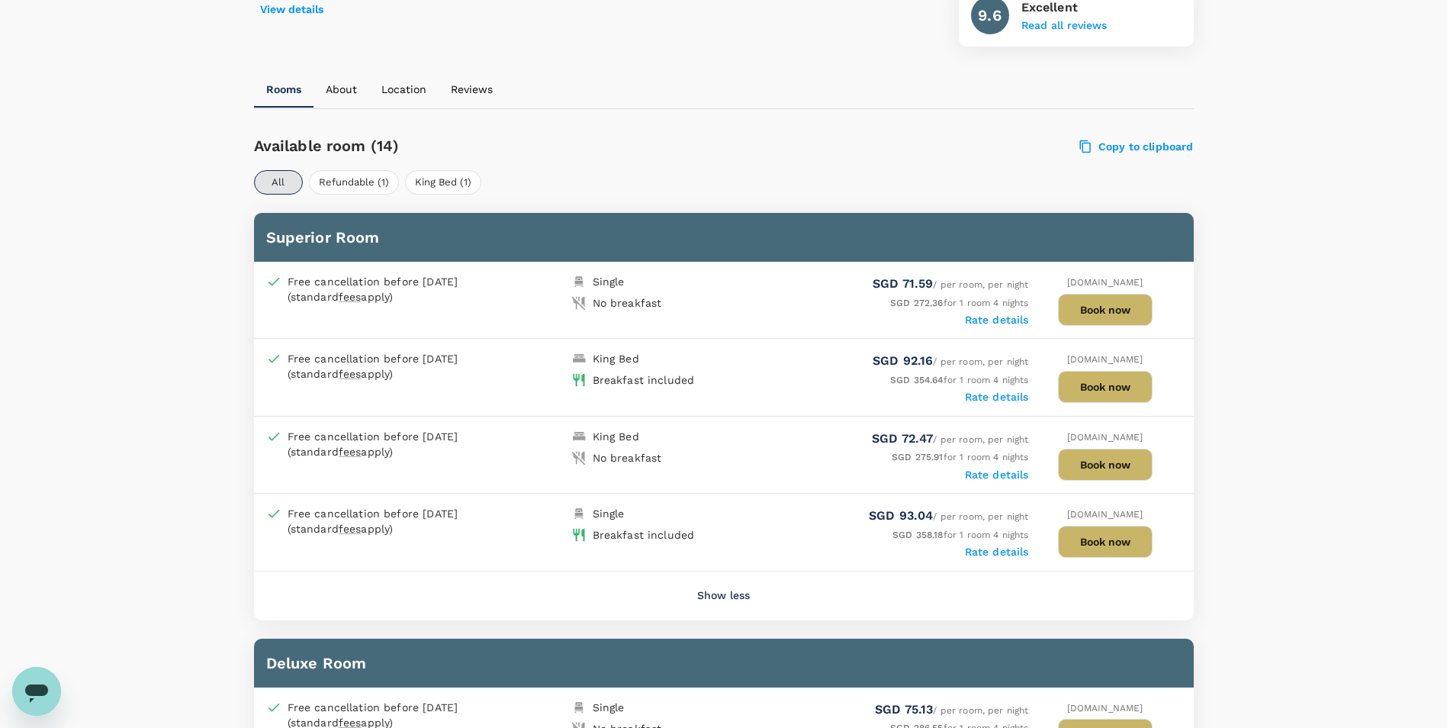
click at [449, 90] on button "Reviews" at bounding box center [472, 89] width 66 height 37
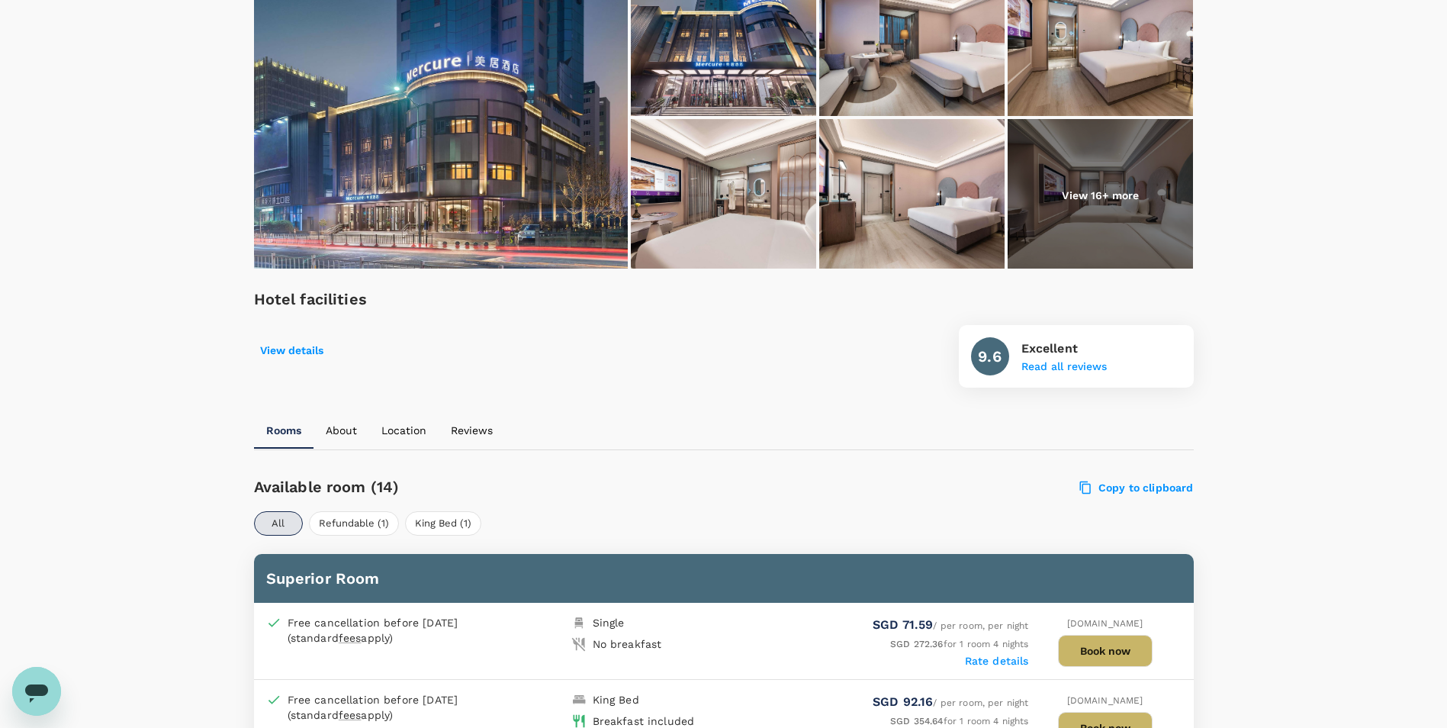
scroll to position [381, 0]
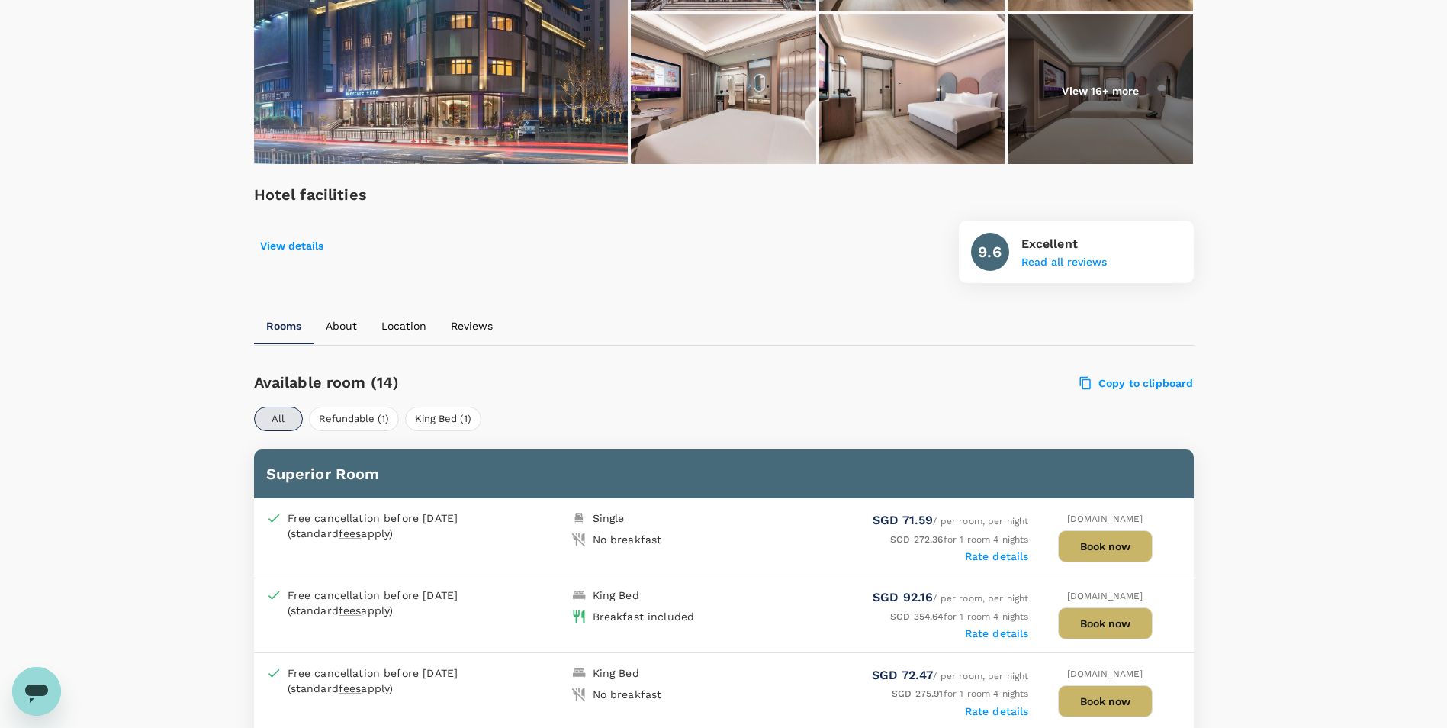
click at [348, 332] on p "About" at bounding box center [341, 325] width 31 height 15
click at [434, 317] on button "Location" at bounding box center [402, 325] width 69 height 37
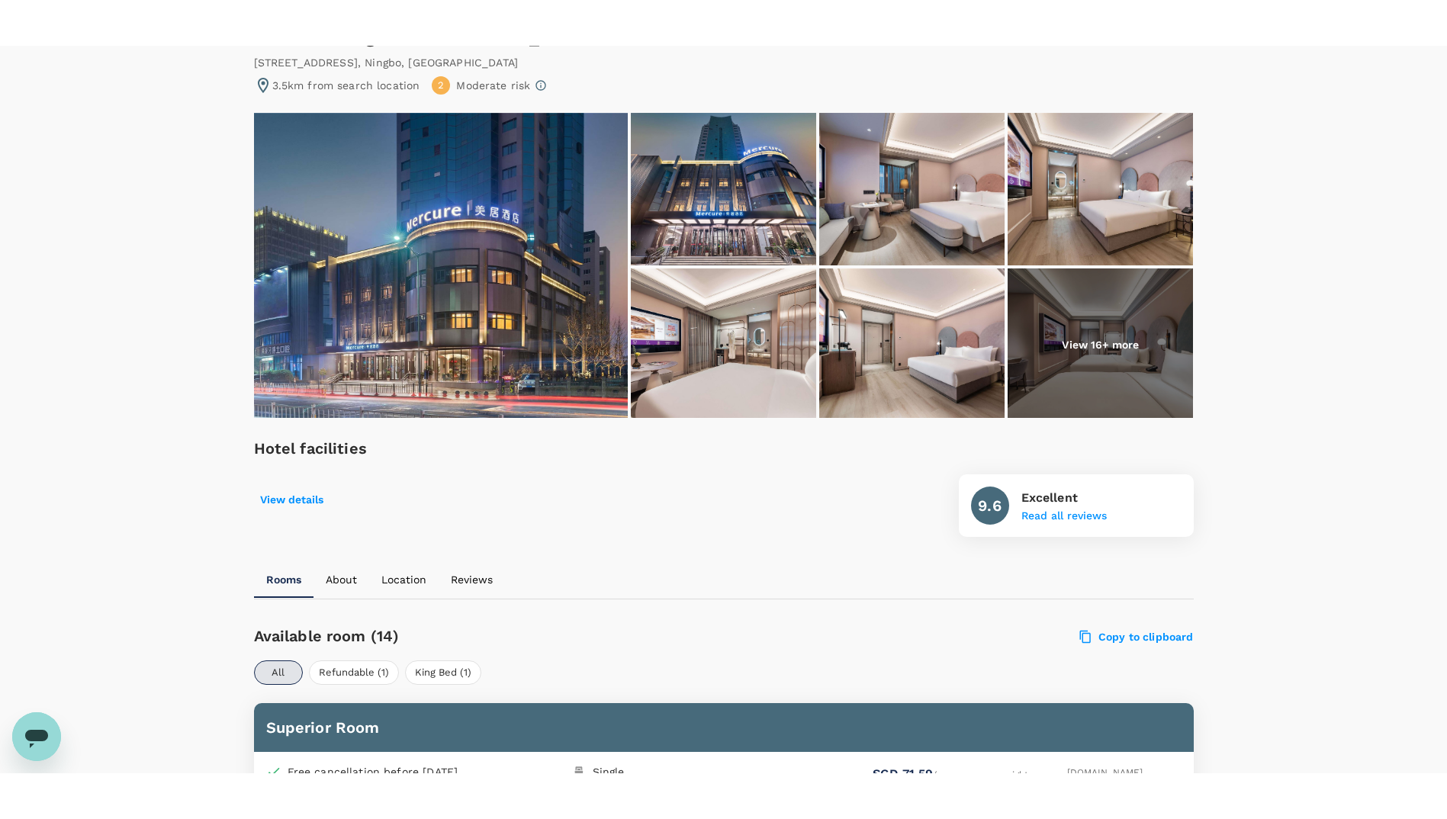
scroll to position [0, 0]
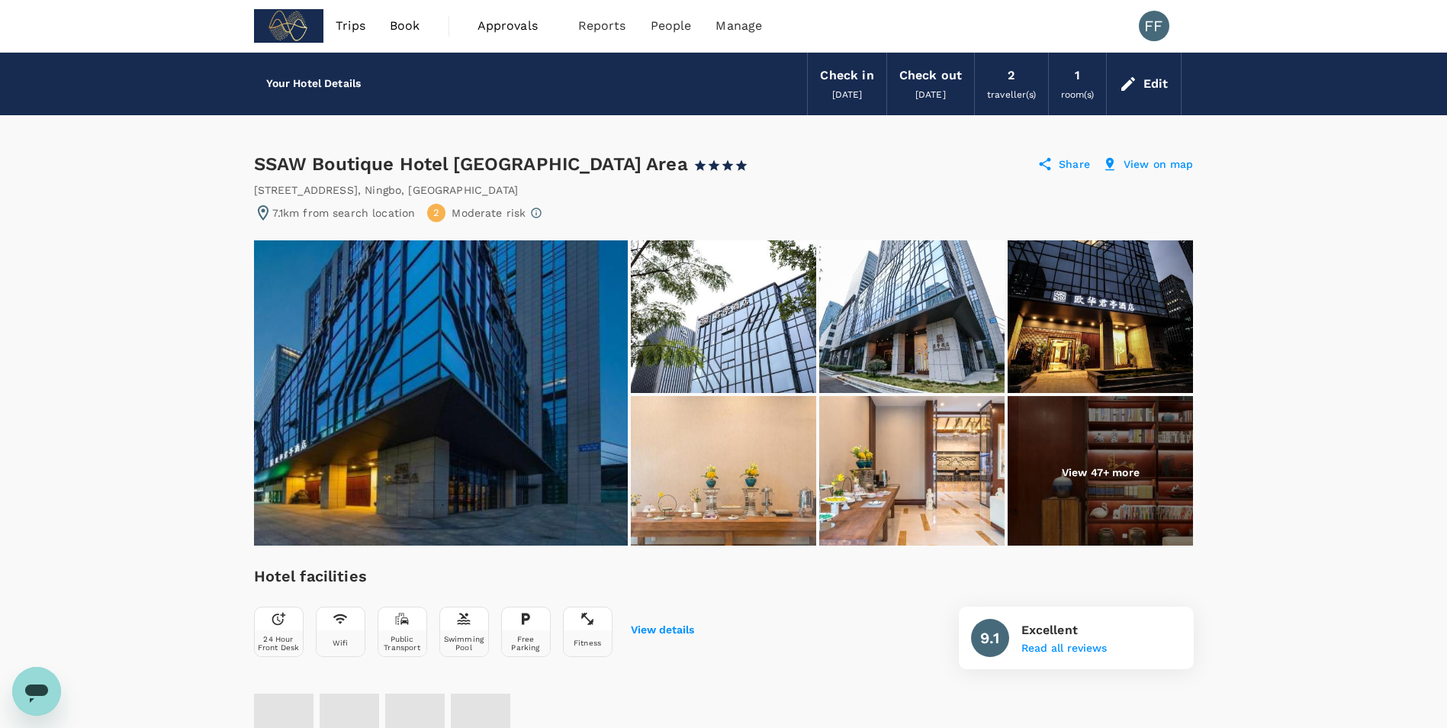
click at [569, 428] on img at bounding box center [441, 392] width 374 height 305
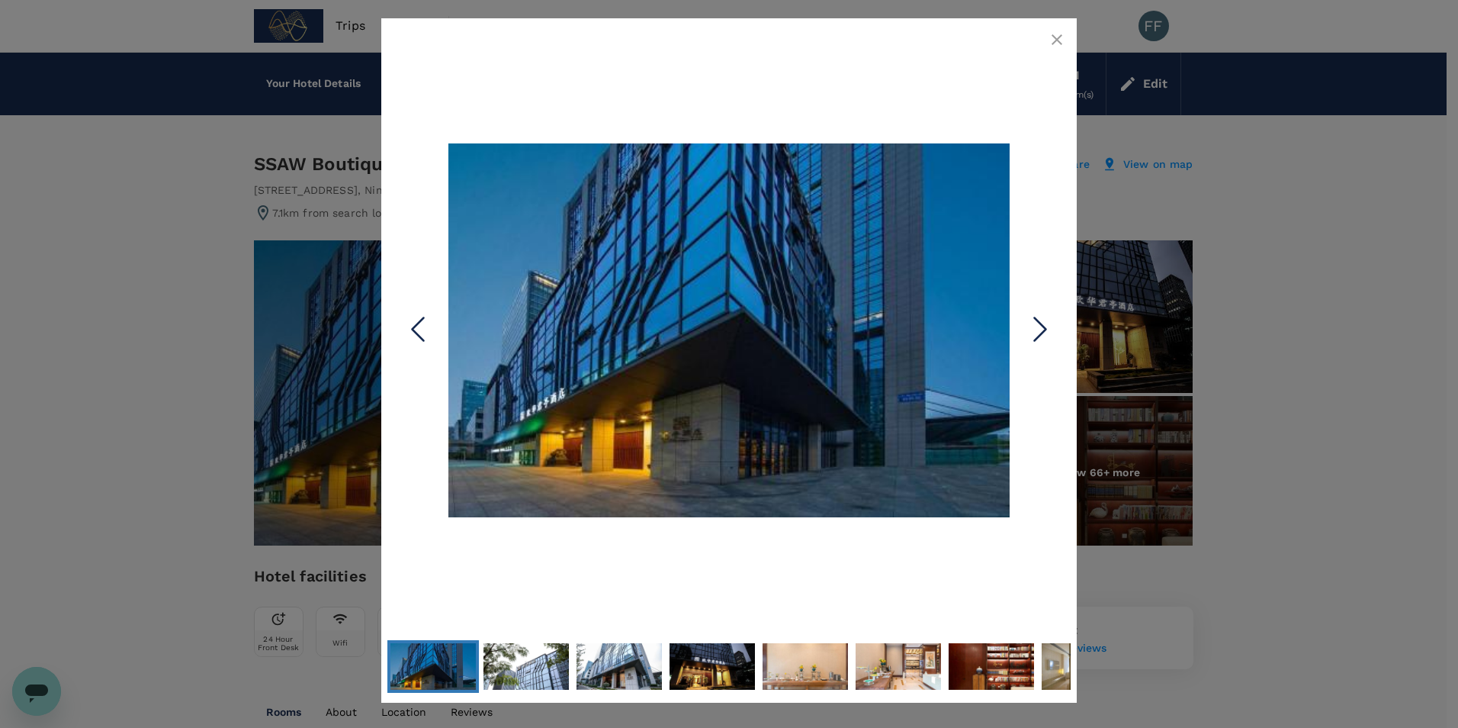
click at [1038, 327] on icon "Next Slide" at bounding box center [1041, 330] width 46 height 46
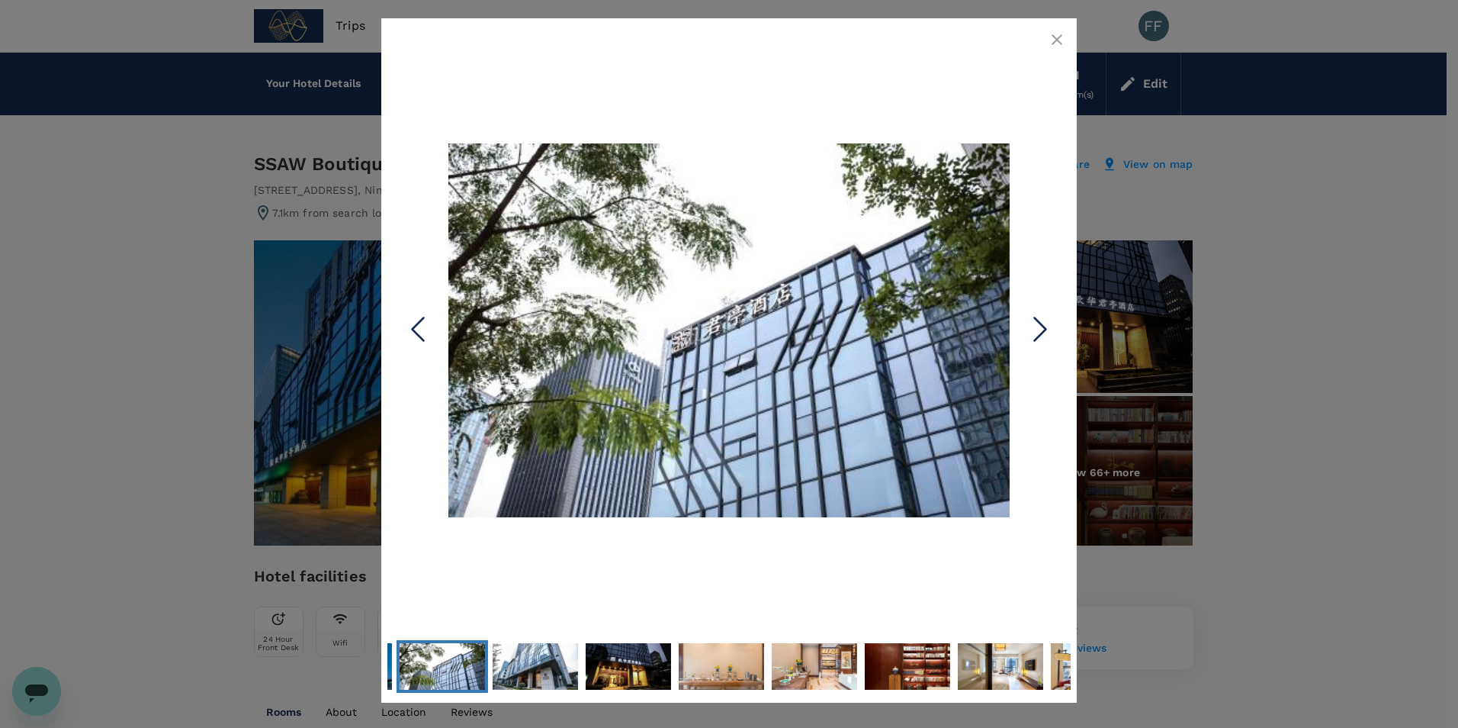
click at [1038, 327] on icon "Next Slide" at bounding box center [1041, 330] width 46 height 46
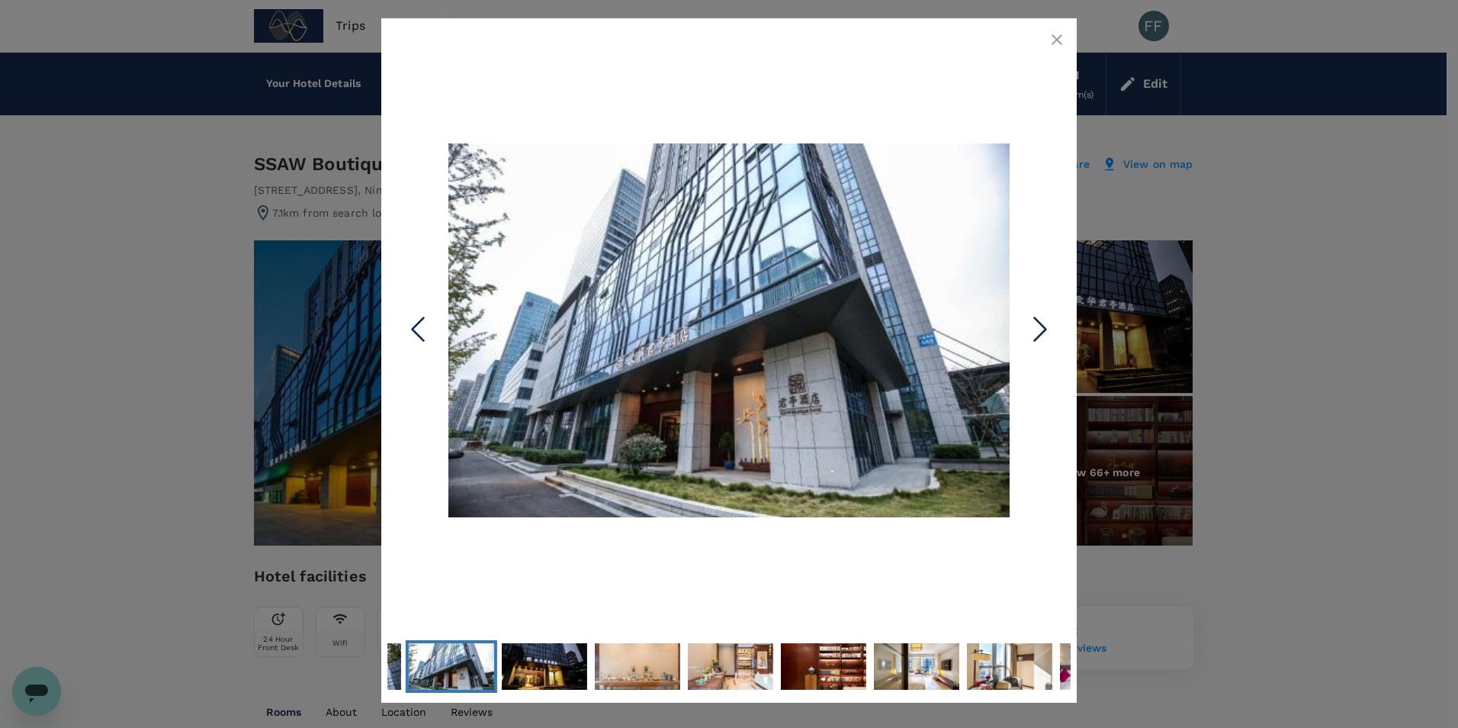
click at [1038, 327] on icon "Next Slide" at bounding box center [1041, 330] width 46 height 46
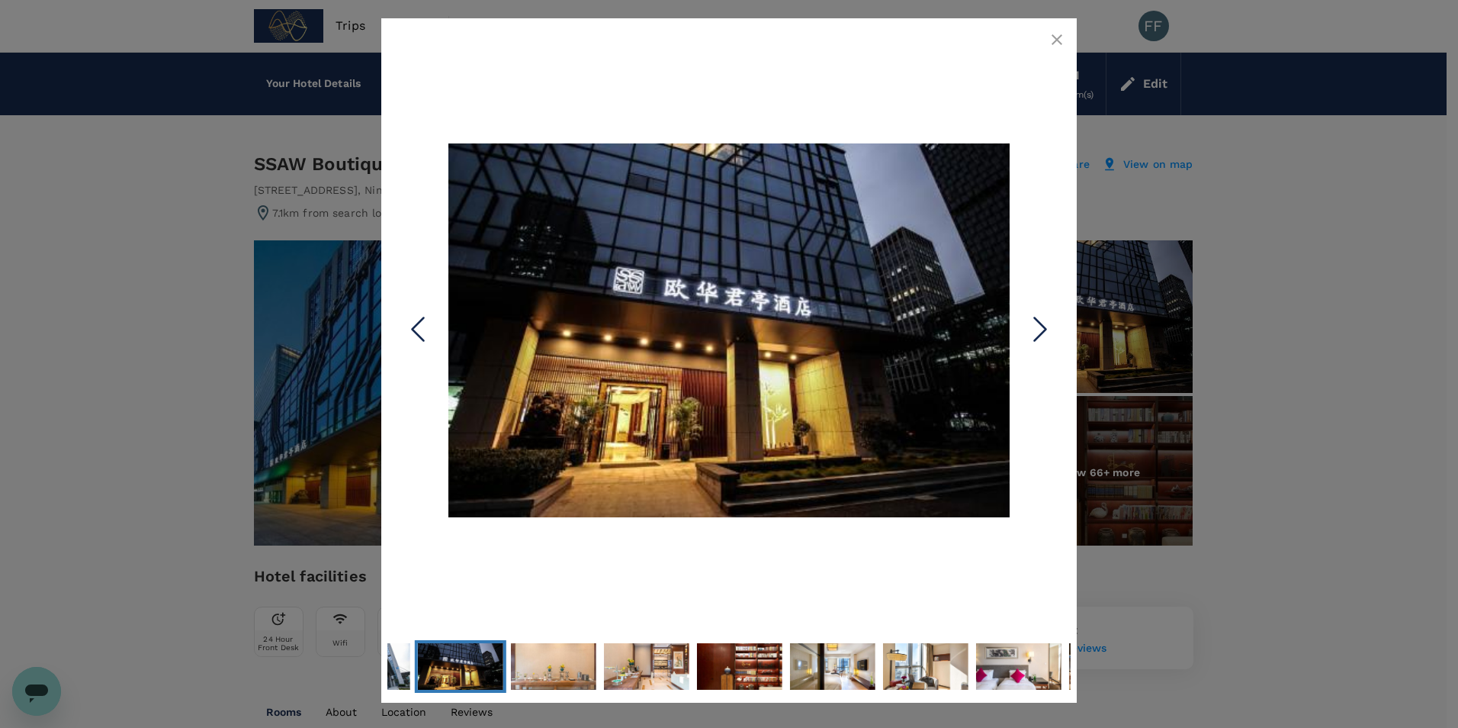
click at [1038, 327] on icon "Next Slide" at bounding box center [1041, 330] width 46 height 46
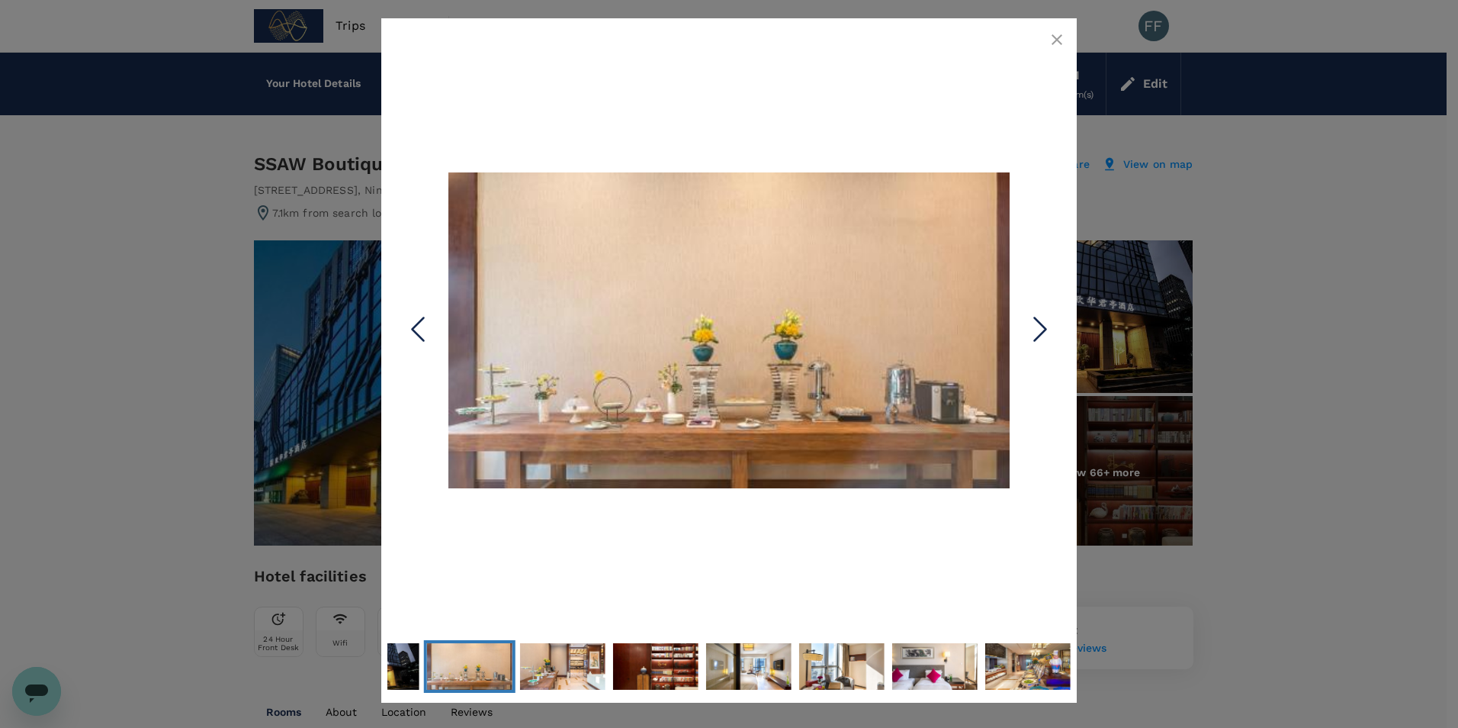
click at [1038, 327] on icon "Next Slide" at bounding box center [1041, 330] width 46 height 46
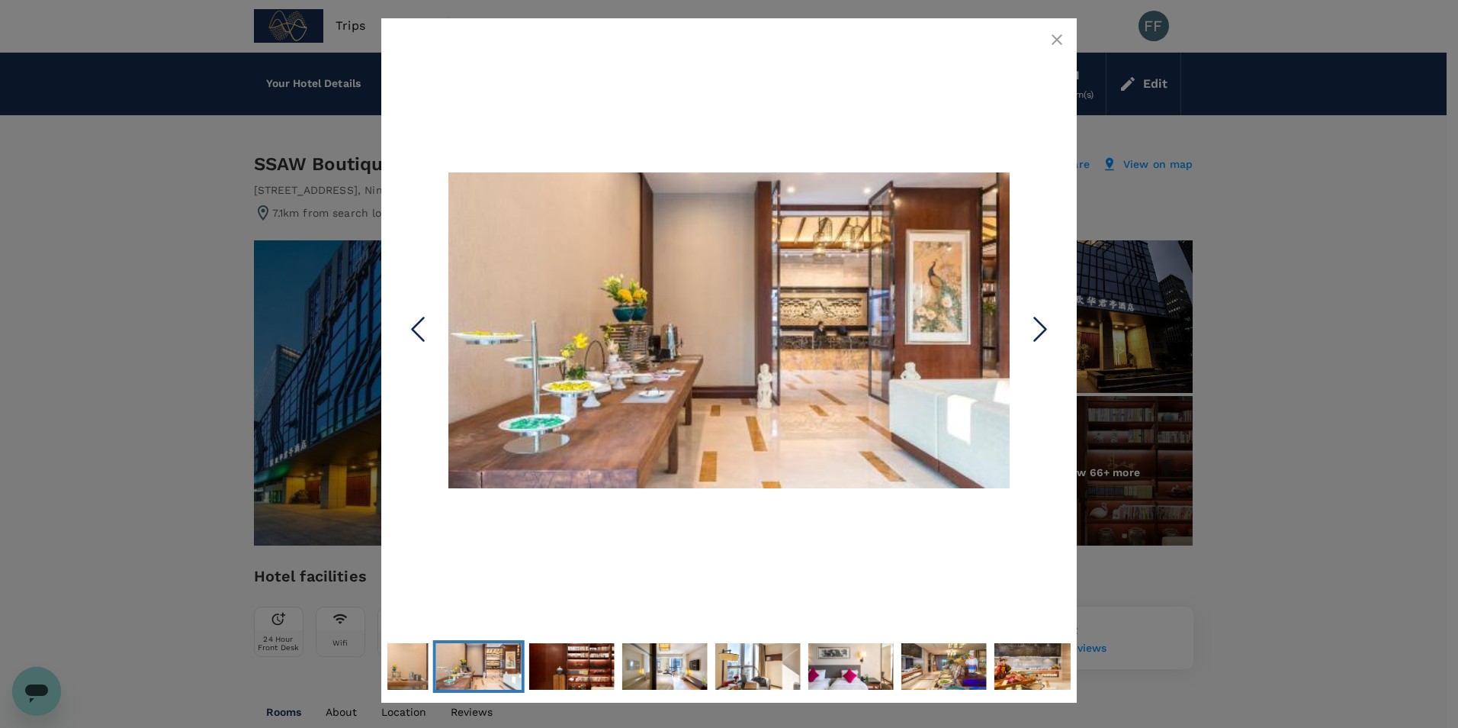
click at [1038, 327] on icon "Next Slide" at bounding box center [1041, 330] width 46 height 46
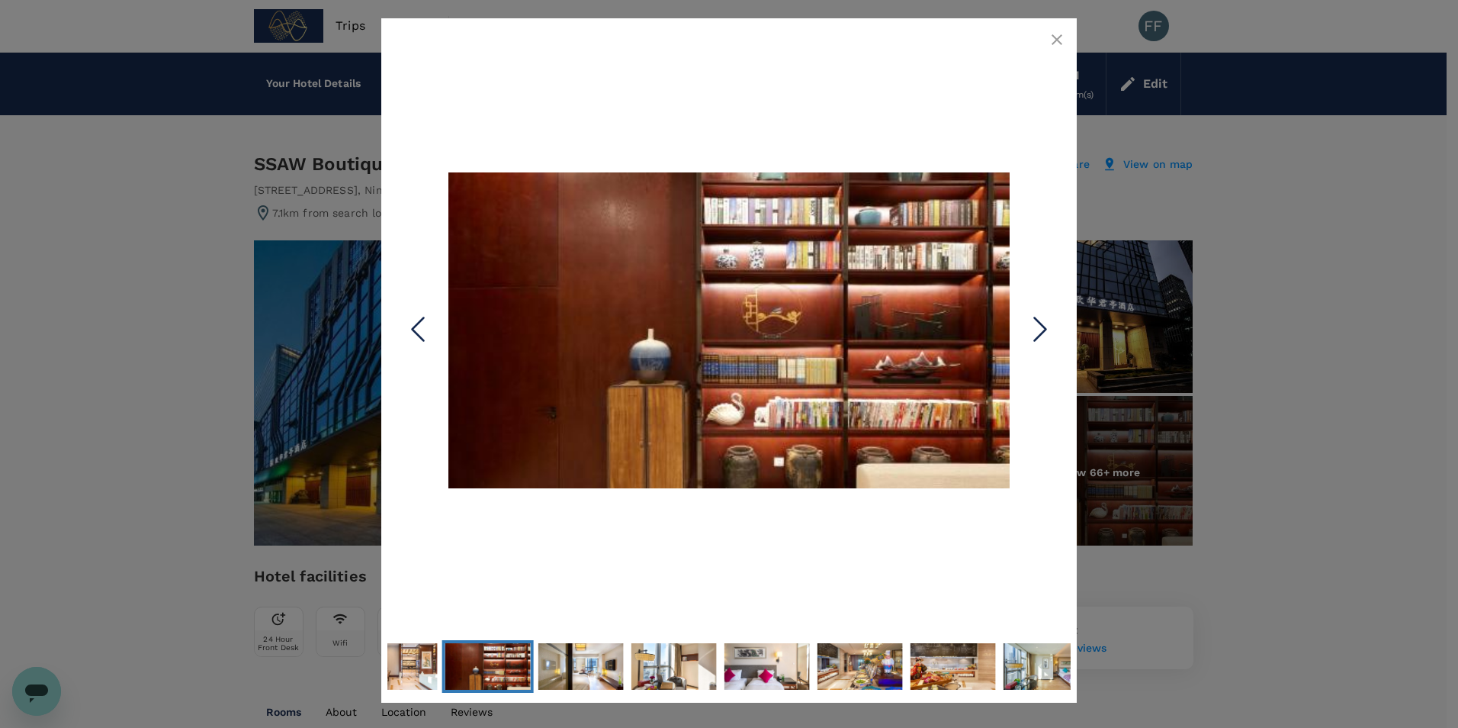
click at [1038, 327] on icon "Next Slide" at bounding box center [1041, 330] width 46 height 46
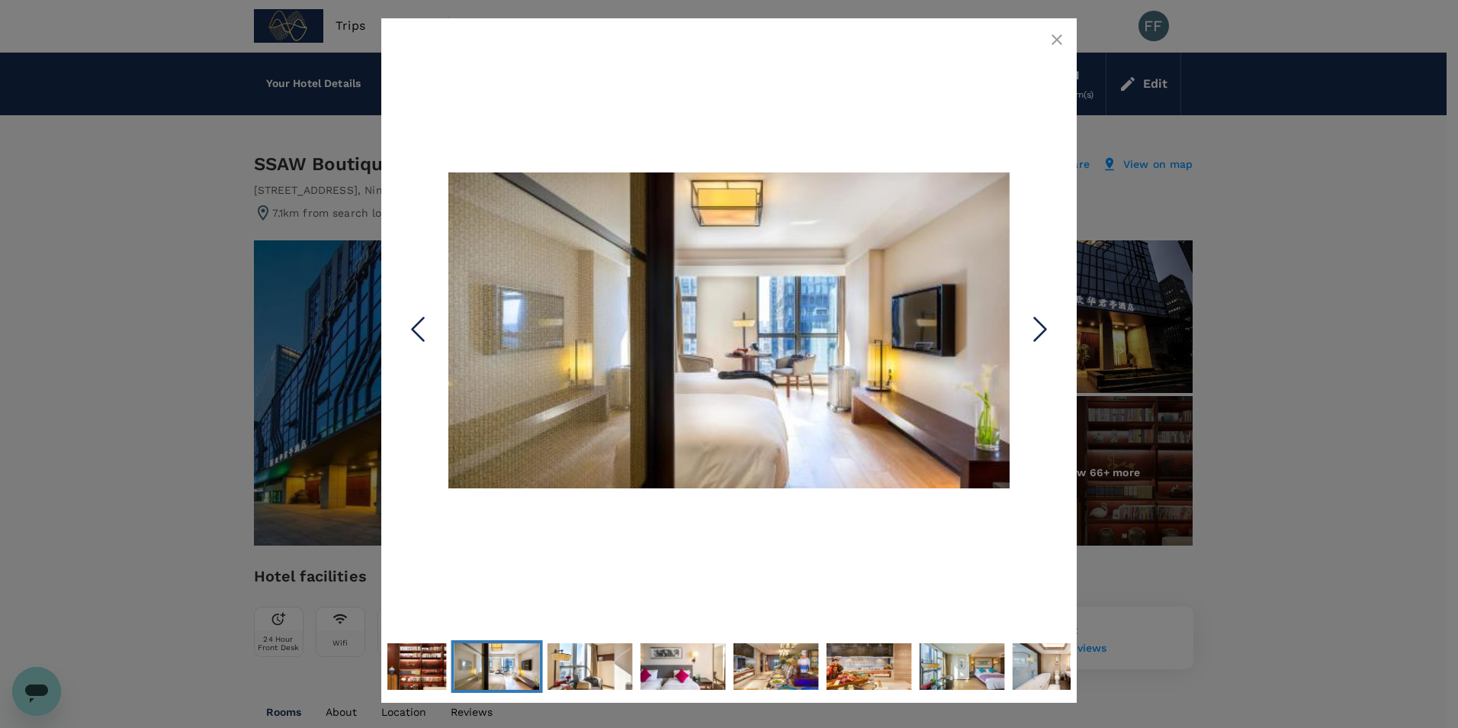
click at [1059, 45] on icon "button" at bounding box center [1057, 40] width 18 height 18
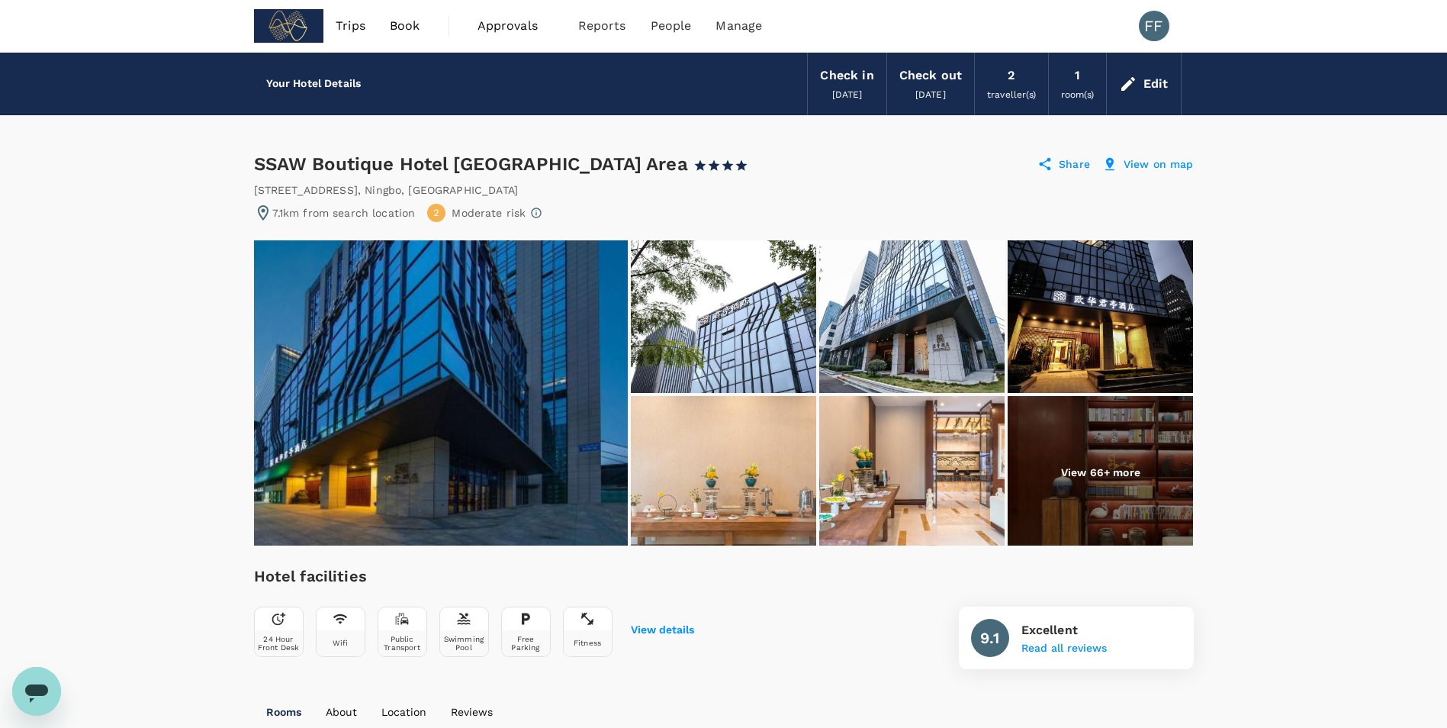
click at [1040, 466] on img at bounding box center [1100, 472] width 185 height 153
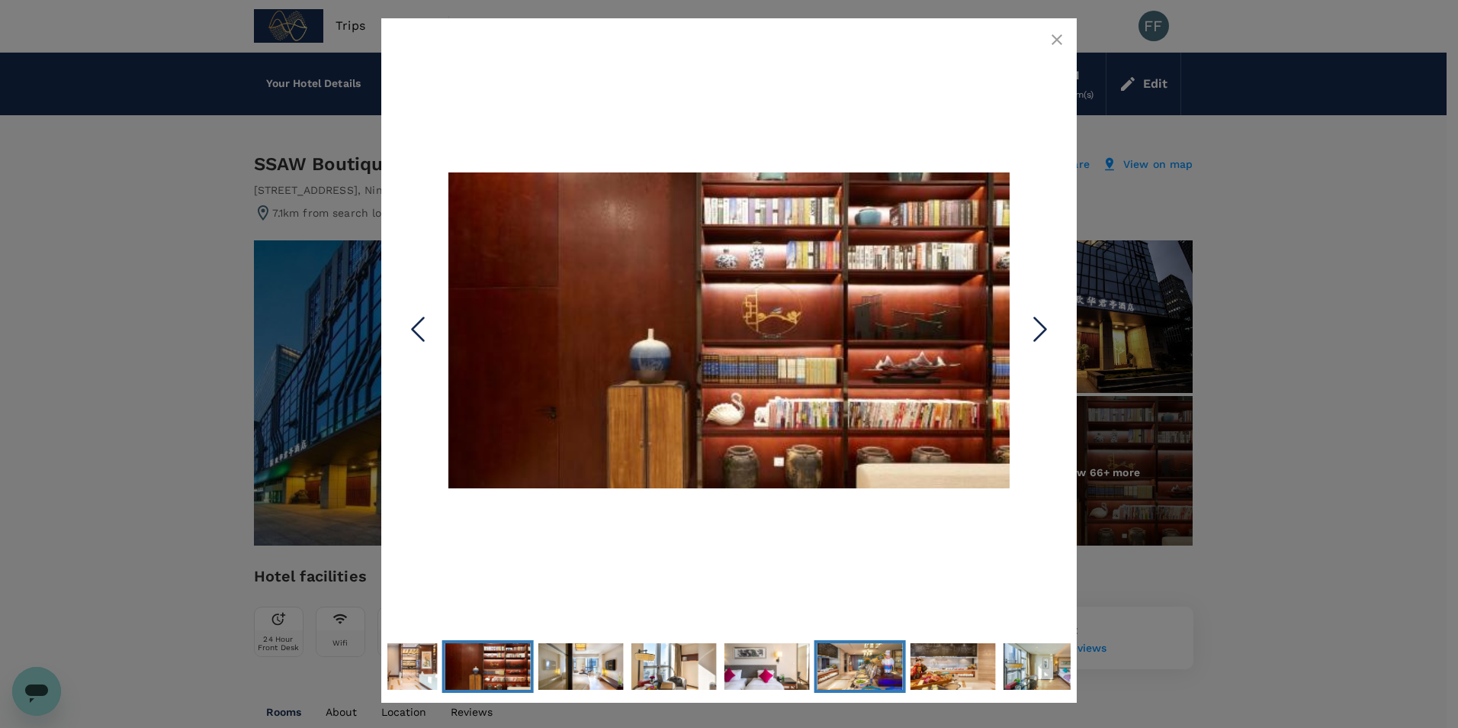
click at [825, 670] on img "Go to Slide 11" at bounding box center [860, 666] width 85 height 48
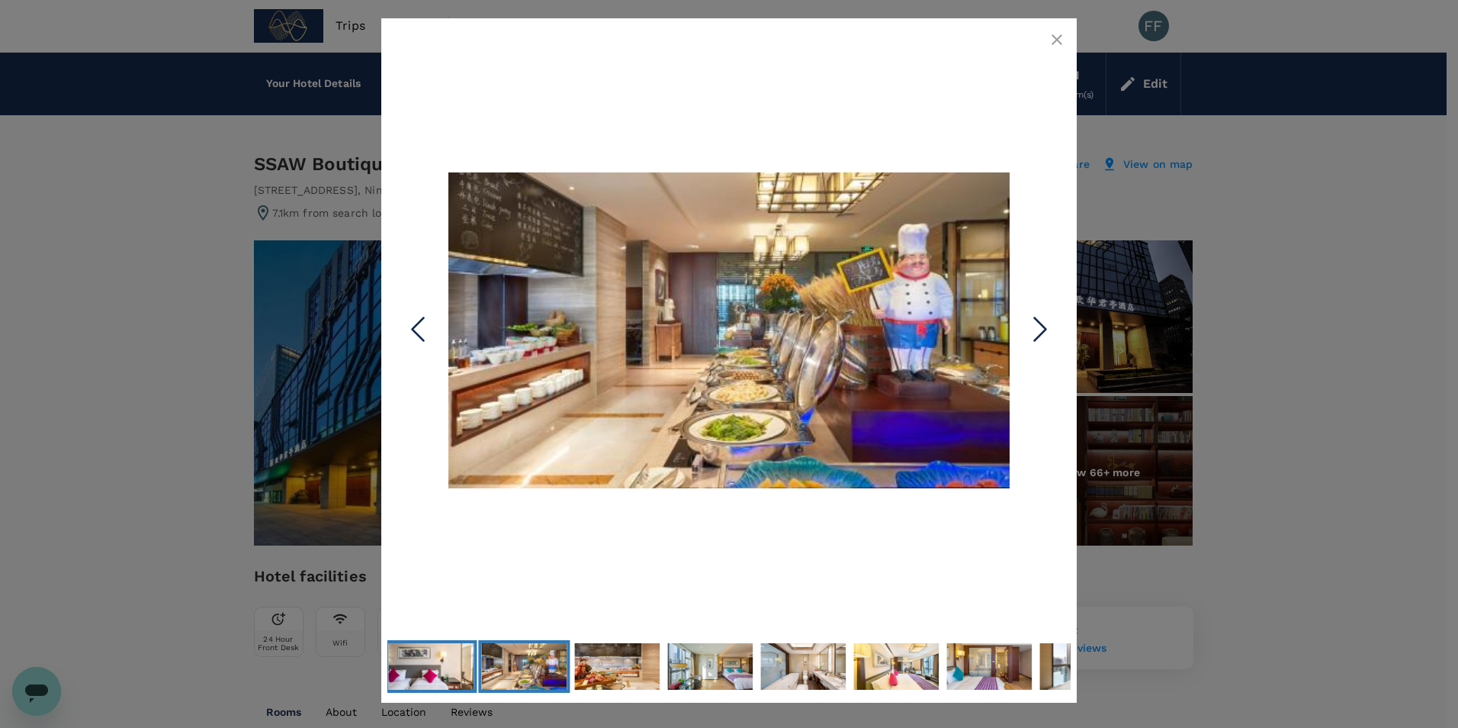
click at [440, 648] on img "Go to Slide 10" at bounding box center [430, 666] width 85 height 48
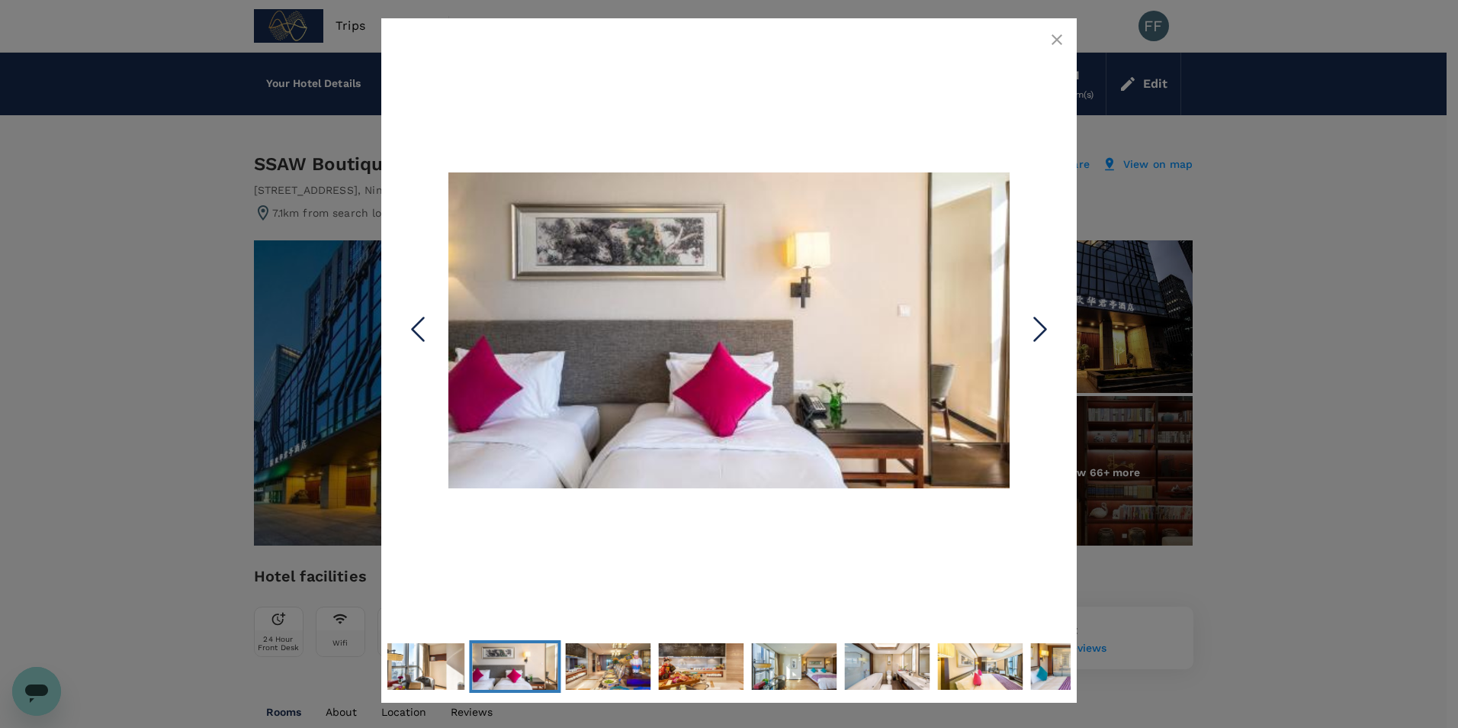
click at [1069, 313] on button "Next Slide" at bounding box center [1040, 330] width 61 height 124
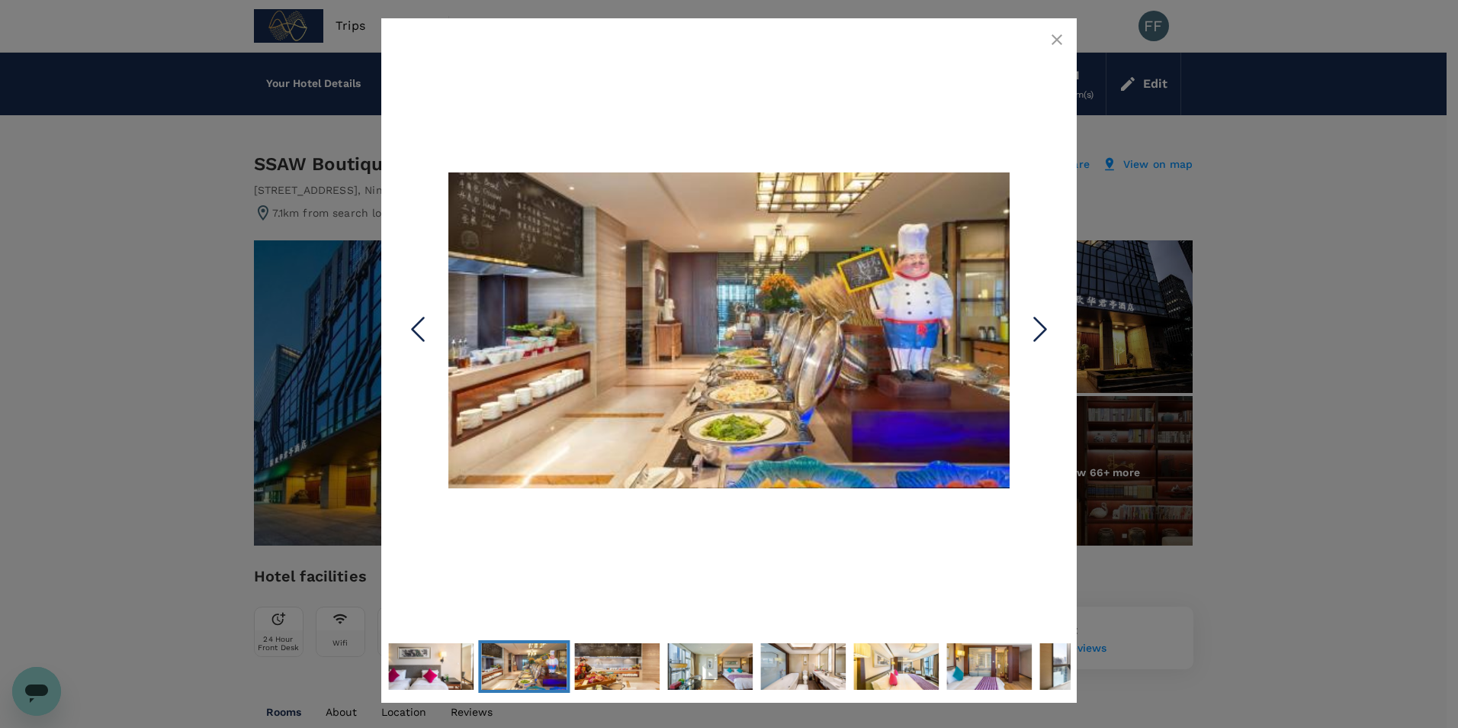
click at [1052, 333] on icon "Next Slide" at bounding box center [1041, 330] width 46 height 46
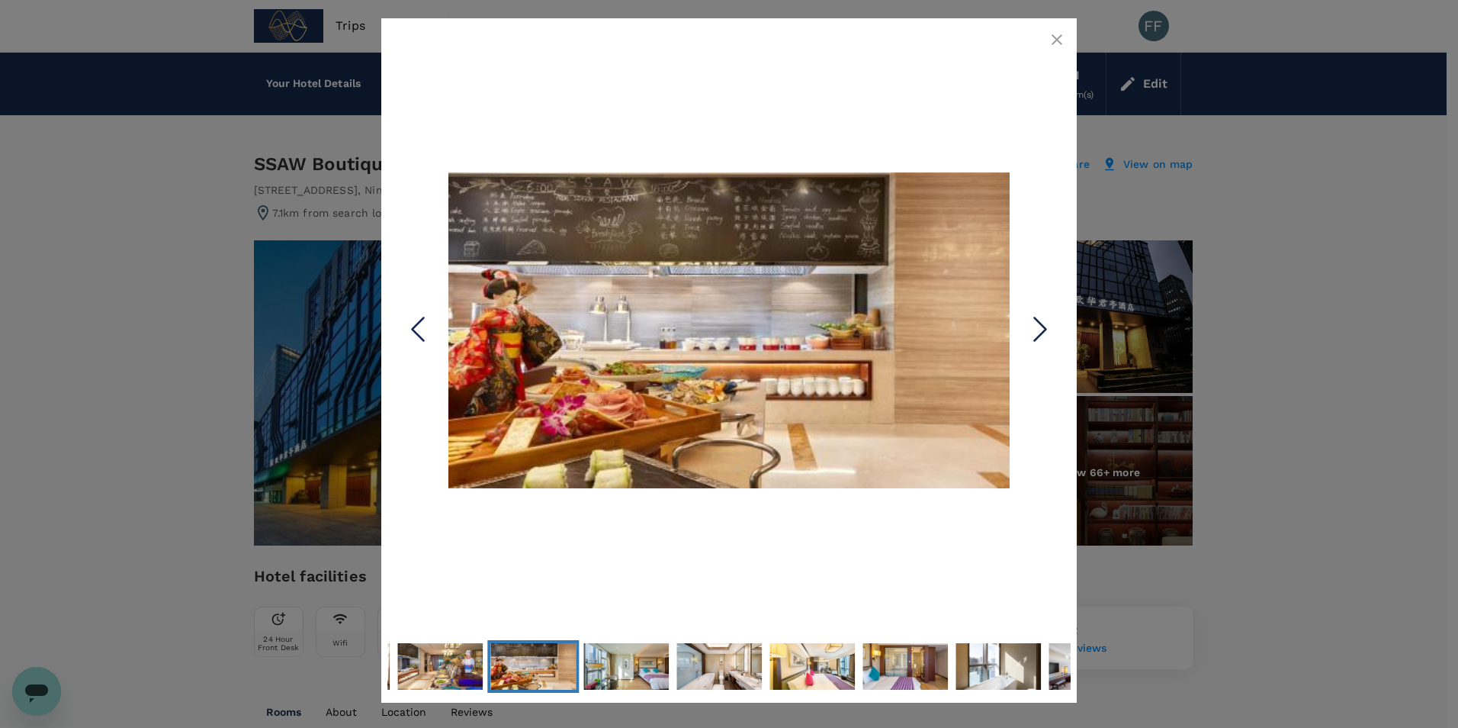
click at [1052, 333] on icon "Next Slide" at bounding box center [1041, 330] width 46 height 46
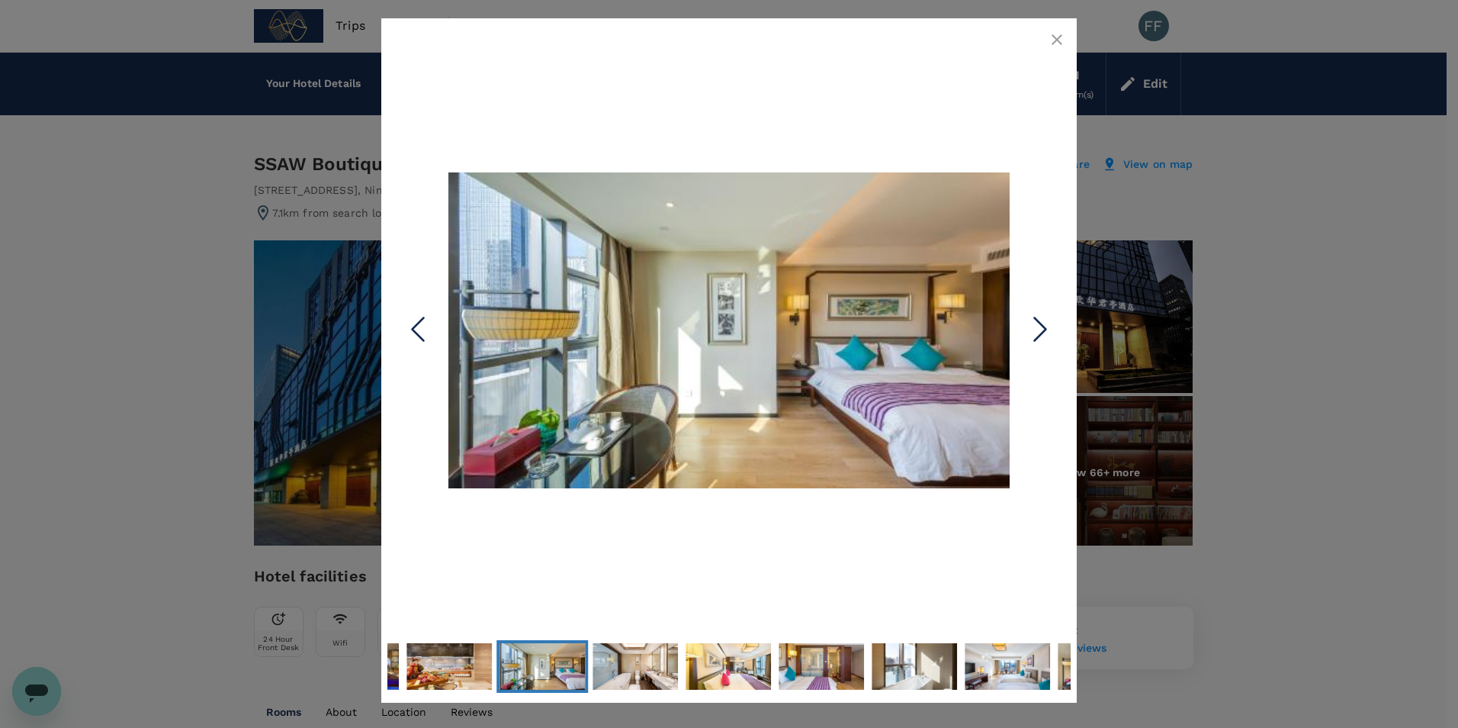
click at [1052, 333] on icon "Next Slide" at bounding box center [1041, 330] width 46 height 46
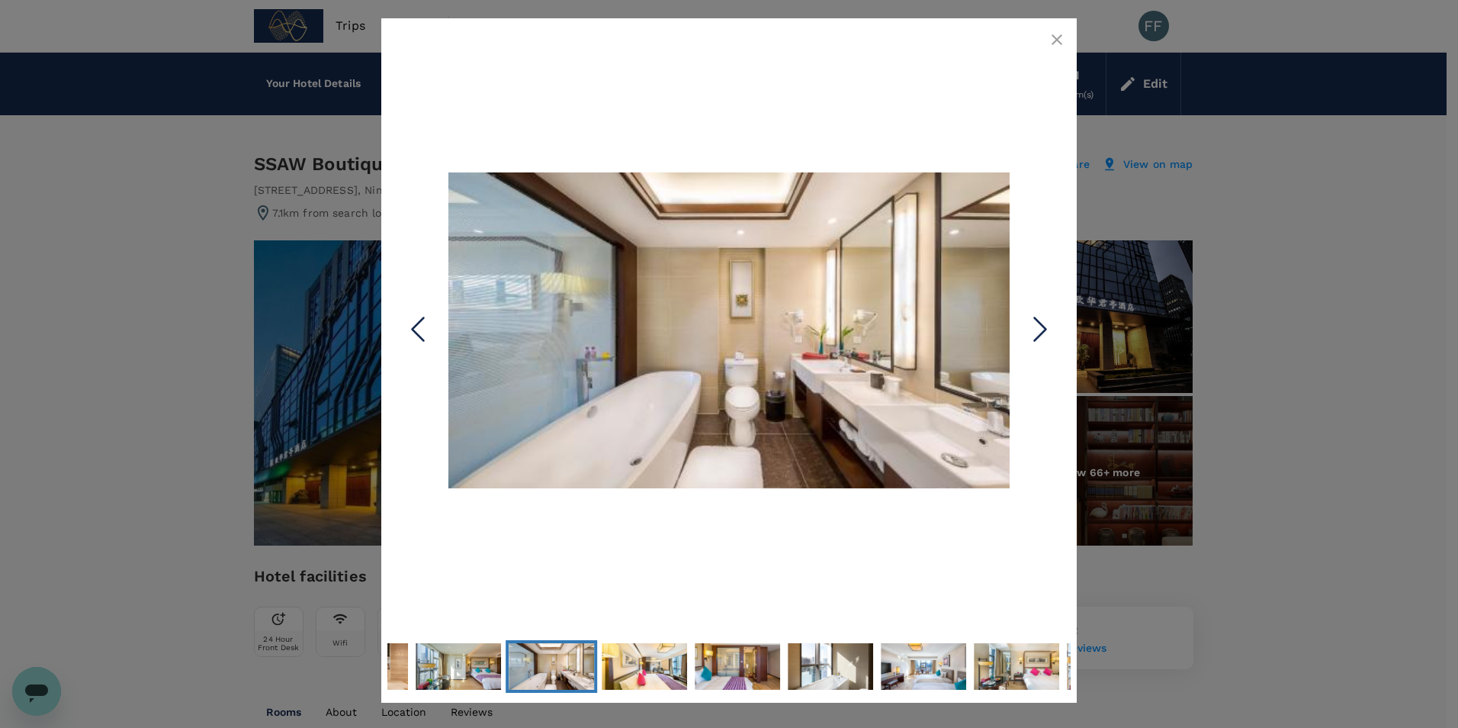
click at [1052, 333] on icon "Next Slide" at bounding box center [1041, 330] width 46 height 46
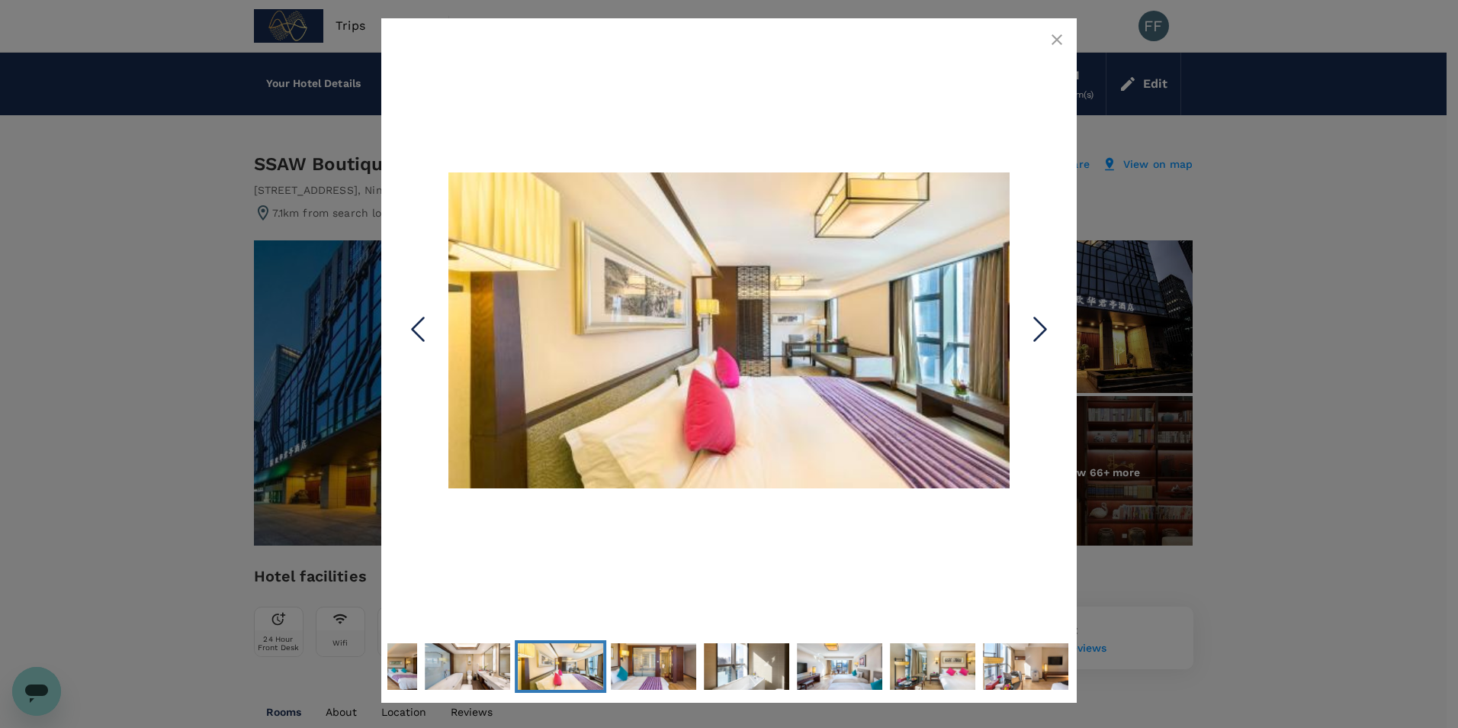
click at [638, 703] on div at bounding box center [729, 364] width 1458 height 728
click at [667, 689] on img "Go to Slide 16" at bounding box center [653, 666] width 85 height 48
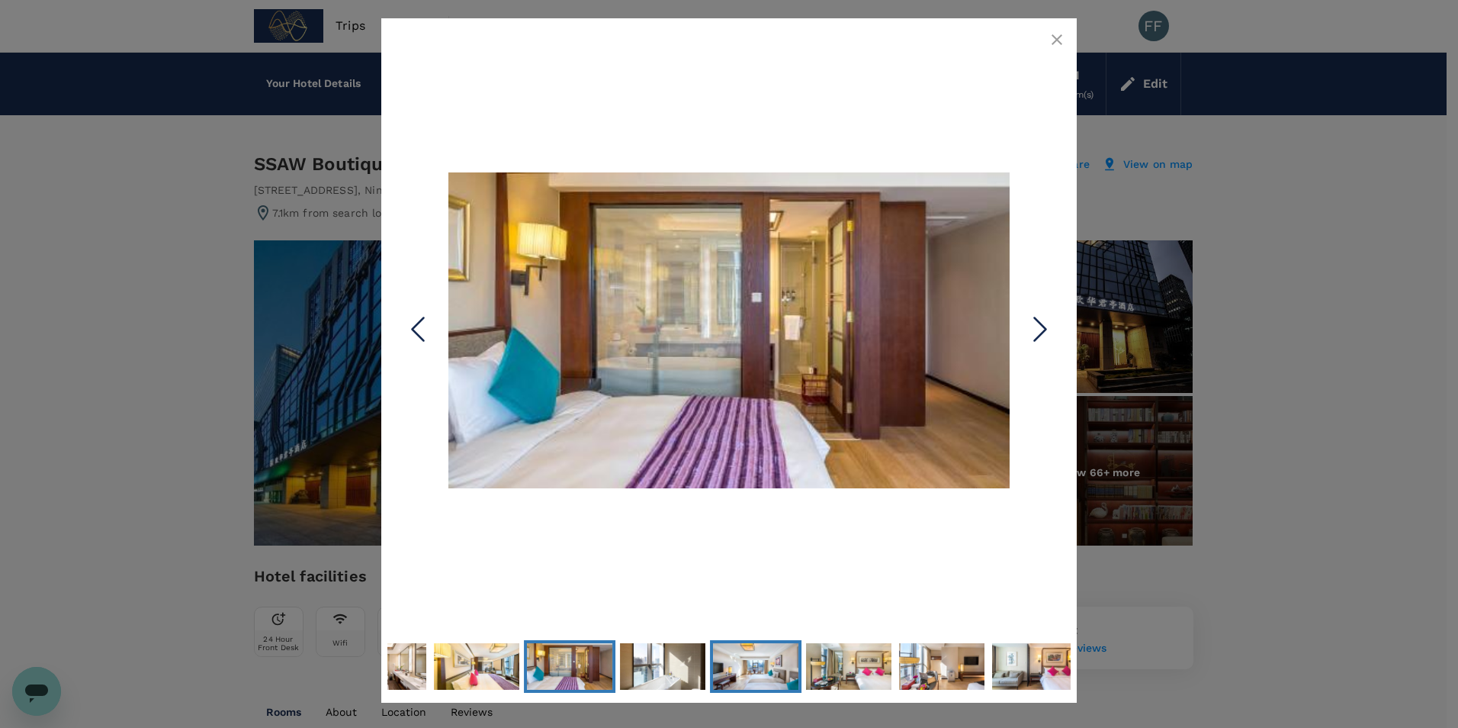
click at [715, 661] on img "Go to Slide 18" at bounding box center [755, 666] width 85 height 48
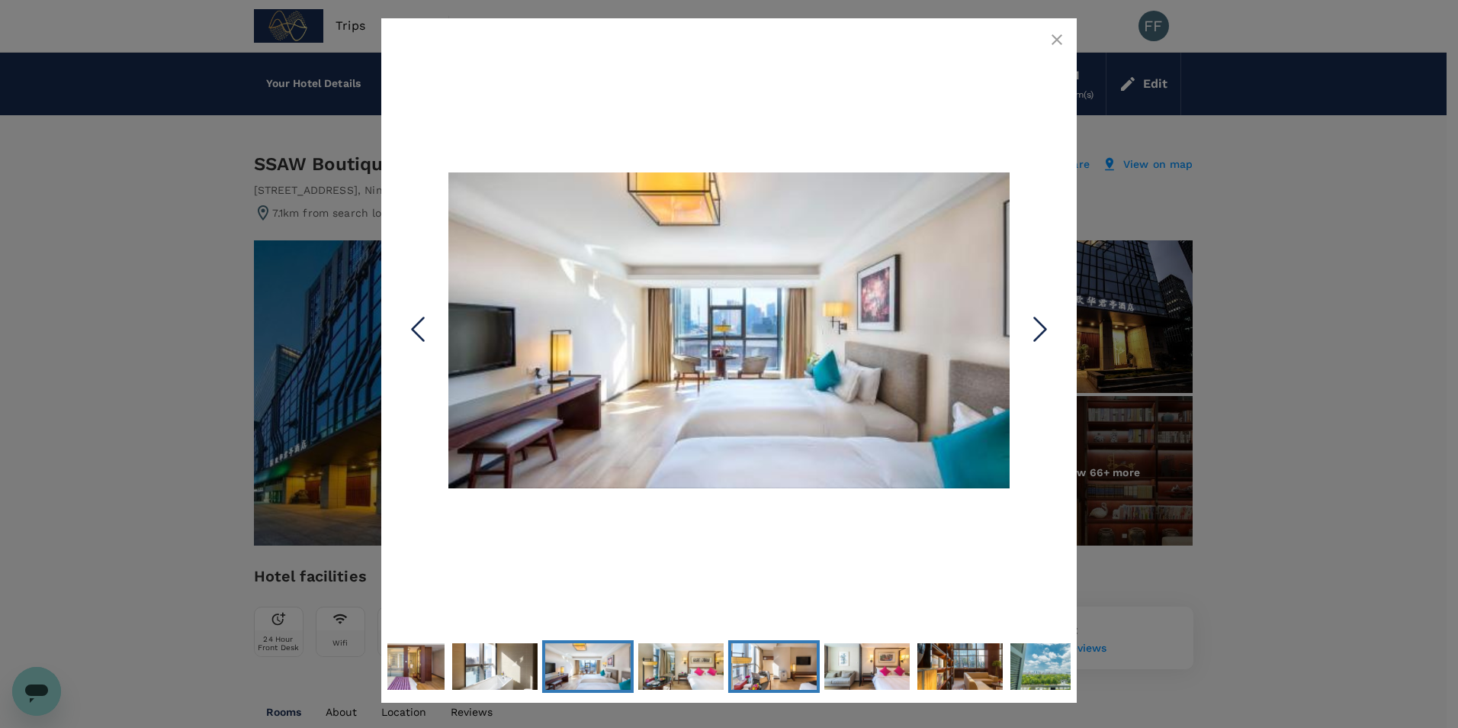
click at [774, 665] on img "Go to Slide 20" at bounding box center [773, 666] width 85 height 48
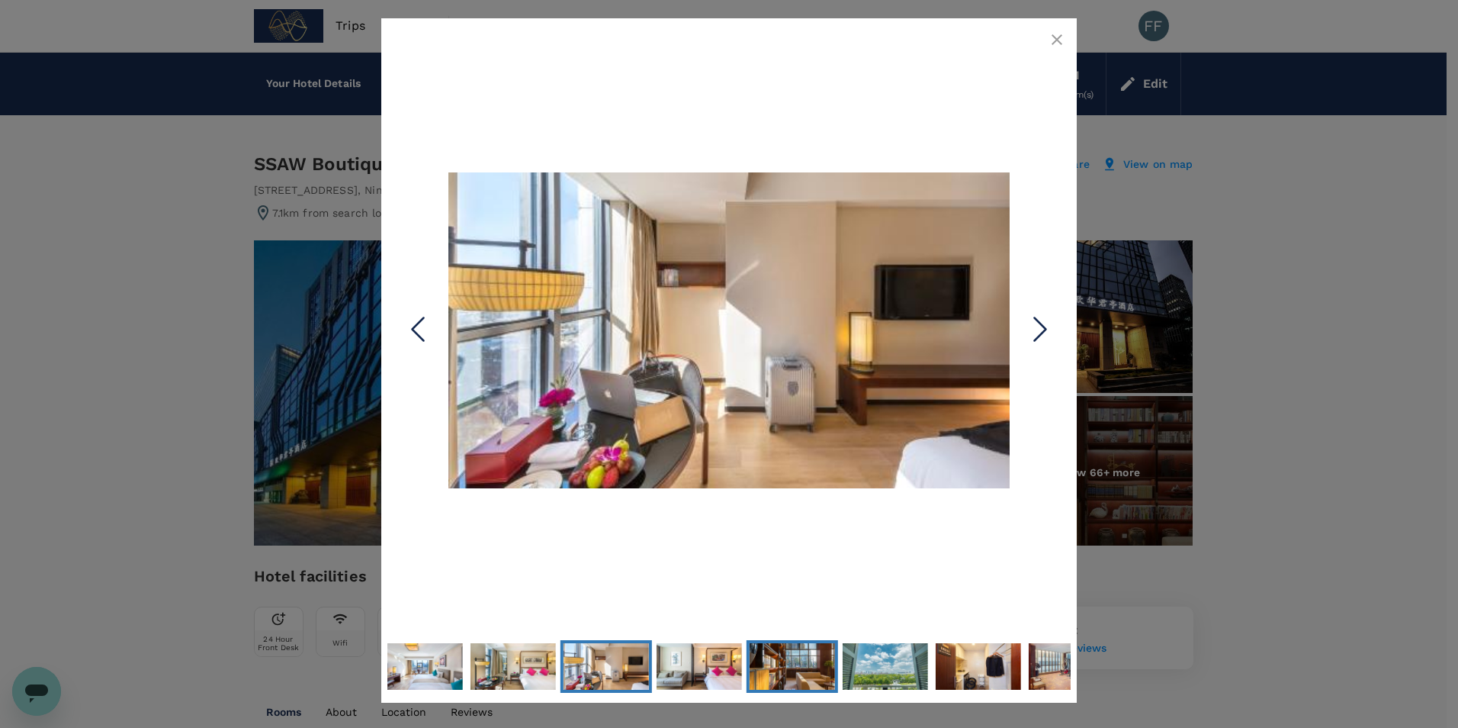
click at [821, 666] on img "Go to Slide 22" at bounding box center [792, 666] width 85 height 48
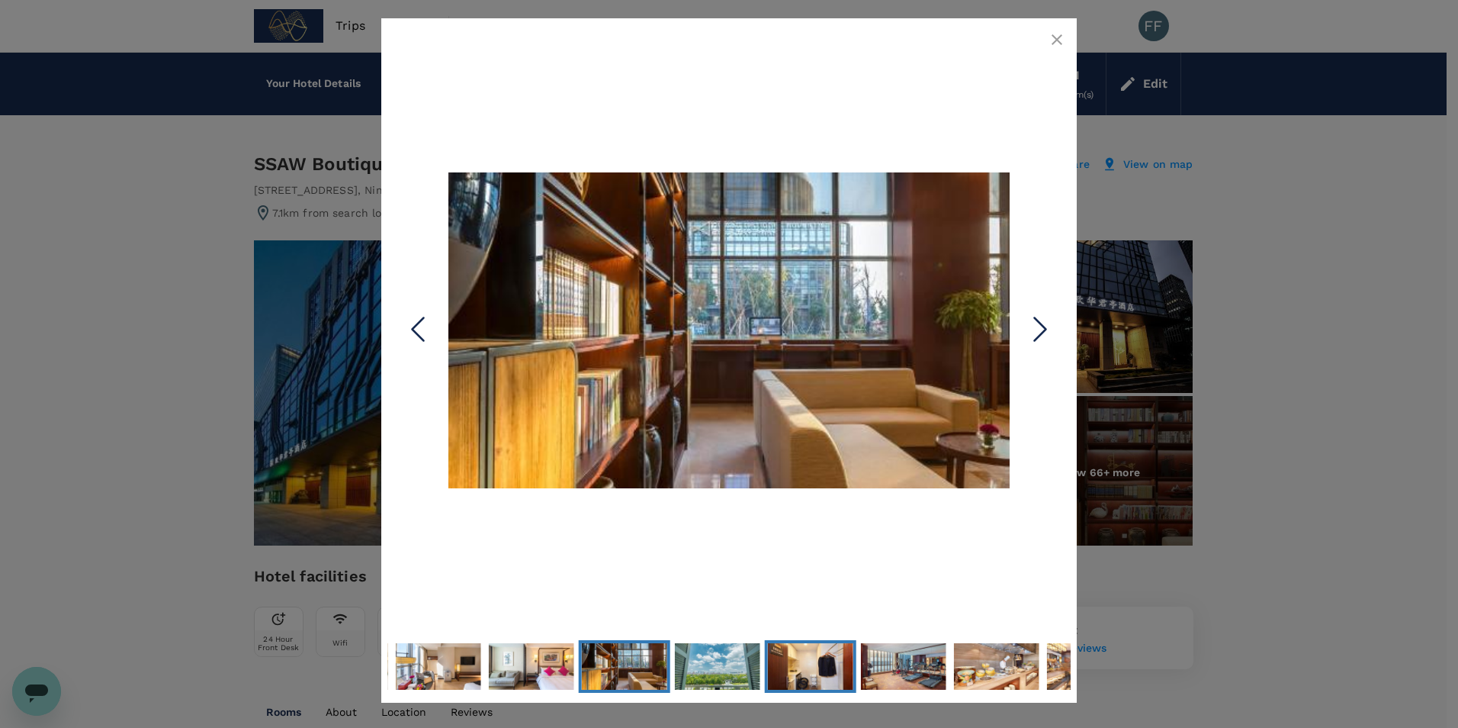
click at [781, 666] on img "Go to Slide 24" at bounding box center [810, 666] width 85 height 48
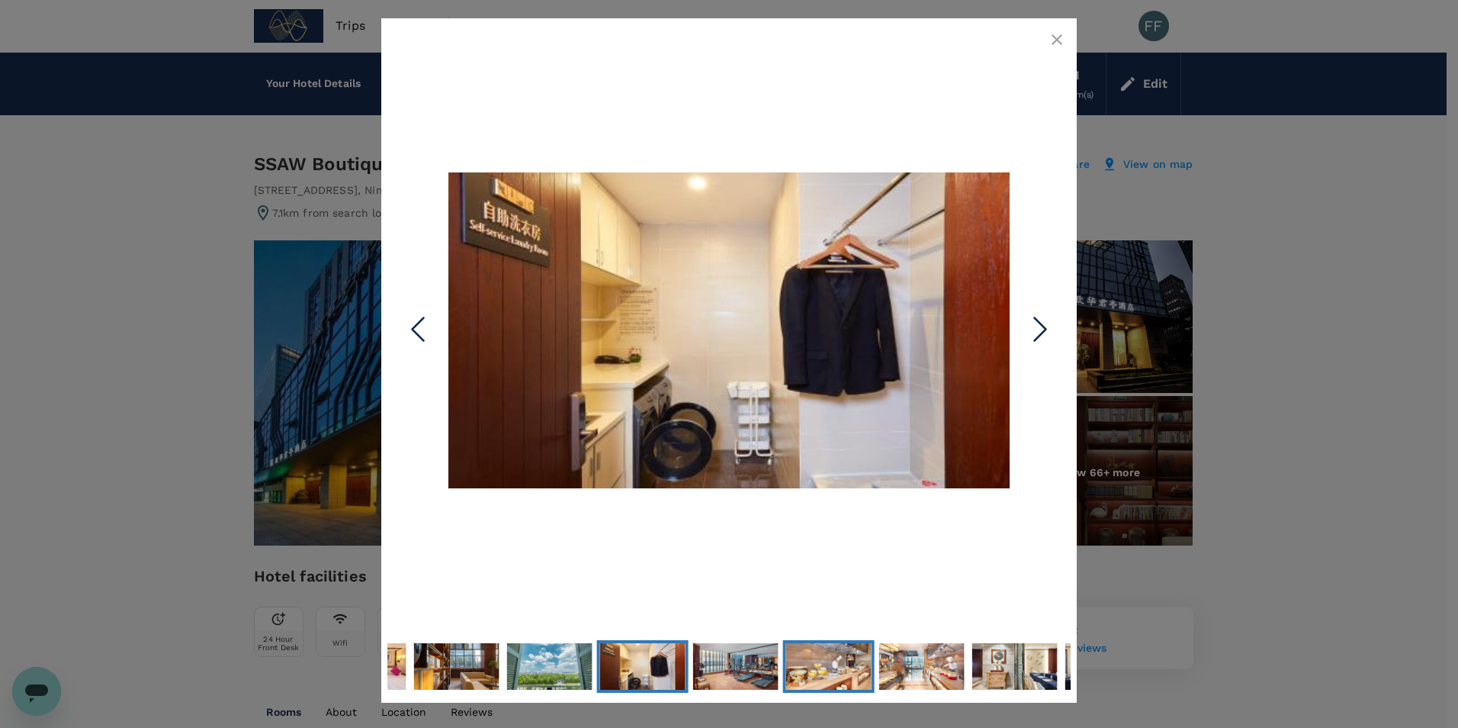
click at [818, 666] on img "Go to Slide 26" at bounding box center [828, 666] width 85 height 48
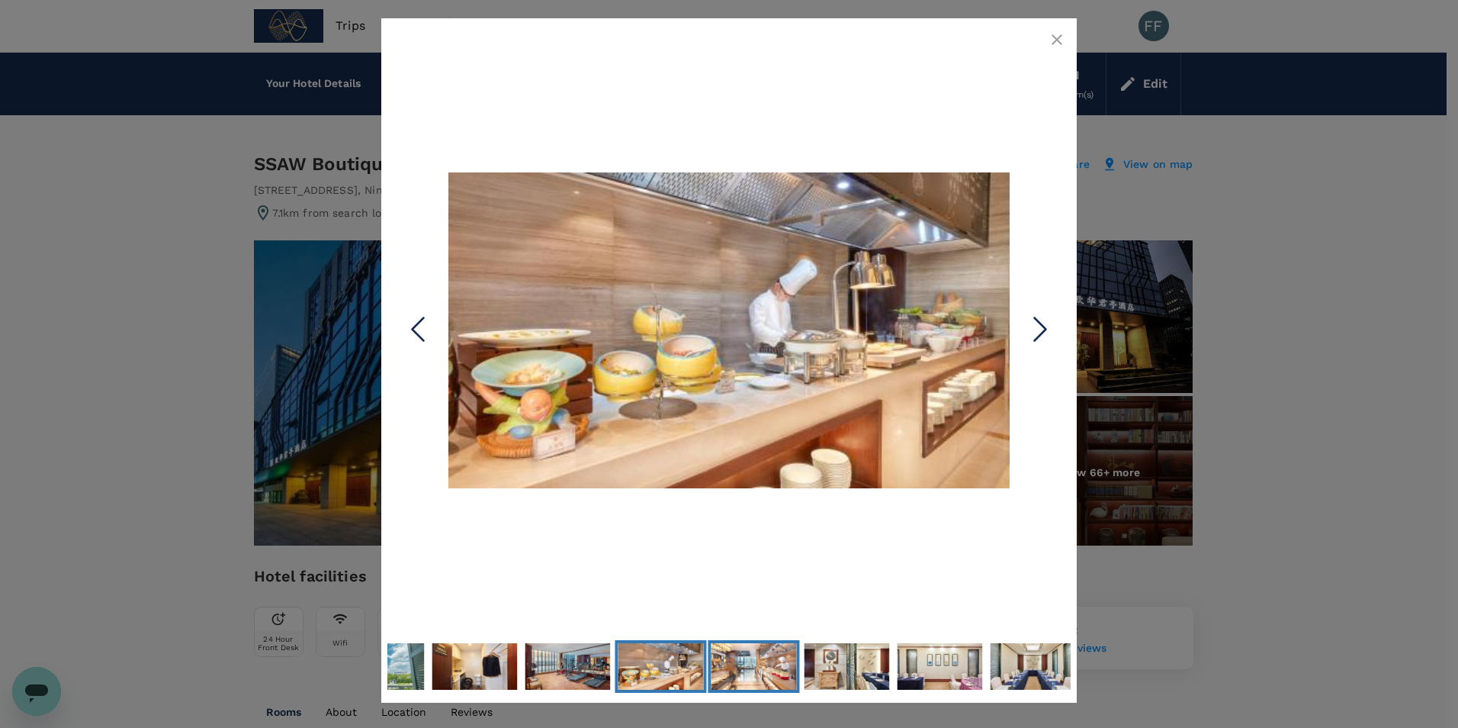
click at [773, 666] on img "Go to Slide 27" at bounding box center [753, 666] width 85 height 48
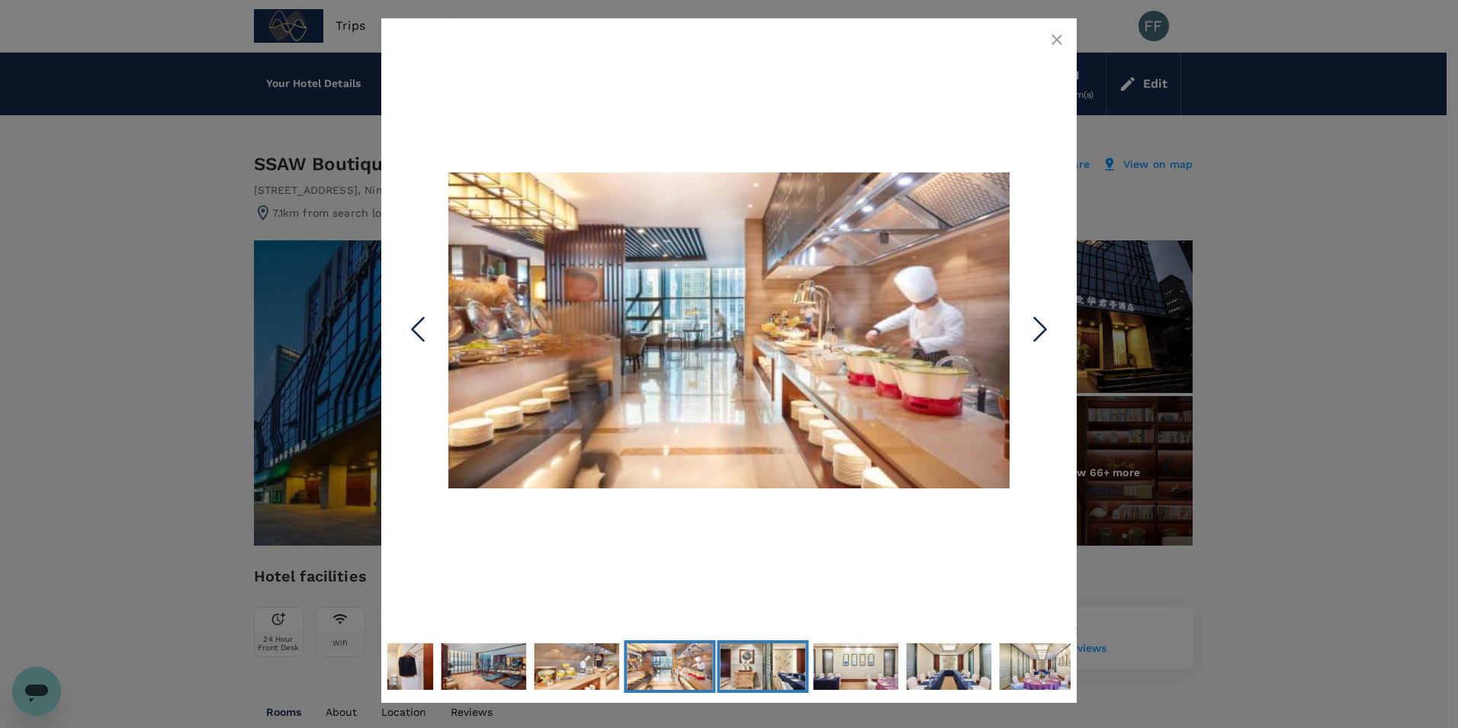
click at [782, 666] on img "Go to Slide 28" at bounding box center [762, 666] width 85 height 48
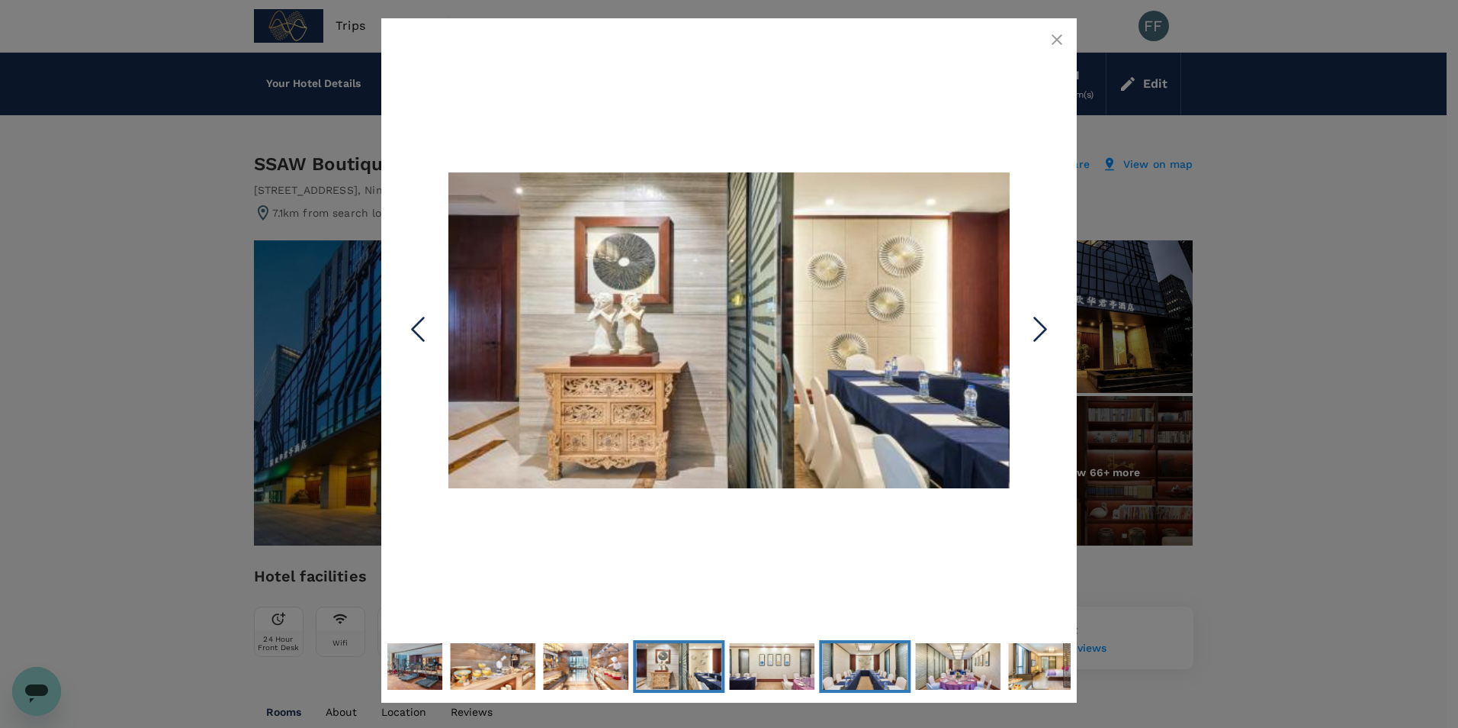
click at [839, 667] on img "Go to Slide 30" at bounding box center [864, 666] width 85 height 48
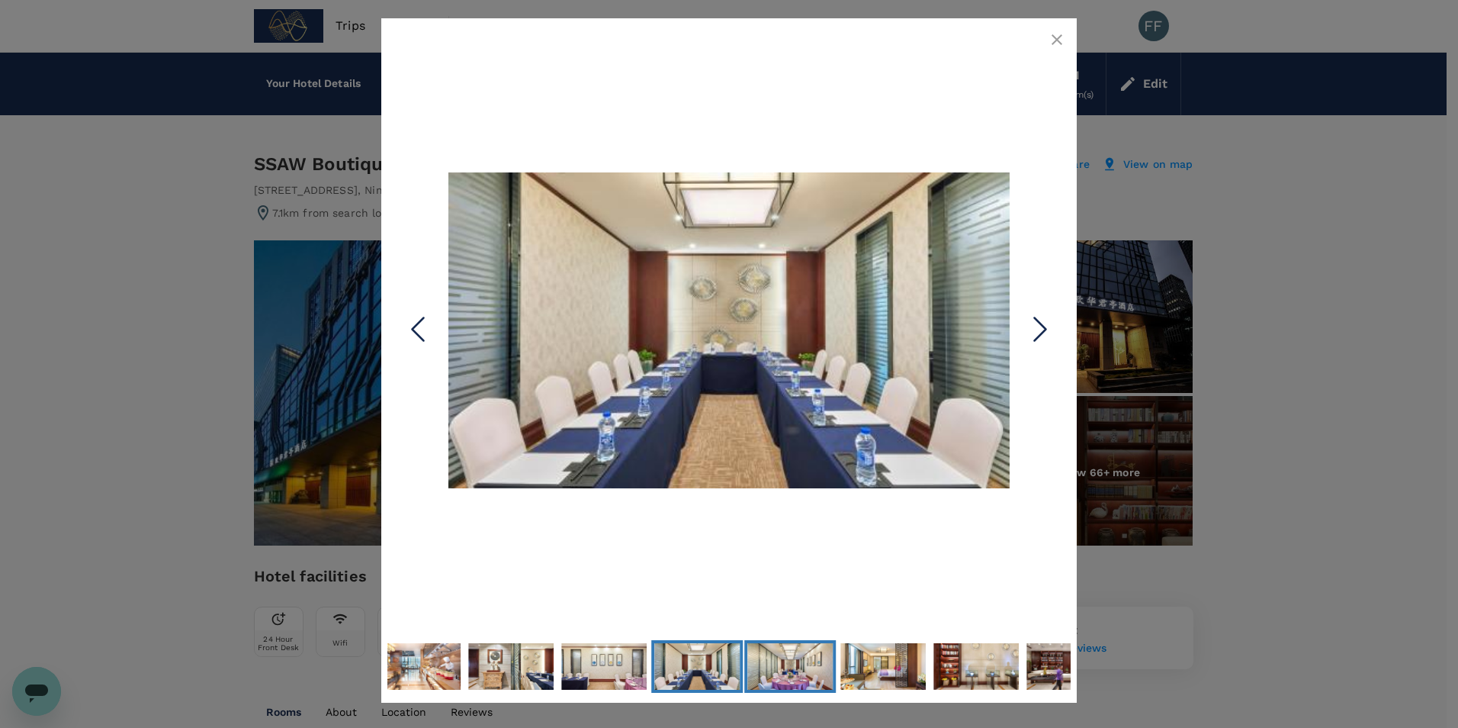
click at [829, 668] on img "Go to Slide 31" at bounding box center [790, 666] width 85 height 48
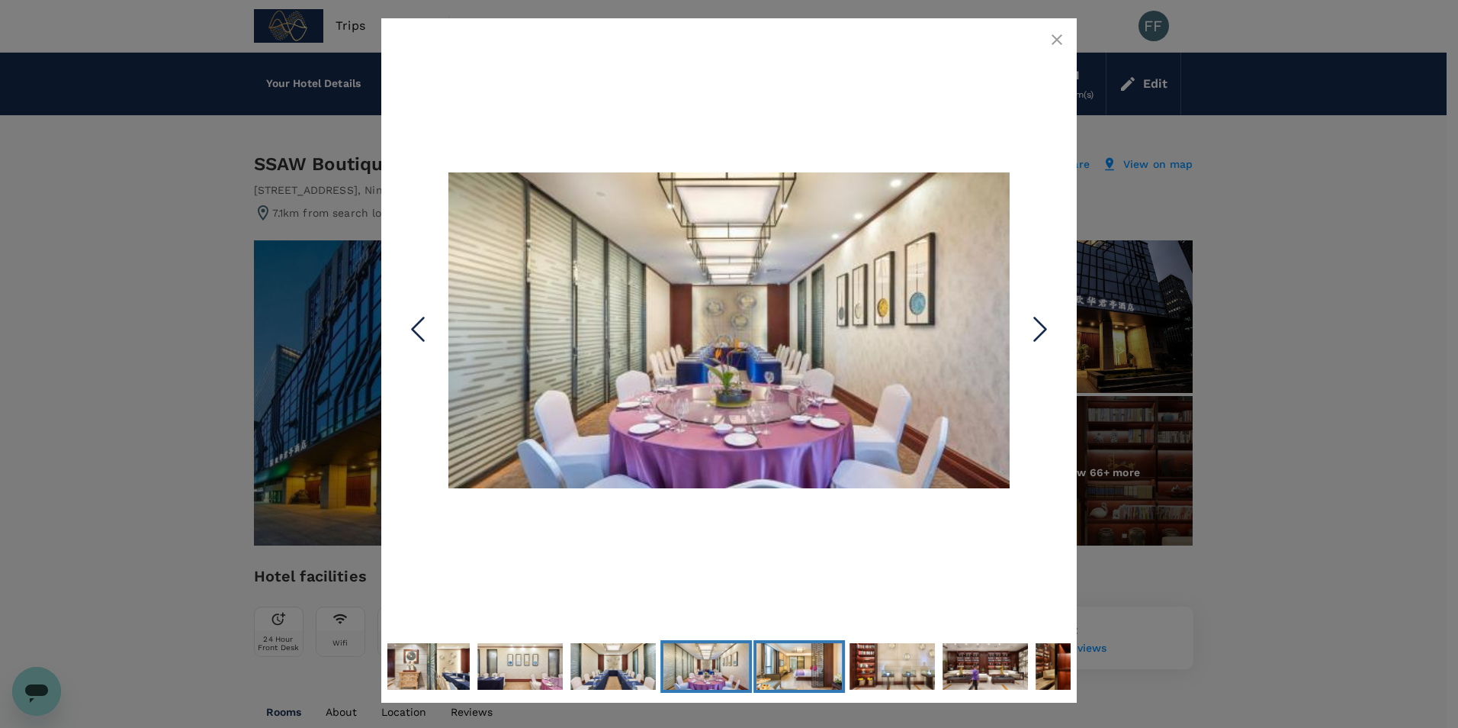
click at [812, 669] on img "Go to Slide 32" at bounding box center [799, 666] width 85 height 48
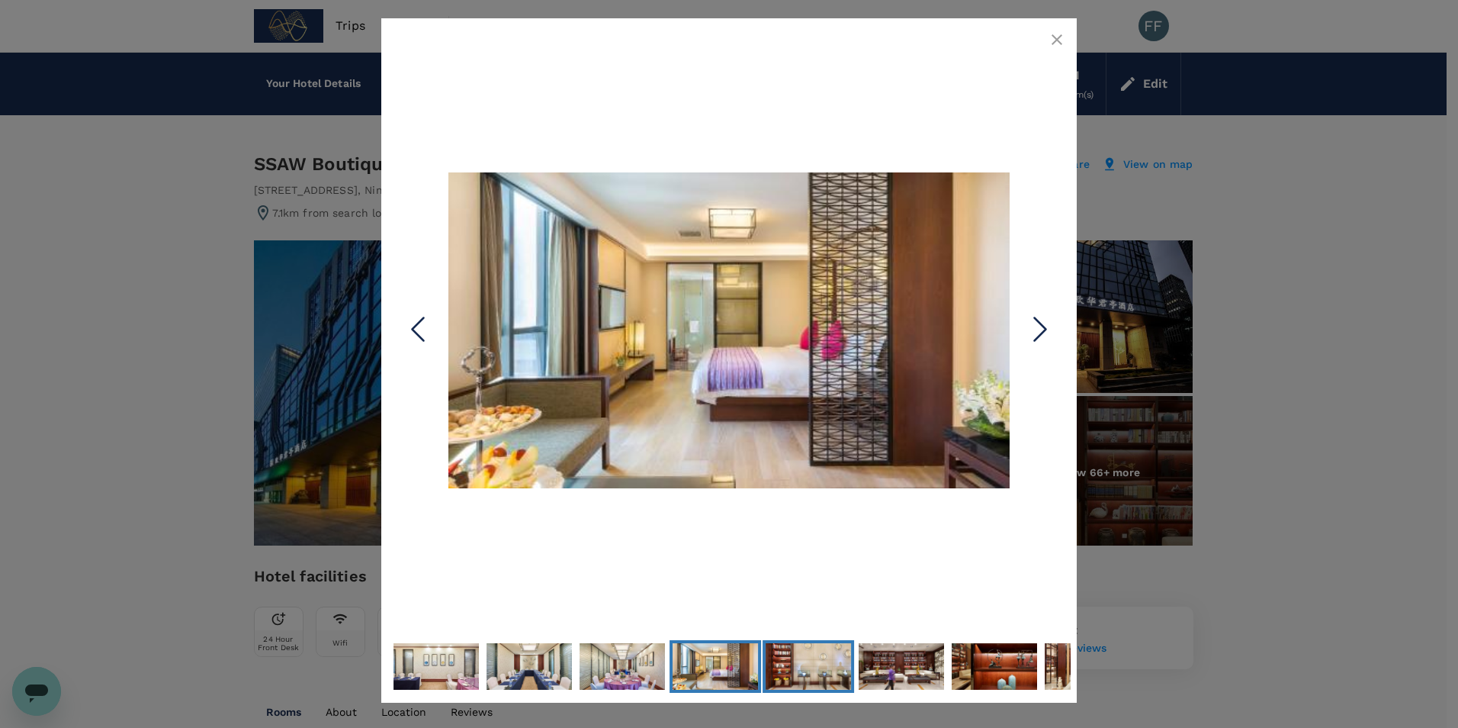
click at [848, 669] on img "Go to Slide 33" at bounding box center [808, 666] width 85 height 48
click at [938, 669] on img "Go to Slide 34" at bounding box center [901, 666] width 85 height 48
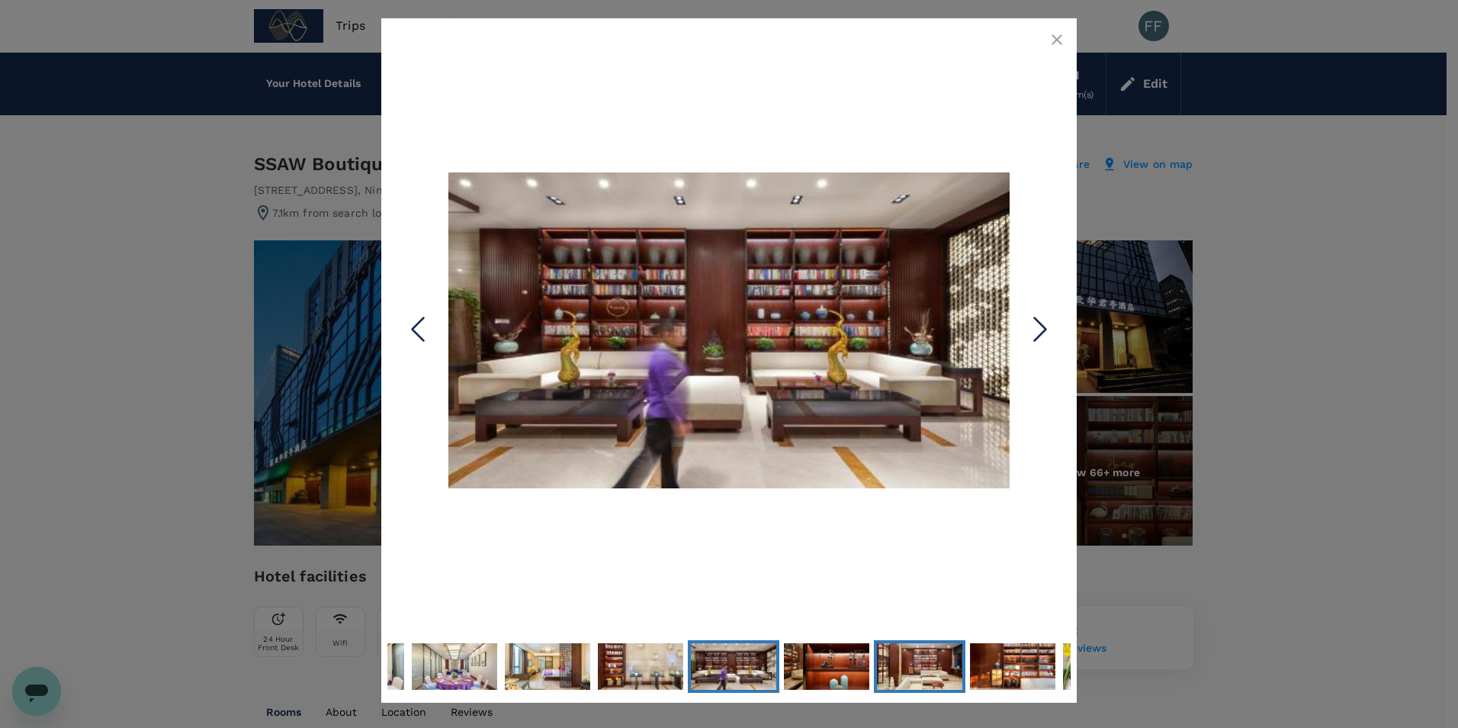
click at [938, 669] on img "Go to Slide 36" at bounding box center [919, 666] width 85 height 48
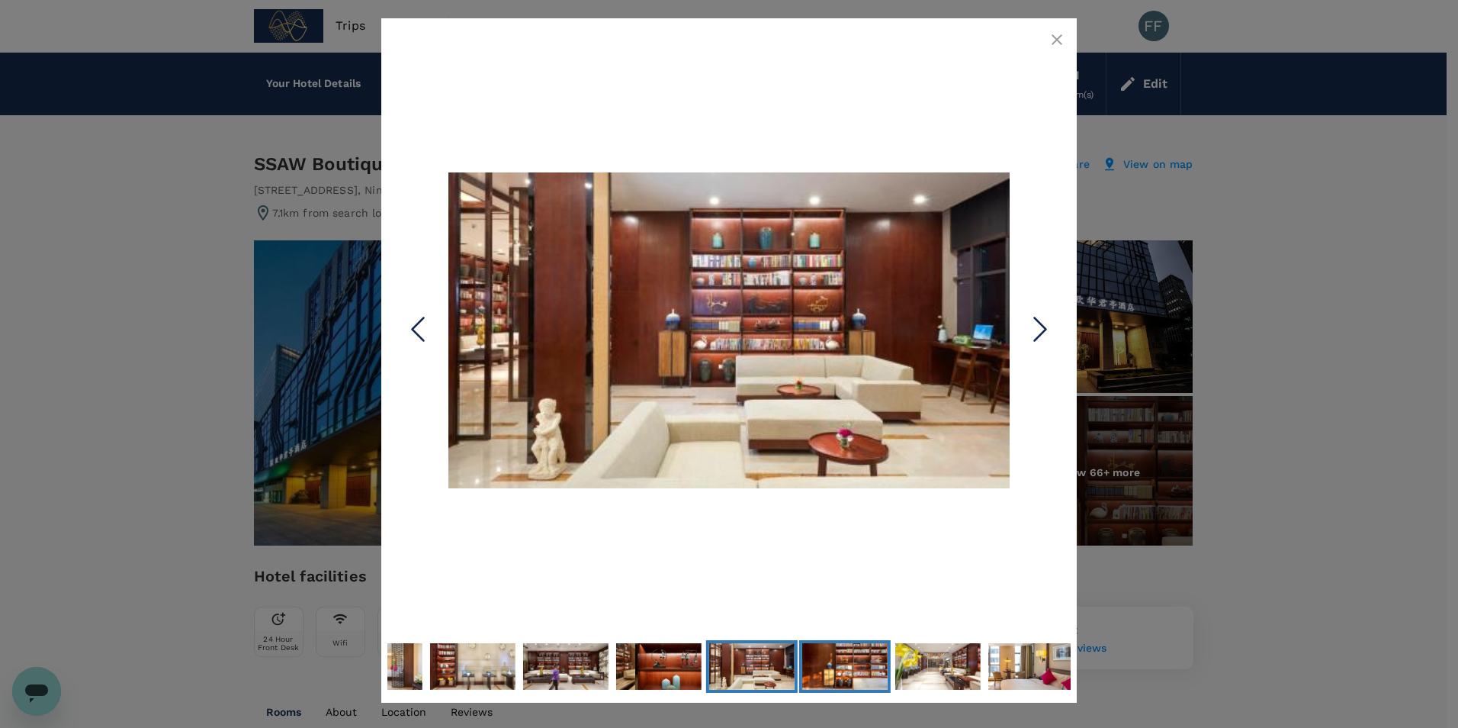
click at [841, 669] on img "Go to Slide 37" at bounding box center [844, 666] width 85 height 48
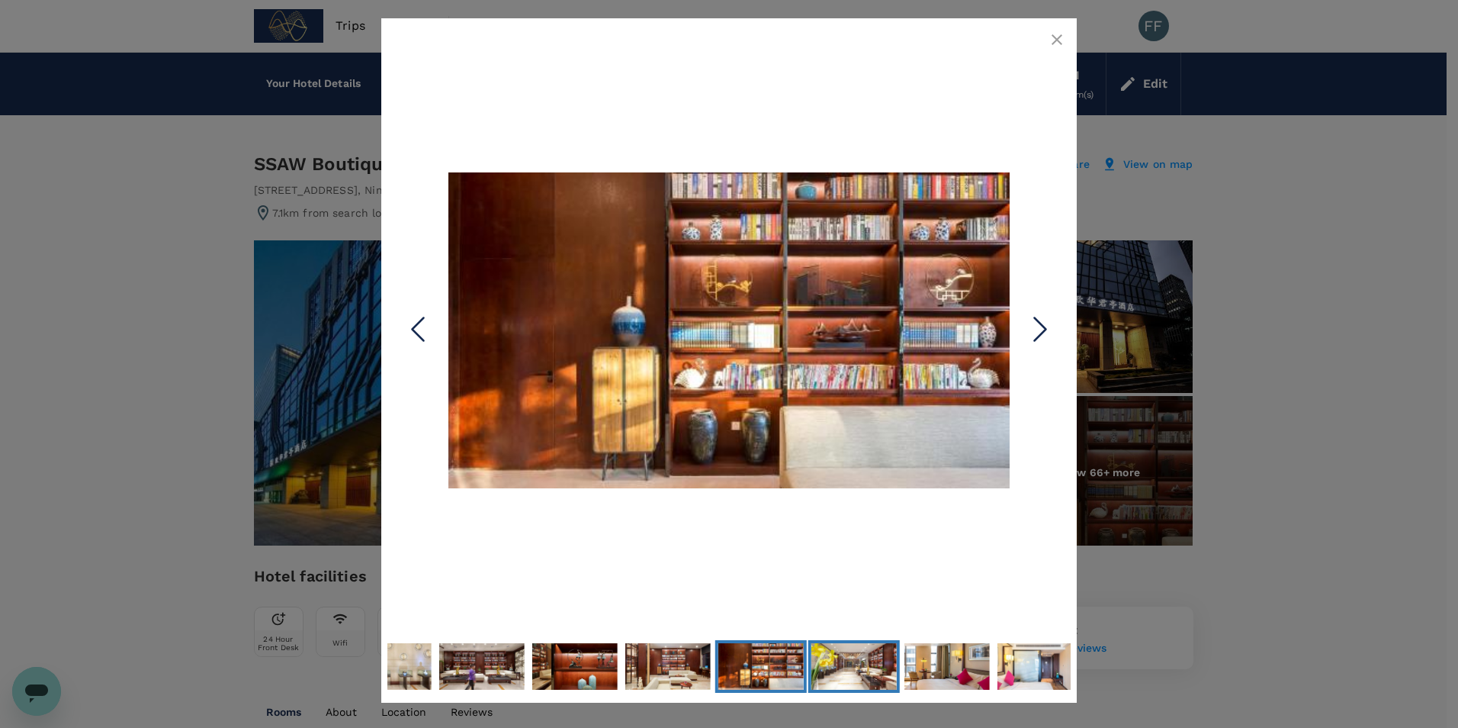
click at [841, 669] on img "Go to Slide 38" at bounding box center [854, 666] width 85 height 48
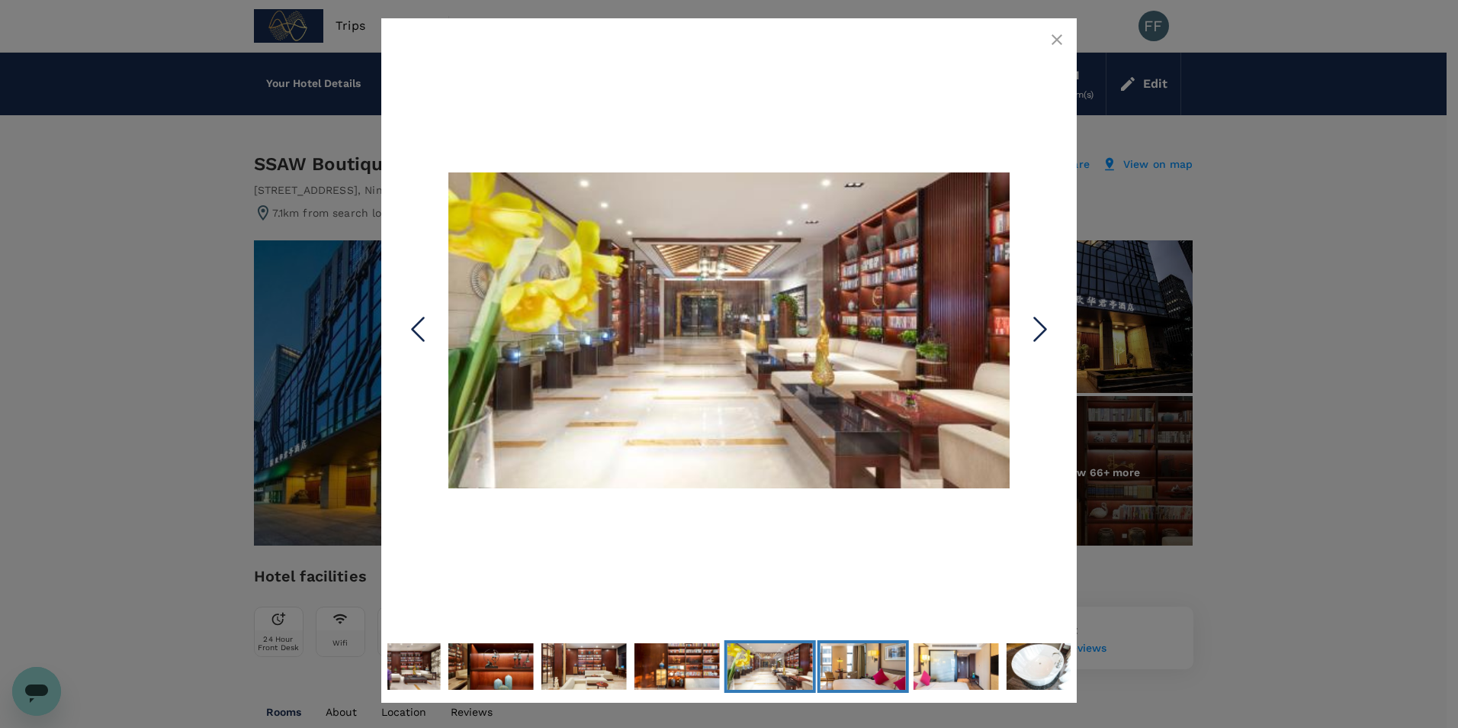
click at [860, 669] on img "Go to Slide 39" at bounding box center [863, 666] width 85 height 48
click at [837, 671] on img "Go to Slide 39" at bounding box center [863, 666] width 85 height 48
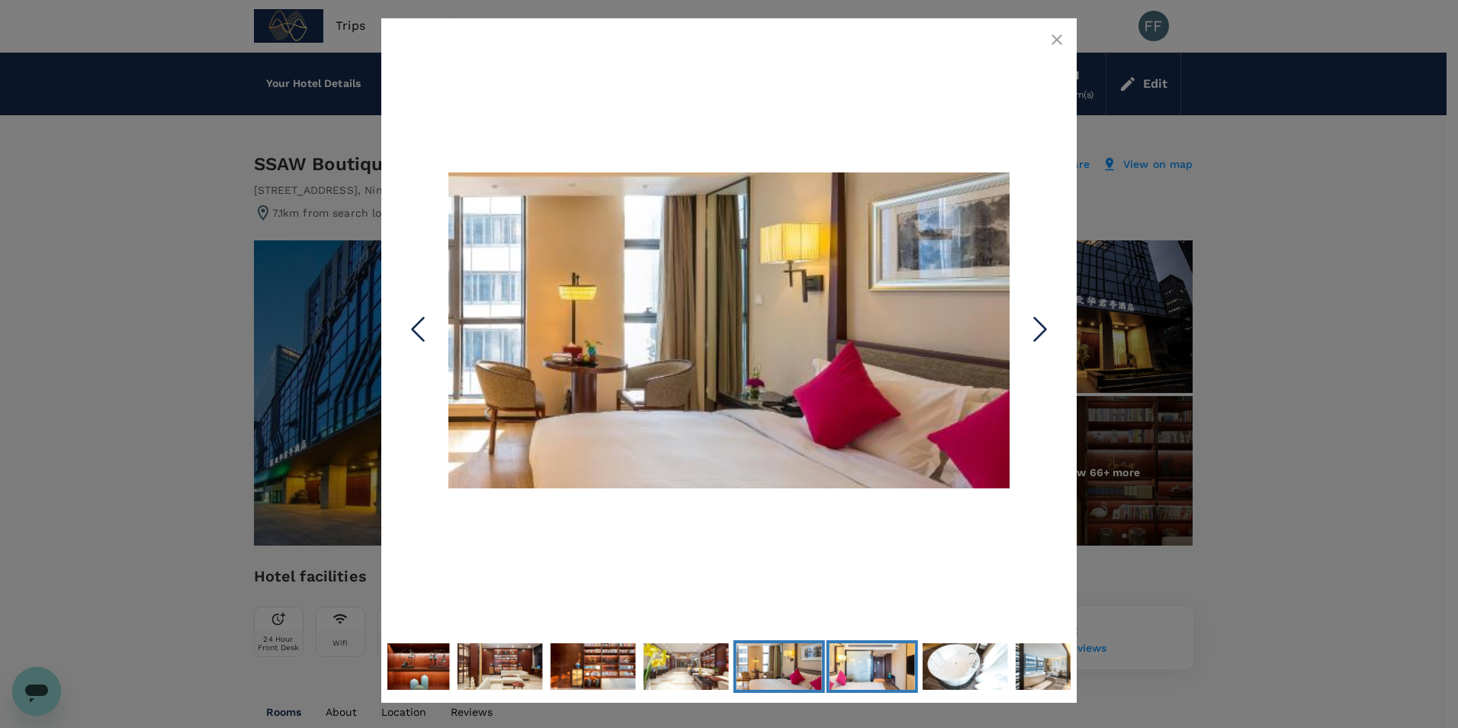
click at [855, 667] on img "Go to Slide 40" at bounding box center [872, 666] width 85 height 48
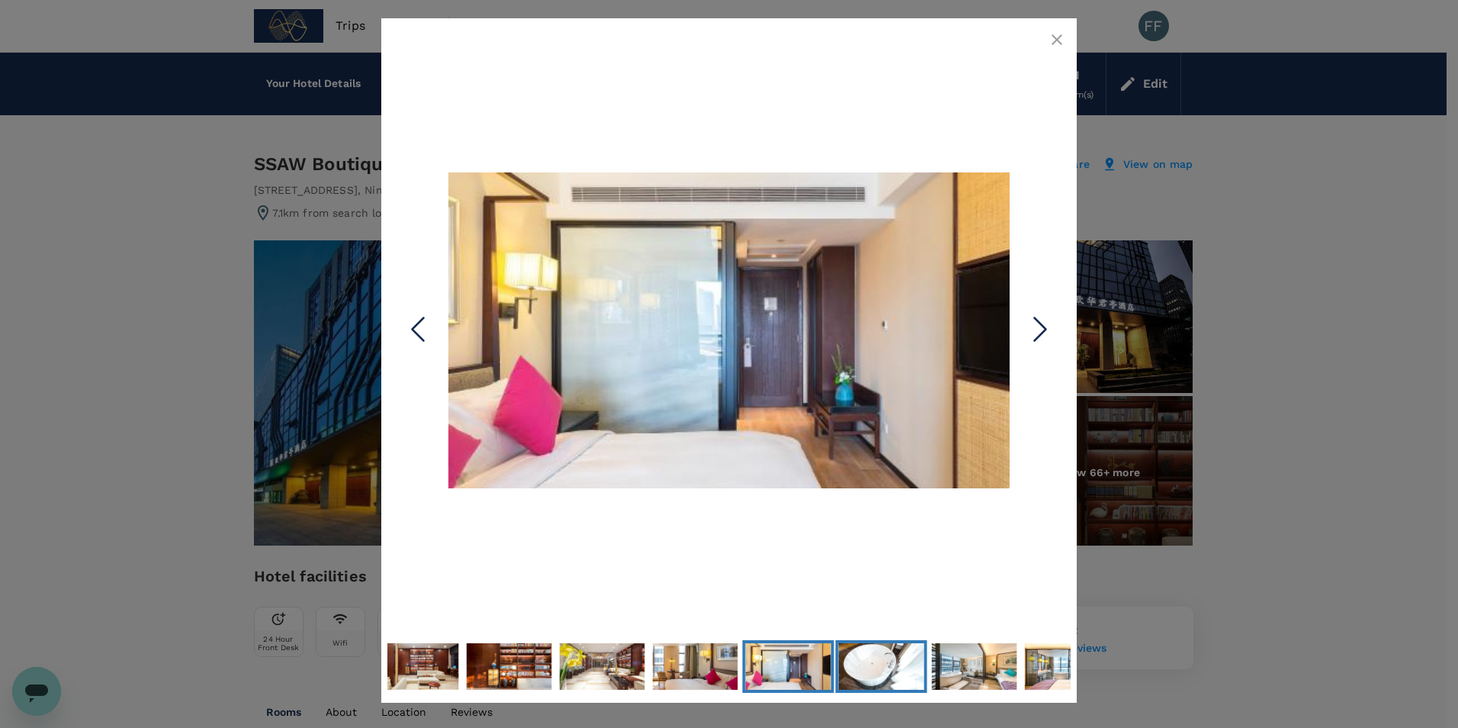
click at [890, 670] on img "Go to Slide 41" at bounding box center [881, 666] width 85 height 48
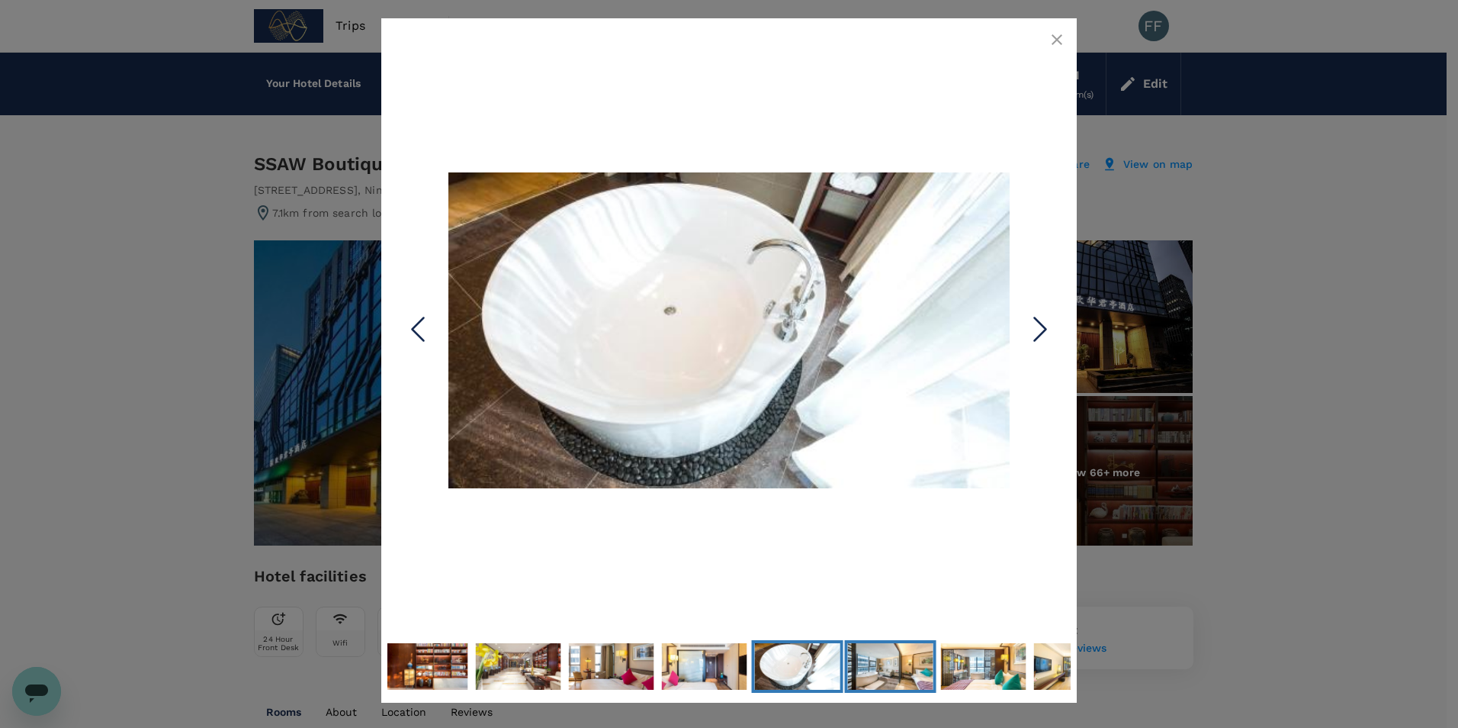
click at [895, 670] on img "Go to Slide 42" at bounding box center [890, 666] width 85 height 48
click at [956, 670] on img "Go to Slide 43" at bounding box center [983, 666] width 85 height 48
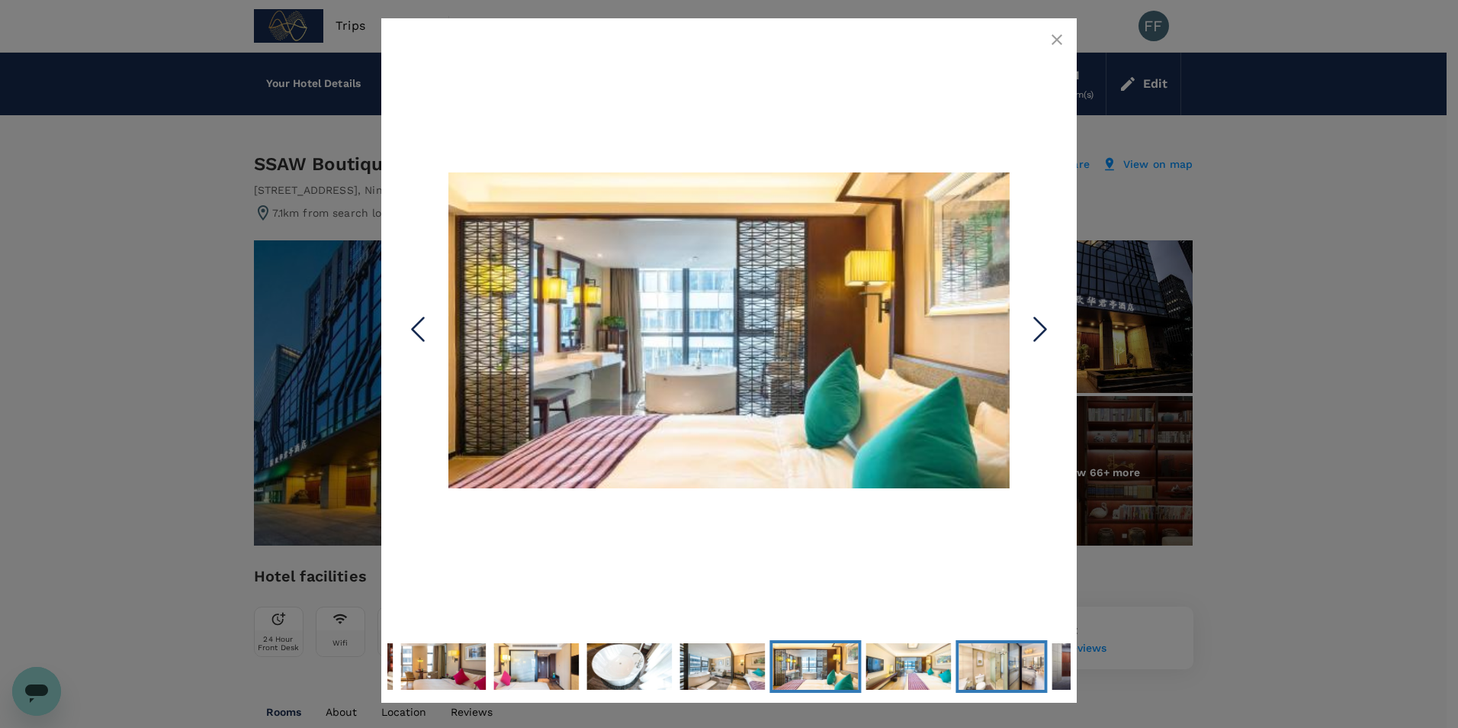
click at [1004, 668] on img "Go to Slide 45" at bounding box center [1001, 666] width 85 height 48
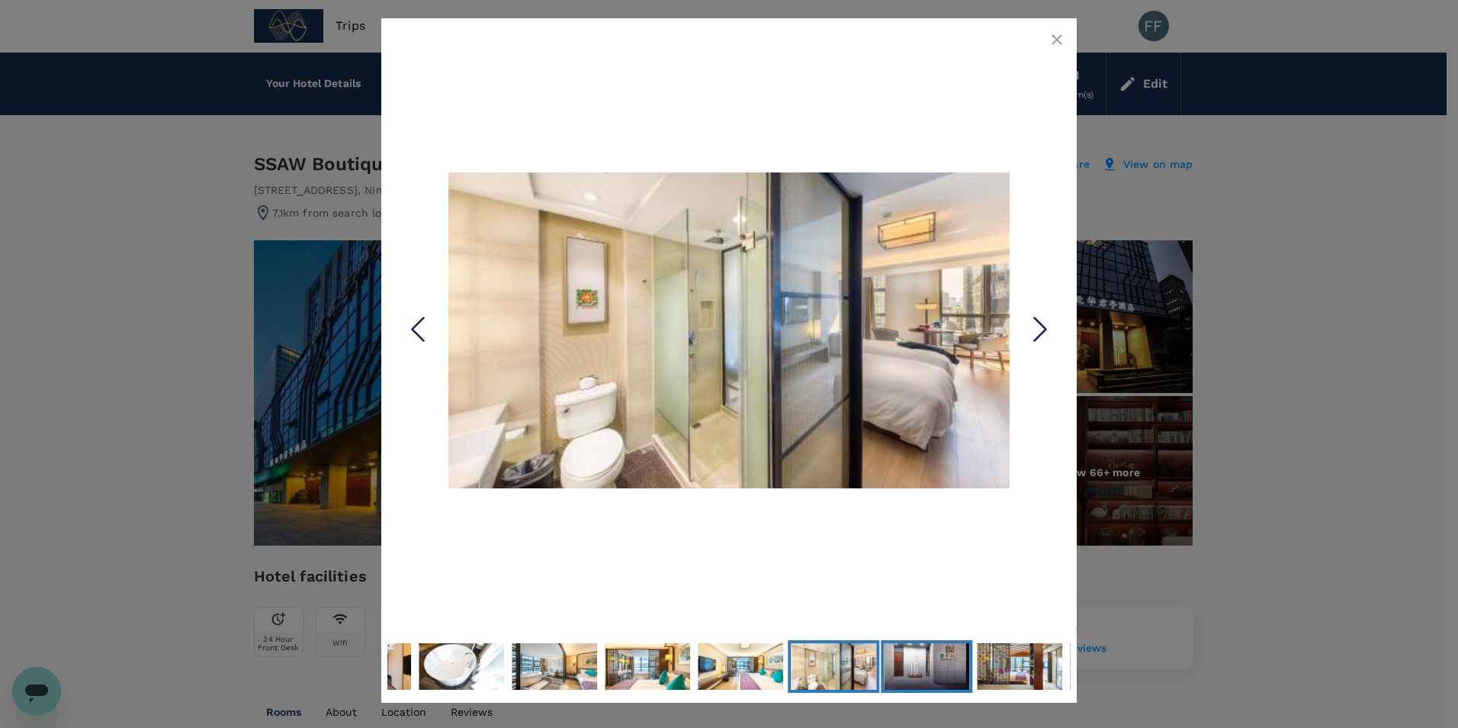
click at [937, 666] on img "Go to Slide 46" at bounding box center [926, 666] width 85 height 48
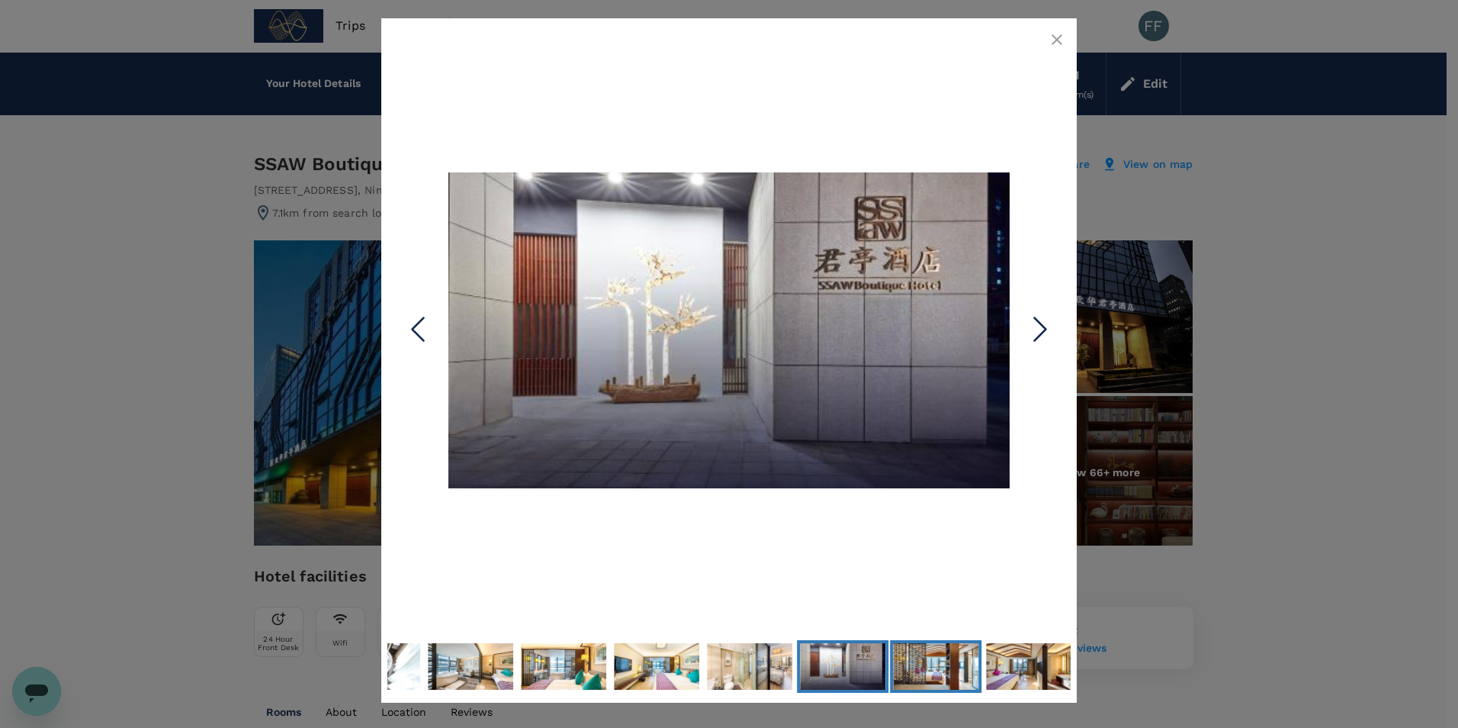
click at [937, 666] on img "Go to Slide 47" at bounding box center [935, 666] width 85 height 48
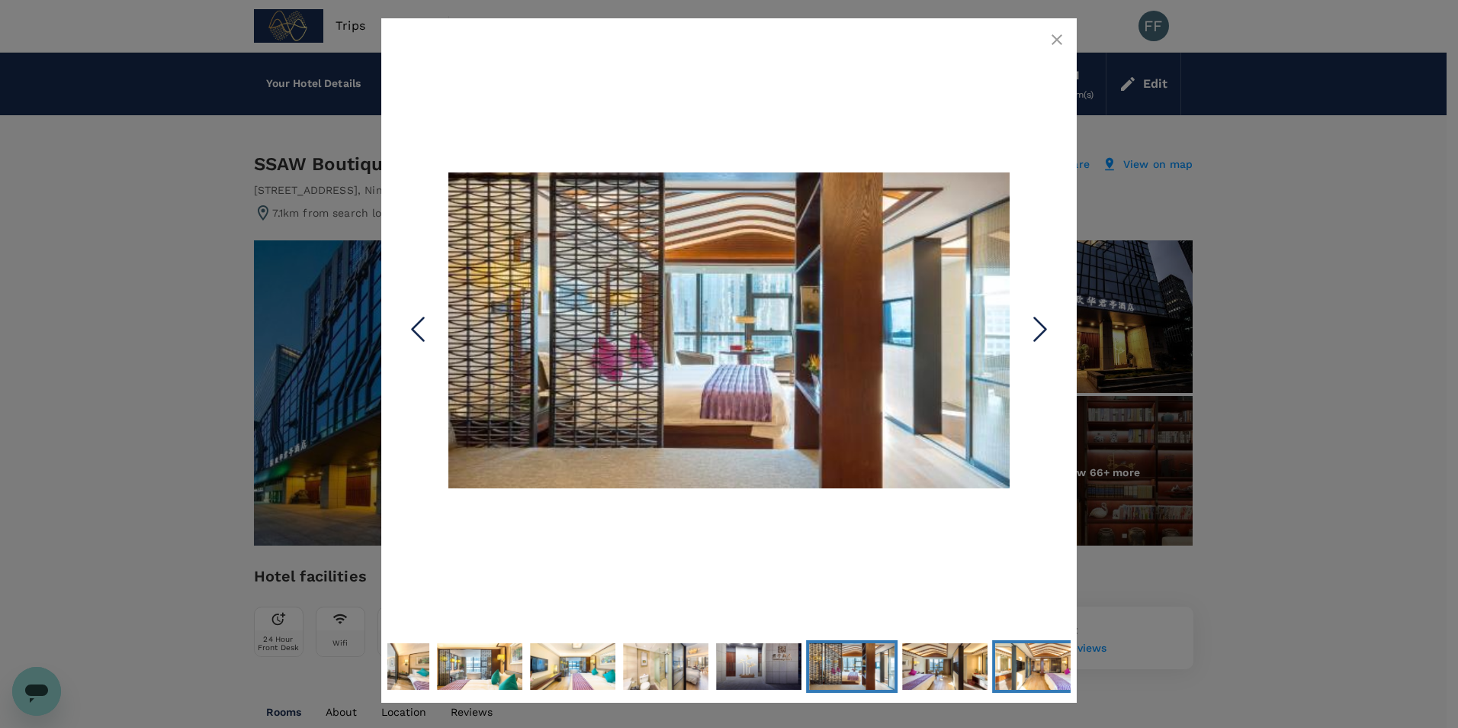
click at [999, 666] on img "Go to Slide 49" at bounding box center [1037, 666] width 85 height 48
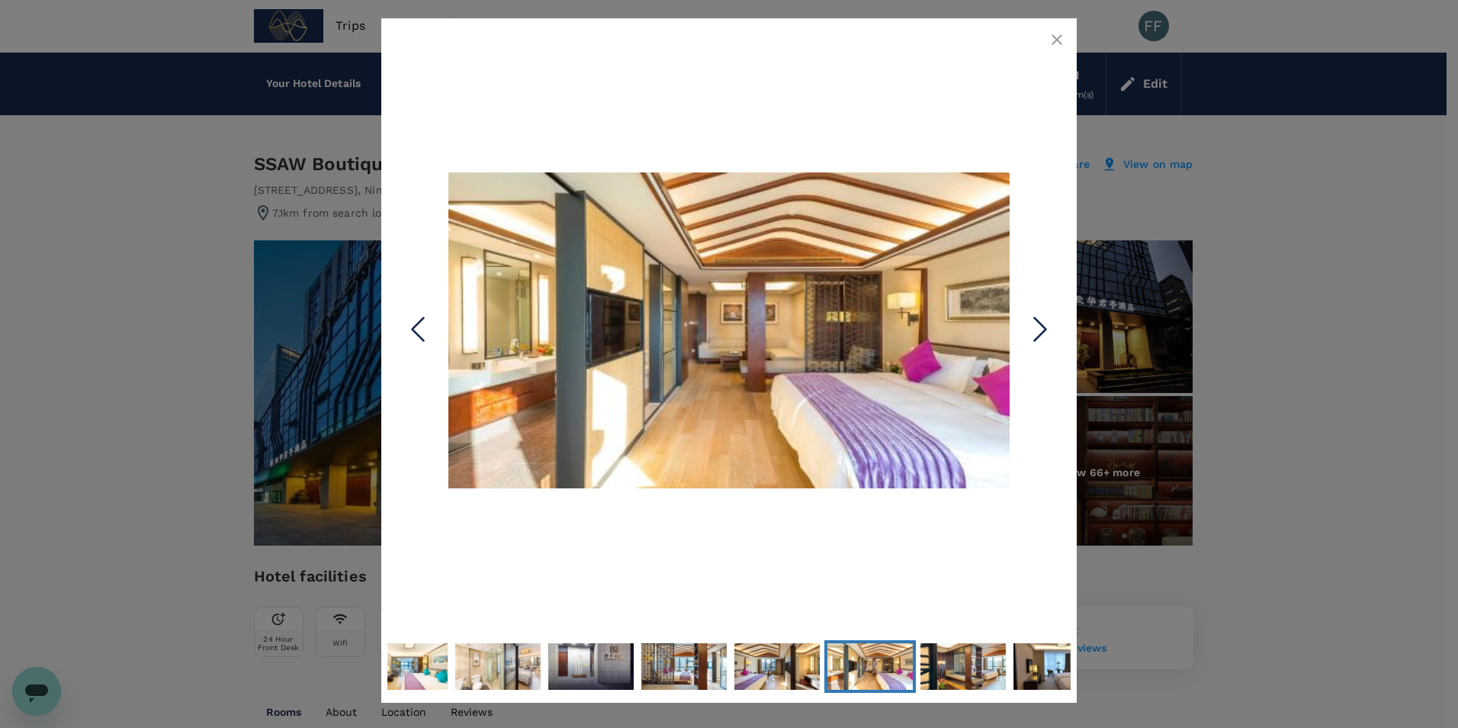
click at [1065, 35] on icon "button" at bounding box center [1057, 40] width 18 height 18
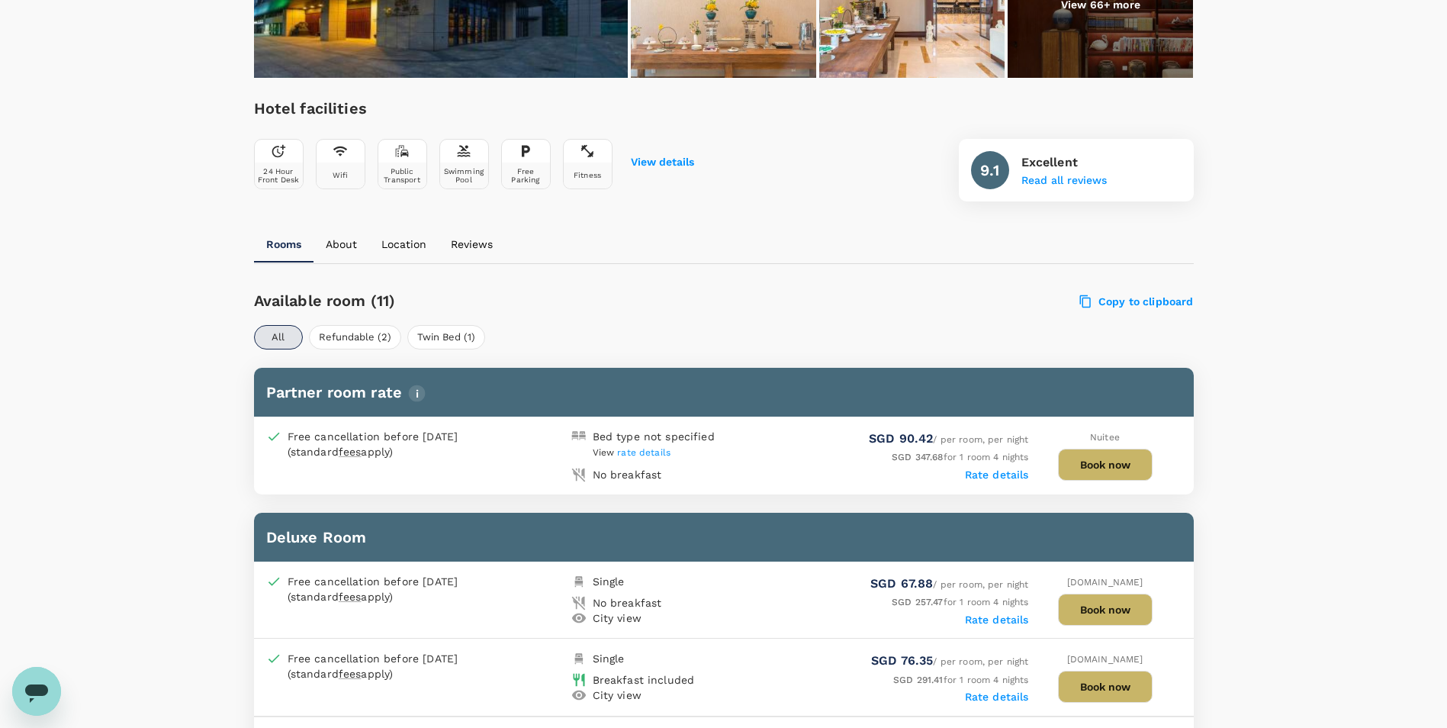
scroll to position [839, 0]
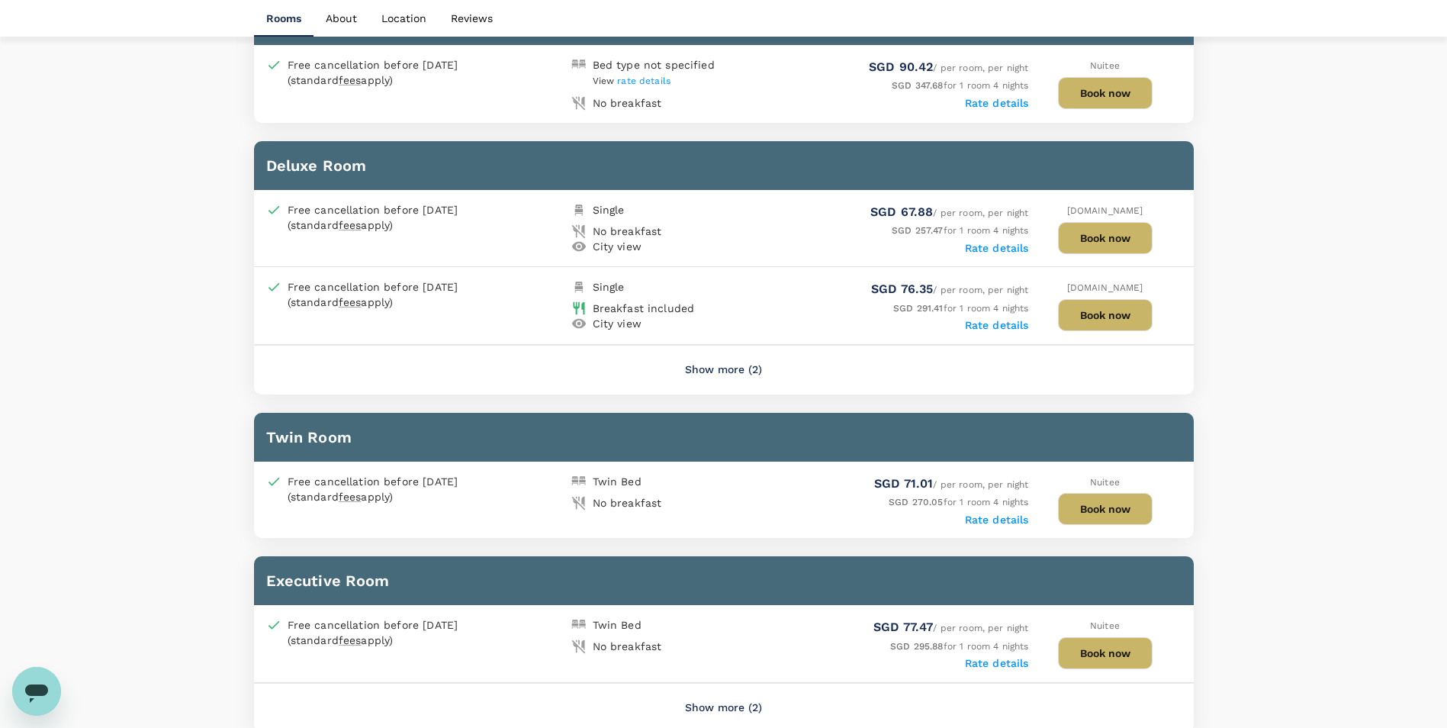
click at [712, 368] on button "Show more (2)" at bounding box center [724, 370] width 120 height 37
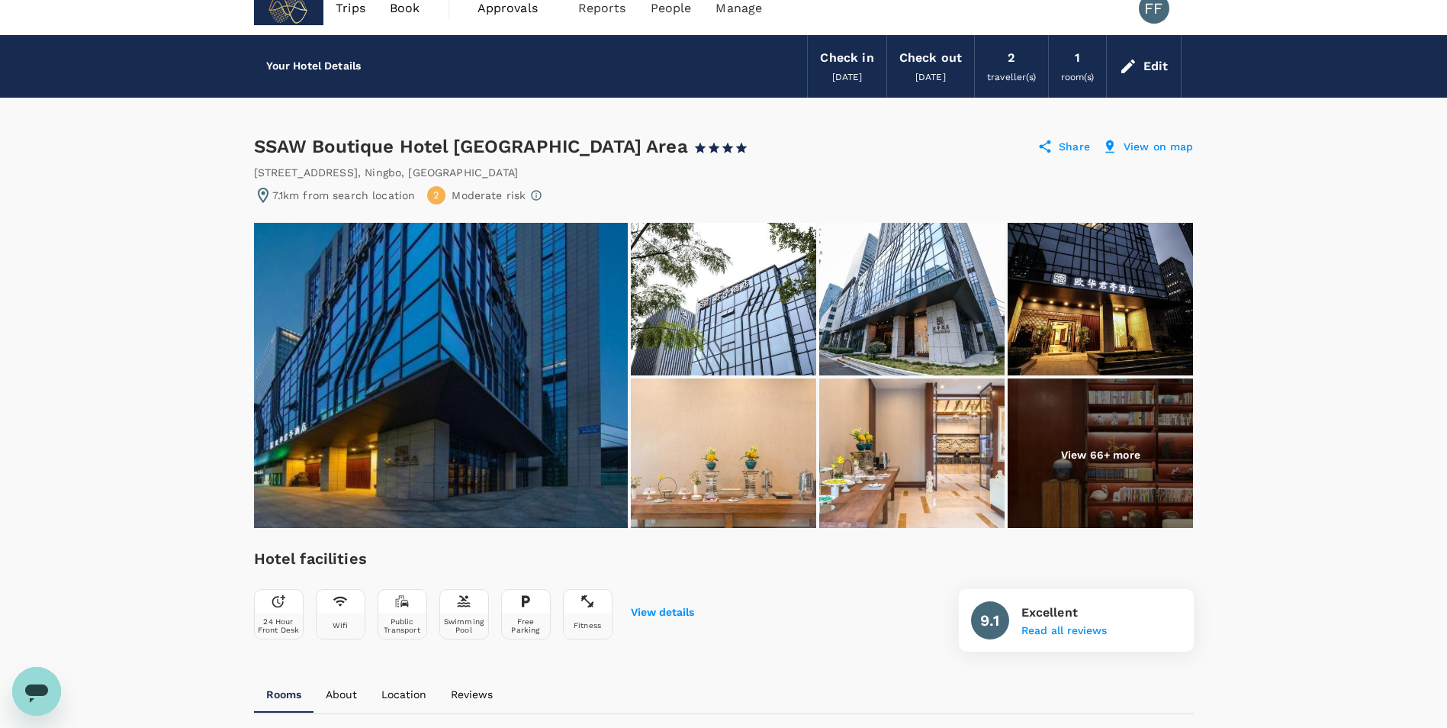
scroll to position [0, 0]
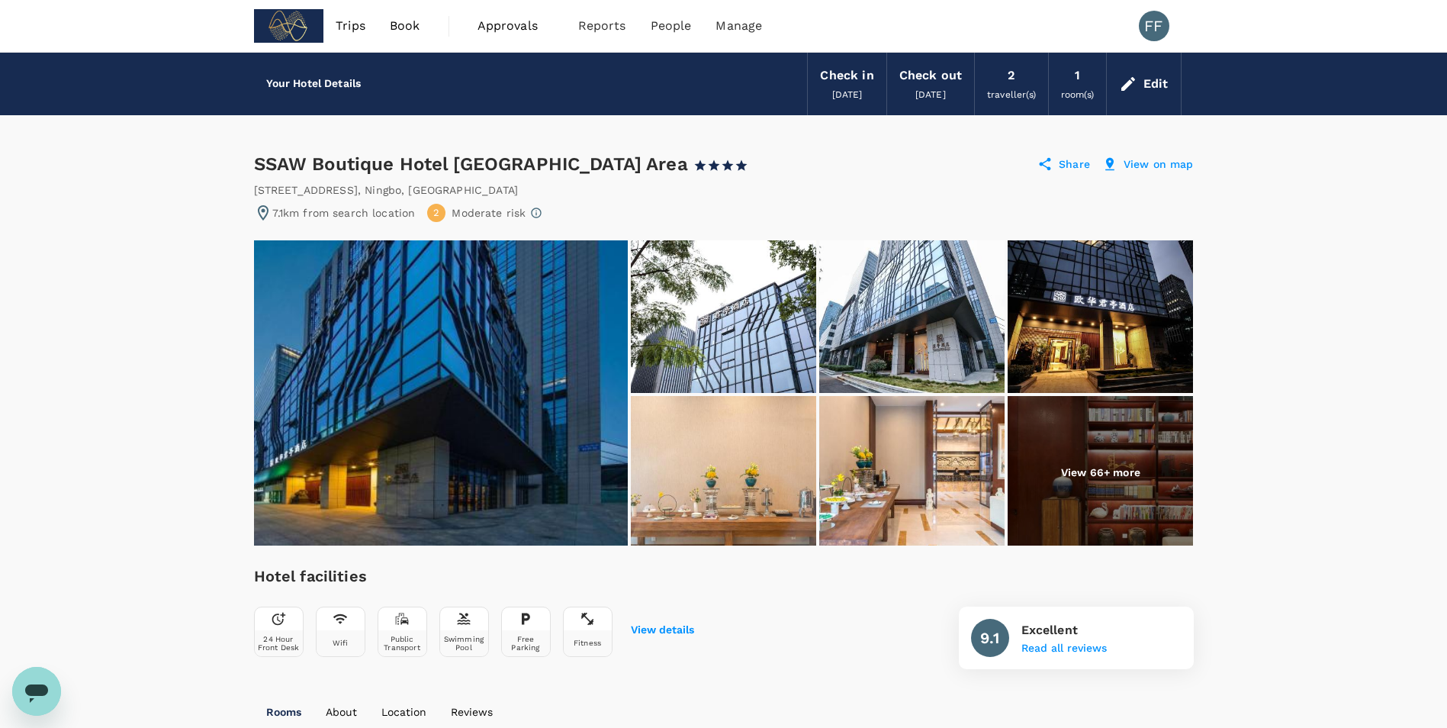
drag, startPoint x: 256, startPoint y: 163, endPoint x: 740, endPoint y: 165, distance: 484.4
click at [740, 165] on div "SSAW Boutique Hotel Ningbo Southern Business Area 1 Star 2 Stars 3 Stars 4 Star…" at bounding box center [508, 164] width 508 height 24
copy div "SSAW Boutique Hotel [GEOGRAPHIC_DATA] Area"
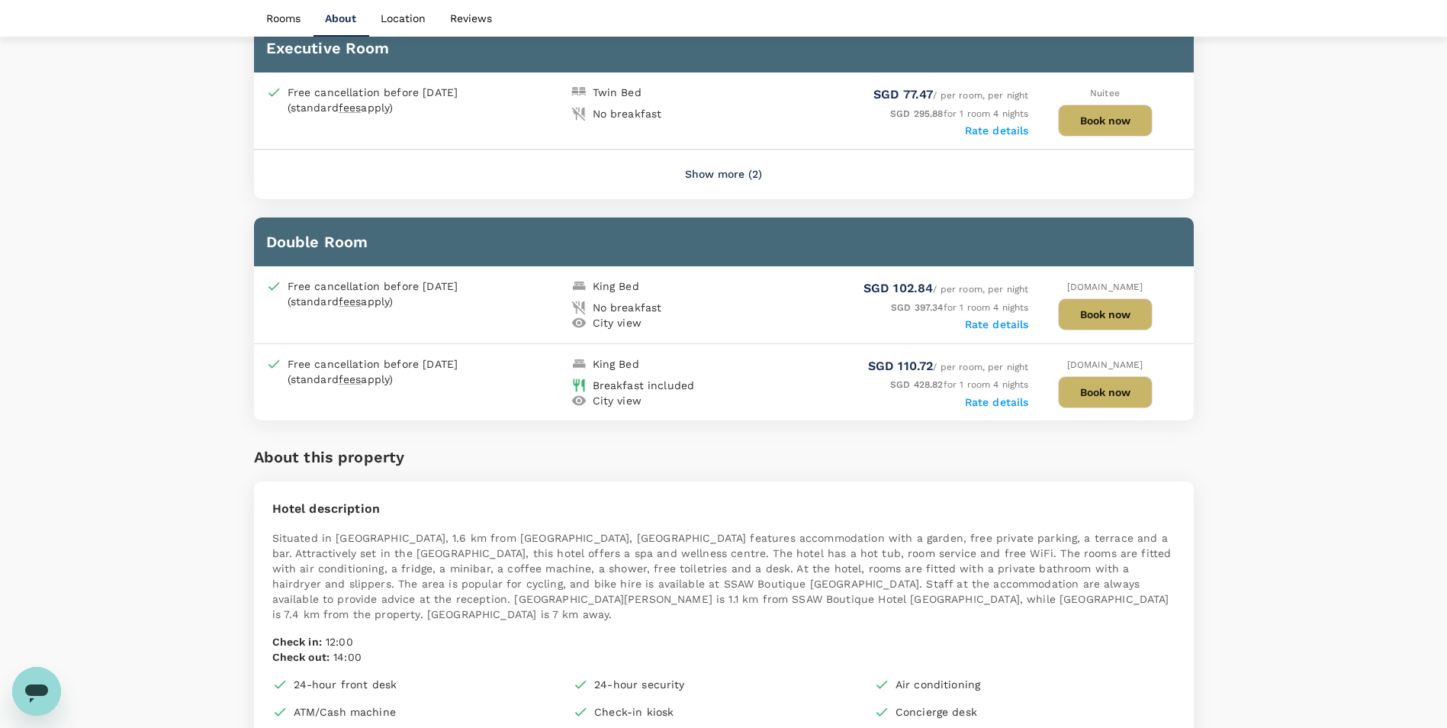
scroll to position [1449, 0]
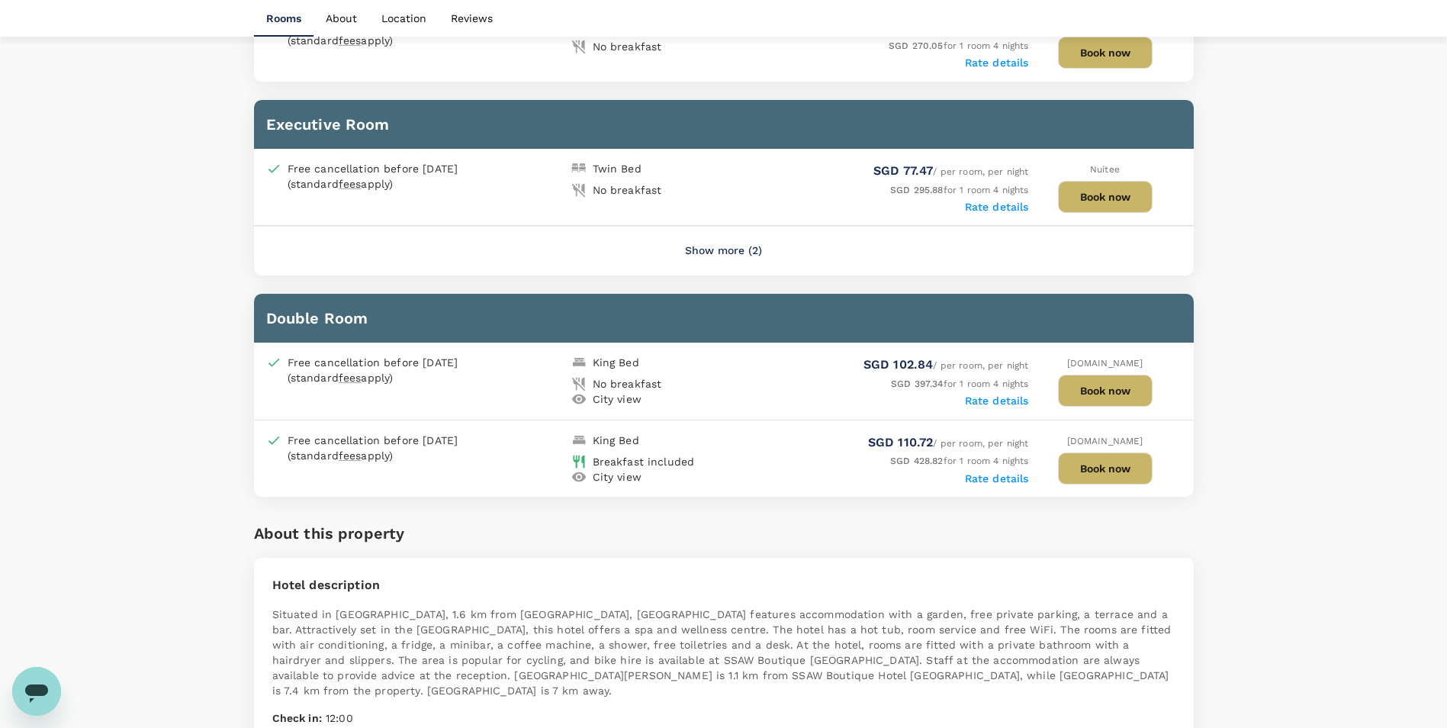
click at [702, 268] on button "Show more (2)" at bounding box center [724, 251] width 120 height 37
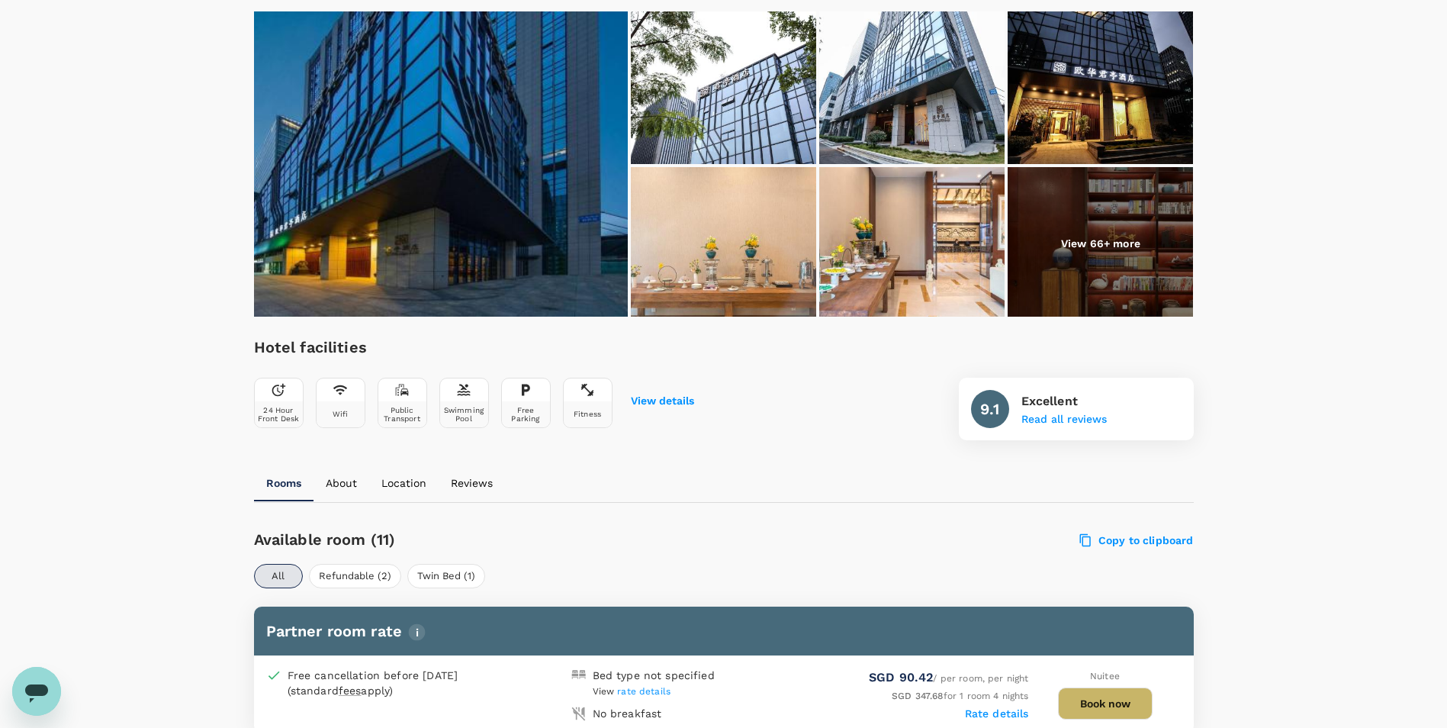
scroll to position [0, 0]
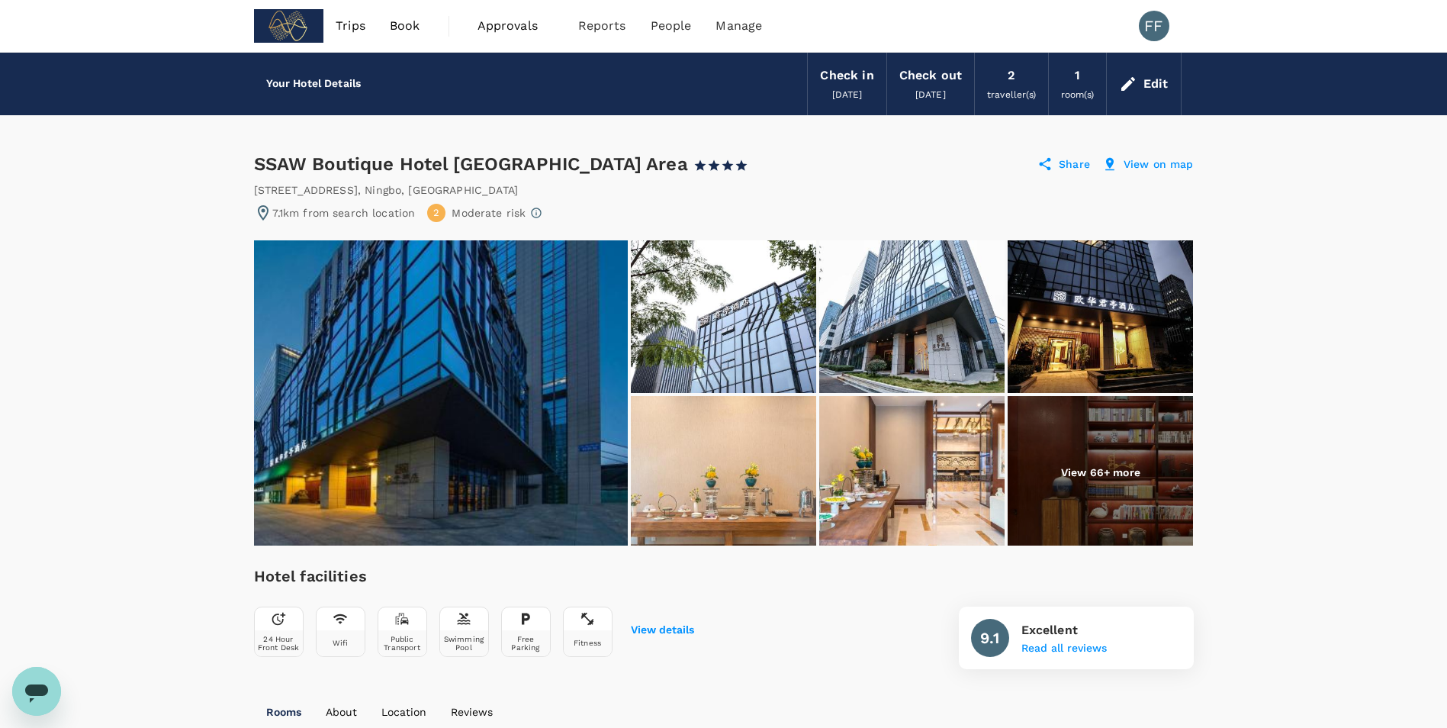
click at [1101, 435] on img at bounding box center [1100, 472] width 185 height 153
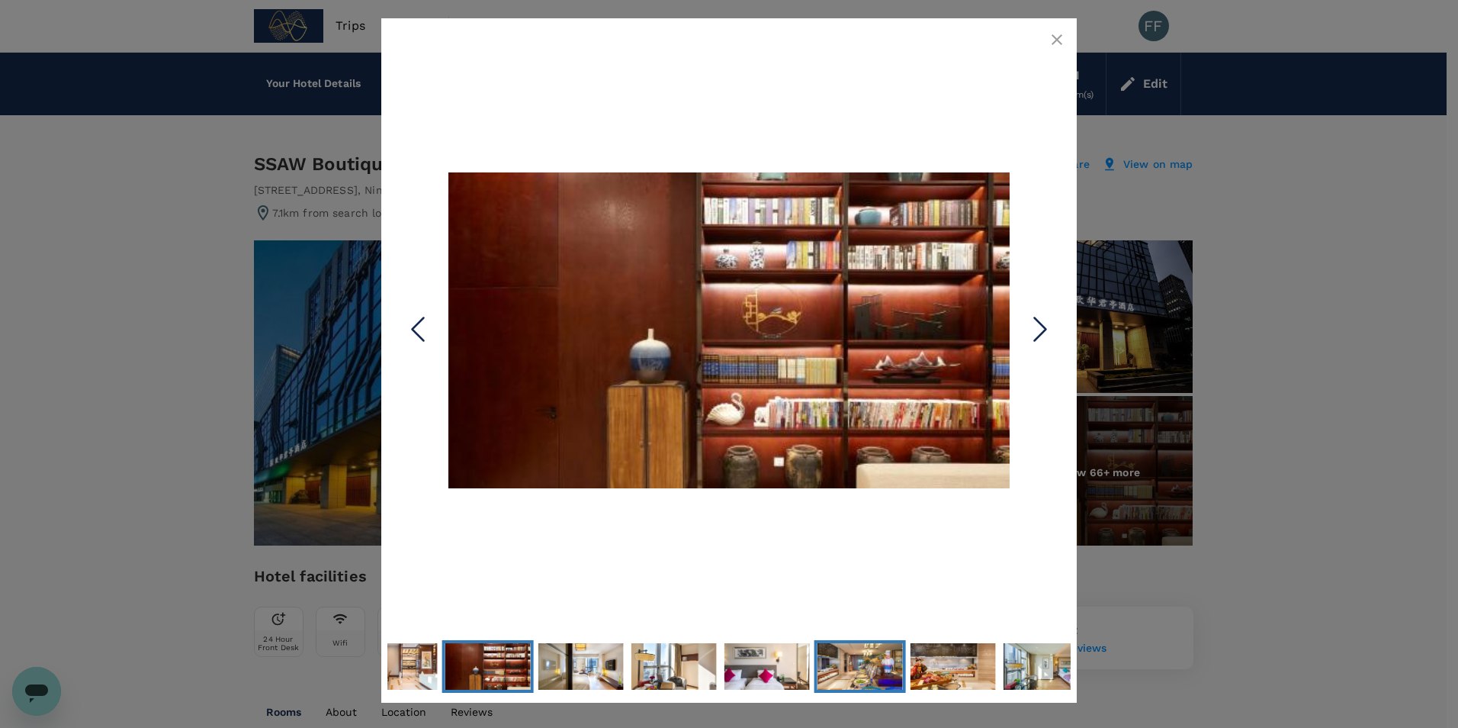
click at [864, 669] on img "Go to Slide 11" at bounding box center [860, 666] width 85 height 48
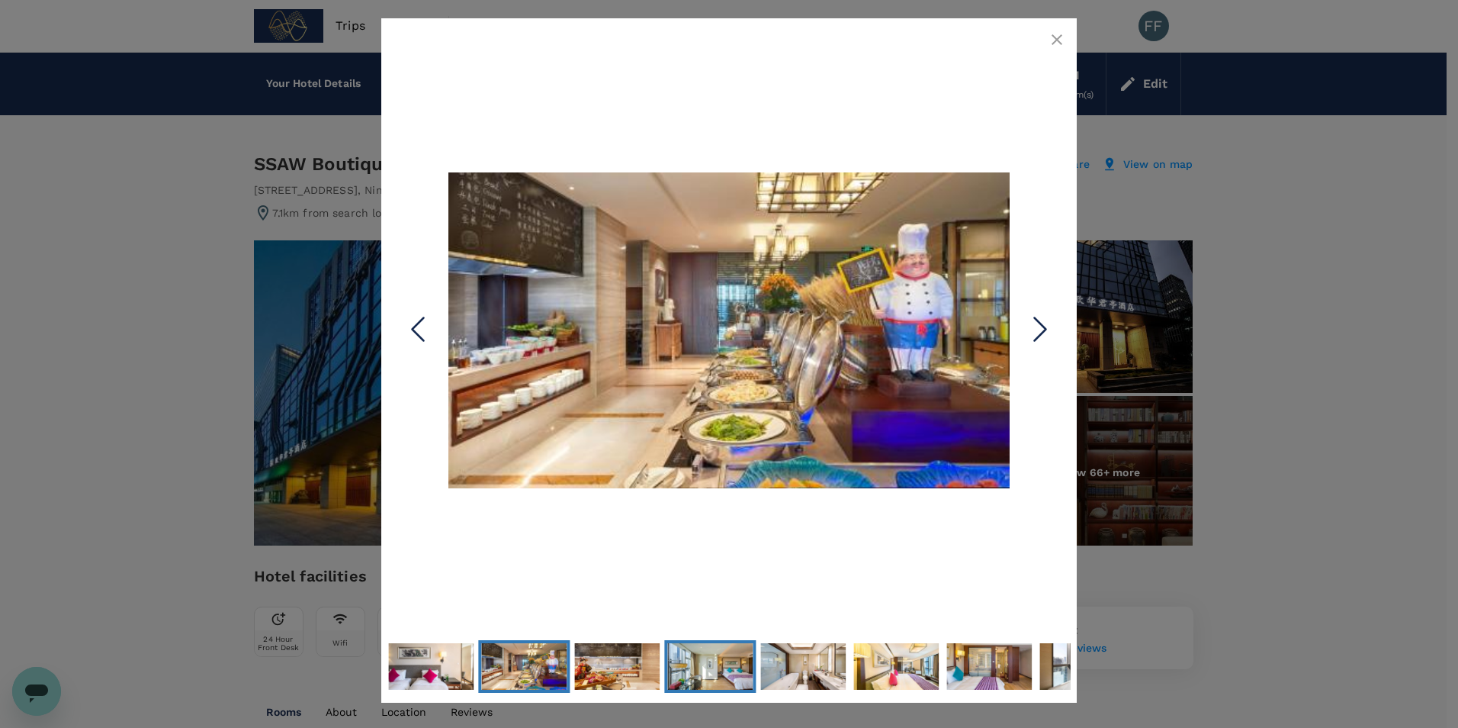
click at [747, 666] on img "Go to Slide 13" at bounding box center [709, 666] width 85 height 48
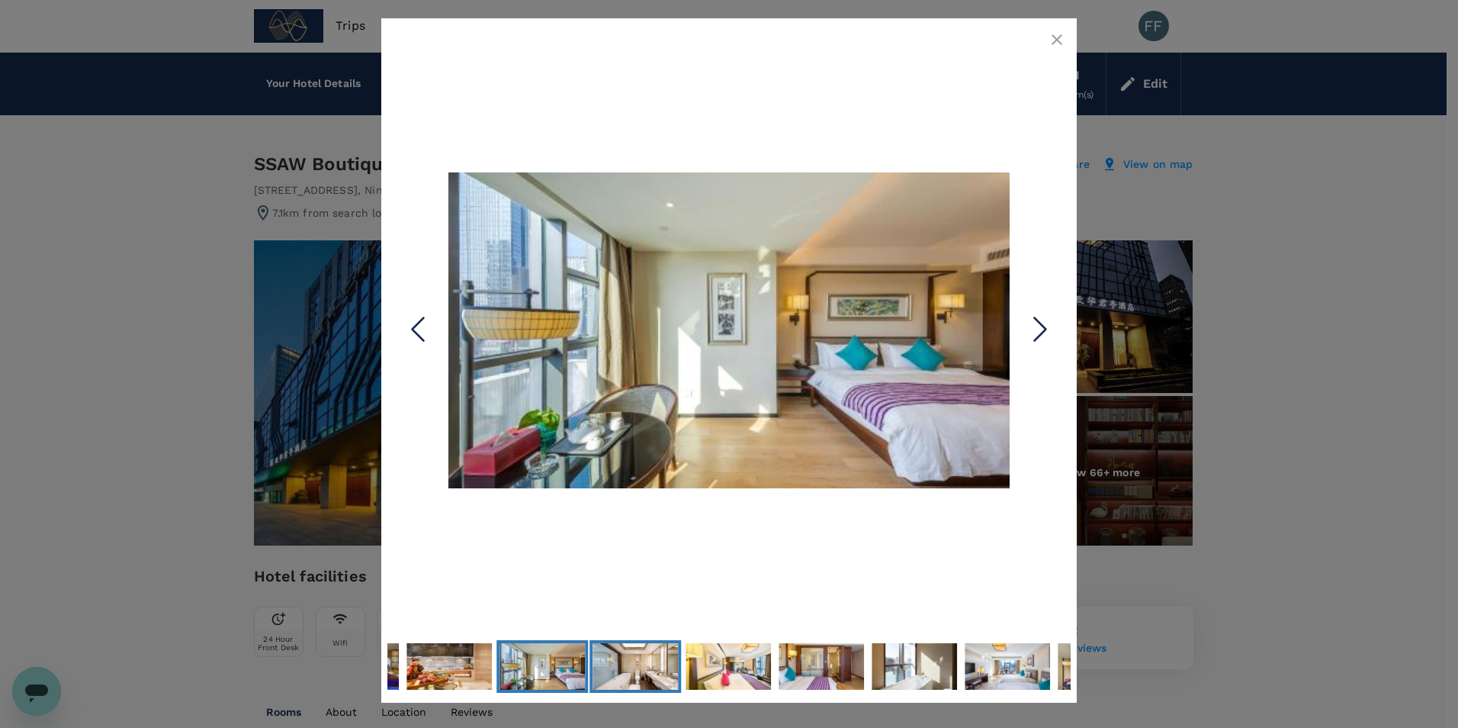
click at [648, 667] on img "Go to Slide 14" at bounding box center [635, 666] width 85 height 48
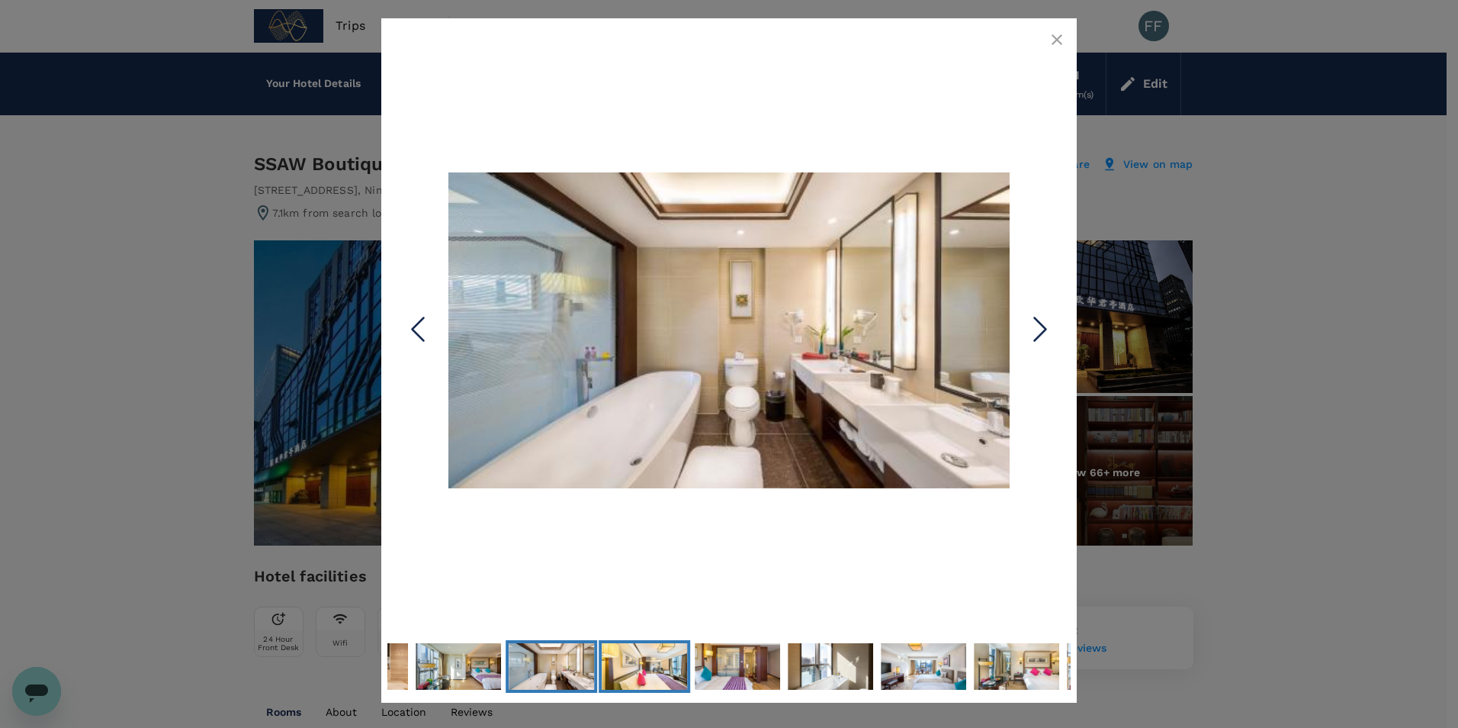
click at [674, 667] on img "Go to Slide 15" at bounding box center [644, 666] width 85 height 48
click at [735, 667] on img "Go to Slide 16" at bounding box center [737, 666] width 85 height 48
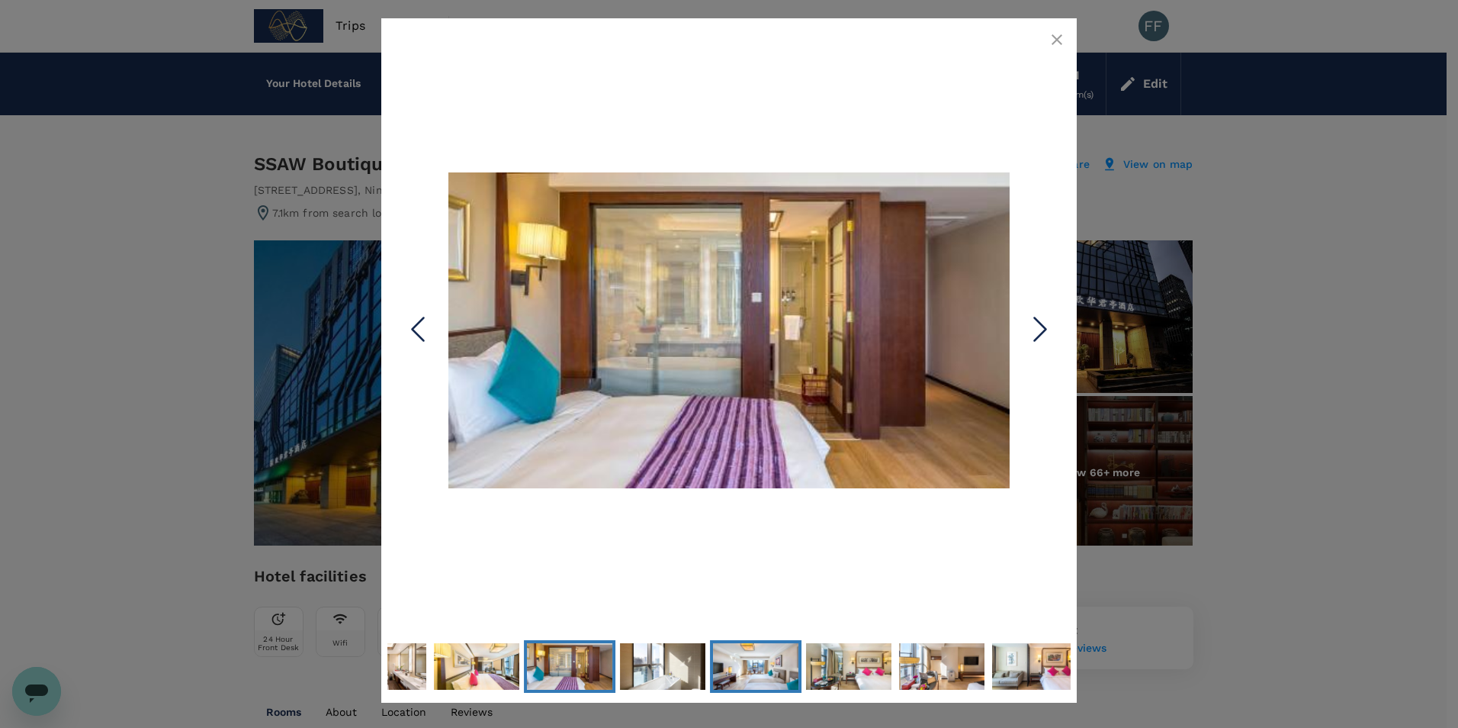
click at [722, 668] on img "Go to Slide 18" at bounding box center [755, 666] width 85 height 48
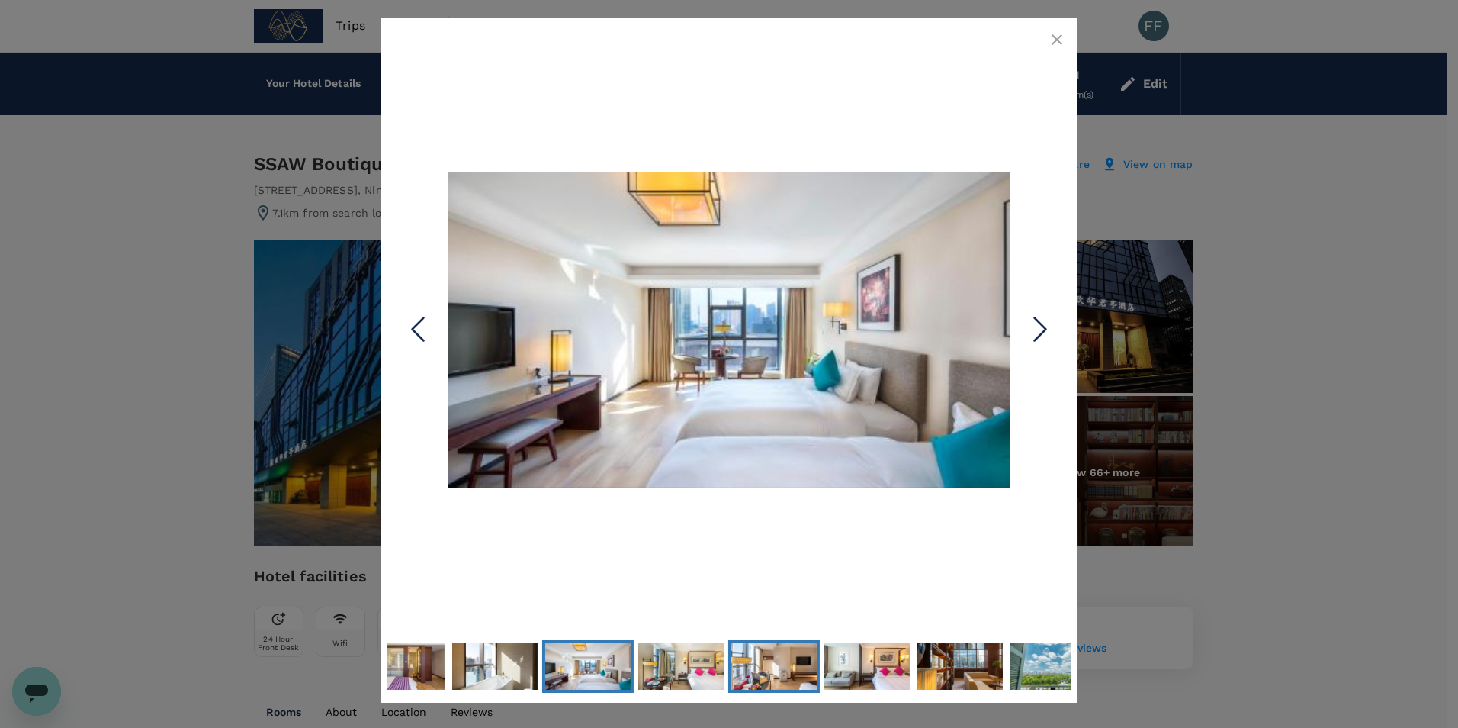
click at [787, 670] on img "Go to Slide 20" at bounding box center [773, 666] width 85 height 48
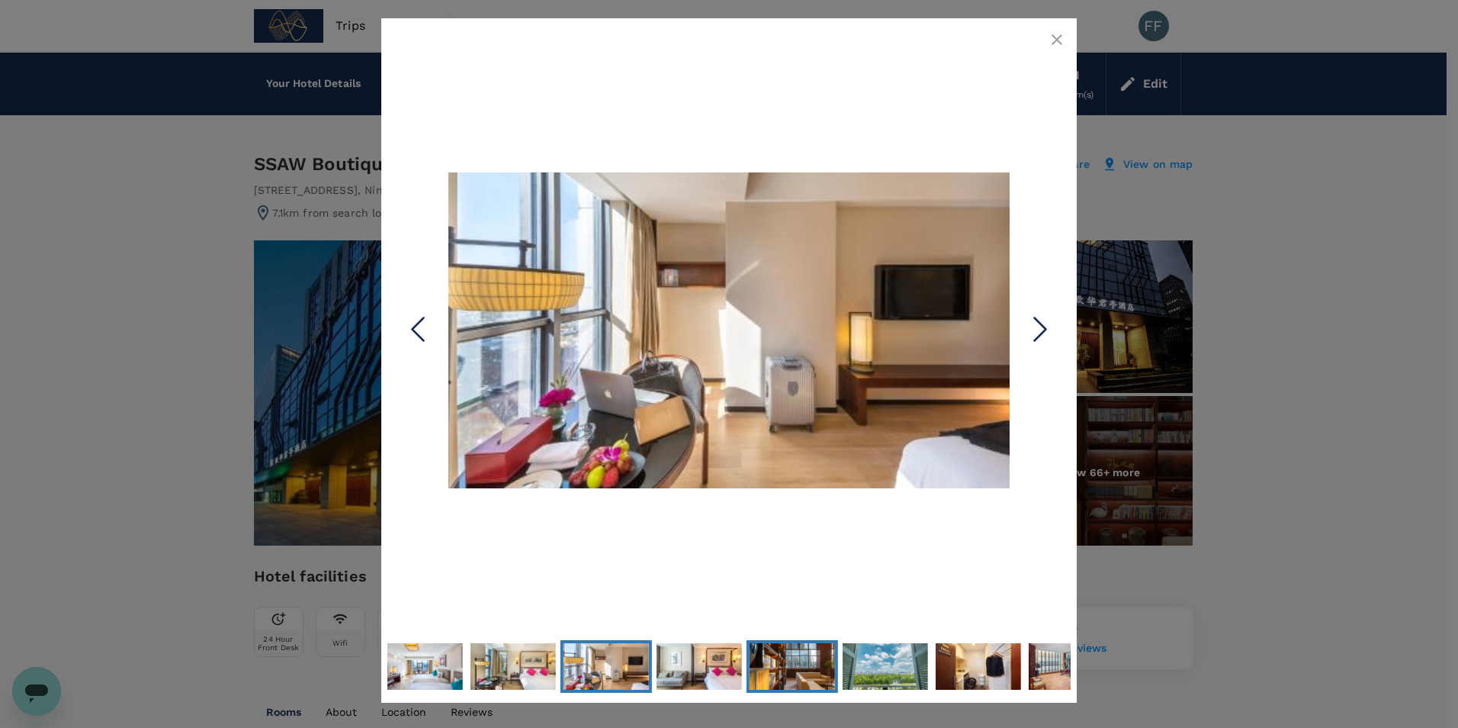
click at [770, 667] on img "Go to Slide 22" at bounding box center [792, 666] width 85 height 48
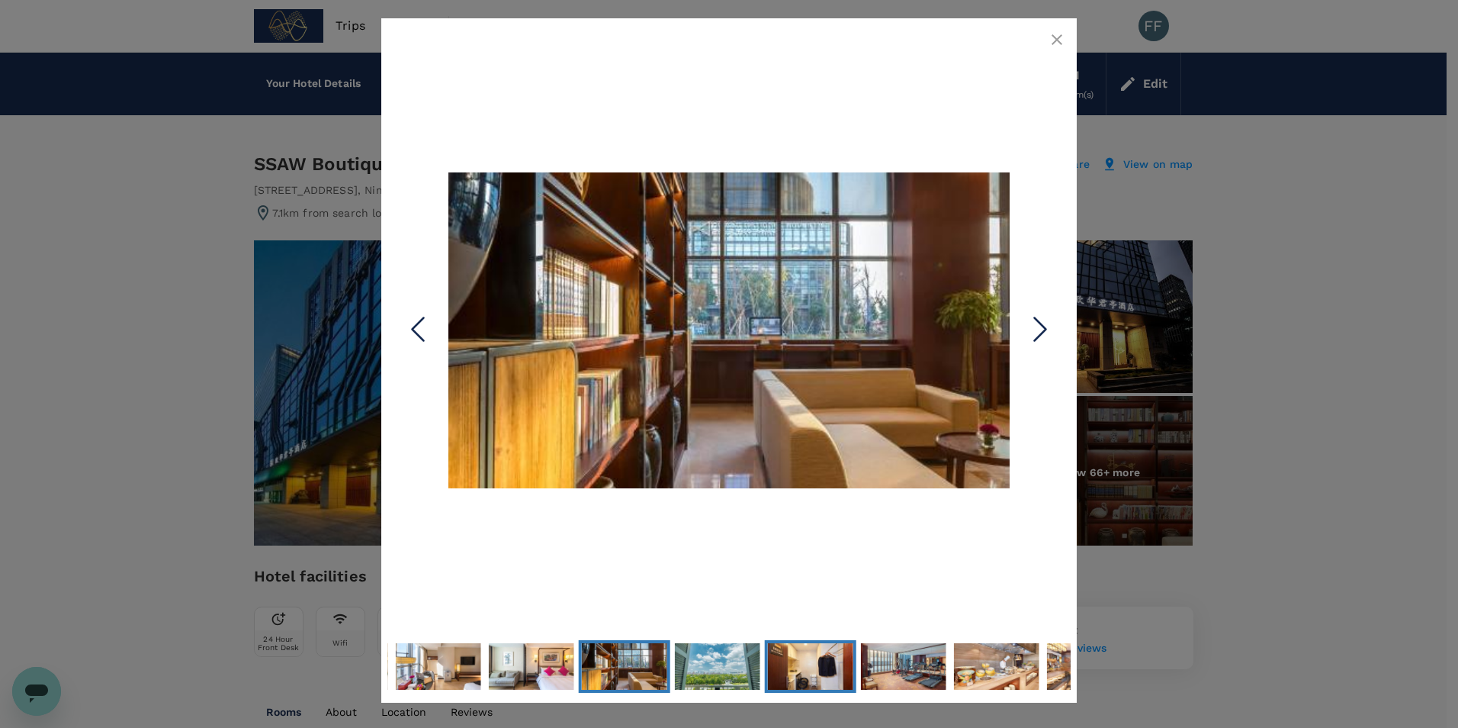
click at [770, 667] on img "Go to Slide 24" at bounding box center [810, 666] width 85 height 48
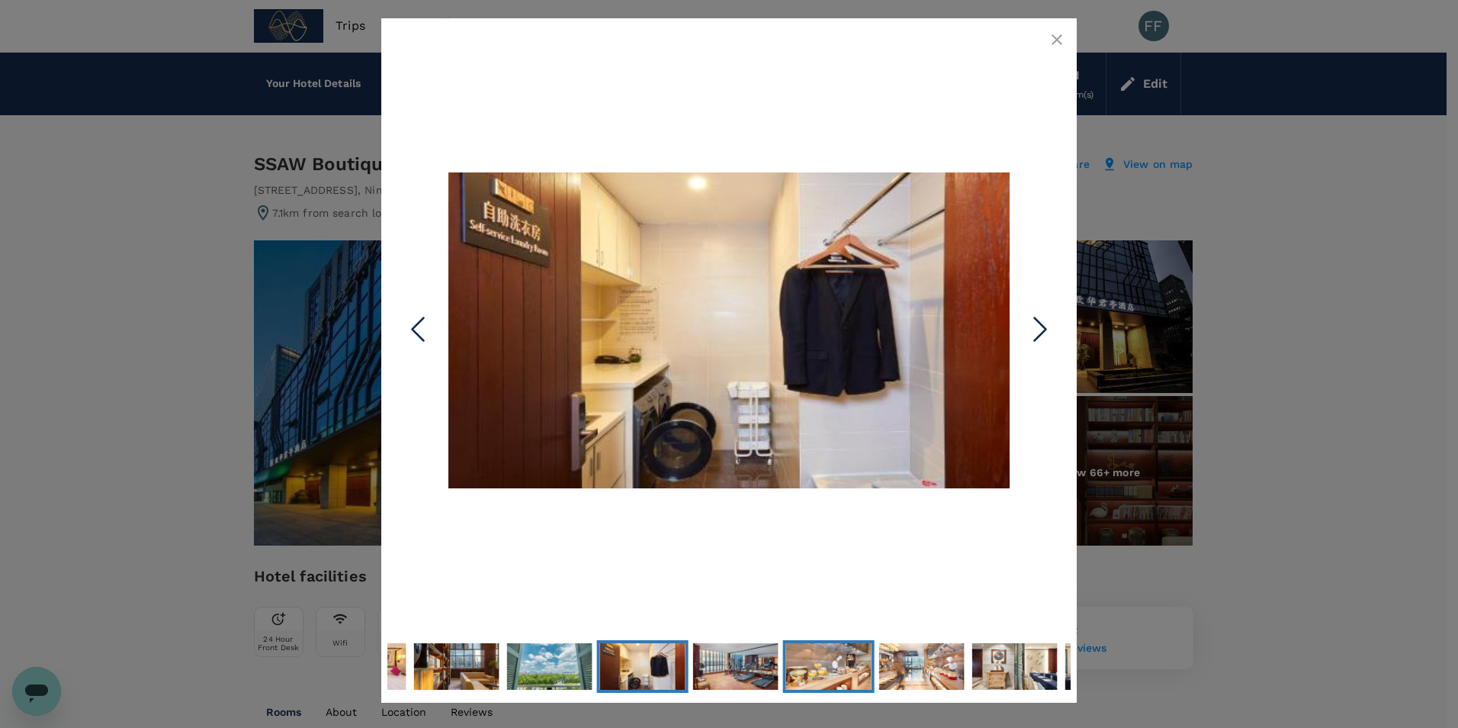
click at [794, 667] on img "Go to Slide 26" at bounding box center [828, 666] width 85 height 48
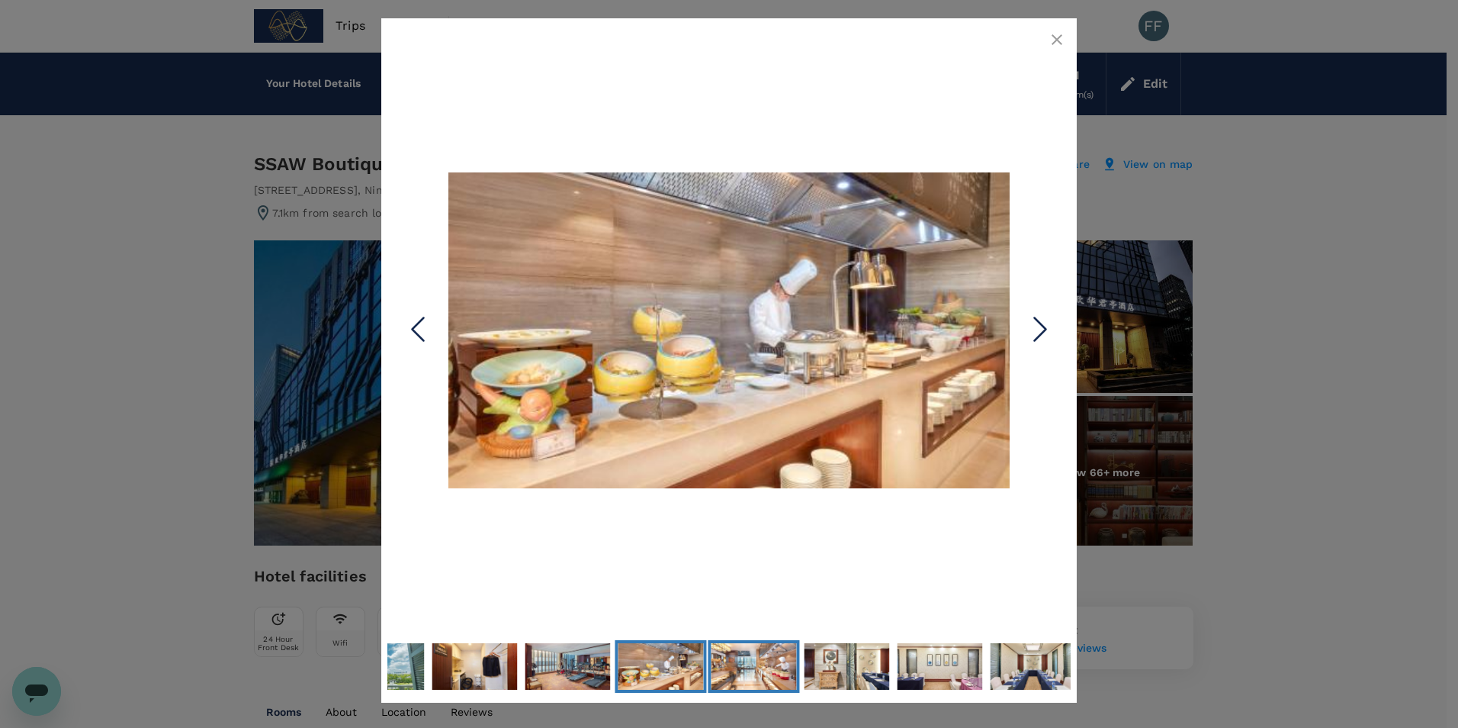
click at [786, 669] on img "Go to Slide 27" at bounding box center [753, 666] width 85 height 48
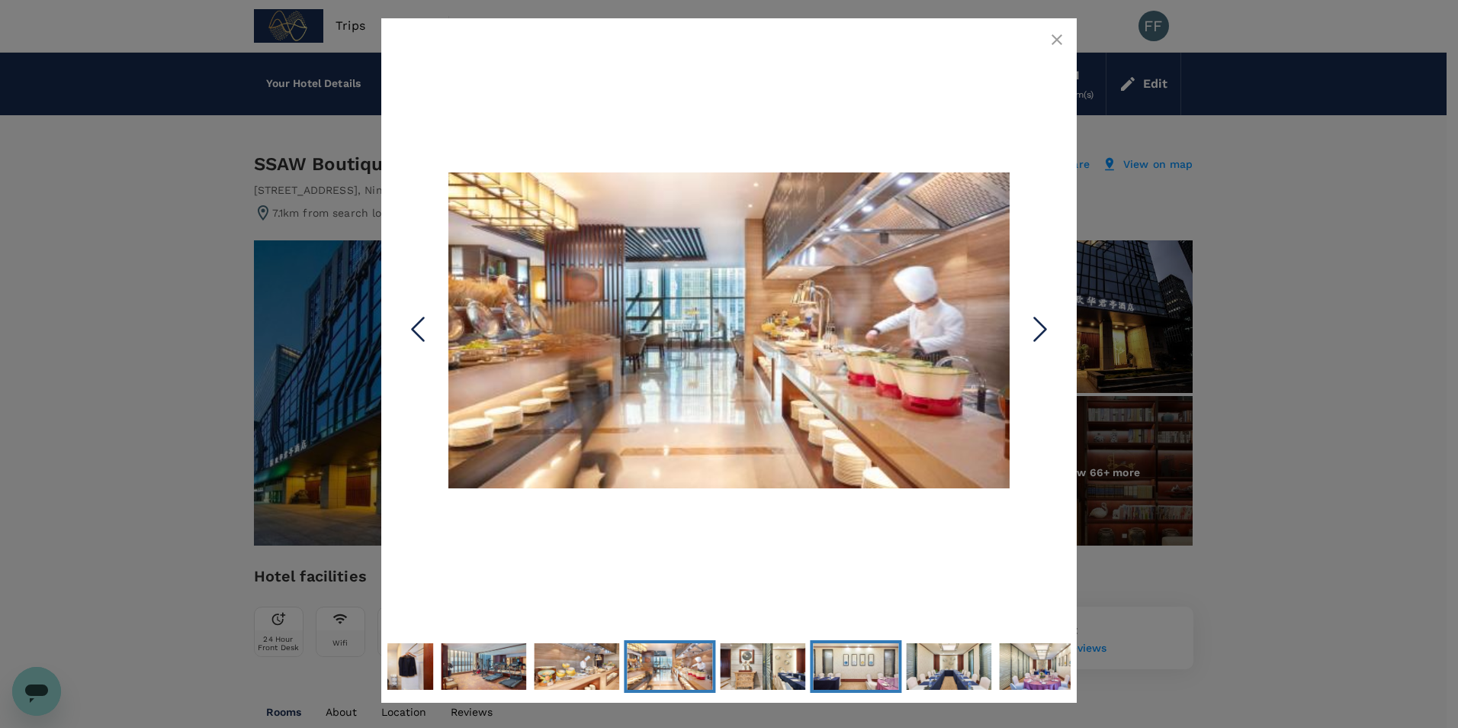
click at [816, 669] on img "Go to Slide 29" at bounding box center [855, 666] width 85 height 48
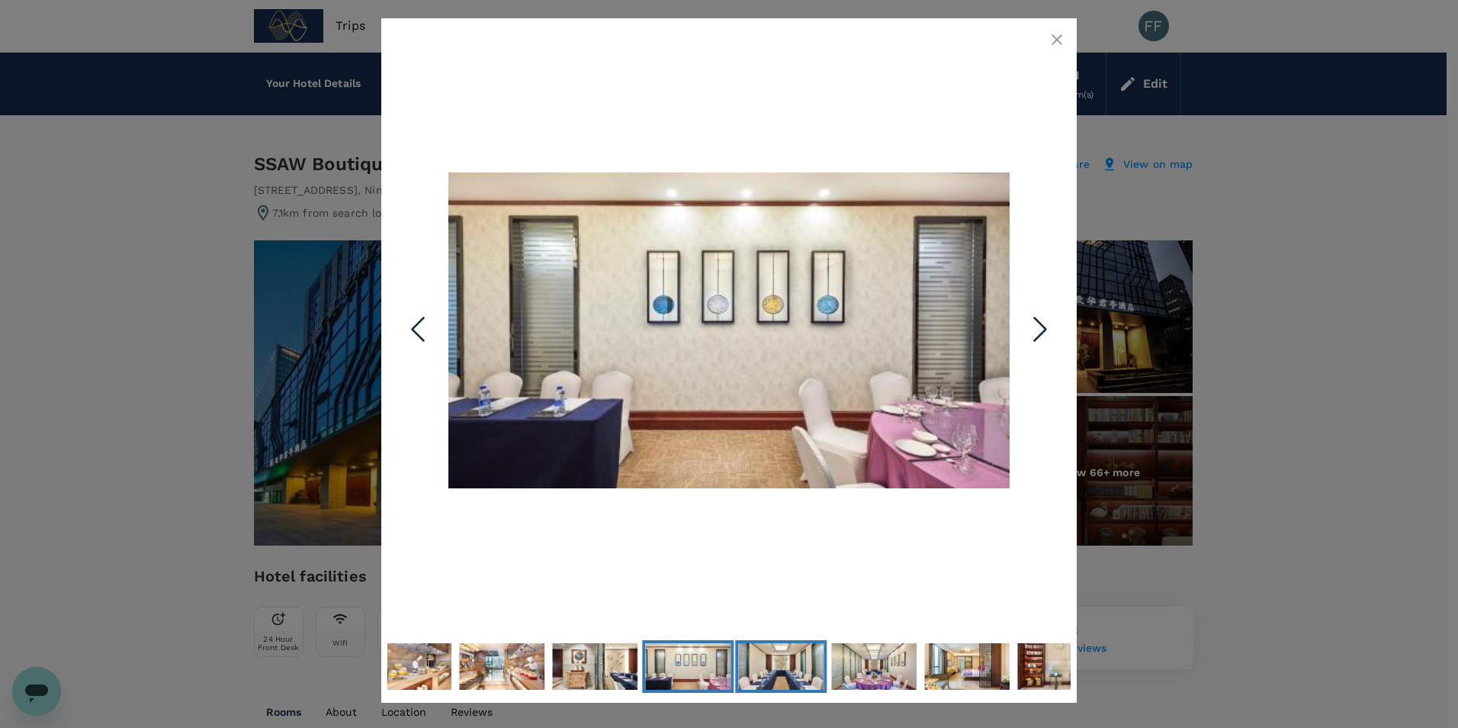
click at [811, 666] on img "Go to Slide 30" at bounding box center [780, 666] width 85 height 48
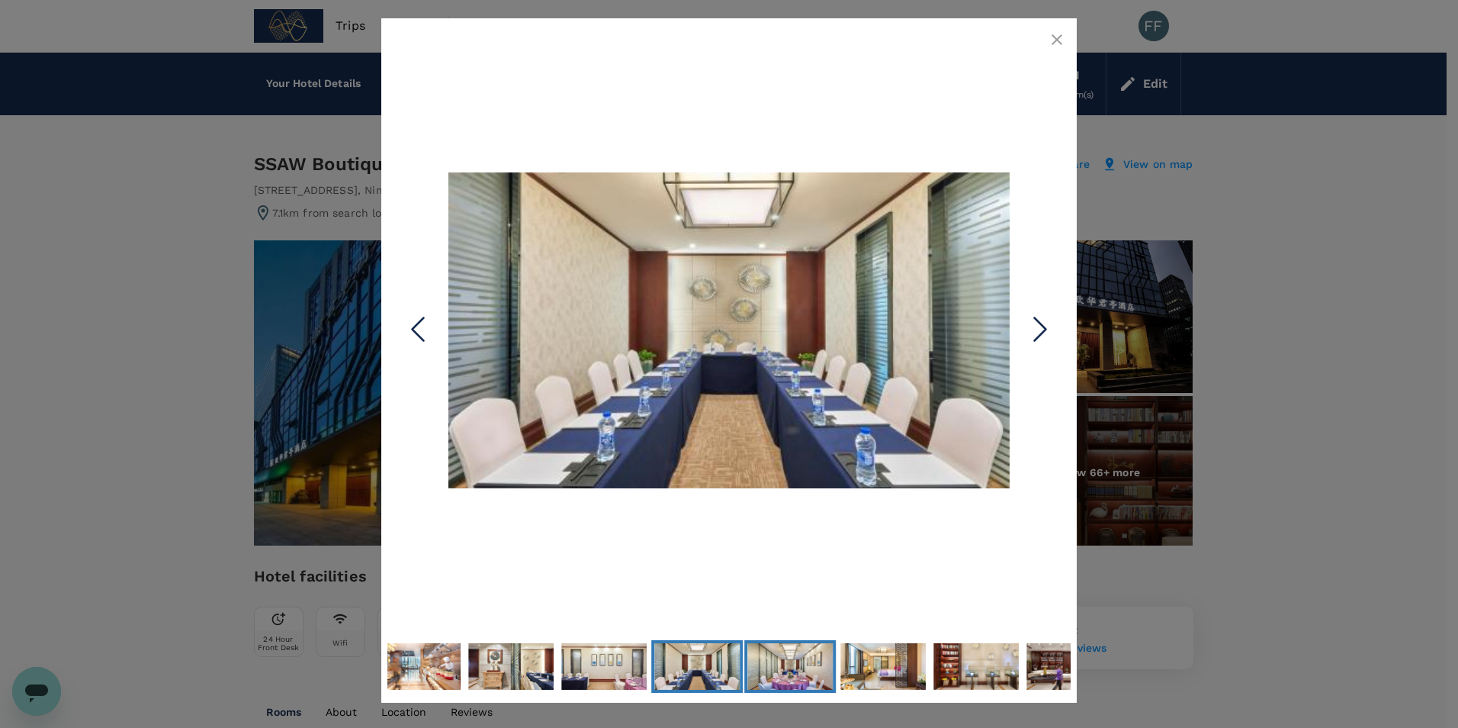
click at [812, 666] on img "Go to Slide 31" at bounding box center [790, 666] width 85 height 48
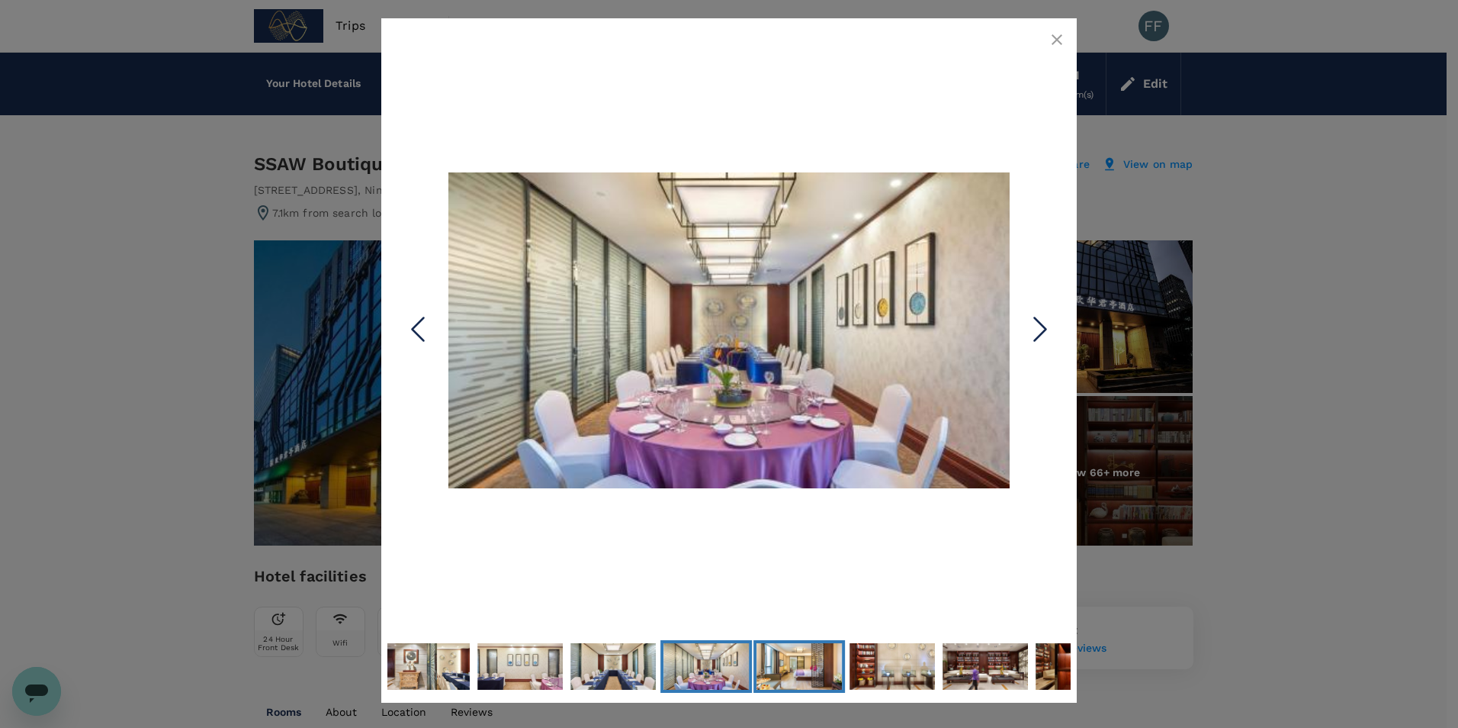
click at [844, 667] on button "Go to Slide 32" at bounding box center [800, 666] width 92 height 53
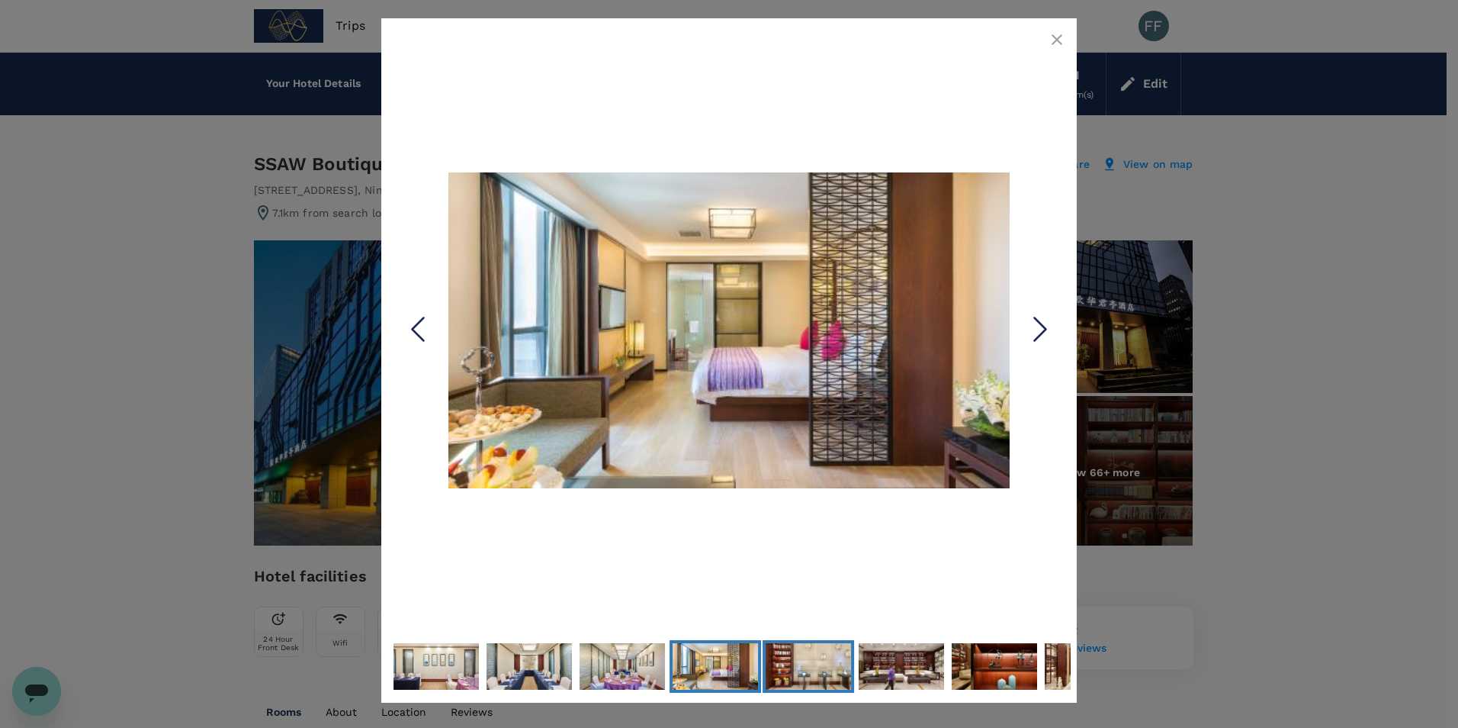
click at [844, 667] on img "Go to Slide 33" at bounding box center [808, 666] width 85 height 48
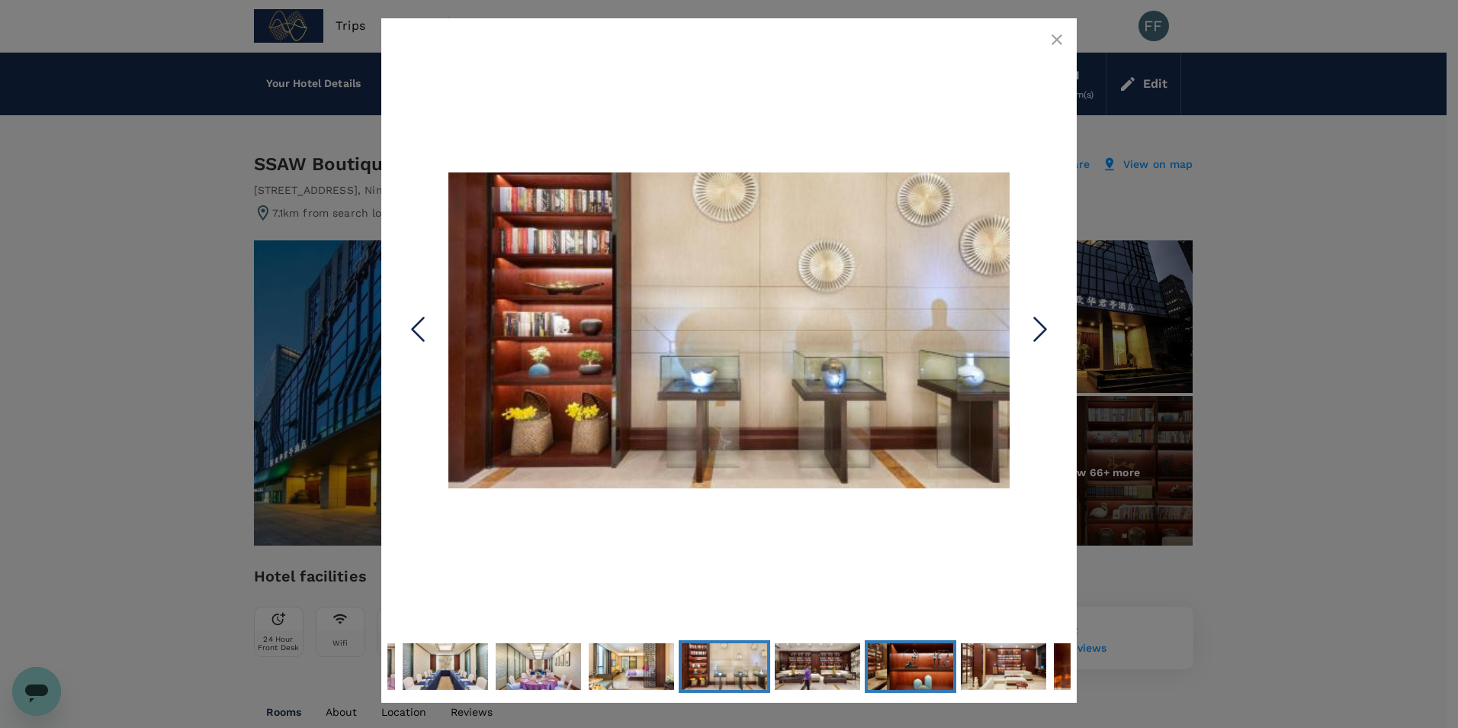
click at [898, 668] on img "Go to Slide 35" at bounding box center [910, 666] width 85 height 48
click at [922, 668] on img "Go to Slide 35" at bounding box center [910, 666] width 85 height 48
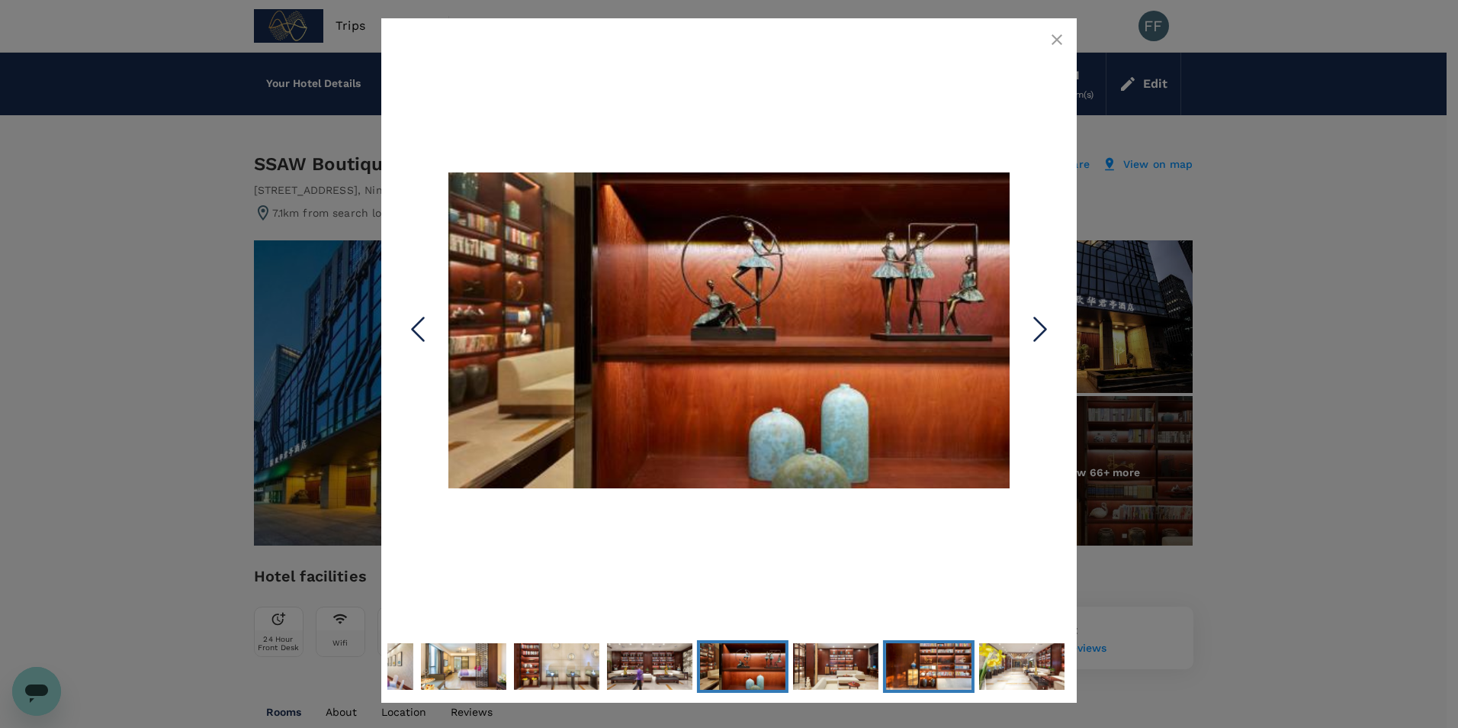
click at [972, 670] on img "Go to Slide 37" at bounding box center [928, 666] width 85 height 48
click at [1046, 671] on img "Go to Slide 38" at bounding box center [1021, 666] width 85 height 48
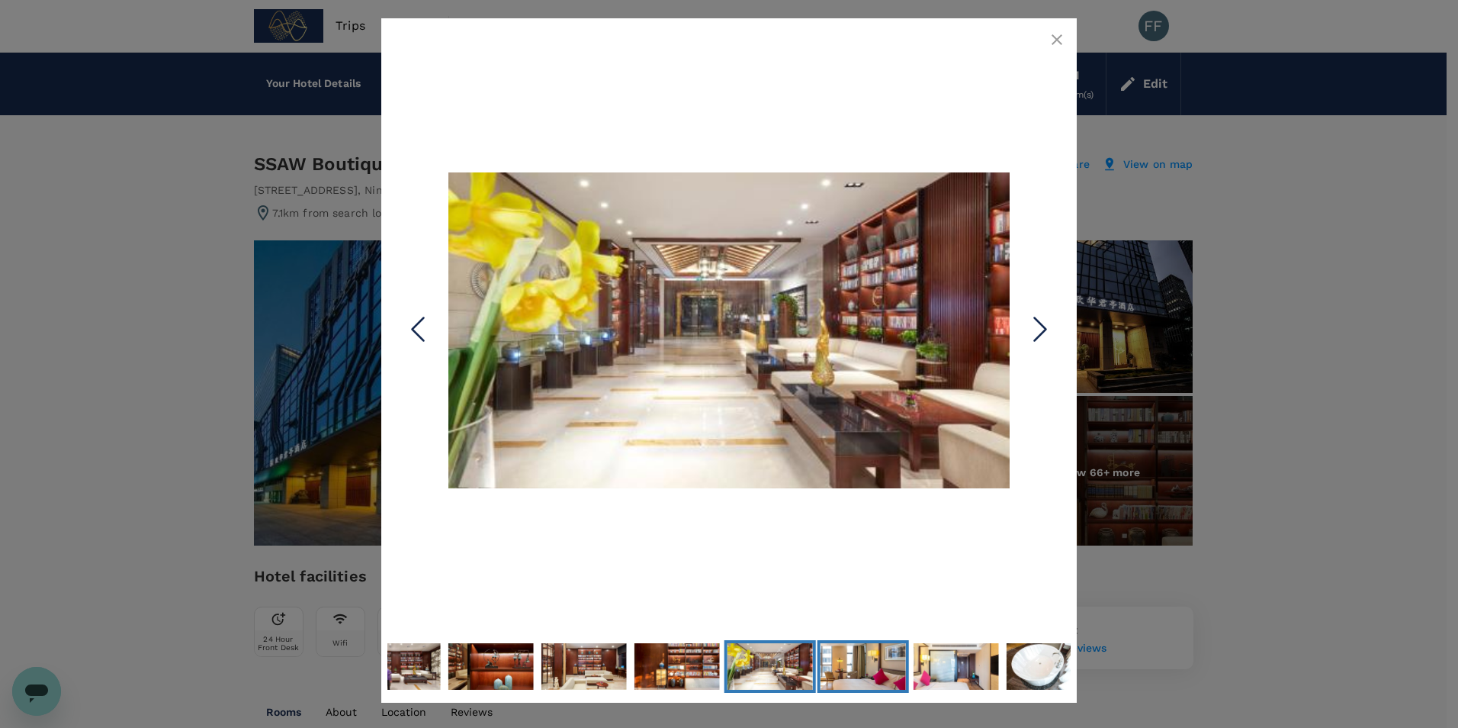
click at [847, 670] on img "Go to Slide 39" at bounding box center [863, 666] width 85 height 48
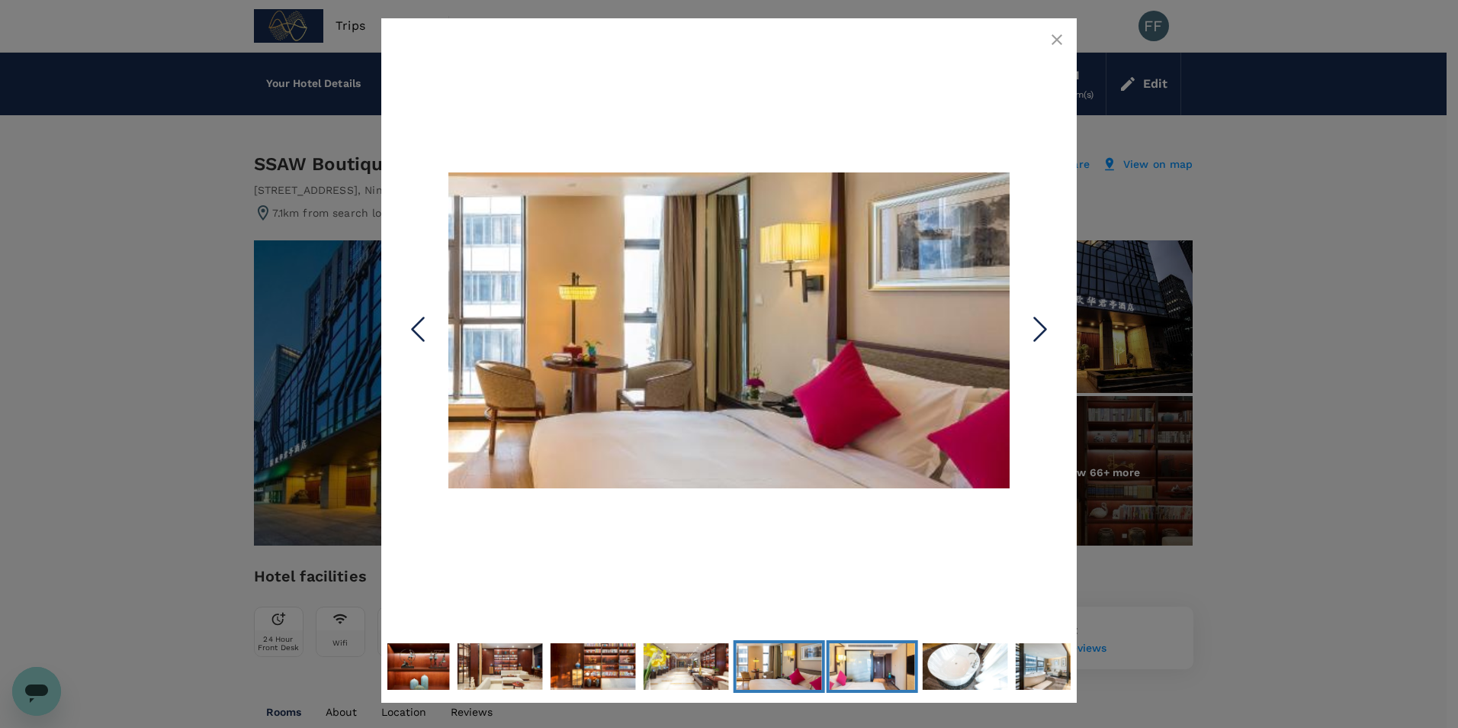
click at [883, 670] on img "Go to Slide 40" at bounding box center [872, 666] width 85 height 48
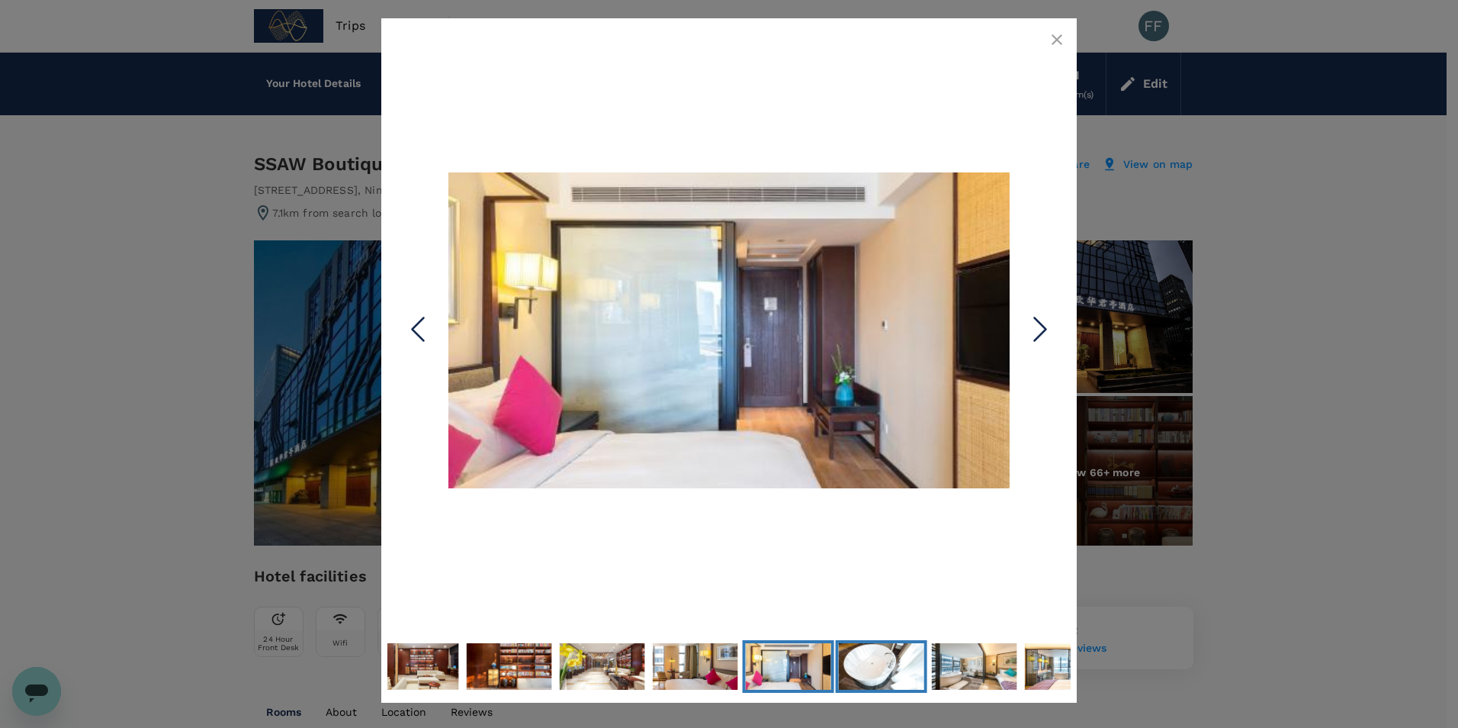
click at [910, 670] on img "Go to Slide 41" at bounding box center [881, 666] width 85 height 48
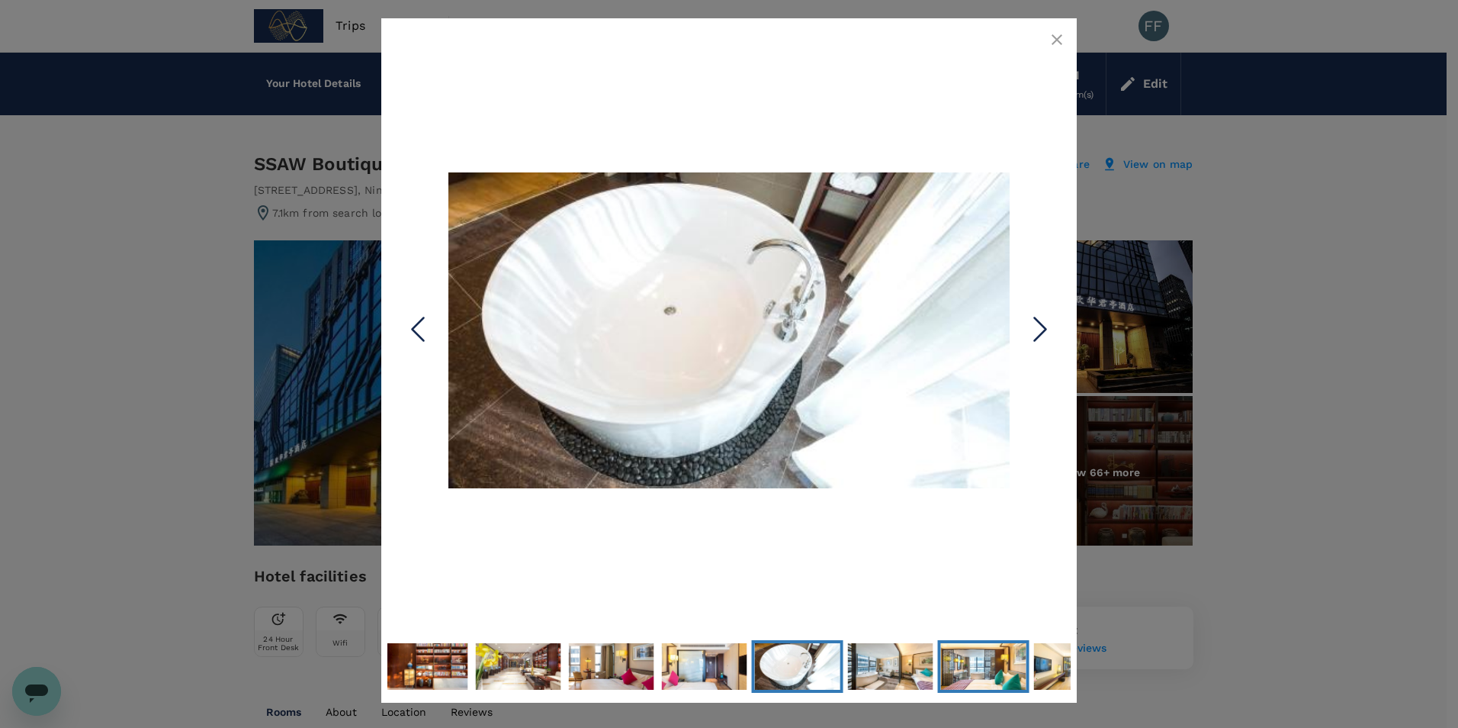
click at [955, 670] on img "Go to Slide 43" at bounding box center [983, 666] width 85 height 48
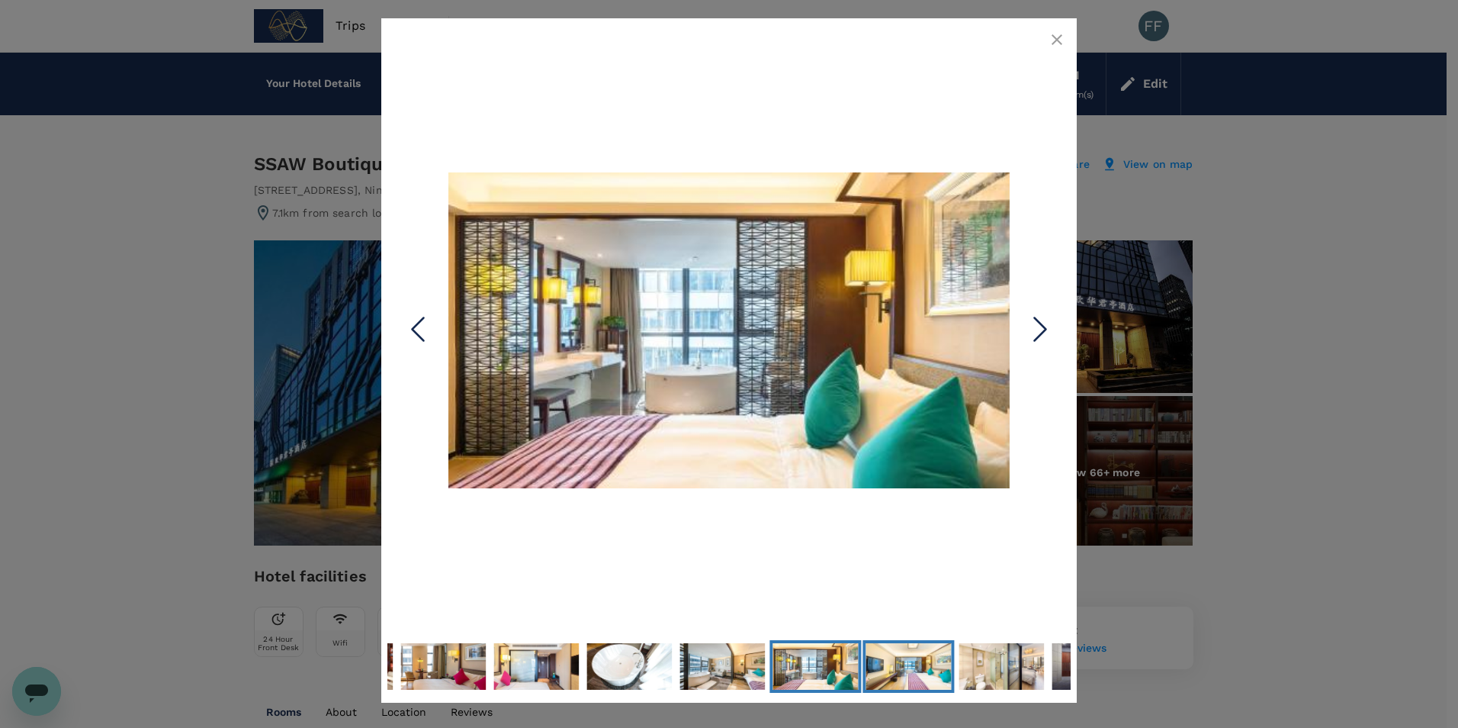
click at [915, 670] on img "Go to Slide 44" at bounding box center [908, 666] width 85 height 48
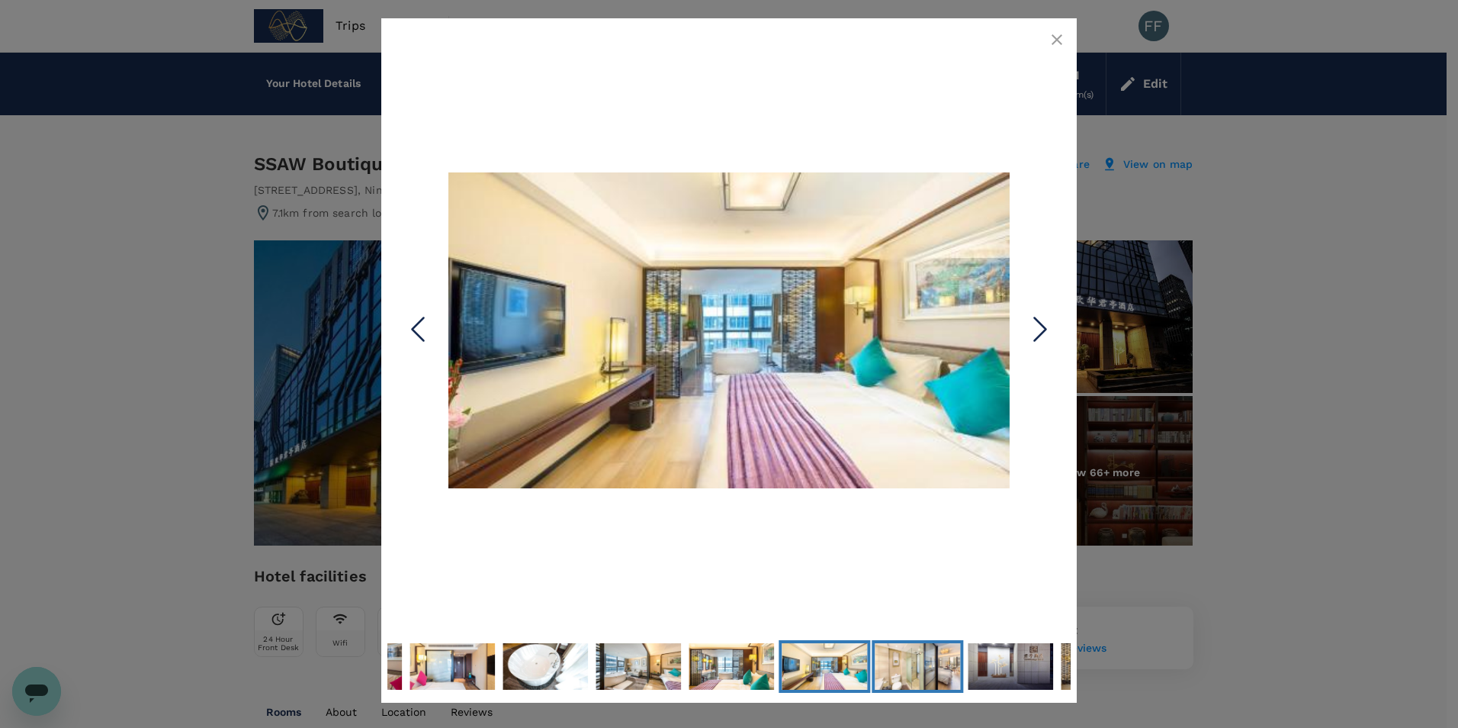
click at [919, 669] on img "Go to Slide 45" at bounding box center [917, 666] width 85 height 48
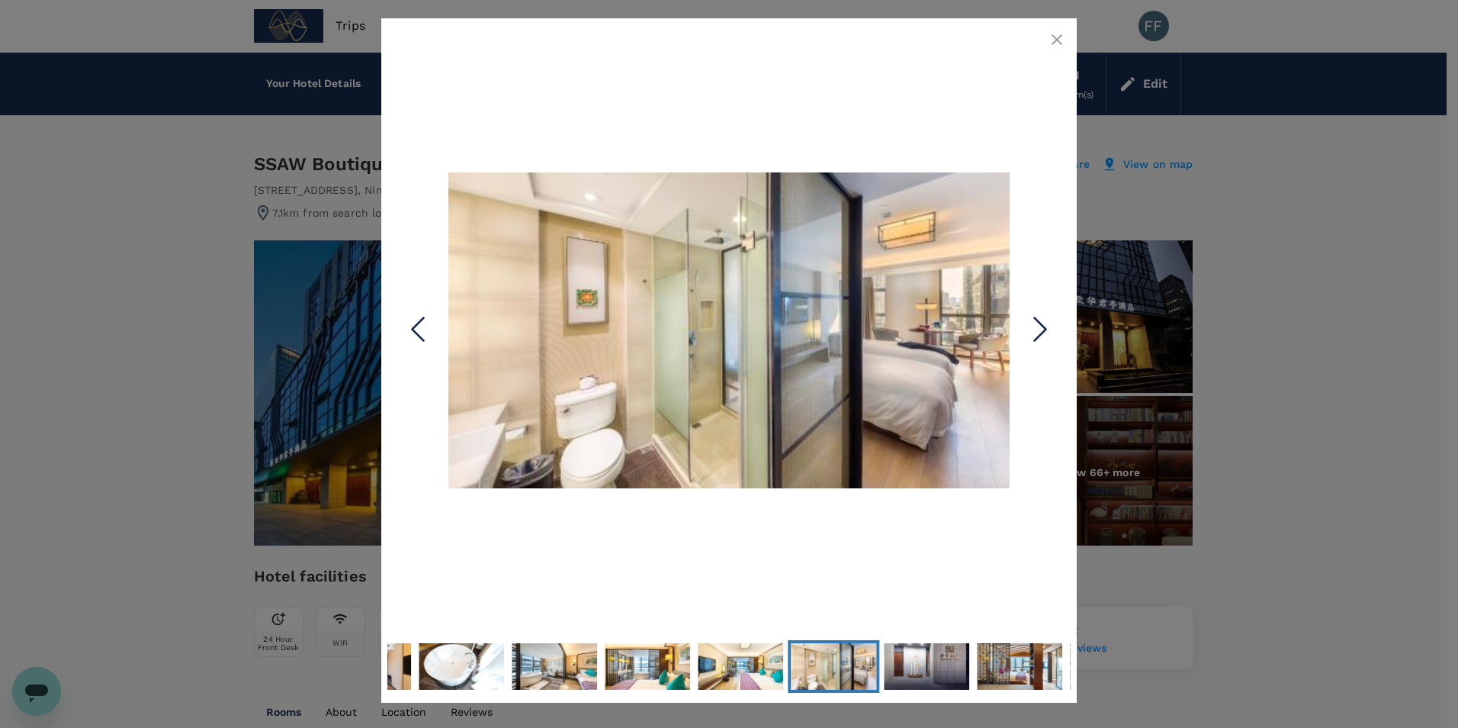
click at [973, 669] on div at bounding box center [728, 666] width 683 height 60
click at [927, 669] on img "Go to Slide 46" at bounding box center [926, 666] width 85 height 48
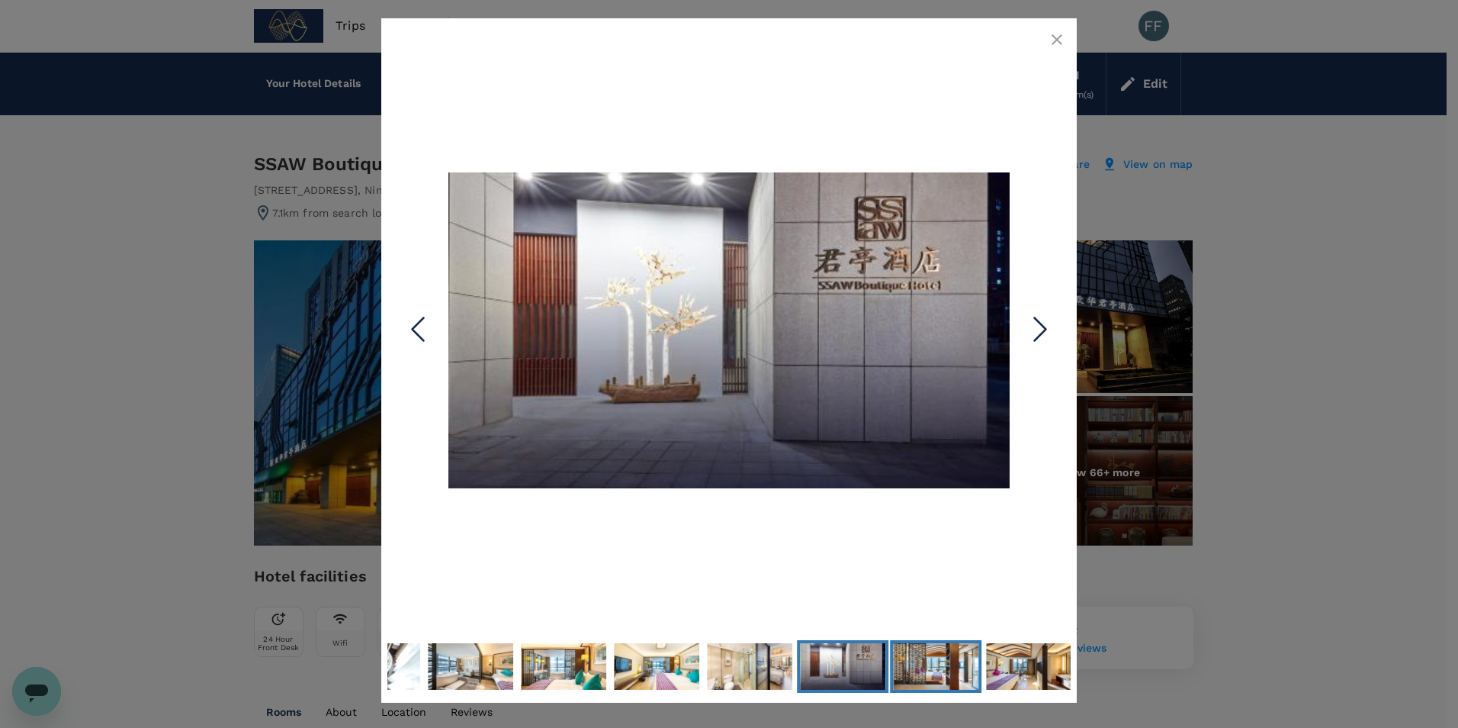
click at [981, 666] on button "Go to Slide 47" at bounding box center [936, 666] width 92 height 53
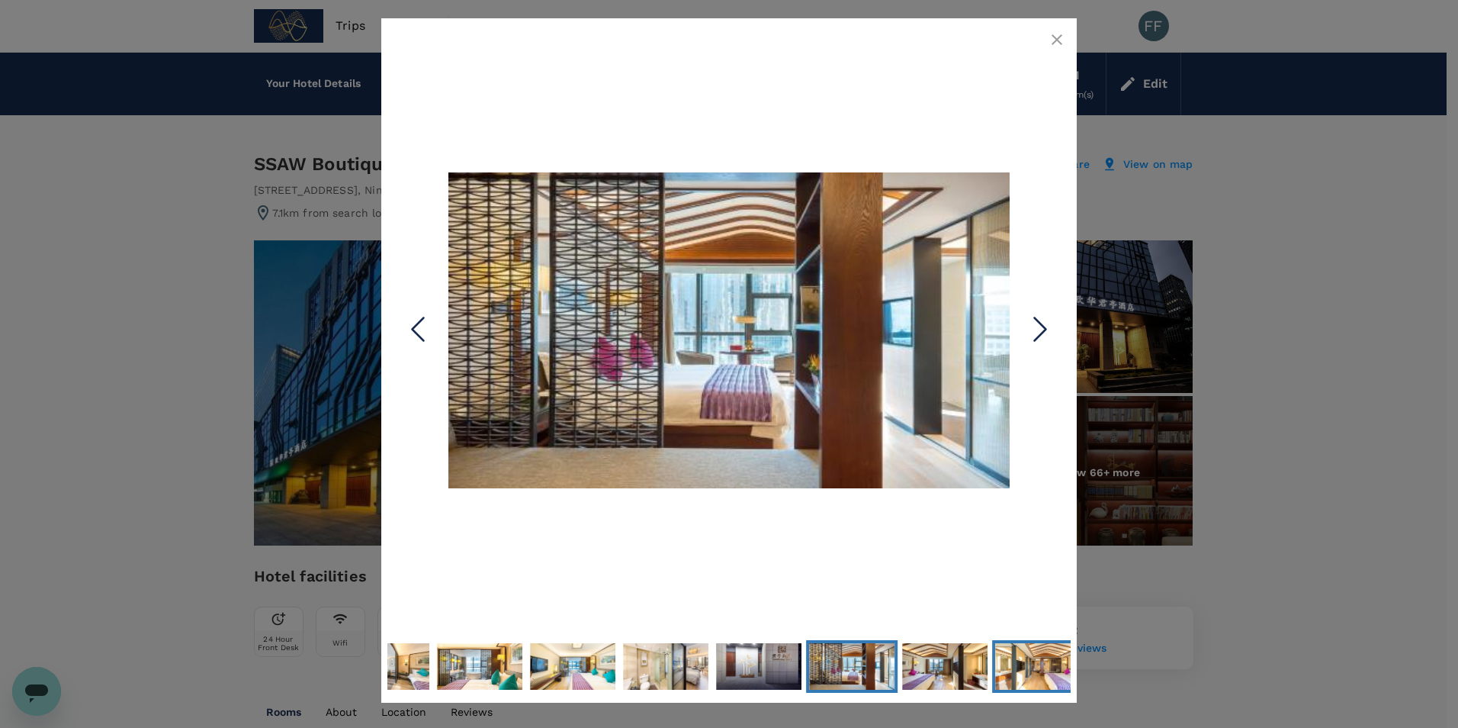
click at [1037, 665] on img "Go to Slide 49" at bounding box center [1037, 666] width 85 height 48
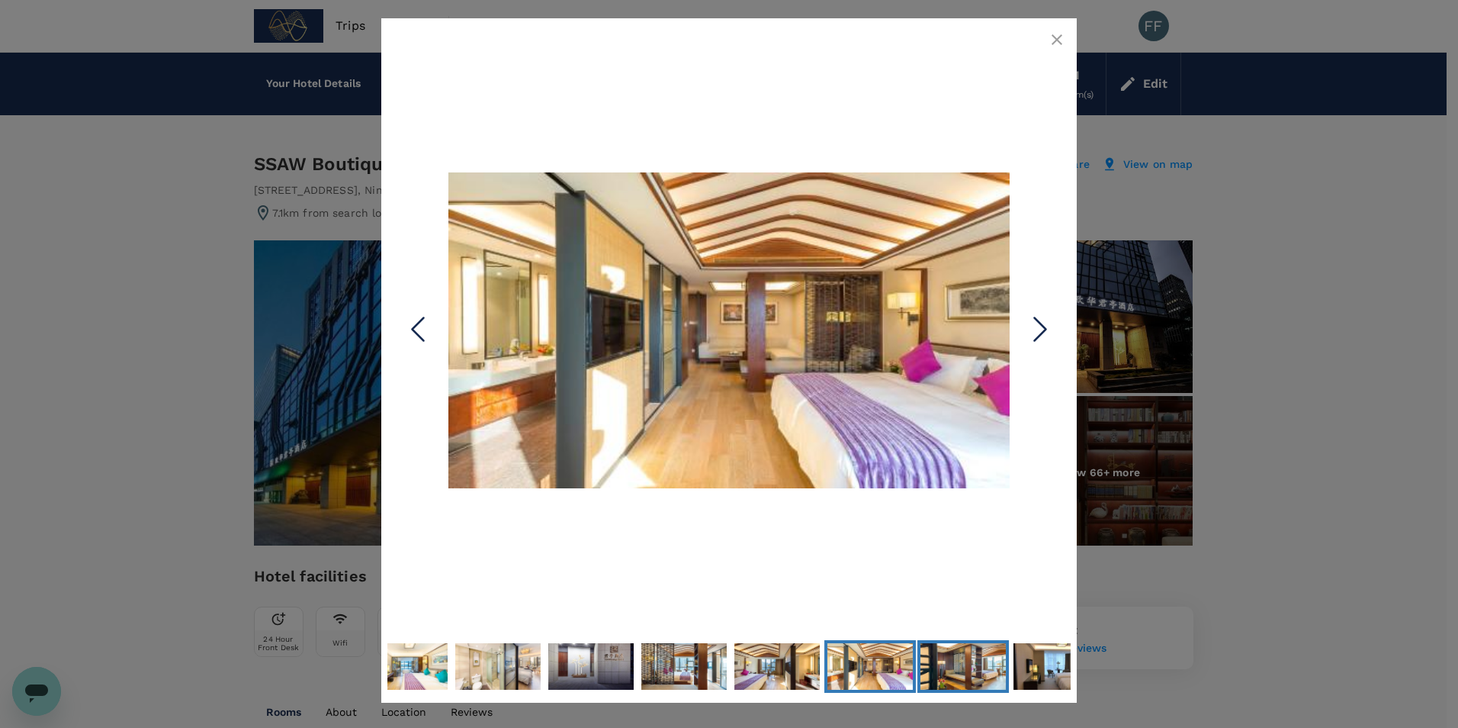
click at [976, 665] on img "Go to Slide 50" at bounding box center [963, 666] width 85 height 48
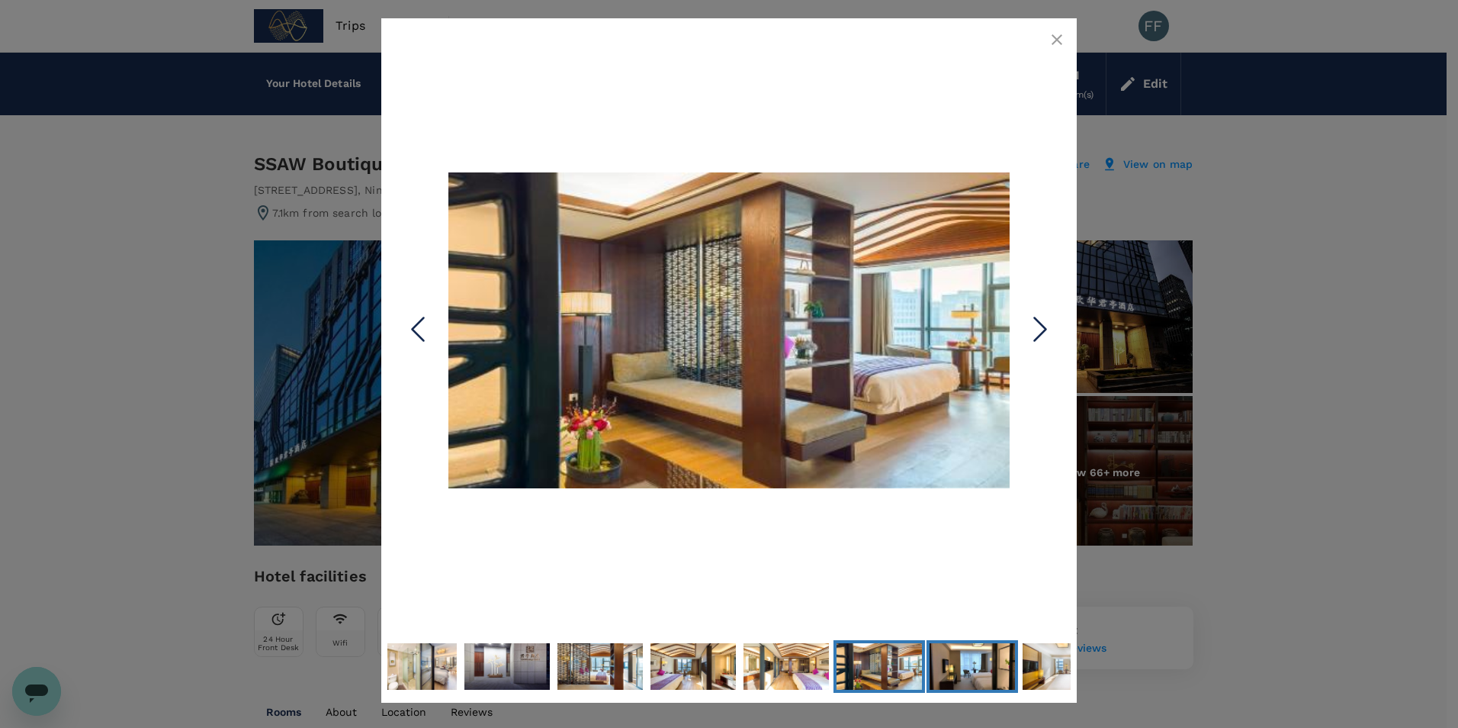
click at [989, 665] on img "Go to Slide 51" at bounding box center [972, 666] width 85 height 64
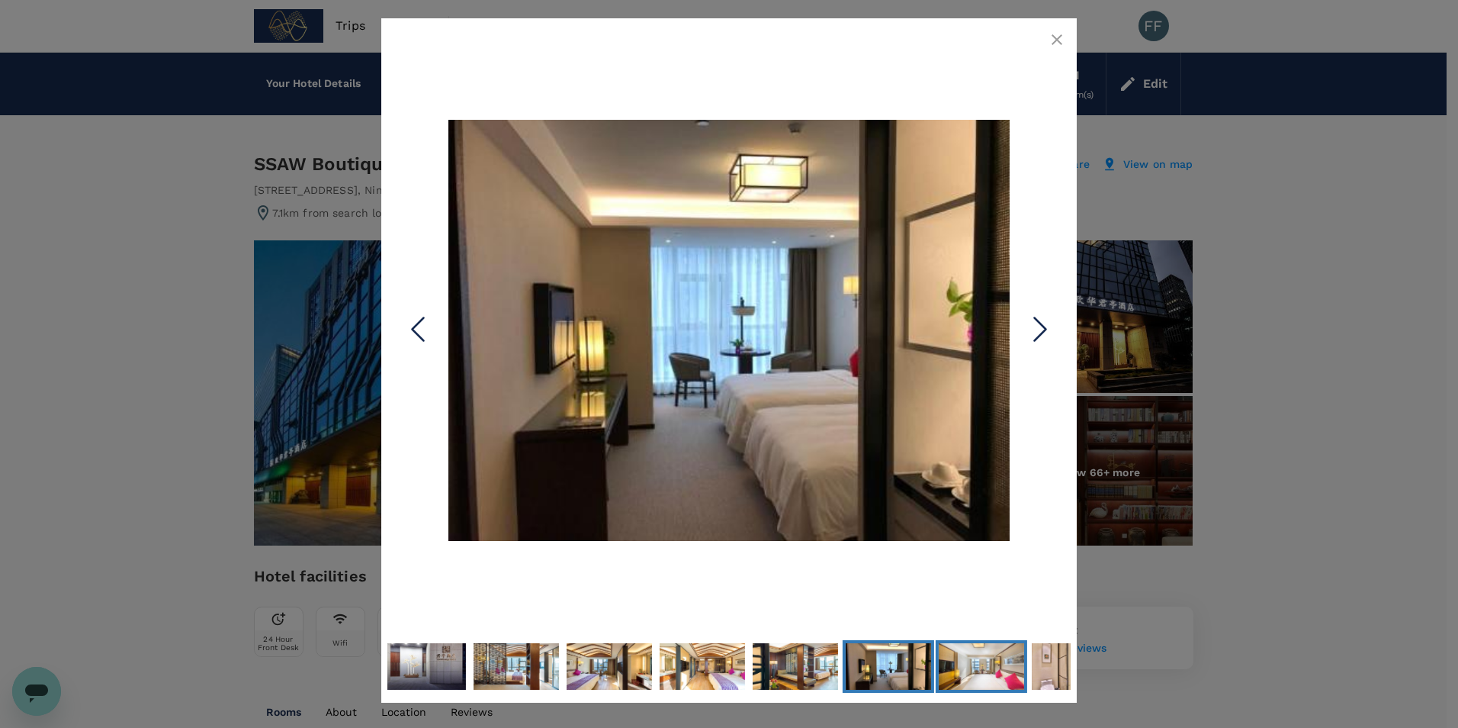
click at [968, 665] on img "Go to Slide 52" at bounding box center [981, 666] width 85 height 48
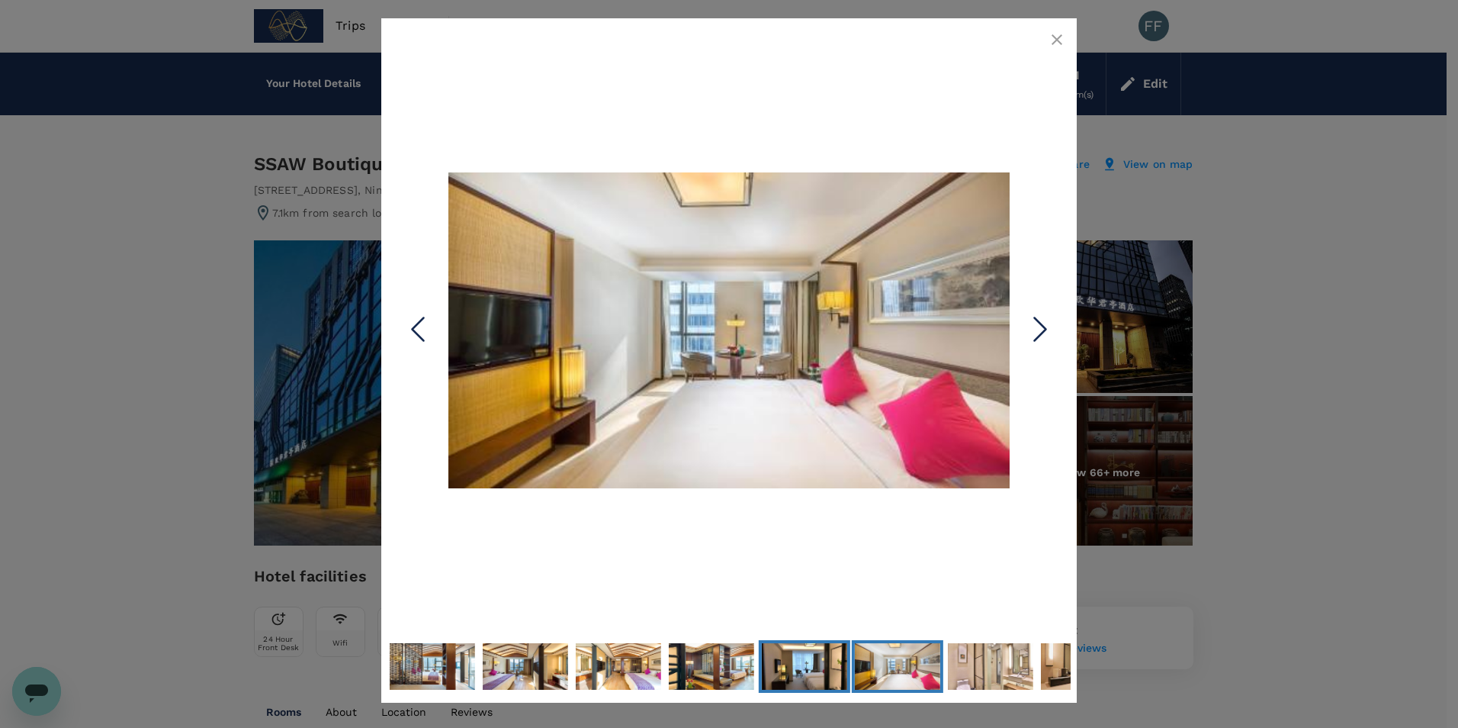
click at [821, 665] on img "Go to Slide 51" at bounding box center [804, 666] width 85 height 64
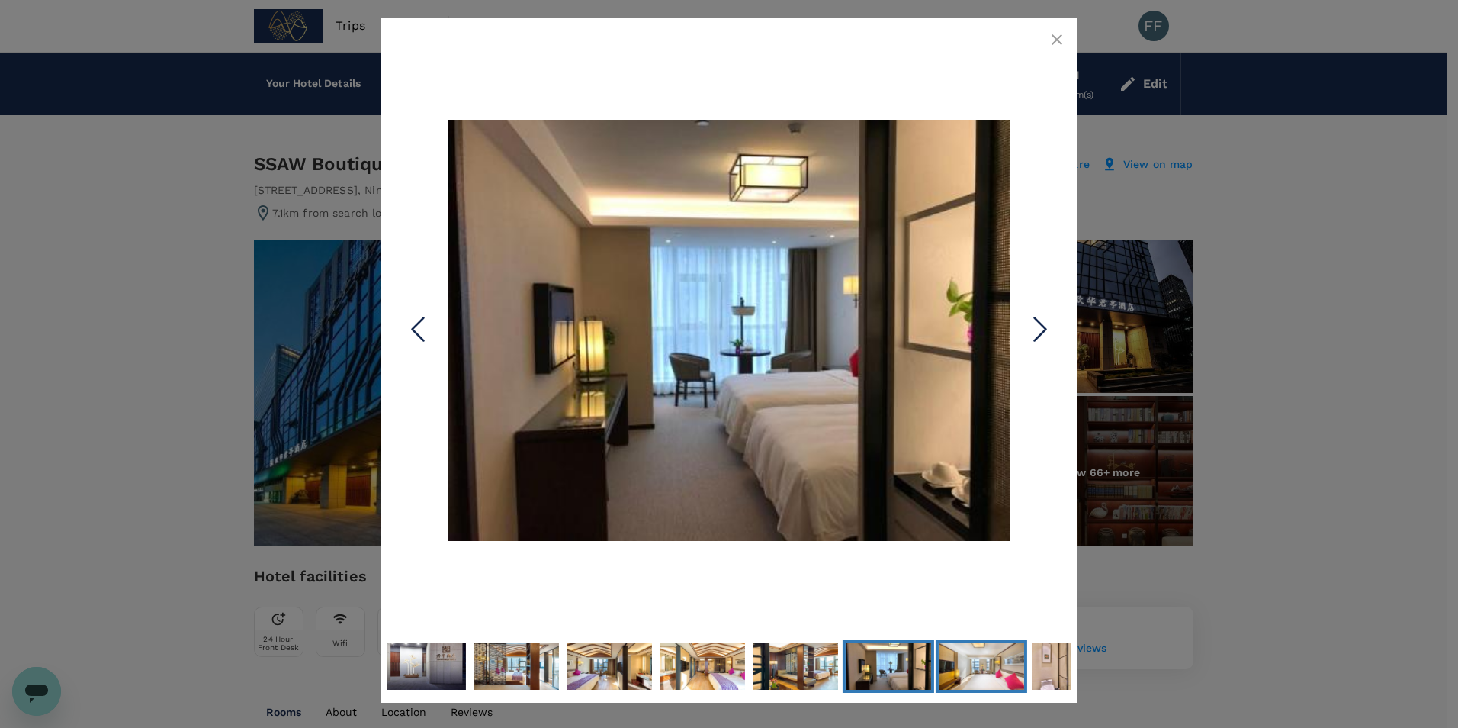
click at [1013, 674] on img "Go to Slide 52" at bounding box center [981, 666] width 85 height 48
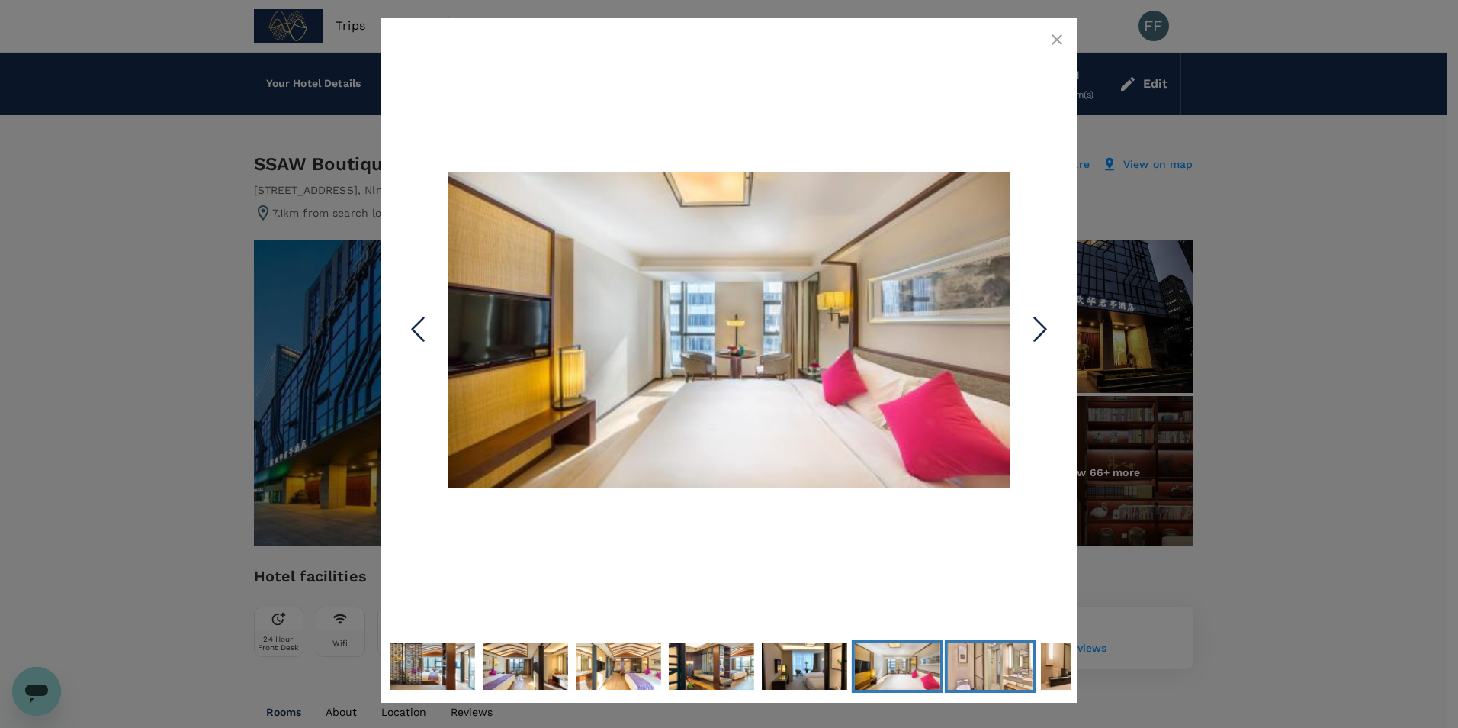
click at [1002, 674] on img "Go to Slide 53" at bounding box center [990, 666] width 85 height 57
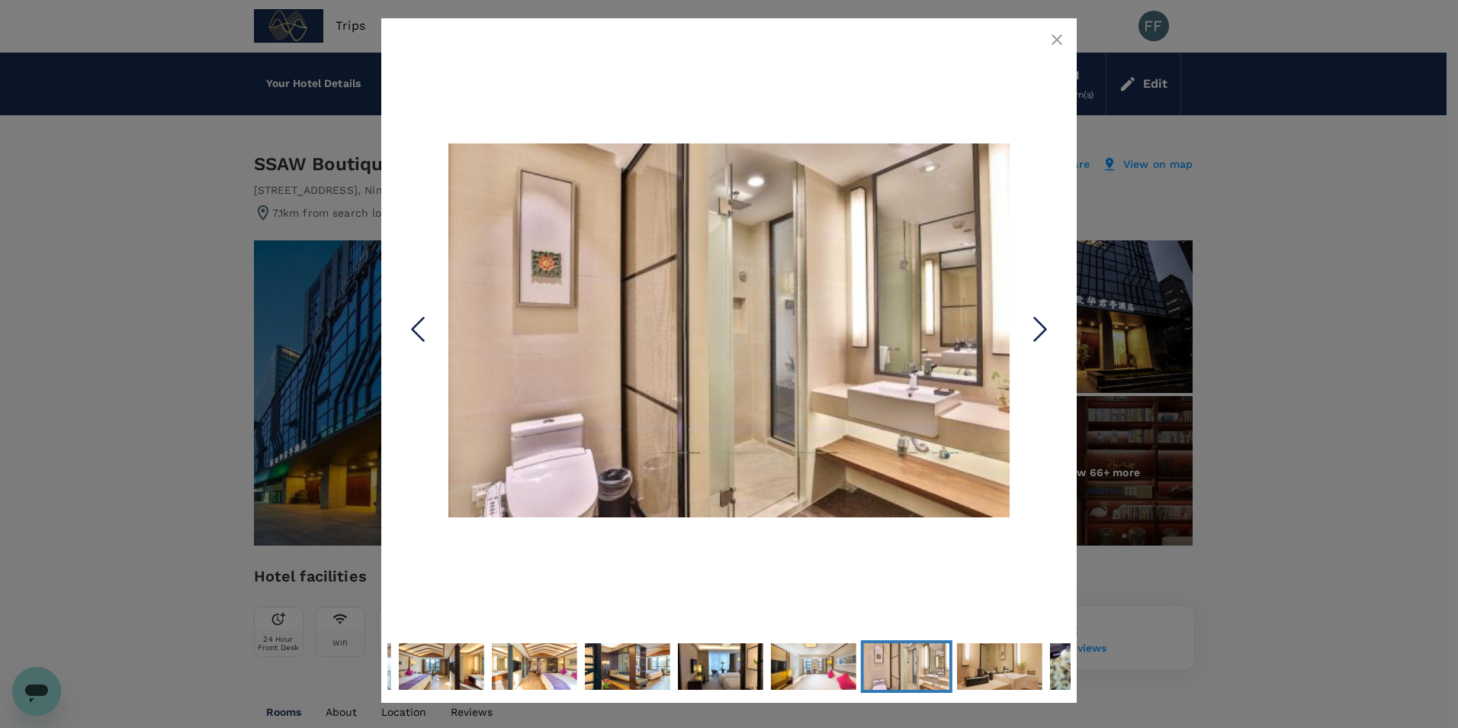
click at [1066, 32] on button "button" at bounding box center [1057, 39] width 31 height 31
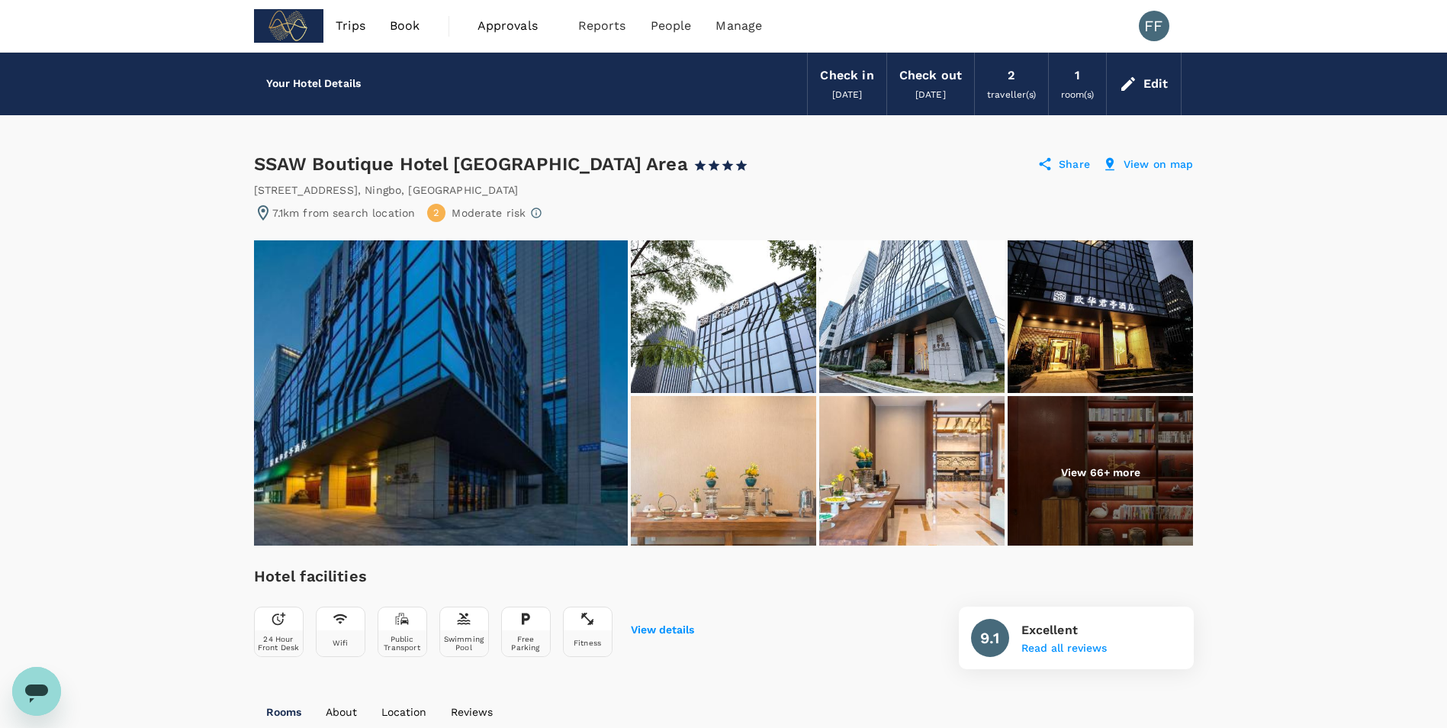
drag, startPoint x: 256, startPoint y: 162, endPoint x: 737, endPoint y: 169, distance: 480.6
click at [737, 169] on div "SSAW Boutique Hotel Ningbo Southern Business Area 1 Star 2 Stars 3 Stars 4 Star…" at bounding box center [508, 164] width 508 height 24
copy div "SSAW Boutique Hotel Ningbo Southern Business Area"
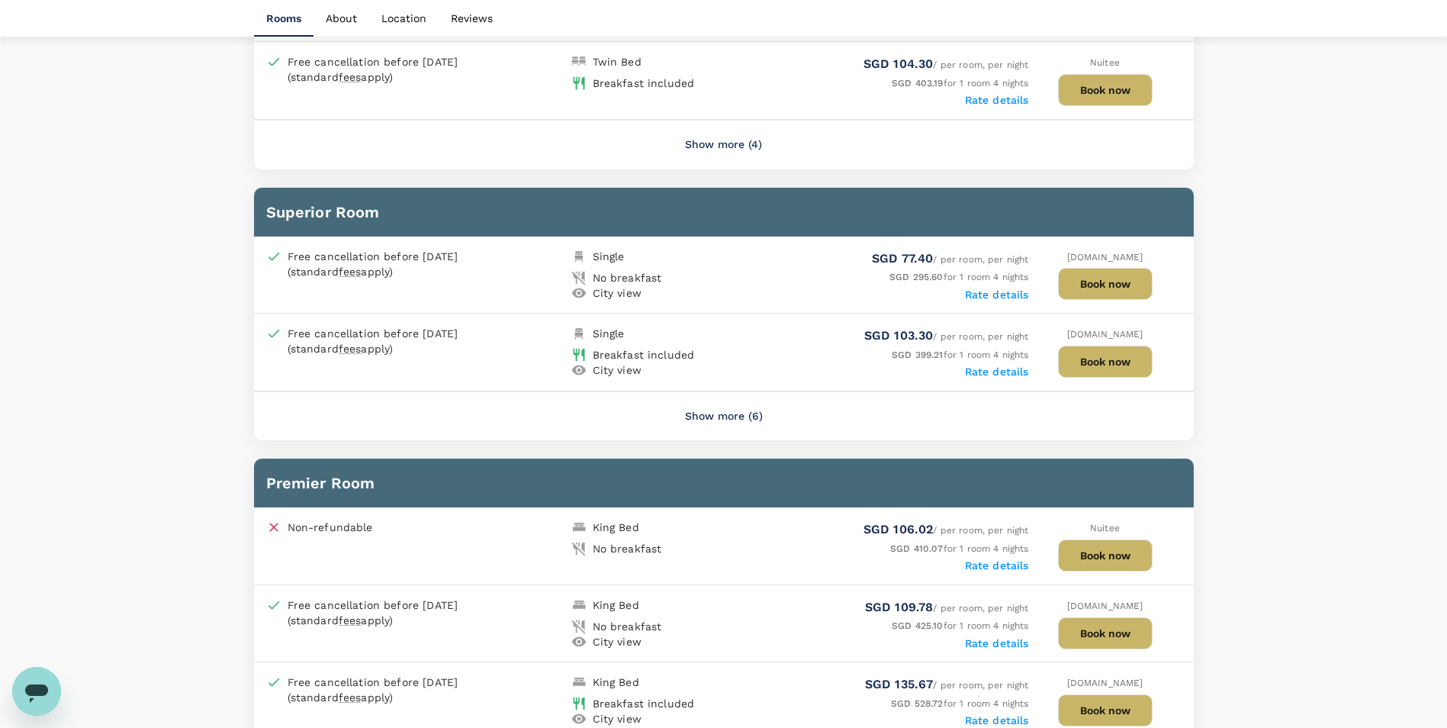
scroll to position [1068, 0]
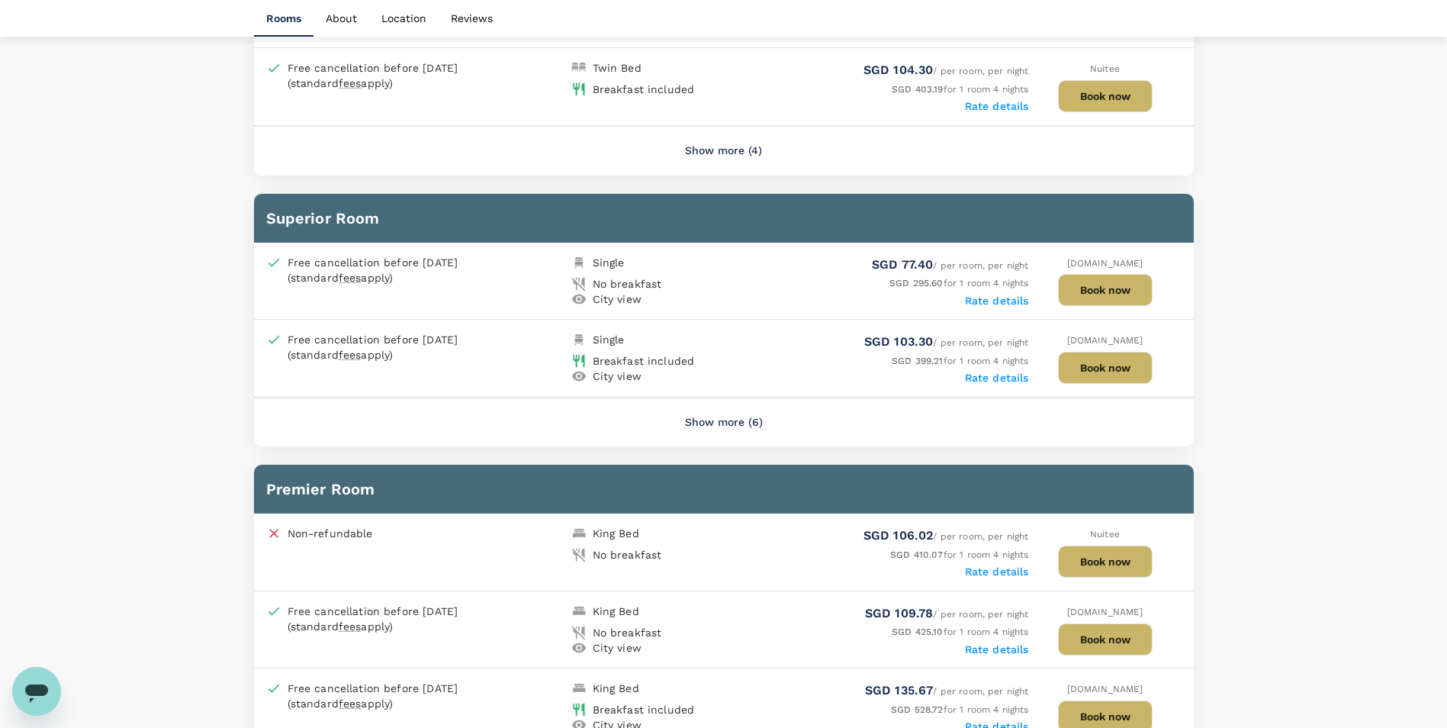
click at [732, 416] on button "Show more (6)" at bounding box center [724, 422] width 121 height 37
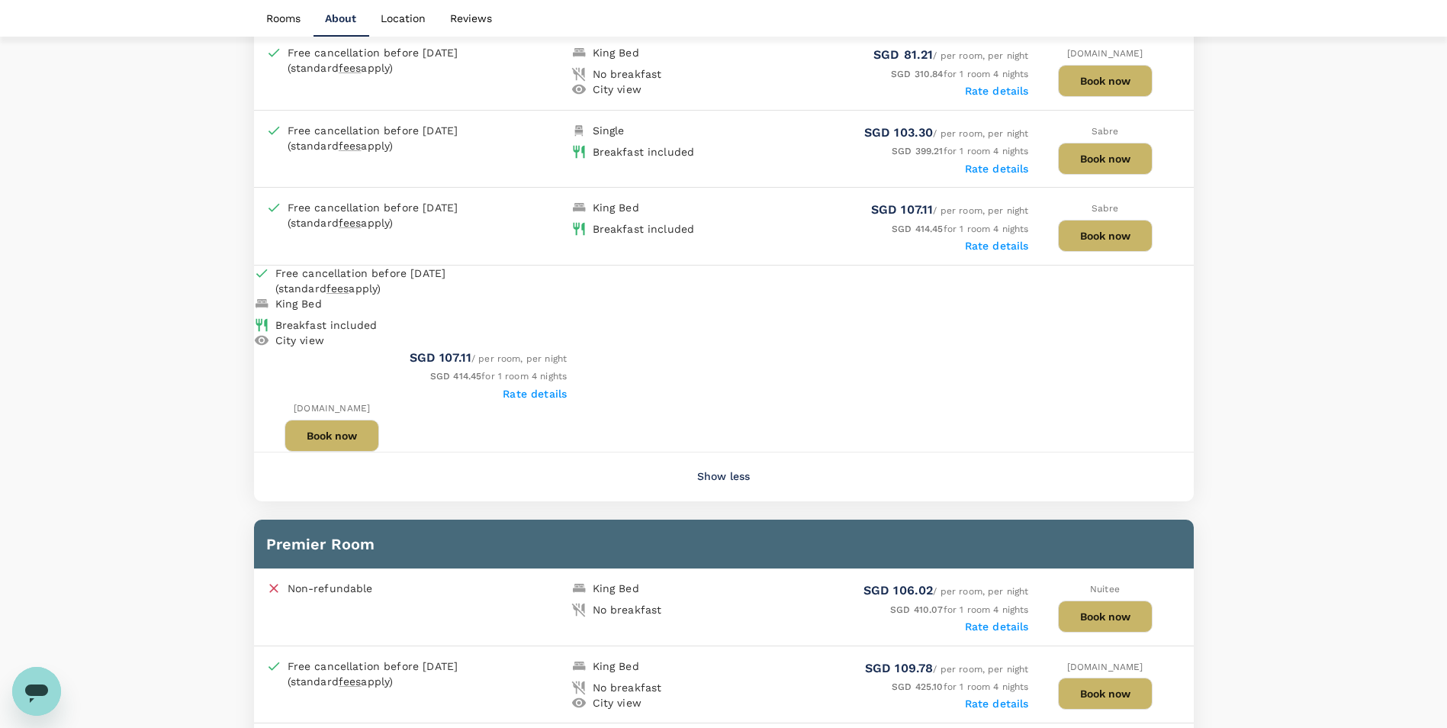
scroll to position [1831, 0]
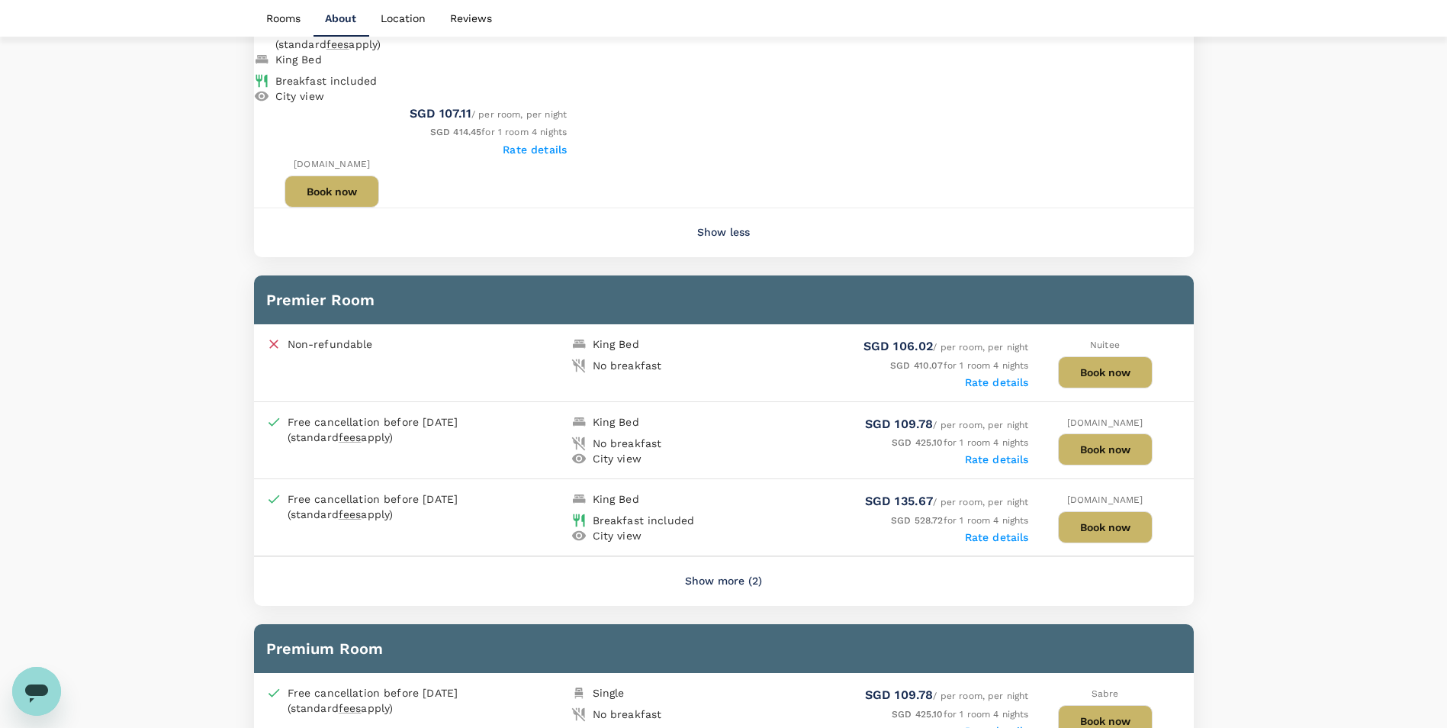
click at [717, 563] on button "Show more (2)" at bounding box center [724, 581] width 120 height 37
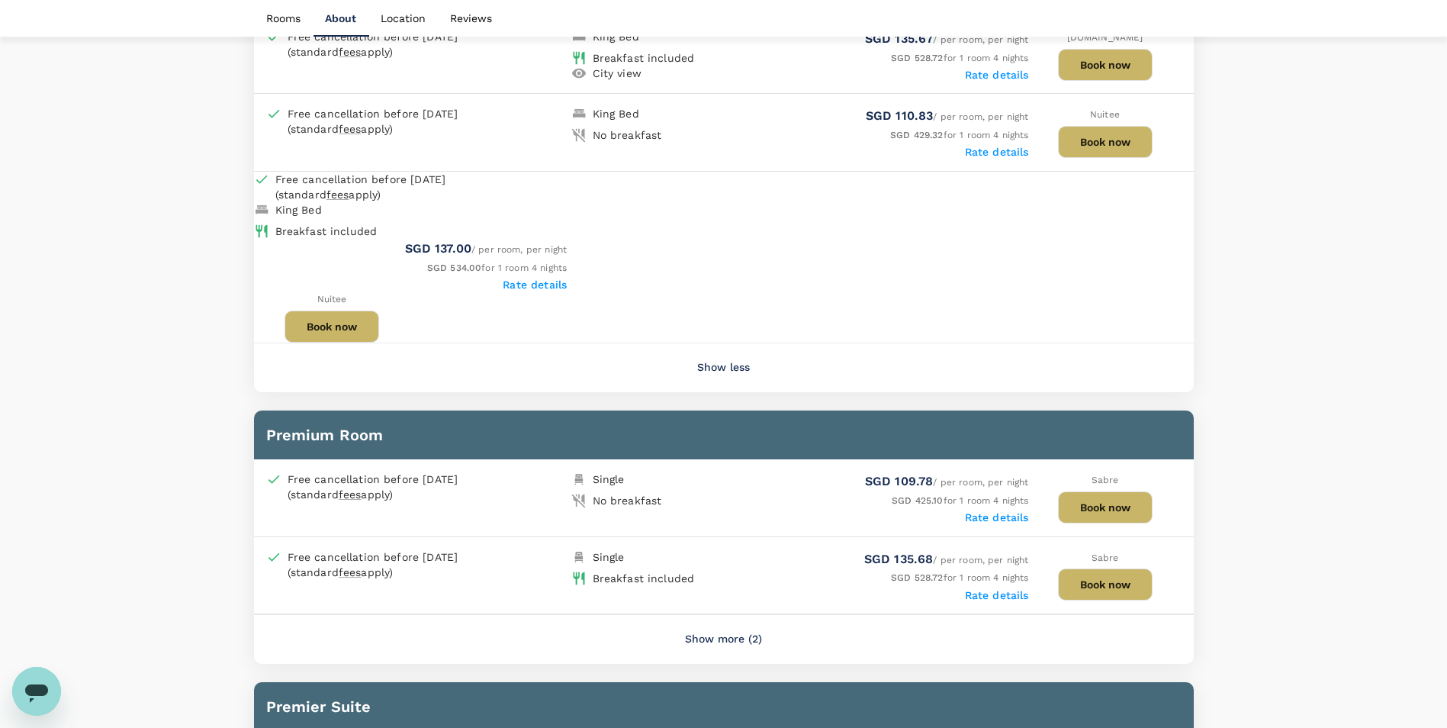
scroll to position [2365, 0]
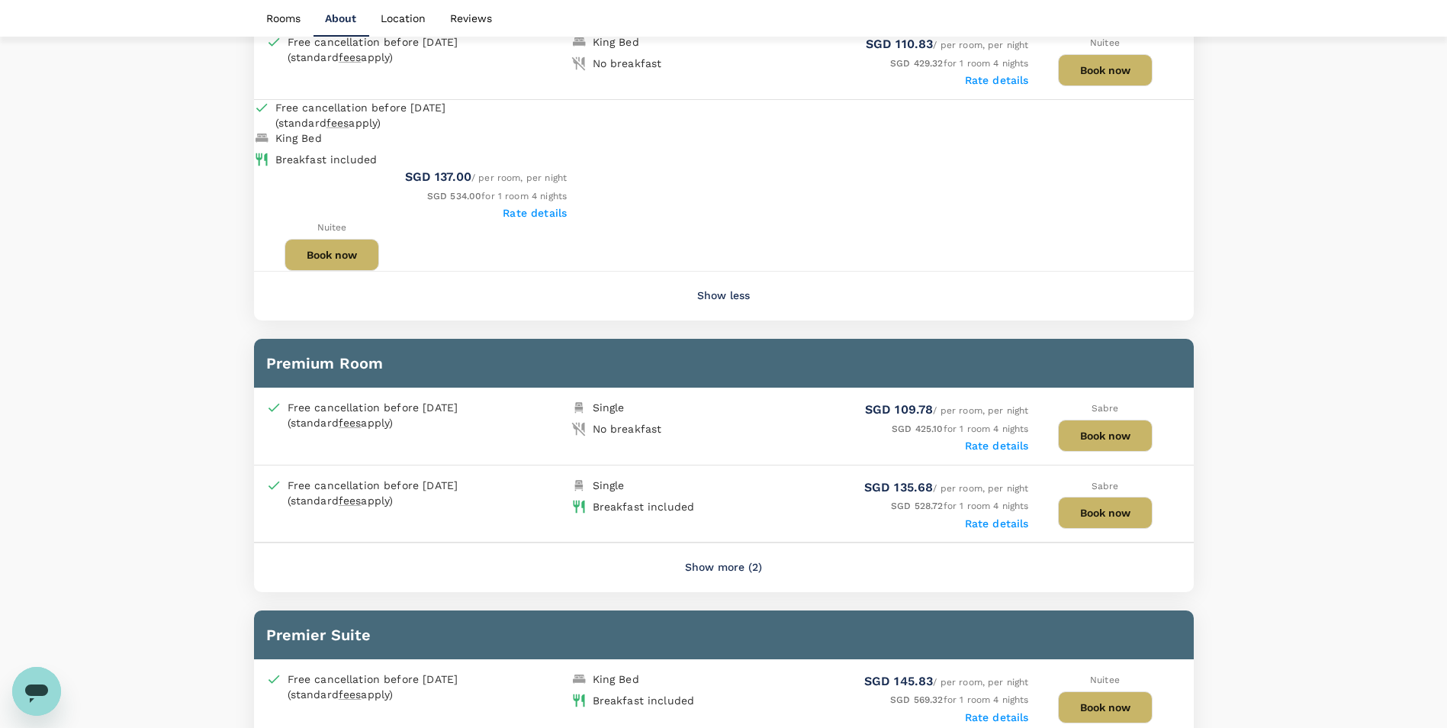
click at [732, 549] on button "Show more (2)" at bounding box center [724, 567] width 120 height 37
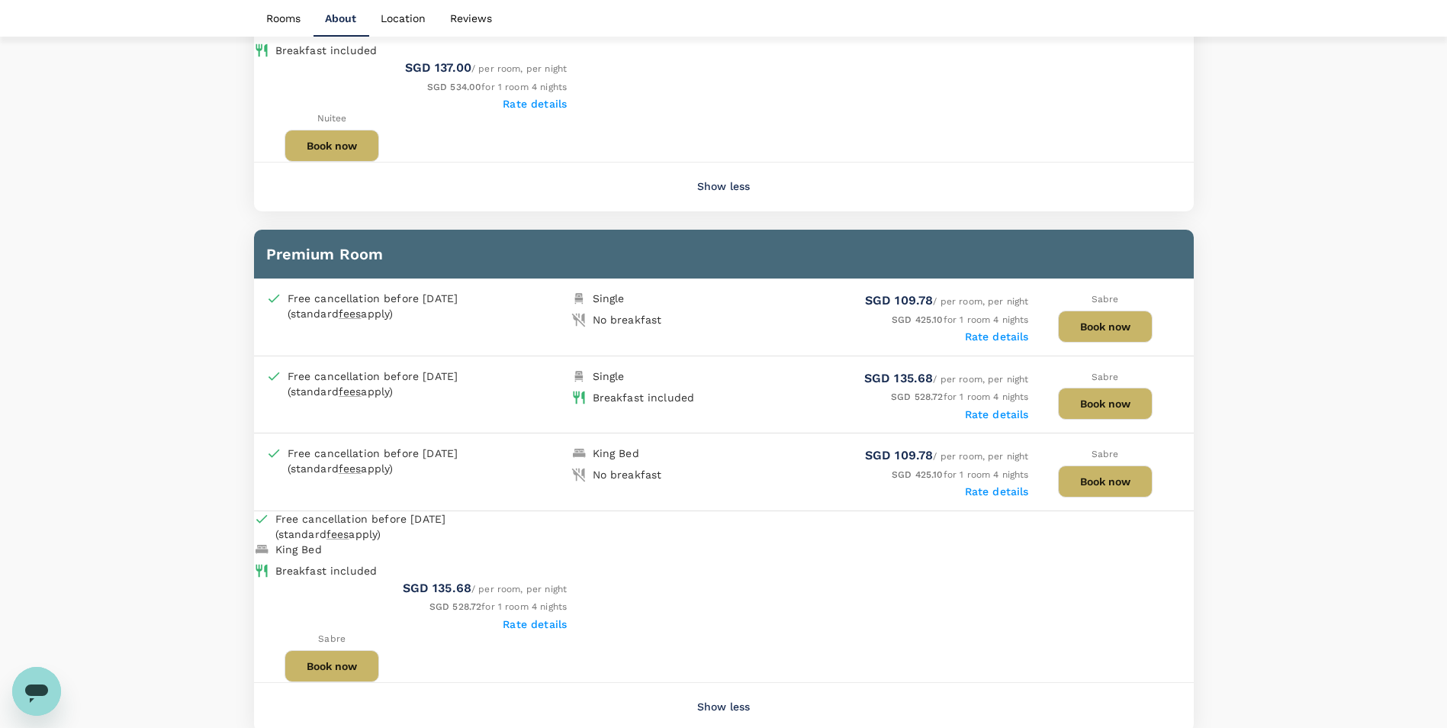
scroll to position [2746, 0]
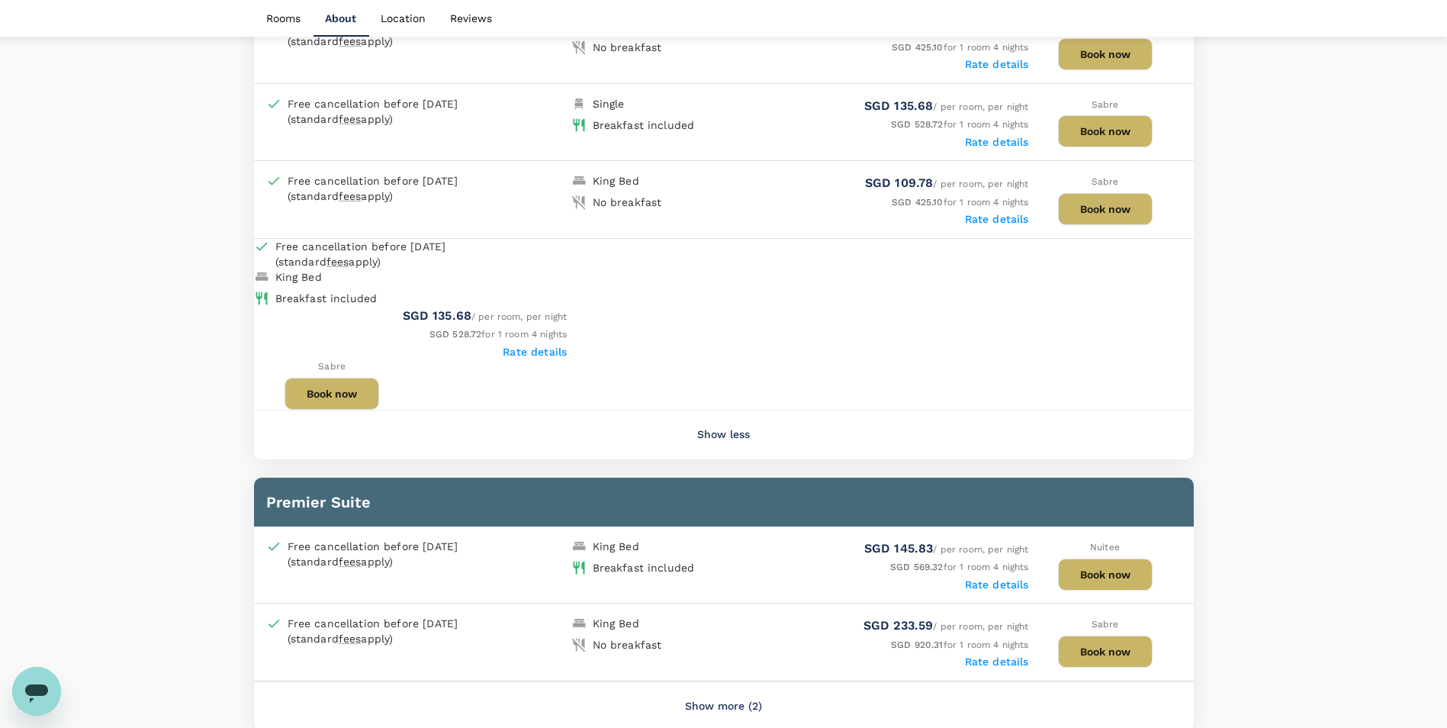
click at [716, 688] on button "Show more (2)" at bounding box center [724, 706] width 120 height 37
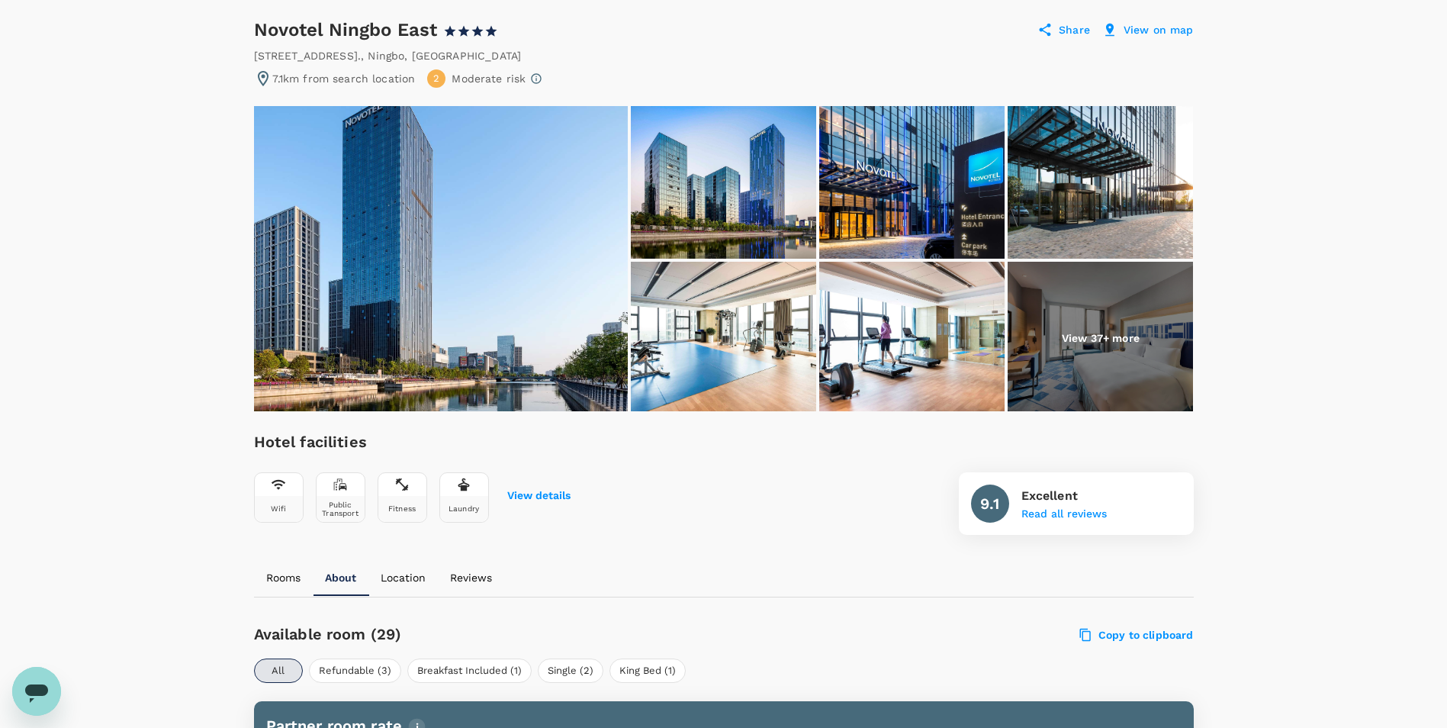
scroll to position [0, 0]
